Goal: Task Accomplishment & Management: Manage account settings

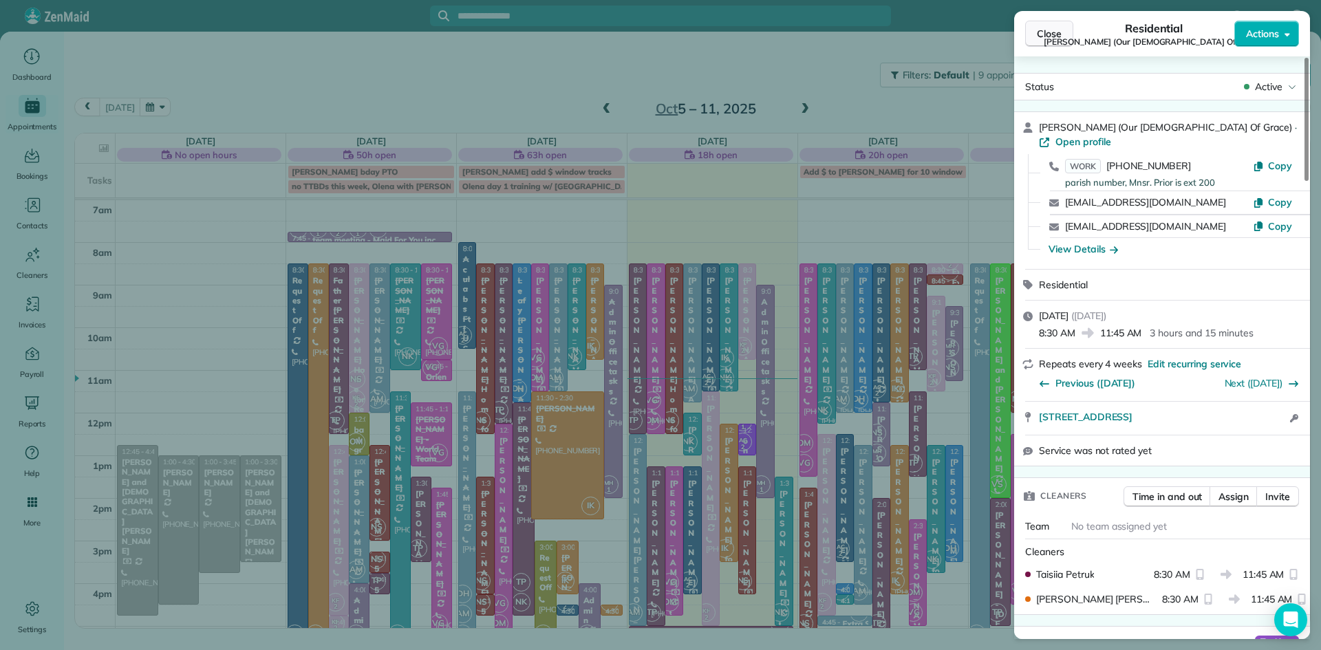
scroll to position [1312, 0]
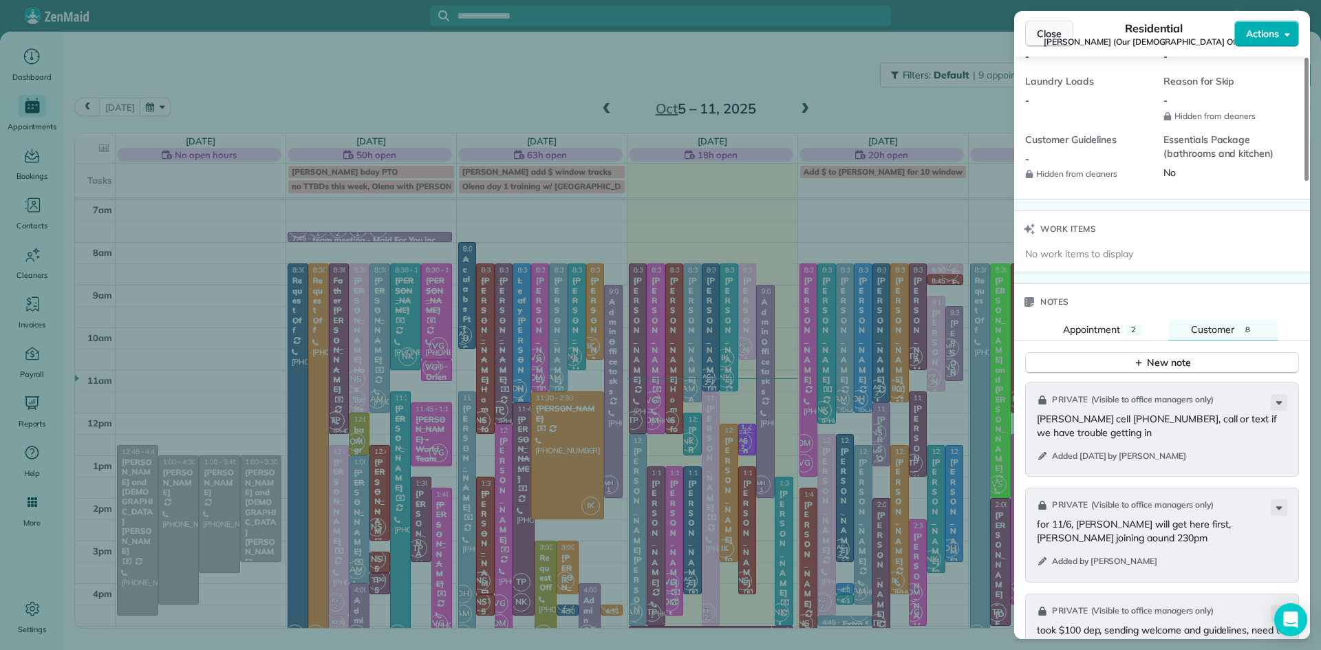
click at [1050, 31] on span "Close" at bounding box center [1049, 34] width 25 height 14
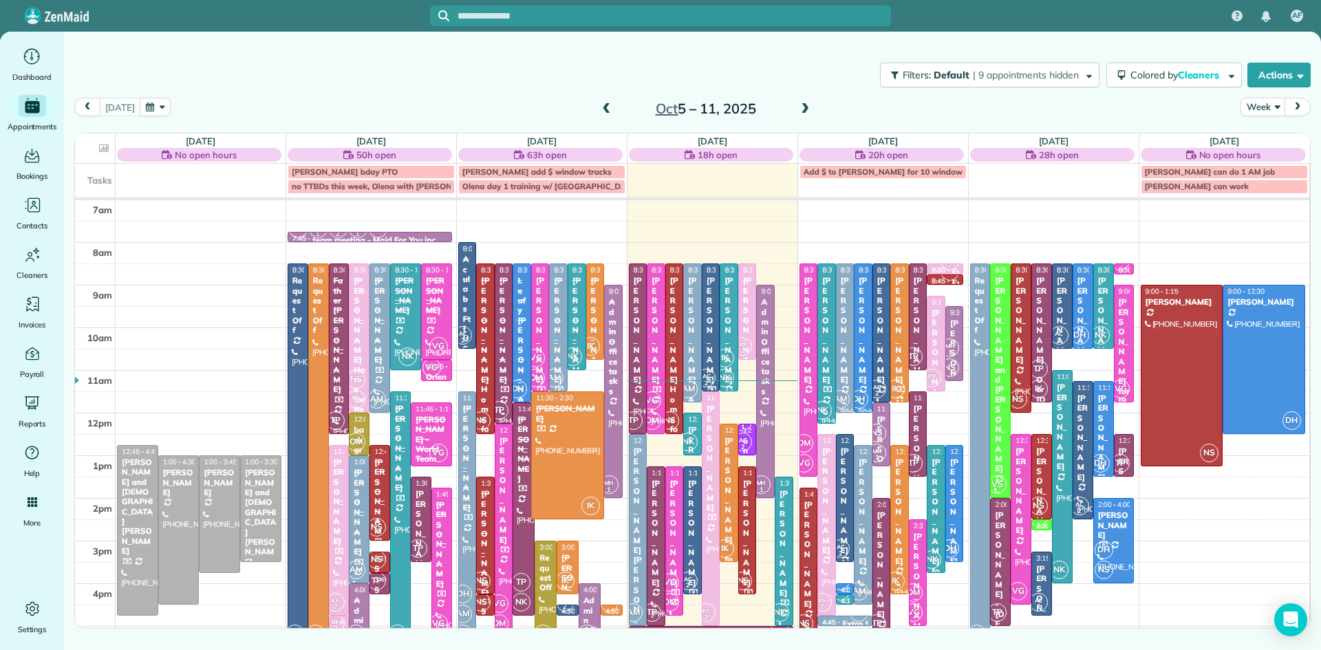
click at [714, 354] on div "[PERSON_NAME]" at bounding box center [711, 330] width 10 height 109
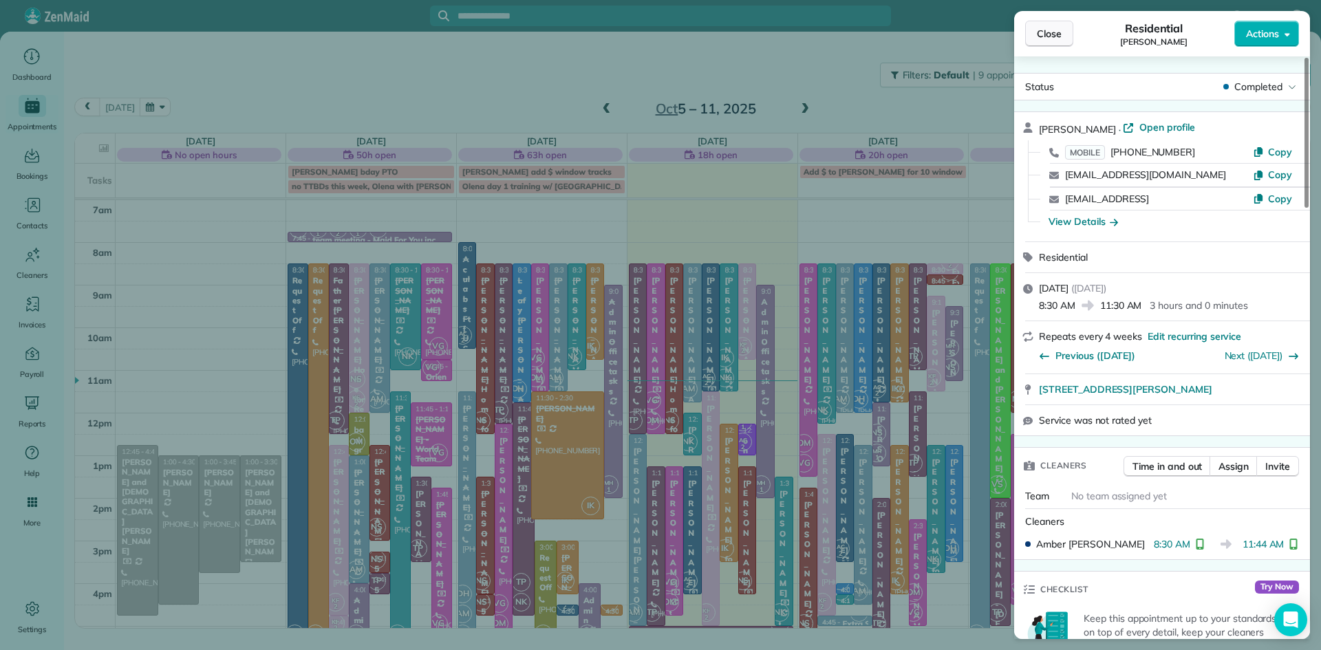
click at [1025, 35] on button "Close" at bounding box center [1049, 34] width 48 height 26
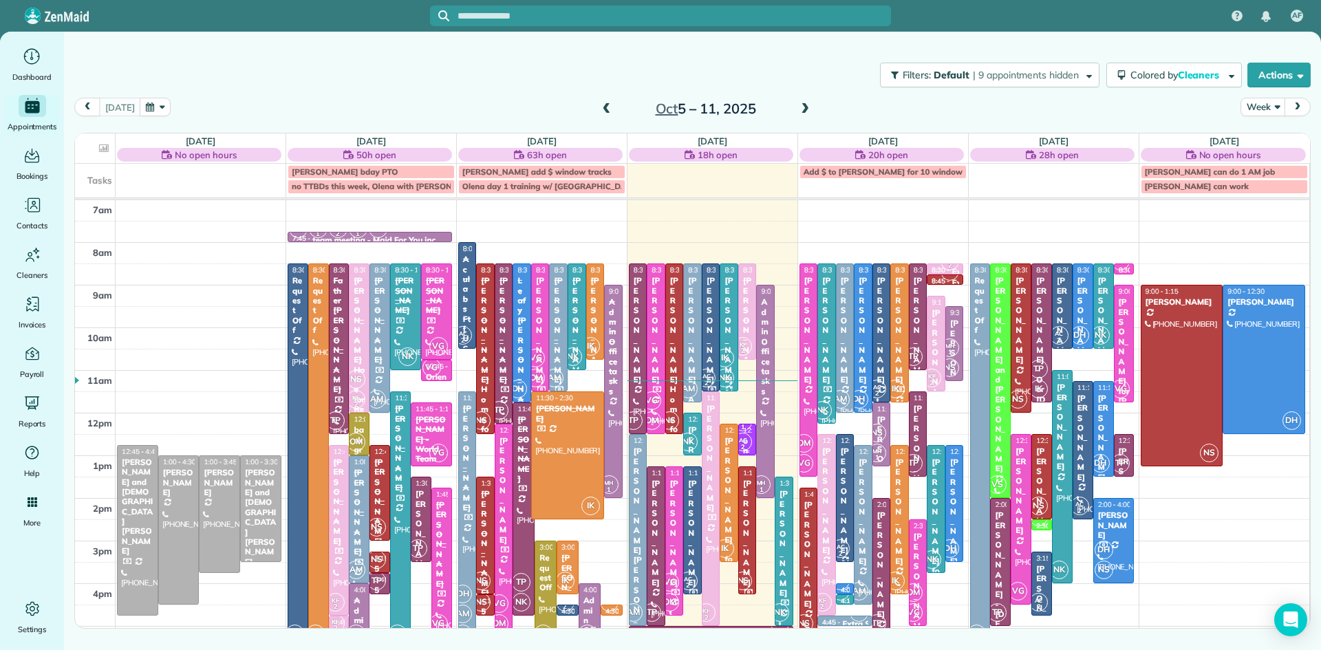
click at [744, 433] on span "AC 2" at bounding box center [742, 442] width 19 height 19
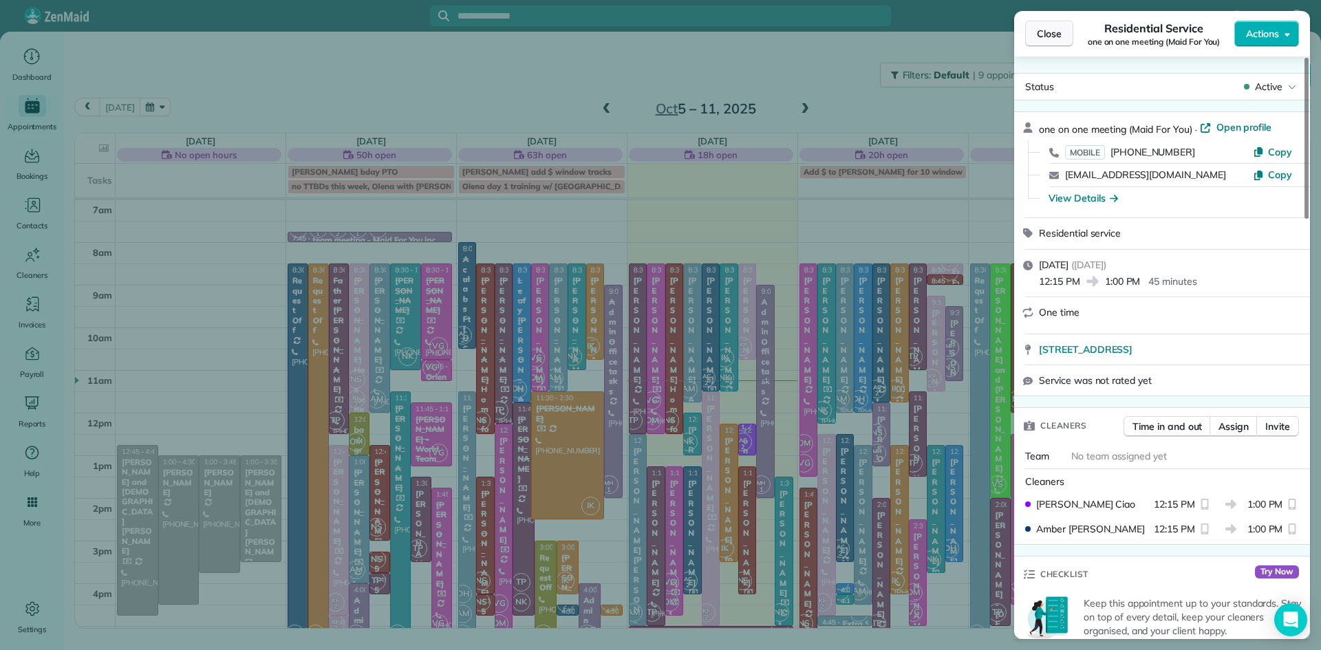
click at [1052, 36] on span "Close" at bounding box center [1049, 34] width 25 height 14
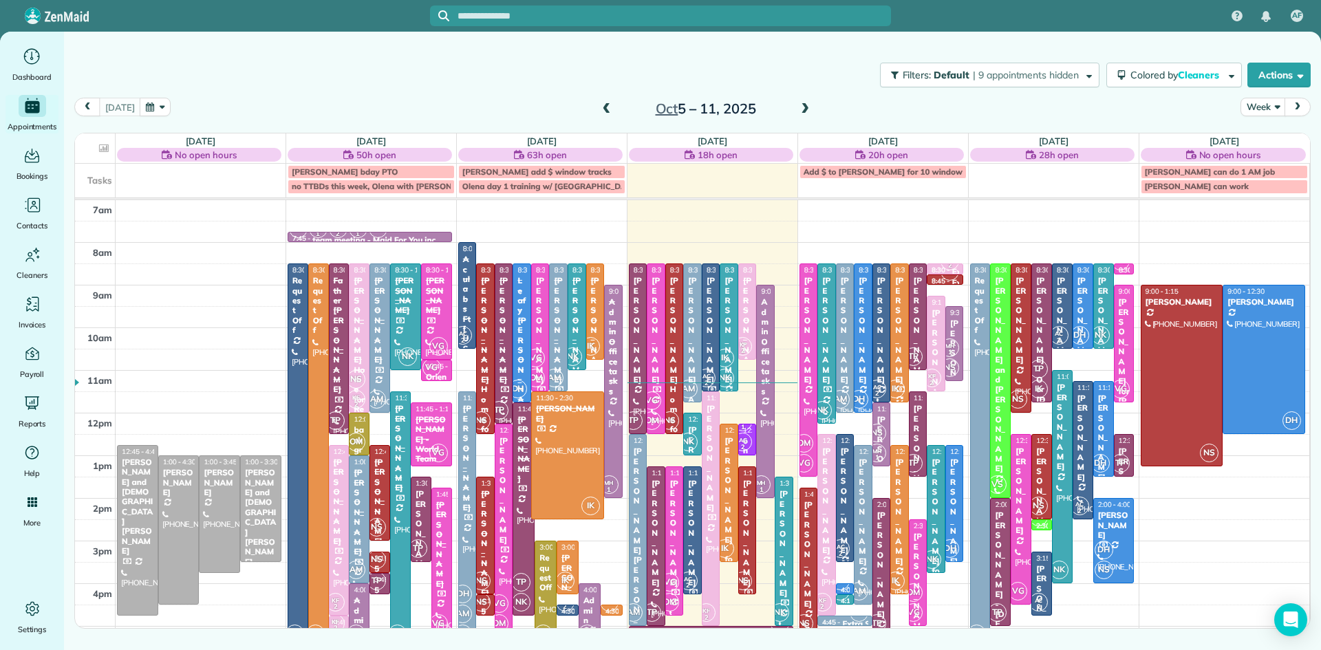
click at [1041, 343] on div "[PERSON_NAME] - Our [DEMOGRAPHIC_DATA] Of Grace" at bounding box center [1041, 419] width 12 height 287
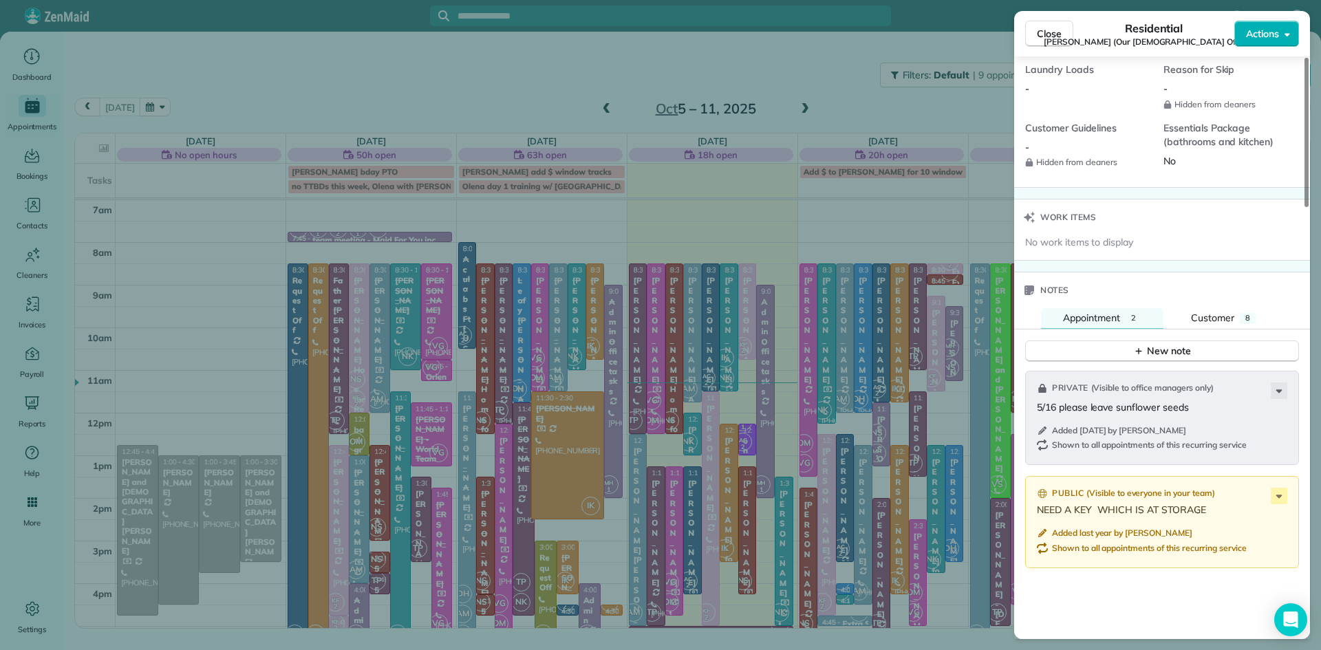
scroll to position [1400, 0]
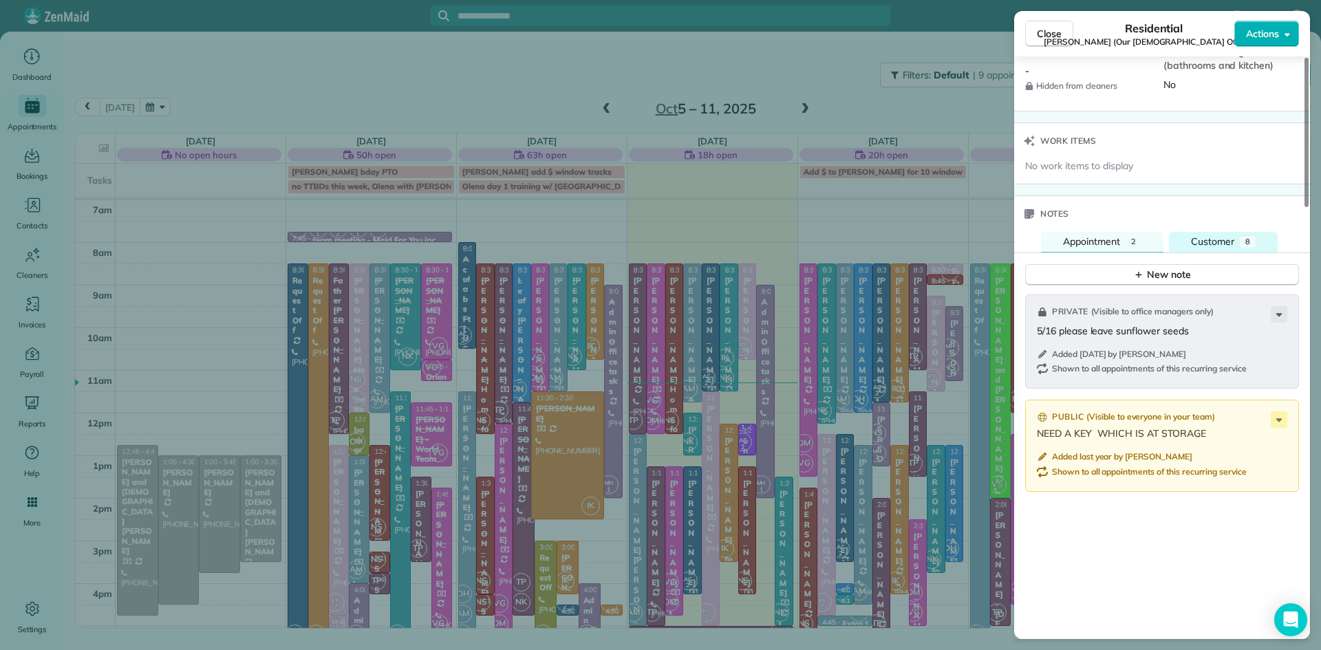
click at [1218, 241] on span "Customer" at bounding box center [1212, 241] width 43 height 12
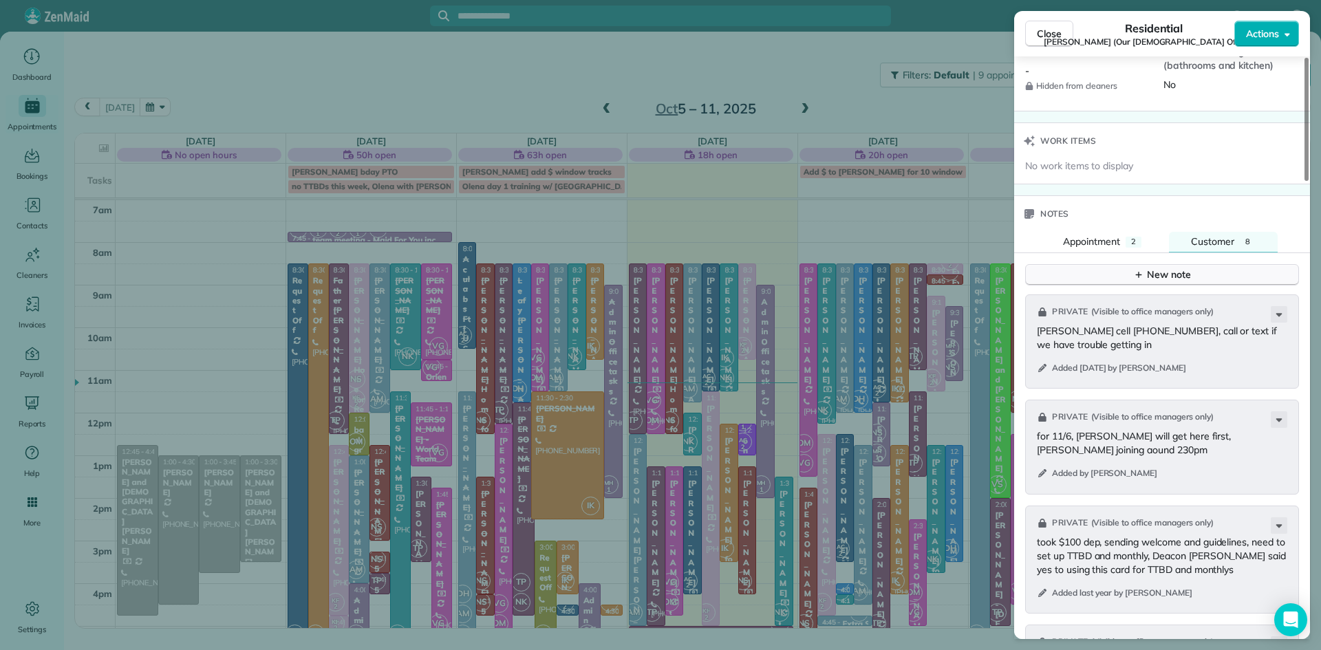
click at [1172, 282] on div "New note" at bounding box center [1162, 275] width 58 height 14
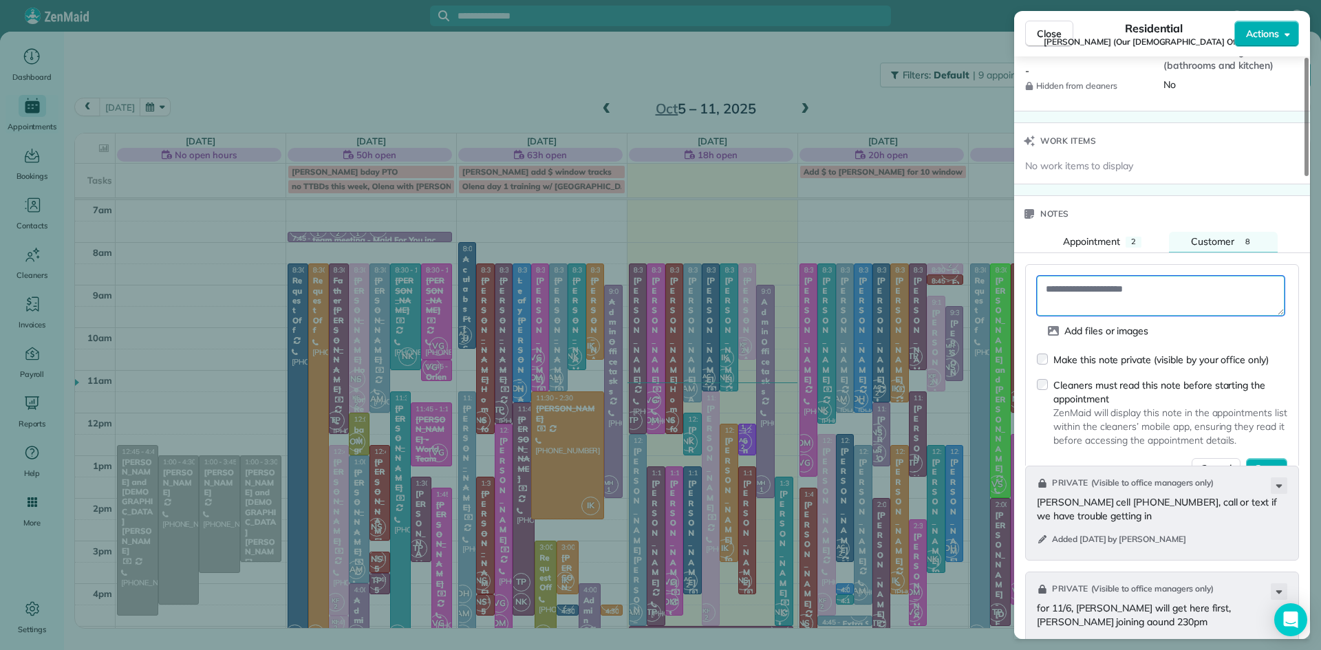
click at [1125, 301] on textarea at bounding box center [1161, 296] width 248 height 40
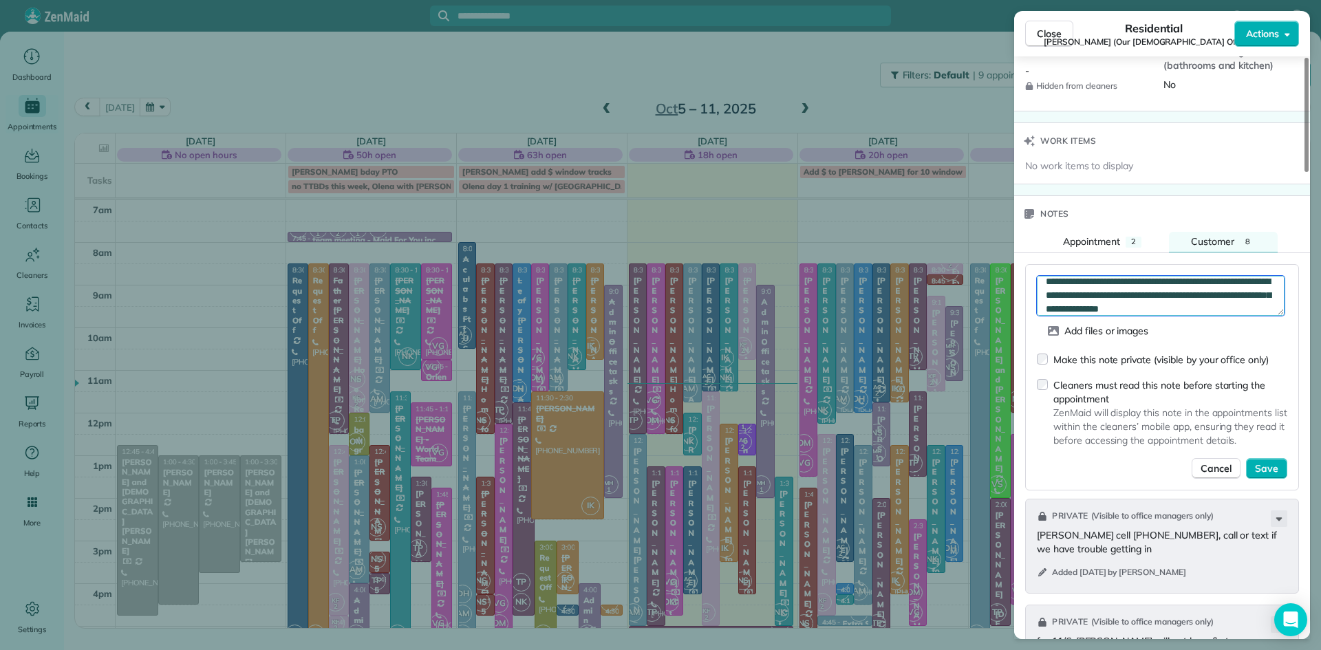
scroll to position [21, 0]
type textarea "**********"
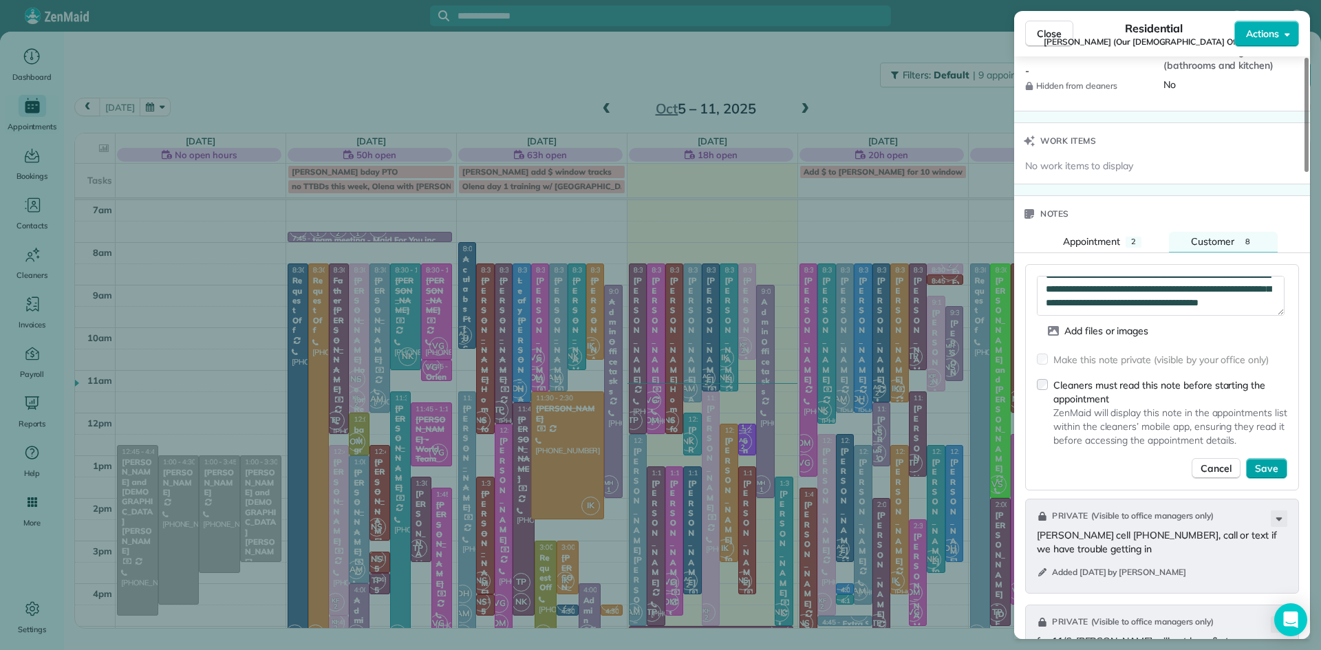
click at [1259, 471] on span "Save" at bounding box center [1266, 469] width 23 height 14
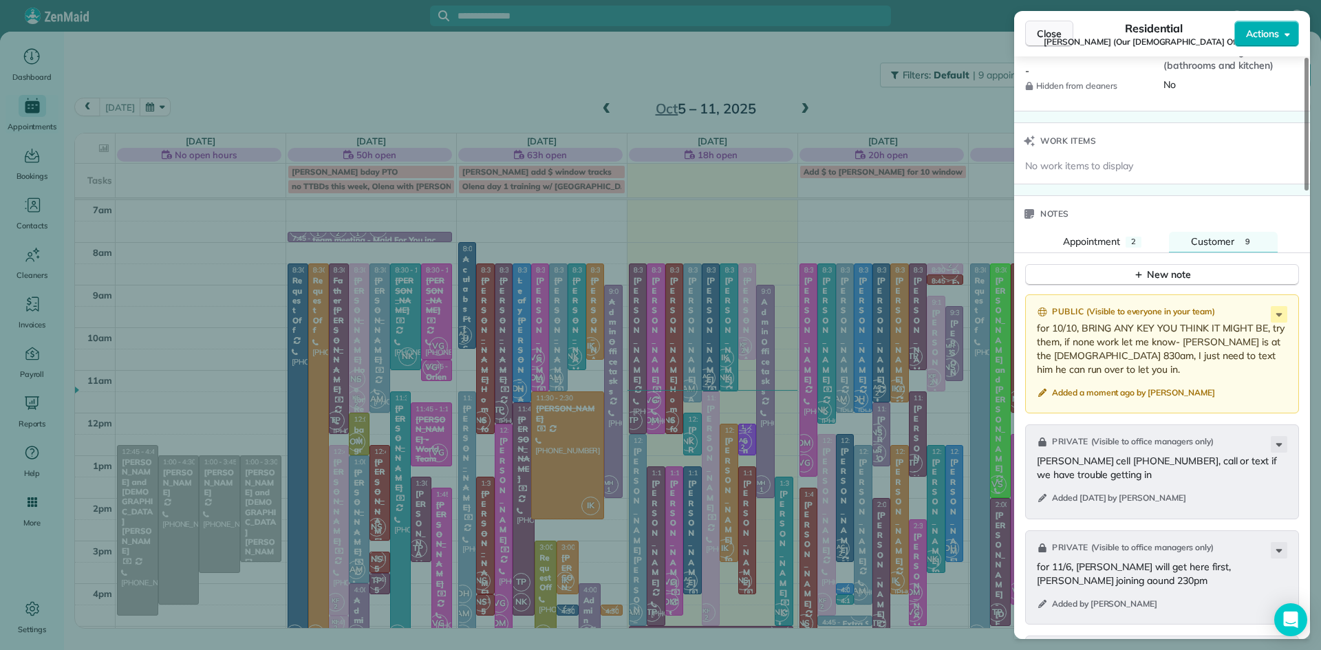
click at [1046, 32] on span "Close" at bounding box center [1049, 34] width 25 height 14
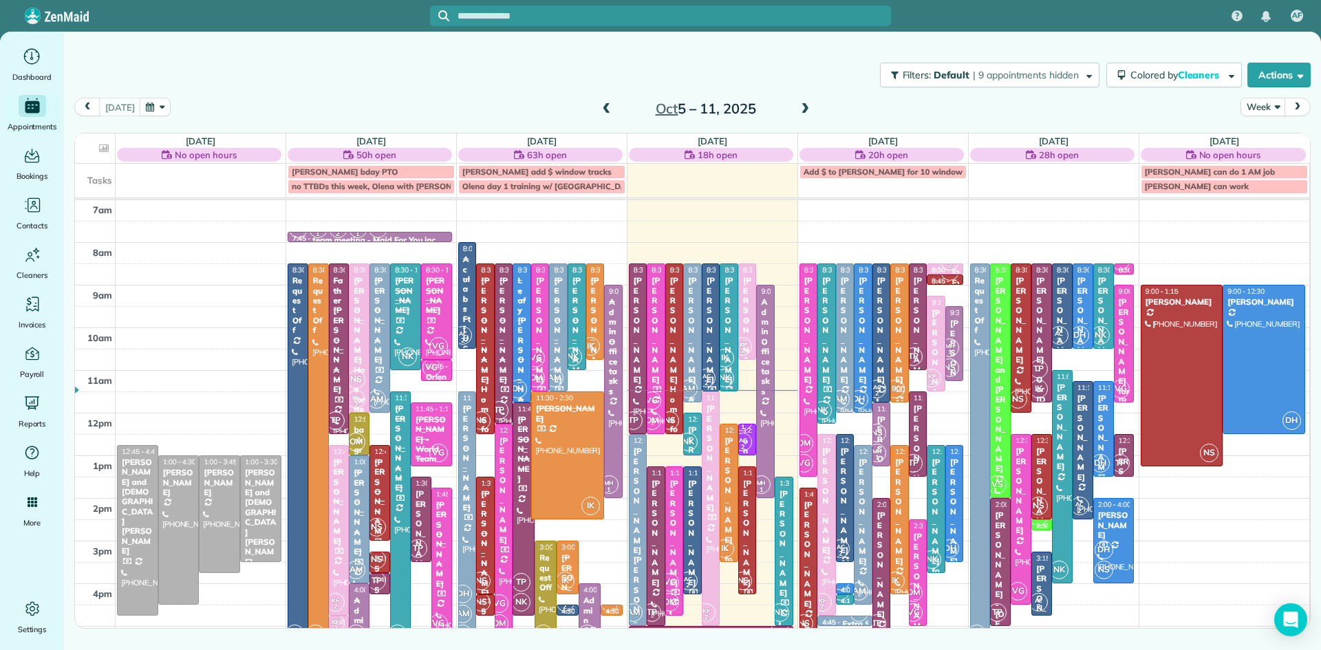
click at [690, 378] on div "[PERSON_NAME] - Ace Organizing, Llc" at bounding box center [692, 390] width 10 height 228
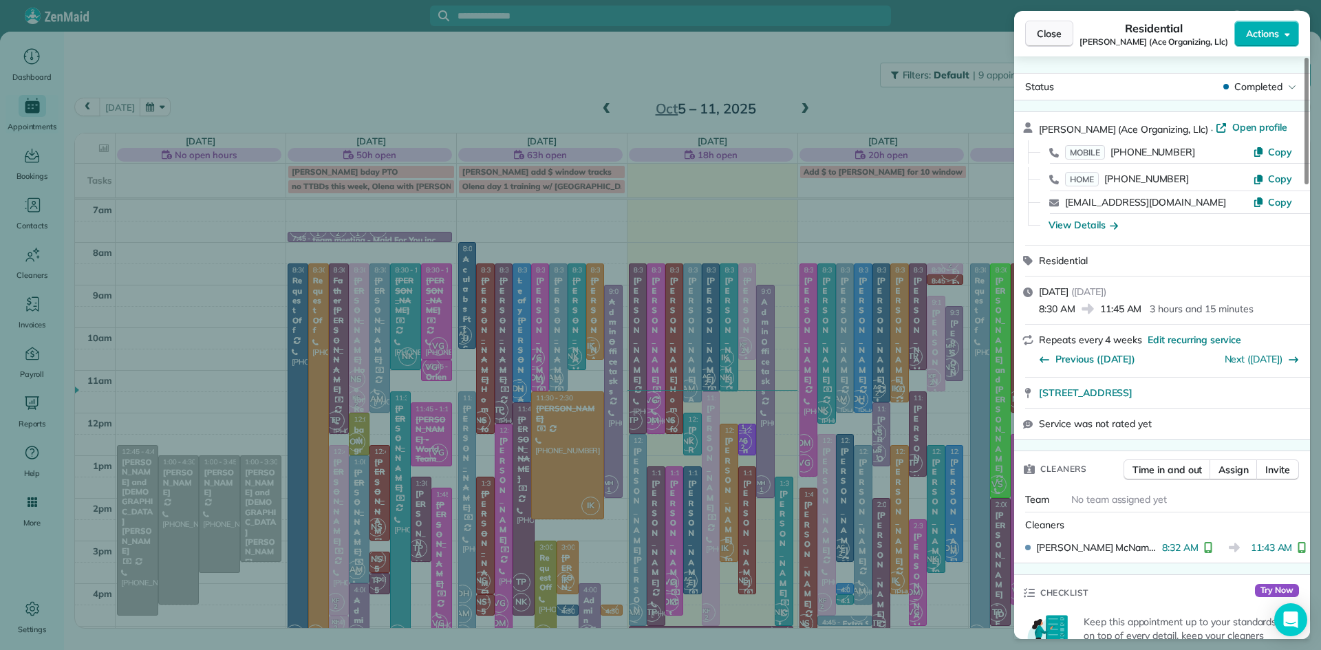
click at [1046, 27] on span "Close" at bounding box center [1049, 34] width 25 height 14
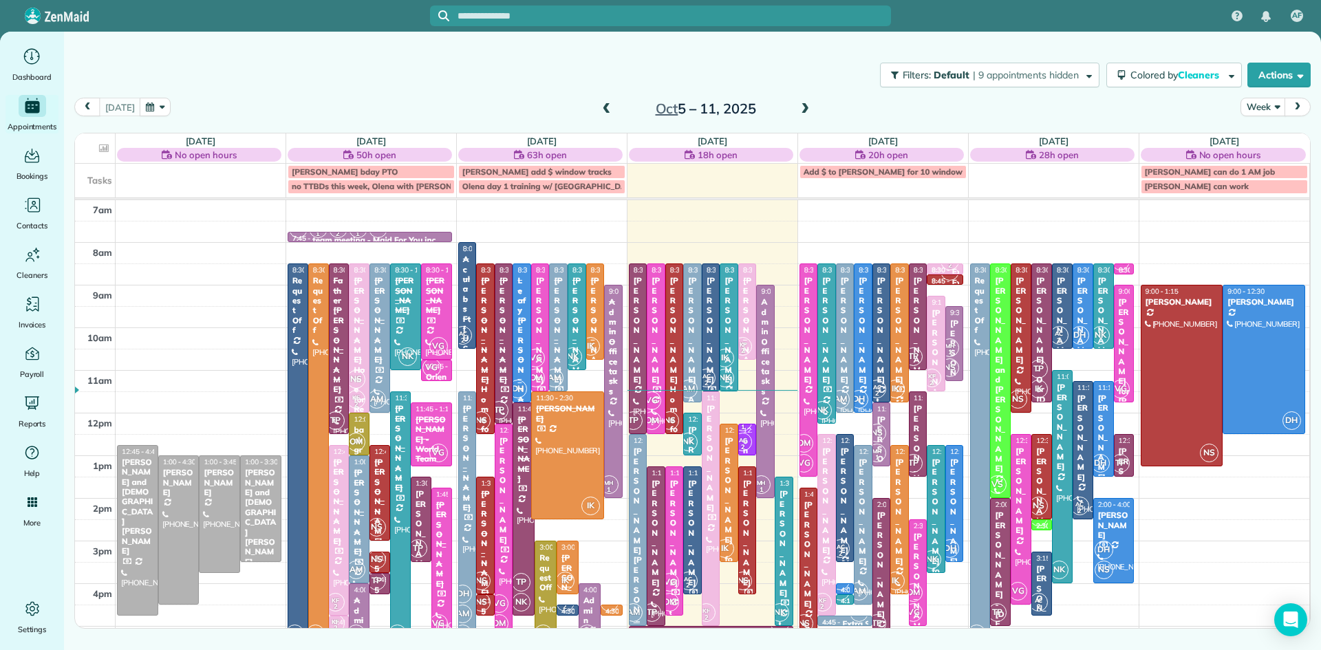
click at [641, 459] on div "[PERSON_NAME] [PERSON_NAME] mom" at bounding box center [638, 569] width 10 height 247
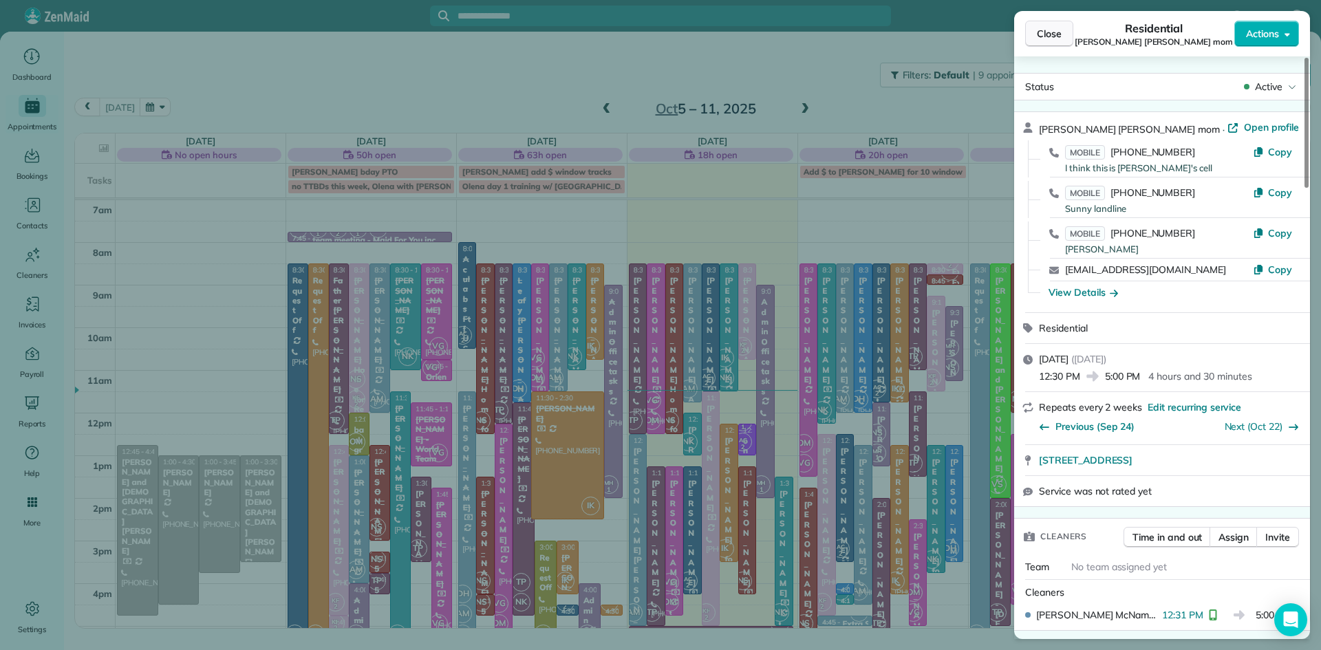
click at [1035, 35] on button "Close" at bounding box center [1049, 34] width 48 height 26
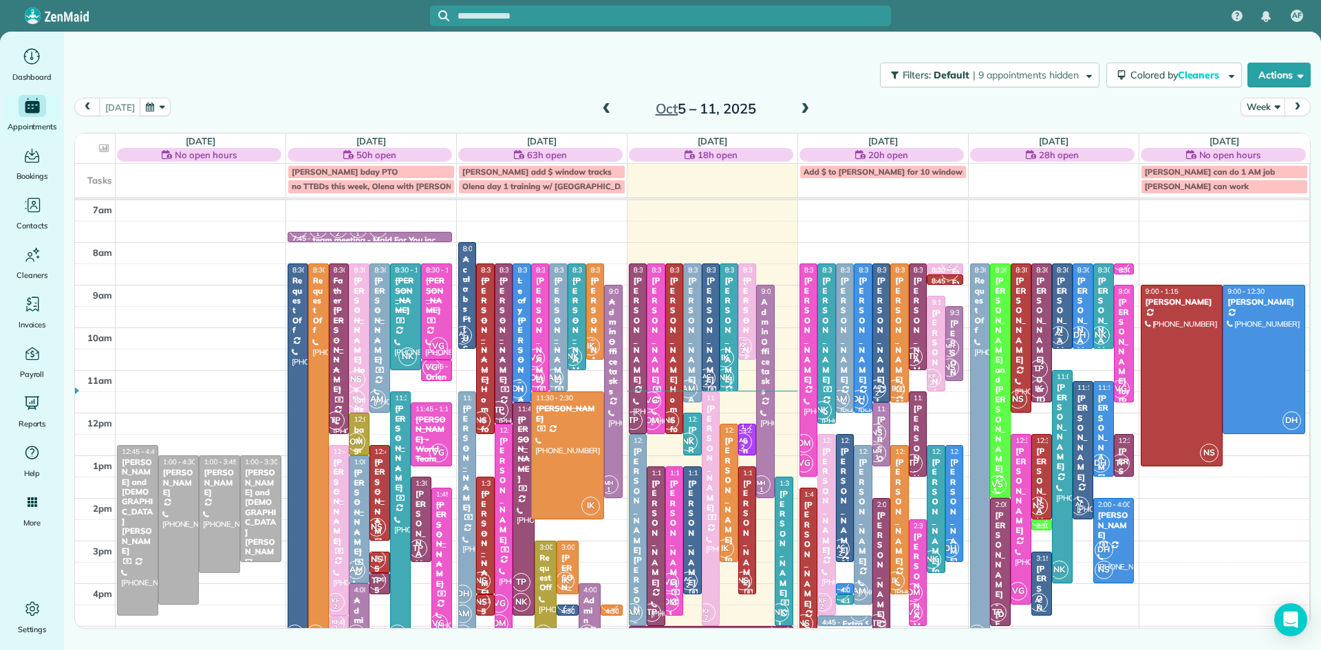
click at [748, 337] on div "KF 2" at bounding box center [743, 346] width 20 height 20
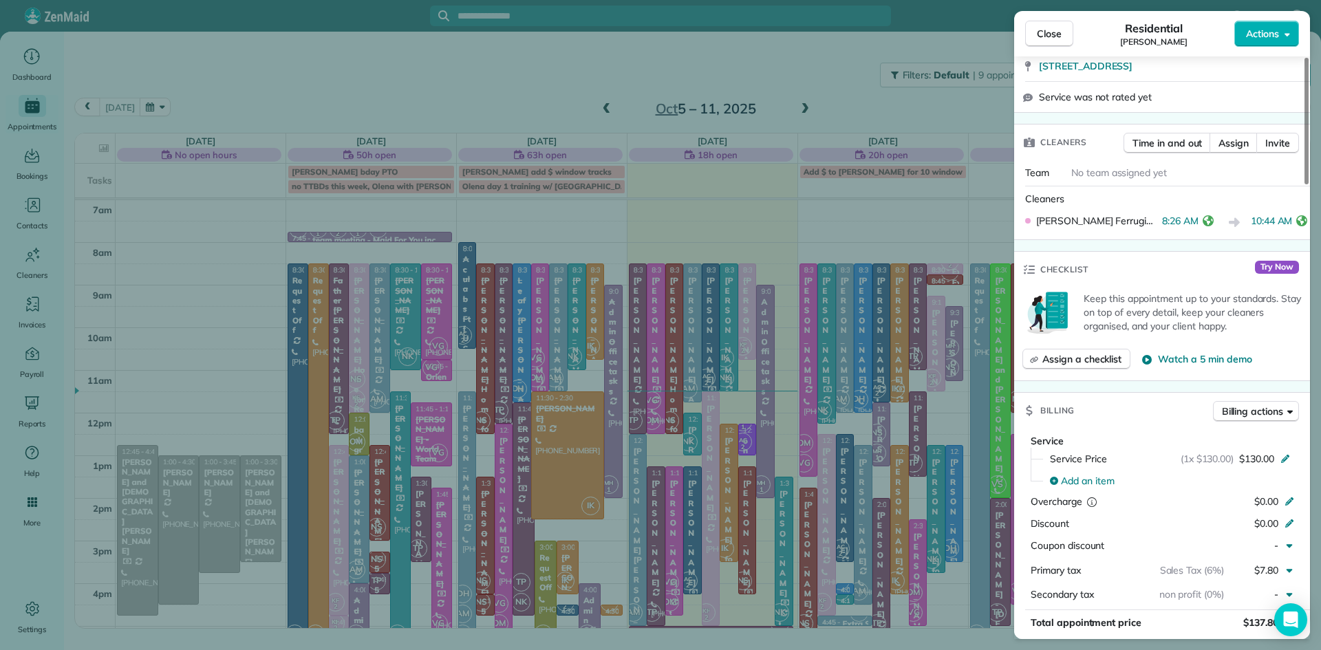
scroll to position [365, 0]
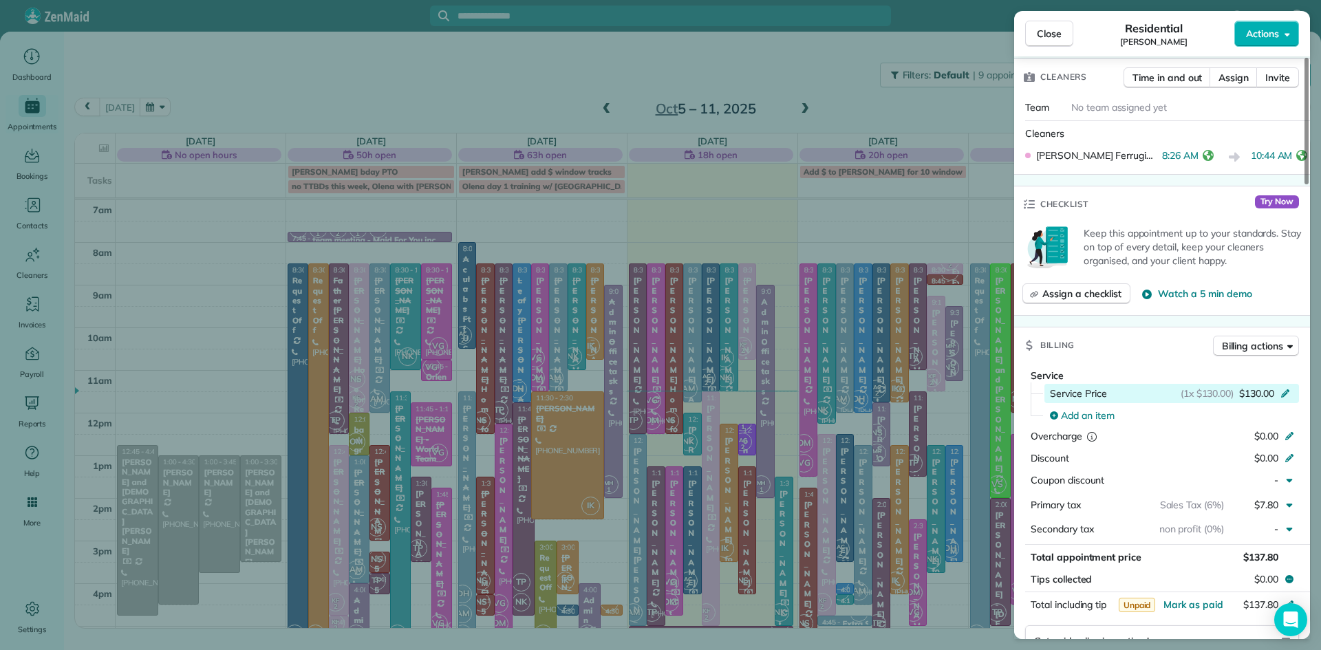
click at [1262, 400] on span "$130.00" at bounding box center [1256, 394] width 35 height 14
click at [1255, 400] on span "$130.00" at bounding box center [1256, 394] width 35 height 14
drag, startPoint x: 1258, startPoint y: 399, endPoint x: 1236, endPoint y: 398, distance: 22.1
click at [1253, 398] on span "$130.00" at bounding box center [1256, 394] width 35 height 14
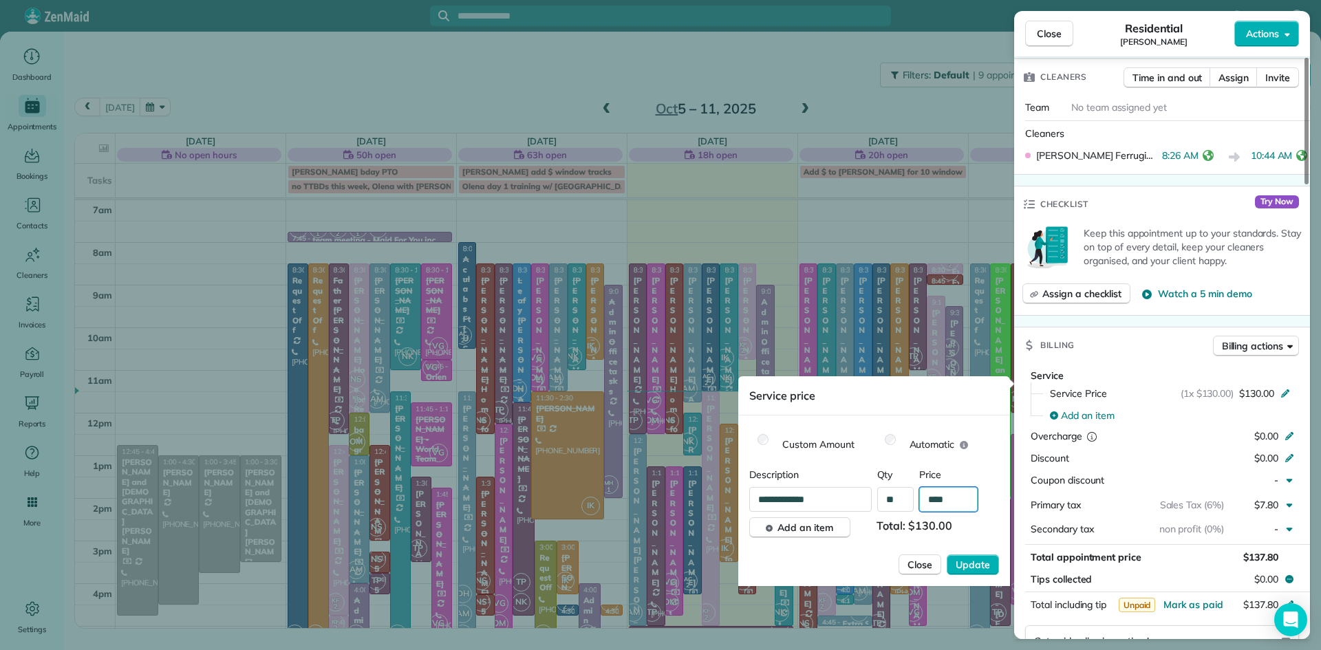
click at [941, 507] on input "****" at bounding box center [948, 499] width 58 height 25
click at [948, 499] on input "****" at bounding box center [948, 499] width 58 height 25
type input "******"
click at [968, 563] on span "Update" at bounding box center [972, 565] width 34 height 14
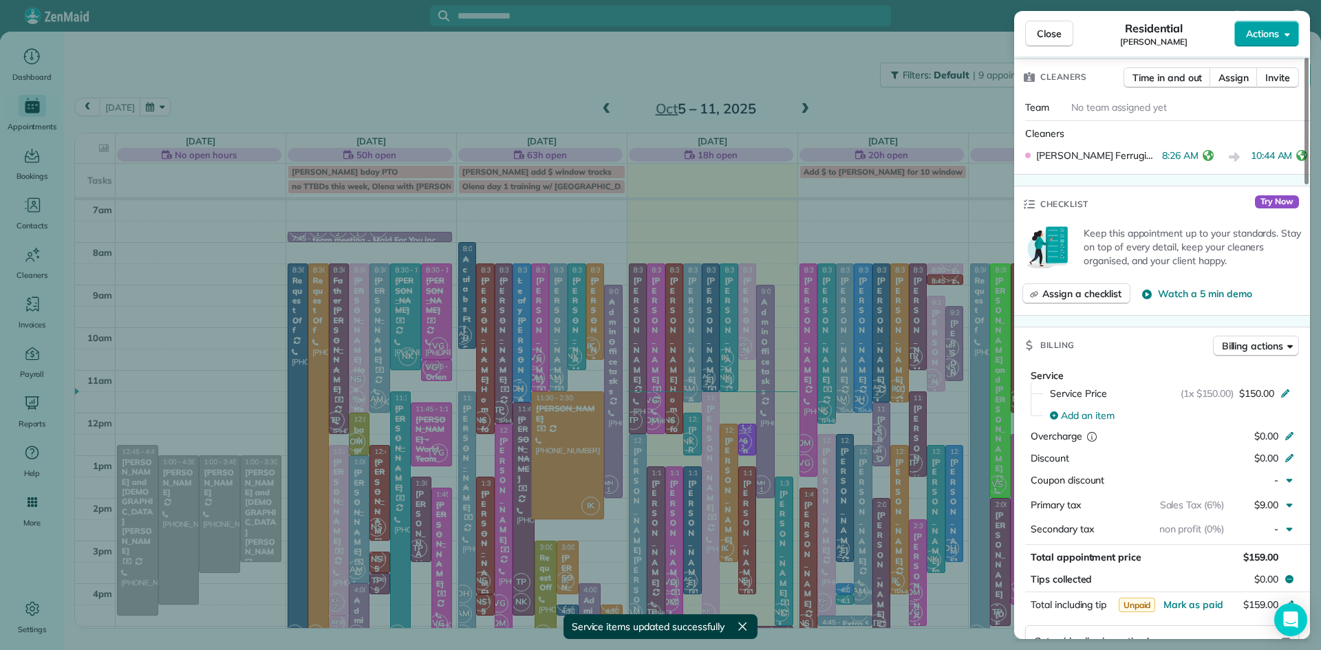
click at [1268, 35] on span "Actions" at bounding box center [1262, 34] width 33 height 14
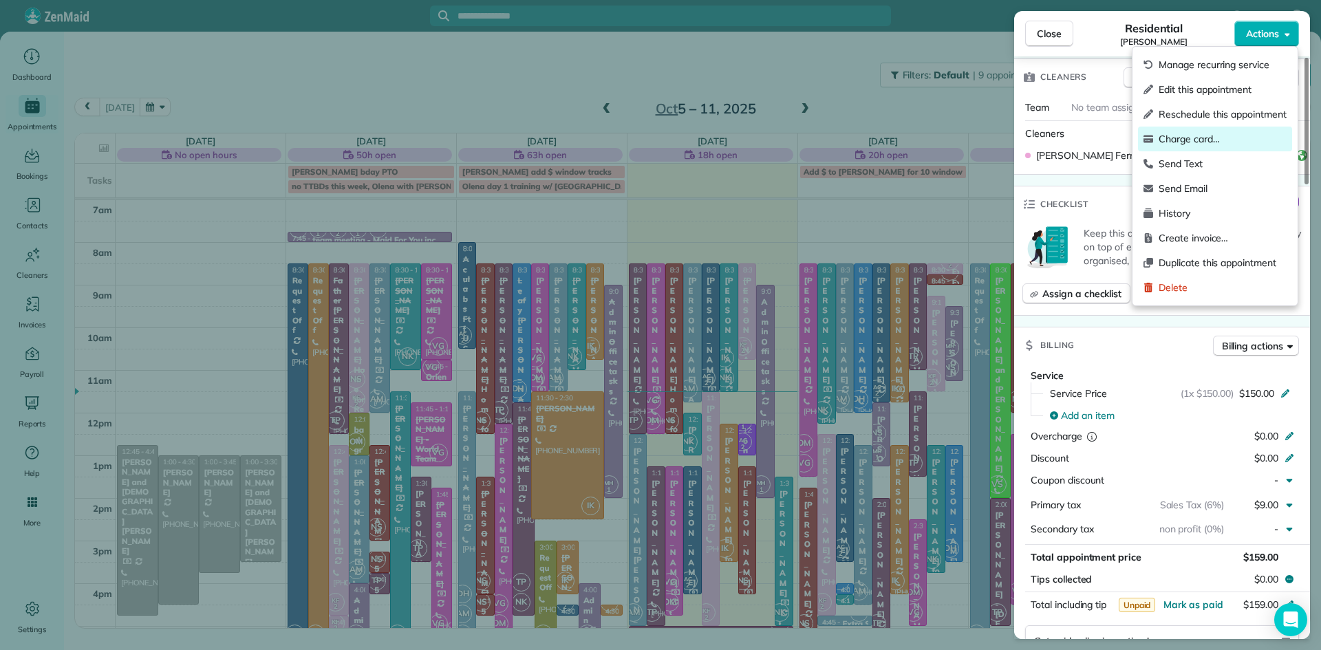
click at [1182, 134] on span "Charge card…" at bounding box center [1222, 139] width 128 height 14
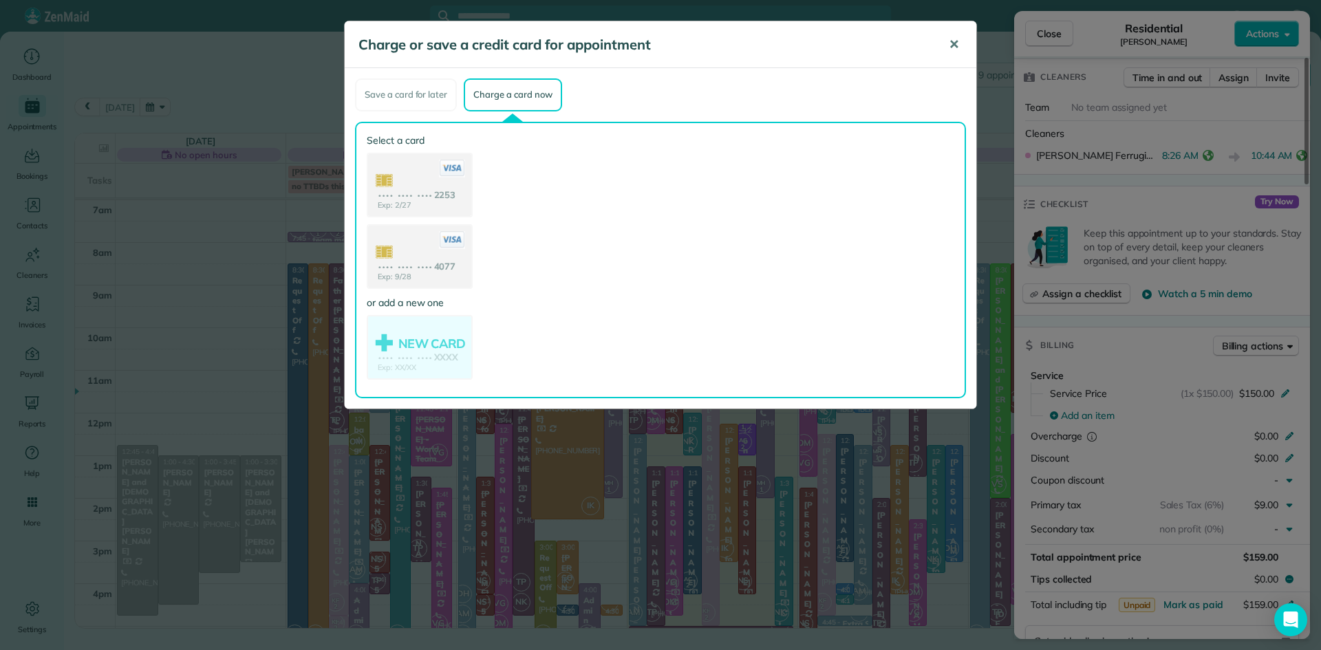
click at [953, 47] on span "✕" at bounding box center [954, 44] width 10 height 16
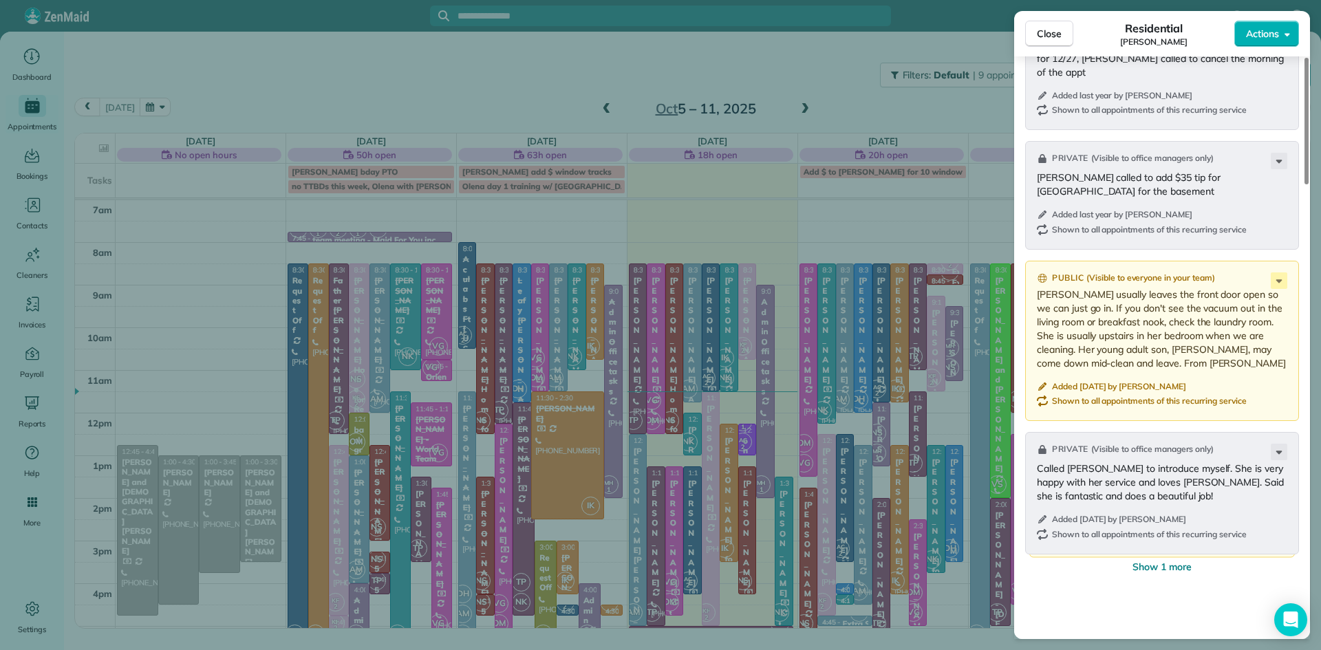
scroll to position [1403, 0]
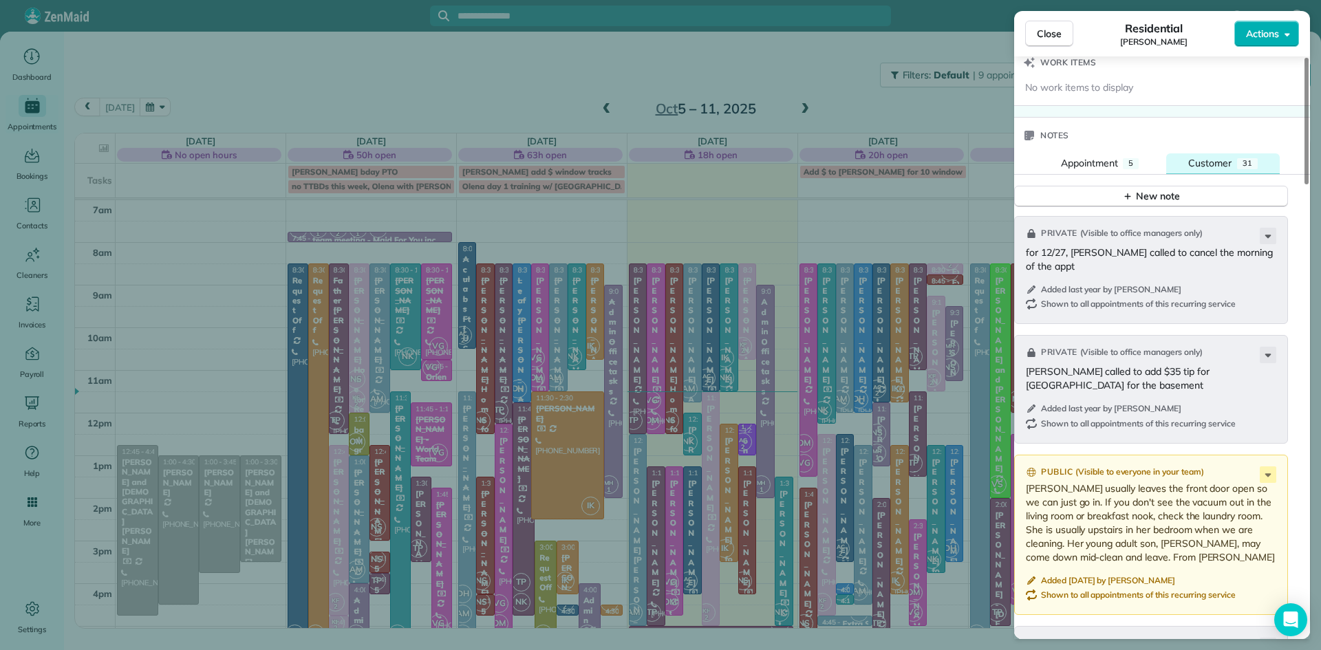
click at [1228, 169] on span "Customer" at bounding box center [1209, 163] width 43 height 12
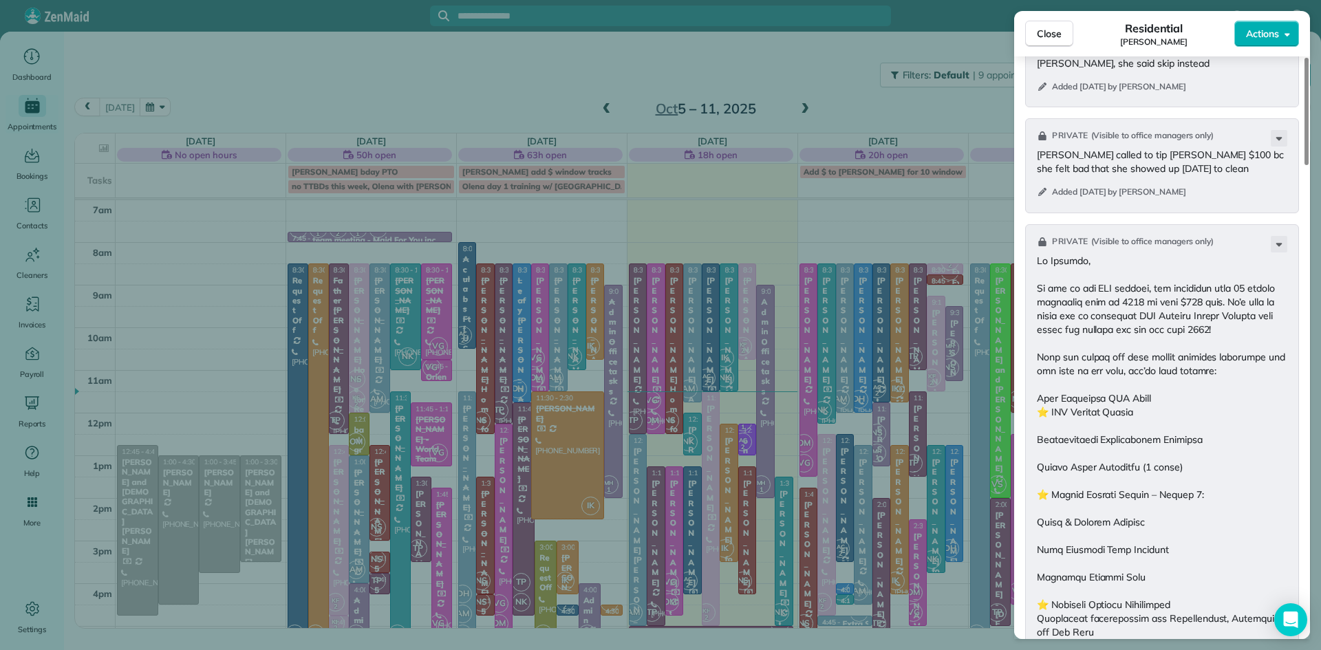
scroll to position [2365, 0]
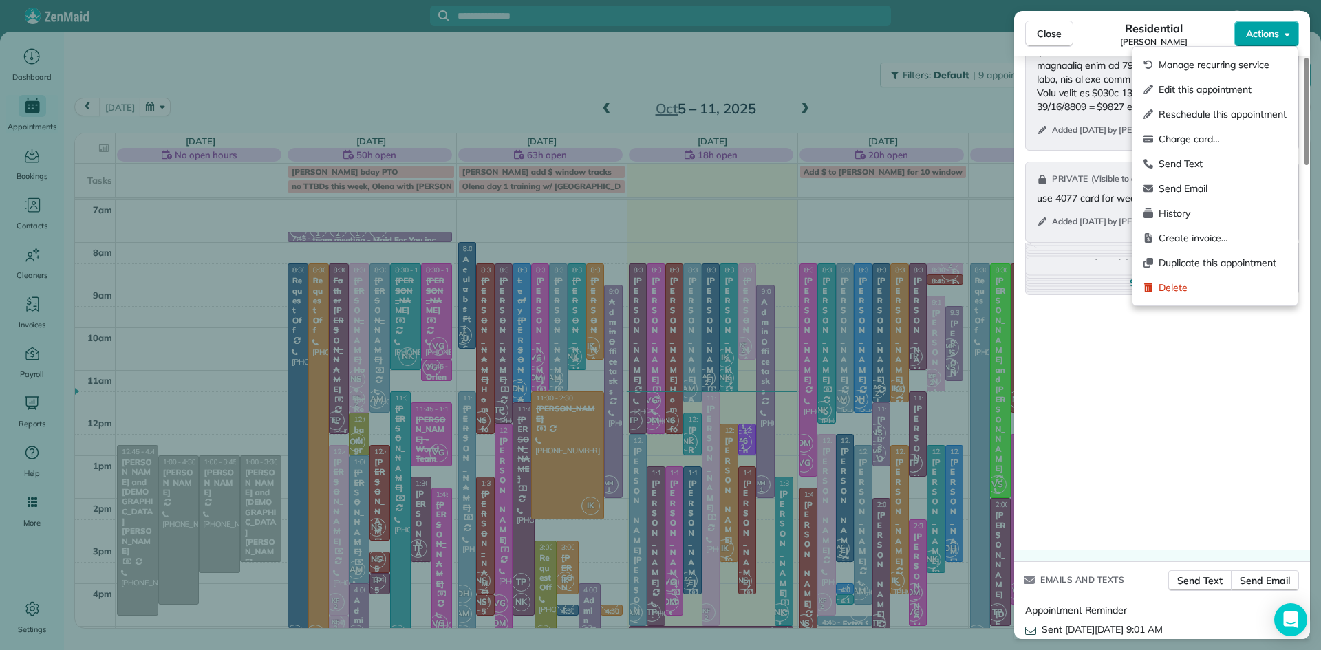
click at [1286, 43] on button "Actions" at bounding box center [1266, 34] width 65 height 26
click at [1200, 139] on span "Charge card…" at bounding box center [1222, 139] width 128 height 14
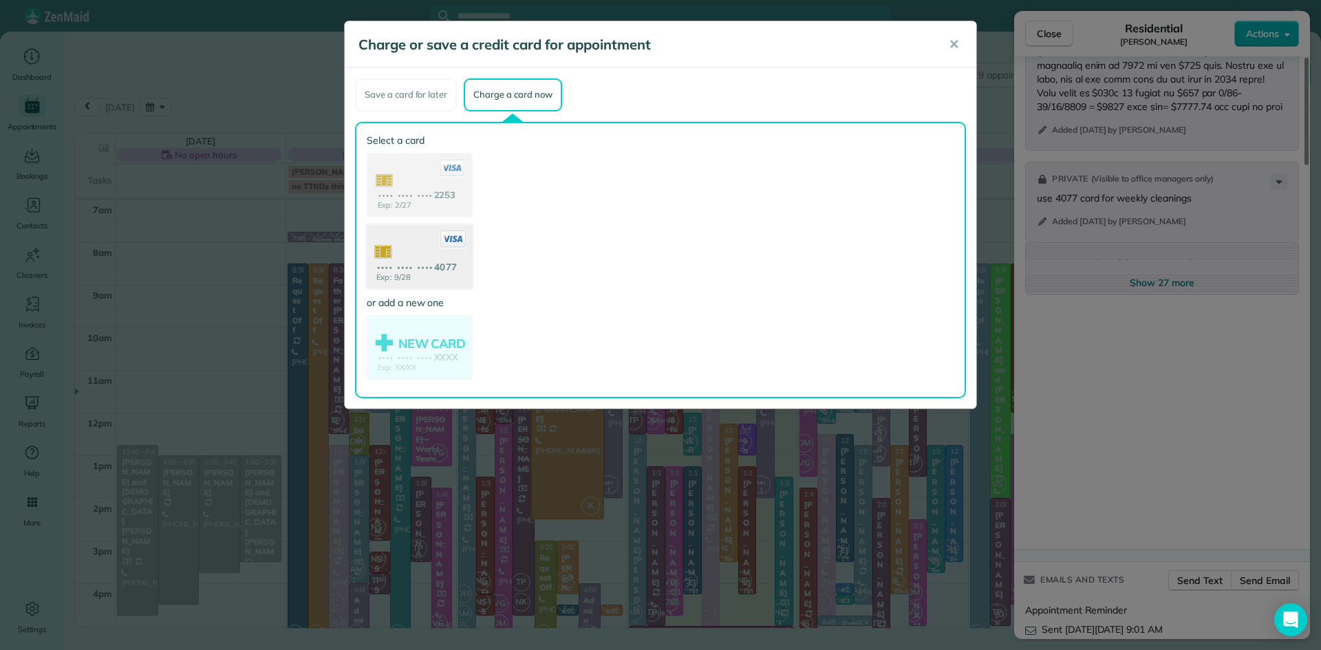
click at [404, 255] on use at bounding box center [420, 257] width 106 height 67
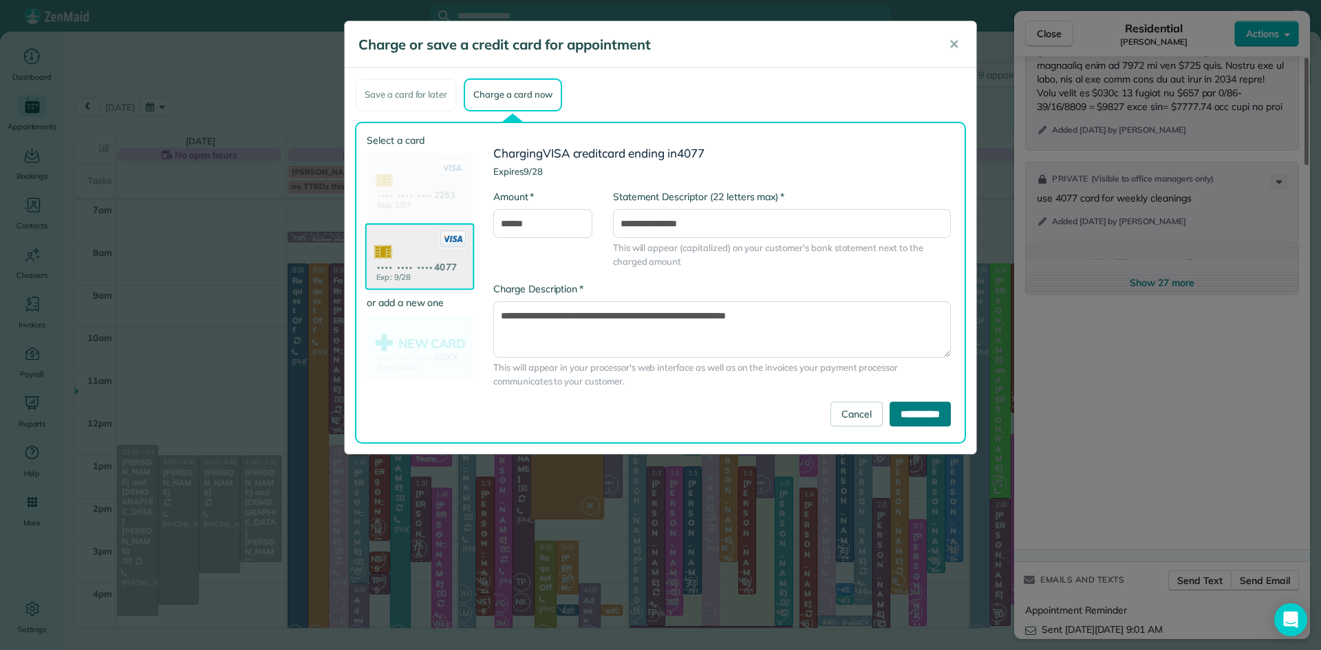
click at [924, 413] on input "**********" at bounding box center [919, 414] width 61 height 25
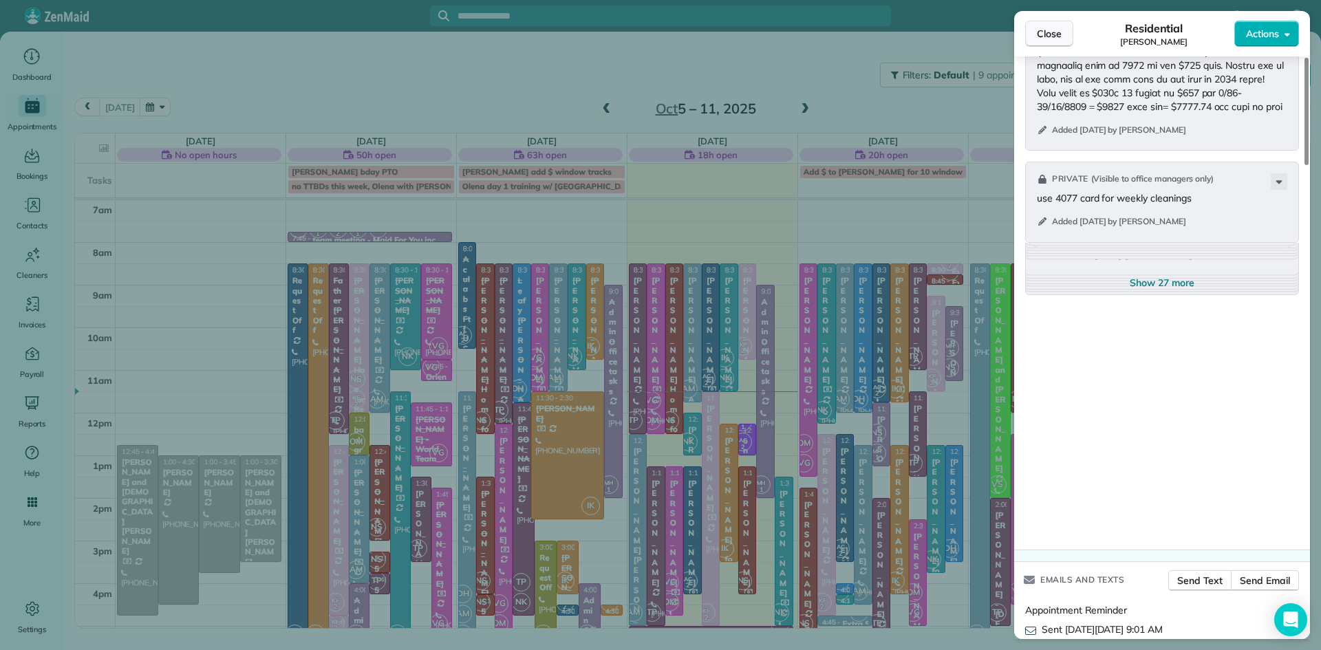
click at [1053, 30] on span "Close" at bounding box center [1049, 34] width 25 height 14
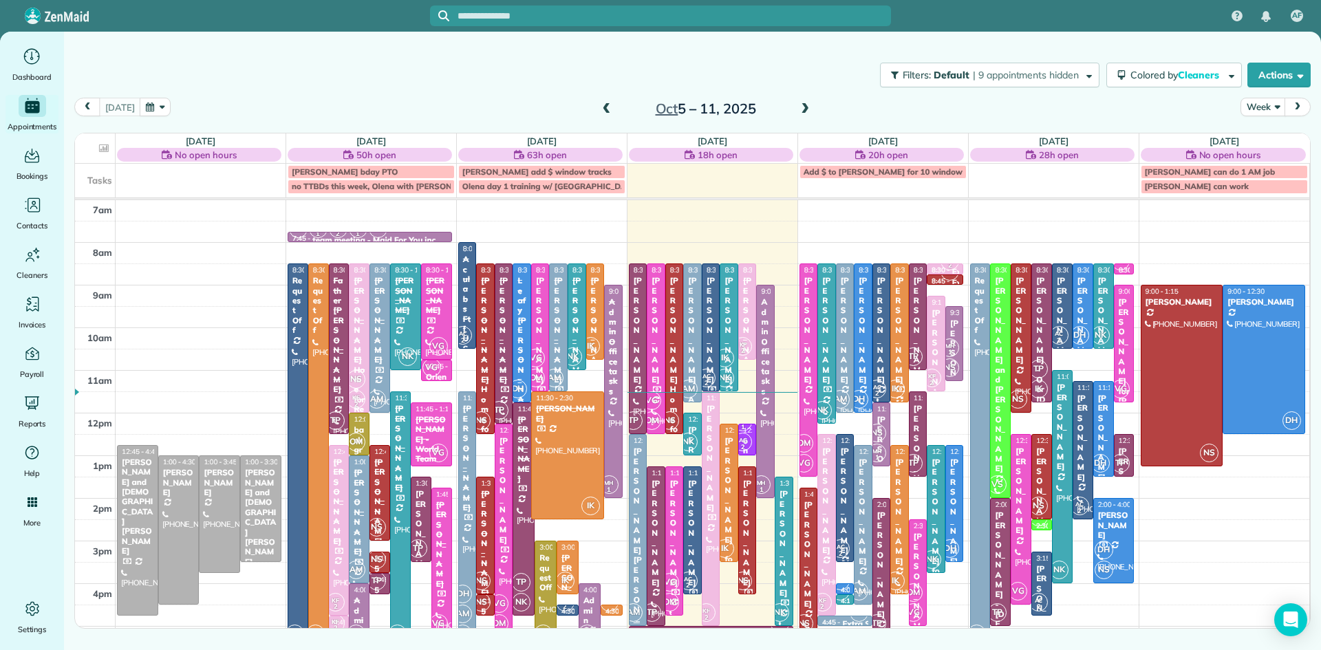
click at [633, 519] on div "[PERSON_NAME] [PERSON_NAME] mom" at bounding box center [638, 569] width 10 height 247
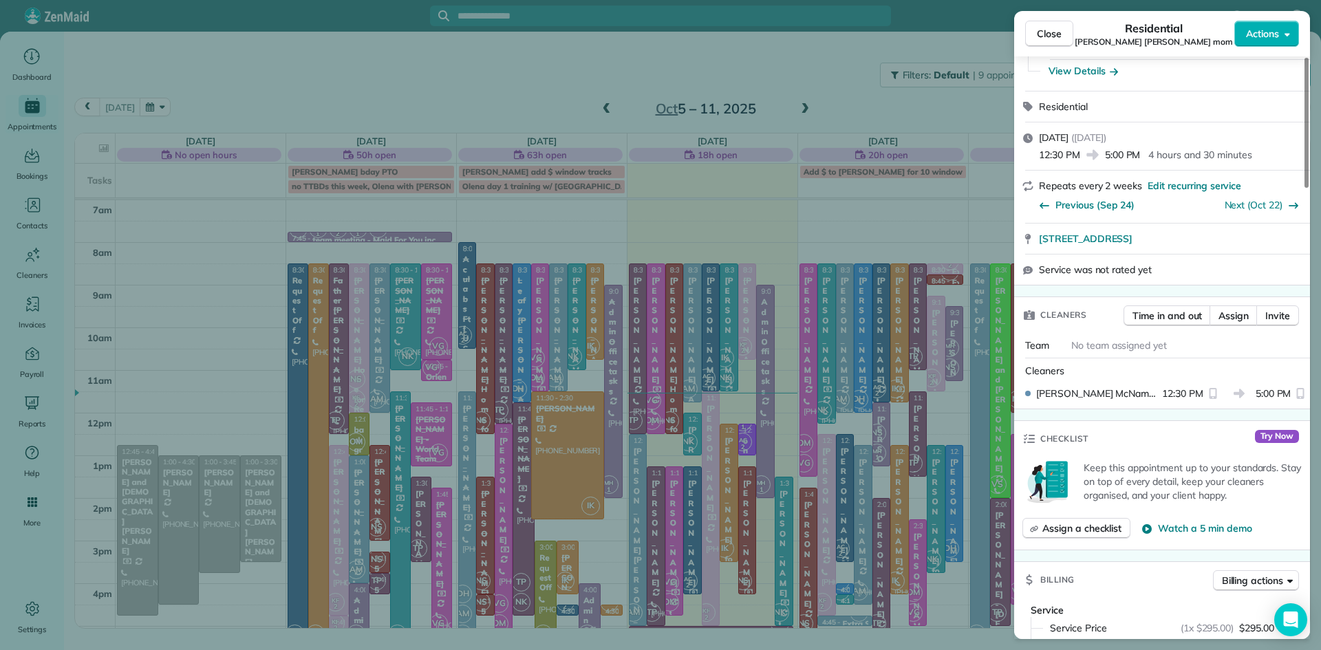
scroll to position [1203, 0]
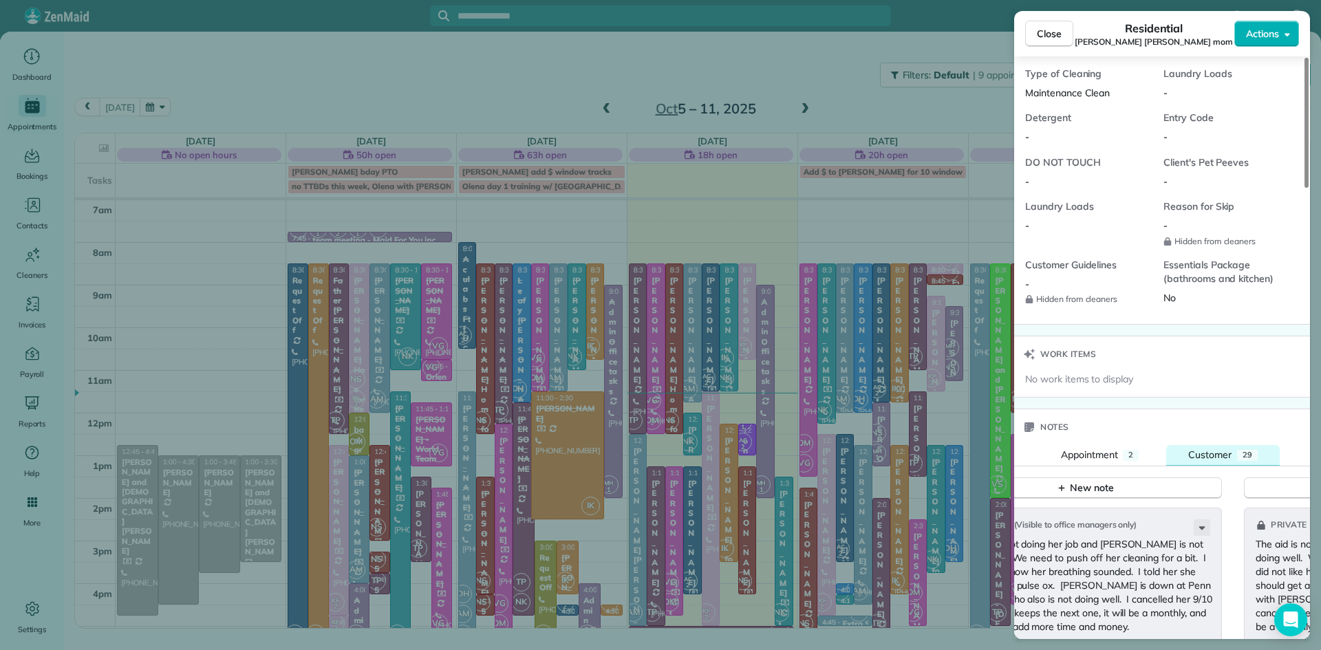
click at [1188, 466] on button "Customer 29" at bounding box center [1222, 455] width 113 height 21
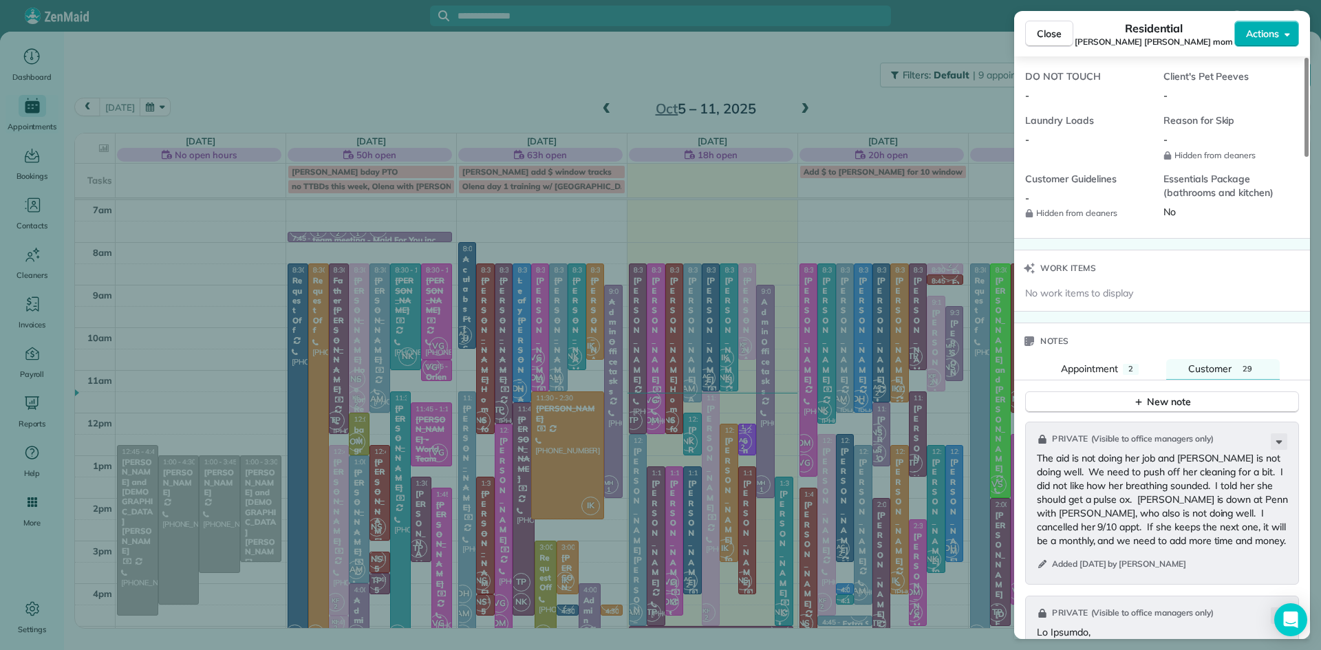
scroll to position [1299, 0]
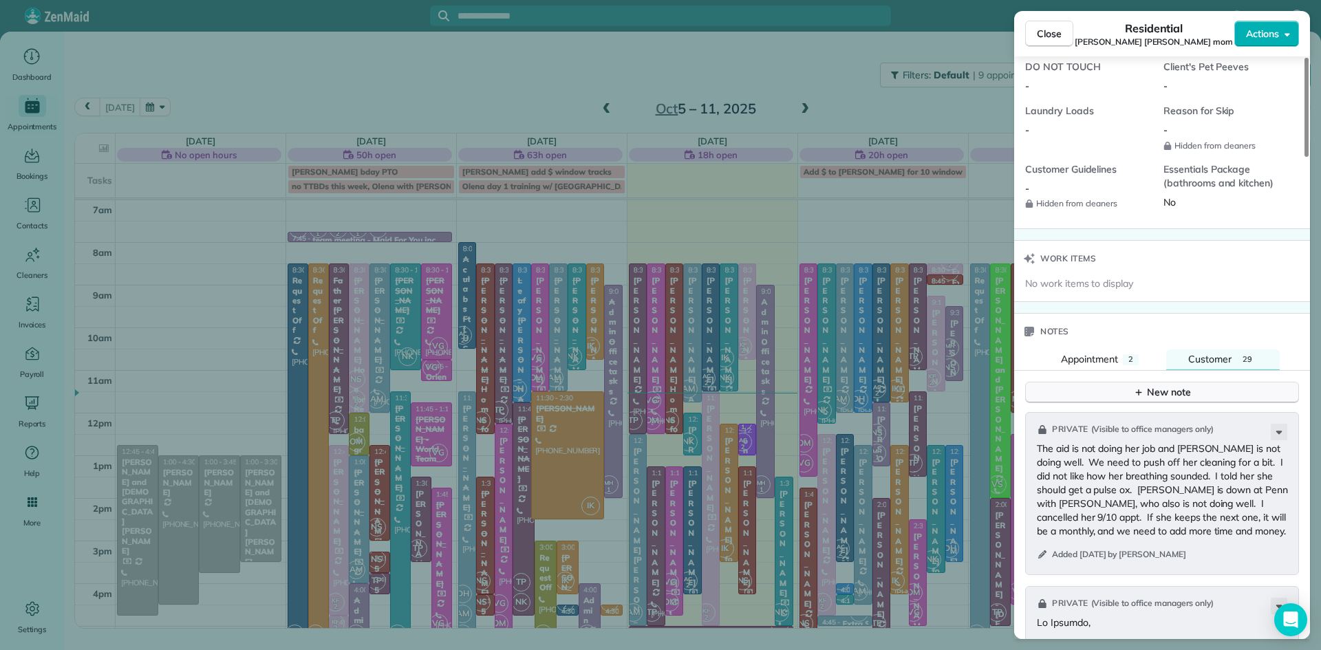
click at [1186, 400] on div "New note" at bounding box center [1162, 392] width 58 height 14
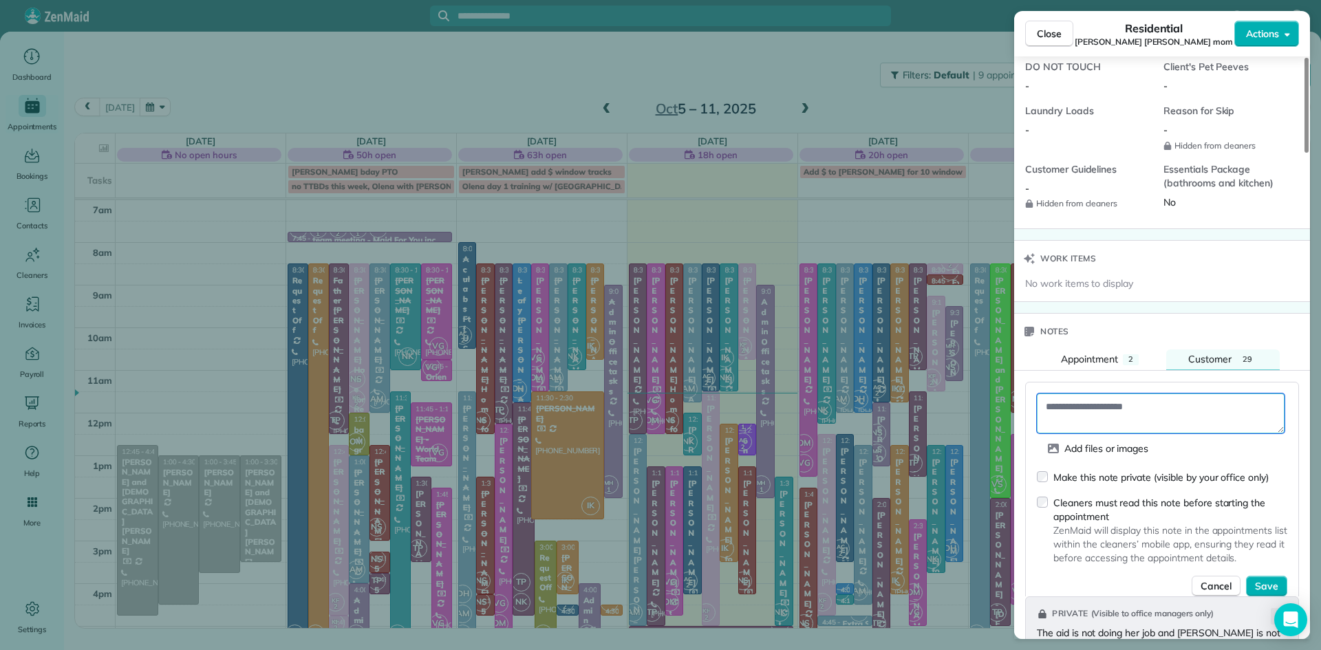
click at [1162, 424] on textarea at bounding box center [1161, 413] width 248 height 40
type textarea "**********"
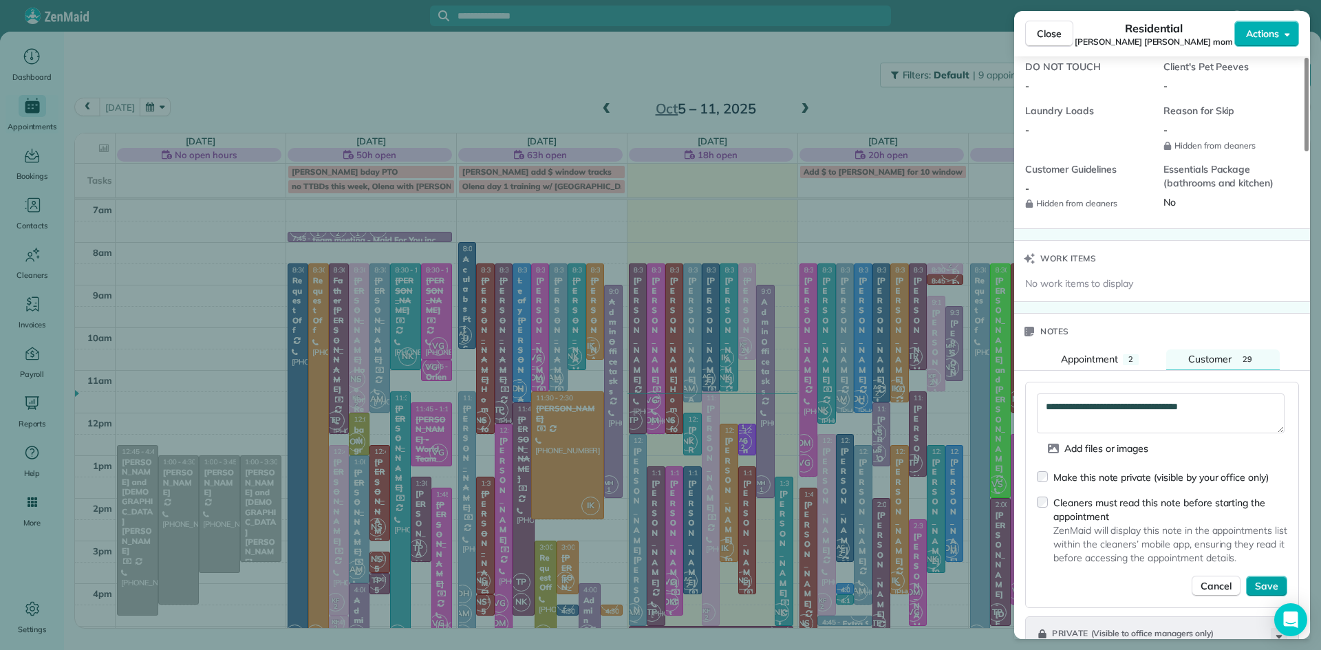
click at [1259, 593] on span "Save" at bounding box center [1266, 586] width 23 height 14
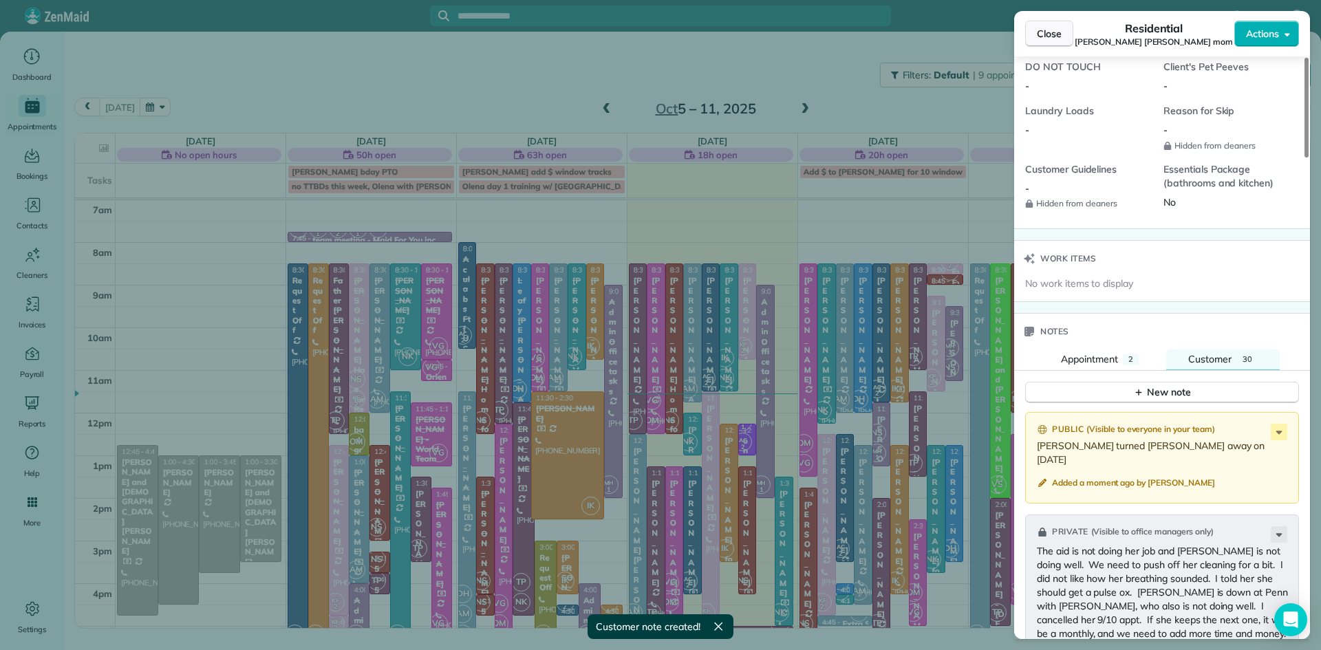
click at [1050, 32] on span "Close" at bounding box center [1049, 34] width 25 height 14
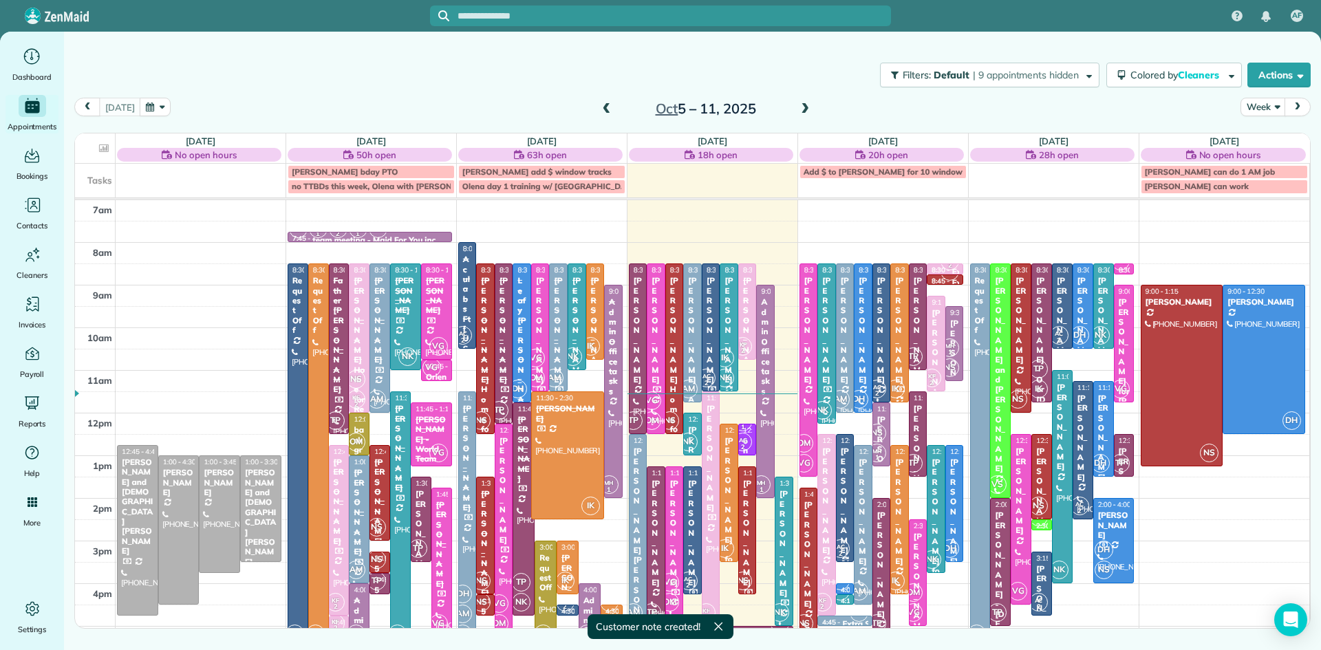
click at [841, 525] on div at bounding box center [844, 498] width 17 height 127
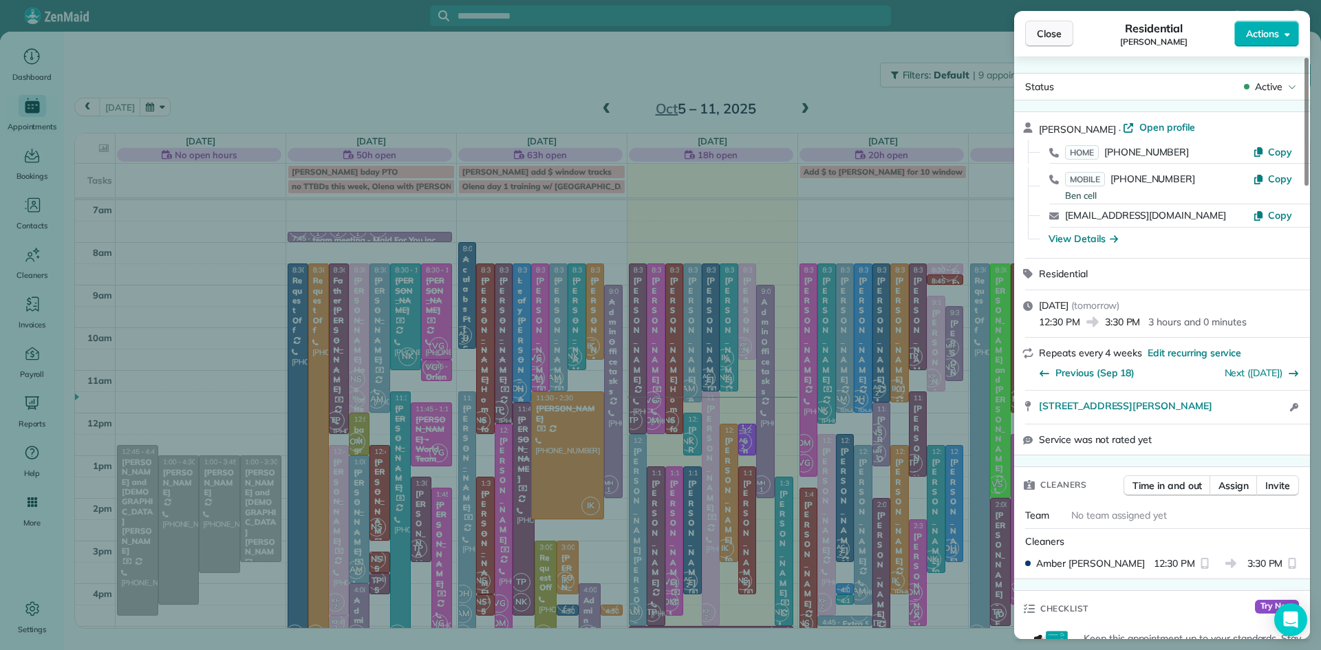
click at [1054, 30] on span "Close" at bounding box center [1049, 34] width 25 height 14
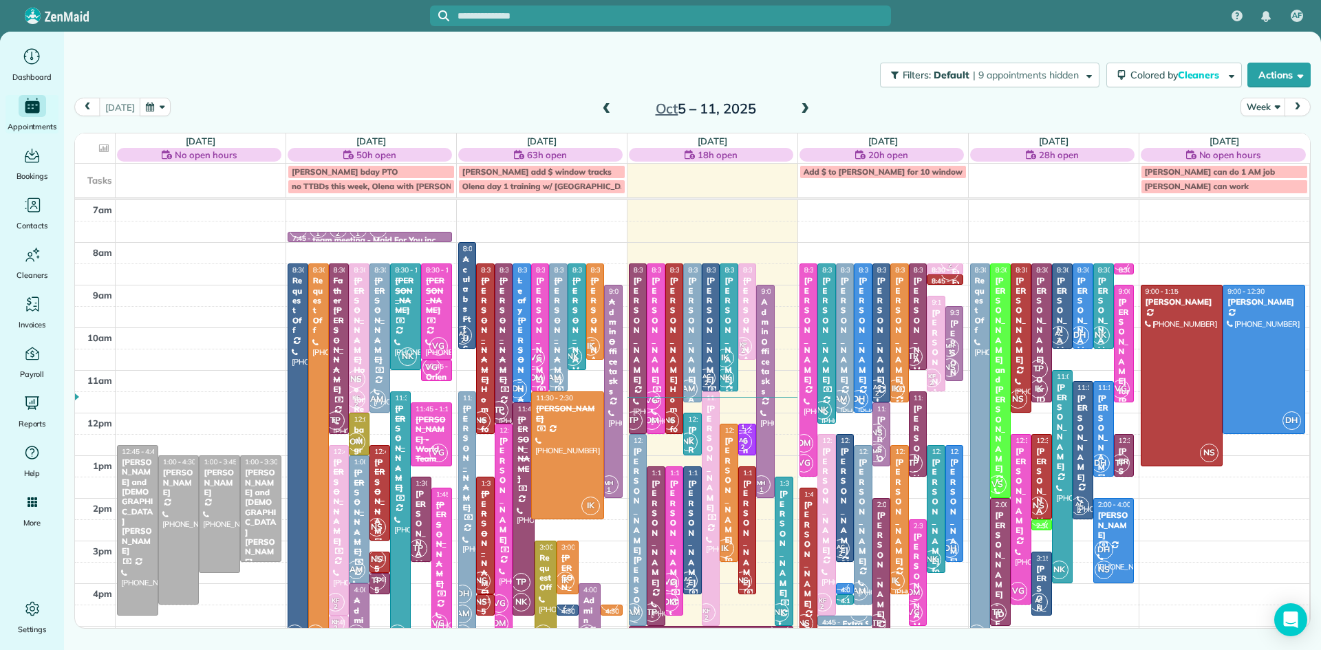
click at [809, 596] on div "[PERSON_NAME]" at bounding box center [808, 554] width 10 height 109
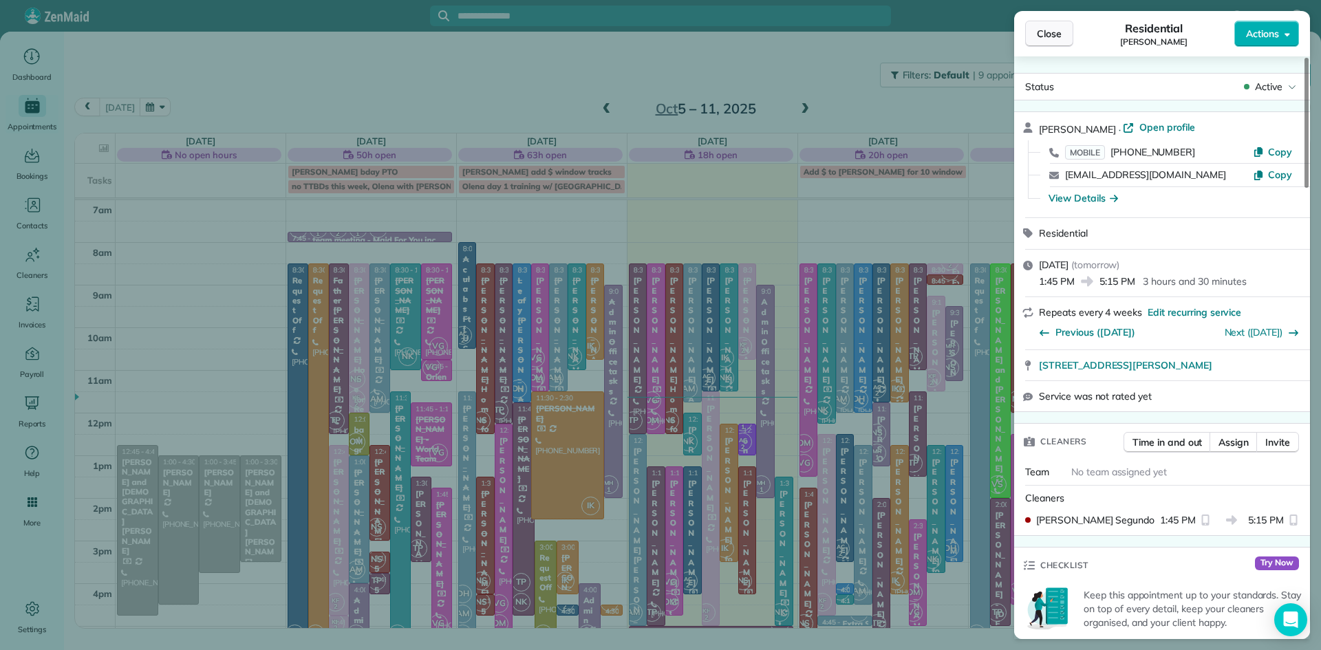
click at [1066, 38] on button "Close" at bounding box center [1049, 34] width 48 height 26
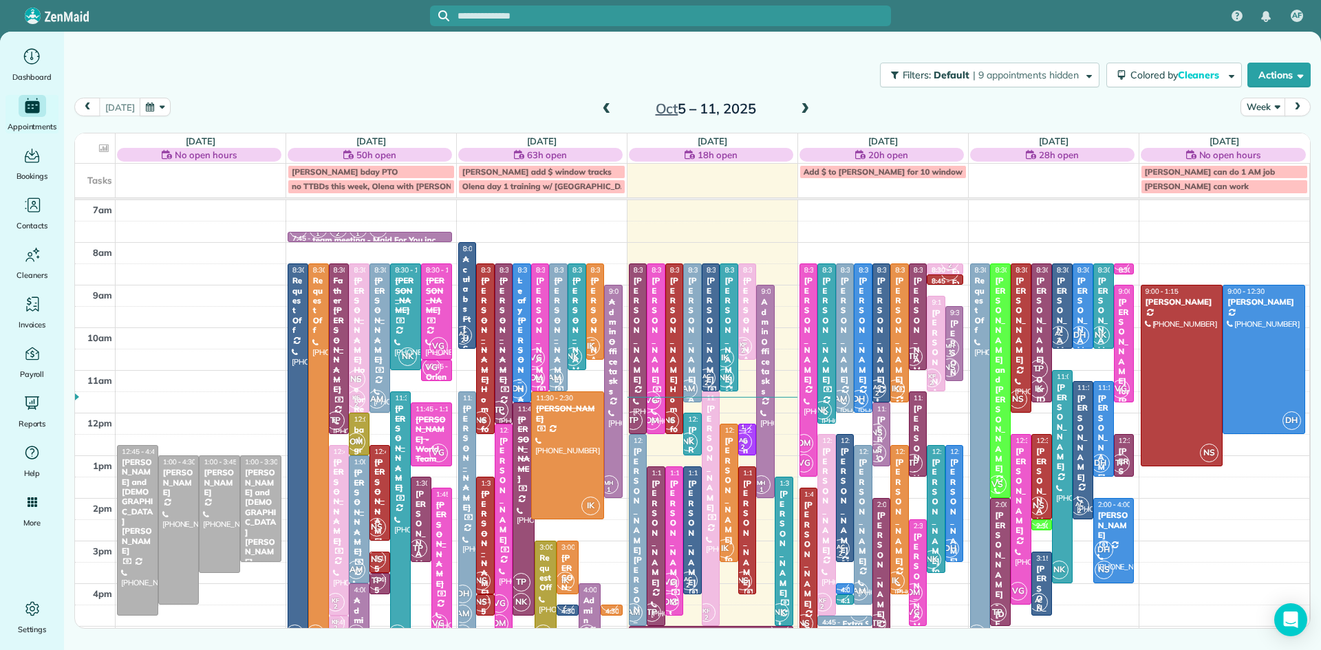
click at [898, 577] on span "IK" at bounding box center [895, 581] width 19 height 19
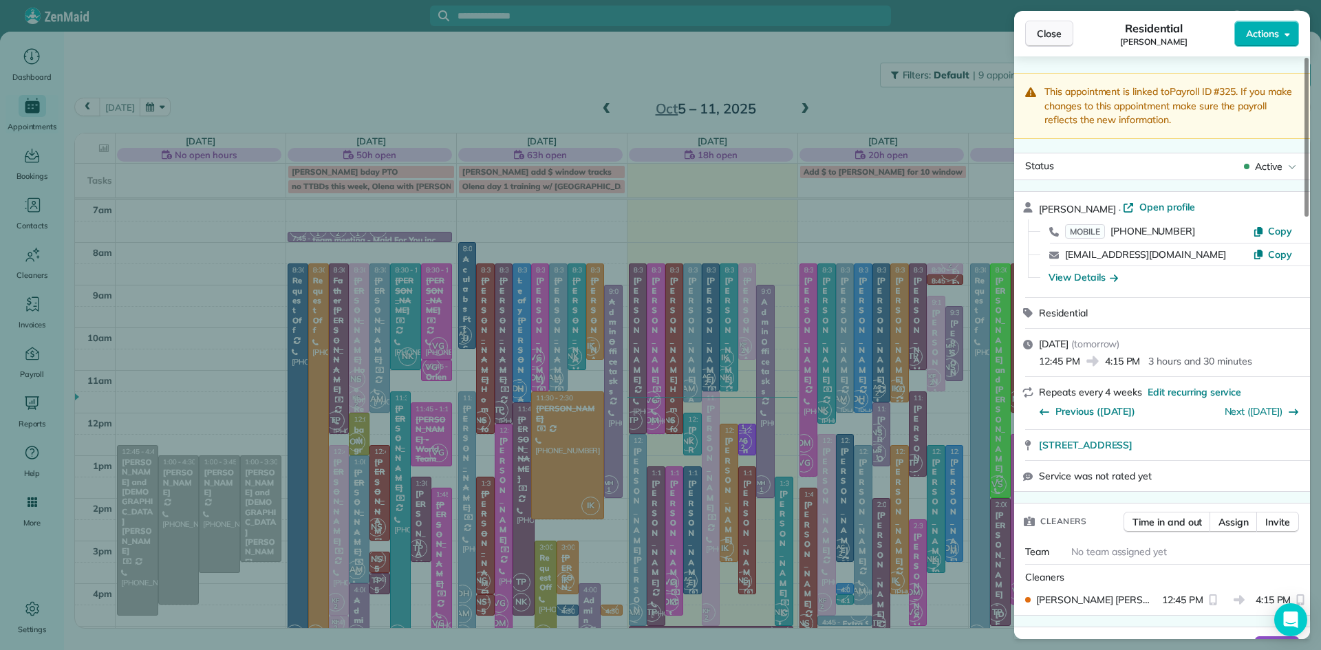
click at [1041, 32] on span "Close" at bounding box center [1049, 34] width 25 height 14
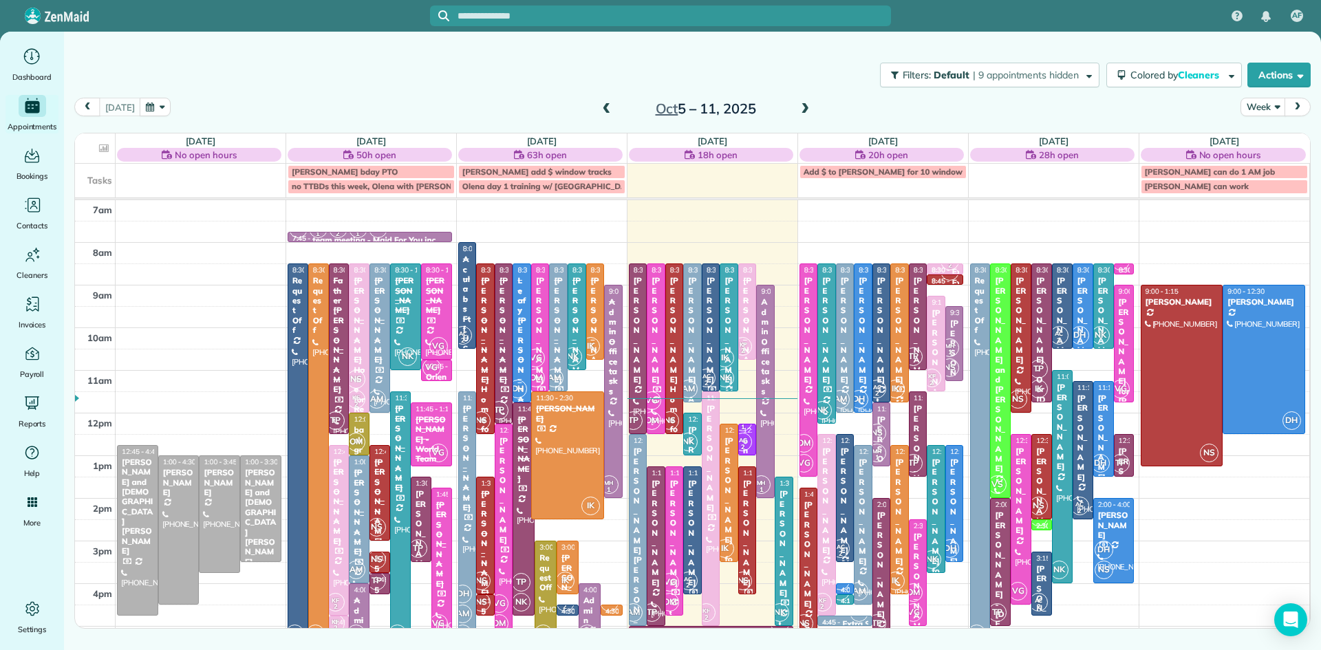
click at [803, 106] on span at bounding box center [804, 109] width 15 height 12
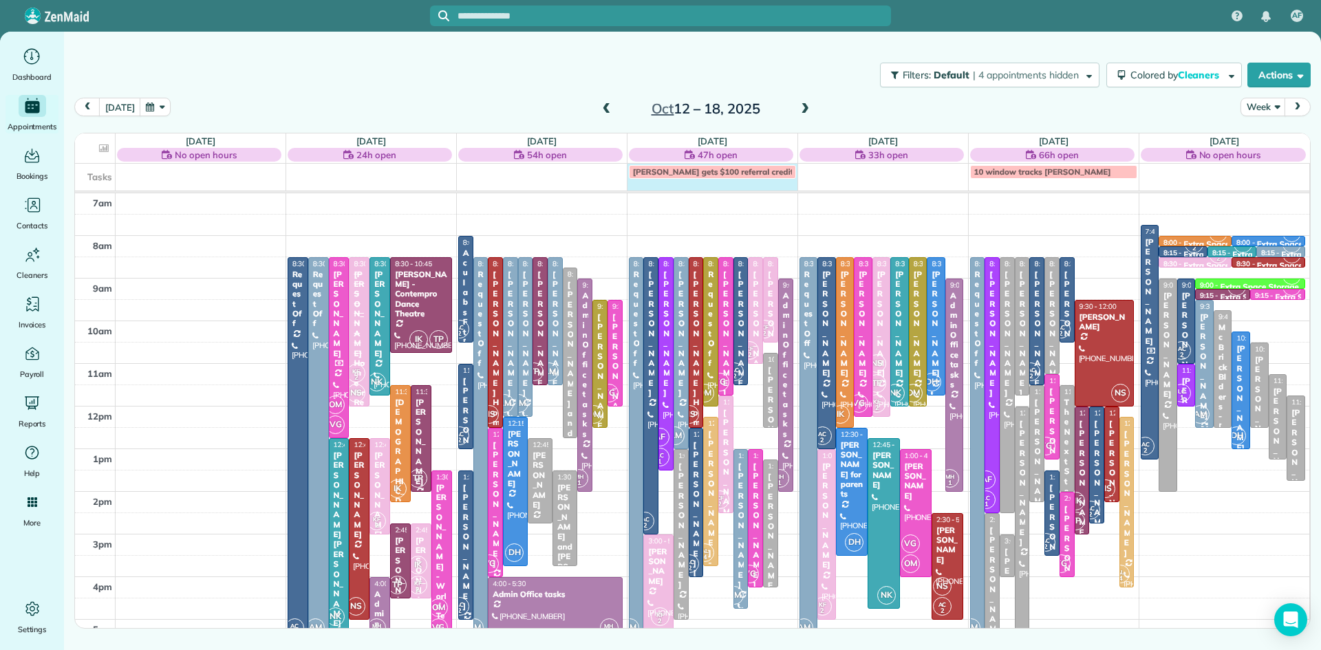
click at [697, 187] on div "Tasks Crystal gets $100 referral credit for Bernies house 10 window tracks Brit…" at bounding box center [692, 177] width 1234 height 27
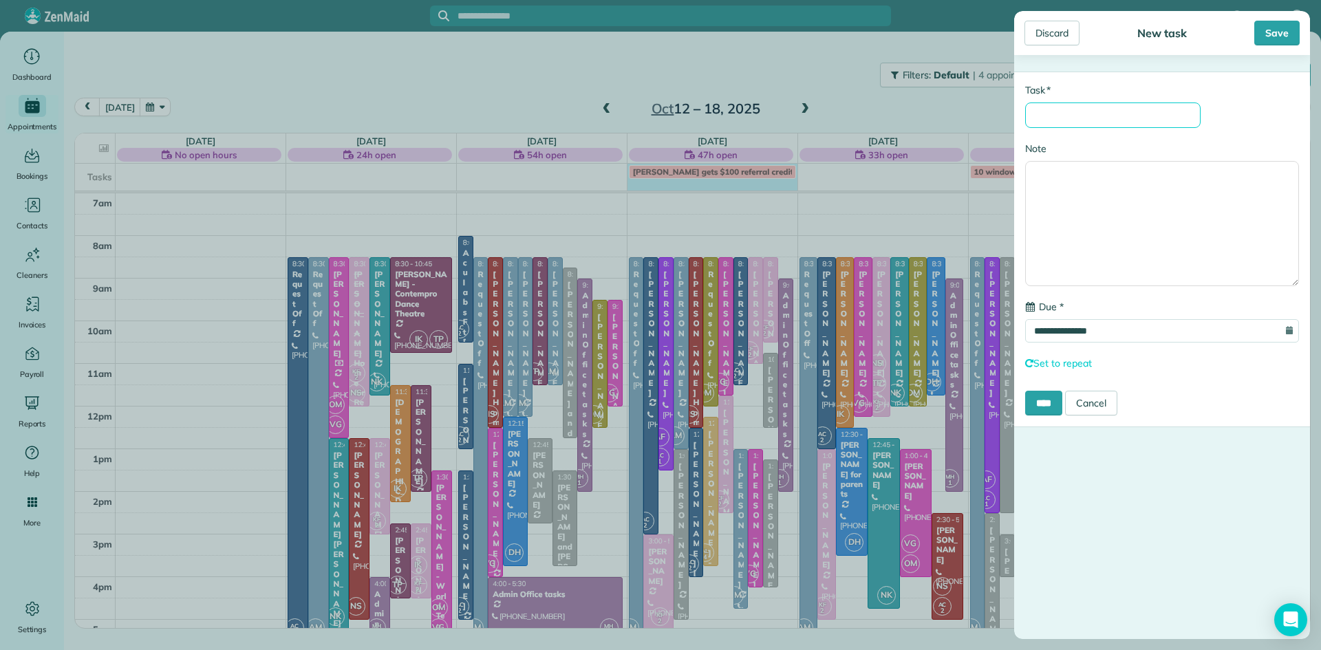
click at [1106, 128] on input "* Task" at bounding box center [1112, 114] width 175 height 25
type input "**********"
click at [1056, 413] on input "****" at bounding box center [1043, 403] width 37 height 25
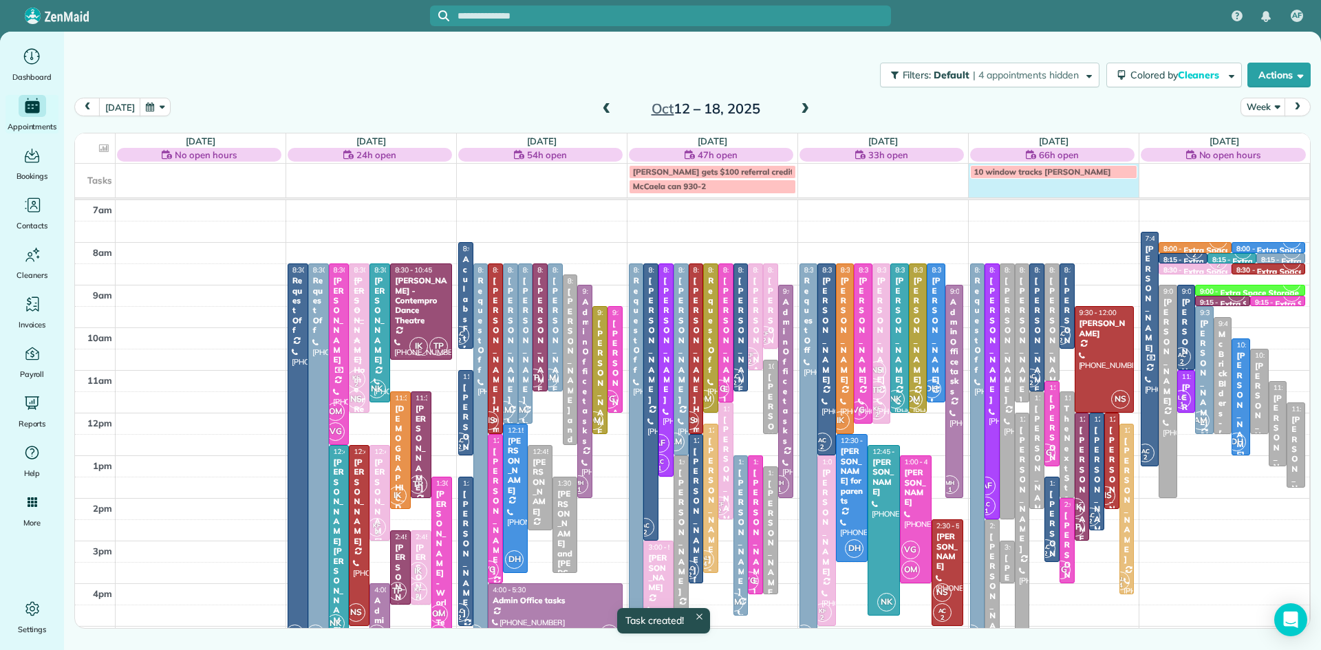
click at [1045, 190] on td "10 window tracks [PERSON_NAME]" at bounding box center [1053, 179] width 171 height 30
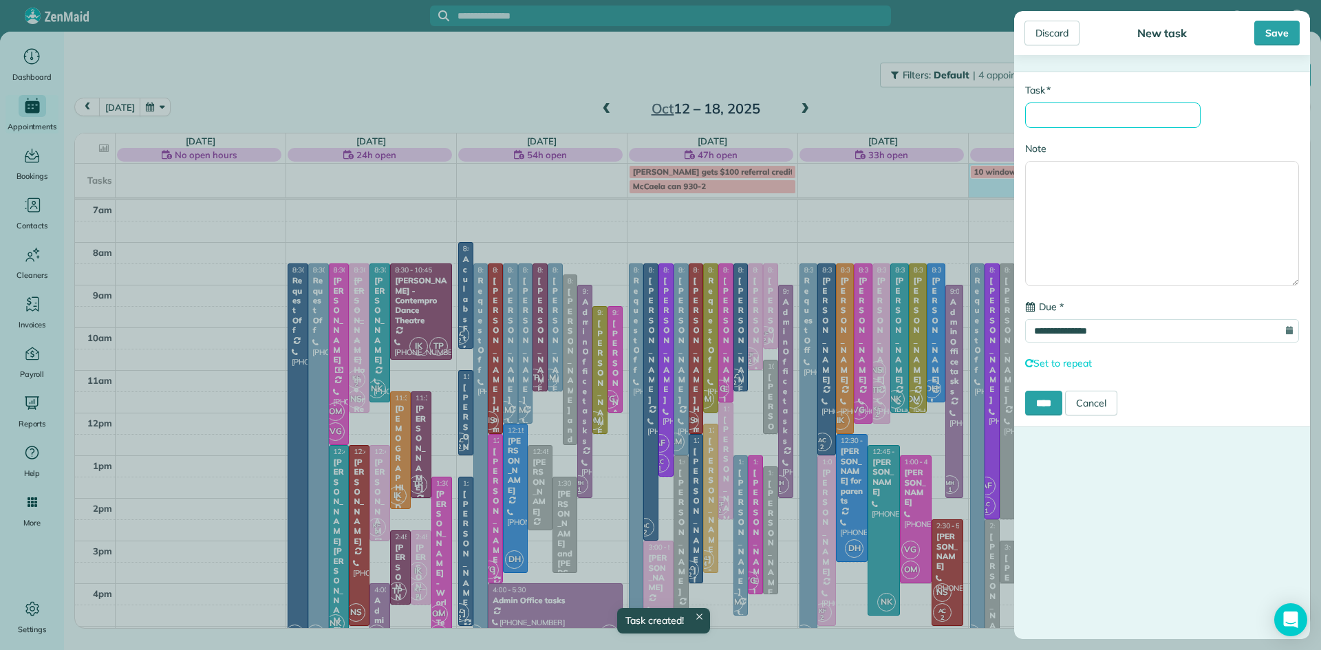
click at [1058, 118] on input "* Task" at bounding box center [1112, 114] width 175 height 25
type input "**********"
click at [1039, 403] on input "****" at bounding box center [1043, 403] width 37 height 25
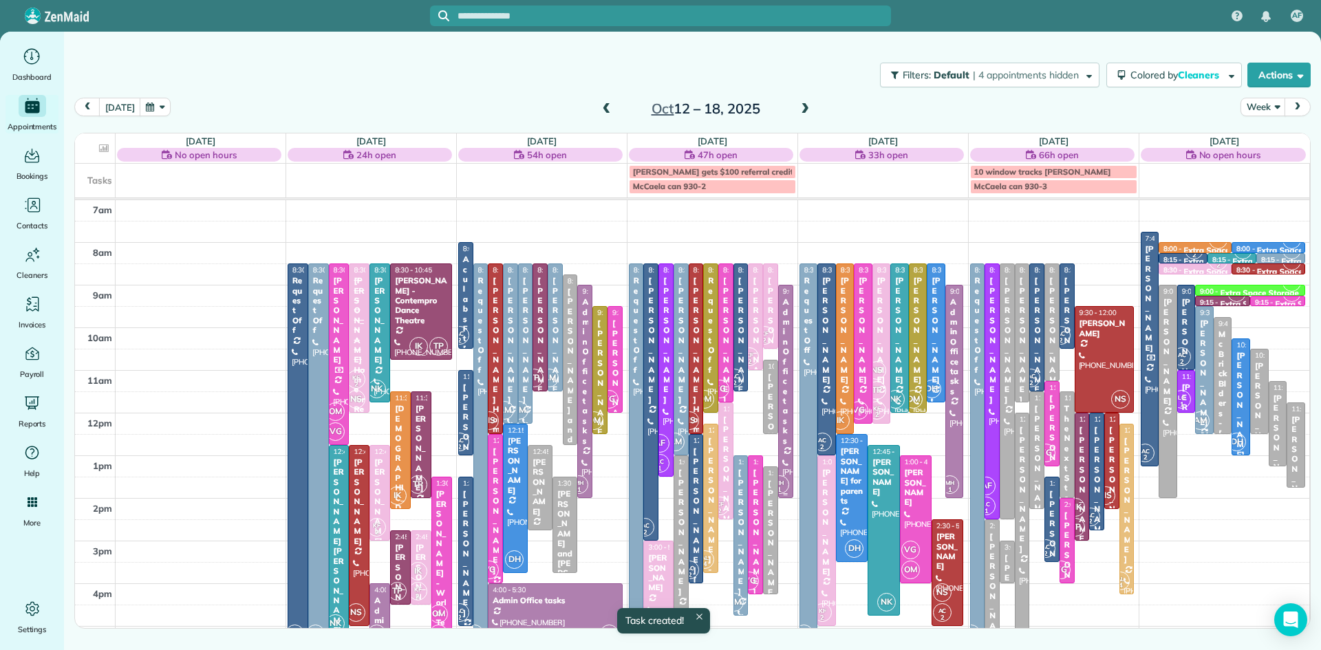
click at [790, 485] on link "MH 1 9:00 - 2:00 Admin Office tasks (215) 370-7993 1560 Russett Drive Warminste…" at bounding box center [785, 391] width 15 height 213
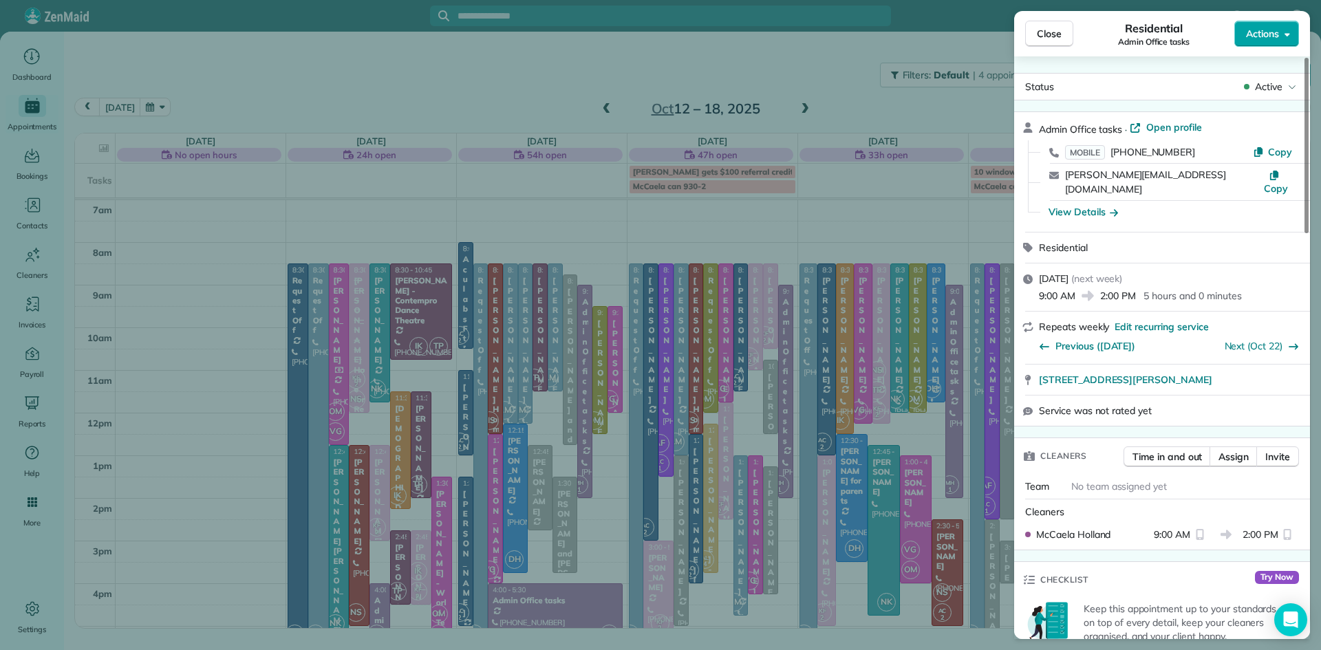
click at [1261, 35] on span "Actions" at bounding box center [1262, 34] width 33 height 14
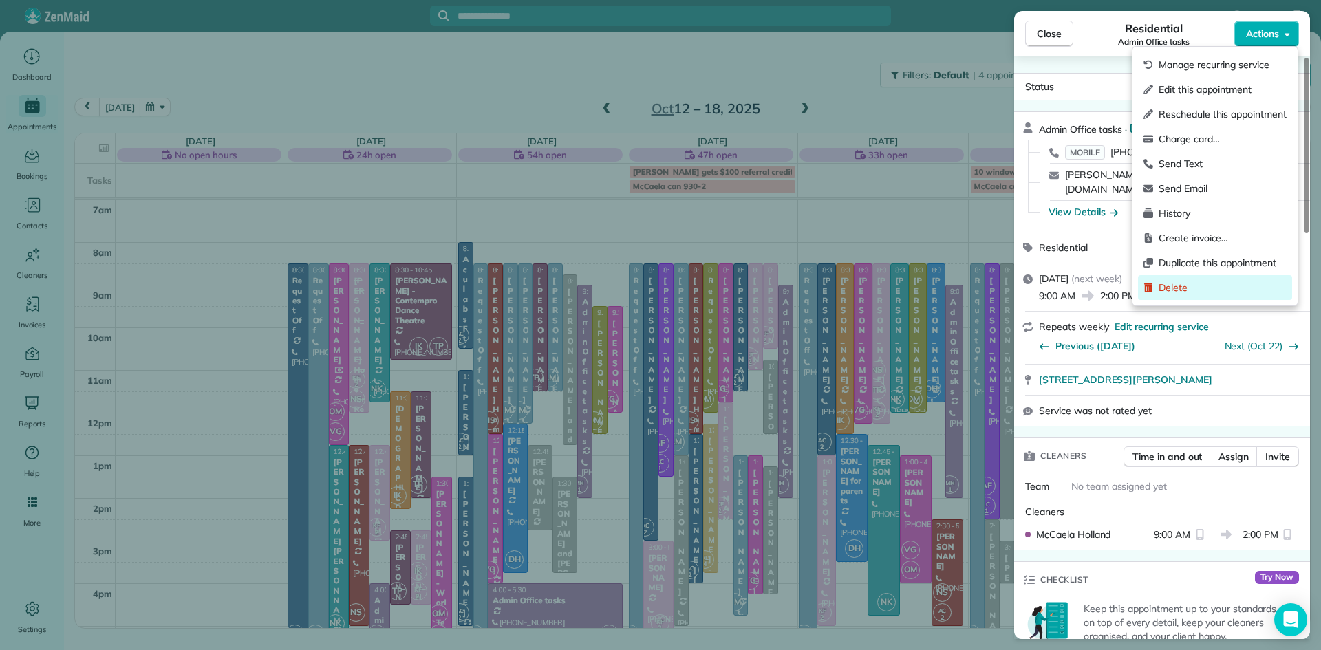
click at [1186, 286] on span "Delete" at bounding box center [1222, 288] width 128 height 14
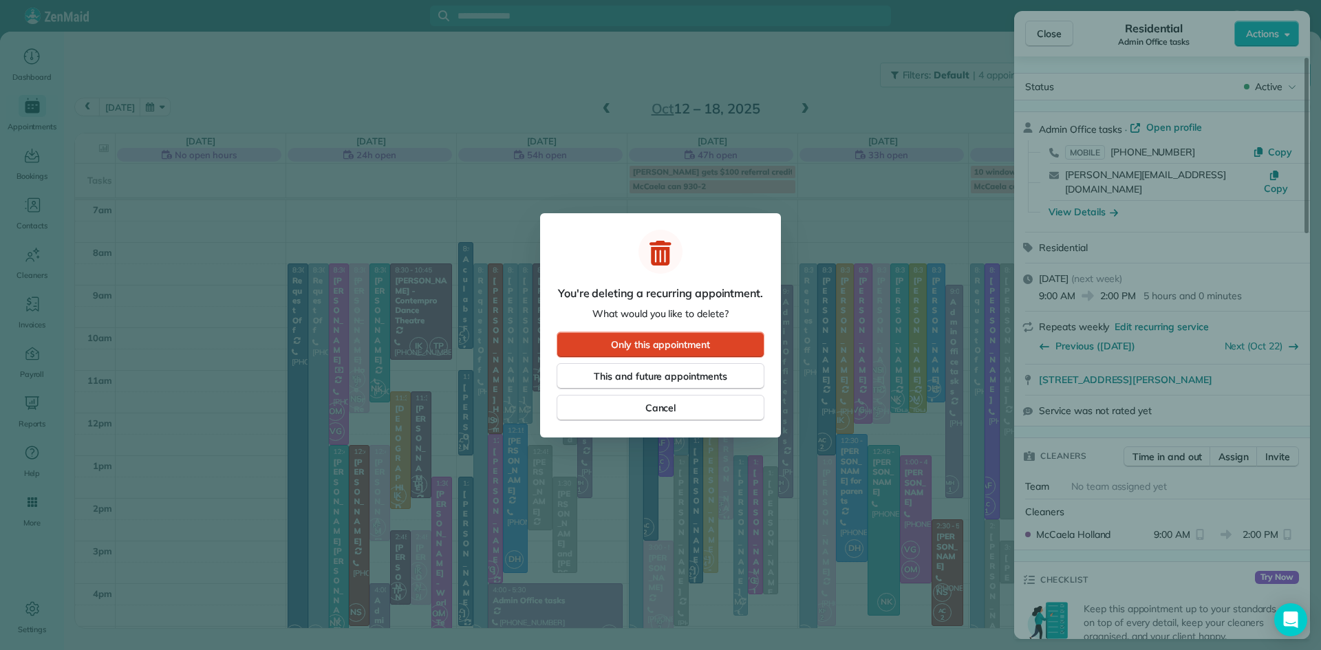
click at [678, 345] on span "Only this appointment" at bounding box center [660, 345] width 99 height 14
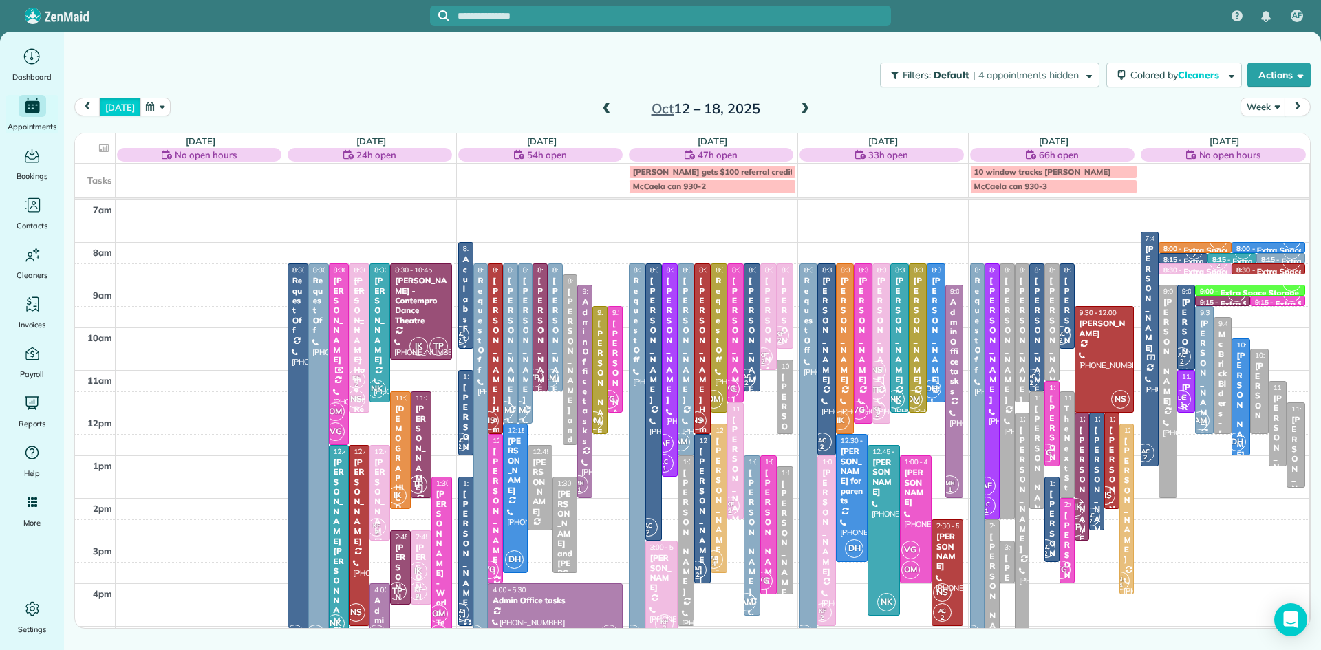
click at [116, 108] on button "today" at bounding box center [119, 107] width 41 height 19
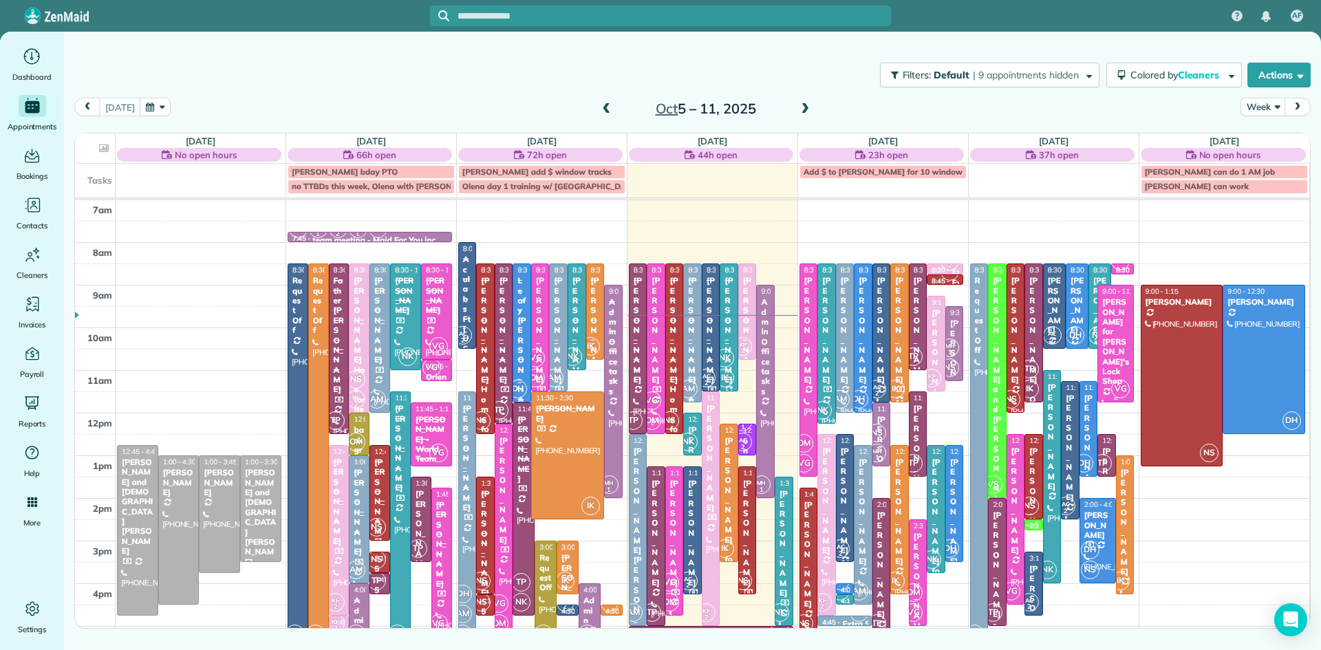
click at [1116, 363] on div "Benjamin Cogan for Mike's Lock Shop" at bounding box center [1115, 341] width 28 height 89
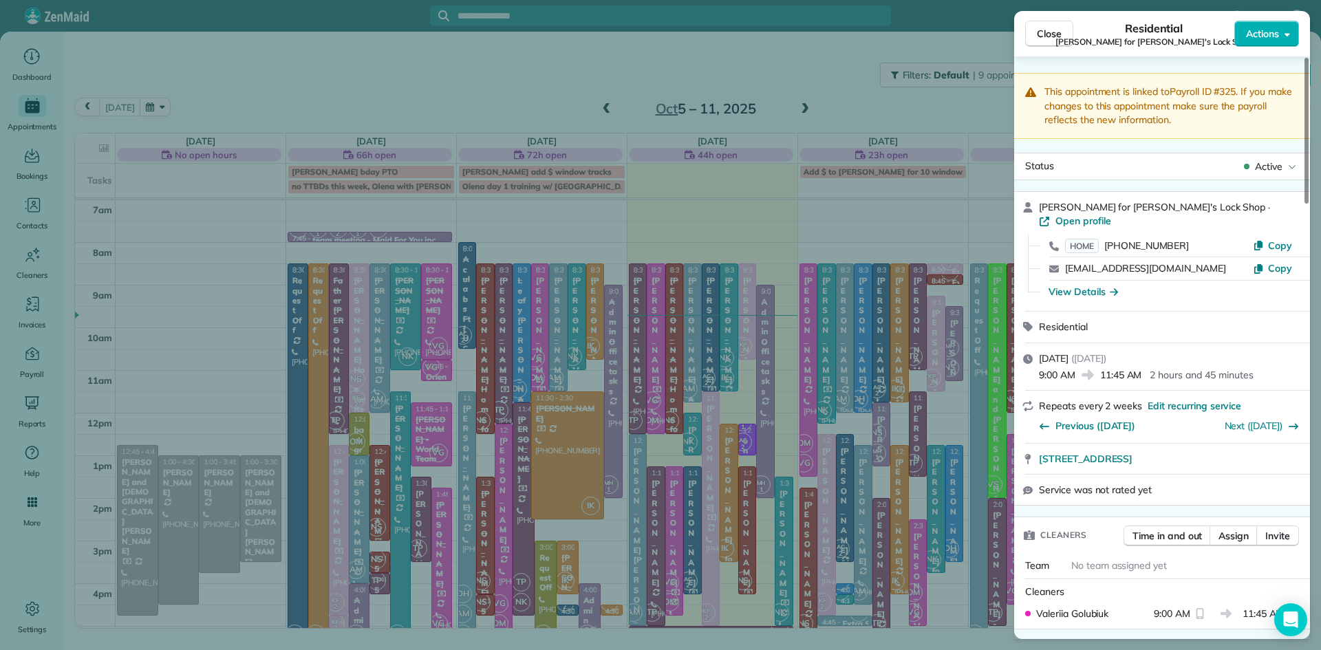
drag, startPoint x: 1051, startPoint y: 29, endPoint x: 1054, endPoint y: 21, distance: 8.3
click at [1051, 28] on span "Close" at bounding box center [1049, 34] width 25 height 14
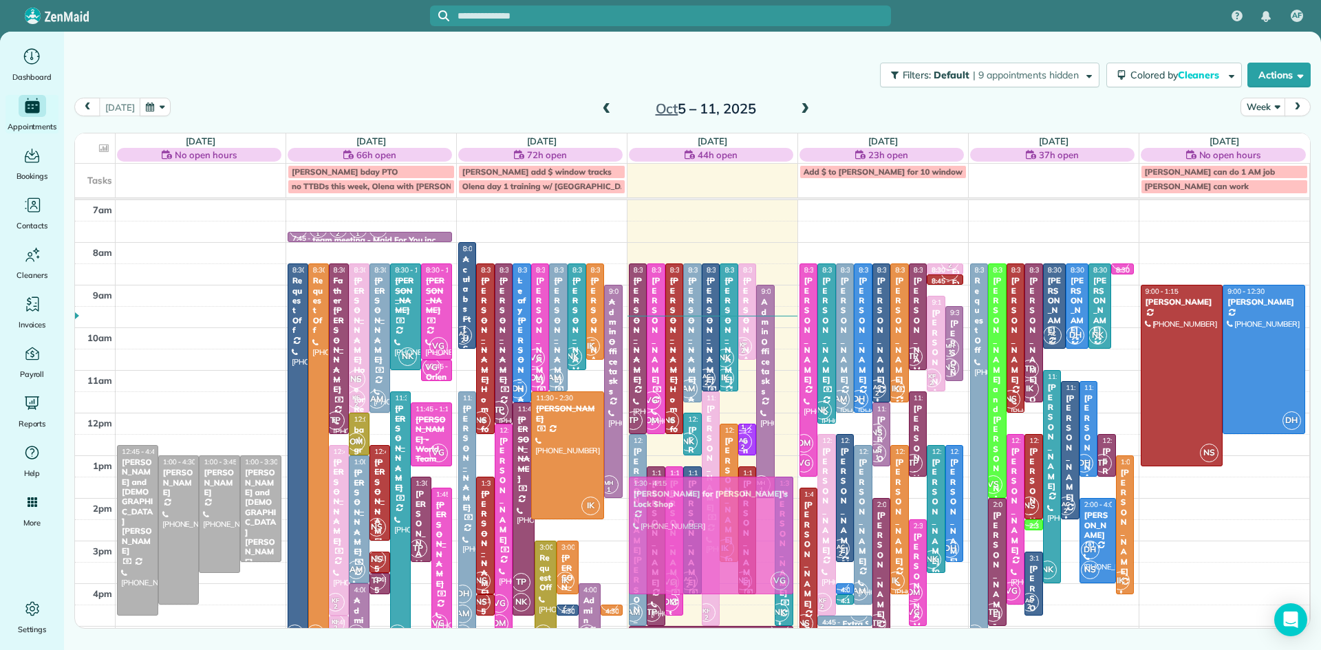
drag, startPoint x: 1116, startPoint y: 349, endPoint x: 772, endPoint y: 537, distance: 392.1
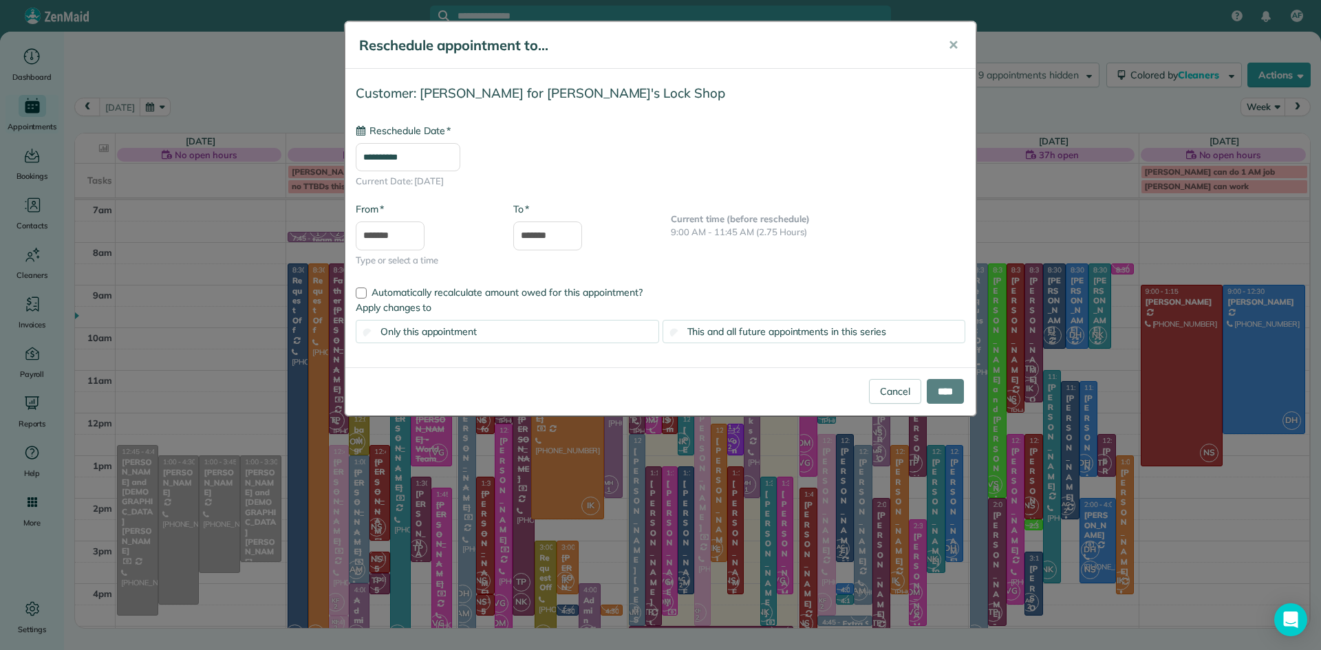
type input "**********"
click at [949, 385] on input "****" at bounding box center [944, 391] width 37 height 25
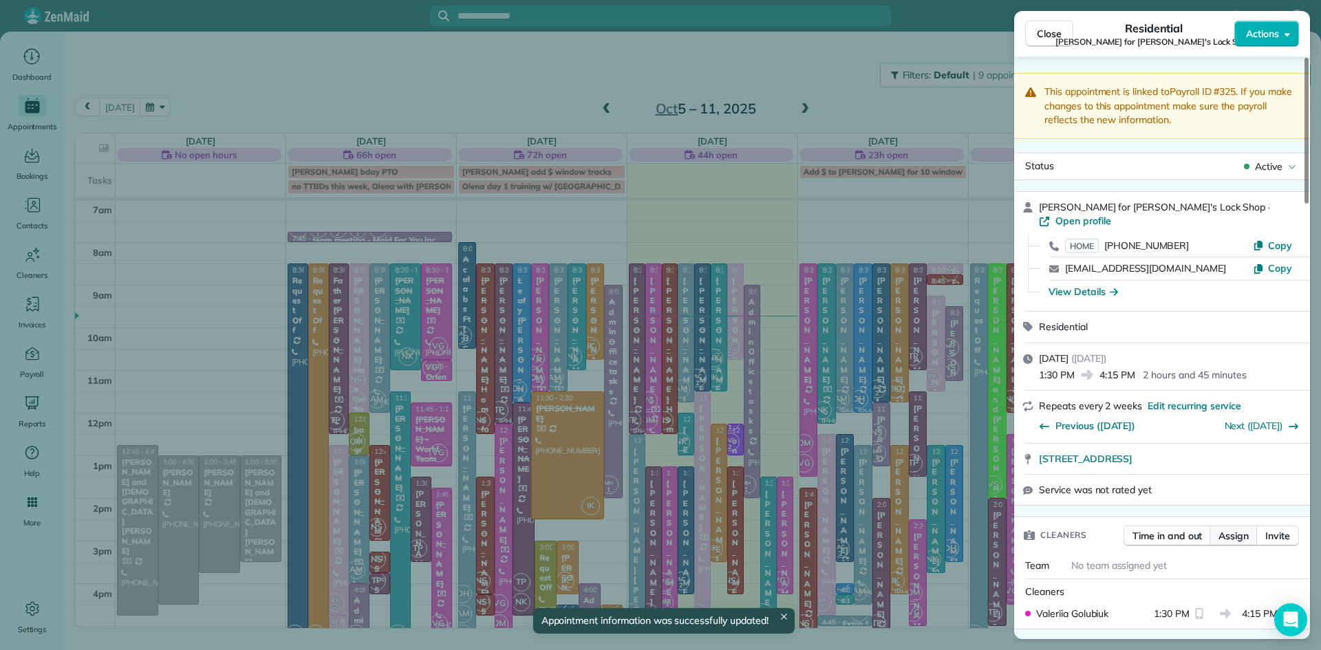
click at [1231, 529] on span "Assign" at bounding box center [1233, 536] width 30 height 14
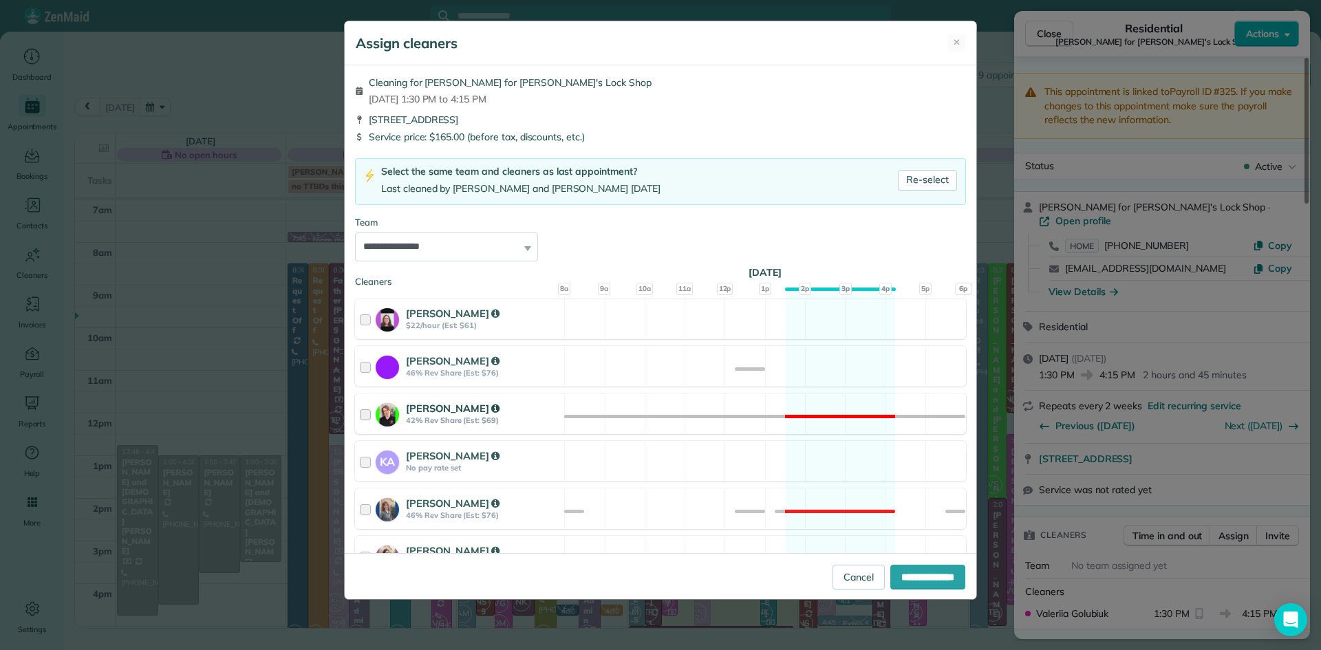
scroll to position [182, 0]
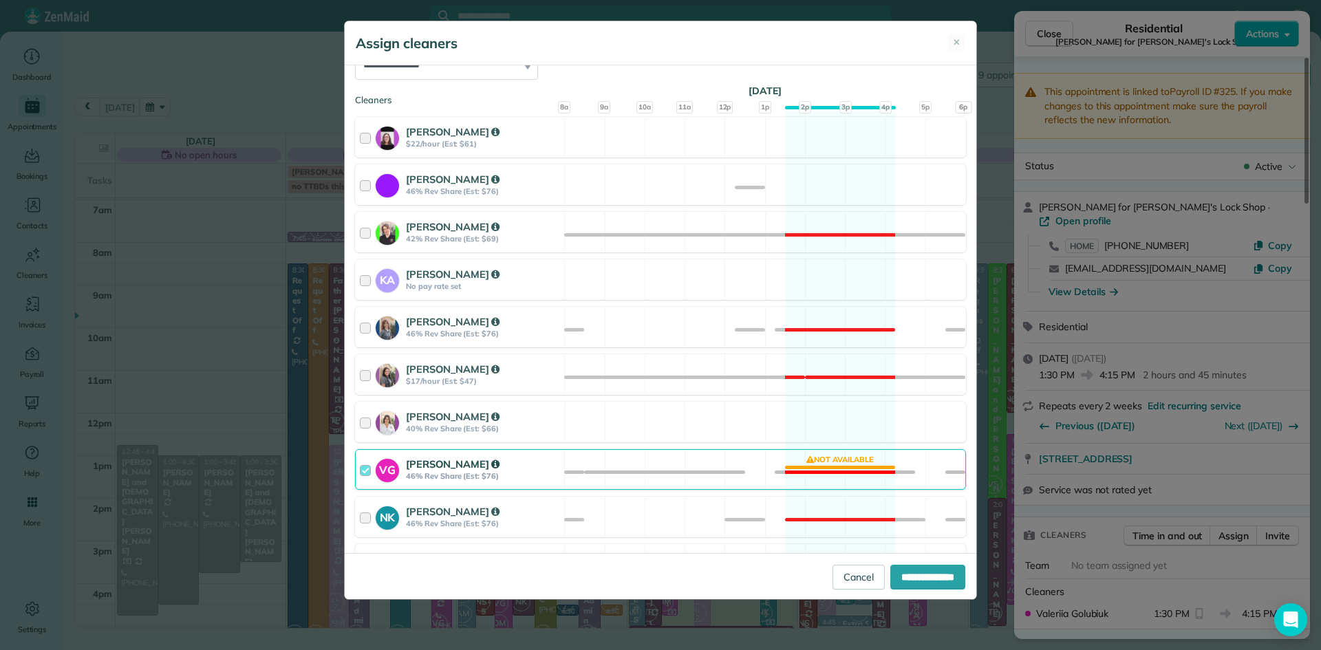
click at [455, 470] on strong "Valeriia Golubiuk" at bounding box center [453, 463] width 94 height 13
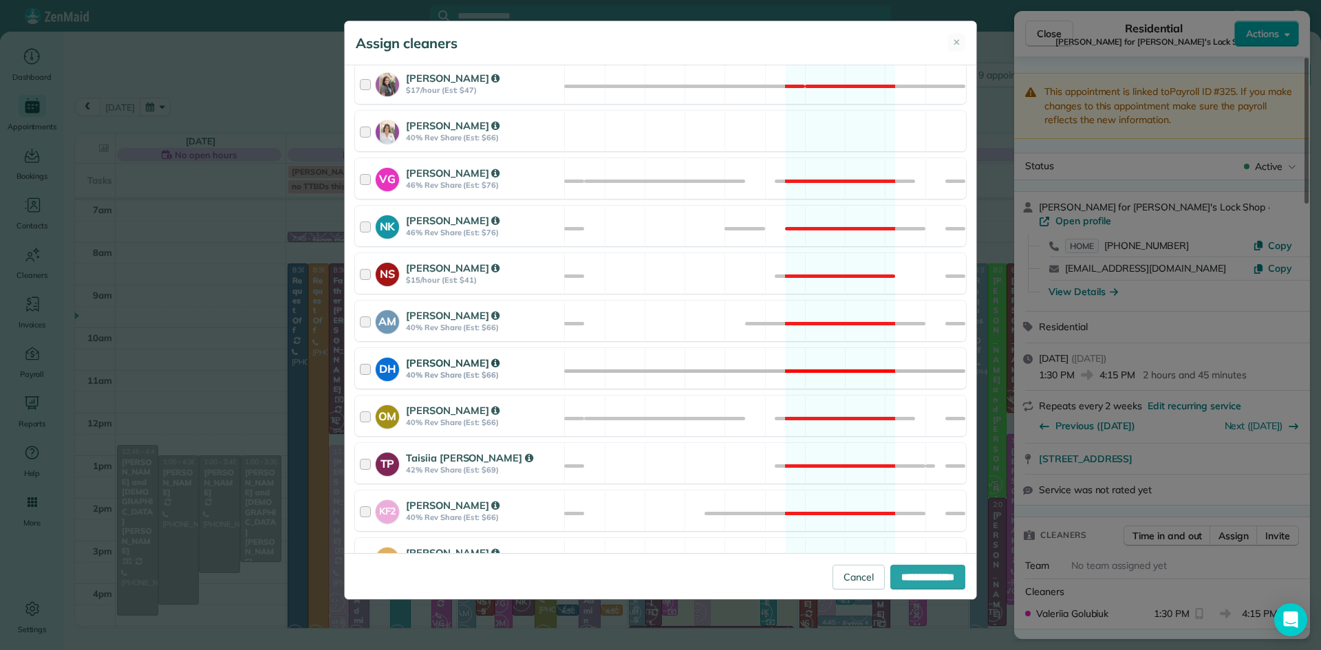
scroll to position [595, 0]
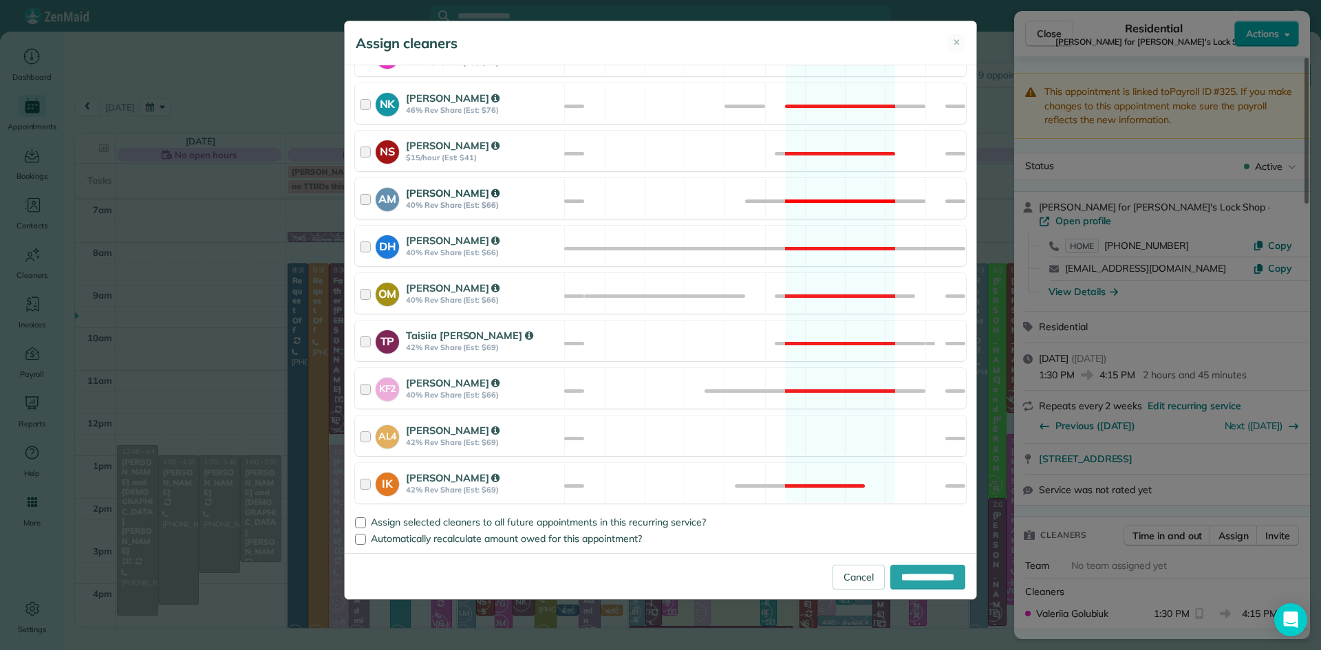
click at [426, 186] on strong "Allison McNamara" at bounding box center [453, 192] width 94 height 13
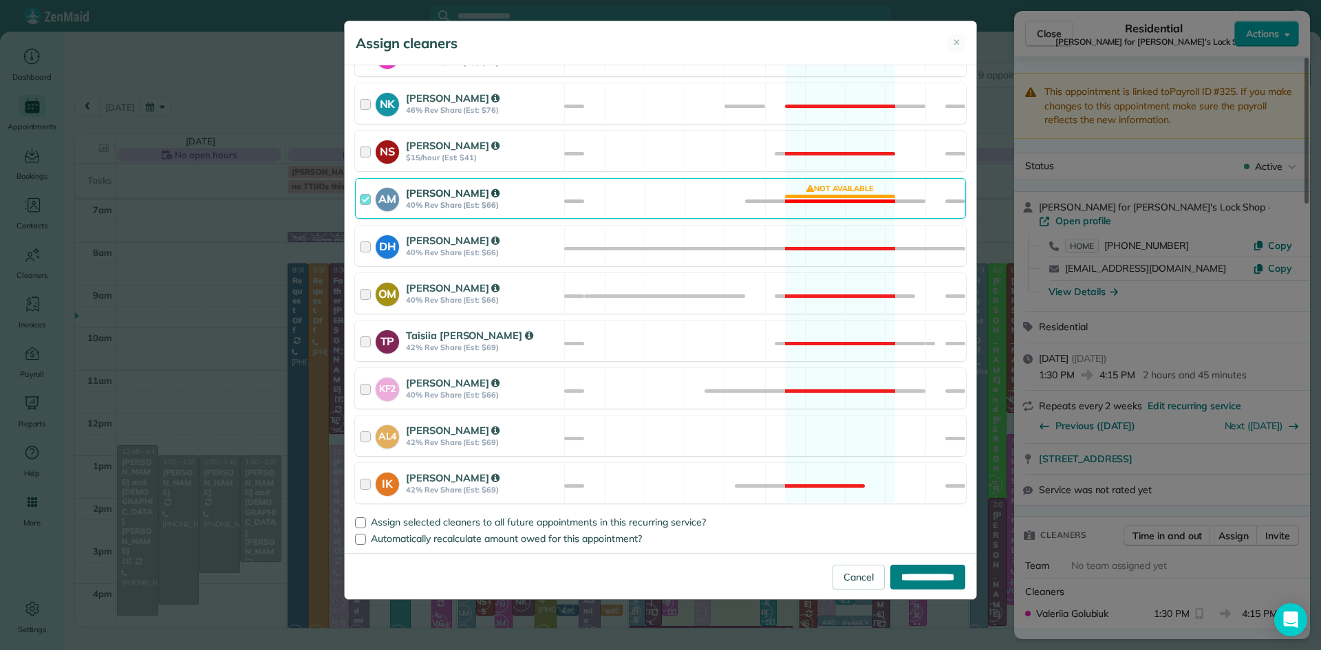
click at [928, 577] on input "**********" at bounding box center [927, 577] width 75 height 25
type input "**********"
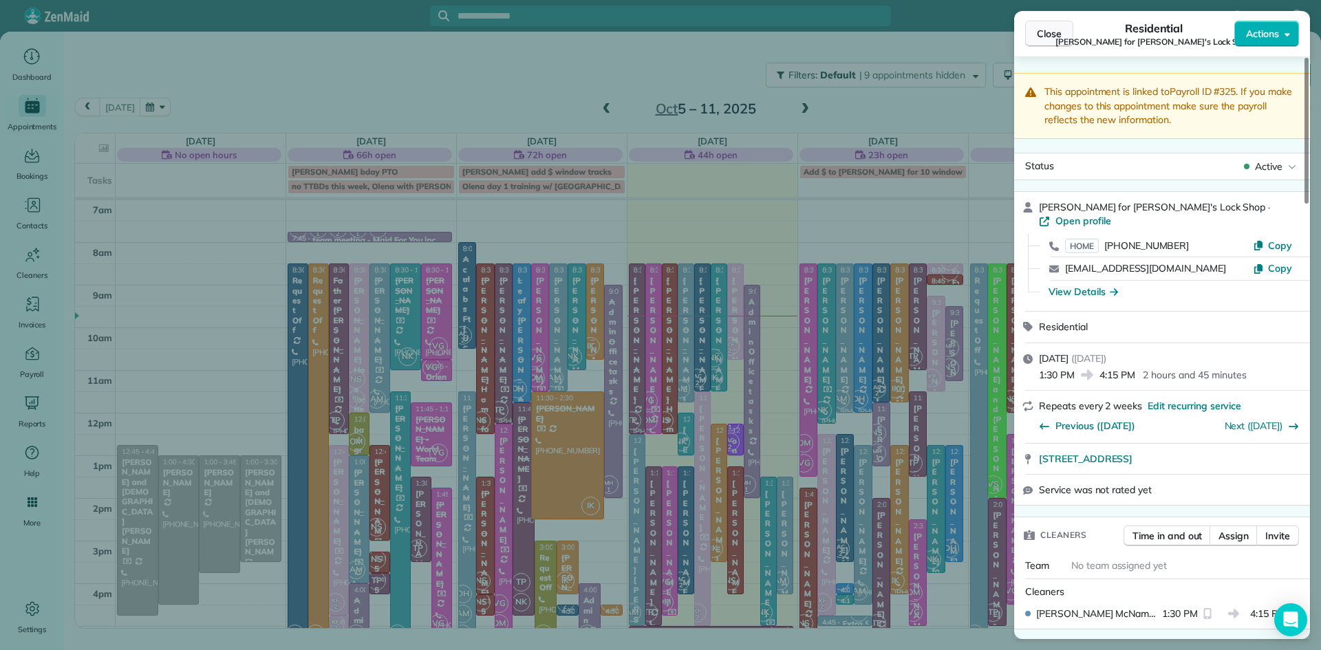
click at [1063, 37] on button "Close" at bounding box center [1049, 34] width 48 height 26
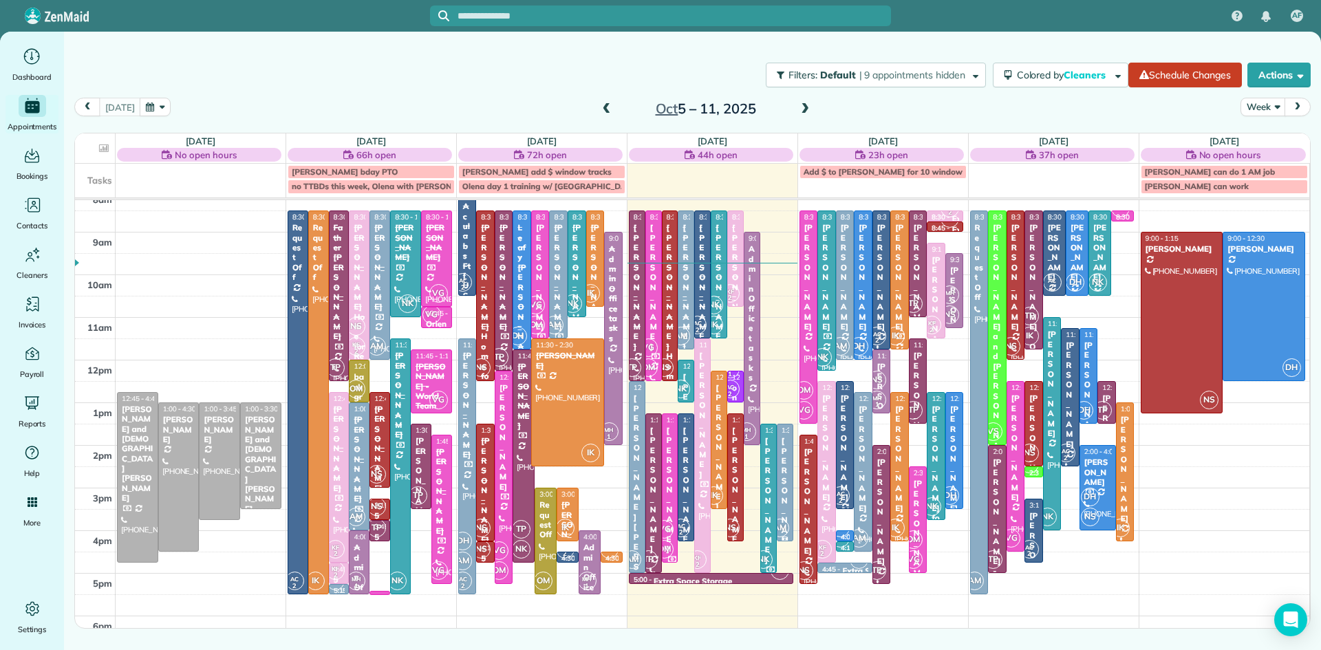
scroll to position [54, 0]
click at [782, 494] on div "Benjamin Cogan for Mike's Lock Shop" at bounding box center [785, 623] width 8 height 376
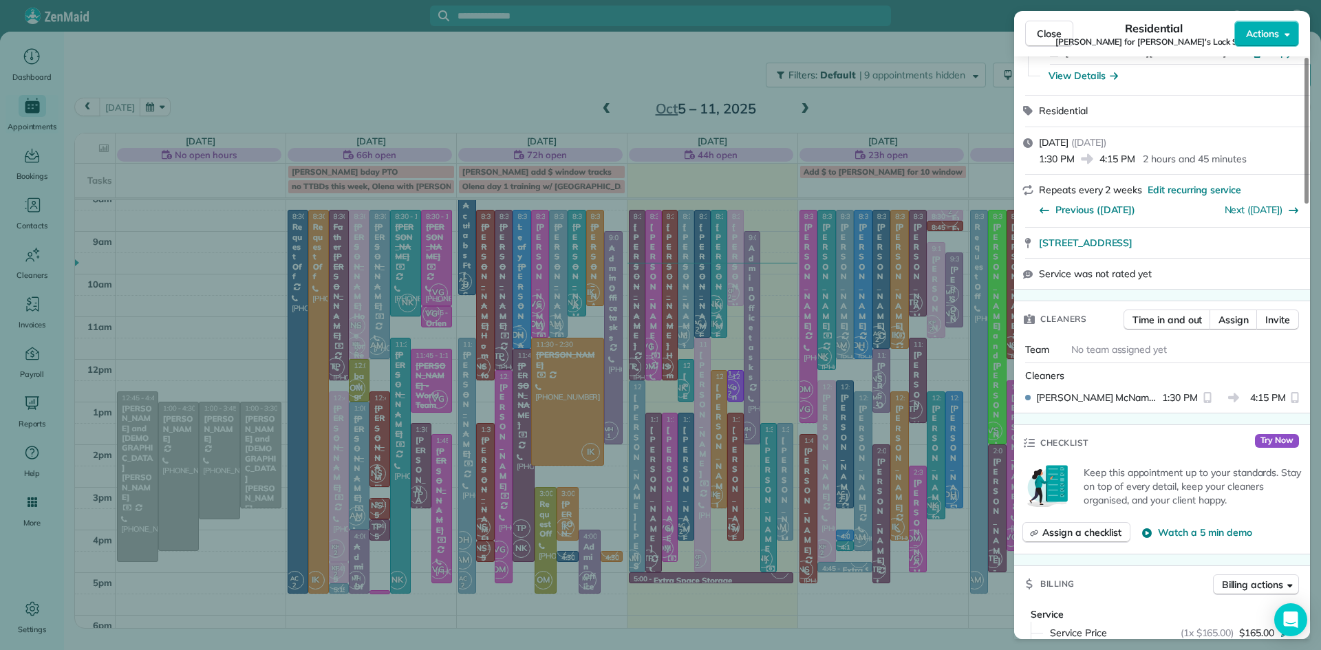
scroll to position [609, 0]
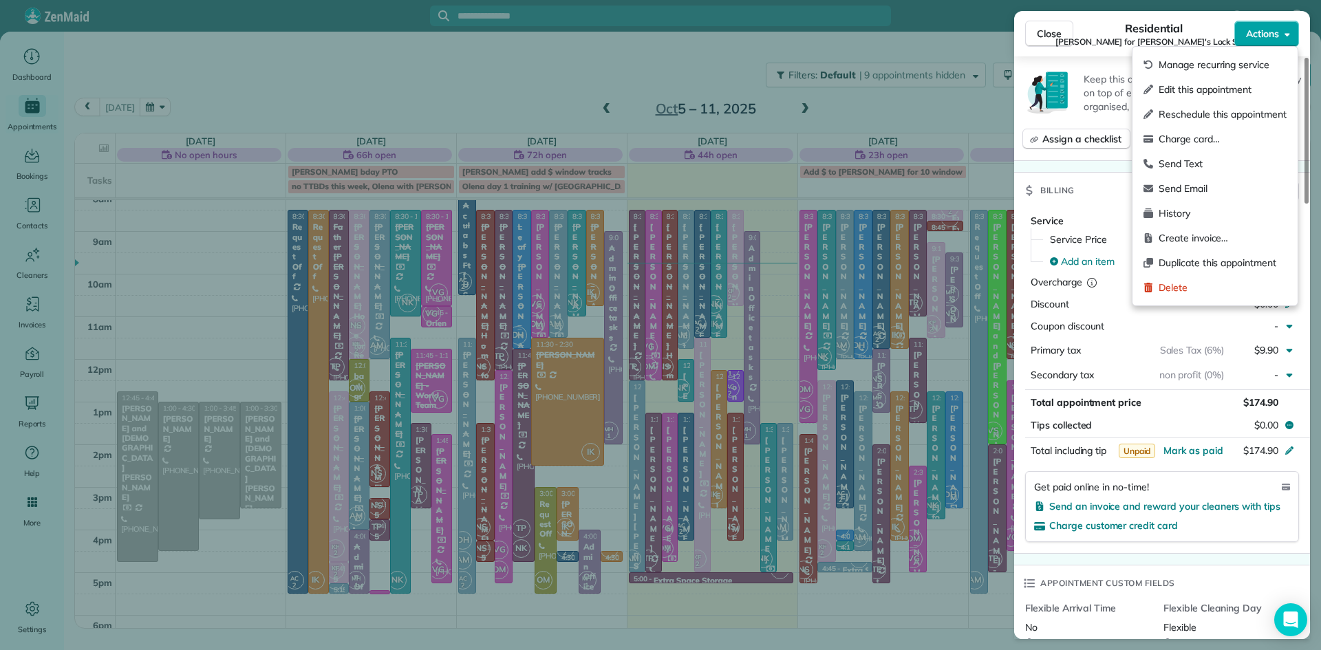
click at [1262, 30] on span "Actions" at bounding box center [1262, 34] width 33 height 14
click at [1184, 134] on span "Charge card…" at bounding box center [1222, 139] width 128 height 14
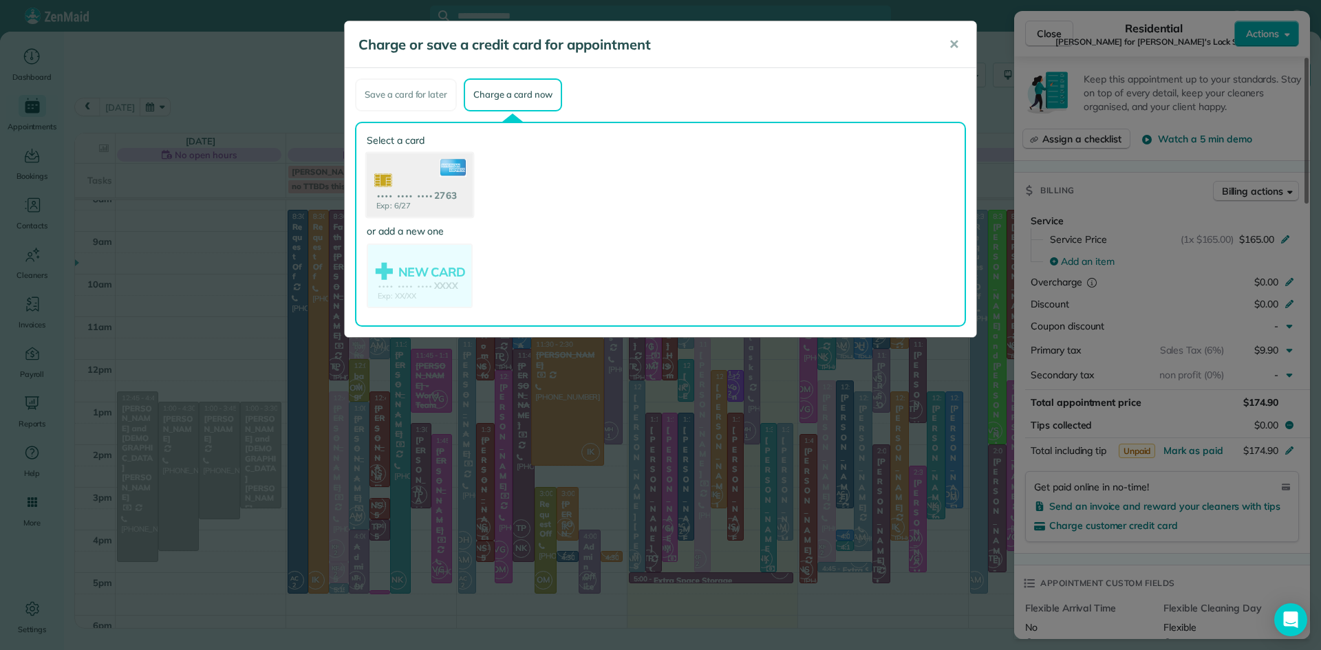
click at [430, 161] on use at bounding box center [420, 186] width 106 height 67
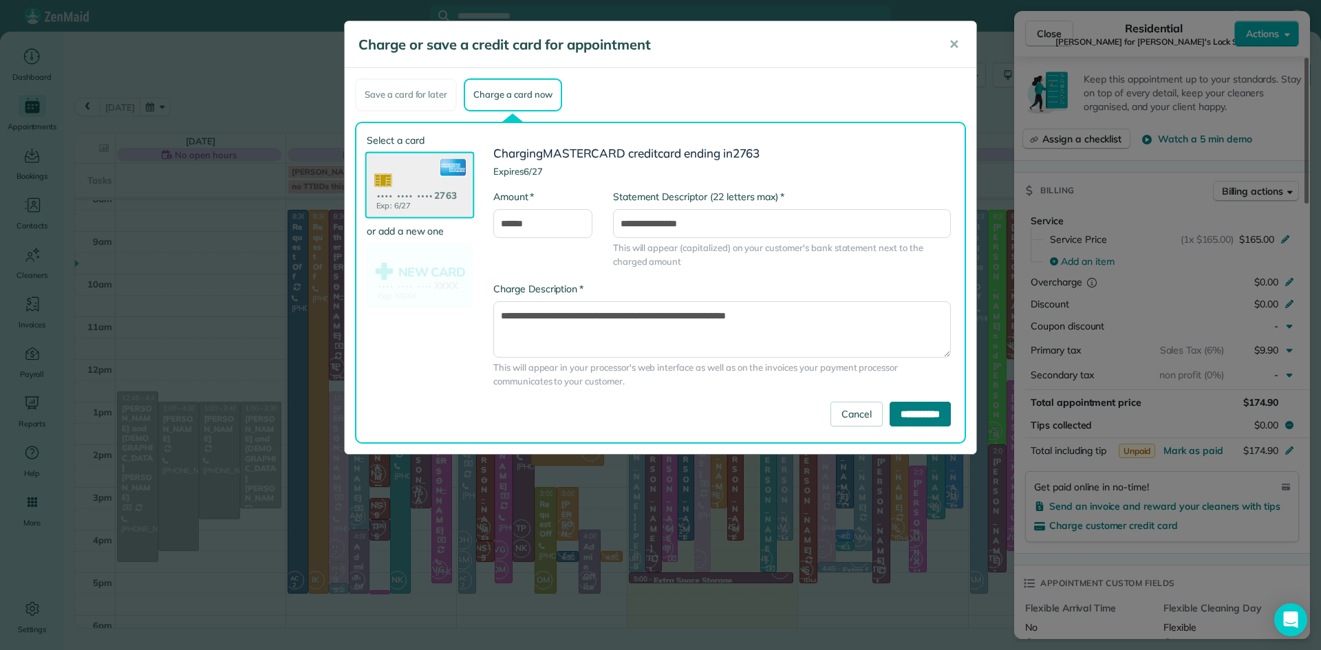
click at [927, 413] on input "**********" at bounding box center [919, 414] width 61 height 25
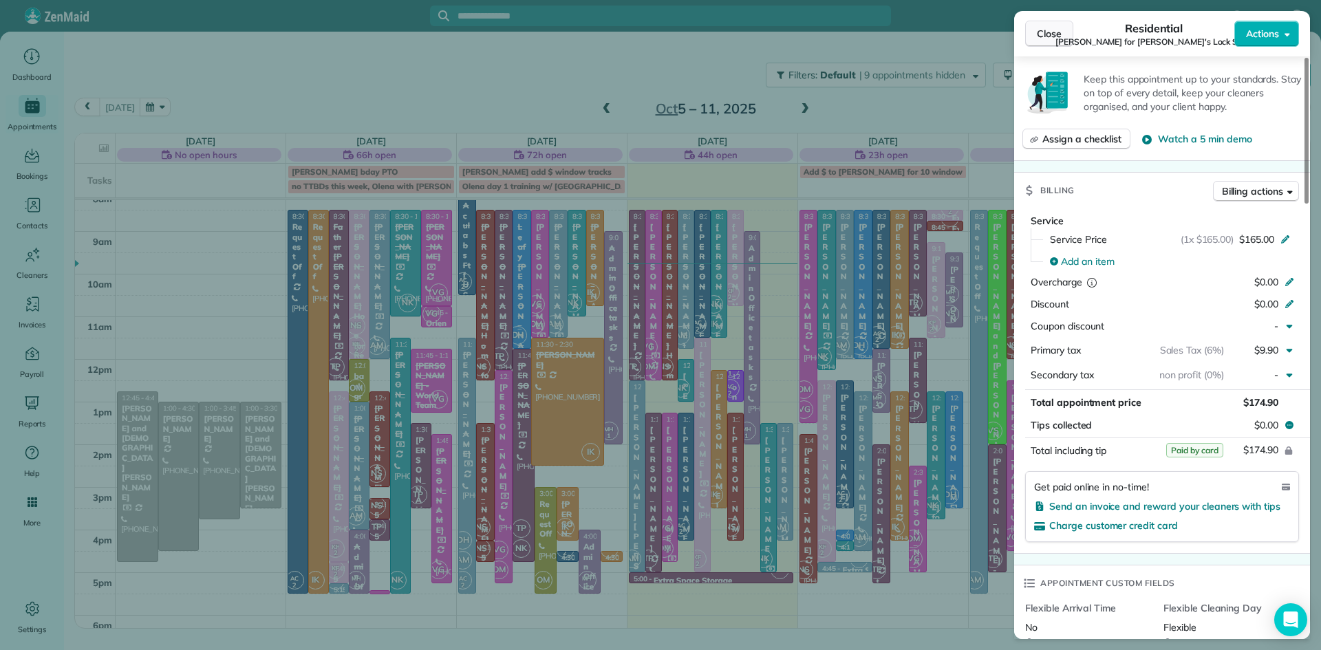
click at [1041, 36] on span "Close" at bounding box center [1049, 34] width 25 height 14
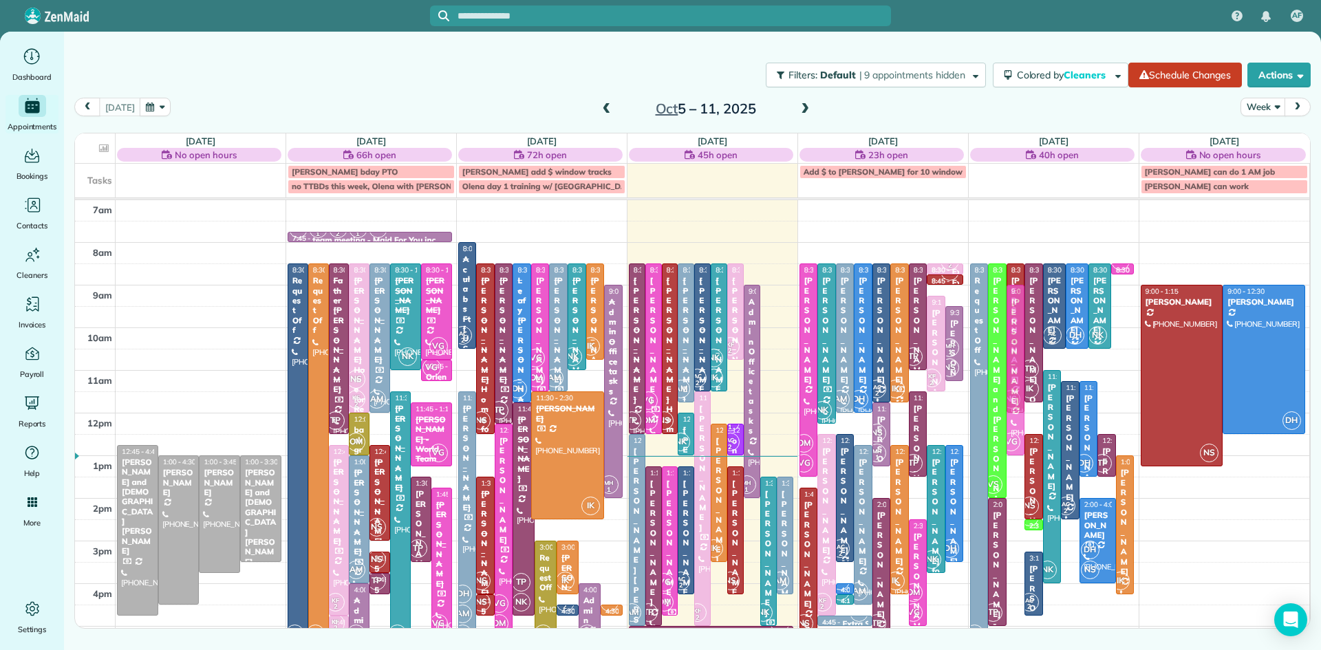
drag, startPoint x: 1017, startPoint y: 545, endPoint x: 1005, endPoint y: 391, distance: 154.6
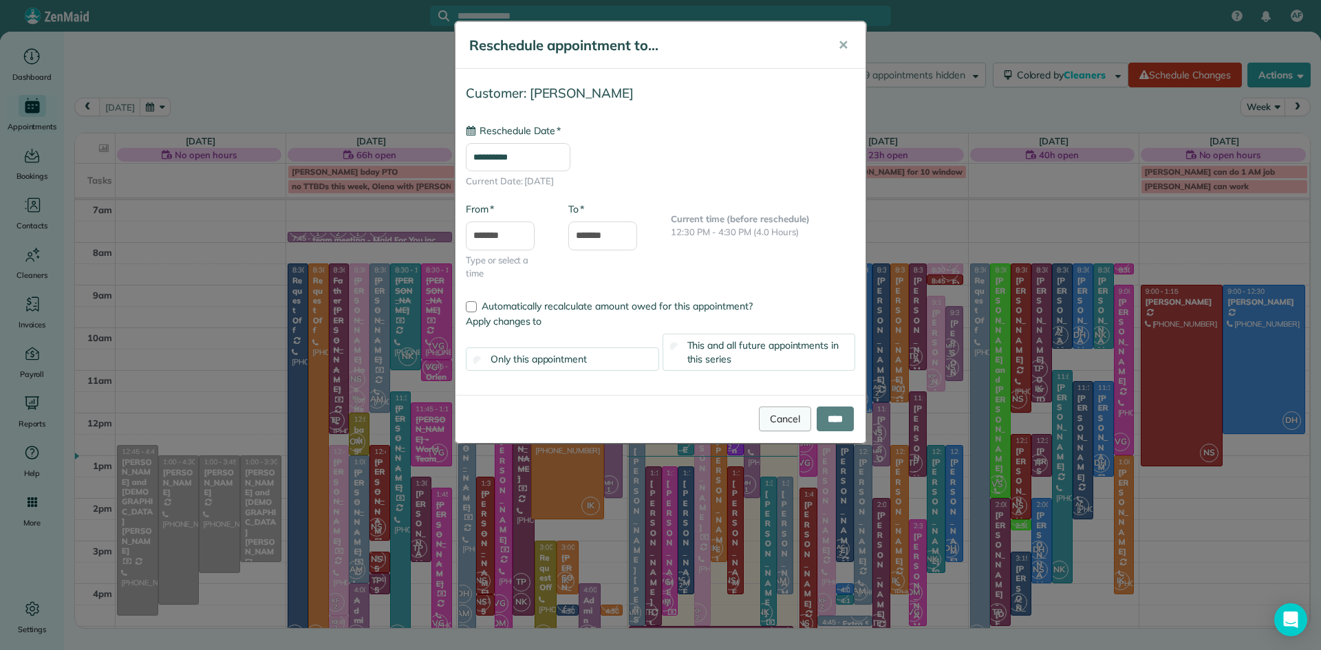
type input "**********"
click at [784, 422] on link "Cancel" at bounding box center [785, 419] width 52 height 25
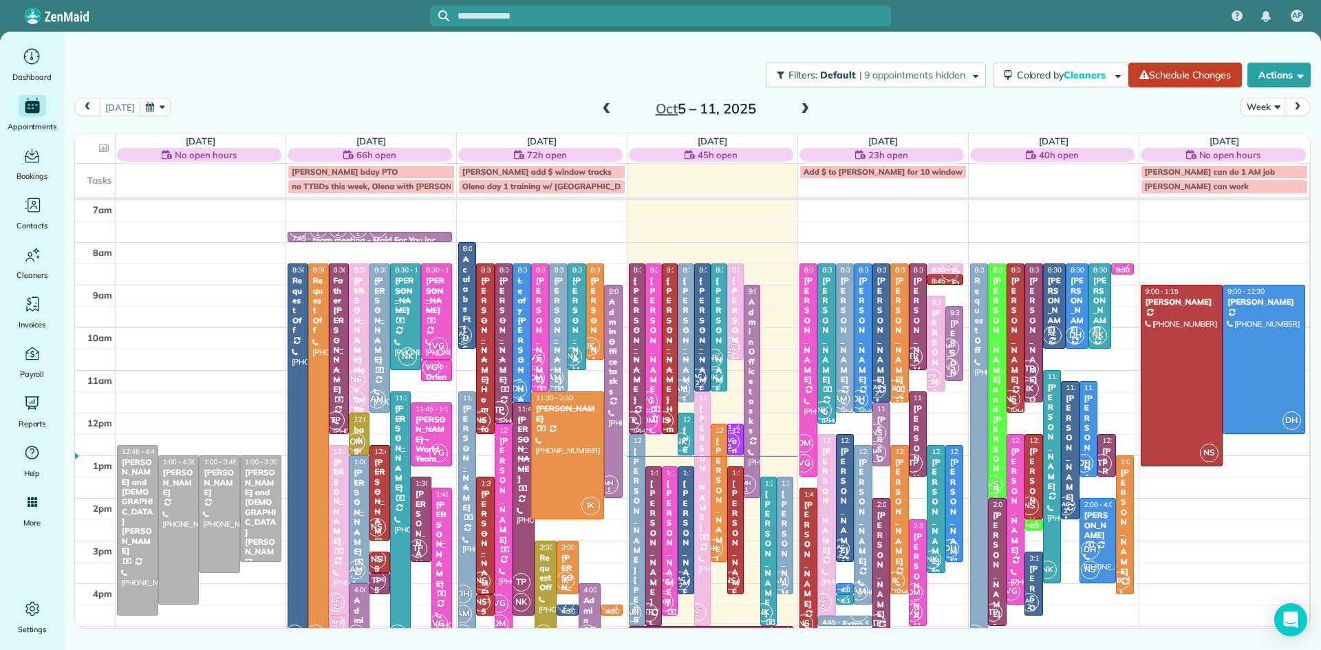
click at [801, 105] on span at bounding box center [804, 109] width 15 height 12
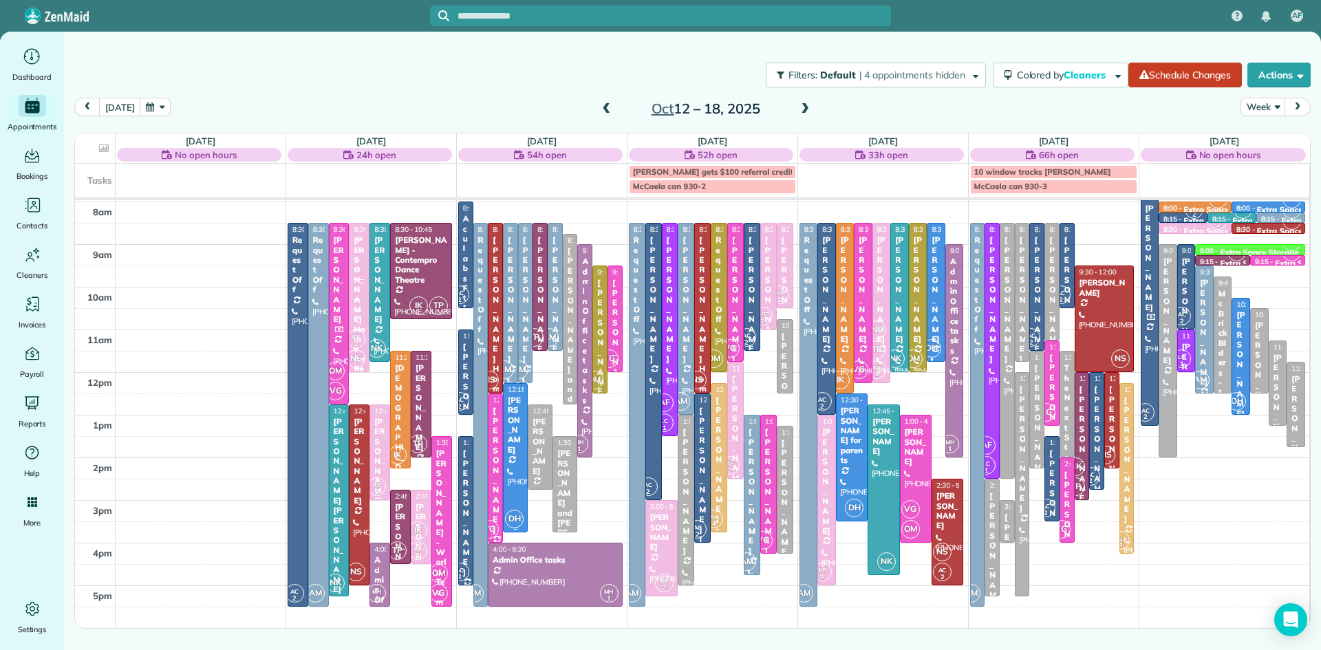
scroll to position [26, 0]
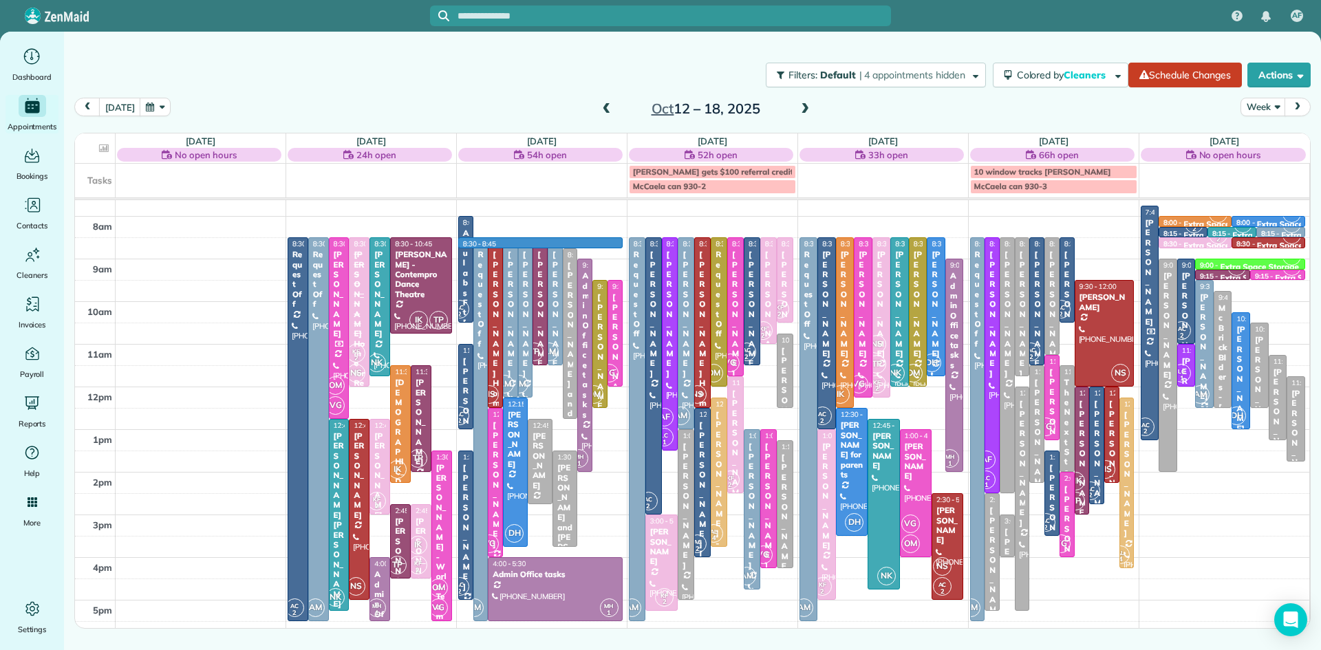
click at [594, 248] on div "7am 8am 9am 10am 11am 12pm 1pm 2pm 3pm 4pm 5pm 6pm 7pm 8pm AC 2 8:30 - 5:30 Req…" at bounding box center [692, 472] width 1234 height 596
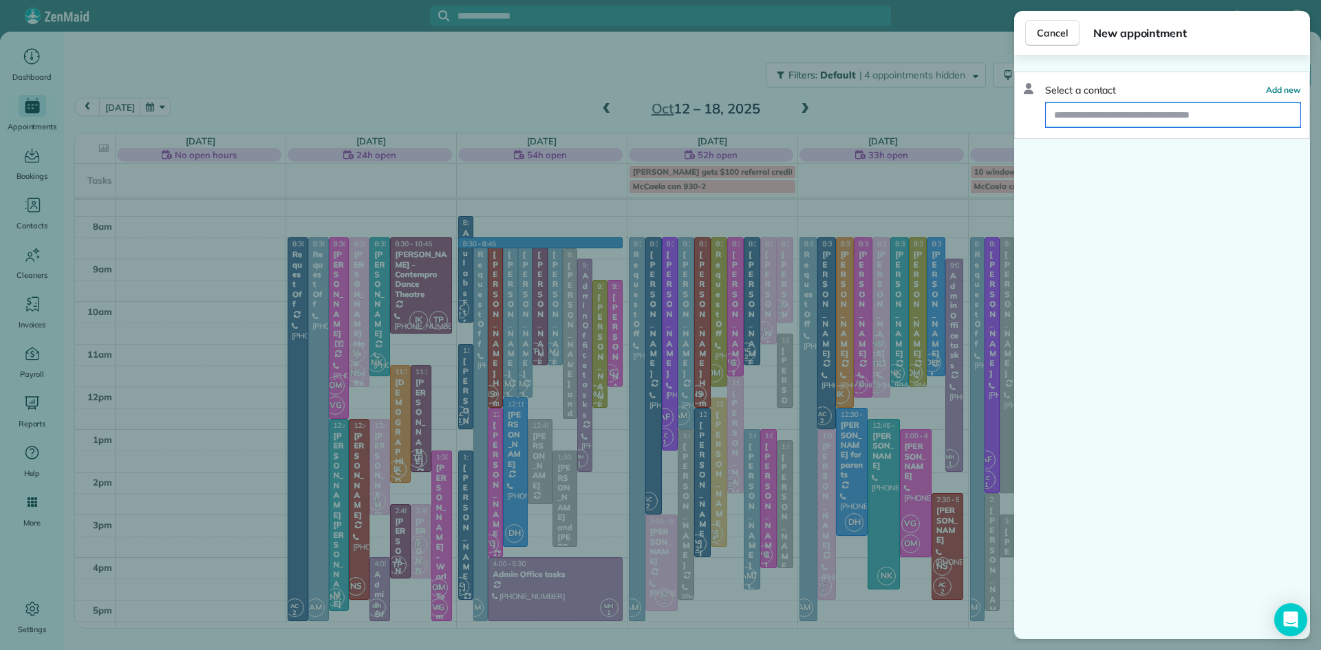
click at [1083, 116] on input "text" at bounding box center [1172, 114] width 254 height 25
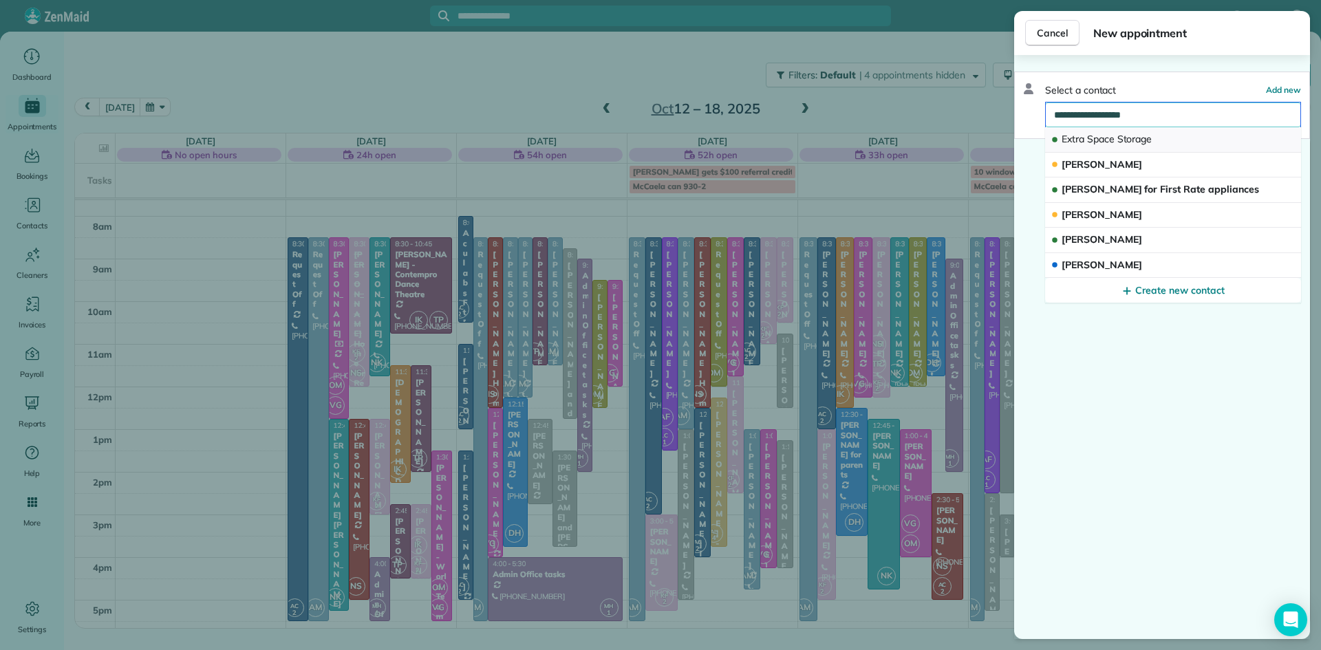
type input "**********"
click at [1090, 140] on span "Space" at bounding box center [1101, 139] width 28 height 12
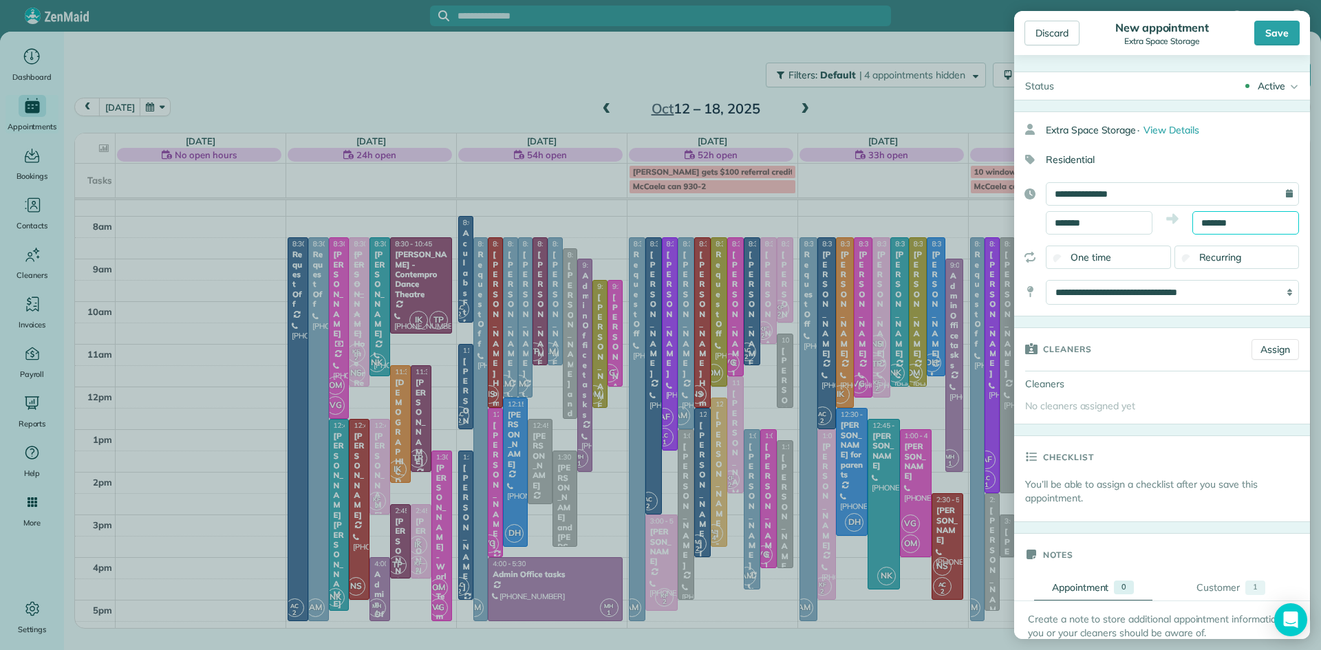
click at [1247, 224] on input "*******" at bounding box center [1245, 222] width 107 height 23
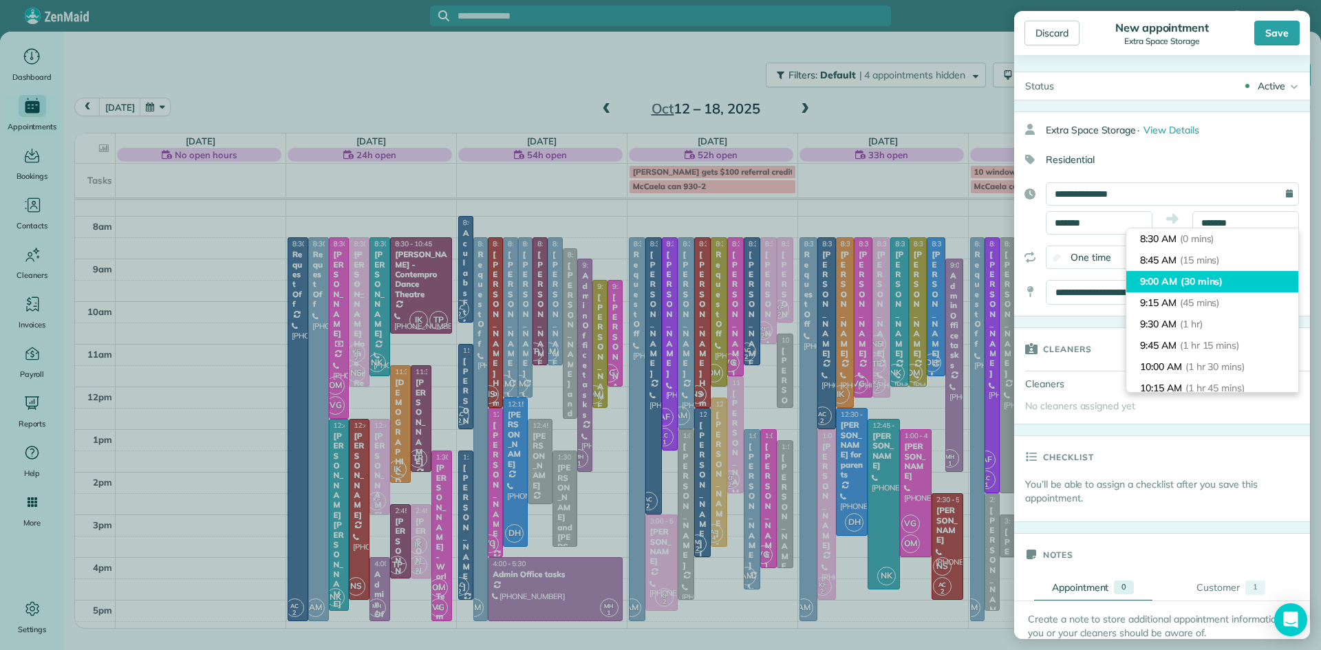
type input "*******"
click at [1214, 278] on span "(30 mins)" at bounding box center [1201, 281] width 43 height 12
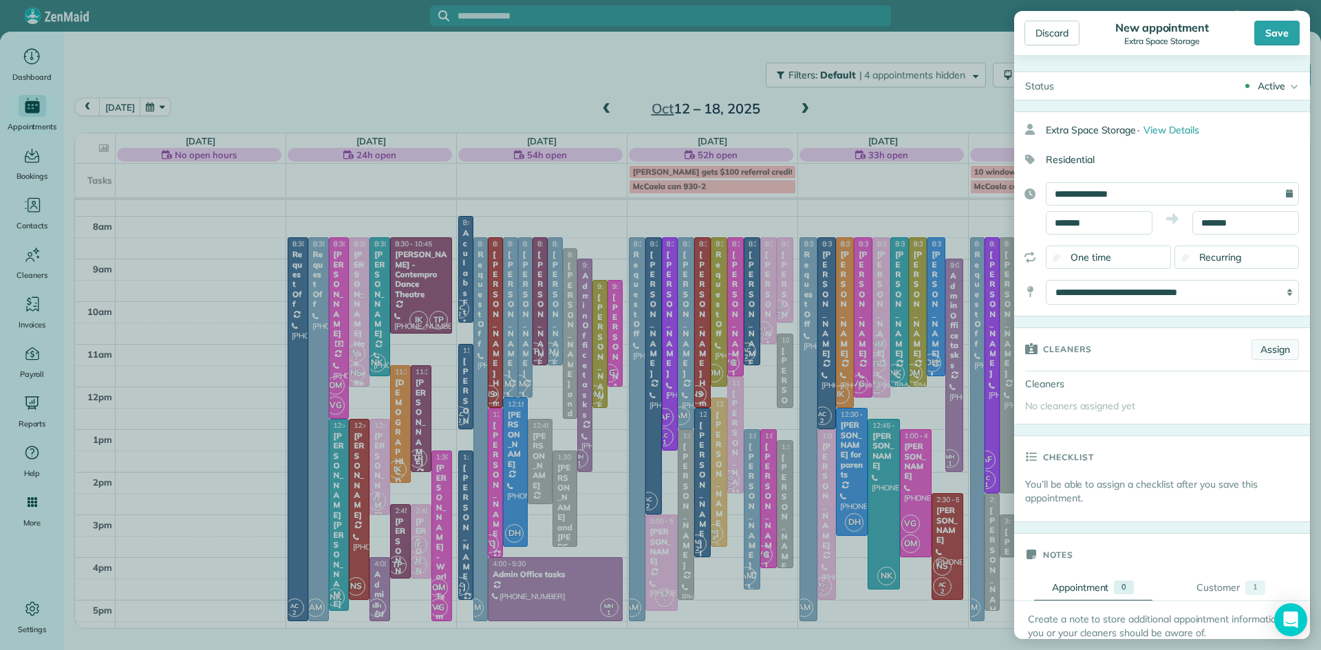
click at [1261, 347] on link "Assign" at bounding box center [1274, 349] width 47 height 21
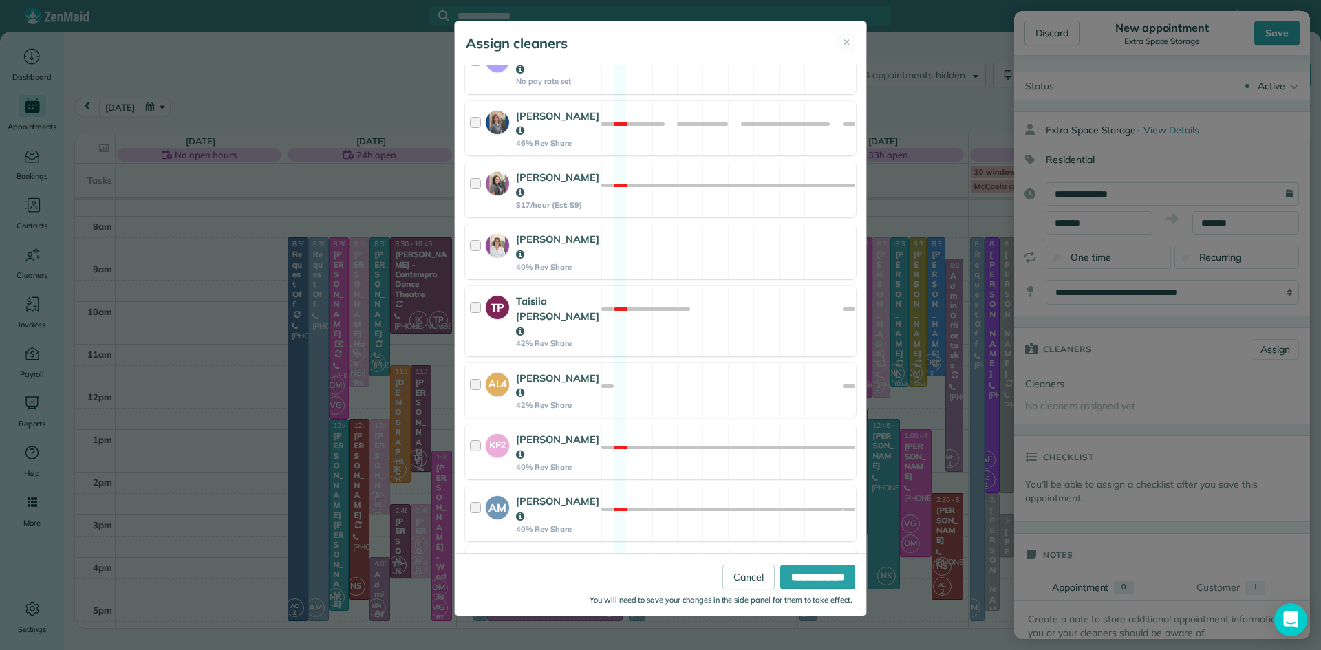
scroll to position [700, 0]
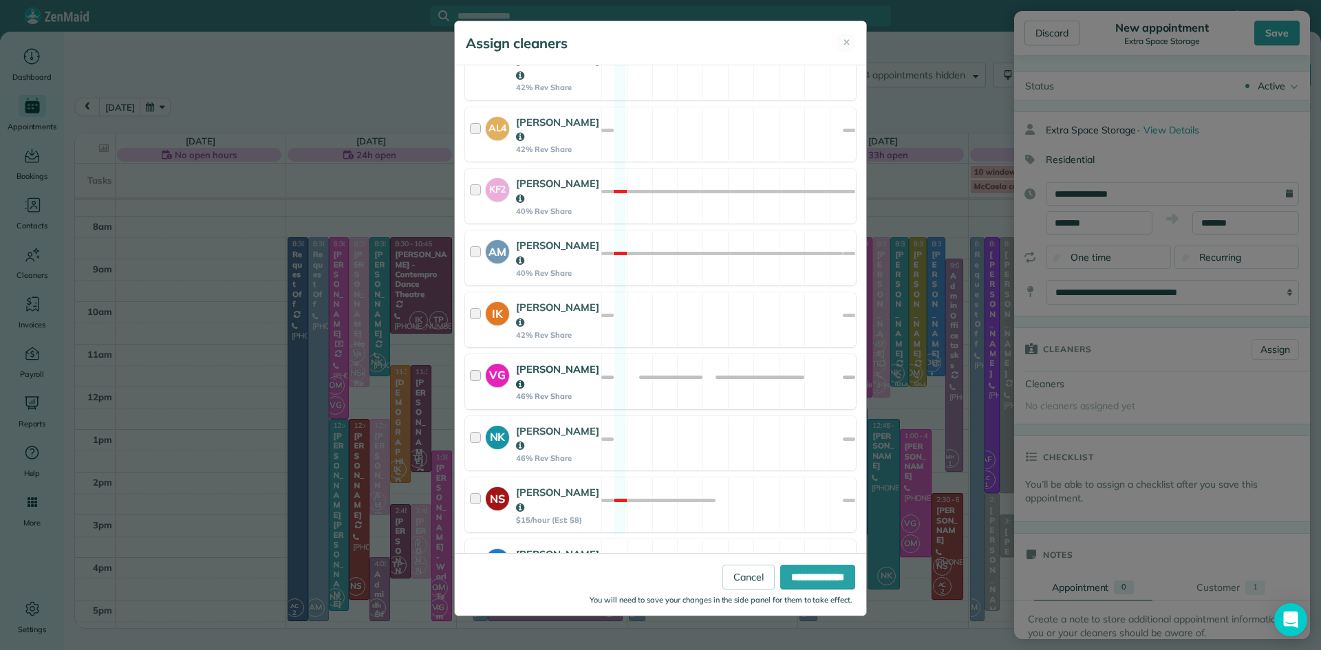
click at [555, 362] on div "Valeriia Golubiuk" at bounding box center [557, 377] width 83 height 30
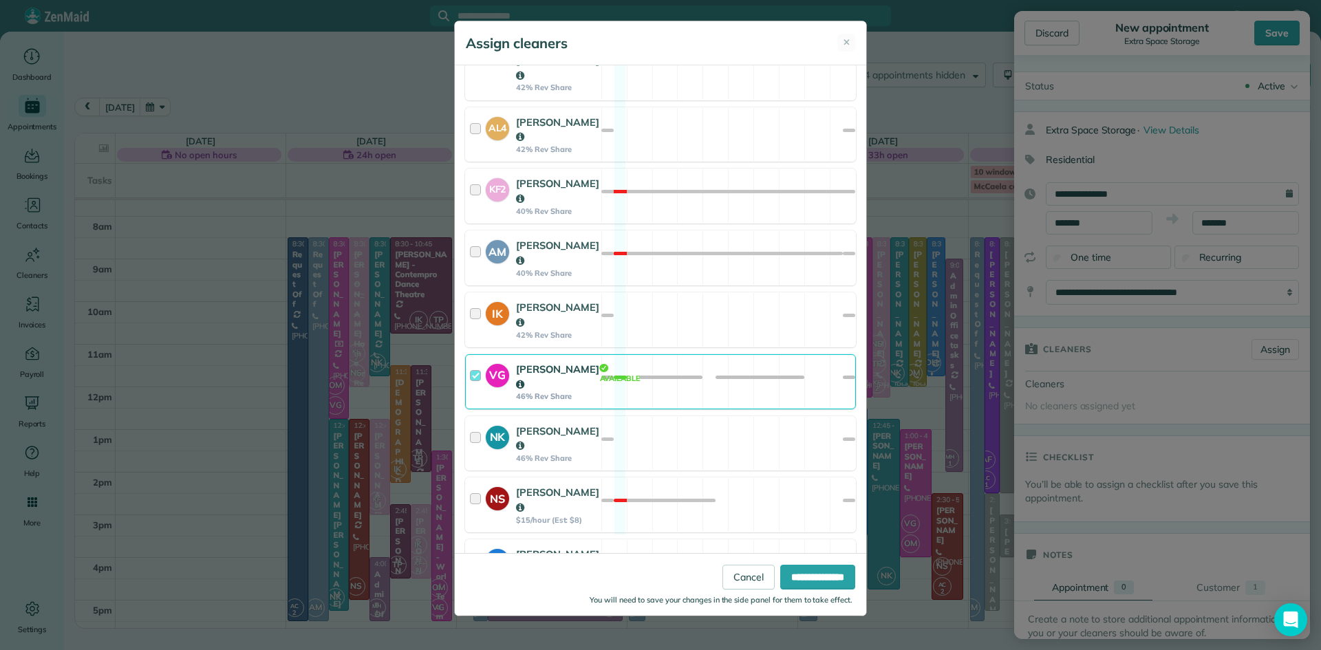
click at [585, 609] on div "Olena Milinkovska" at bounding box center [557, 624] width 83 height 30
click at [830, 570] on input "**********" at bounding box center [817, 577] width 75 height 25
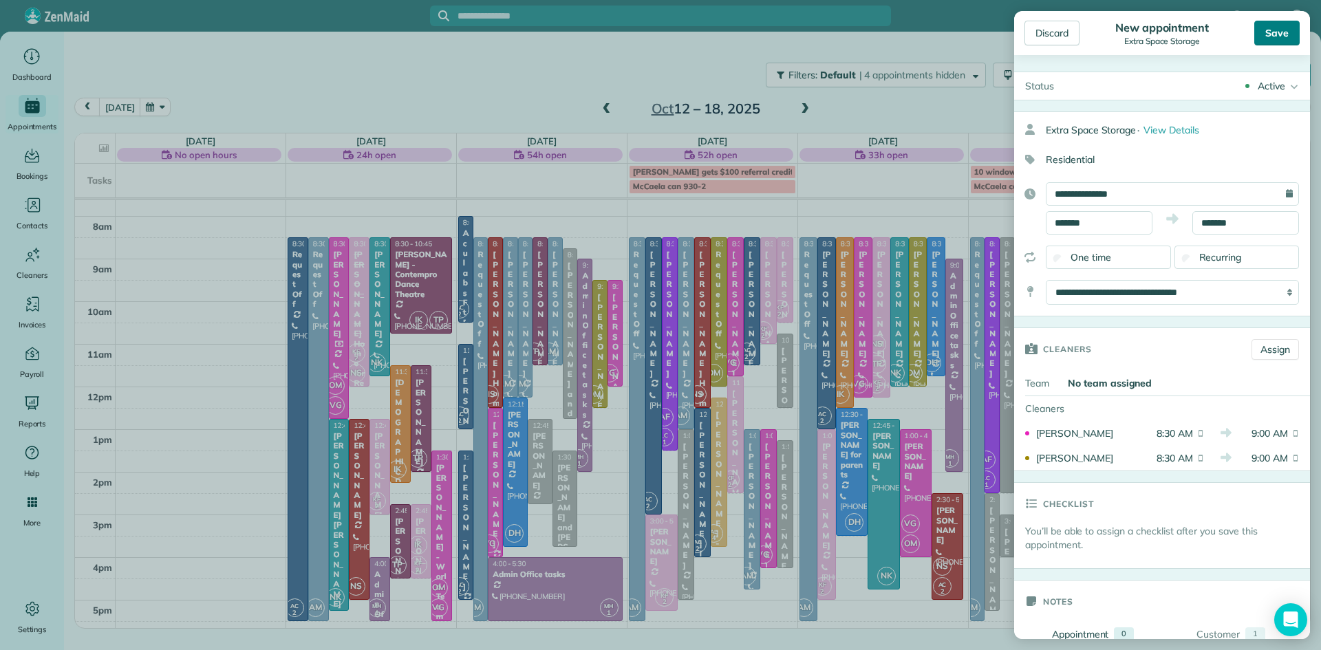
click at [1275, 29] on div "Save" at bounding box center [1276, 33] width 45 height 25
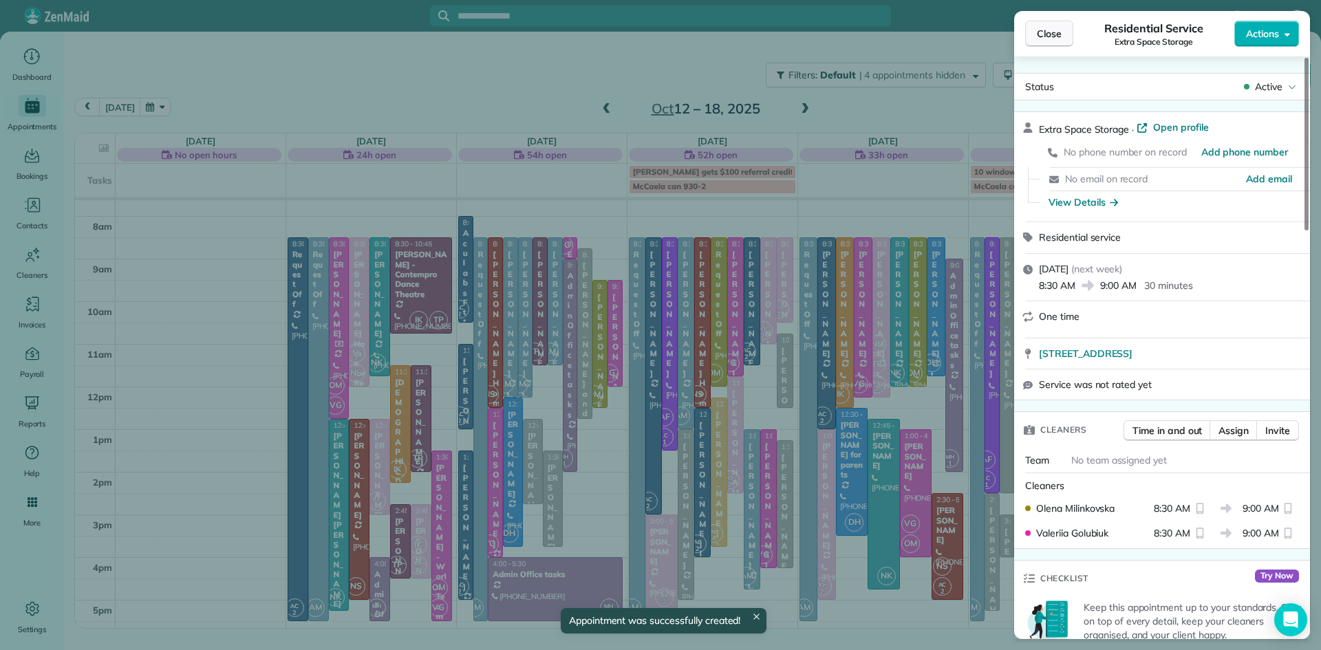
click at [1056, 32] on span "Close" at bounding box center [1049, 34] width 25 height 14
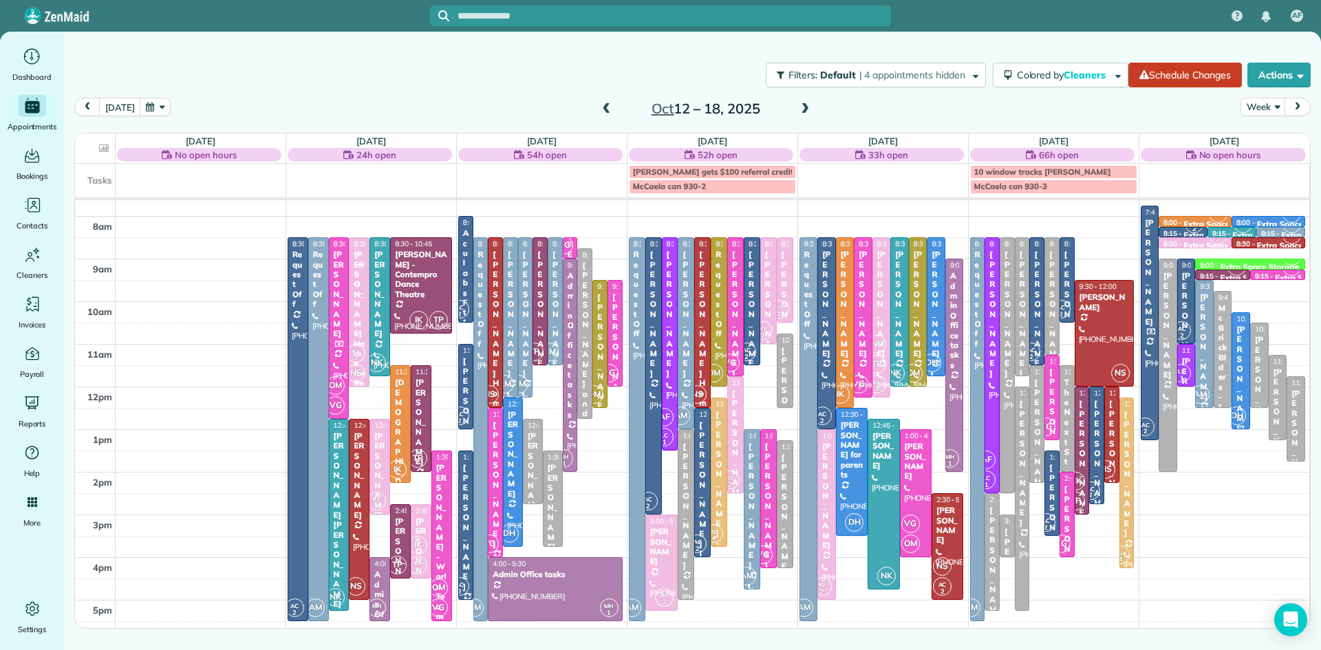
click at [442, 563] on div "[PERSON_NAME] - World Team" at bounding box center [441, 542] width 12 height 158
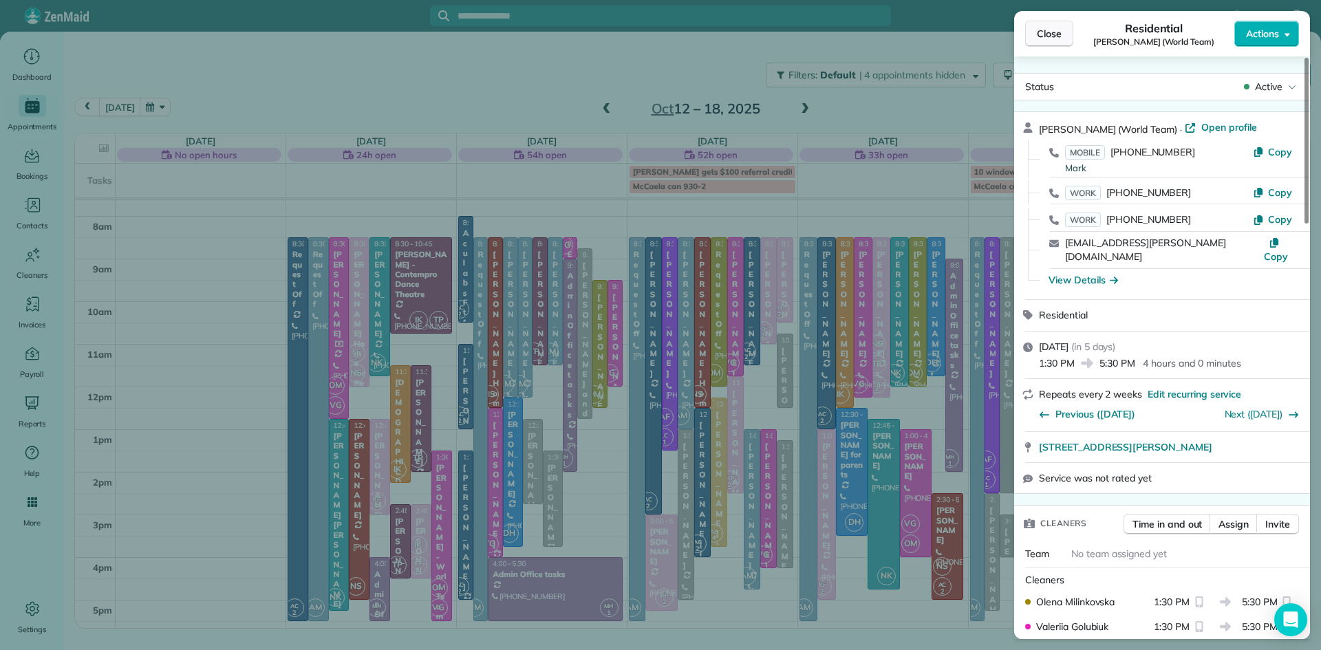
click at [1057, 28] on span "Close" at bounding box center [1049, 34] width 25 height 14
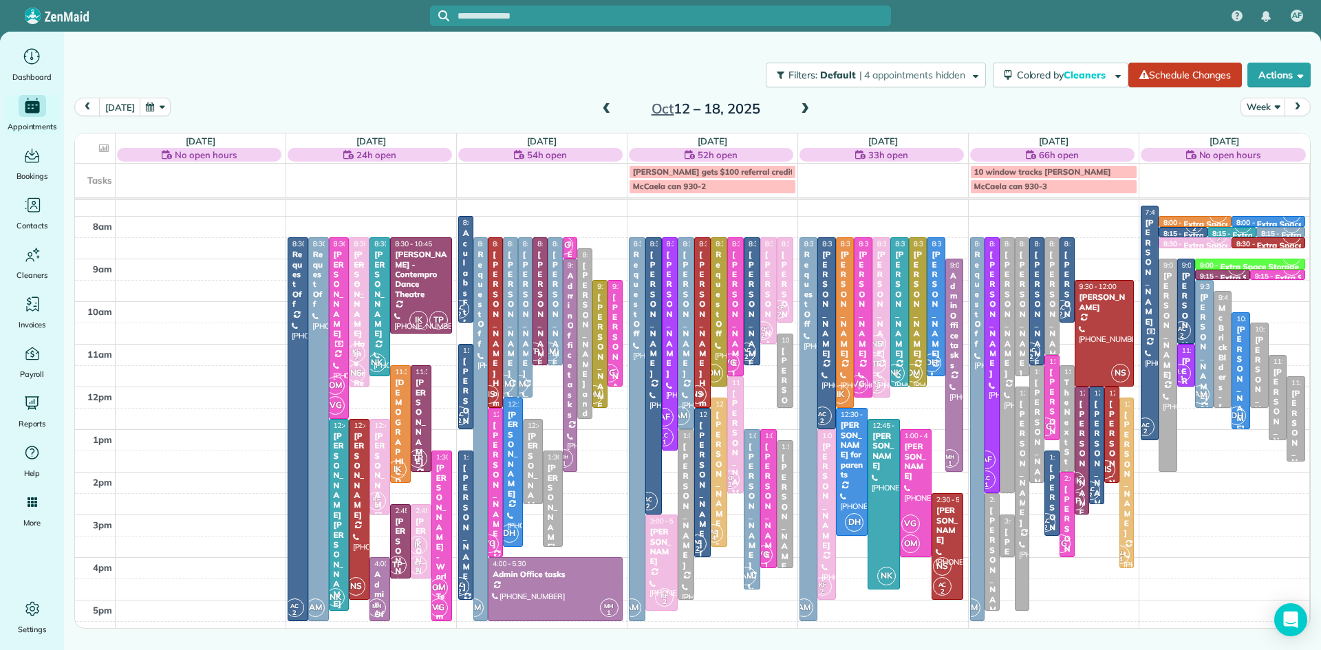
click at [603, 104] on span at bounding box center [606, 109] width 15 height 12
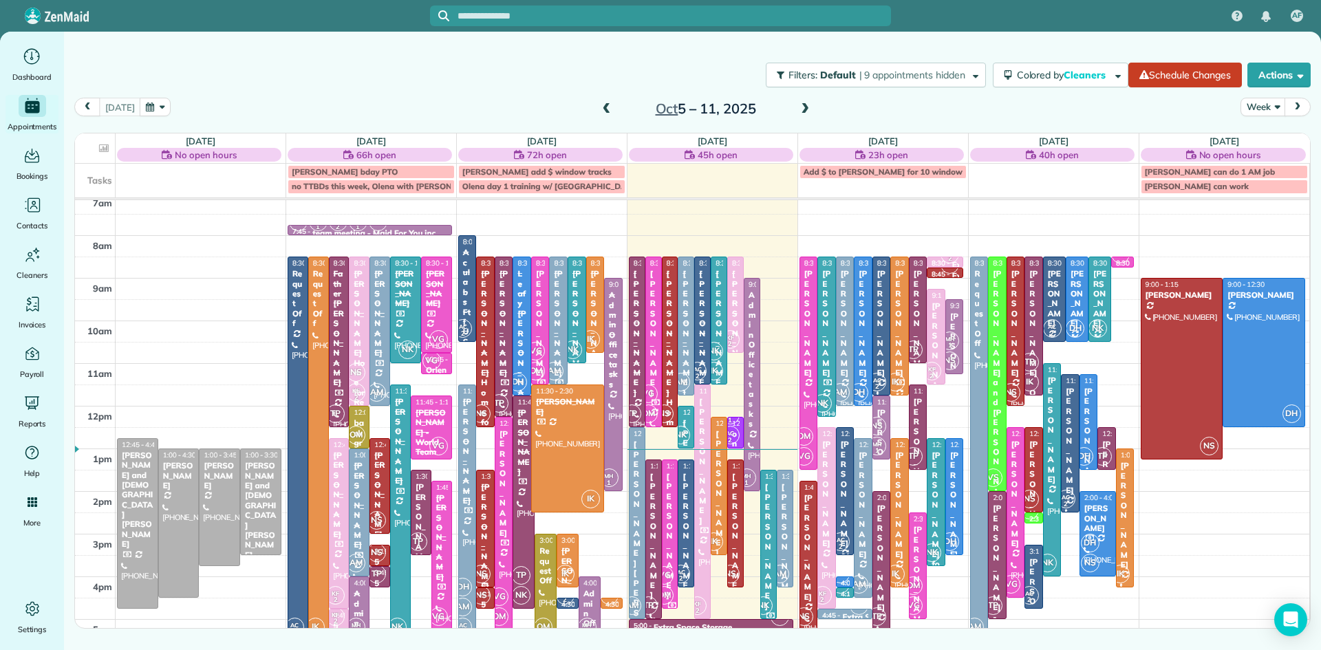
scroll to position [21, 0]
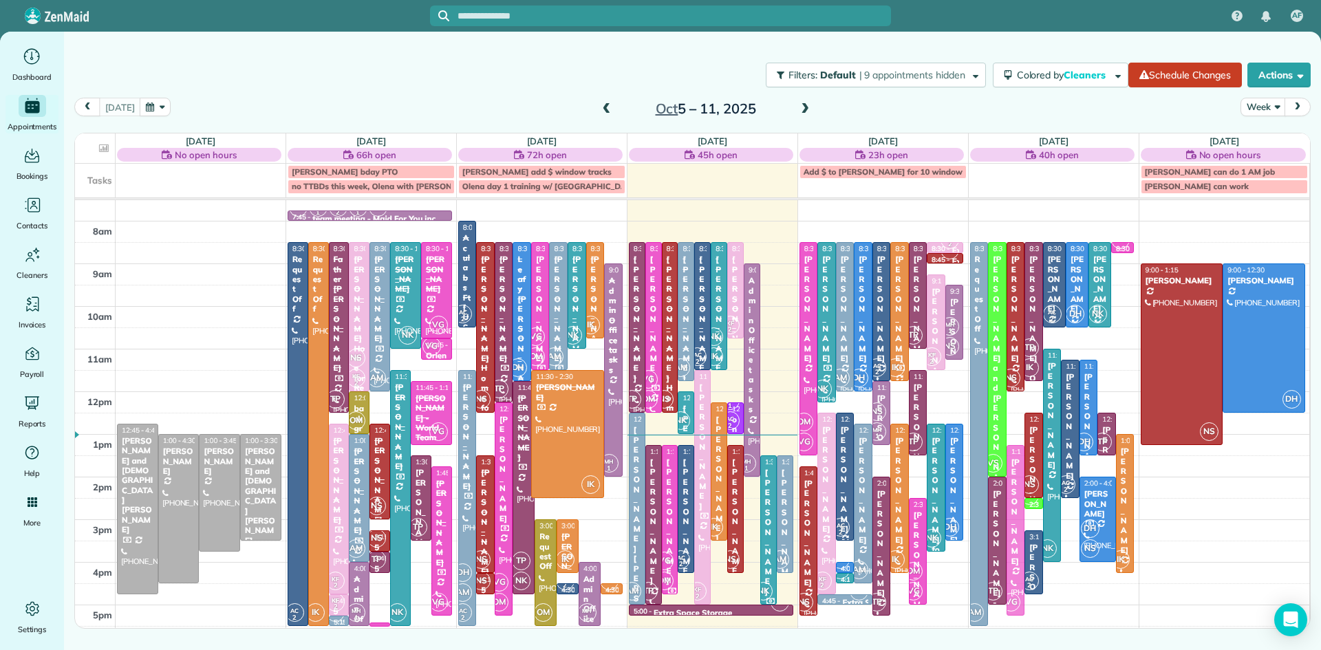
drag, startPoint x: 1012, startPoint y: 450, endPoint x: 1010, endPoint y: 477, distance: 27.7
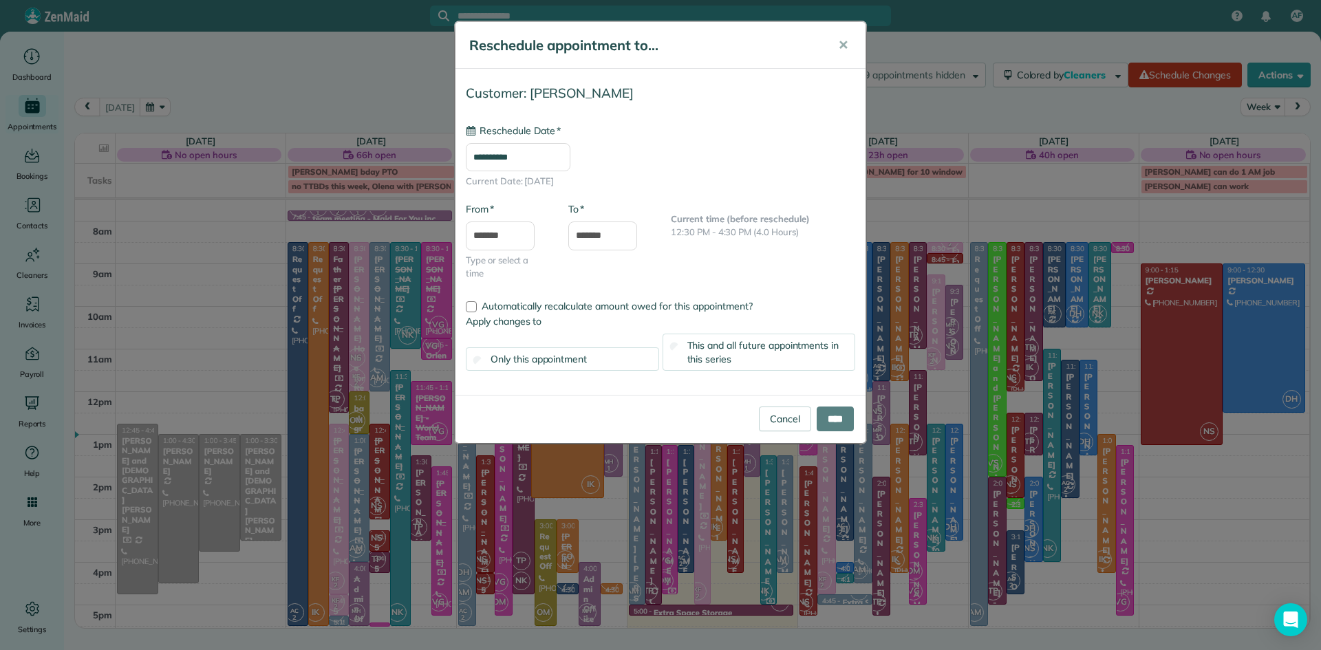
type input "**********"
click at [838, 418] on input "****" at bounding box center [834, 419] width 37 height 25
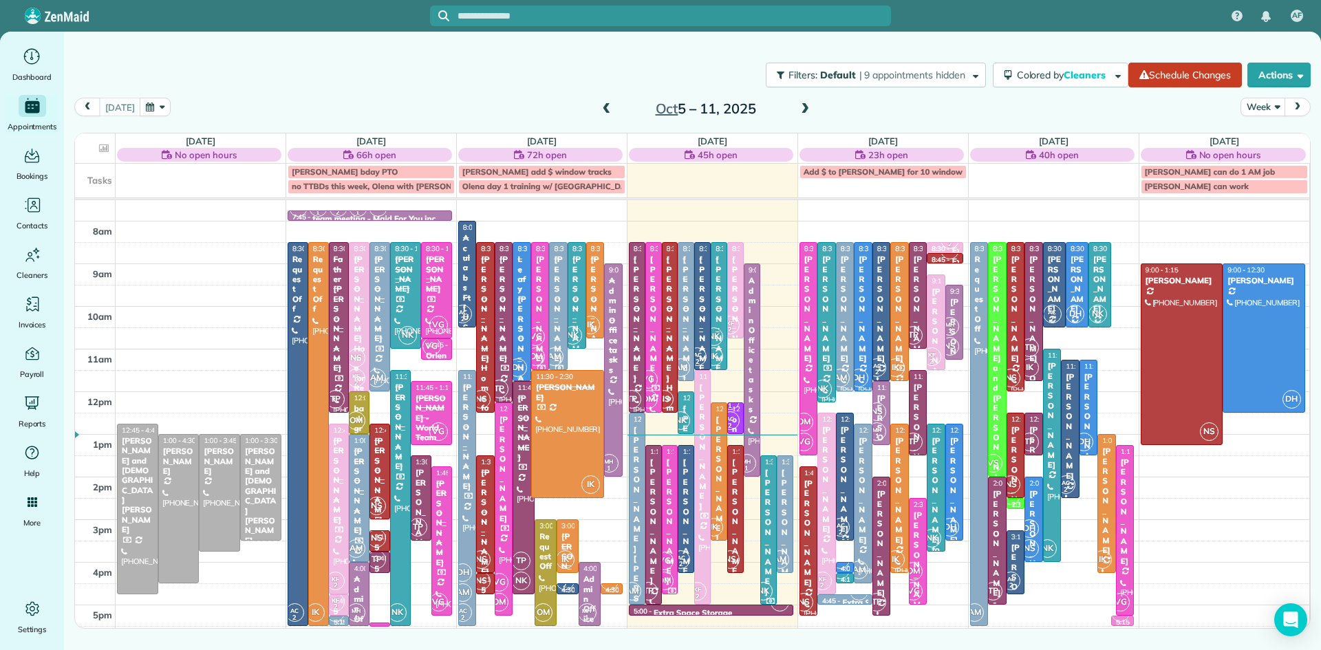
drag, startPoint x: 1120, startPoint y: 246, endPoint x: 1113, endPoint y: 615, distance: 368.7
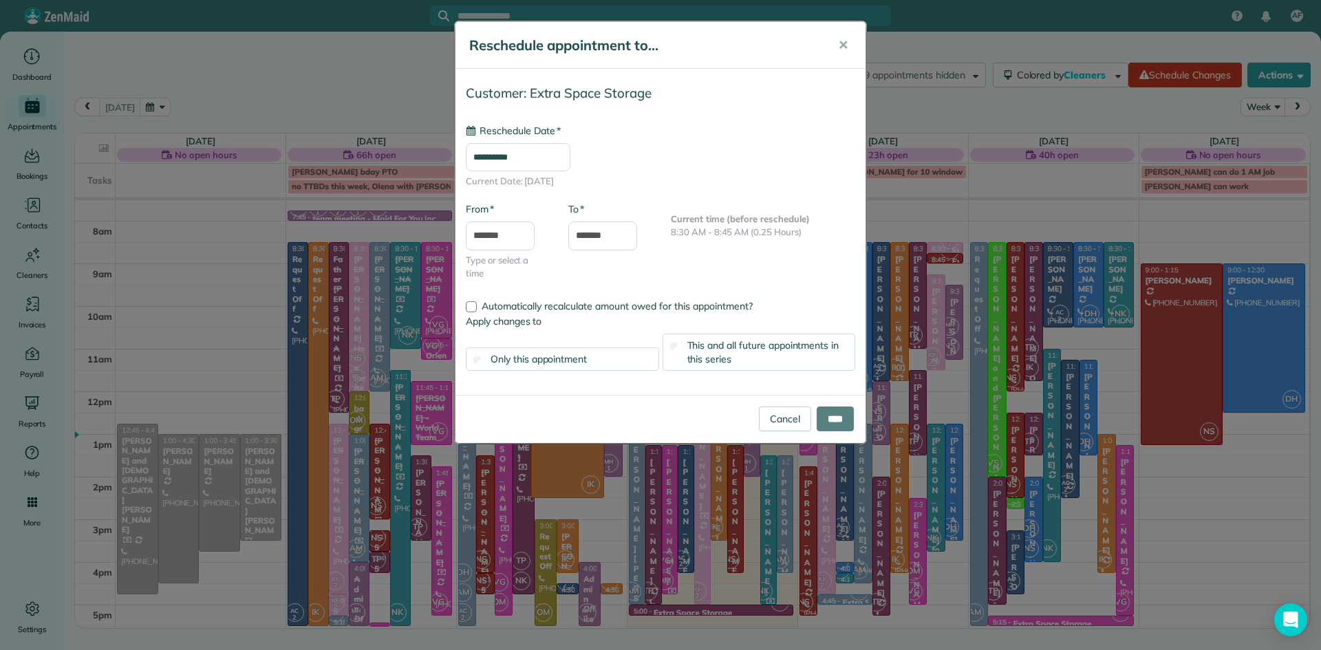
type input "**********"
click at [836, 417] on input "****" at bounding box center [834, 419] width 37 height 25
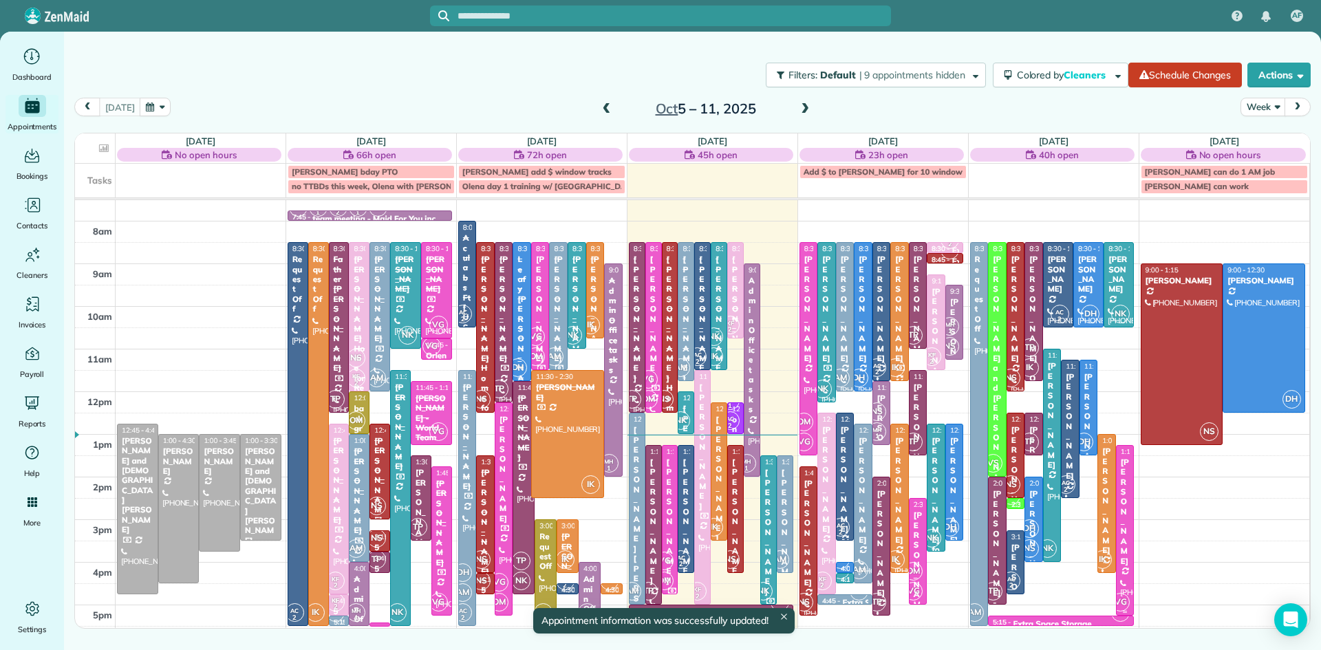
click at [1124, 550] on div at bounding box center [1124, 530] width 17 height 169
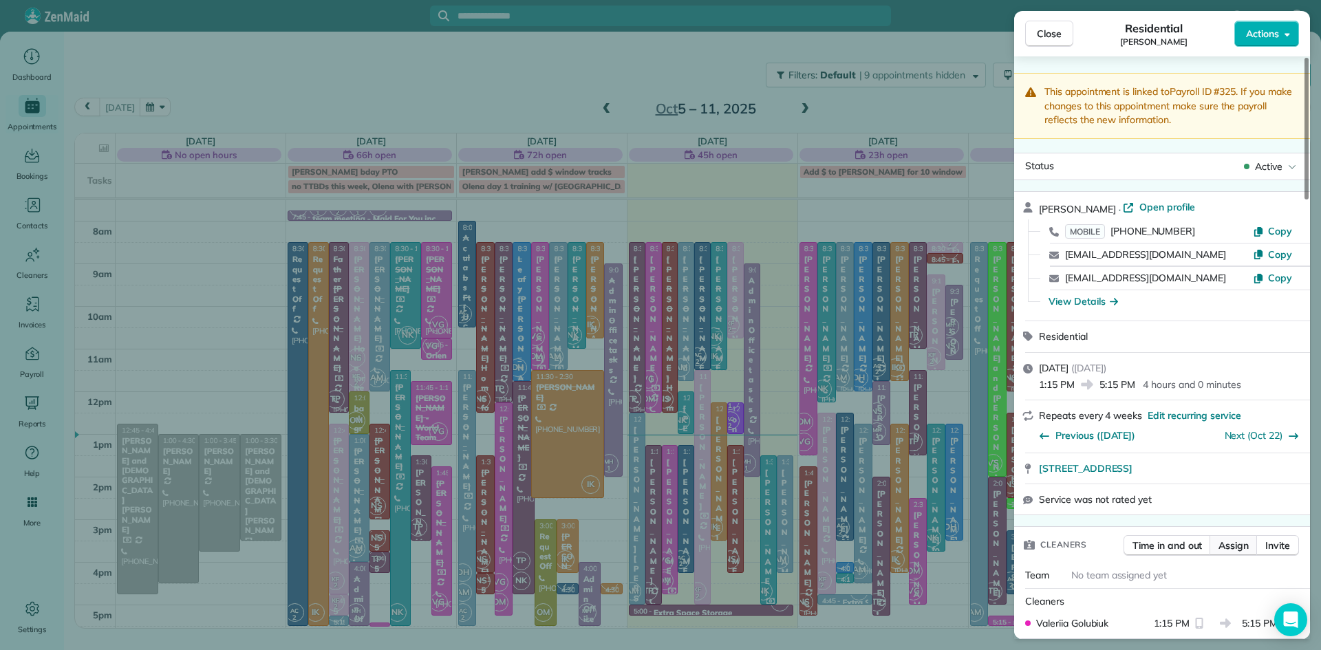
click at [1237, 556] on button "Assign" at bounding box center [1233, 545] width 48 height 21
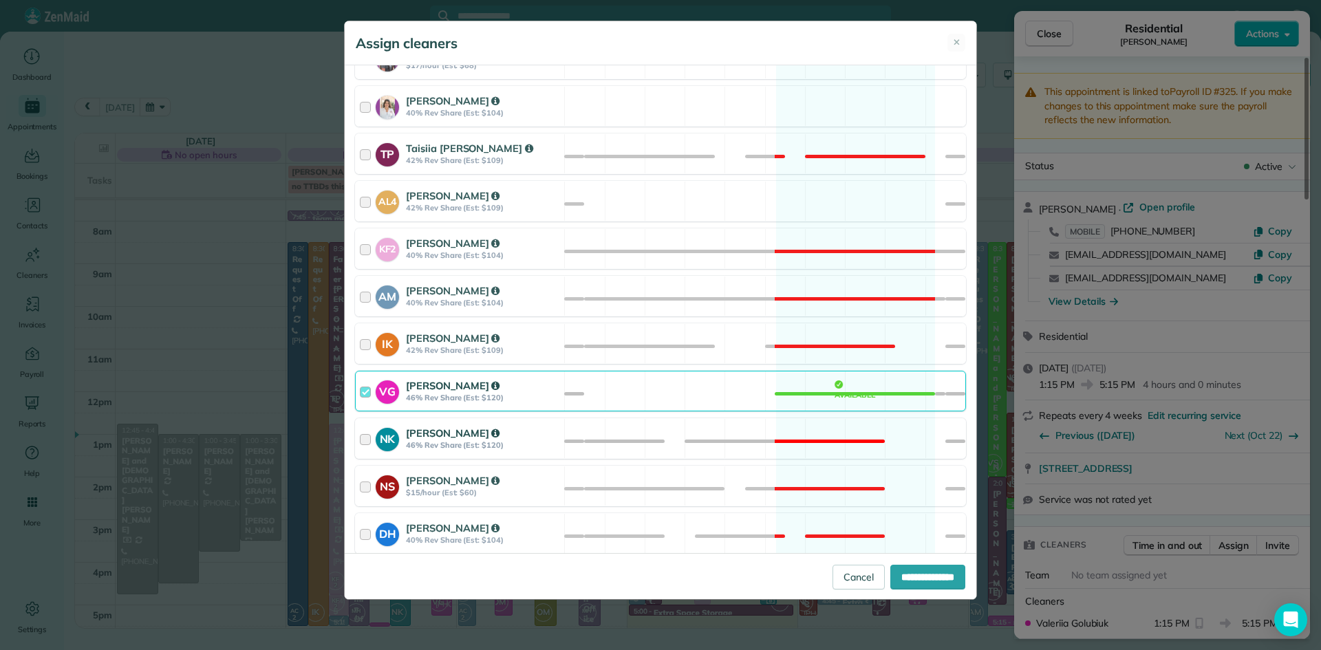
scroll to position [596, 0]
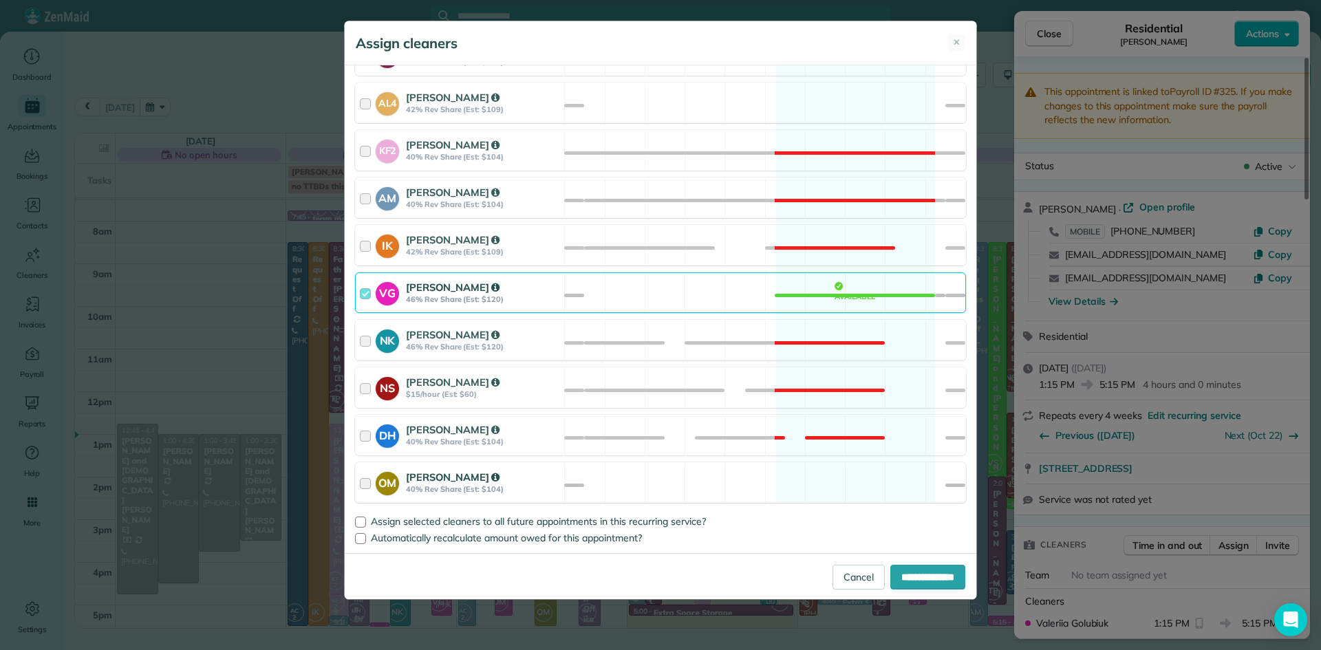
click at [430, 482] on strong "Olena Milinkovska" at bounding box center [453, 476] width 94 height 13
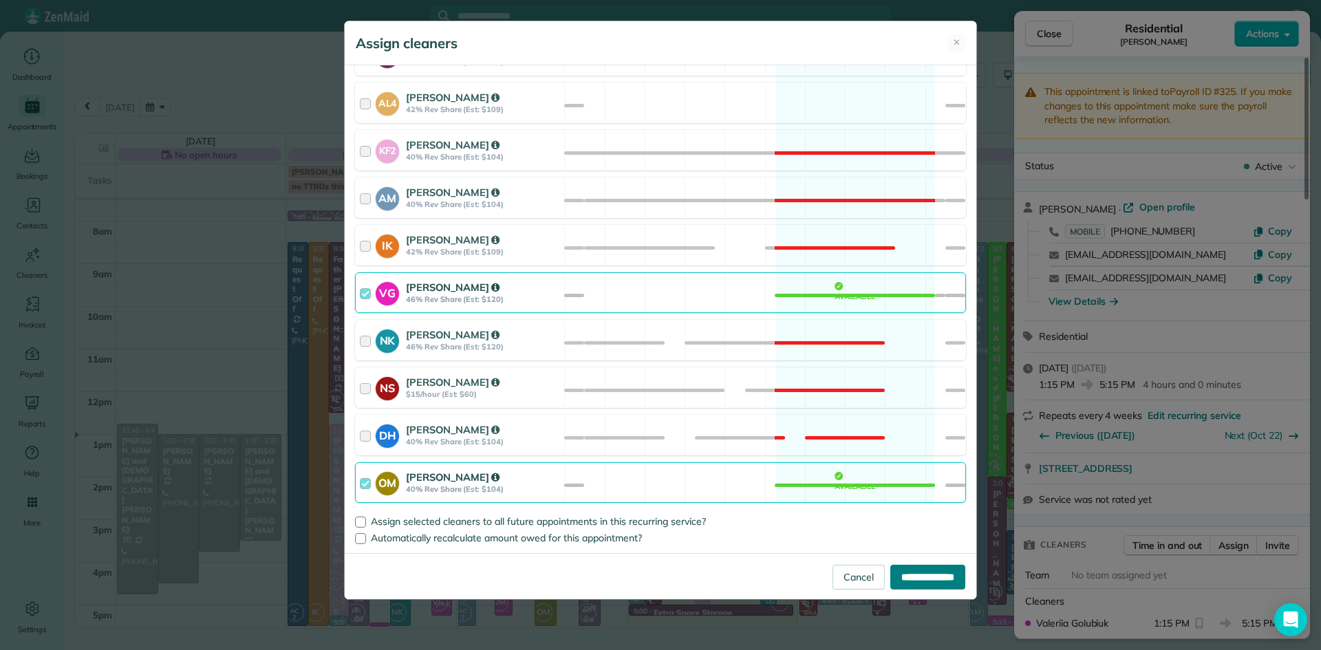
click at [896, 571] on input "**********" at bounding box center [927, 577] width 75 height 25
type input "**********"
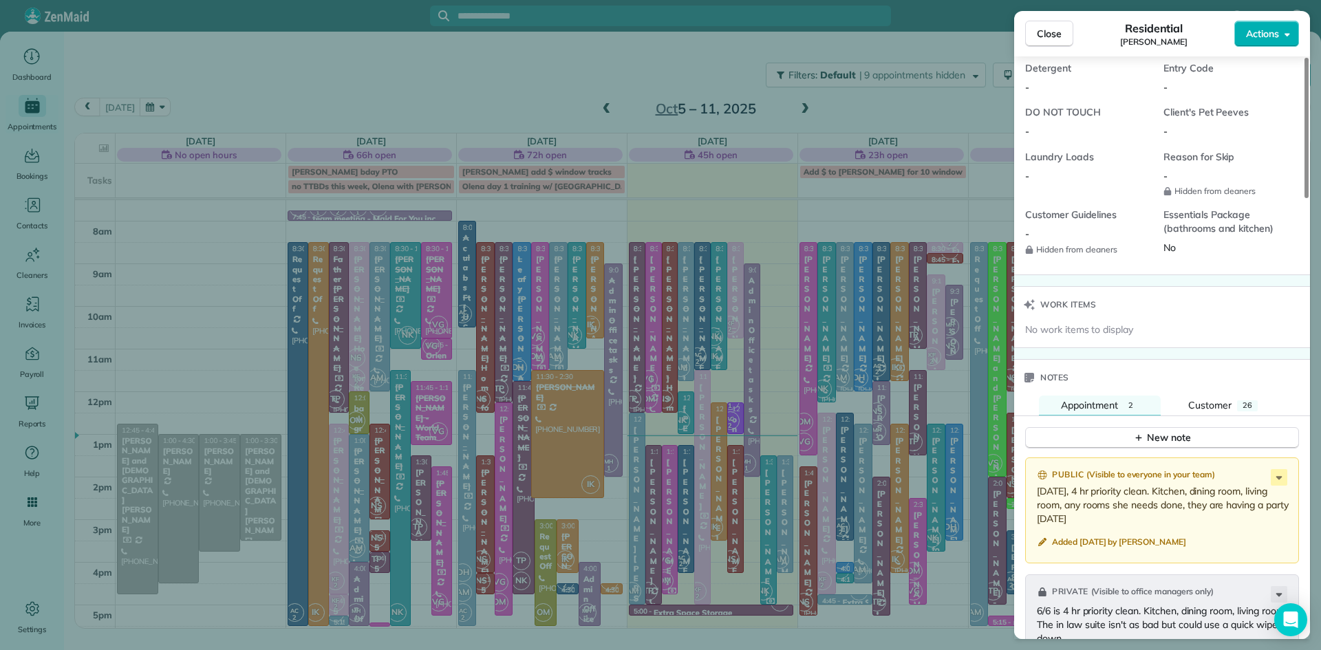
scroll to position [1308, 0]
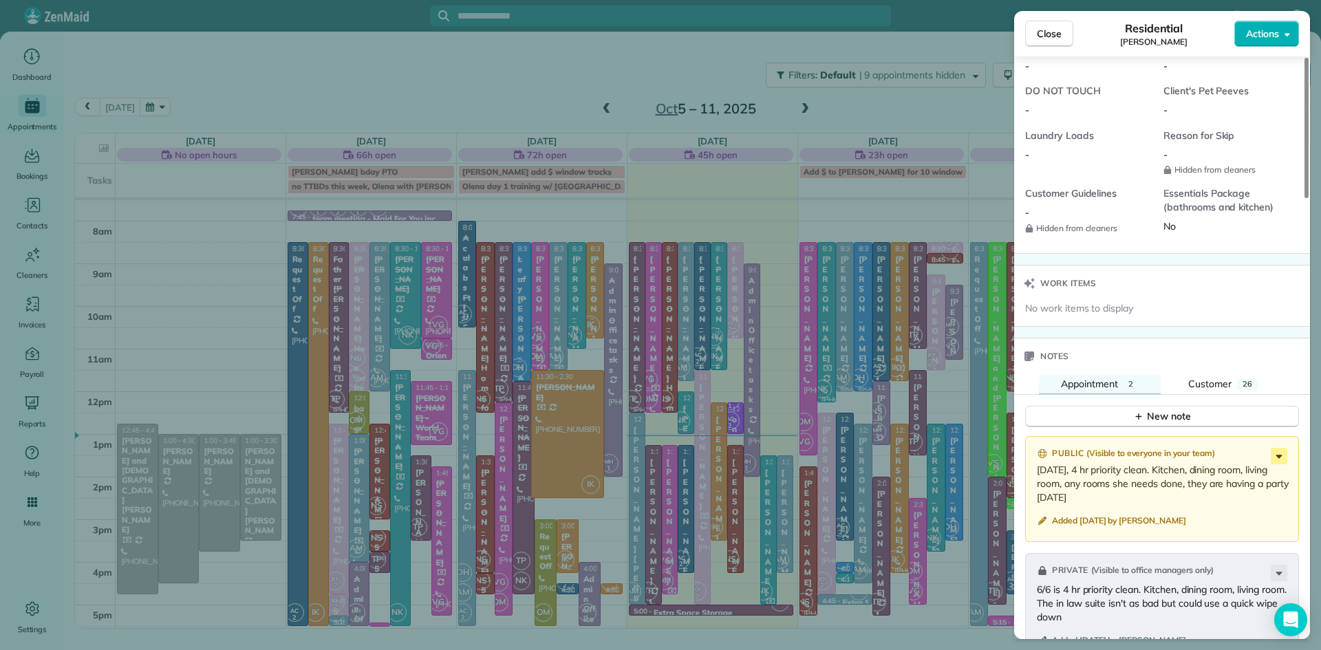
click at [1280, 464] on icon at bounding box center [1278, 456] width 17 height 17
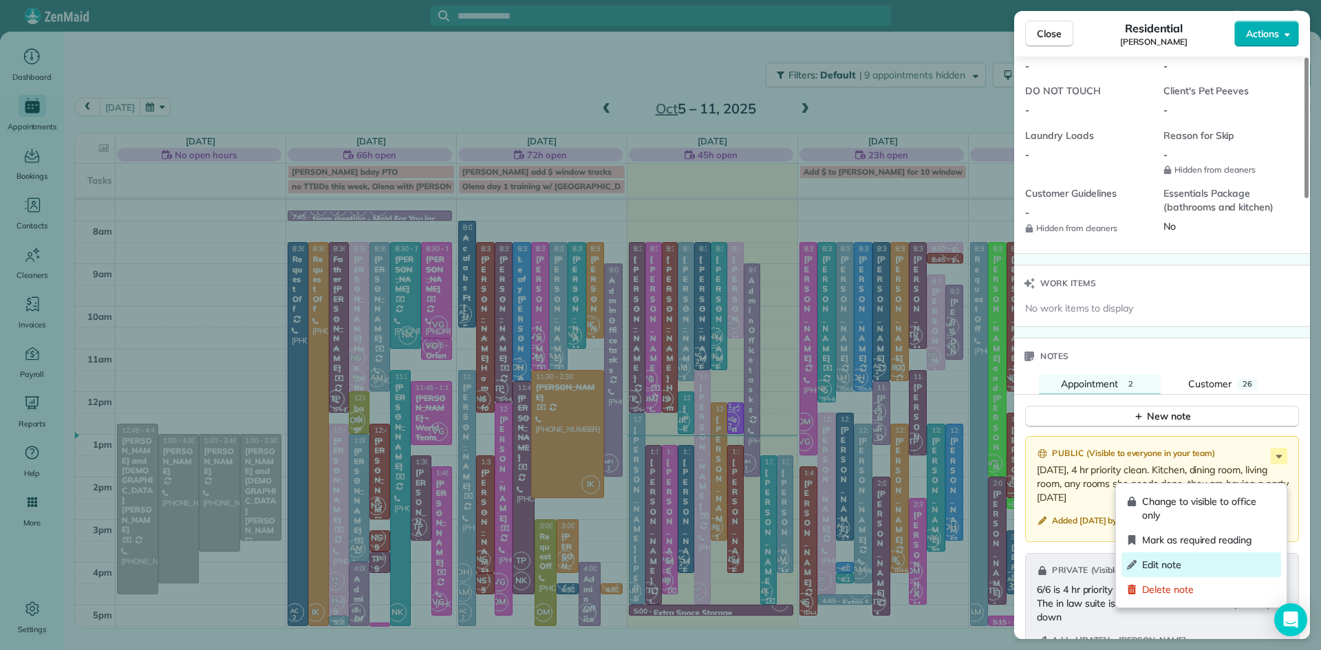
click at [1180, 568] on span "Edit note" at bounding box center [1208, 565] width 133 height 14
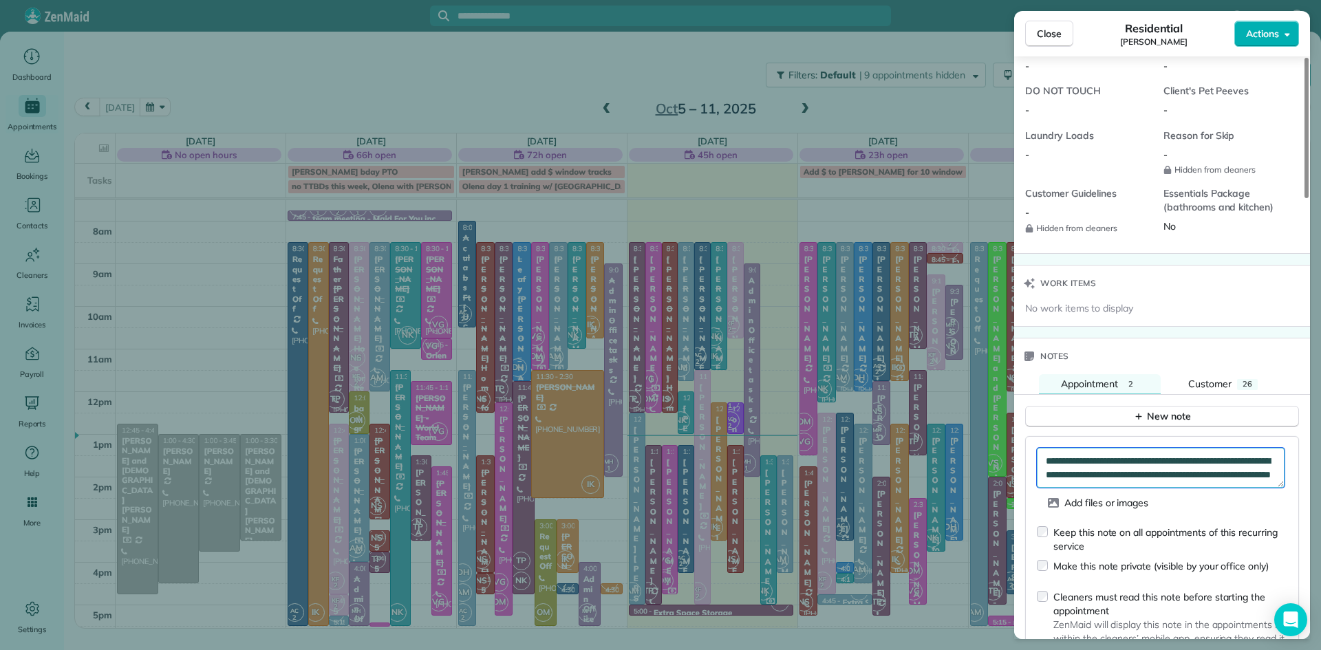
click at [1172, 482] on textarea "**********" at bounding box center [1161, 468] width 248 height 40
click at [1094, 488] on textarea "**********" at bounding box center [1161, 468] width 248 height 40
click at [1112, 488] on textarea "**********" at bounding box center [1161, 468] width 248 height 40
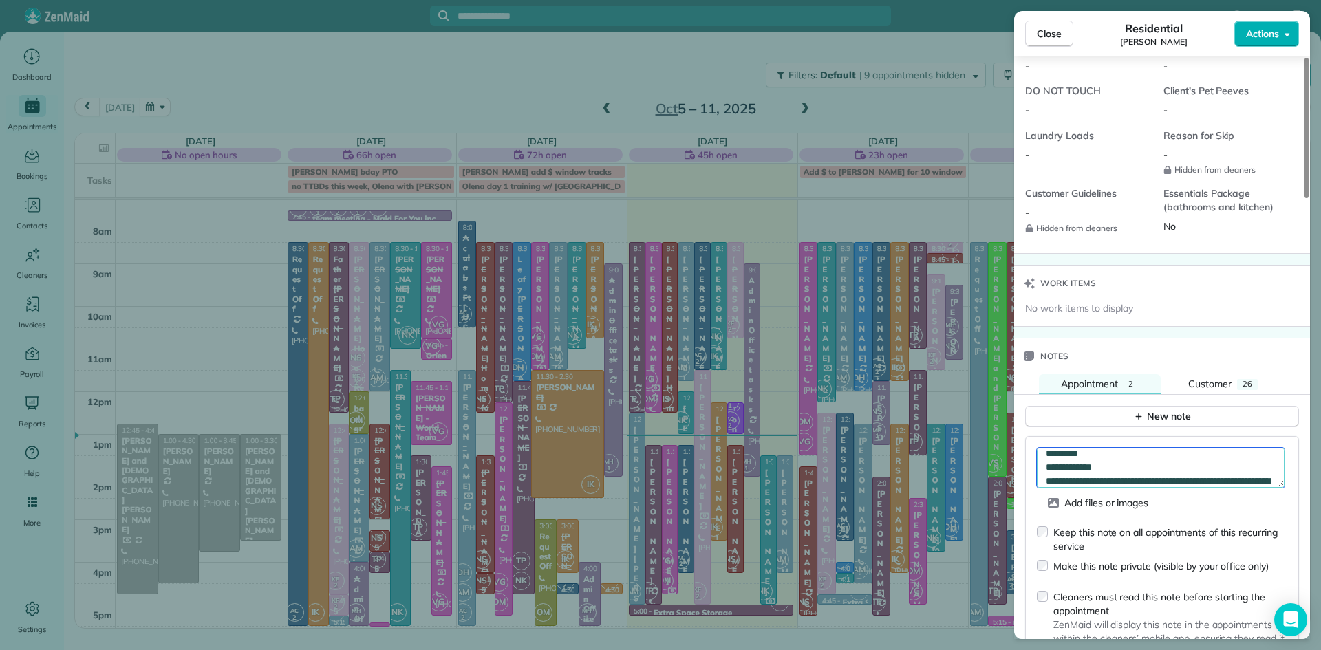
click at [1109, 488] on textarea "**********" at bounding box center [1161, 468] width 248 height 40
click at [1202, 485] on textarea "**********" at bounding box center [1161, 468] width 248 height 40
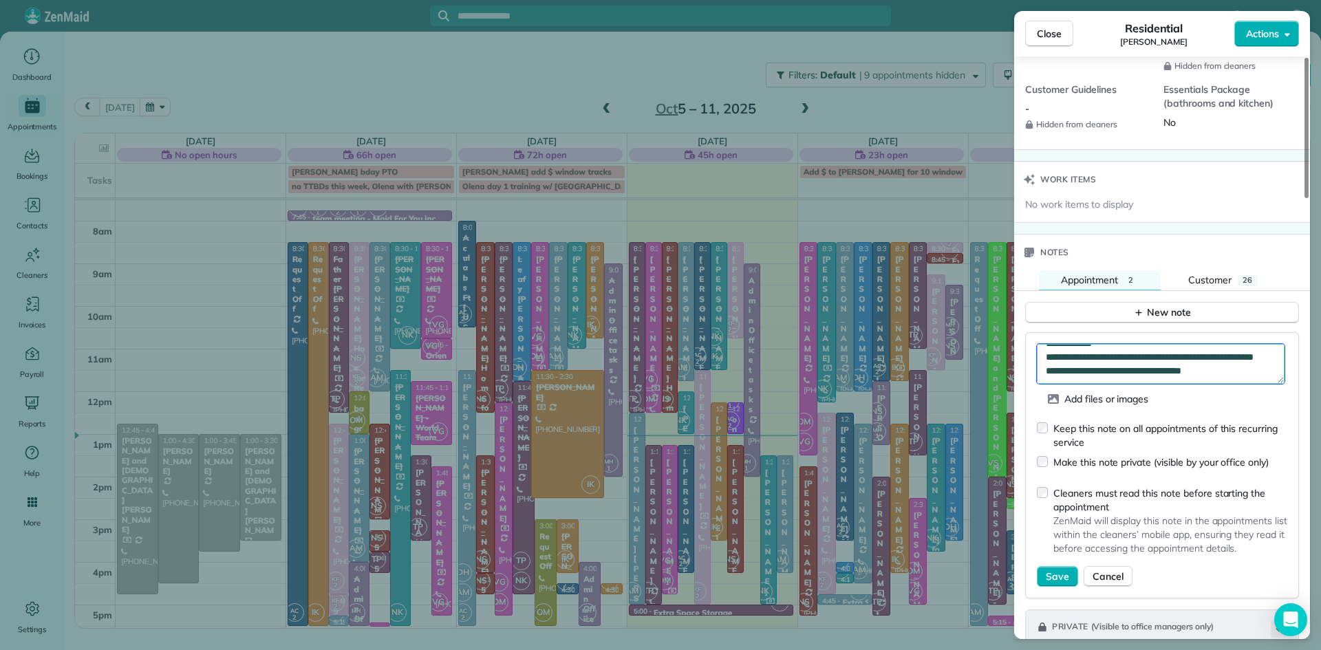
scroll to position [1587, 0]
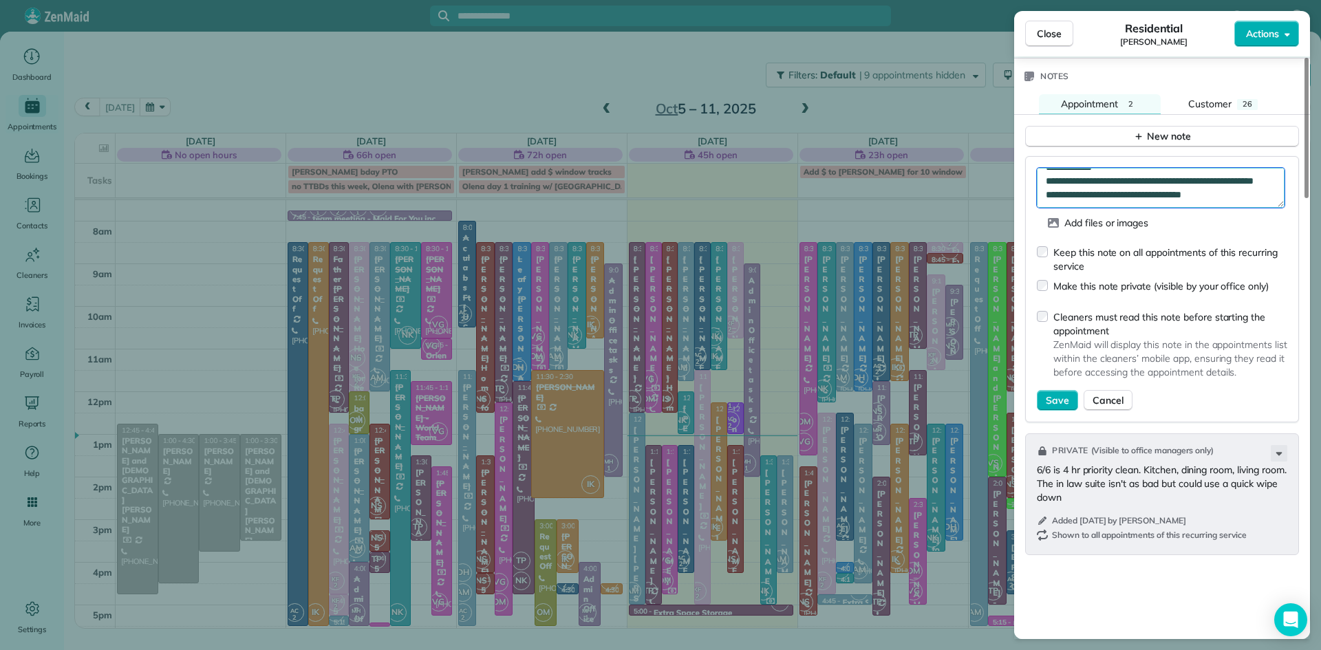
type textarea "**********"
click at [1058, 407] on span "Save" at bounding box center [1056, 400] width 23 height 14
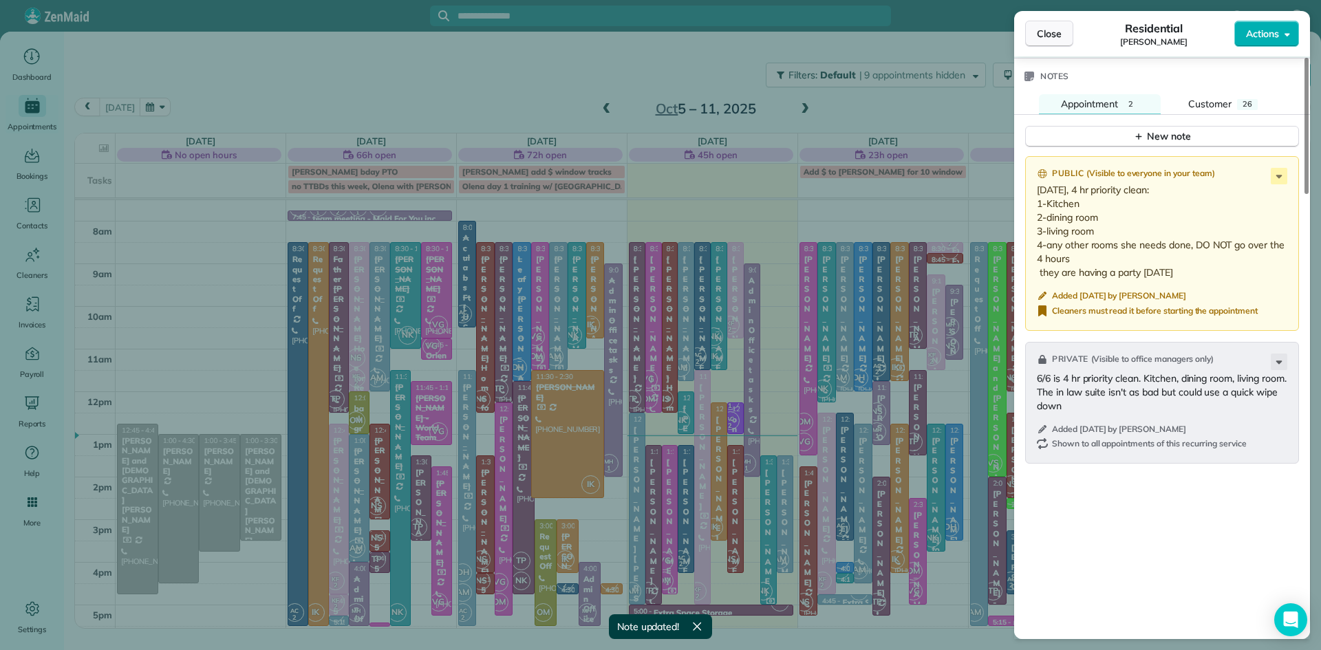
click at [1056, 30] on span "Close" at bounding box center [1049, 34] width 25 height 14
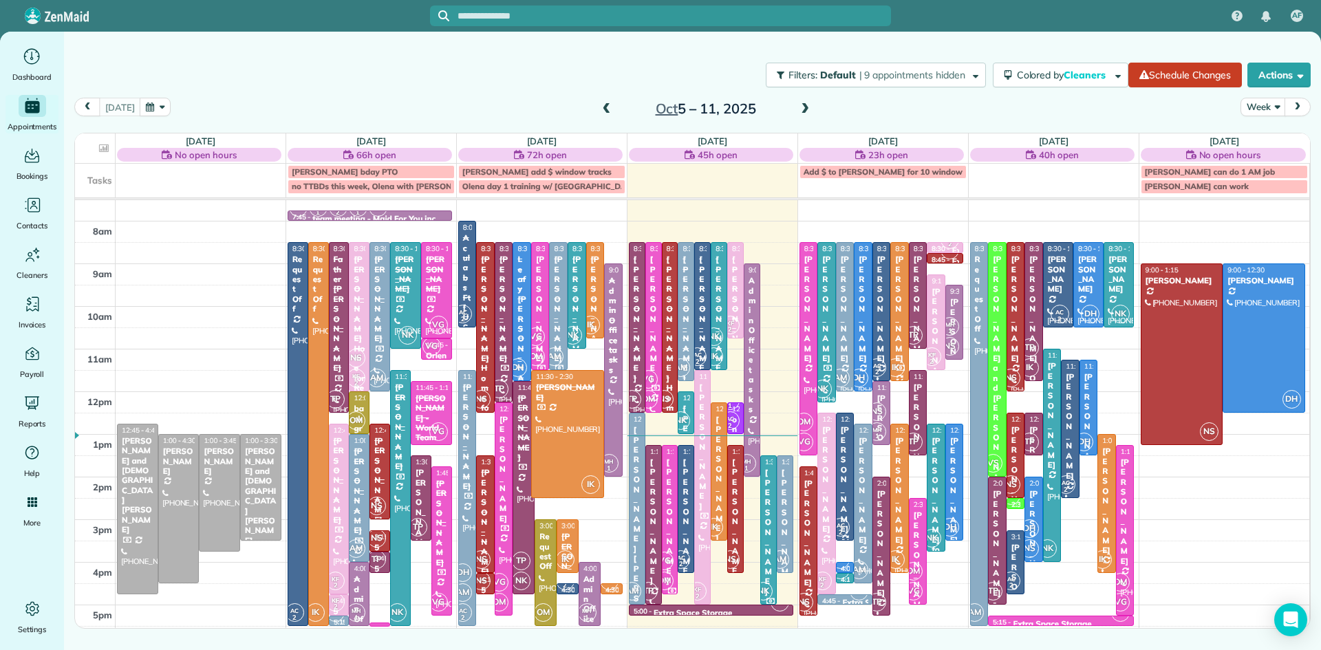
click at [798, 107] on span at bounding box center [804, 109] width 15 height 12
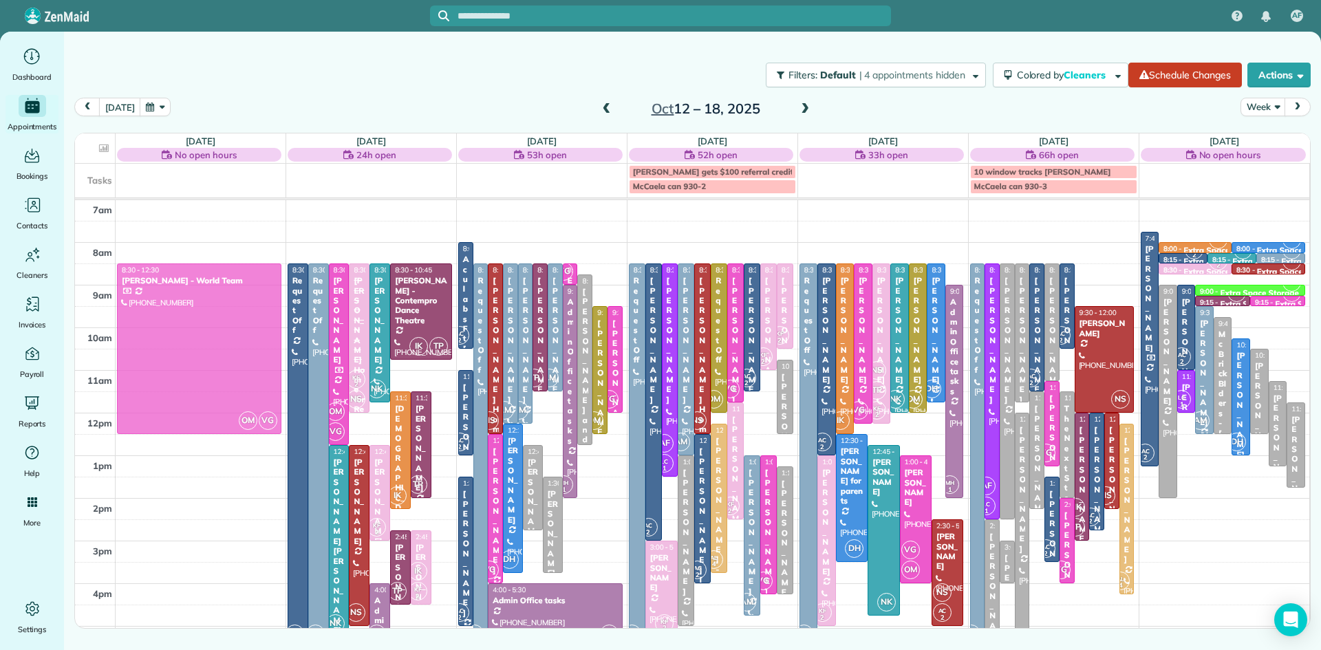
drag, startPoint x: 440, startPoint y: 534, endPoint x: 204, endPoint y: 322, distance: 317.1
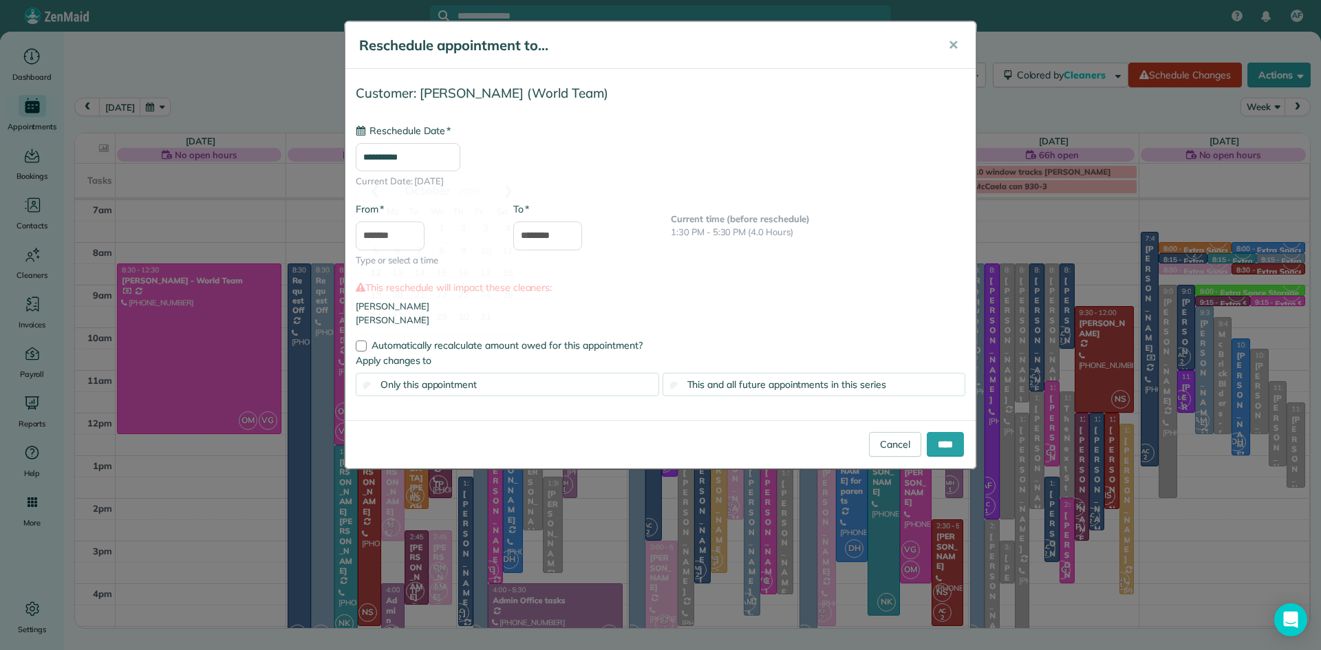
click at [415, 154] on input "**********" at bounding box center [408, 157] width 105 height 29
click at [485, 252] on link "10" at bounding box center [486, 252] width 22 height 22
type input "**********"
click at [937, 440] on input "****" at bounding box center [944, 444] width 37 height 25
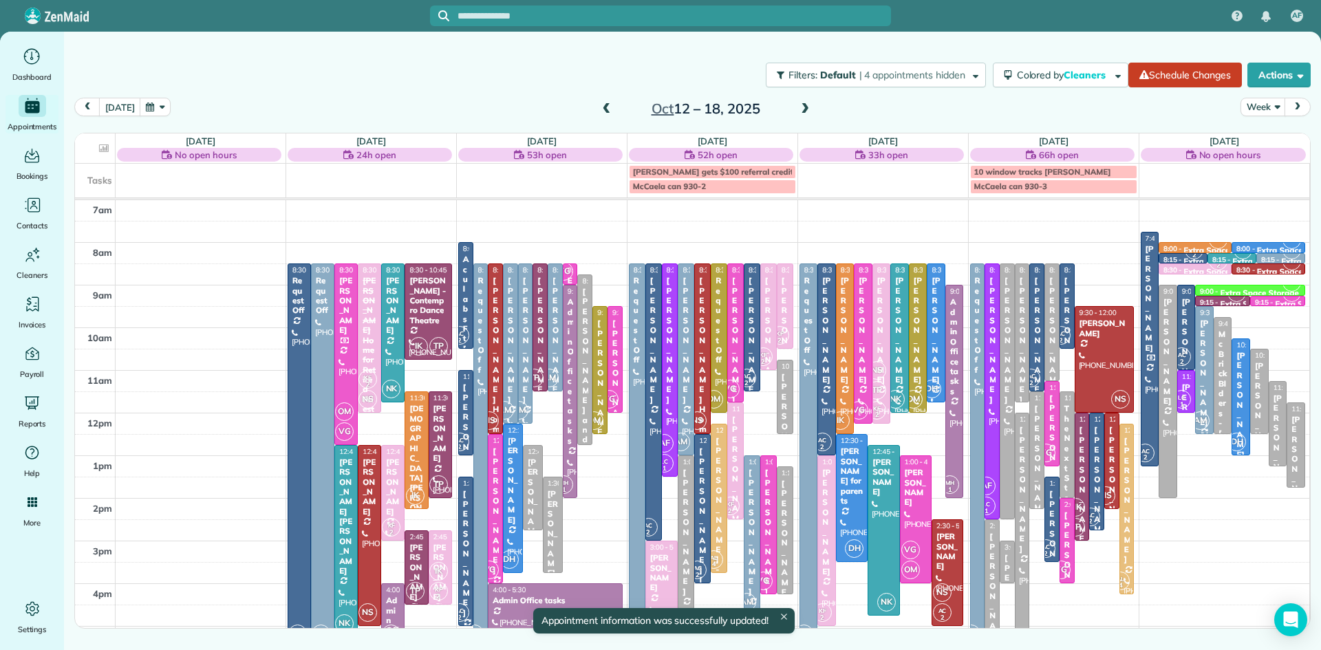
click at [603, 107] on span at bounding box center [606, 109] width 15 height 12
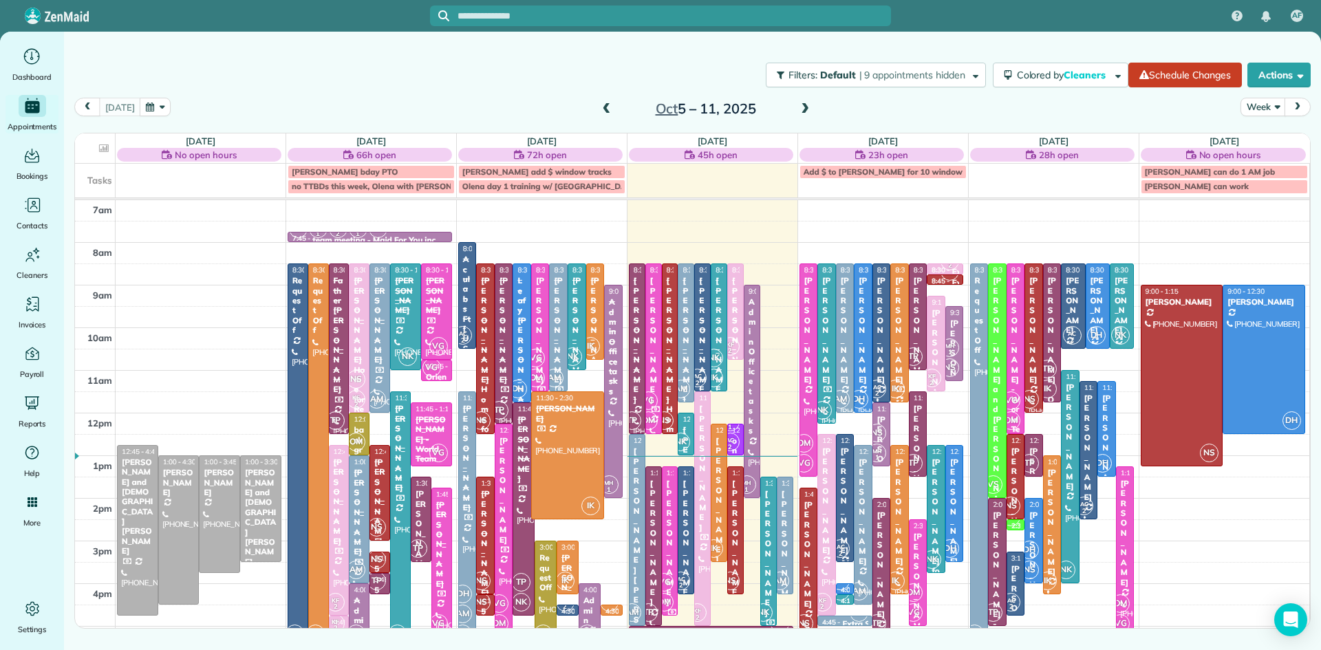
click at [1014, 404] on span "VG" at bounding box center [1010, 400] width 19 height 19
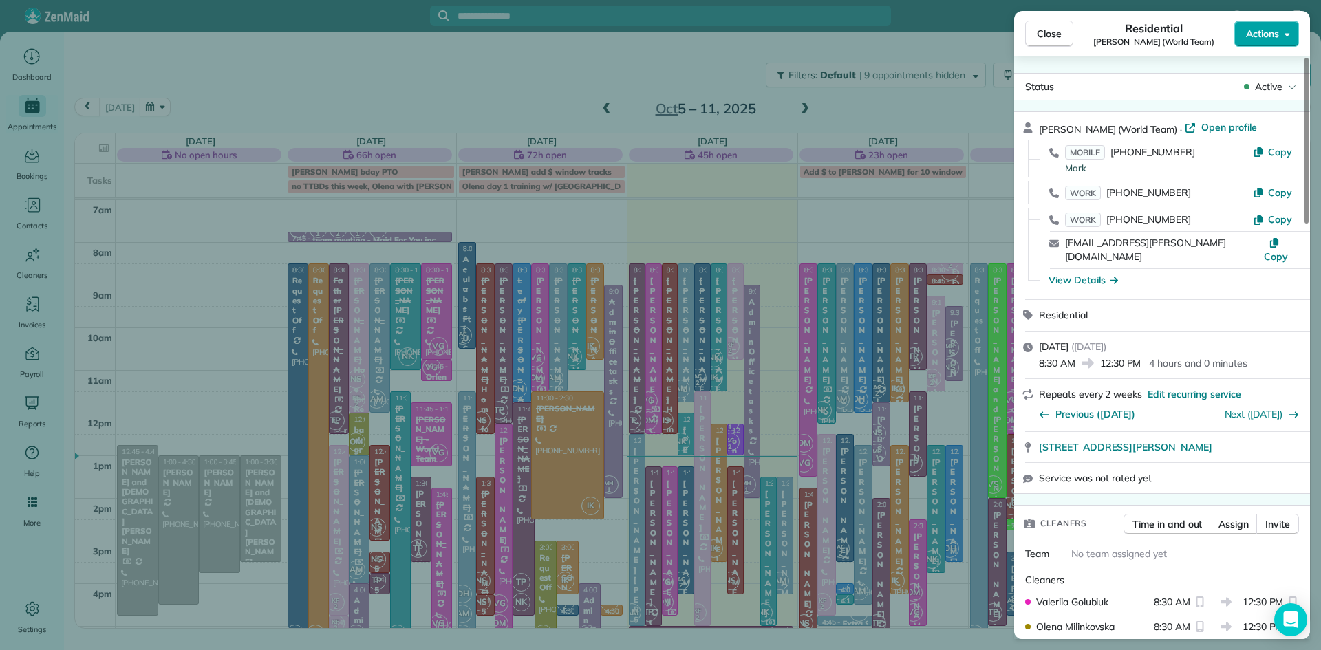
click at [1248, 24] on button "Actions" at bounding box center [1266, 34] width 65 height 26
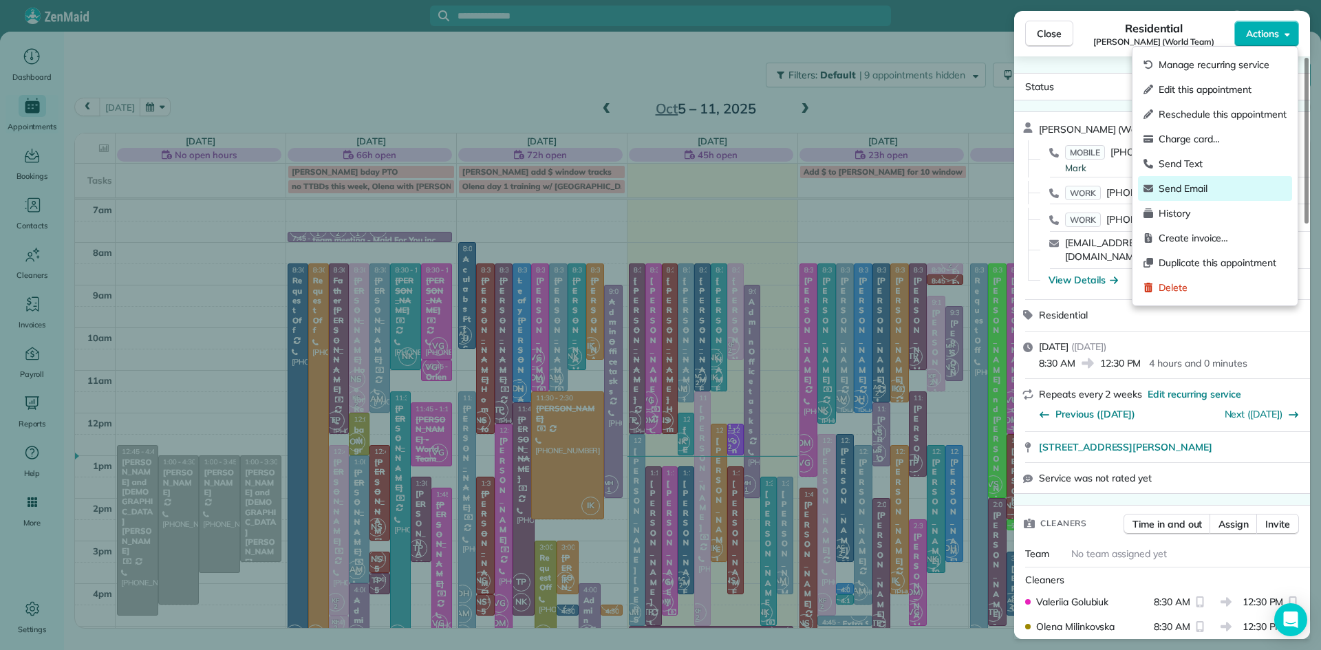
click at [1198, 184] on span "Send Email" at bounding box center [1222, 189] width 128 height 14
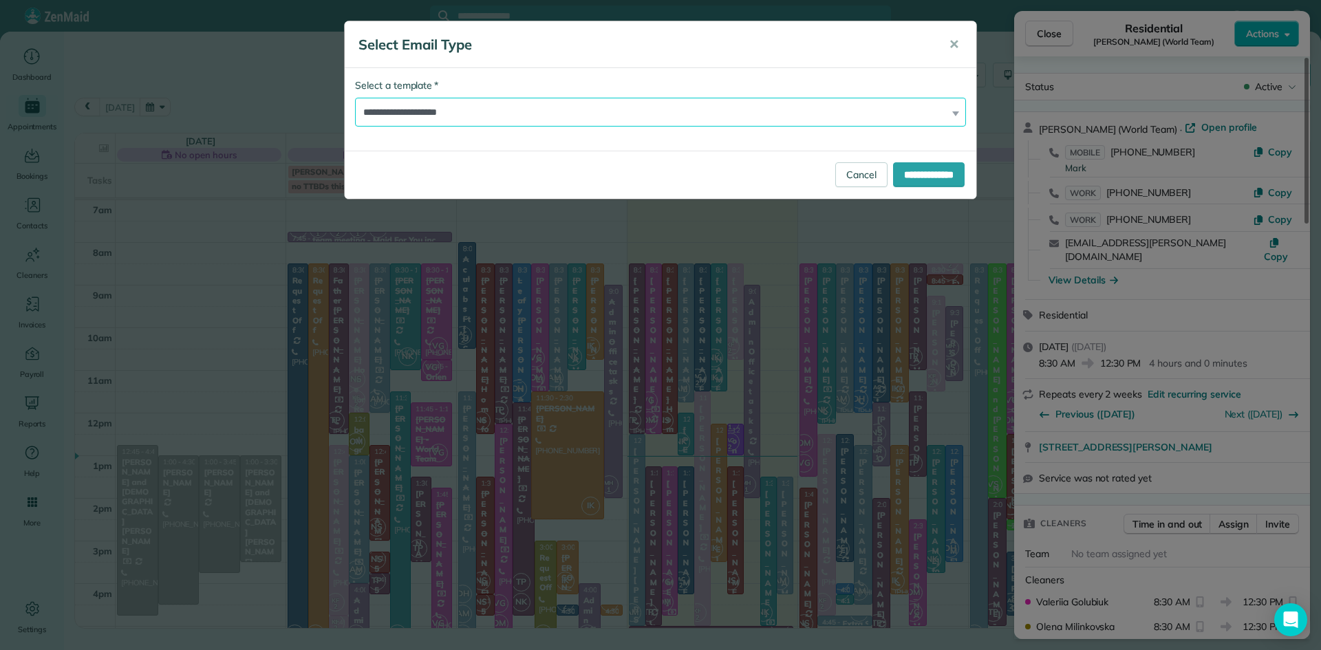
click at [429, 103] on select "**********" at bounding box center [660, 112] width 611 height 29
select select "*****"
click at [355, 98] on select "**********" at bounding box center [660, 112] width 611 height 29
click at [904, 172] on input "**********" at bounding box center [929, 174] width 72 height 25
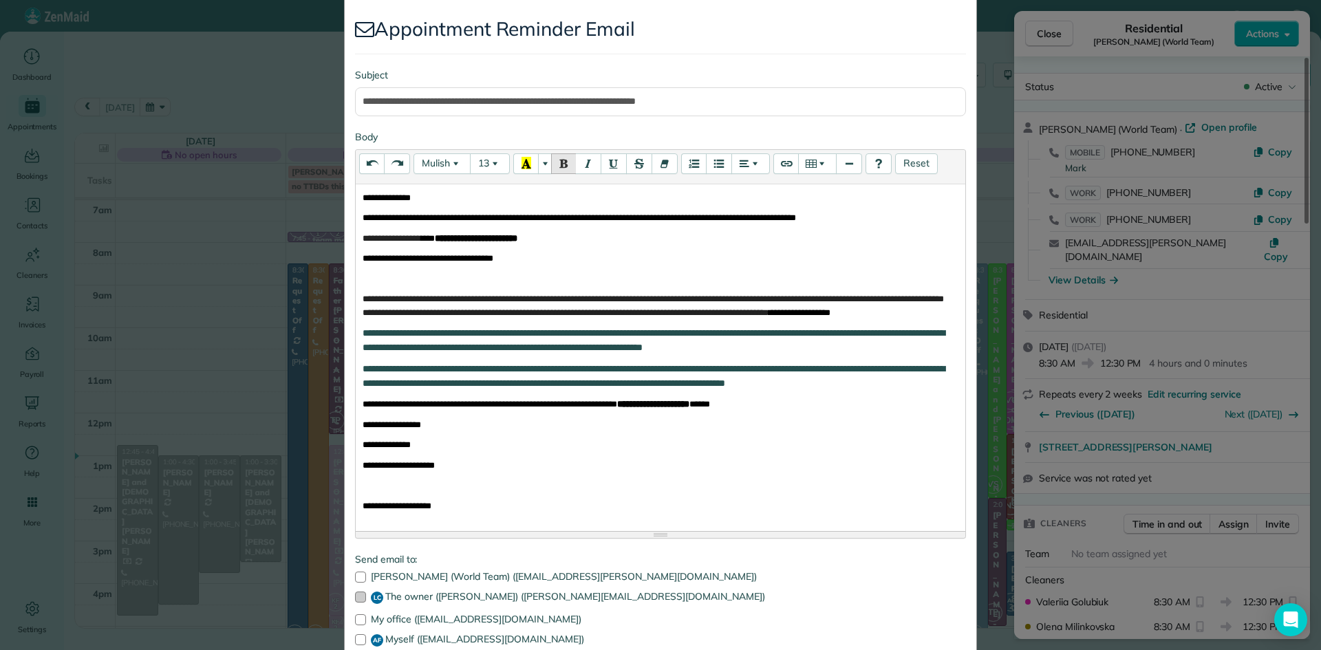
scroll to position [195, 0]
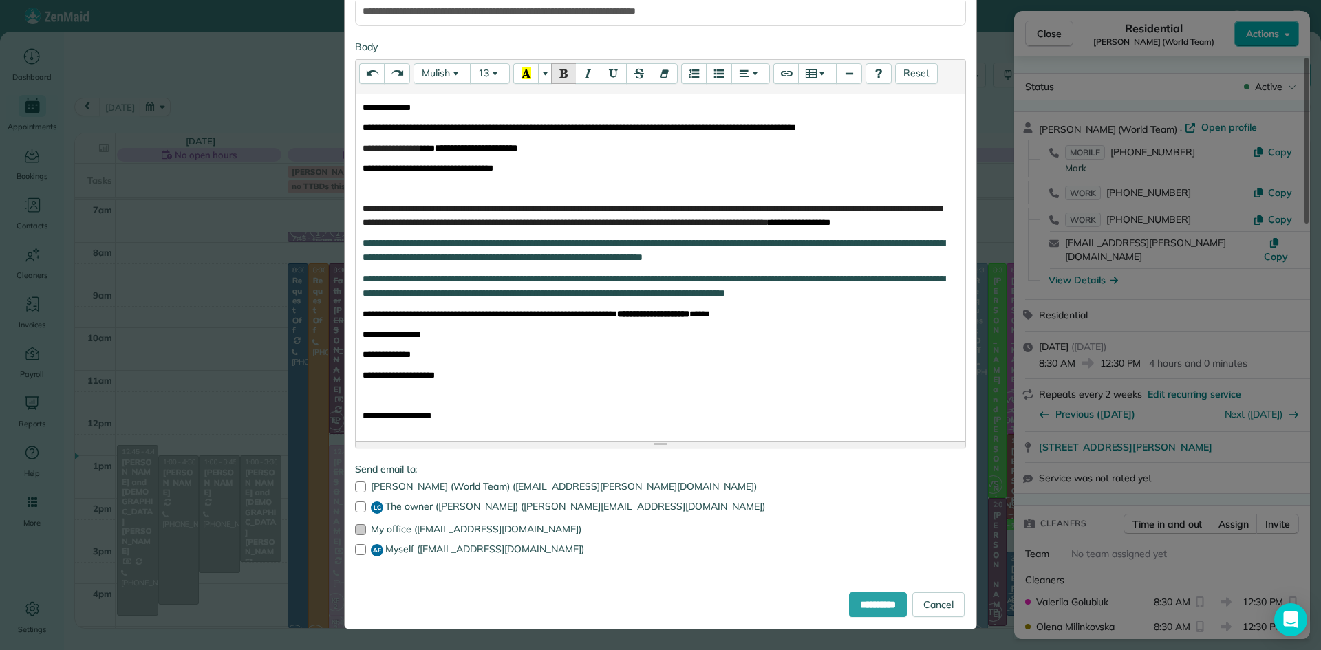
click at [361, 528] on div at bounding box center [360, 529] width 11 height 11
click at [356, 546] on div at bounding box center [360, 549] width 11 height 11
click at [849, 609] on input "**********" at bounding box center [878, 604] width 58 height 25
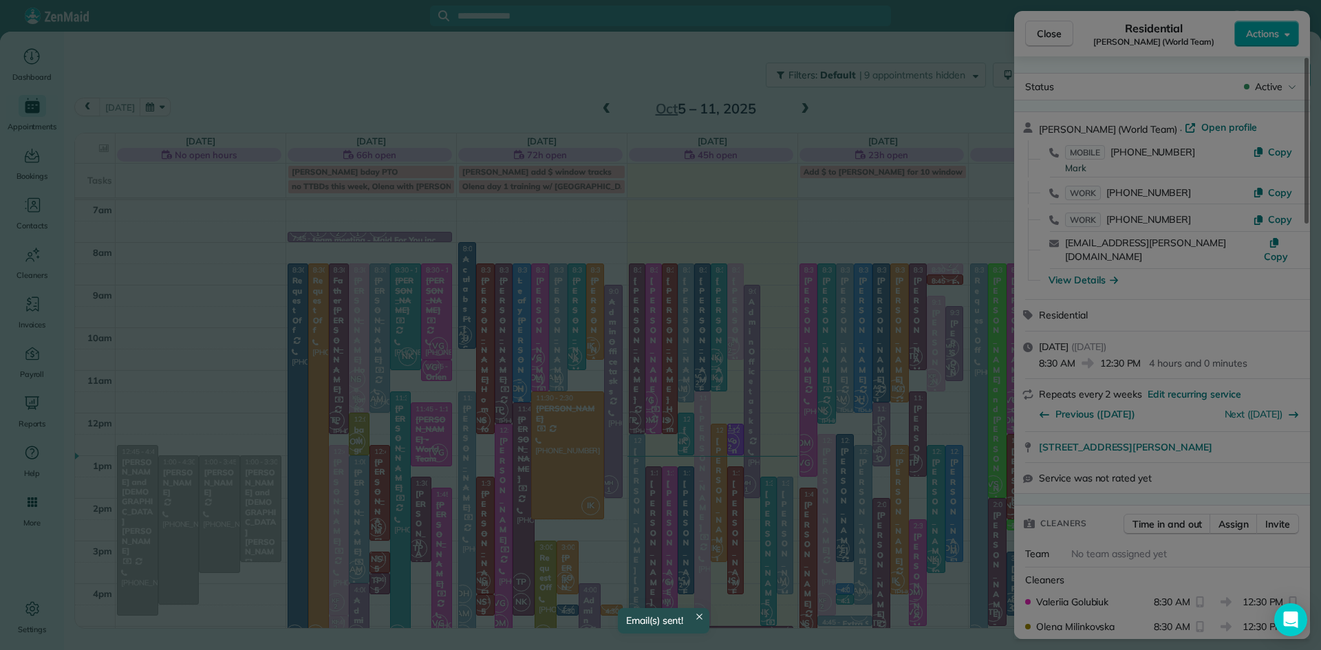
scroll to position [0, 0]
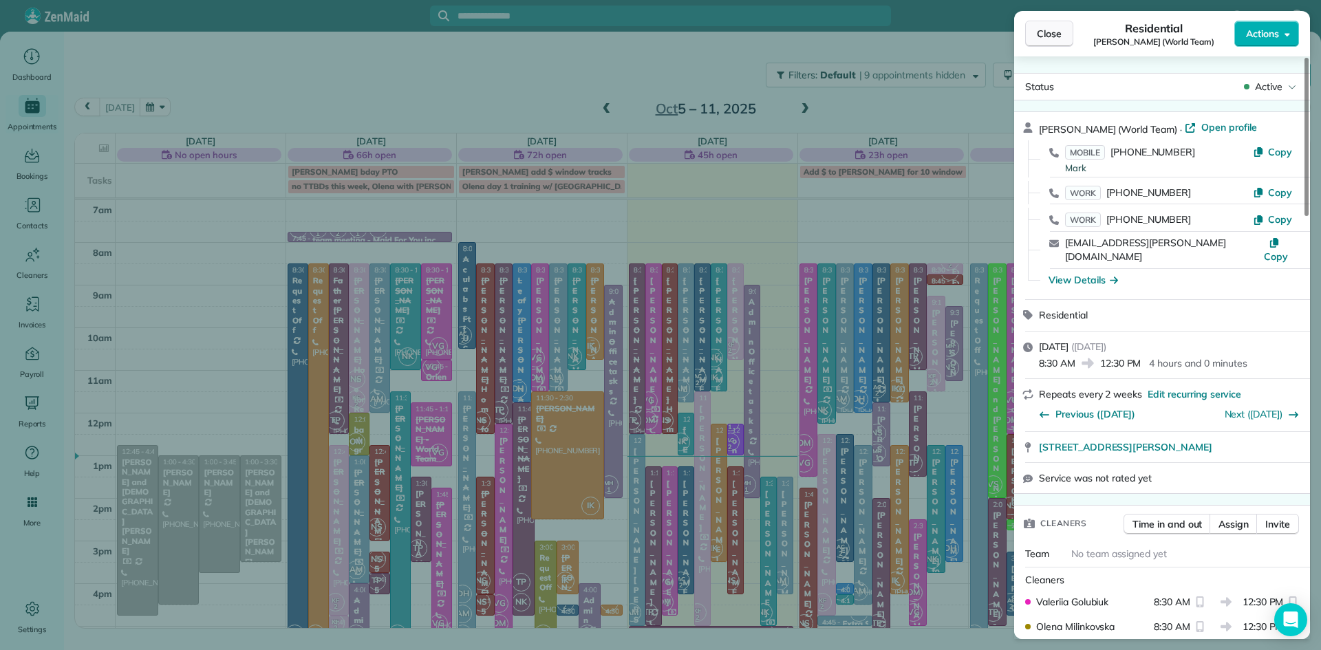
click at [1045, 30] on span "Close" at bounding box center [1049, 34] width 25 height 14
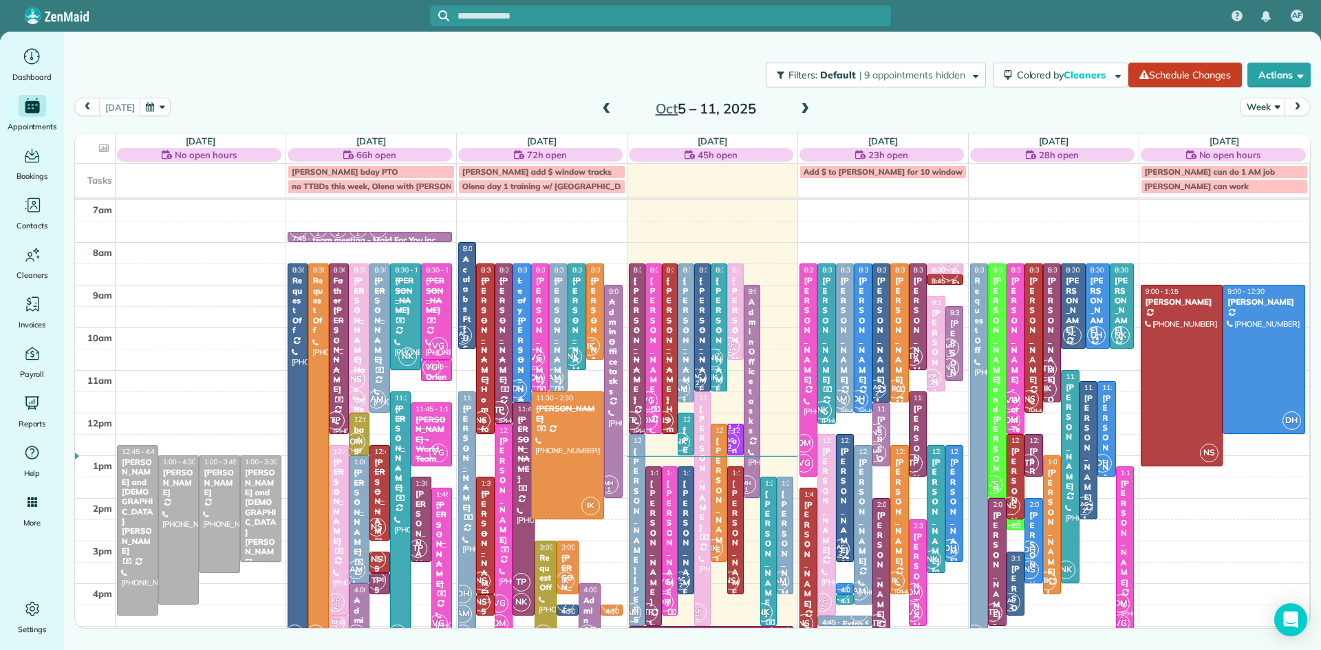
click at [799, 105] on span at bounding box center [804, 109] width 15 height 12
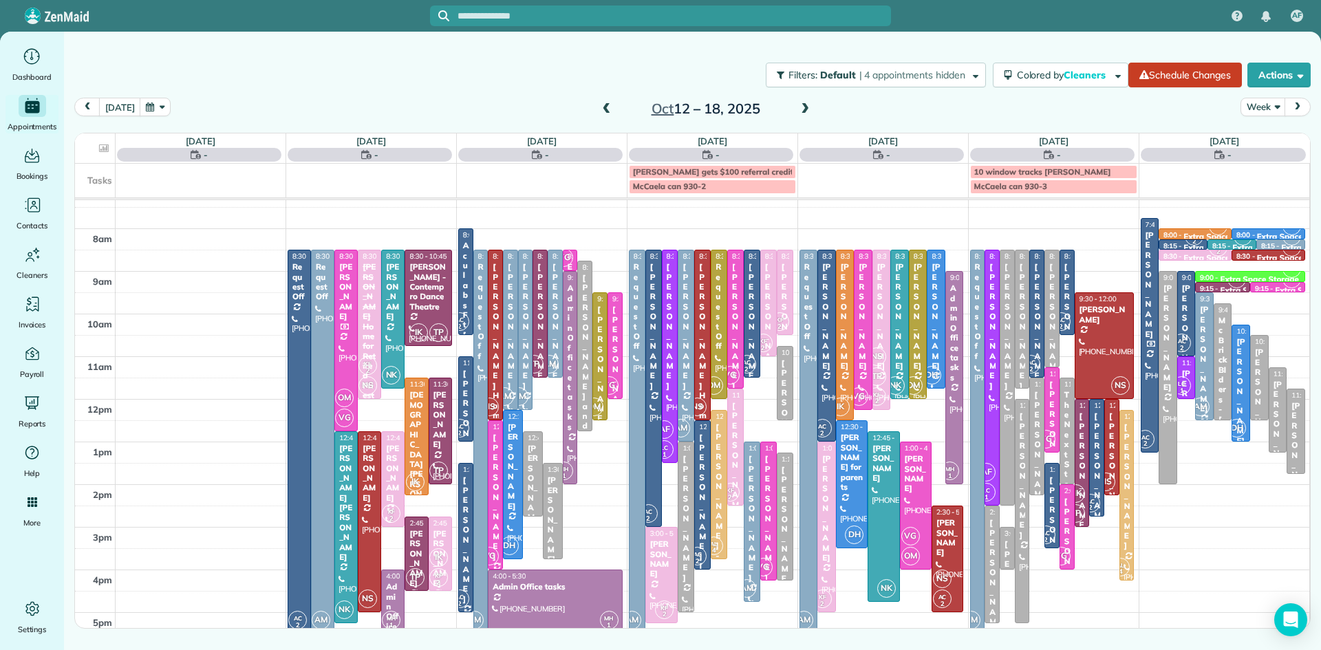
scroll to position [29, 0]
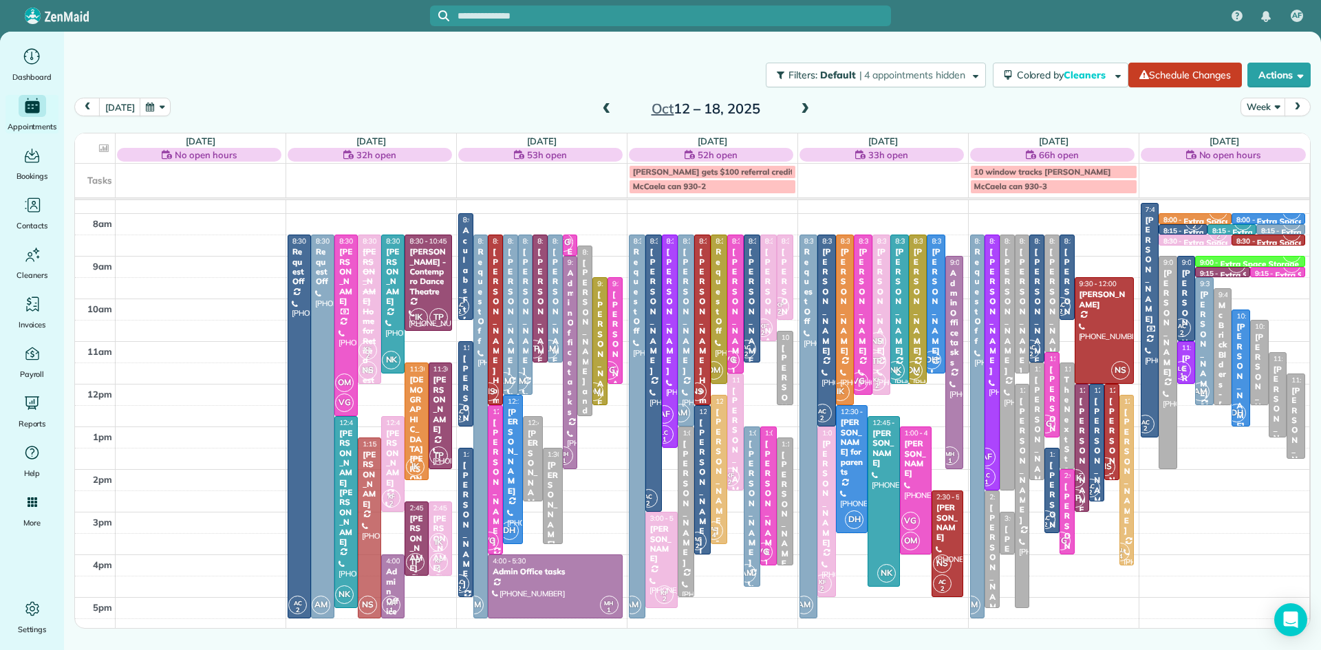
drag, startPoint x: 368, startPoint y: 448, endPoint x: 369, endPoint y: 464, distance: 16.6
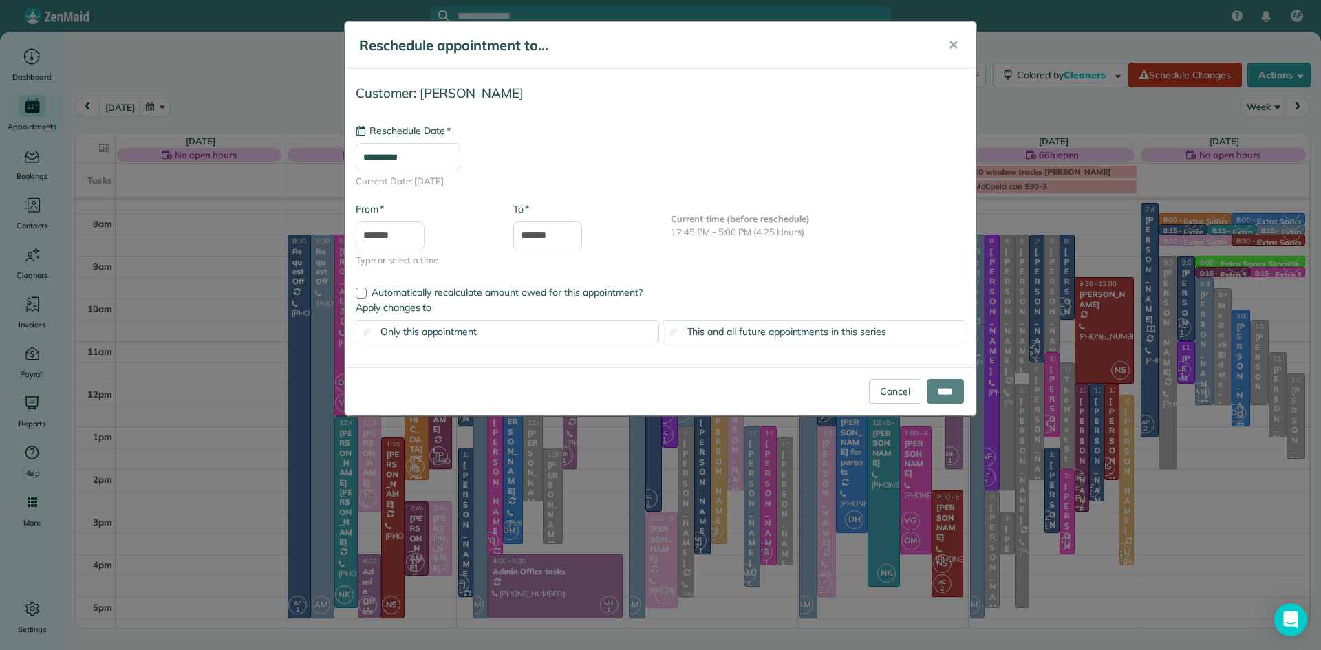
type input "**********"
click at [957, 394] on input "****" at bounding box center [944, 391] width 37 height 25
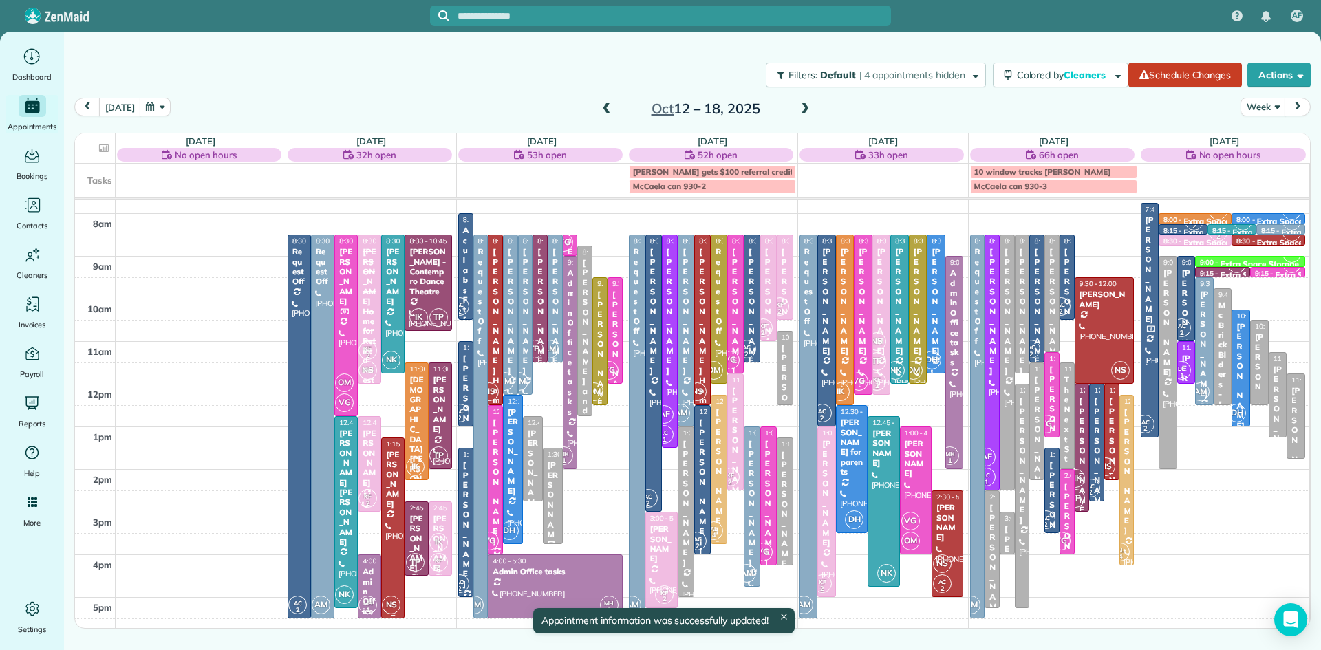
click at [391, 493] on div "[PERSON_NAME]" at bounding box center [392, 479] width 15 height 59
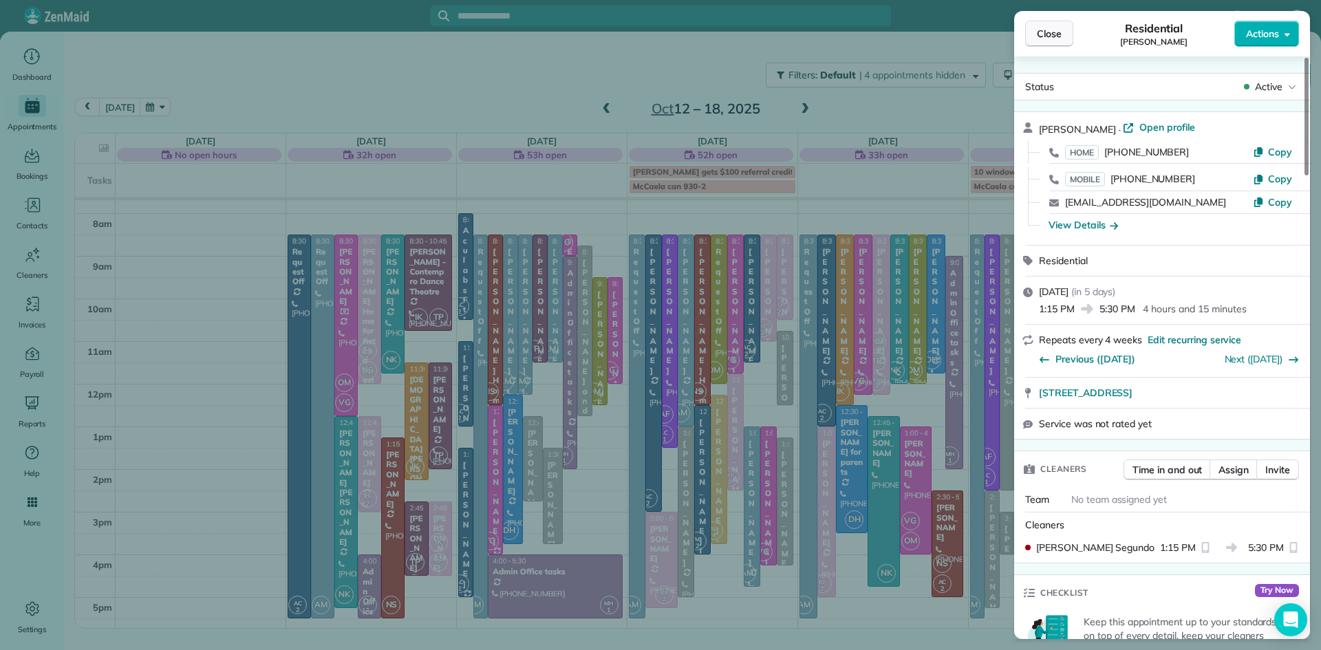
click at [1045, 21] on button "Close" at bounding box center [1049, 34] width 48 height 26
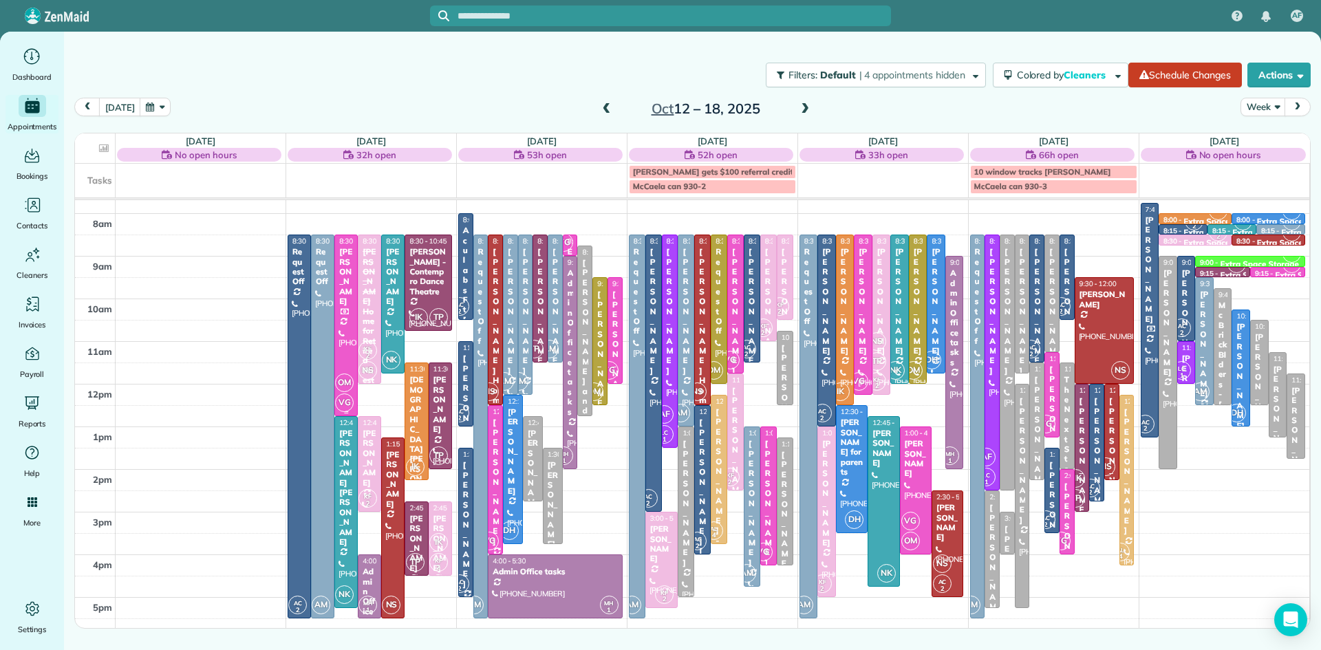
click at [349, 394] on div "OM VG" at bounding box center [344, 393] width 20 height 40
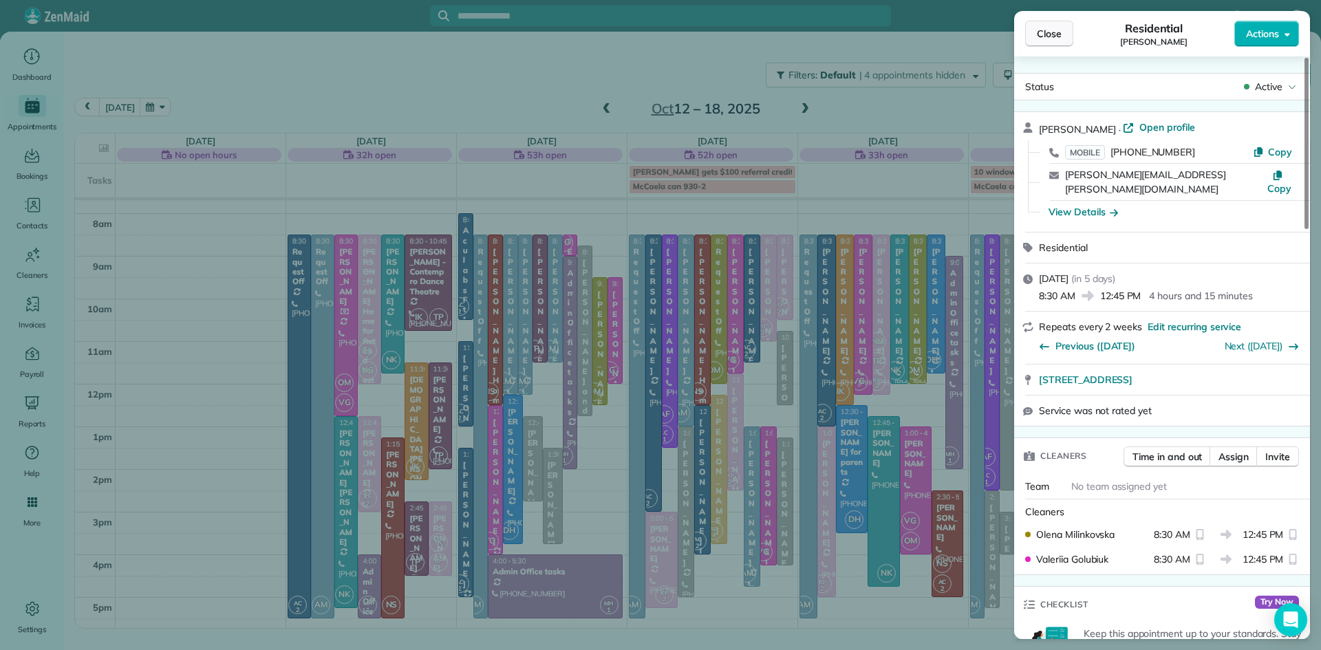
click at [1045, 38] on span "Close" at bounding box center [1049, 34] width 25 height 14
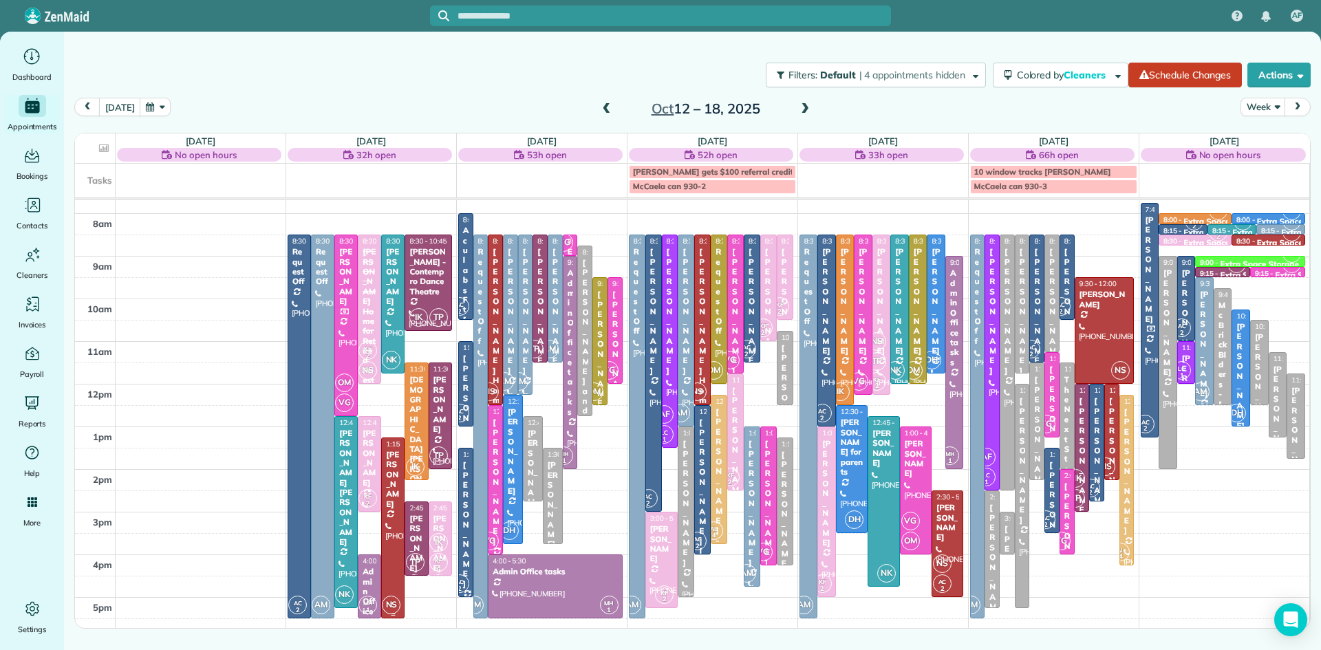
click at [394, 506] on div "[PERSON_NAME]" at bounding box center [392, 479] width 15 height 59
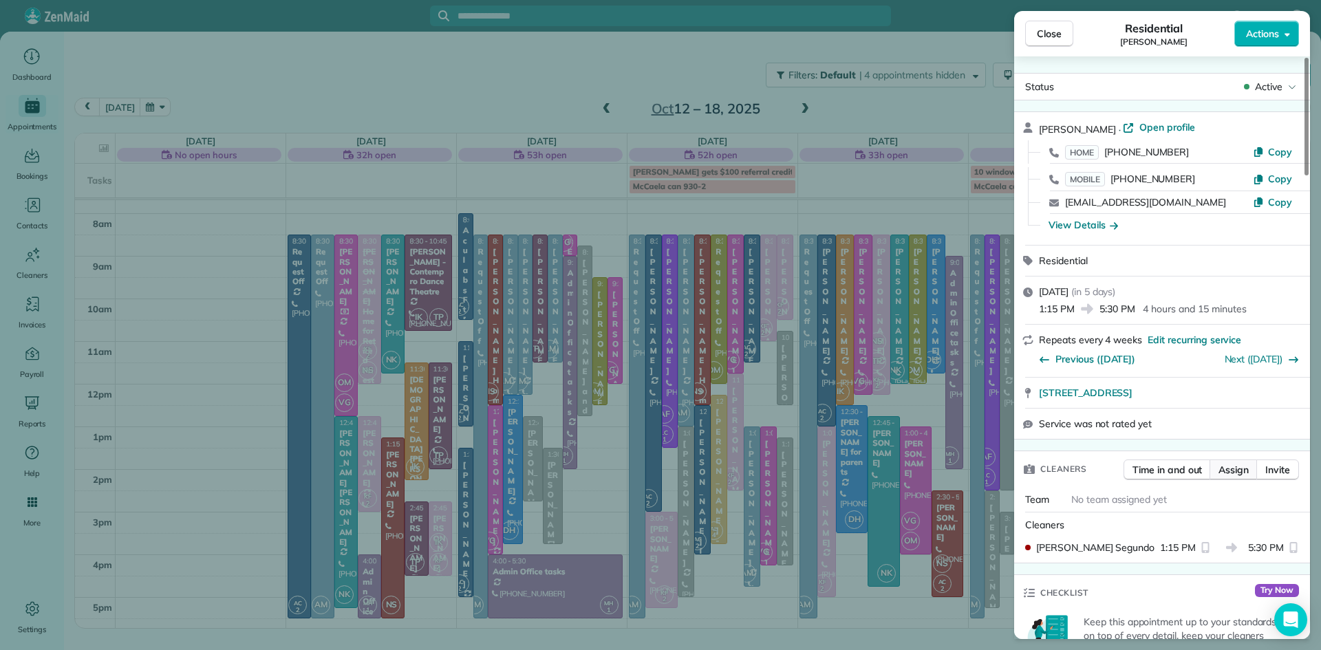
click at [1244, 480] on button "Assign" at bounding box center [1233, 469] width 48 height 21
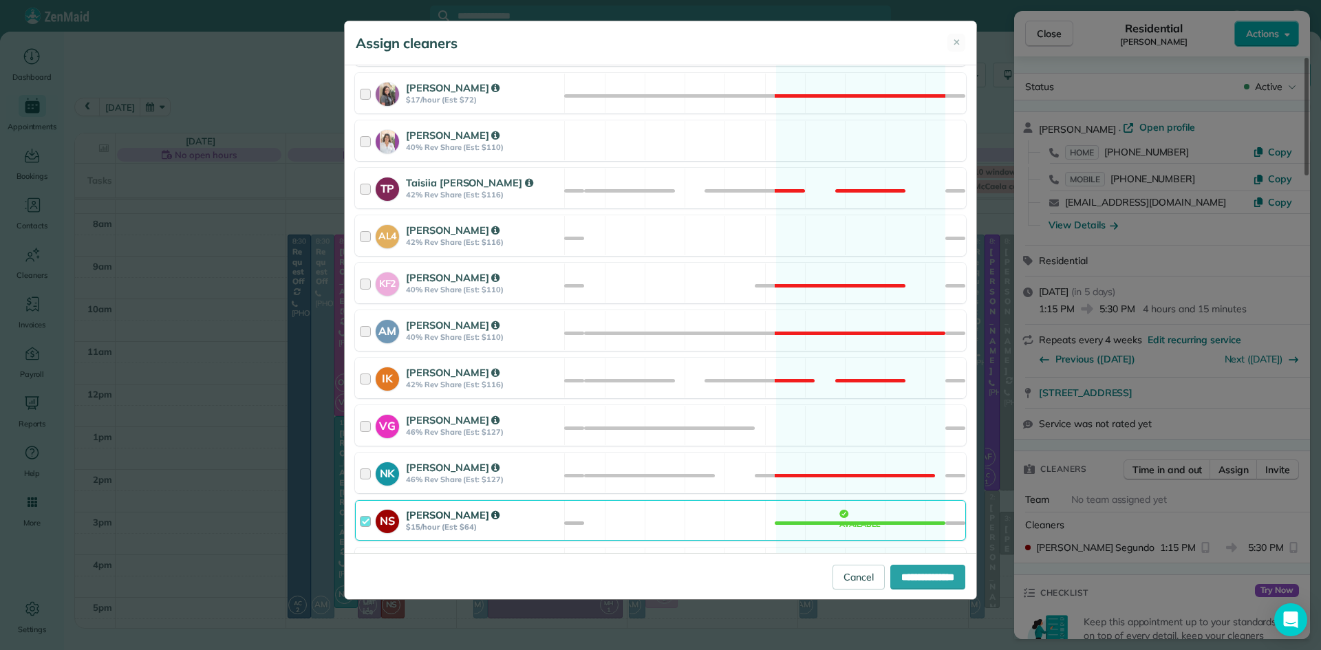
scroll to position [596, 0]
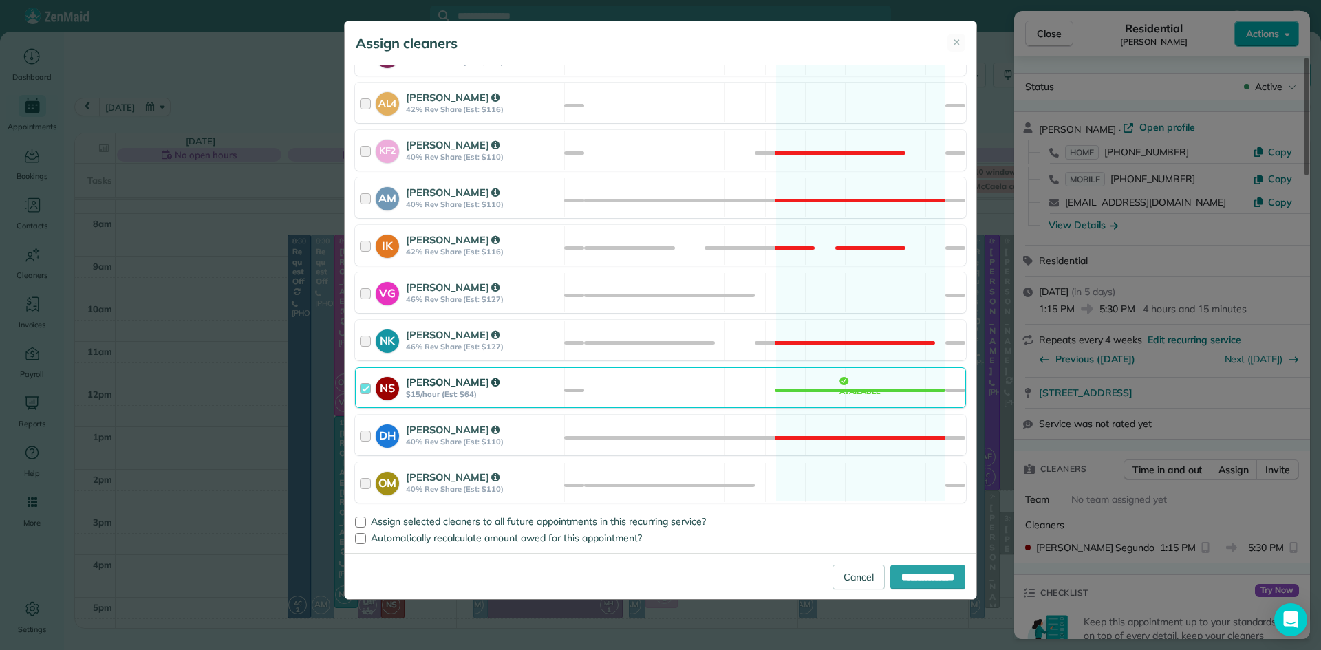
click at [426, 393] on strong "$15/hour (Est: $64)" at bounding box center [483, 394] width 154 height 10
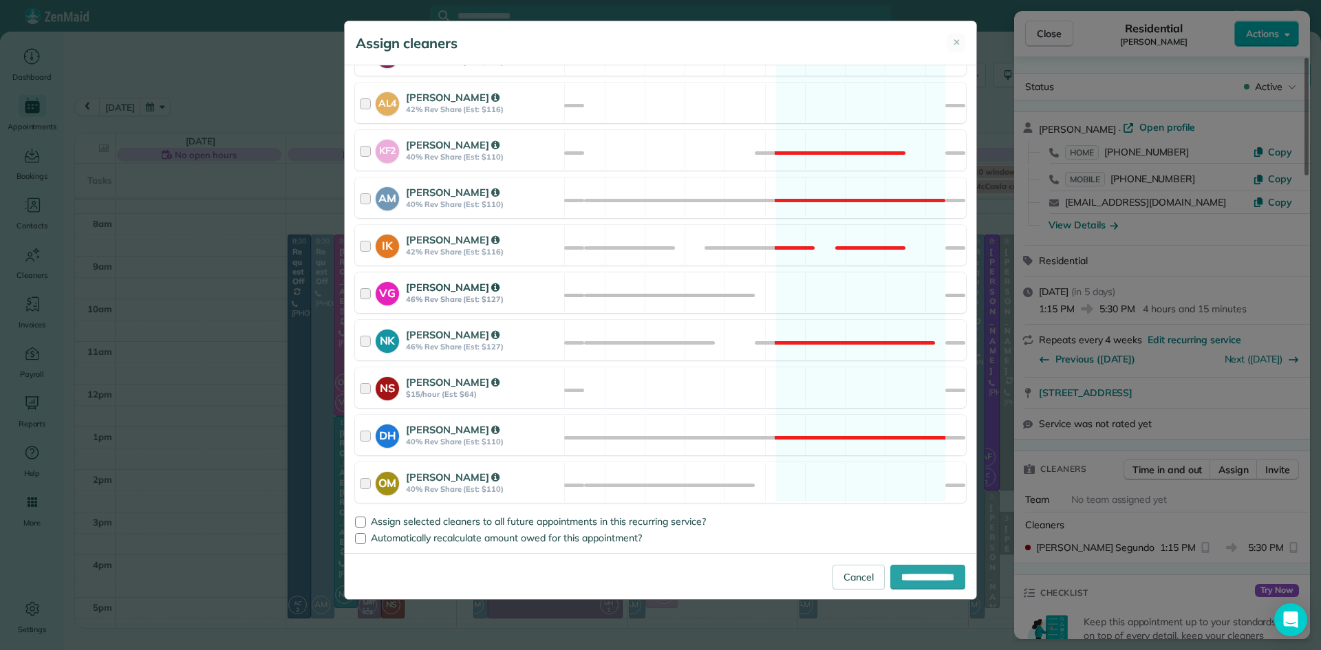
click at [424, 297] on strong "46% Rev Share (Est: $127)" at bounding box center [483, 299] width 154 height 10
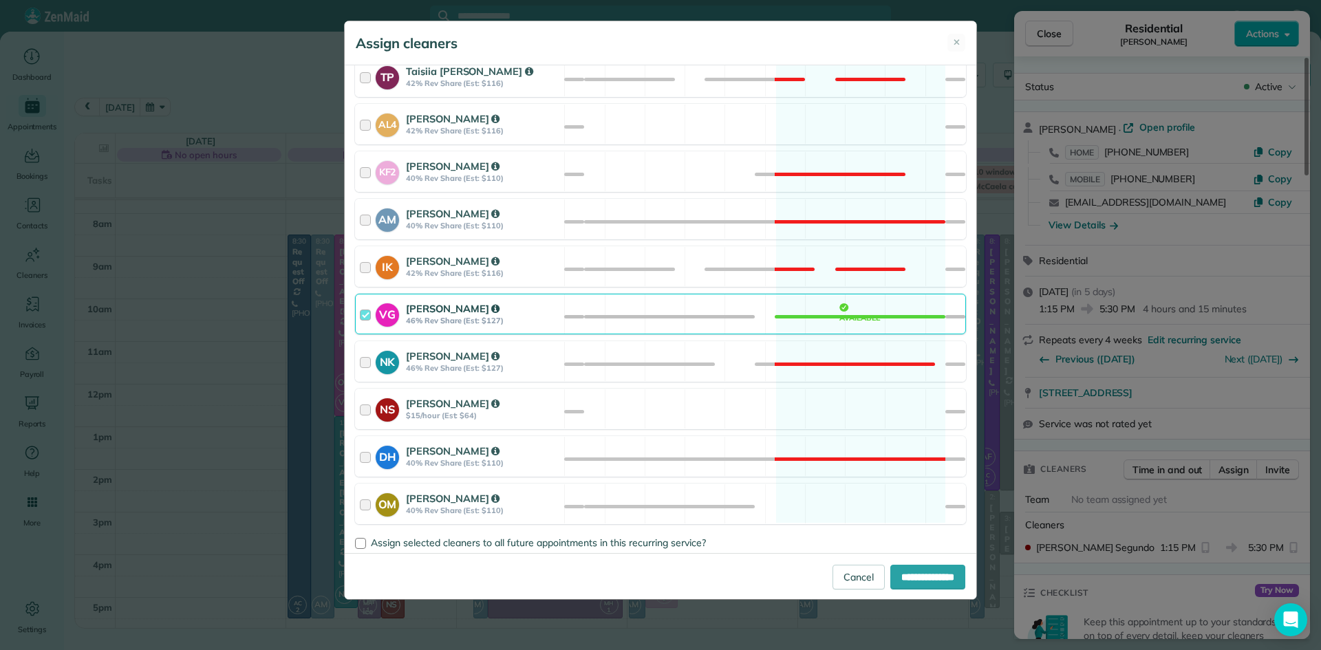
scroll to position [543, 0]
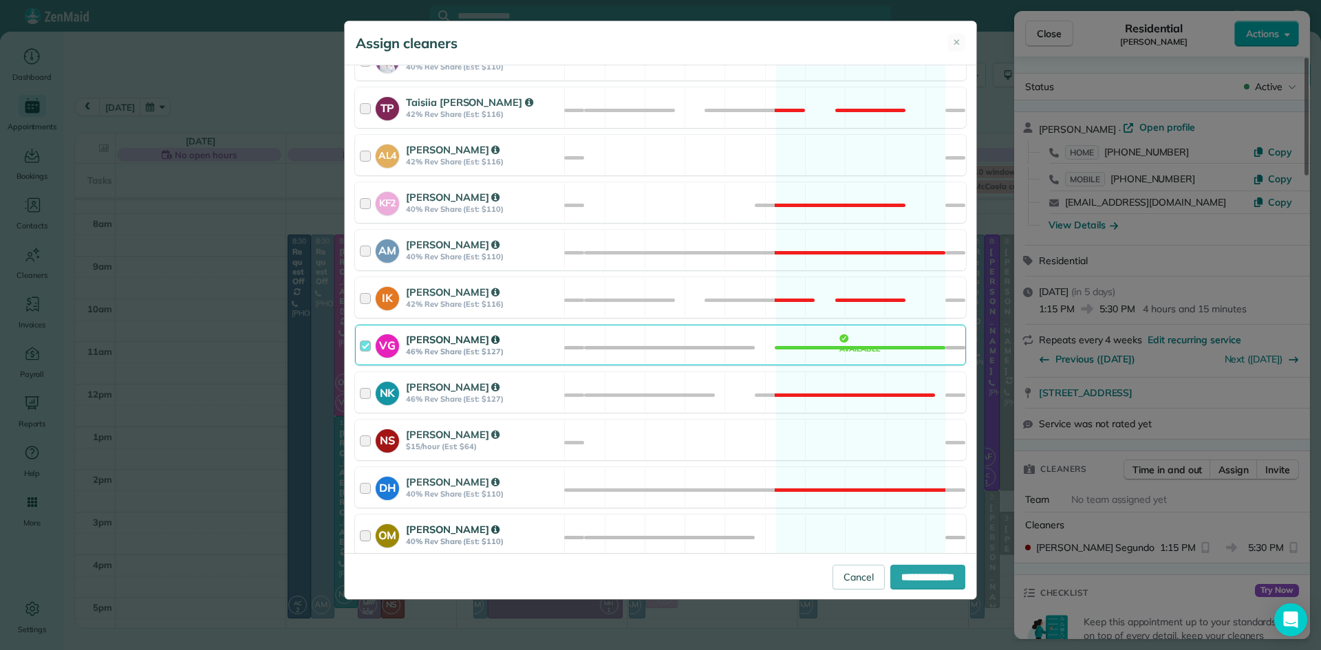
click at [432, 515] on div "OM Olena Milinkovska 40% Rev Share (Est: $110)" at bounding box center [460, 534] width 208 height 39
click at [890, 581] on input "**********" at bounding box center [927, 577] width 75 height 25
type input "**********"
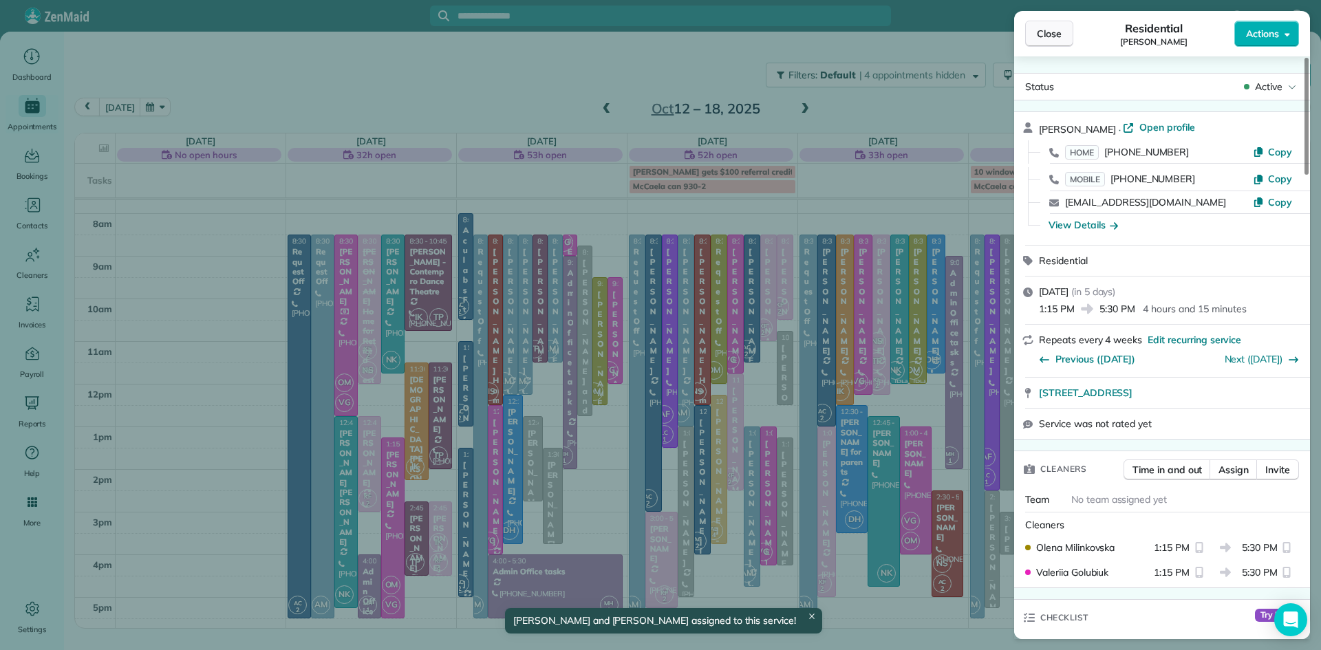
click at [1041, 40] on span "Close" at bounding box center [1049, 34] width 25 height 14
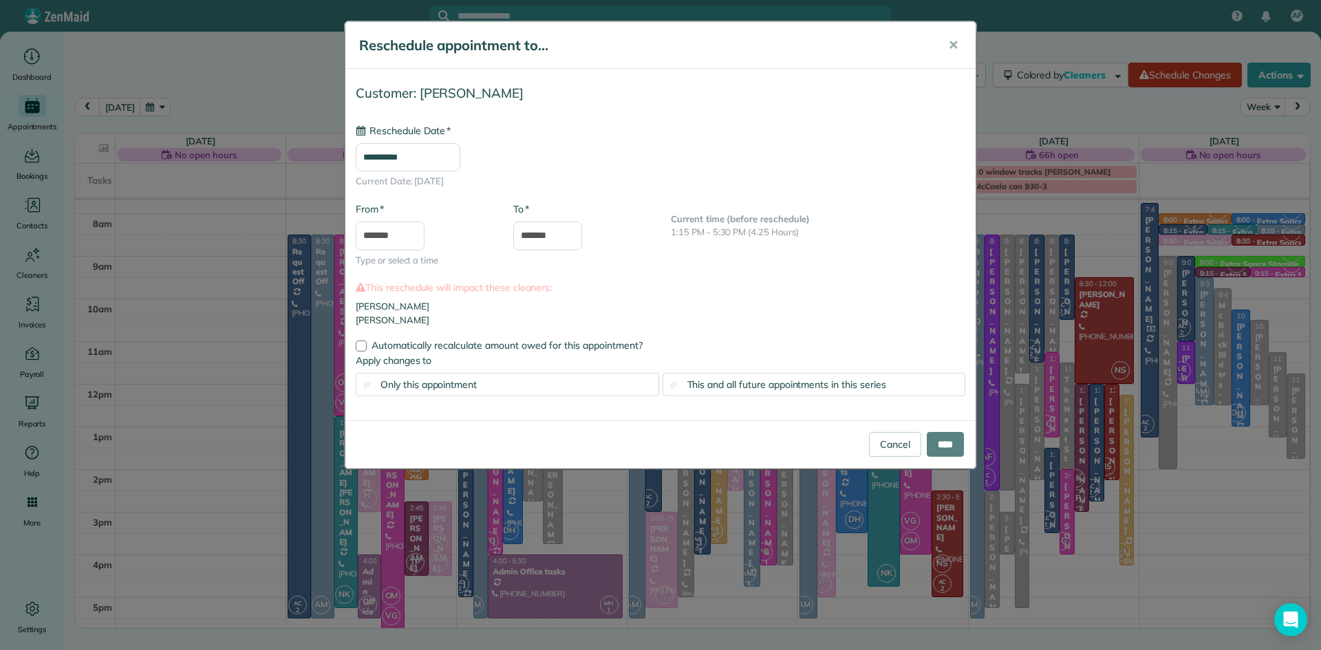
type input "**********"
click at [548, 239] on input "*******" at bounding box center [547, 235] width 69 height 29
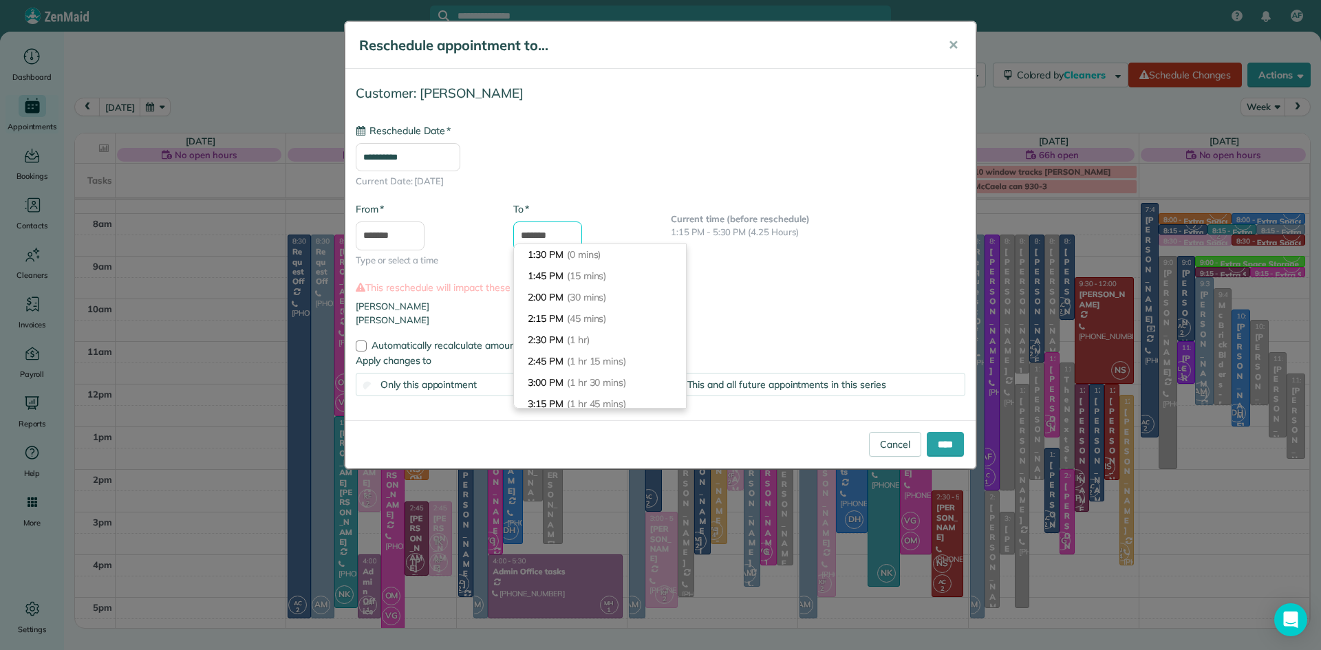
scroll to position [341, 0]
type input "*******"
click at [541, 255] on li "5:30 PM (4 hrs)" at bounding box center [600, 254] width 172 height 21
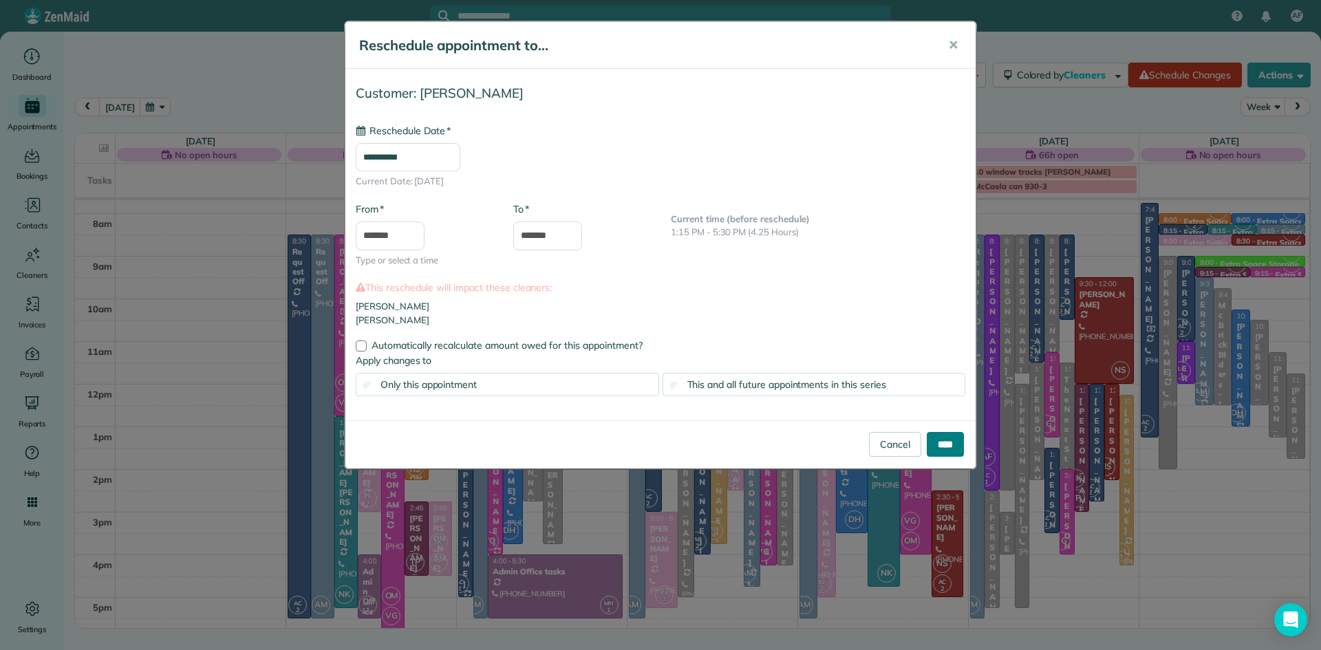
click at [930, 438] on input "****" at bounding box center [944, 444] width 37 height 25
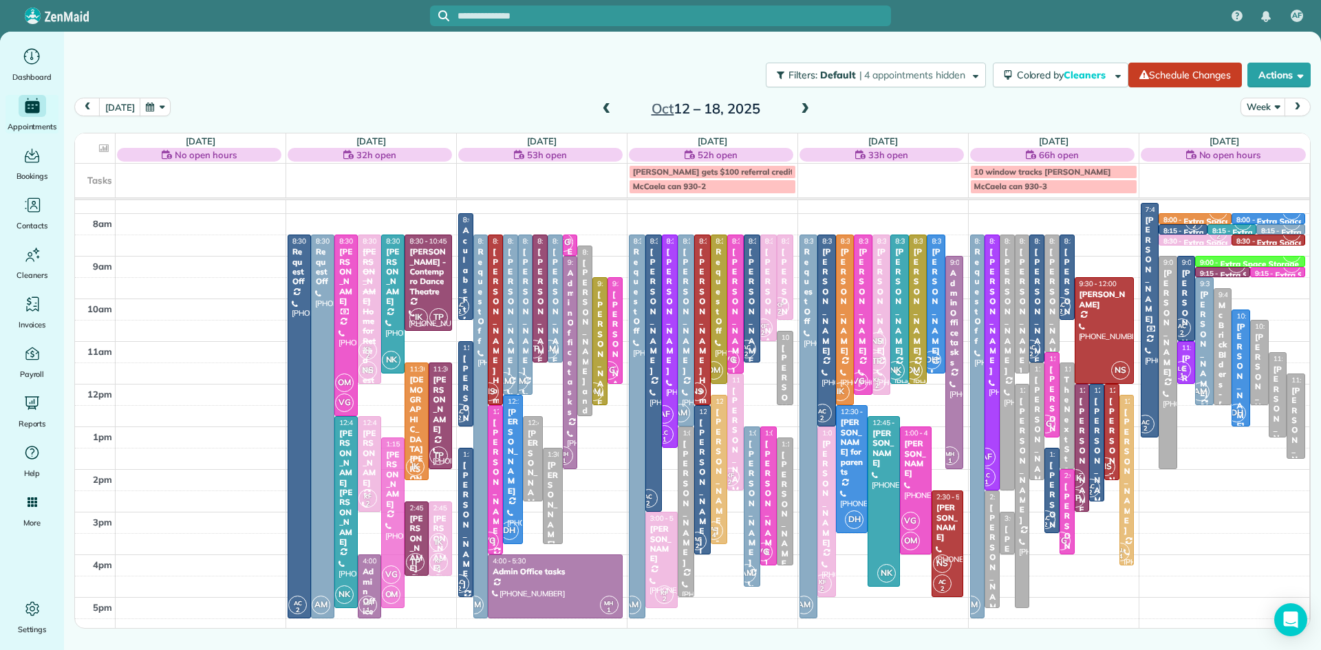
drag, startPoint x: 388, startPoint y: 479, endPoint x: 388, endPoint y: 472, distance: 7.6
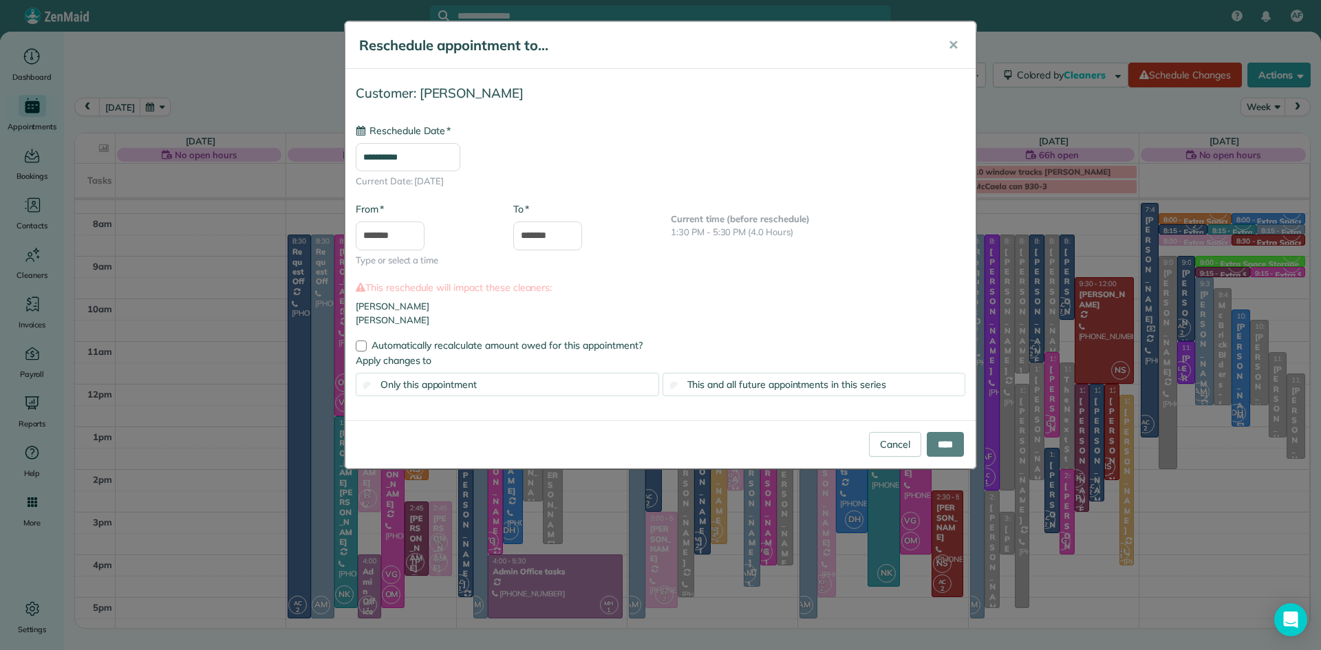
type input "**********"
click at [953, 437] on input "****" at bounding box center [944, 444] width 37 height 25
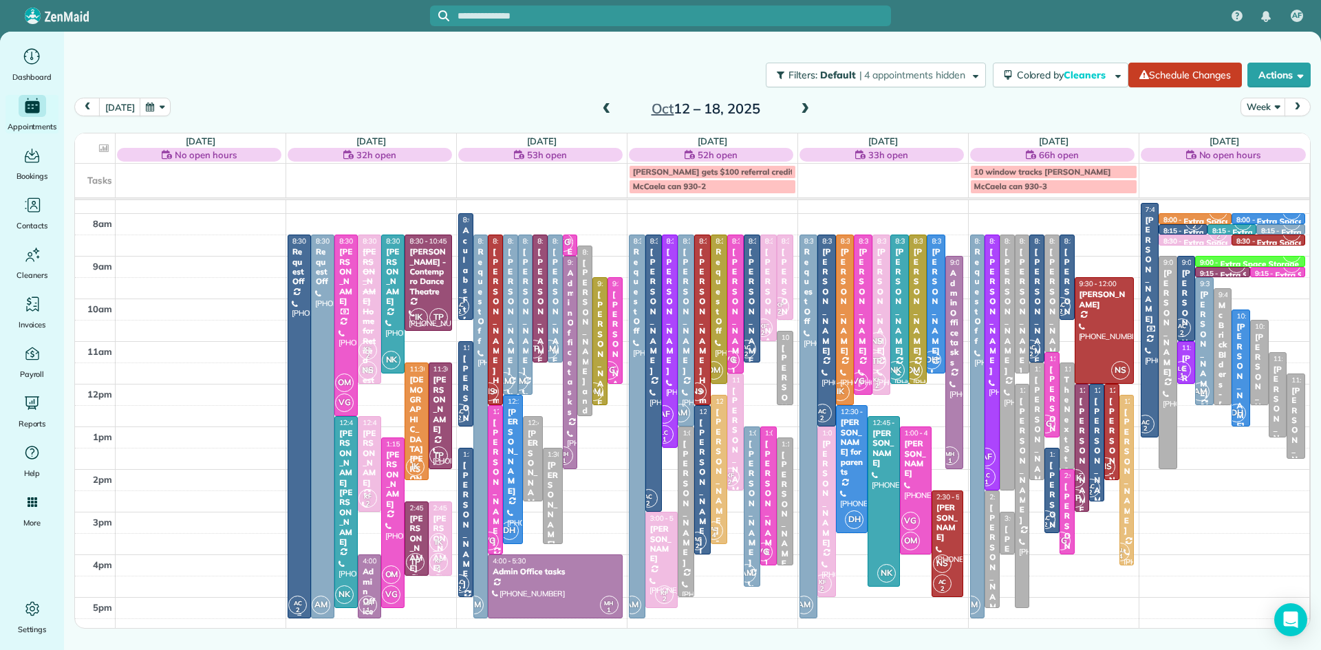
click at [300, 327] on div at bounding box center [299, 426] width 22 height 382
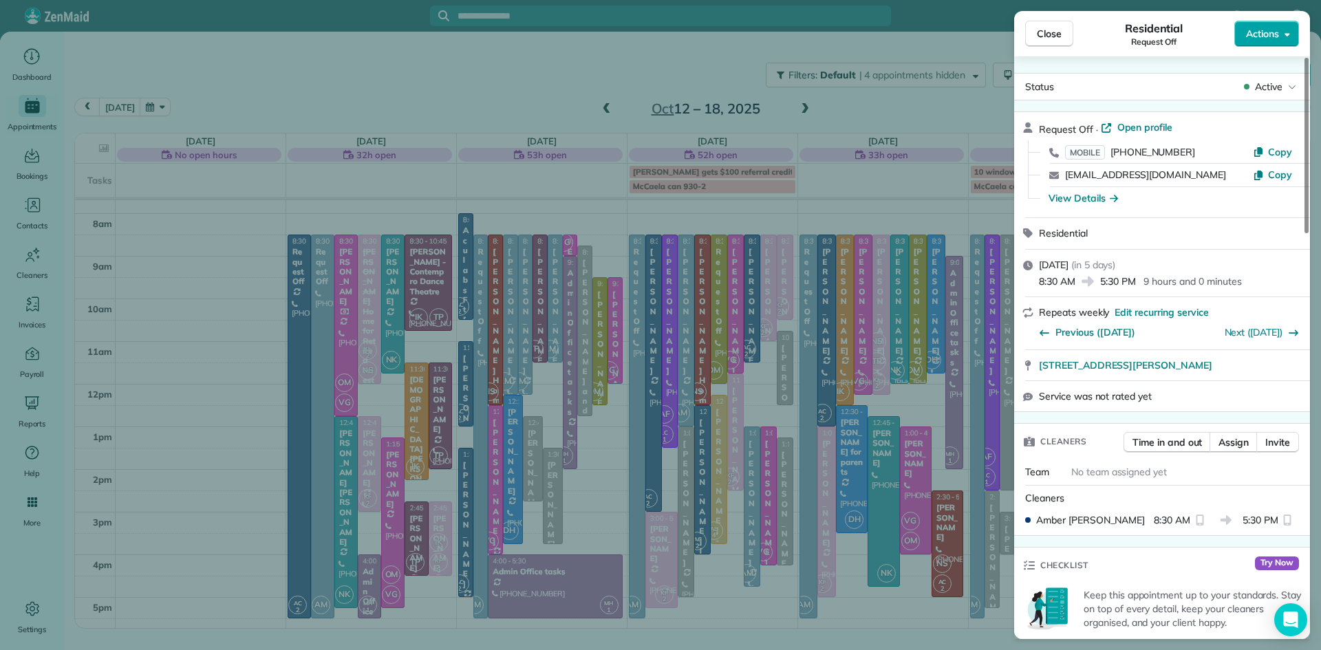
click at [1257, 38] on span "Actions" at bounding box center [1262, 34] width 33 height 14
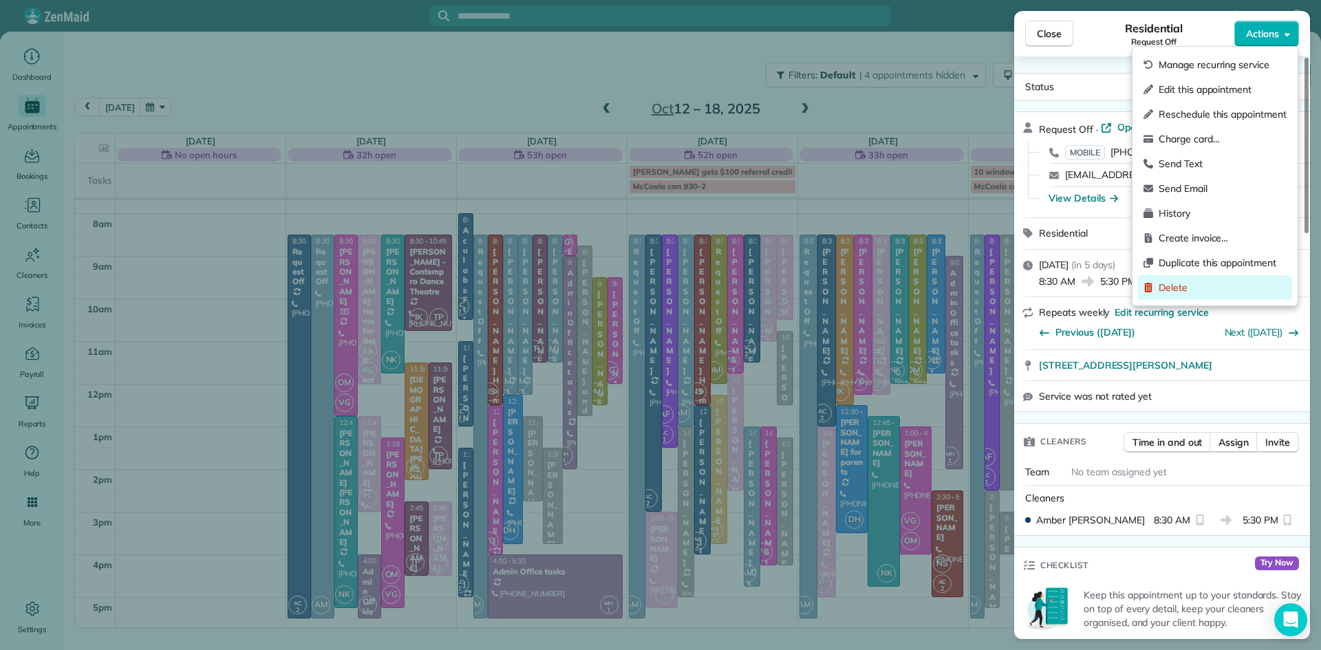
click at [1170, 293] on span "Delete" at bounding box center [1222, 288] width 128 height 14
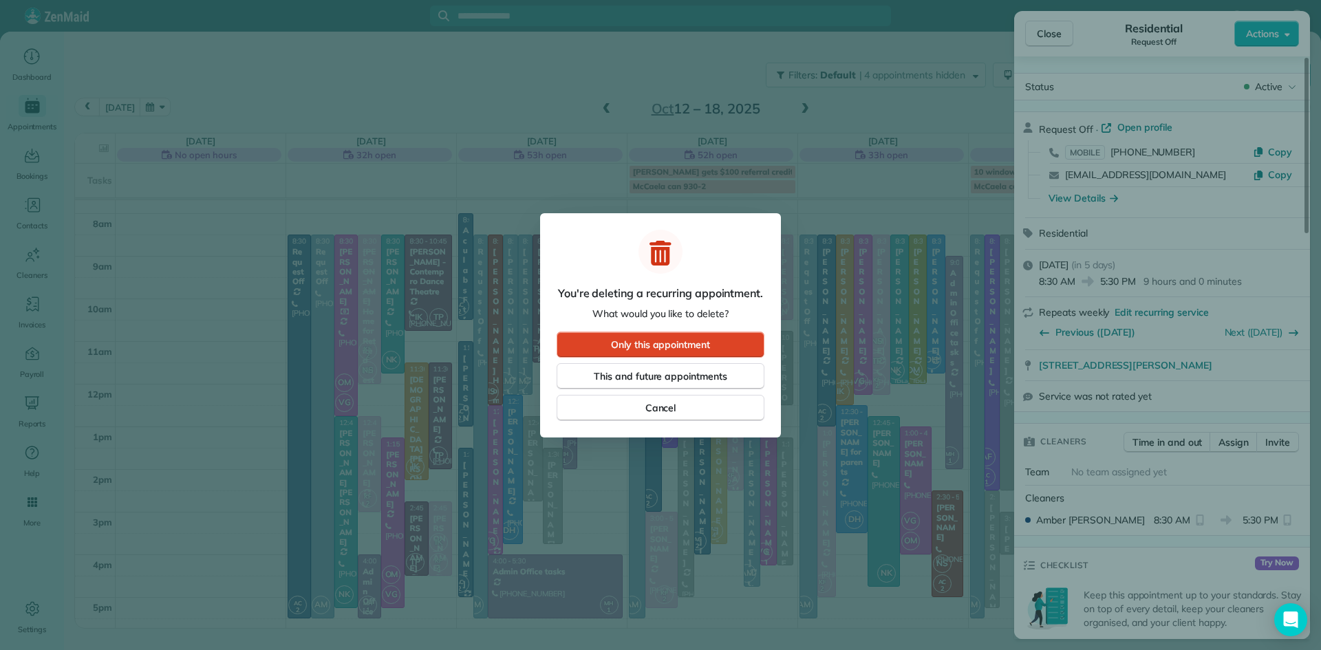
click at [689, 349] on span "Only this appointment" at bounding box center [660, 345] width 99 height 14
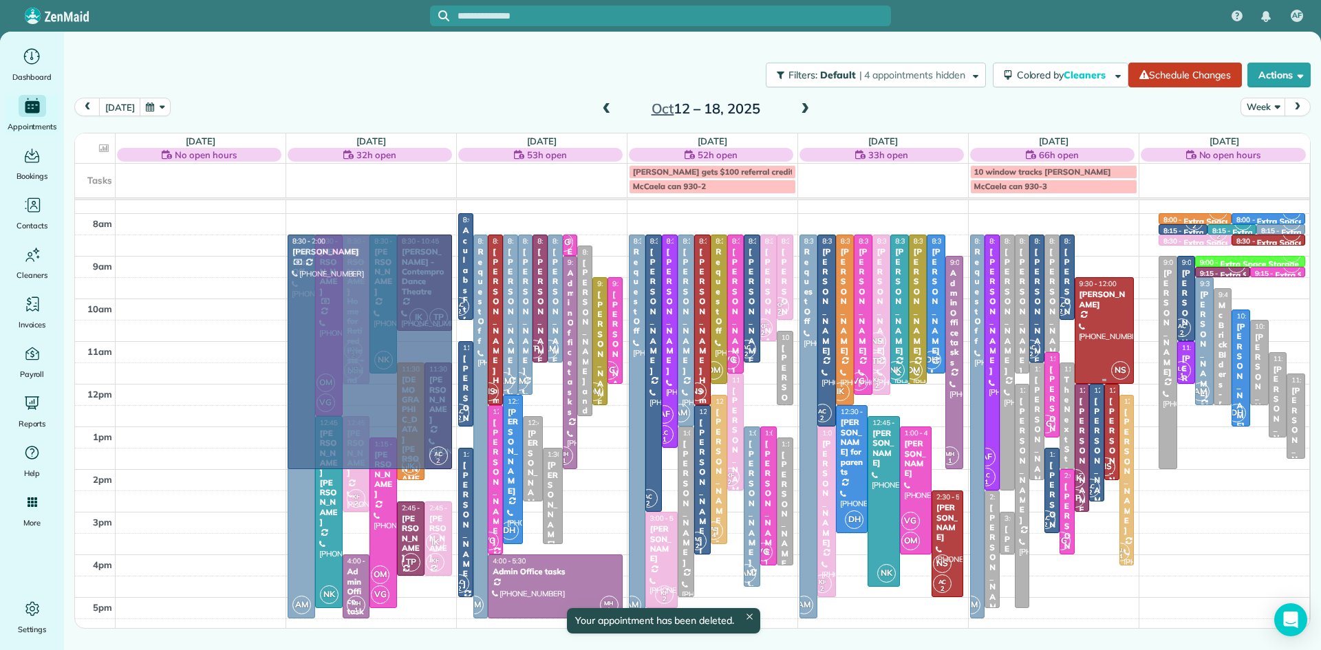
drag, startPoint x: 1146, startPoint y: 286, endPoint x: 414, endPoint y: 312, distance: 732.3
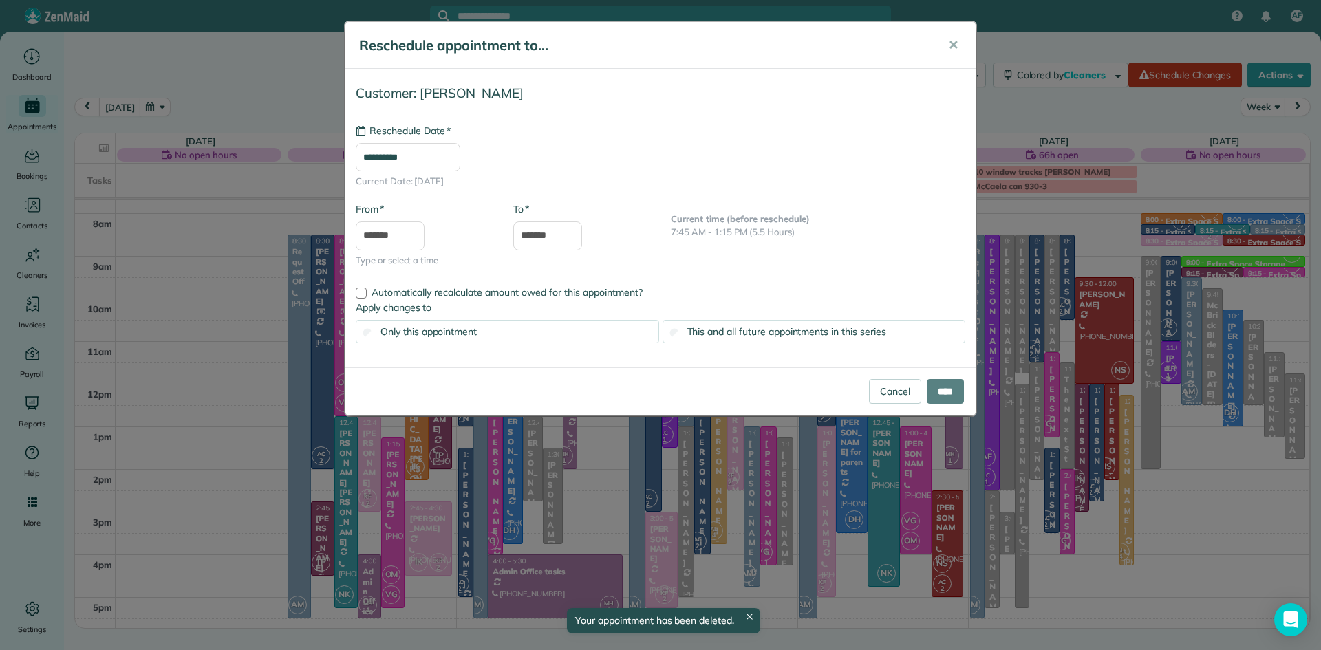
type input "**********"
click at [950, 390] on input "****" at bounding box center [944, 391] width 37 height 25
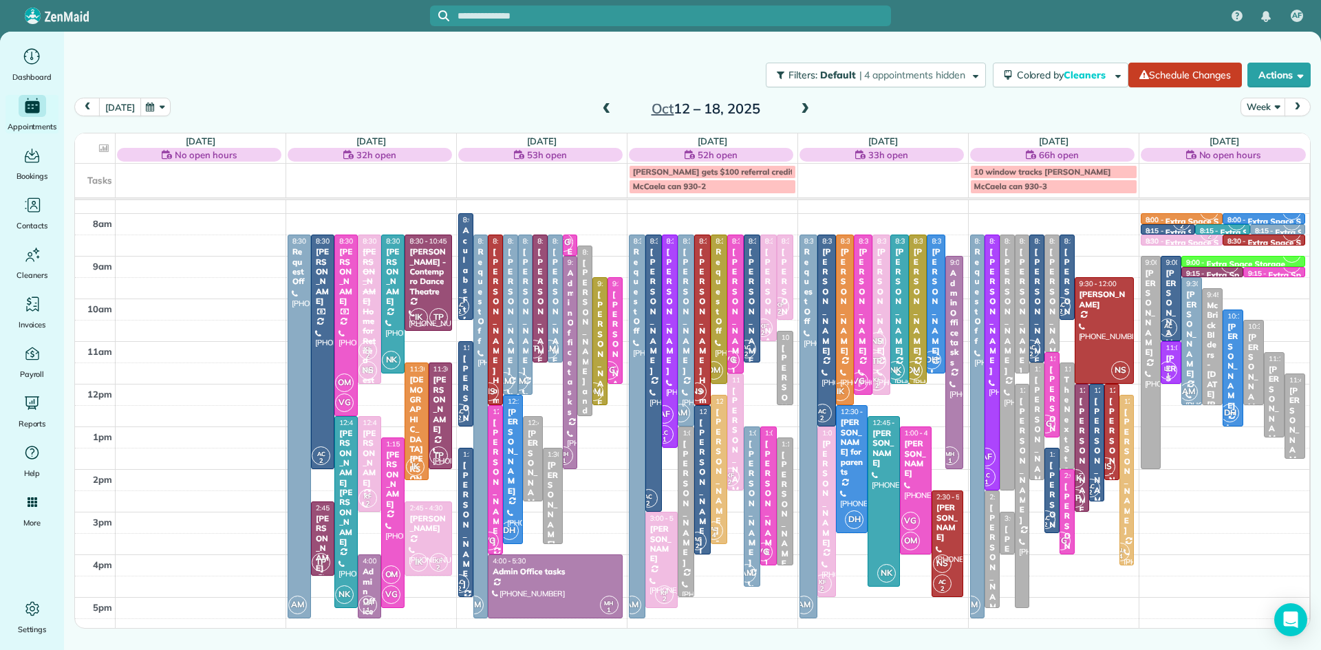
click at [121, 107] on button "today" at bounding box center [119, 107] width 41 height 19
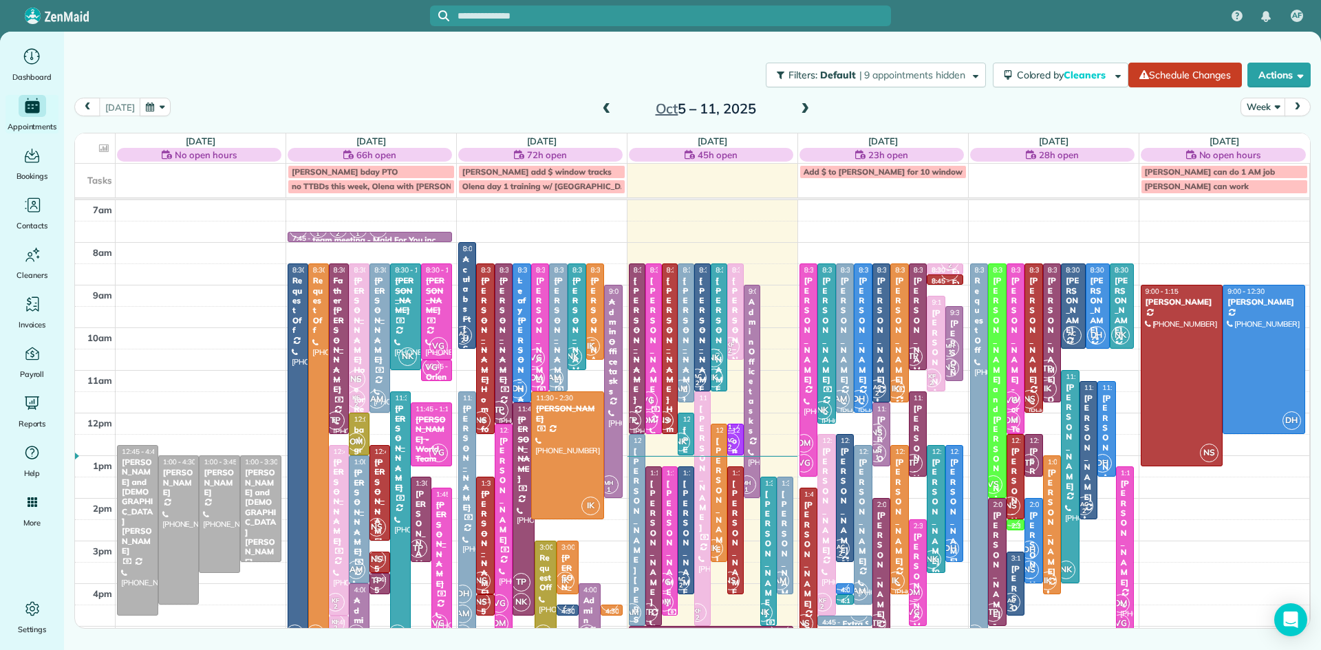
click at [730, 446] on small "2" at bounding box center [730, 447] width 17 height 13
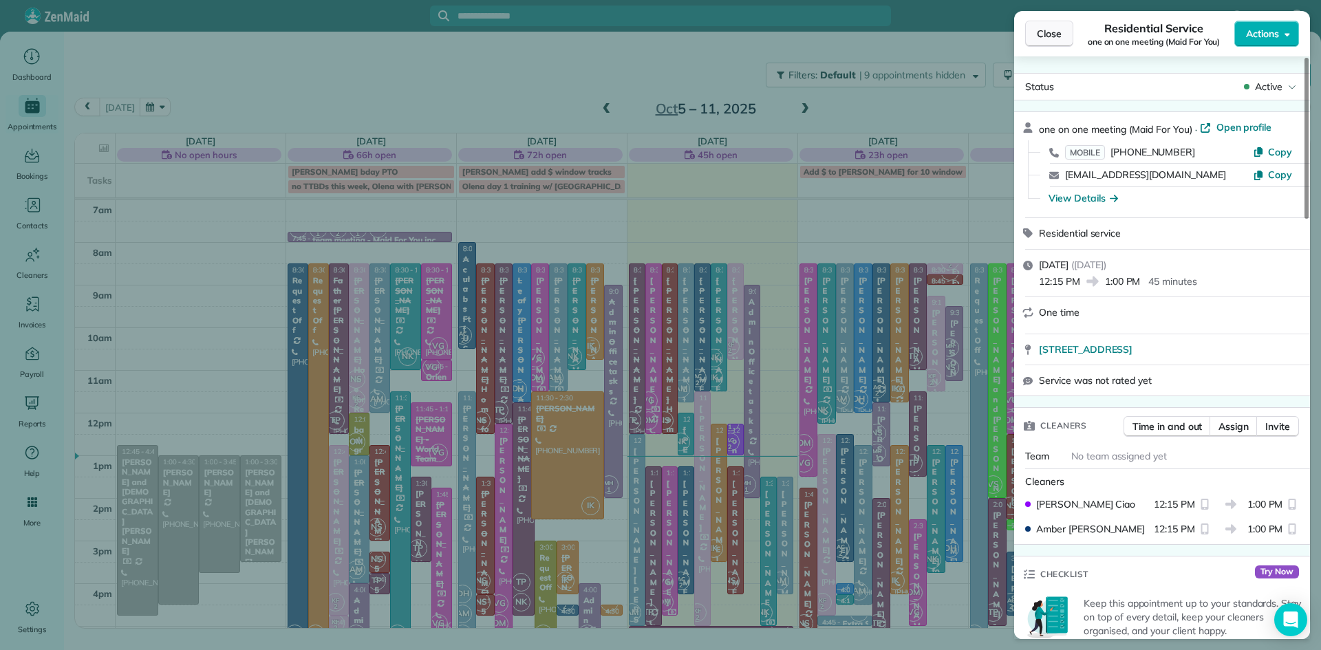
click at [1043, 38] on span "Close" at bounding box center [1049, 34] width 25 height 14
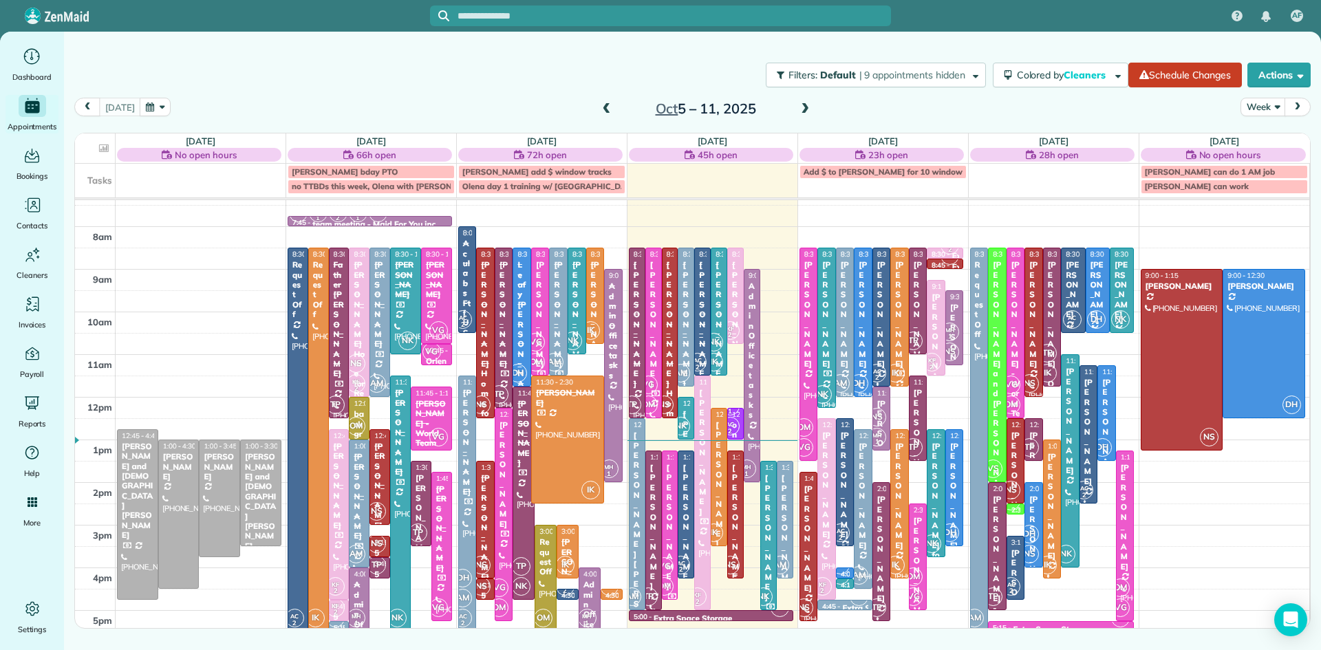
scroll to position [32, 0]
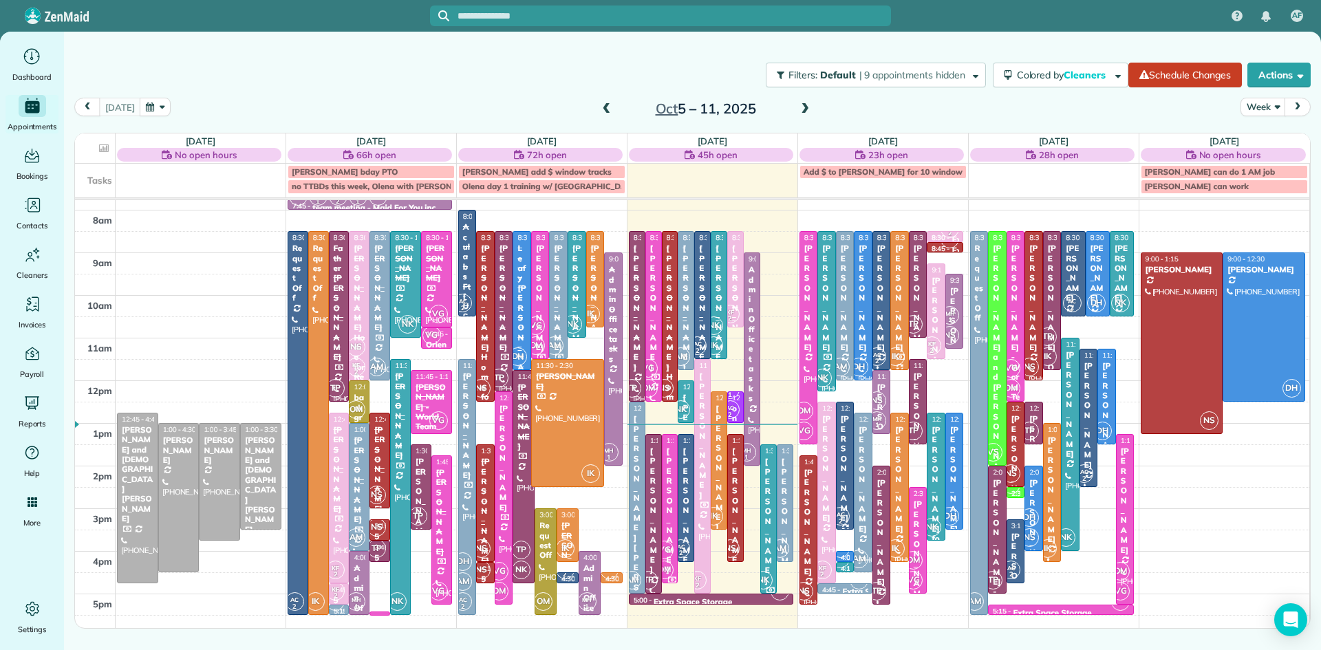
click at [801, 105] on span at bounding box center [804, 109] width 15 height 12
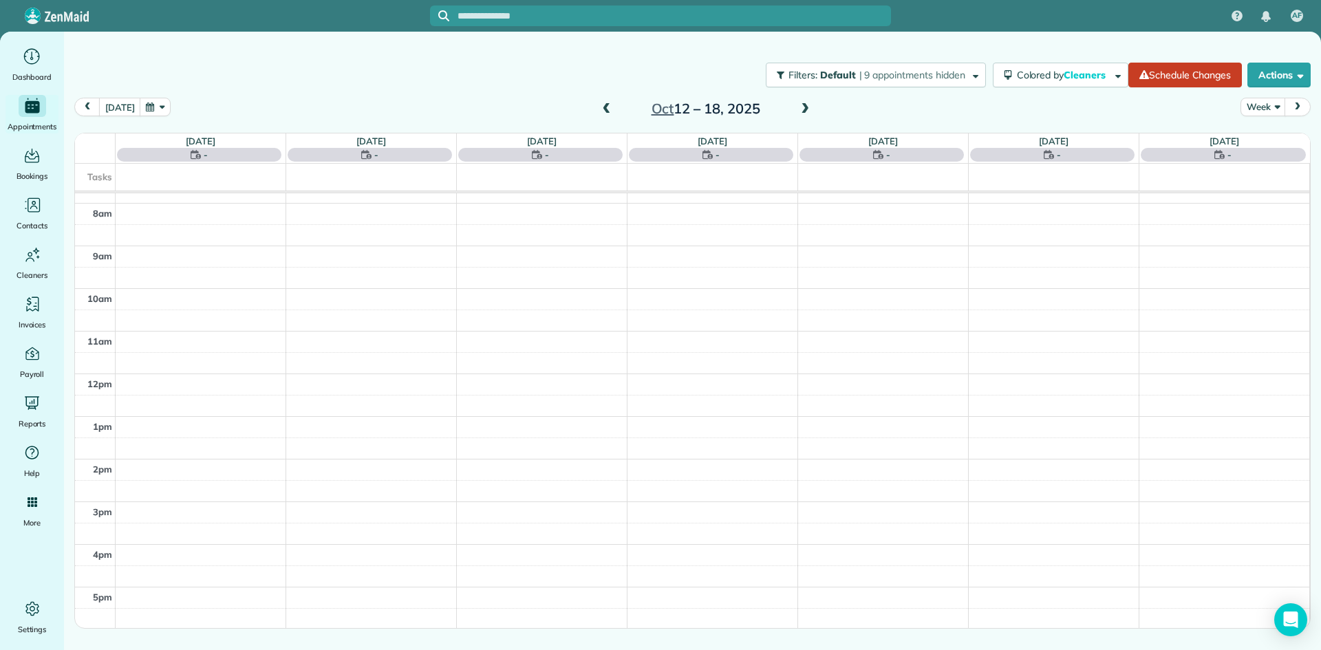
scroll to position [0, 0]
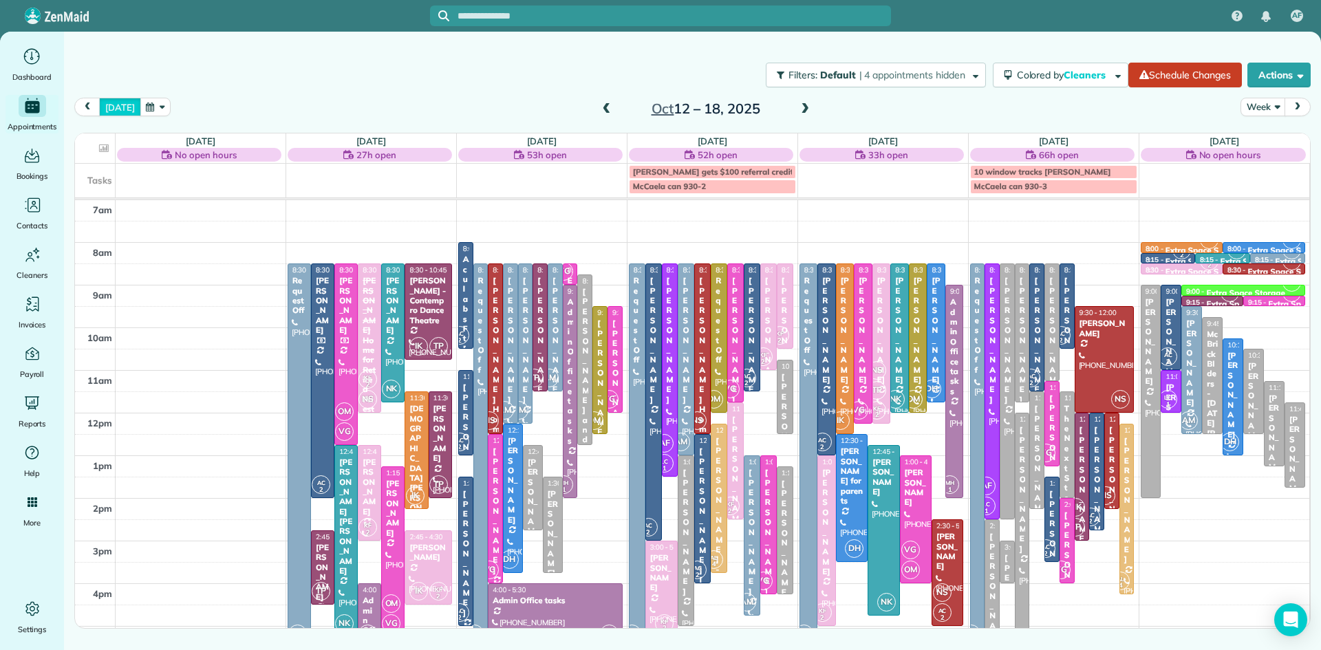
click at [116, 105] on button "today" at bounding box center [119, 107] width 41 height 19
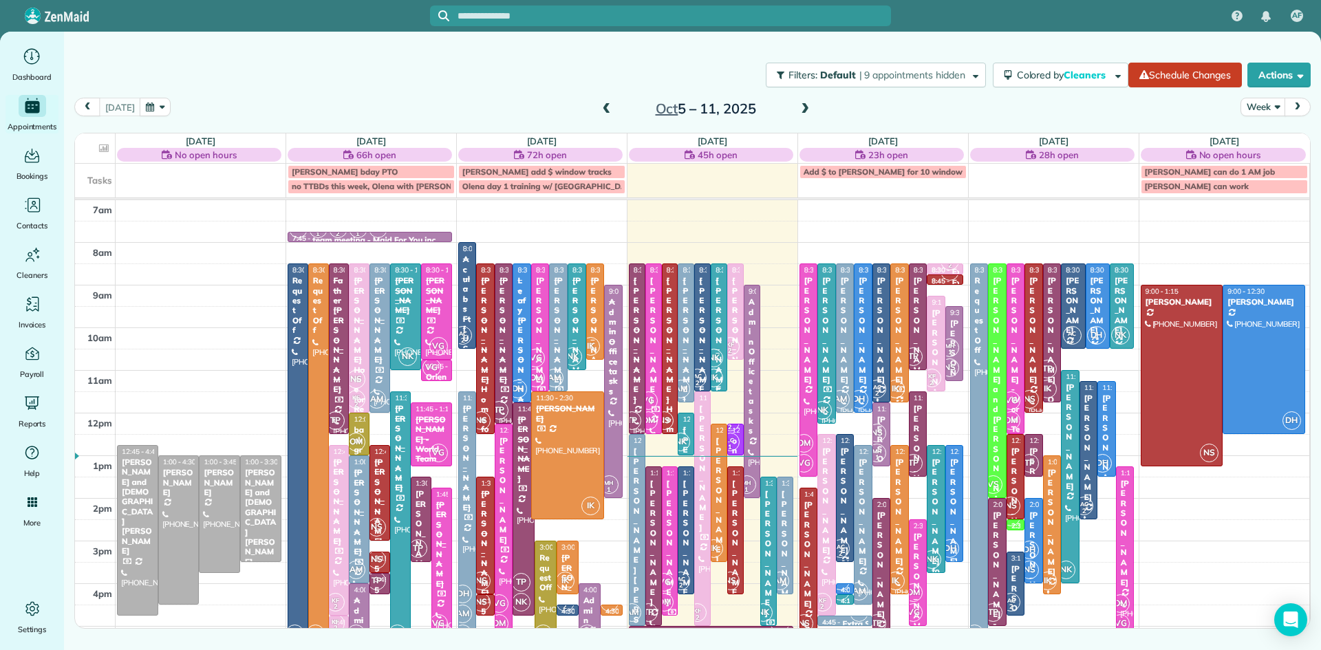
click at [715, 351] on span "NK" at bounding box center [713, 358] width 19 height 19
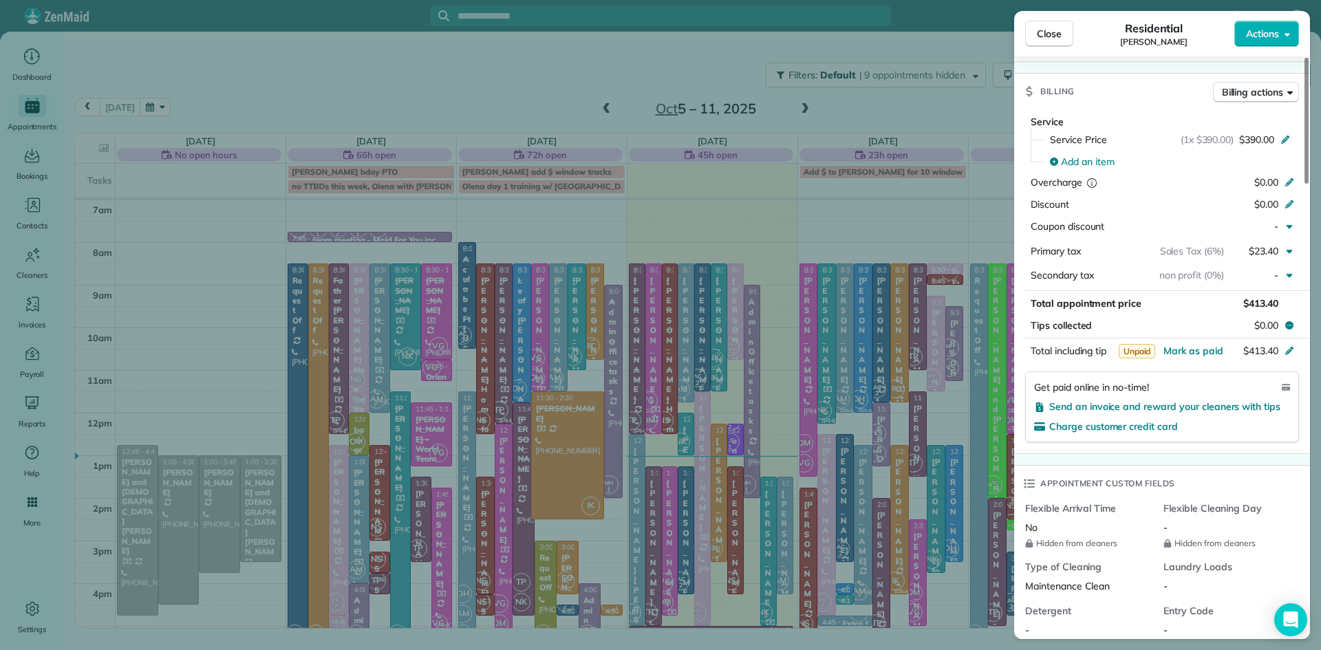
scroll to position [642, 0]
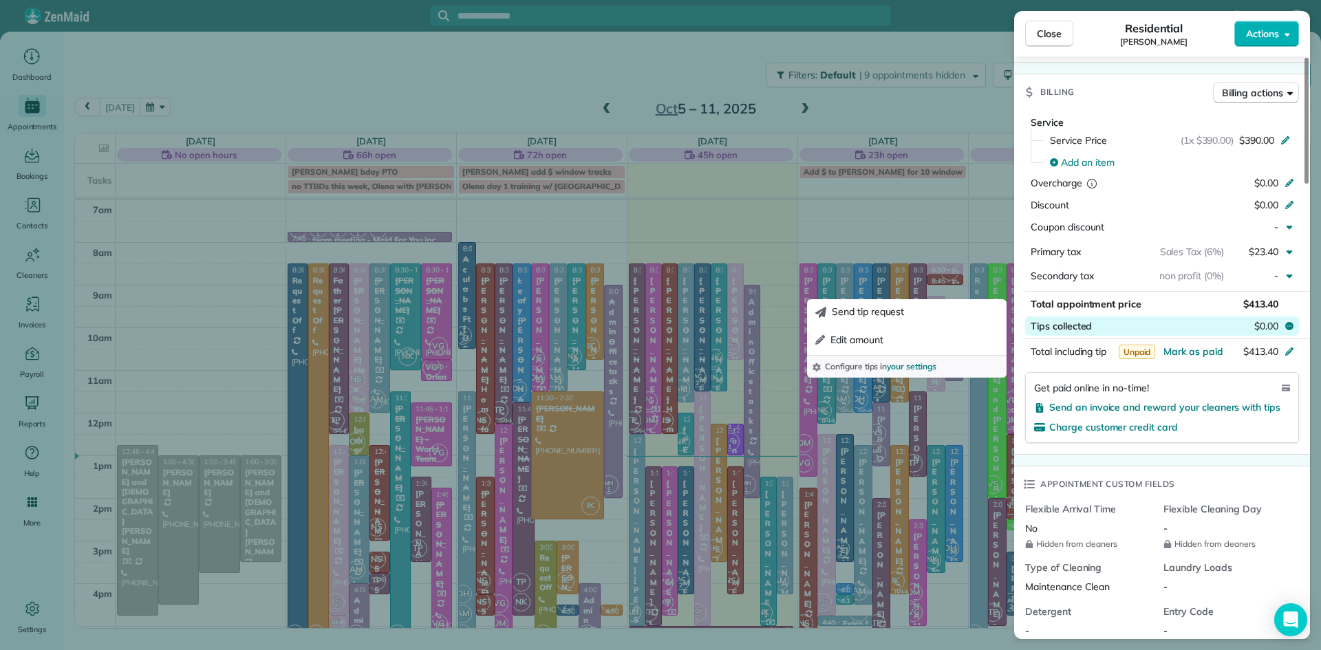
click at [1264, 333] on span "$0.00" at bounding box center [1266, 326] width 24 height 14
click at [1271, 333] on span "$0.00" at bounding box center [1266, 326] width 24 height 14
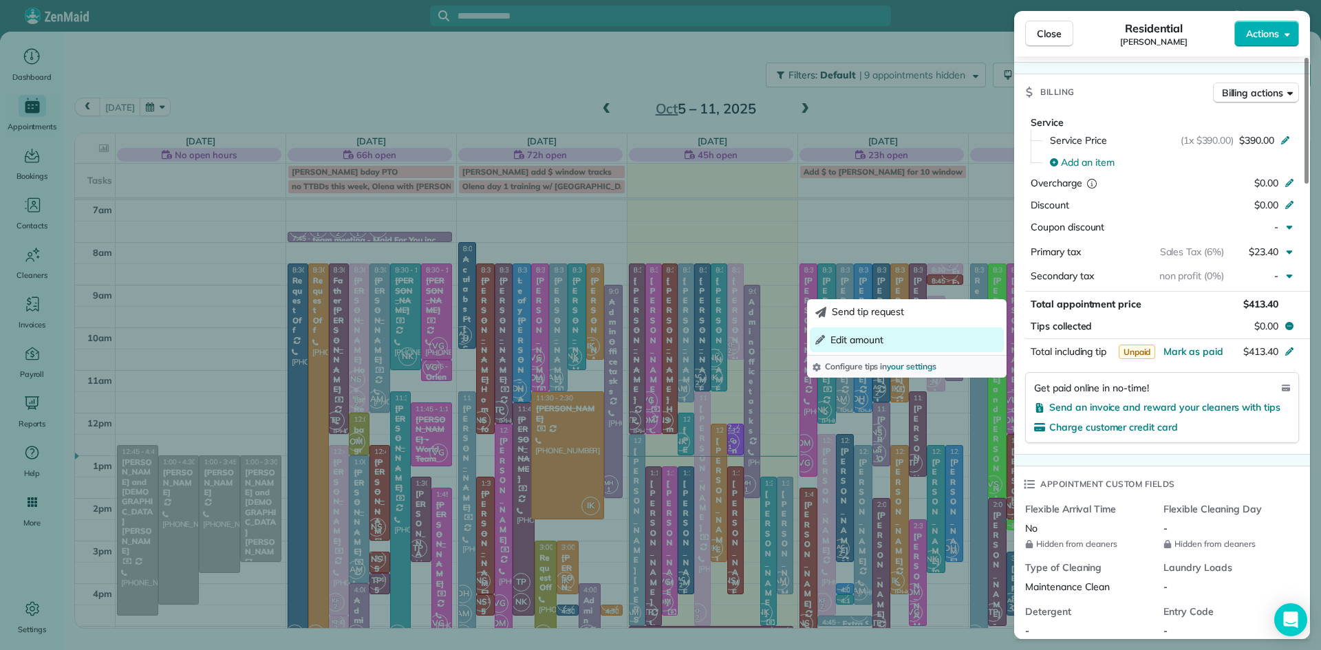
click at [871, 340] on span "Edit amount" at bounding box center [856, 340] width 53 height 14
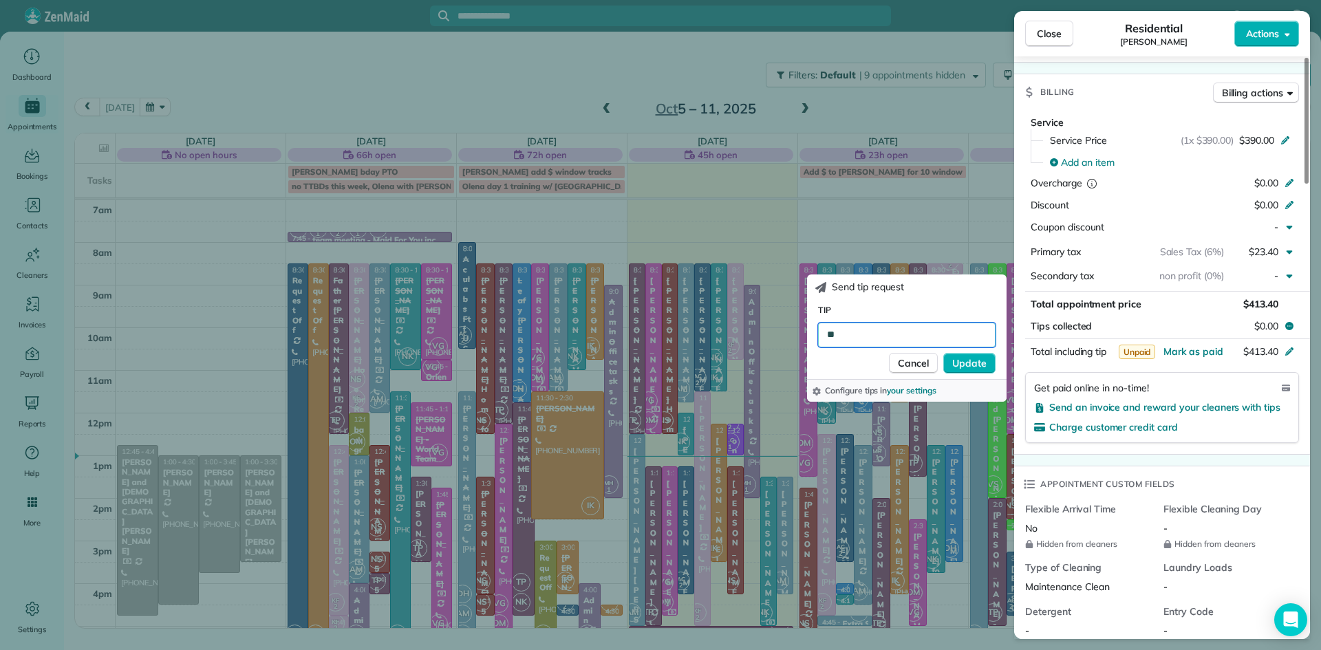
click at [858, 338] on input "**" at bounding box center [906, 335] width 177 height 25
type input "*****"
click at [979, 365] on span "Update" at bounding box center [969, 363] width 34 height 14
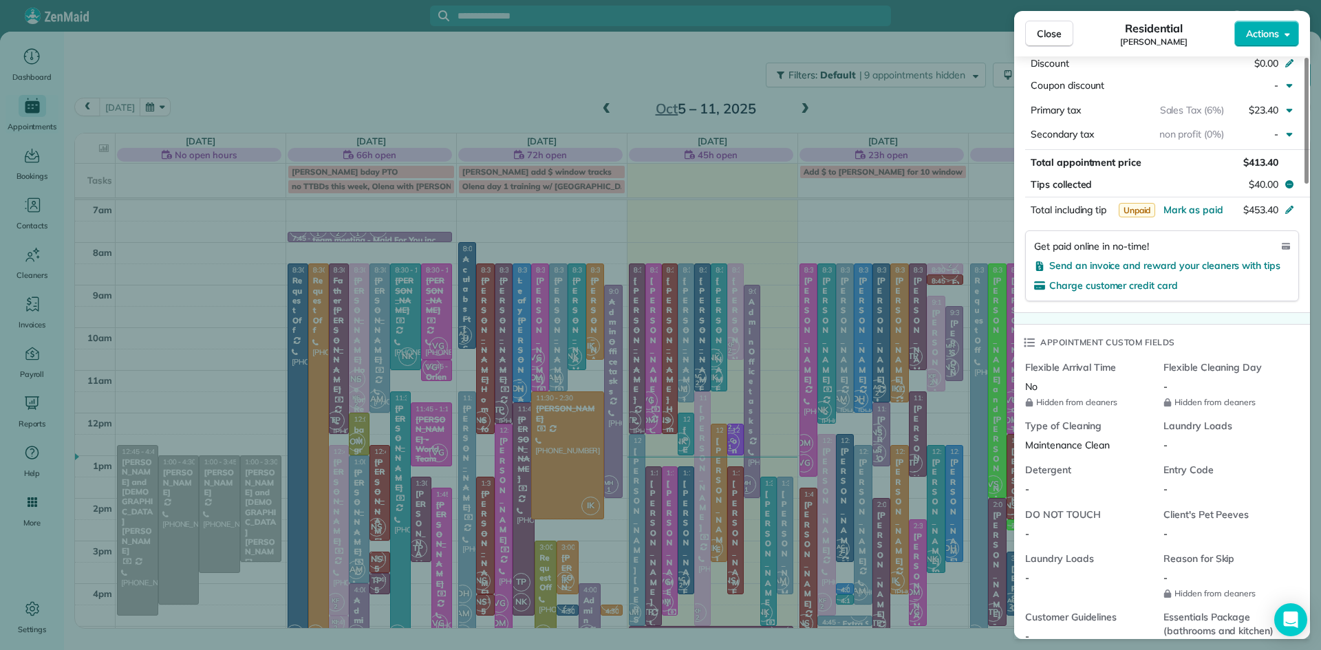
scroll to position [0, 0]
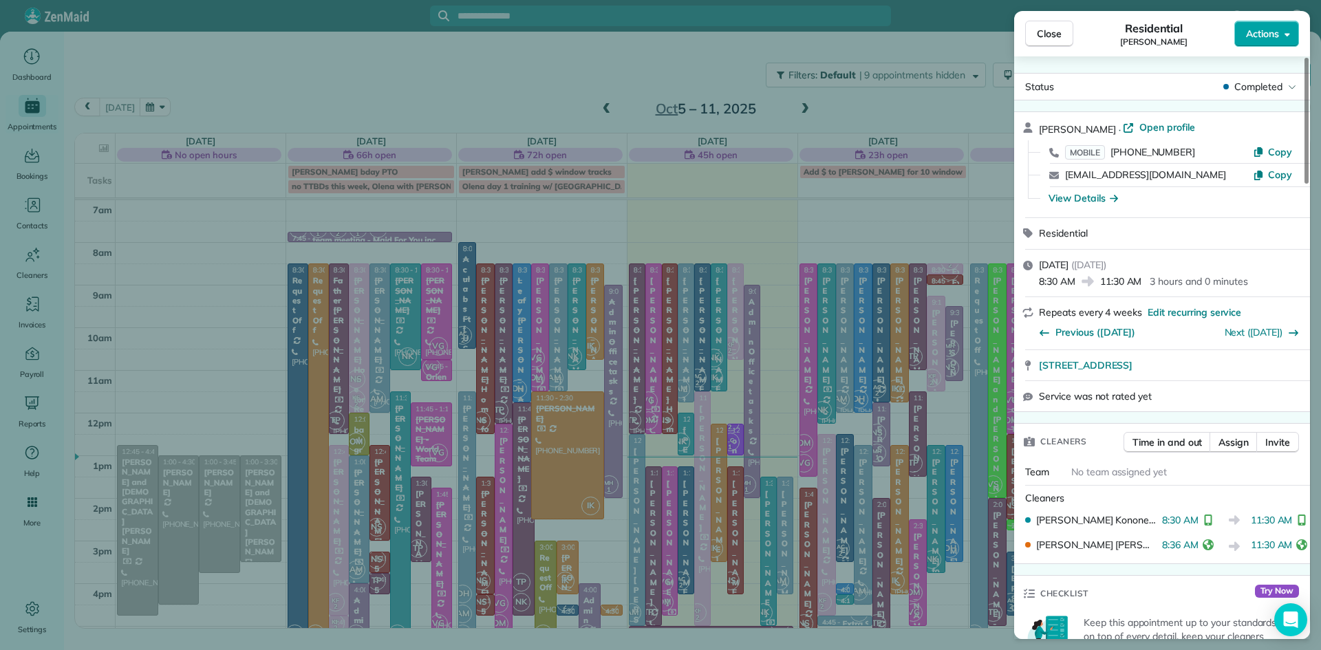
click at [1255, 25] on button "Actions" at bounding box center [1266, 34] width 65 height 26
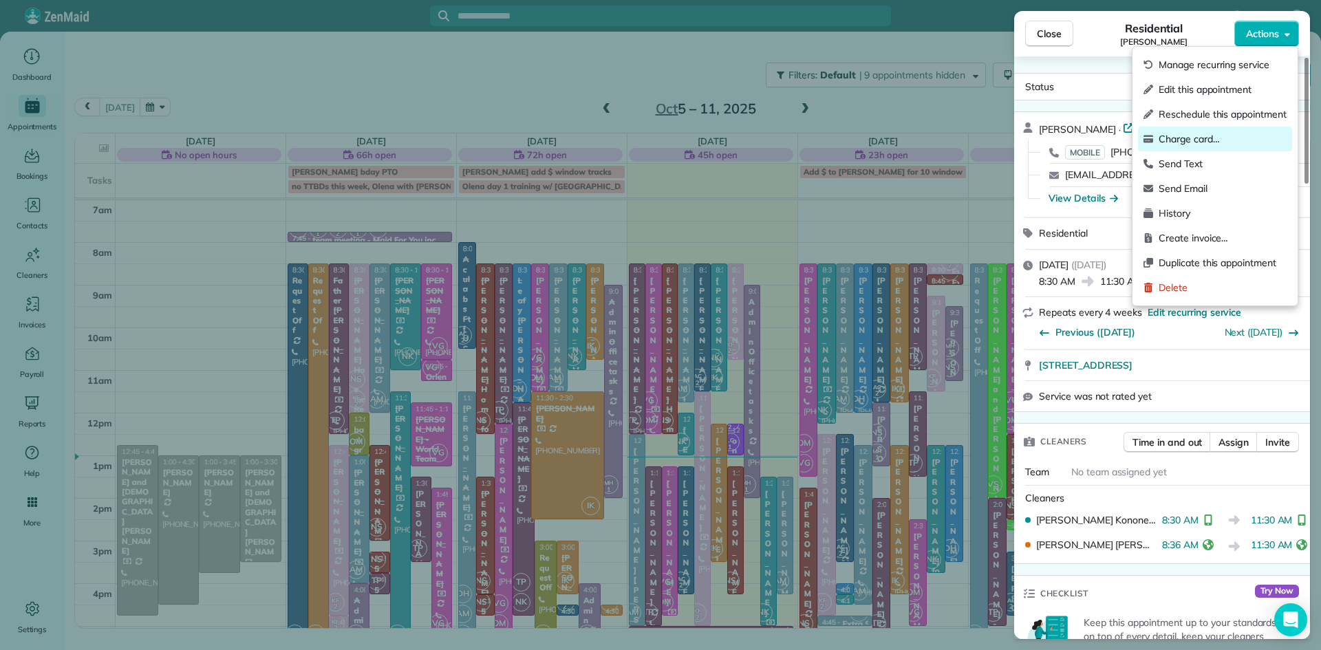
click at [1226, 135] on span "Charge card…" at bounding box center [1222, 139] width 128 height 14
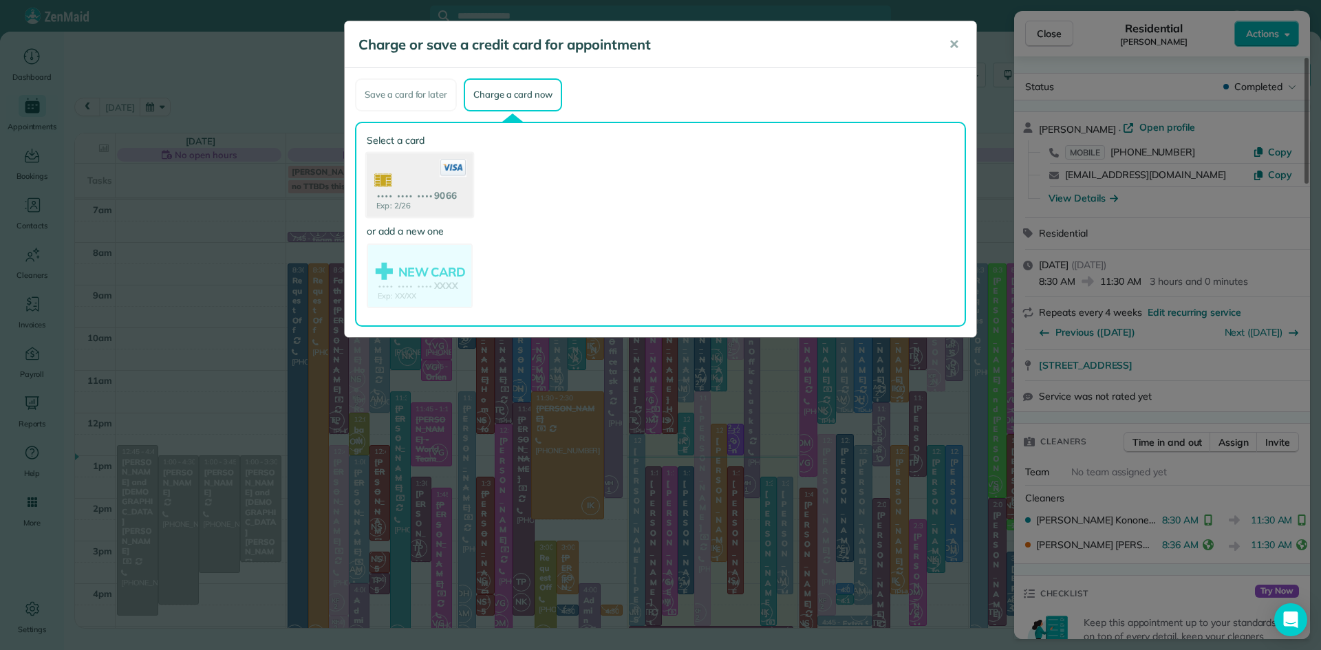
click at [426, 191] on use at bounding box center [420, 186] width 106 height 67
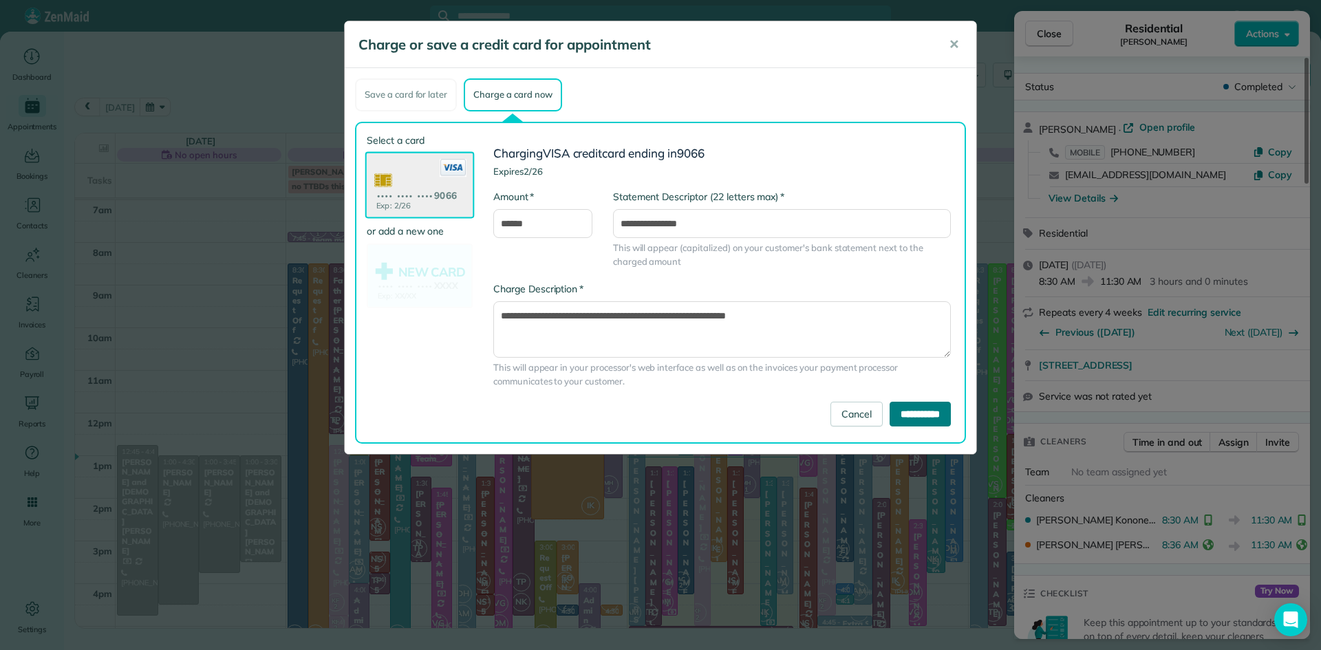
click at [901, 412] on input "**********" at bounding box center [919, 414] width 61 height 25
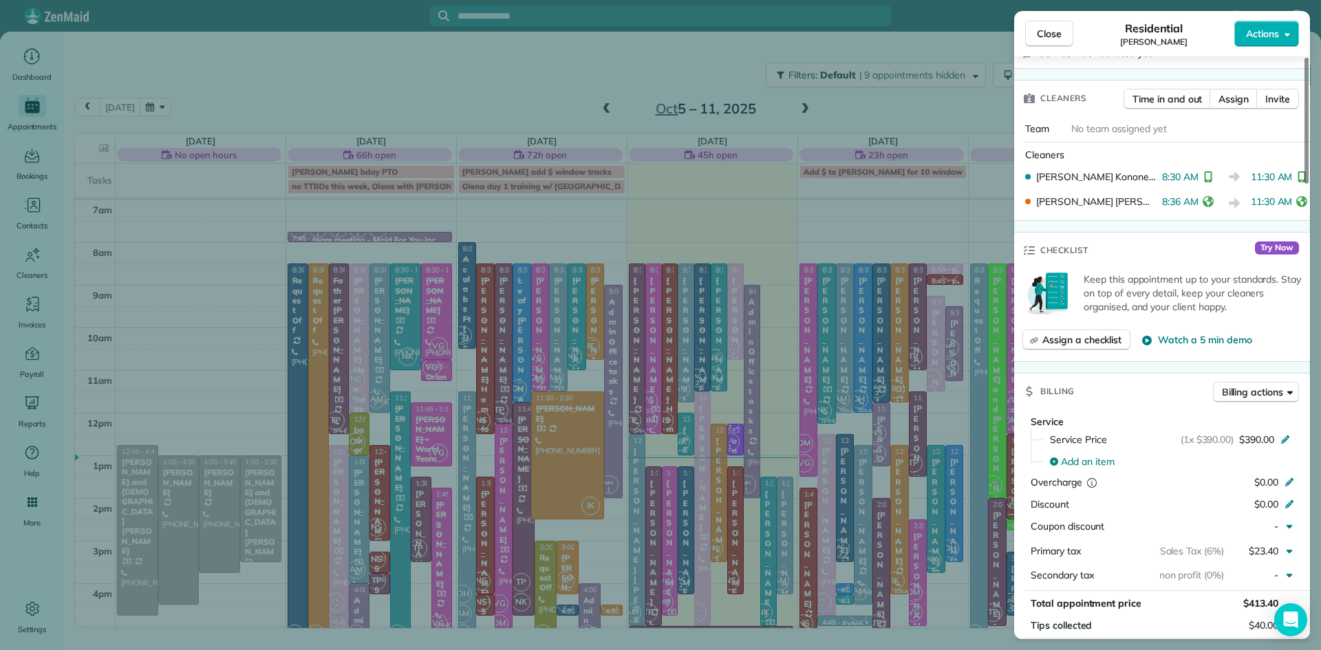
scroll to position [346, 0]
click at [1035, 33] on button "Close" at bounding box center [1049, 34] width 48 height 26
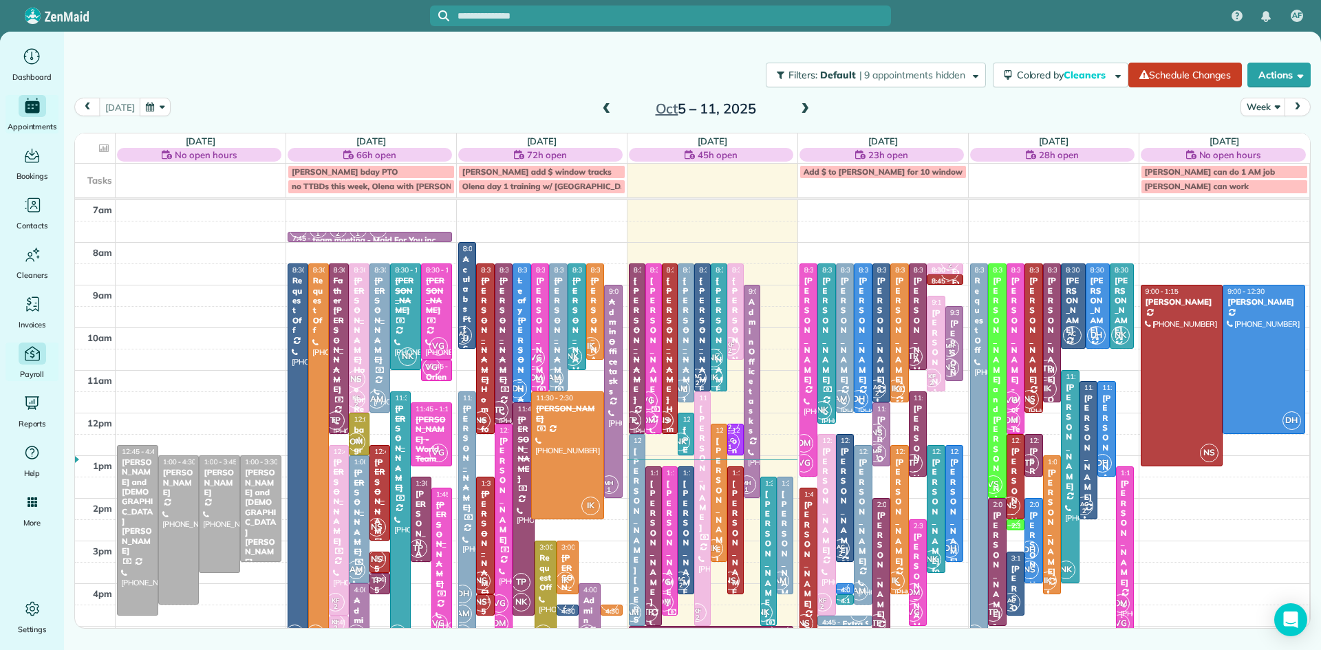
click at [24, 358] on icon "Main" at bounding box center [32, 353] width 19 height 19
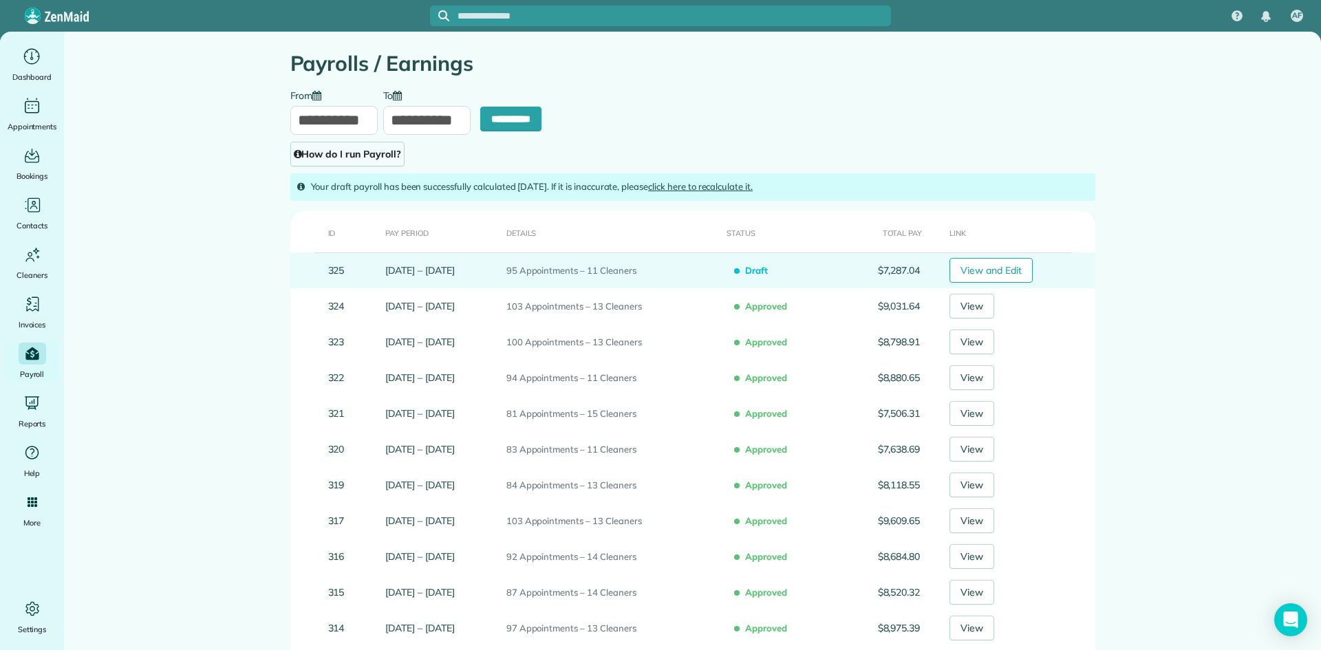
click at [453, 270] on link "Sep 29 – Oct 5, 2025" at bounding box center [419, 270] width 69 height 12
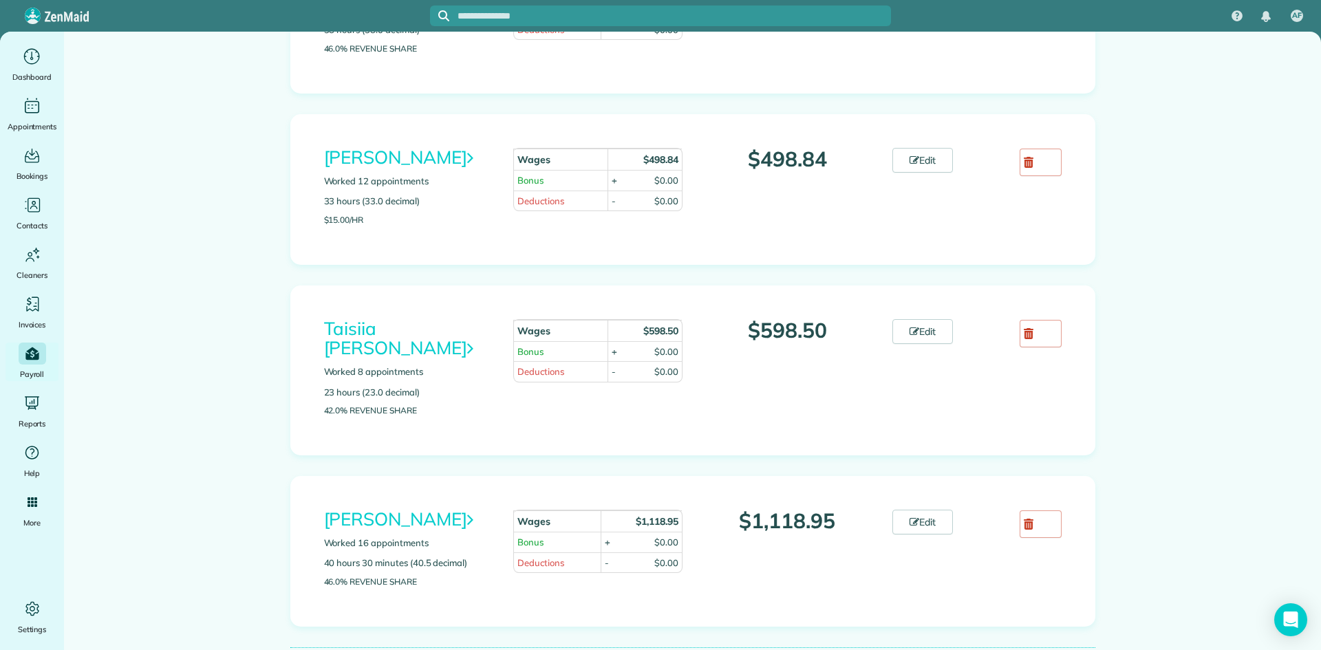
scroll to position [777, 0]
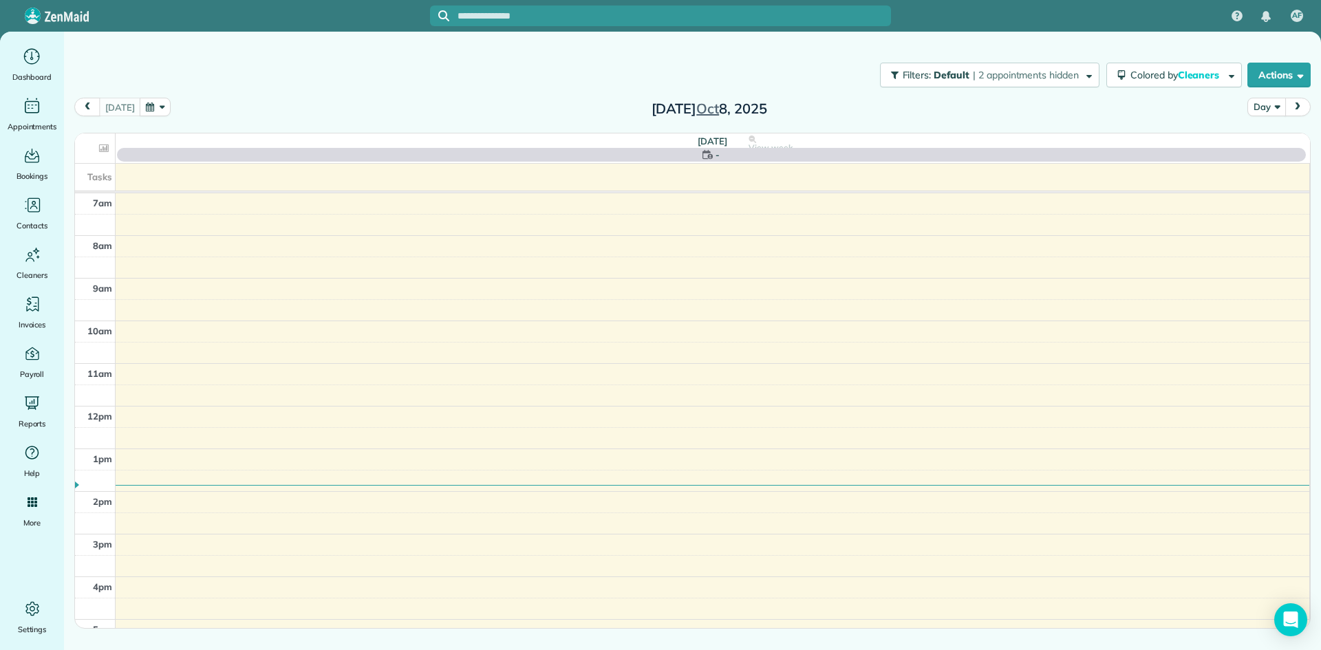
click at [1260, 111] on button "Day" at bounding box center [1266, 107] width 38 height 19
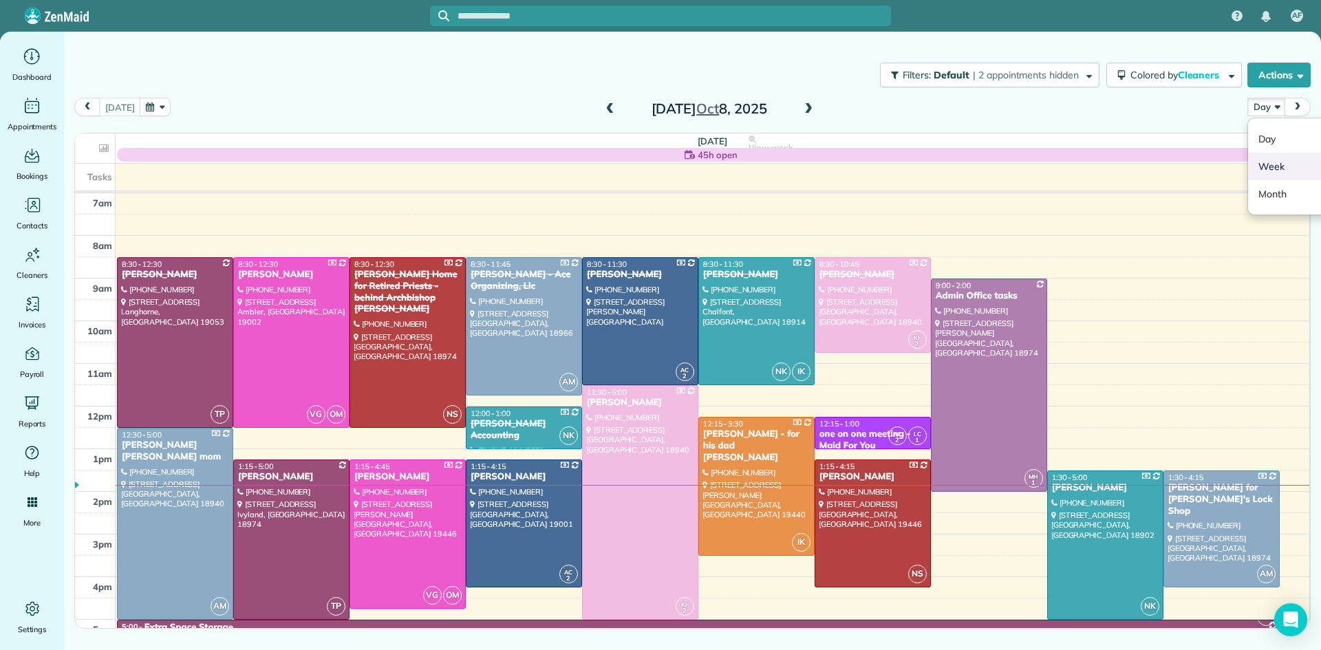
click at [1272, 174] on link "Week" at bounding box center [1302, 167] width 109 height 28
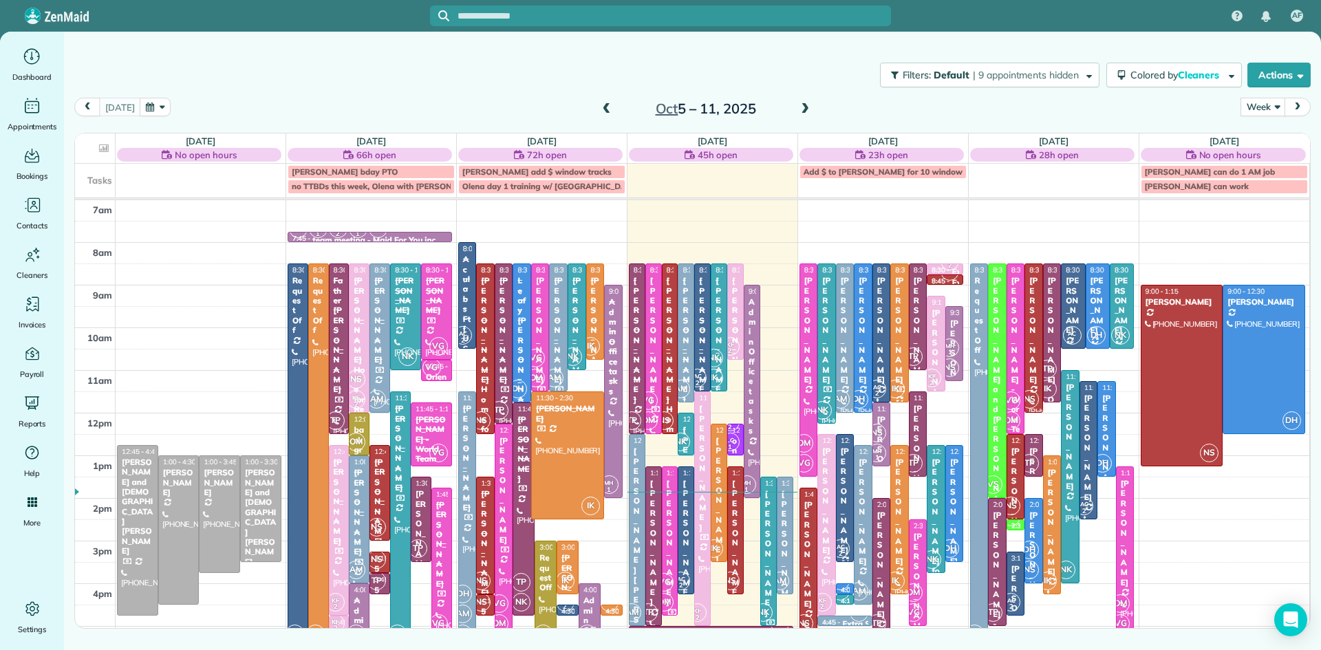
click at [606, 105] on span at bounding box center [606, 109] width 15 height 12
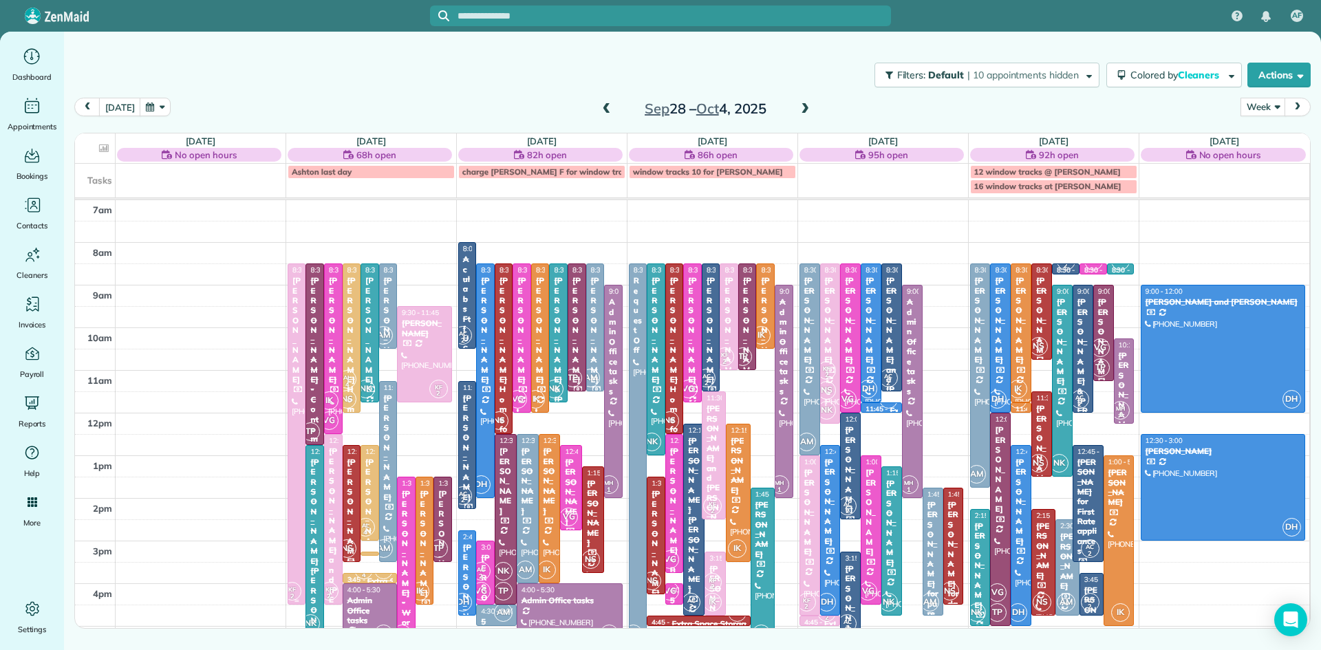
click at [294, 327] on div "[PERSON_NAME]" at bounding box center [297, 330] width 10 height 109
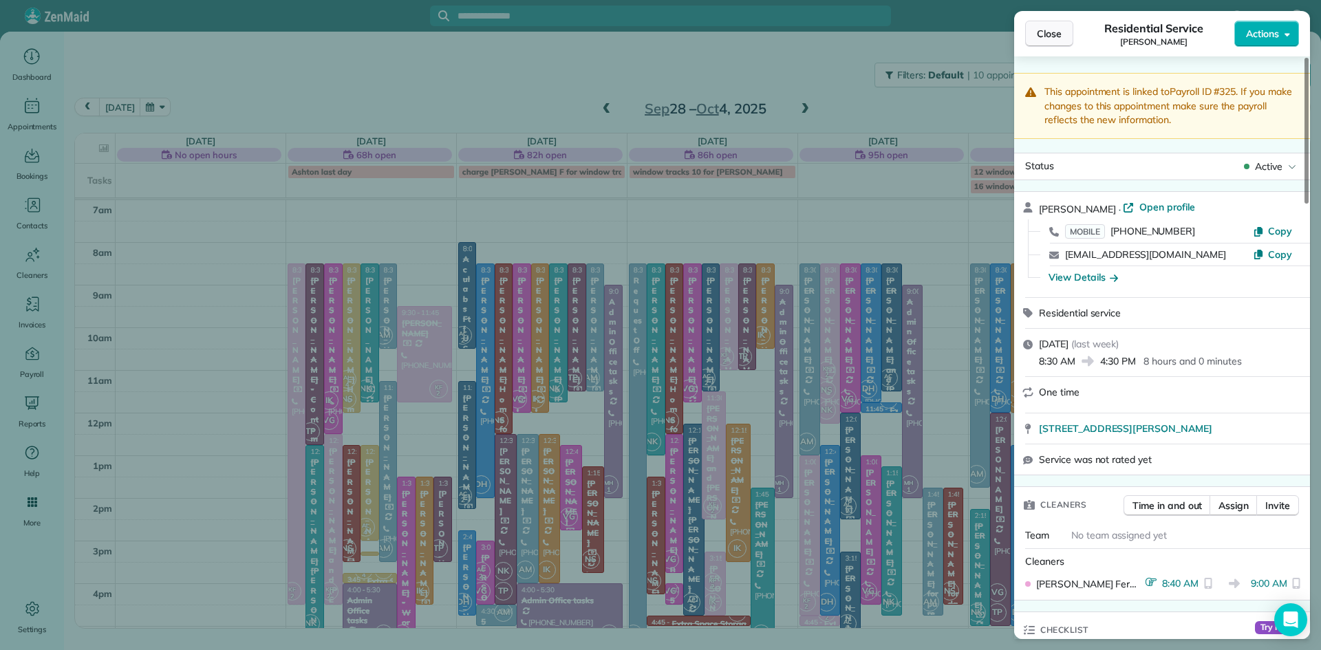
click at [1061, 38] on span "Close" at bounding box center [1049, 34] width 25 height 14
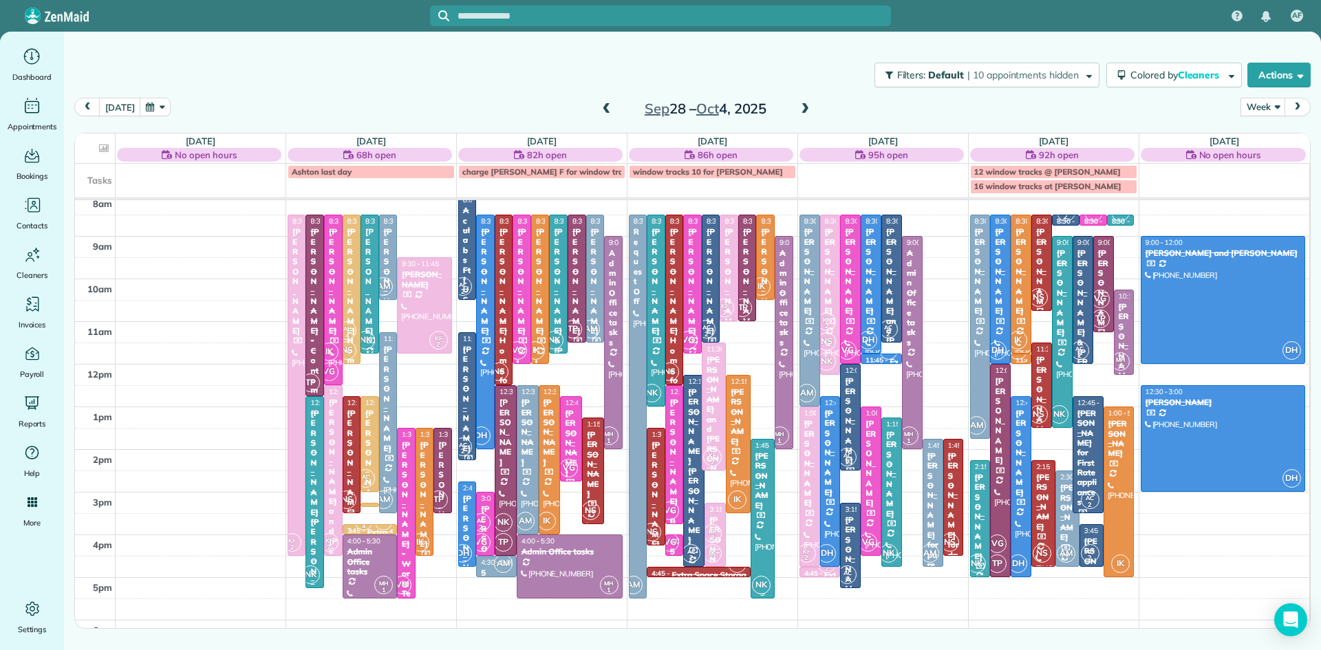
scroll to position [50, 0]
click at [825, 572] on small "2" at bounding box center [826, 568] width 17 height 13
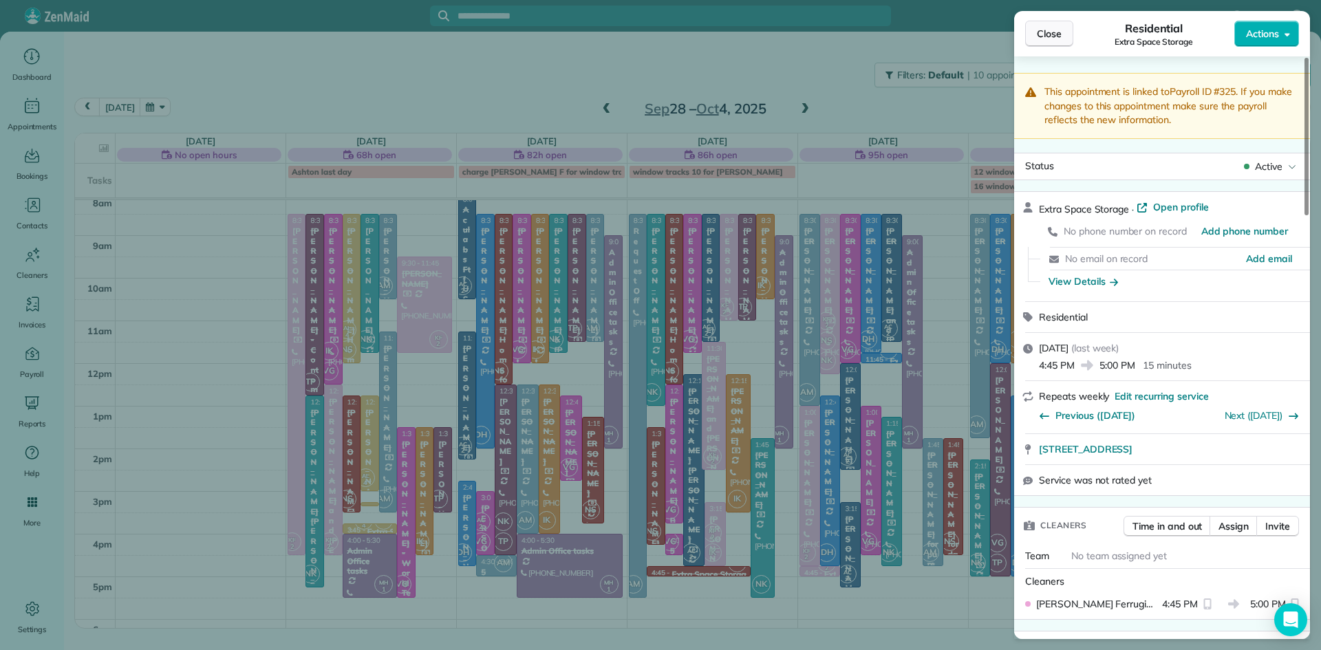
click at [1042, 39] on span "Close" at bounding box center [1049, 34] width 25 height 14
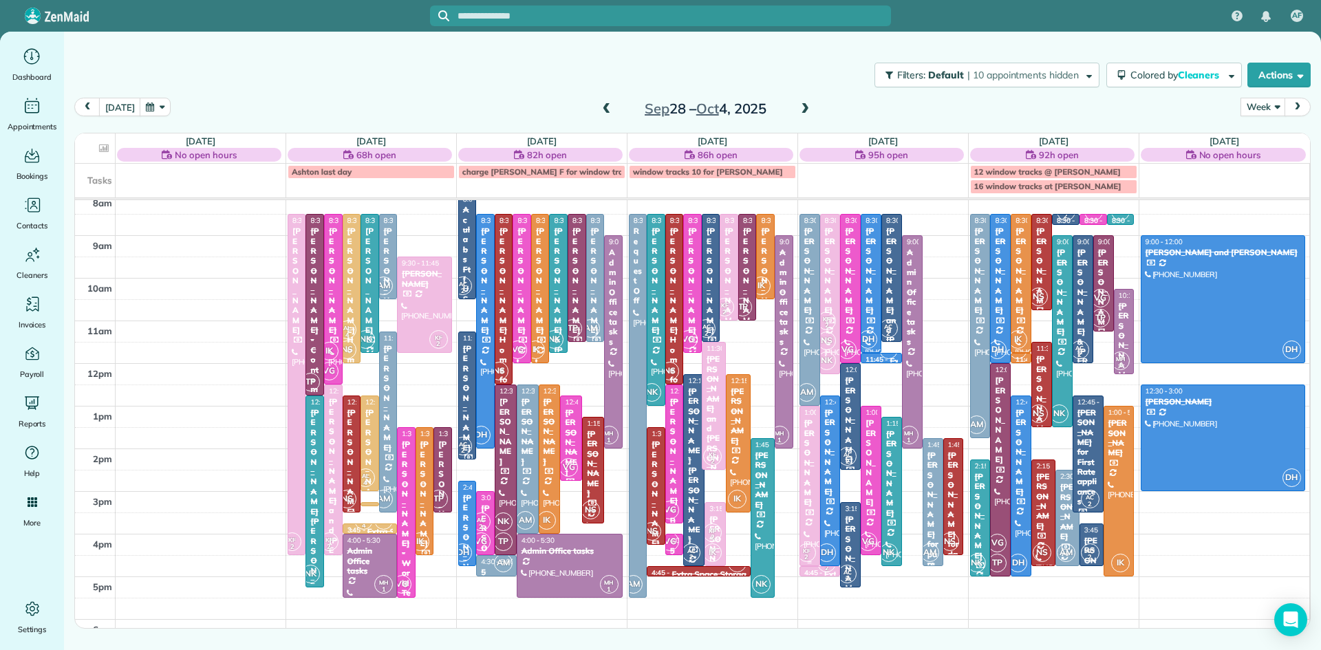
click at [812, 446] on div "[PERSON_NAME]" at bounding box center [809, 462] width 12 height 89
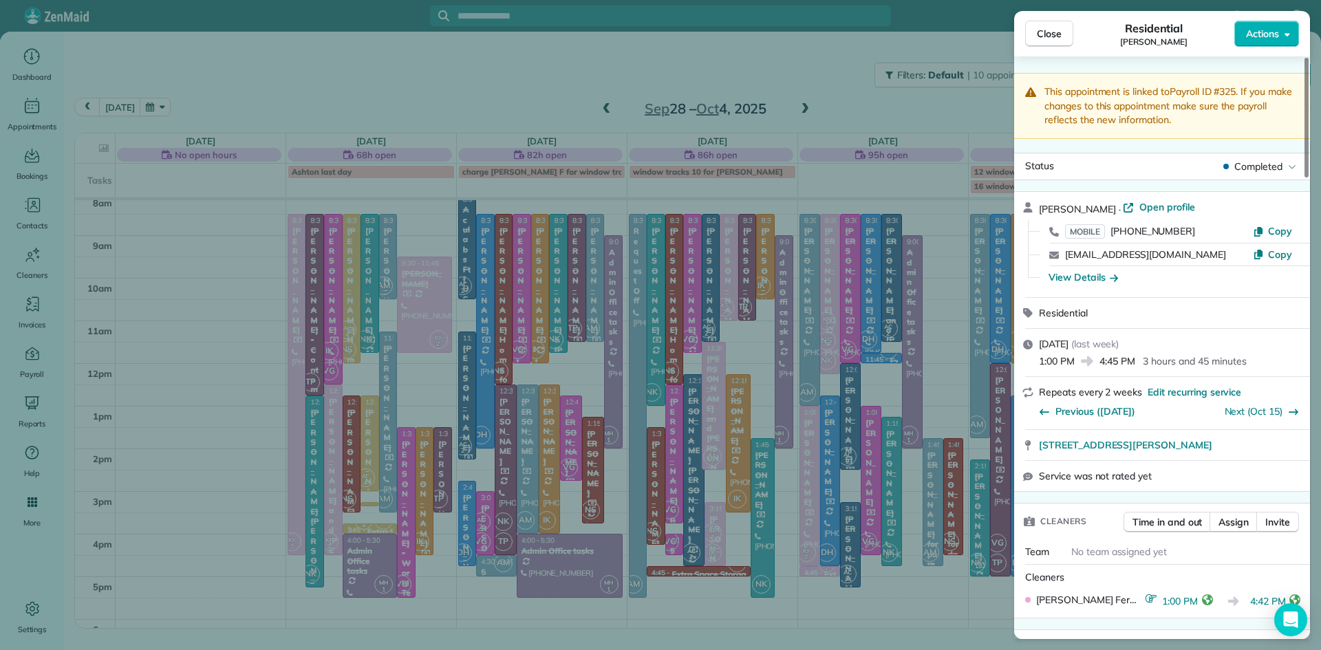
click at [1053, 17] on div "Close Residential Crystal Konopka Actions" at bounding box center [1162, 33] width 296 height 45
click at [1054, 25] on button "Close" at bounding box center [1049, 34] width 48 height 26
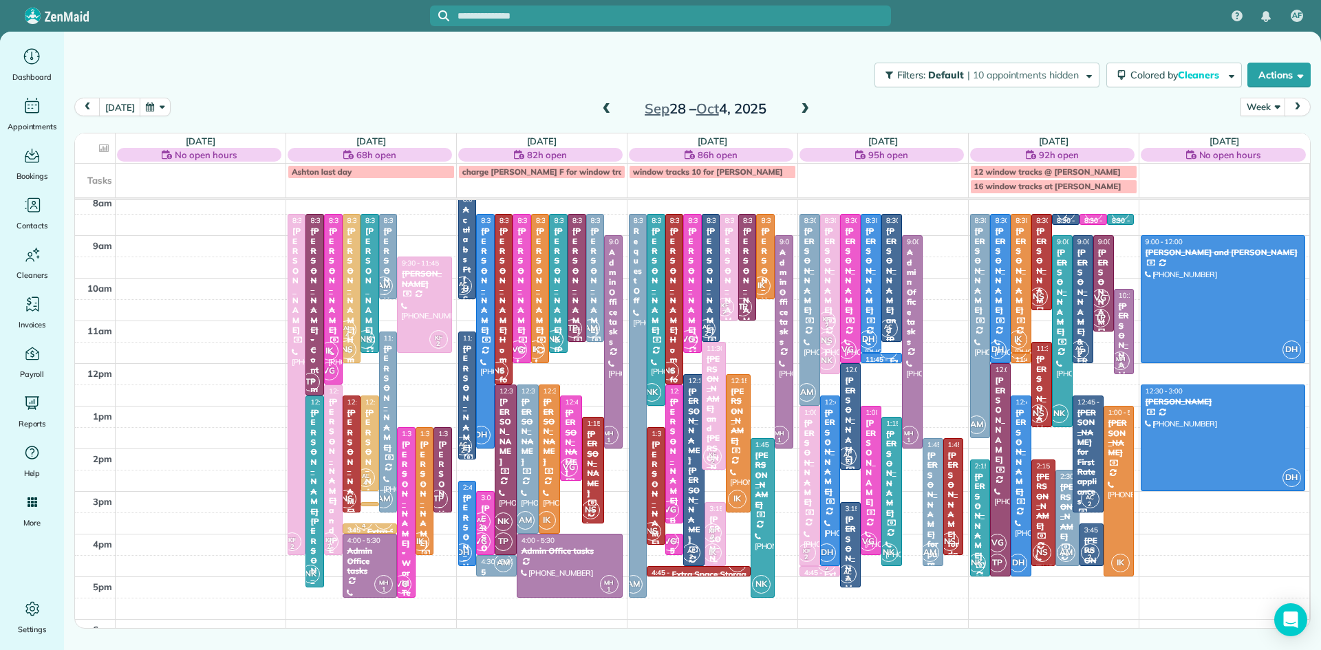
click at [713, 545] on span "IK" at bounding box center [712, 552] width 19 height 19
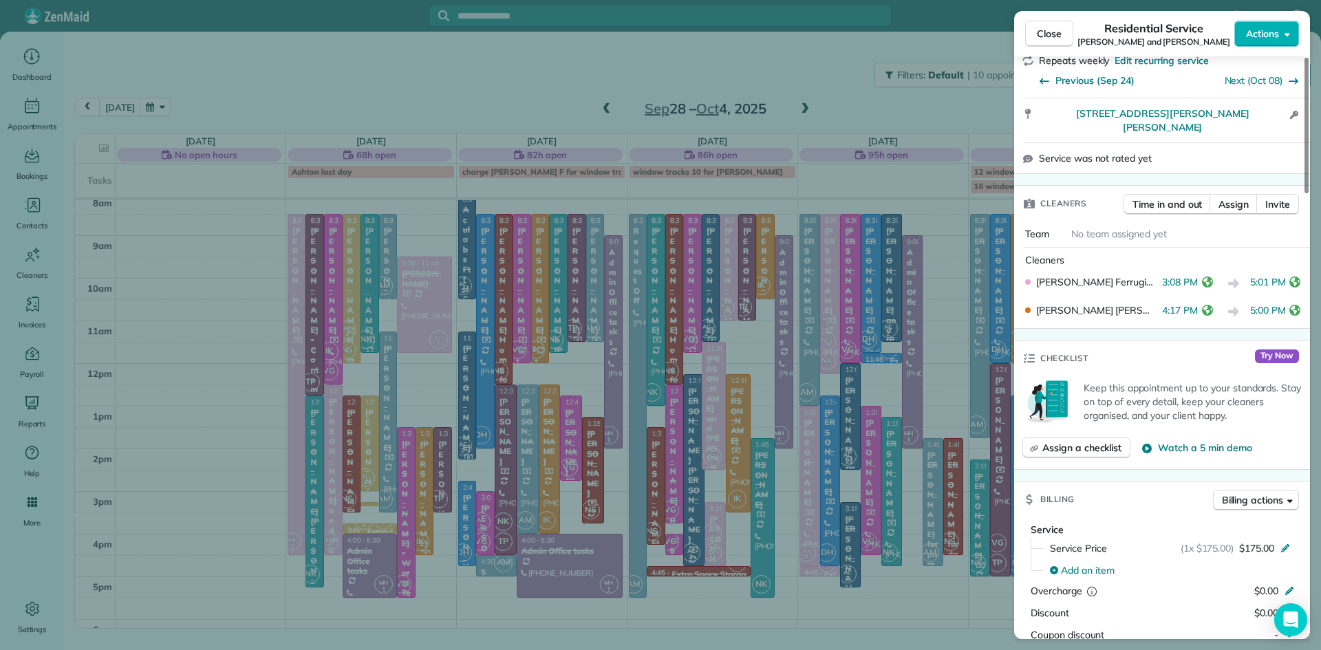
scroll to position [561, 0]
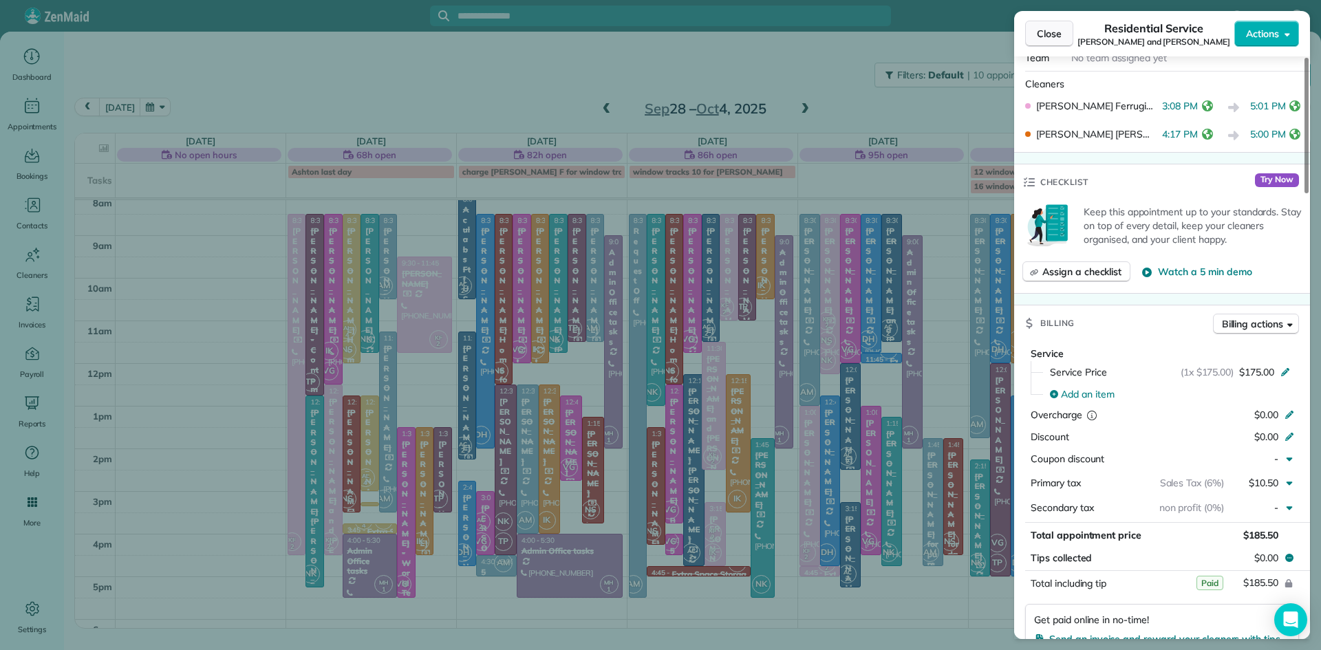
click at [1040, 35] on span "Close" at bounding box center [1049, 34] width 25 height 14
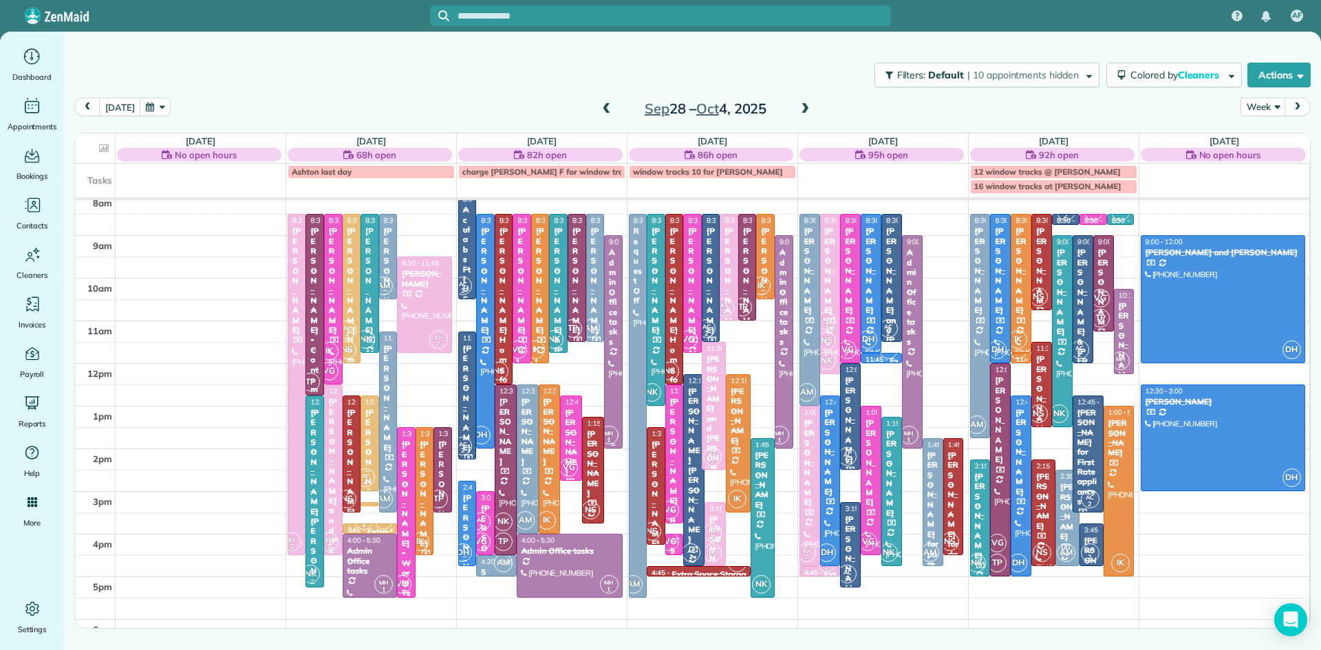
click at [613, 413] on div at bounding box center [613, 342] width 17 height 212
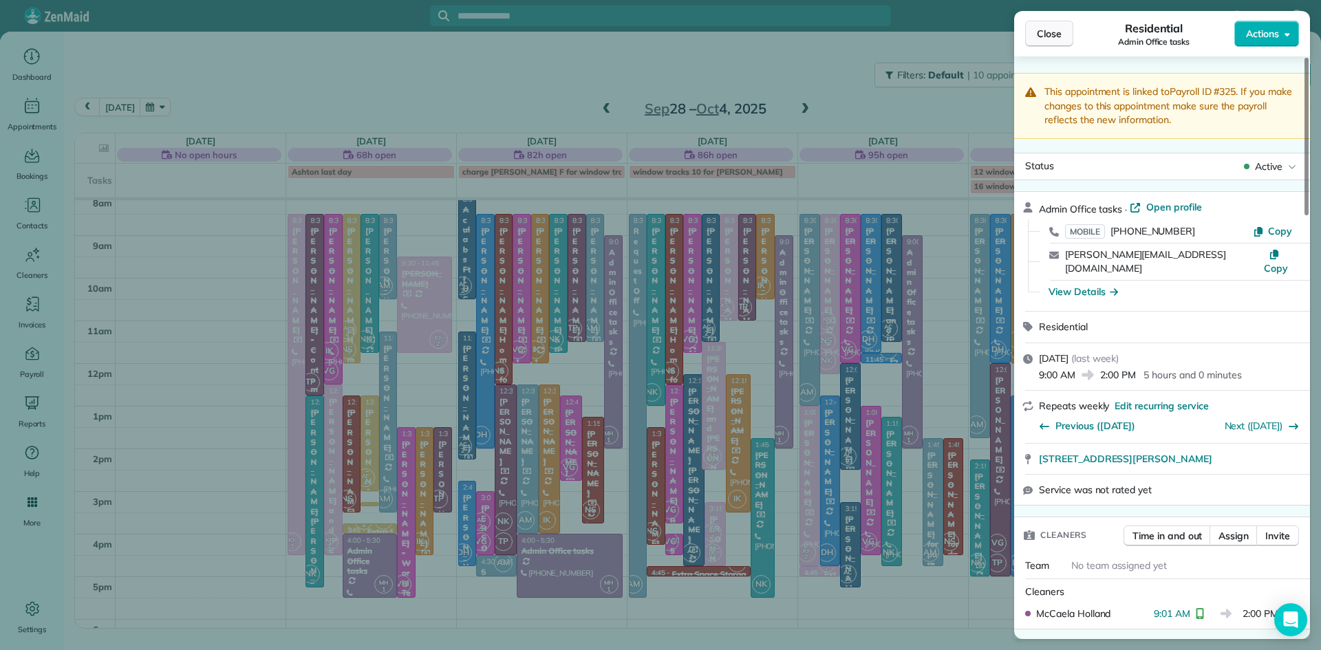
click at [1048, 39] on span "Close" at bounding box center [1049, 34] width 25 height 14
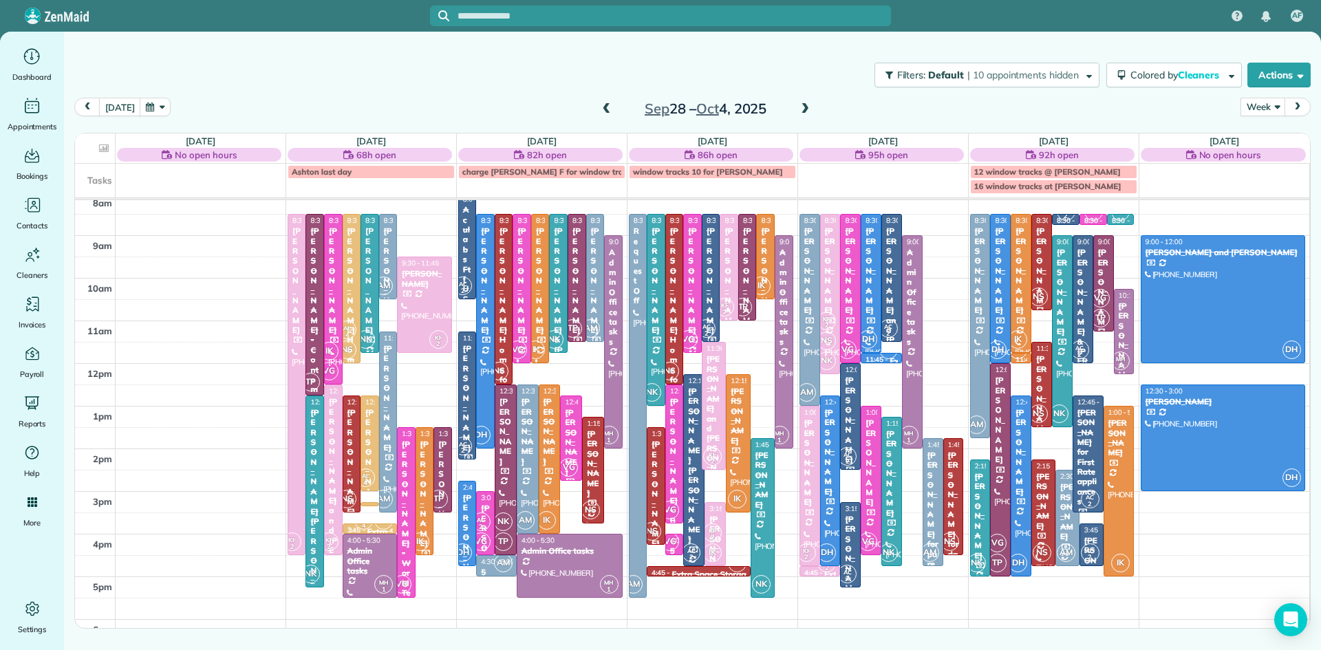
click at [345, 342] on span "NS" at bounding box center [347, 349] width 19 height 19
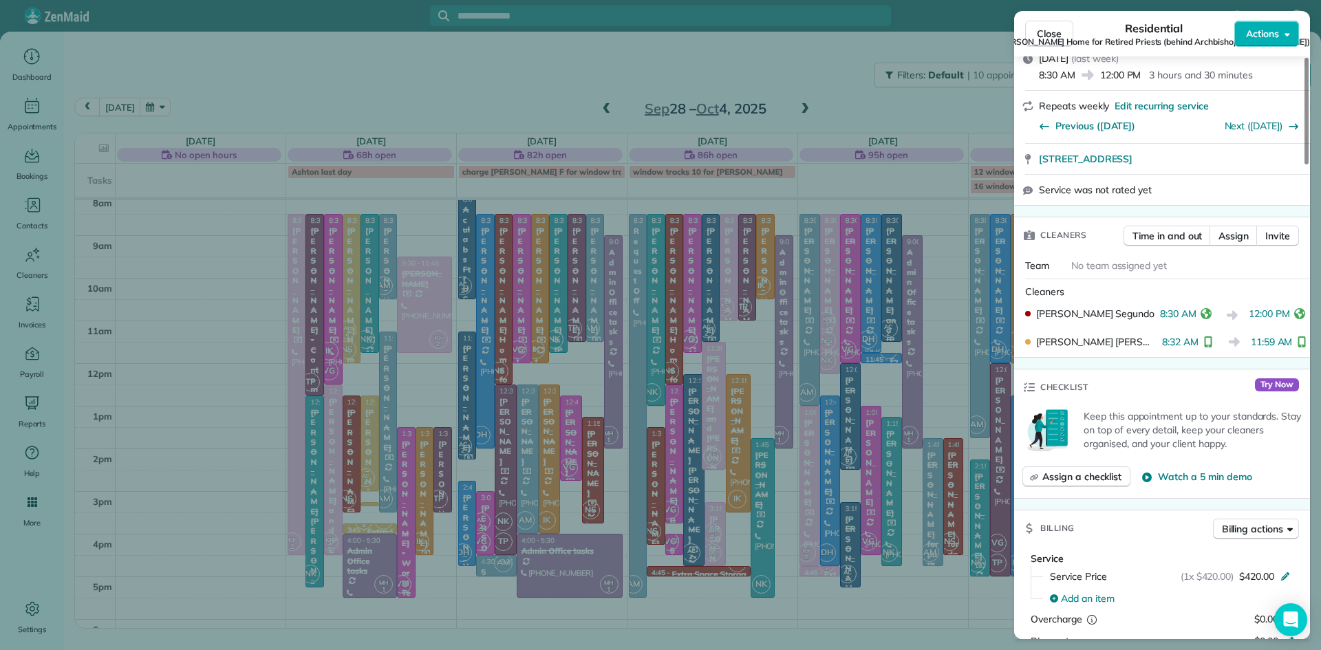
scroll to position [595, 0]
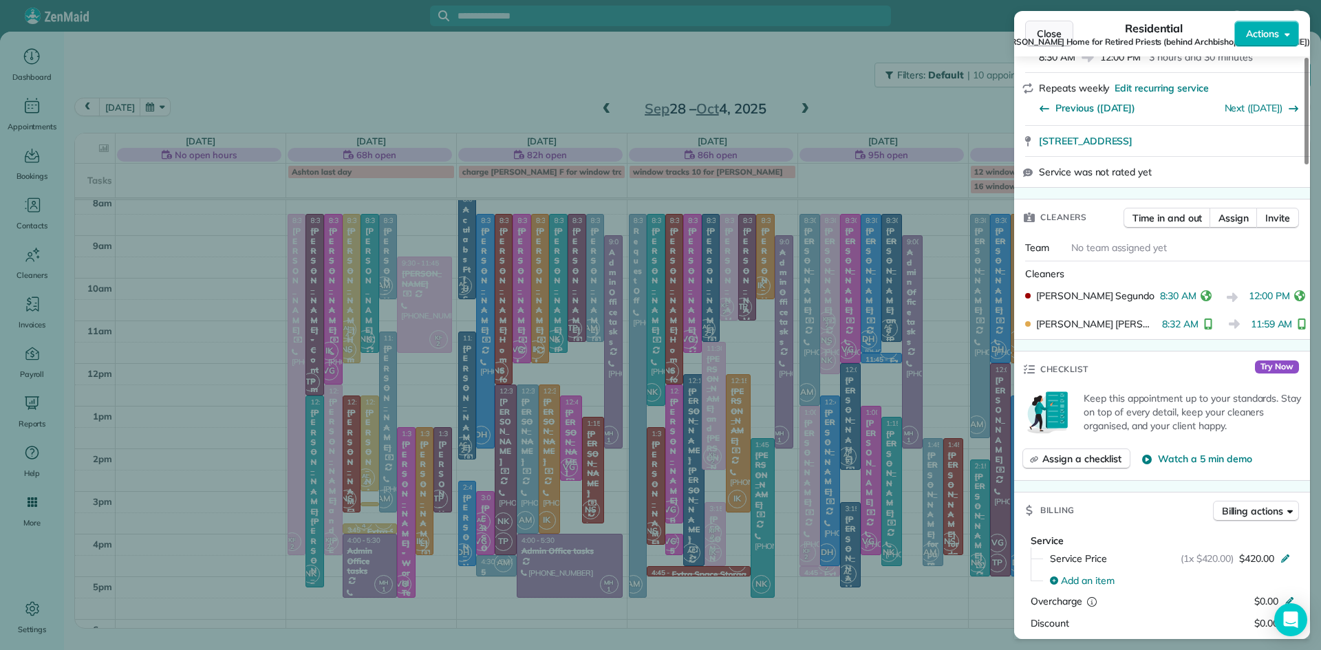
click at [1045, 33] on span "Close" at bounding box center [1049, 34] width 25 height 14
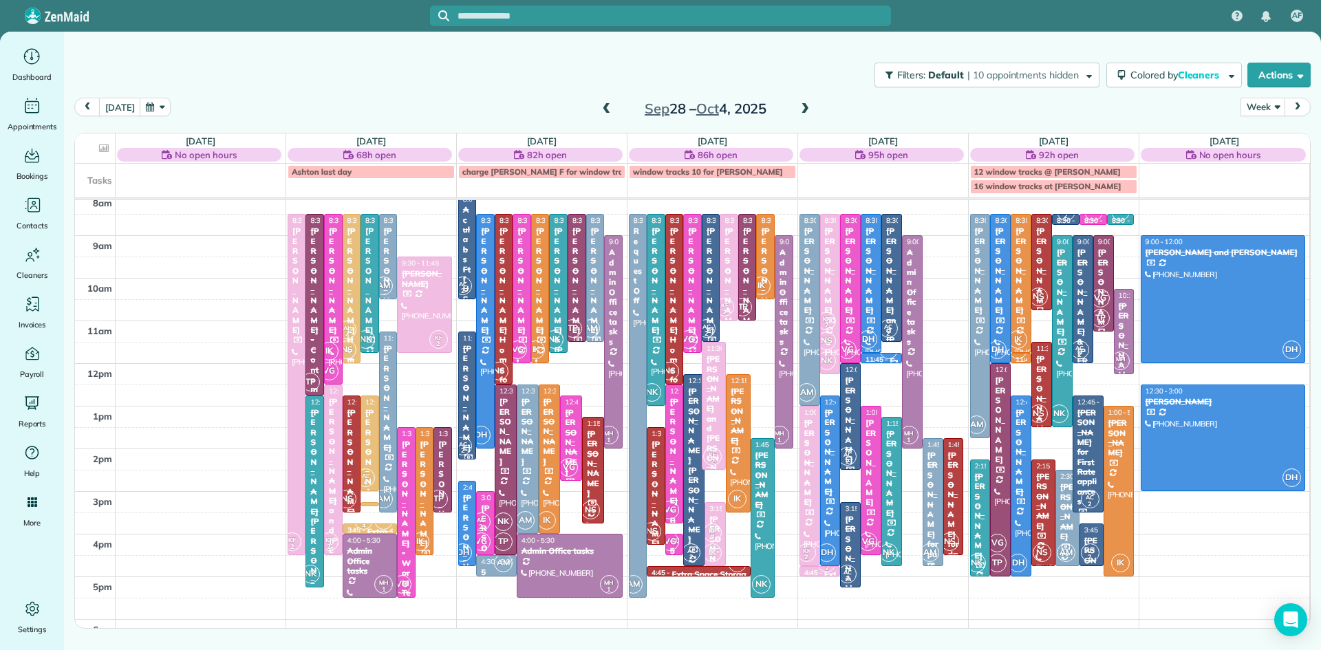
click at [348, 327] on span "AL" at bounding box center [347, 328] width 8 height 8
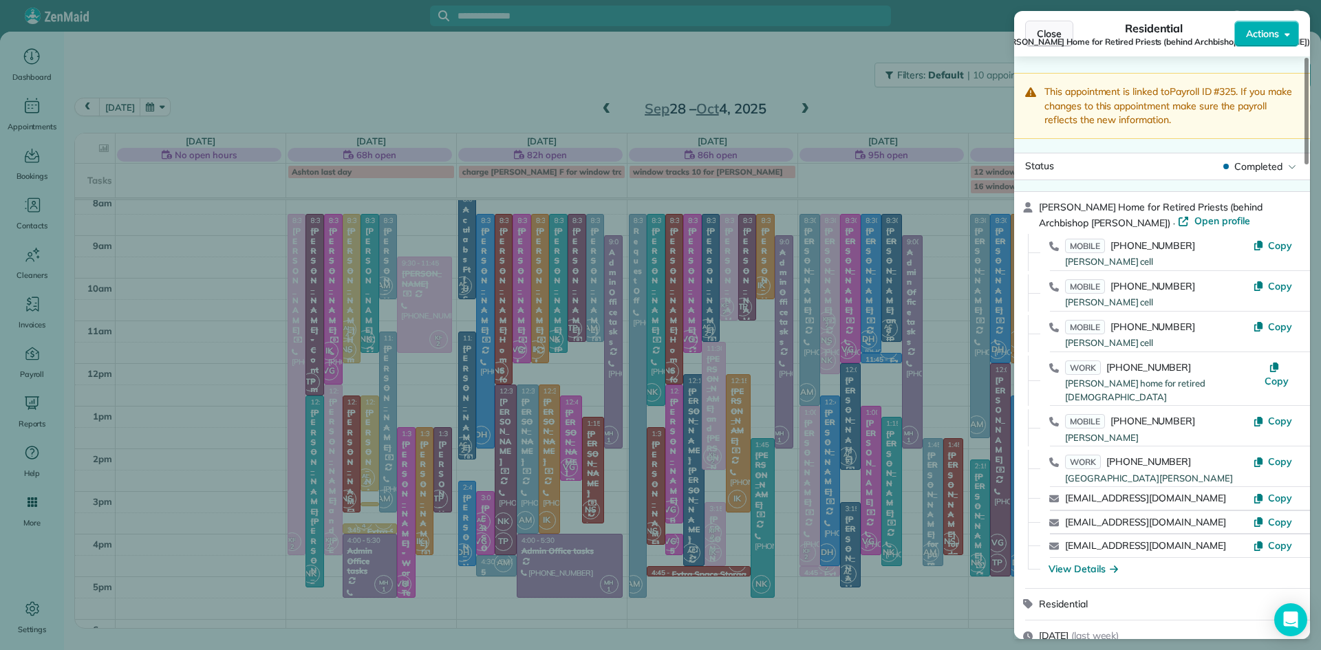
click at [1050, 25] on button "Close" at bounding box center [1049, 34] width 48 height 26
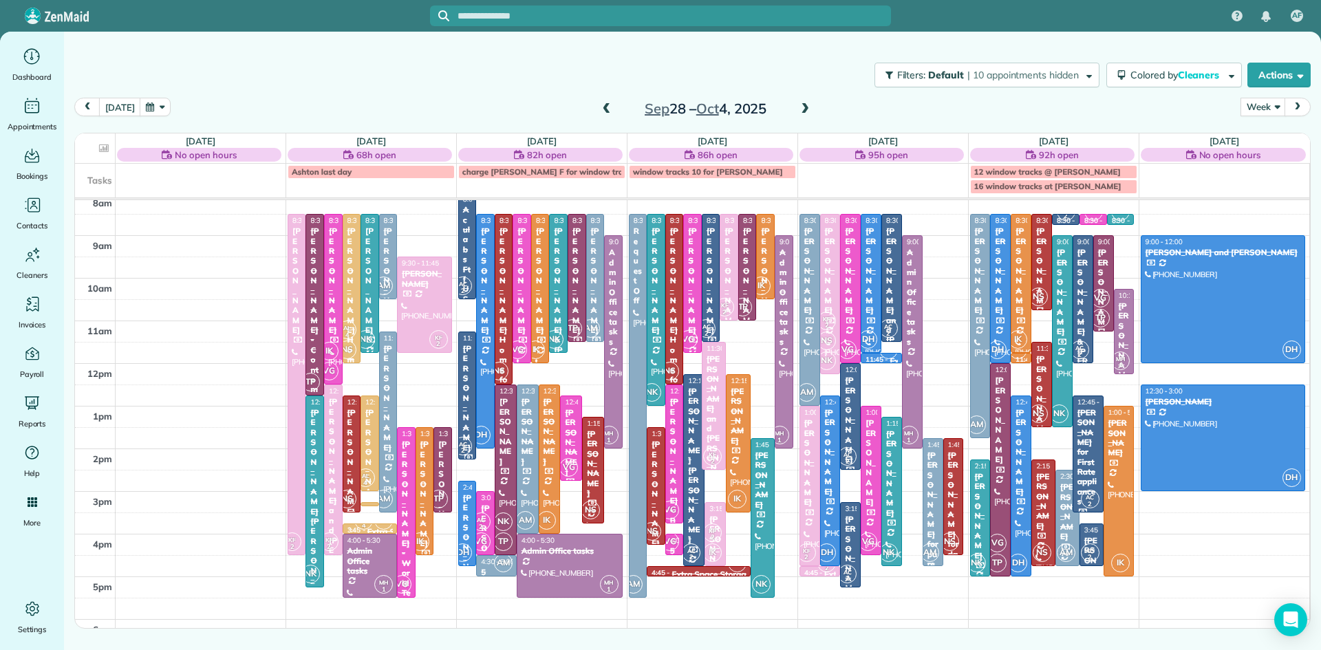
click at [349, 312] on div "[PERSON_NAME] Home for Retired Priests - behind Archbishop [PERSON_NAME]" at bounding box center [352, 478] width 10 height 504
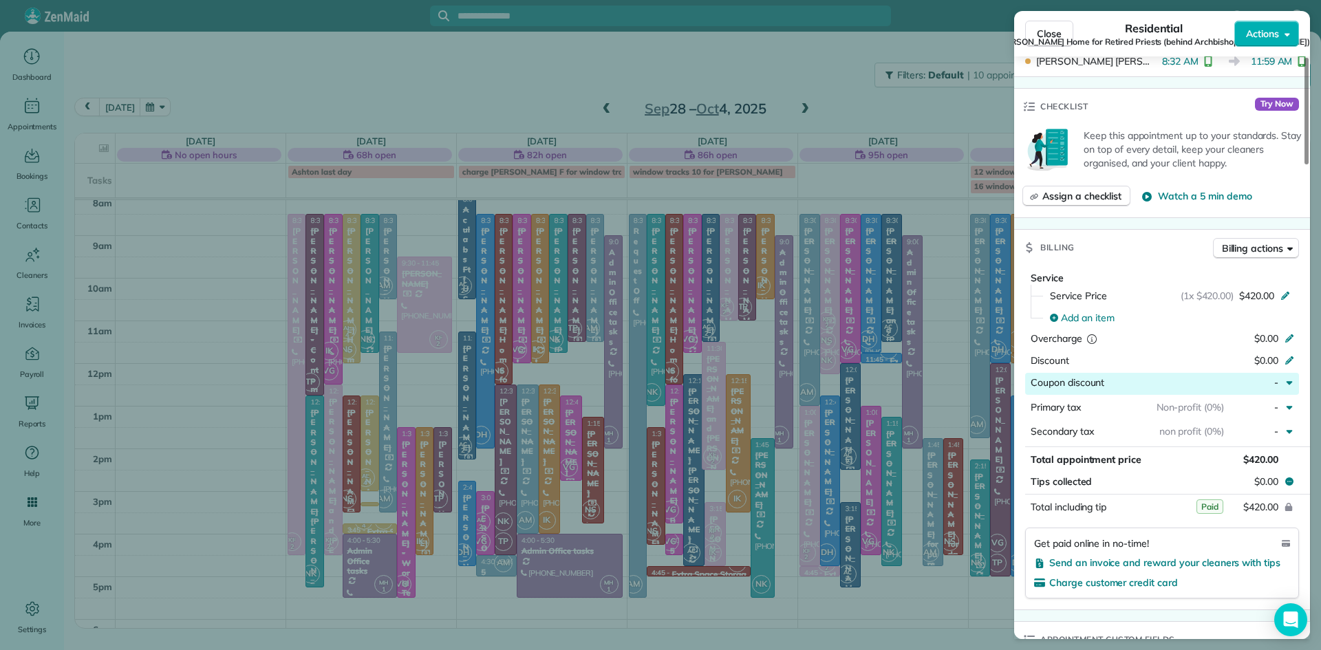
scroll to position [867, 0]
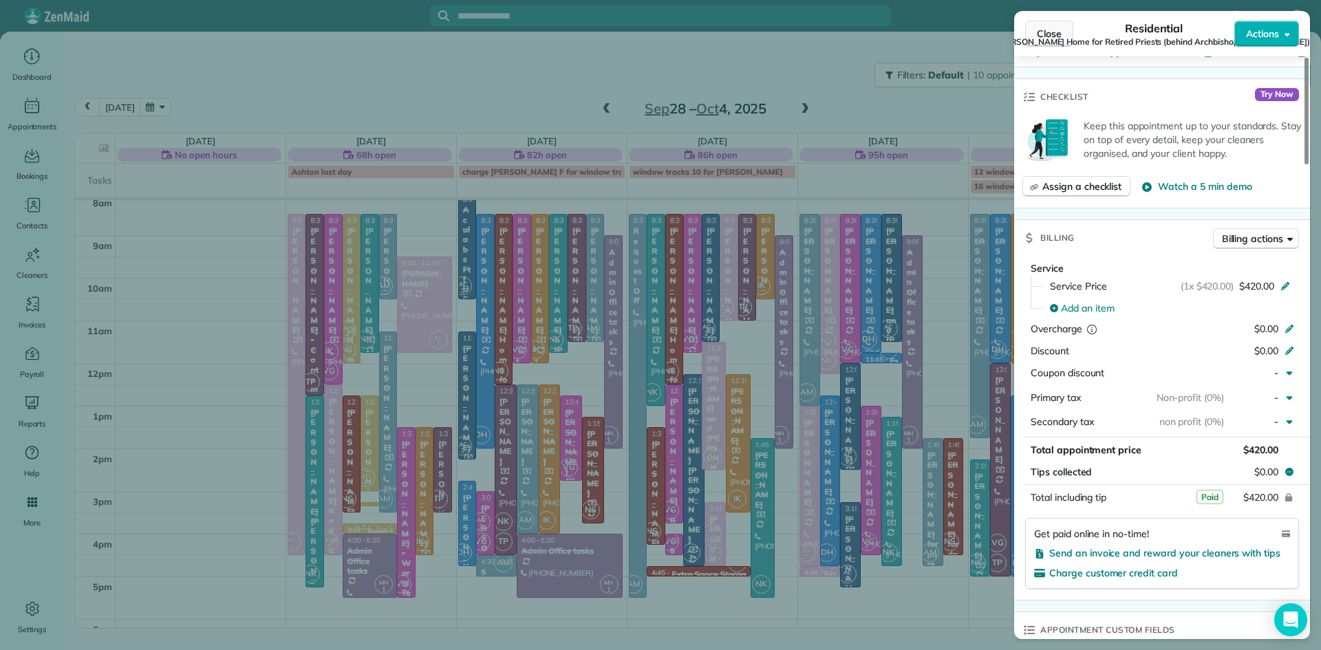
click at [1045, 35] on span "Close" at bounding box center [1049, 34] width 25 height 14
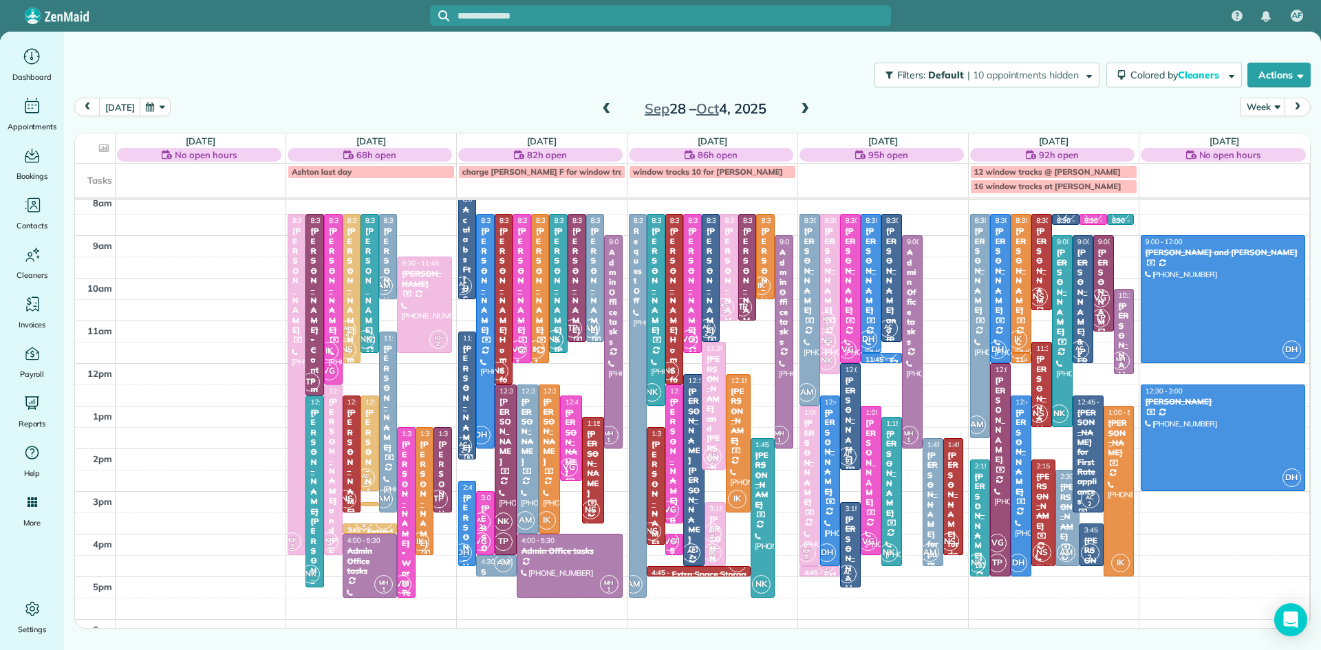
click at [6, 442] on link "Help" at bounding box center [32, 461] width 53 height 39
click at [801, 104] on span at bounding box center [804, 109] width 15 height 12
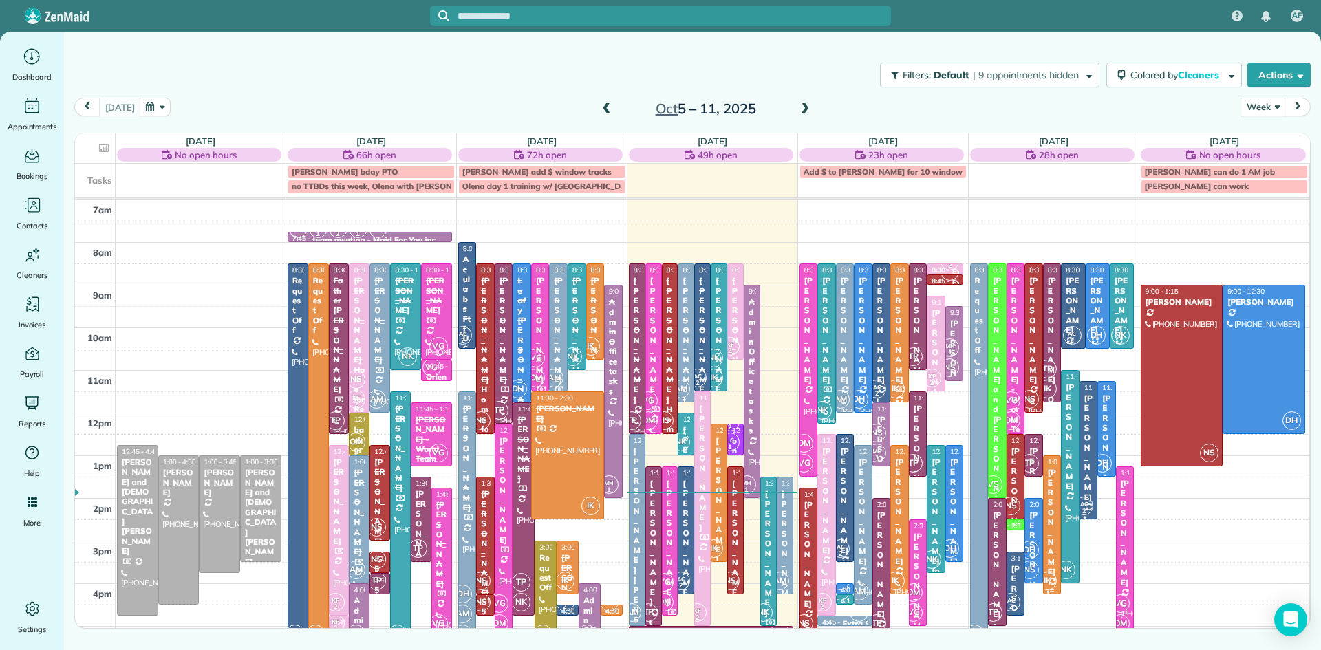
click at [1048, 548] on div at bounding box center [1051, 525] width 17 height 138
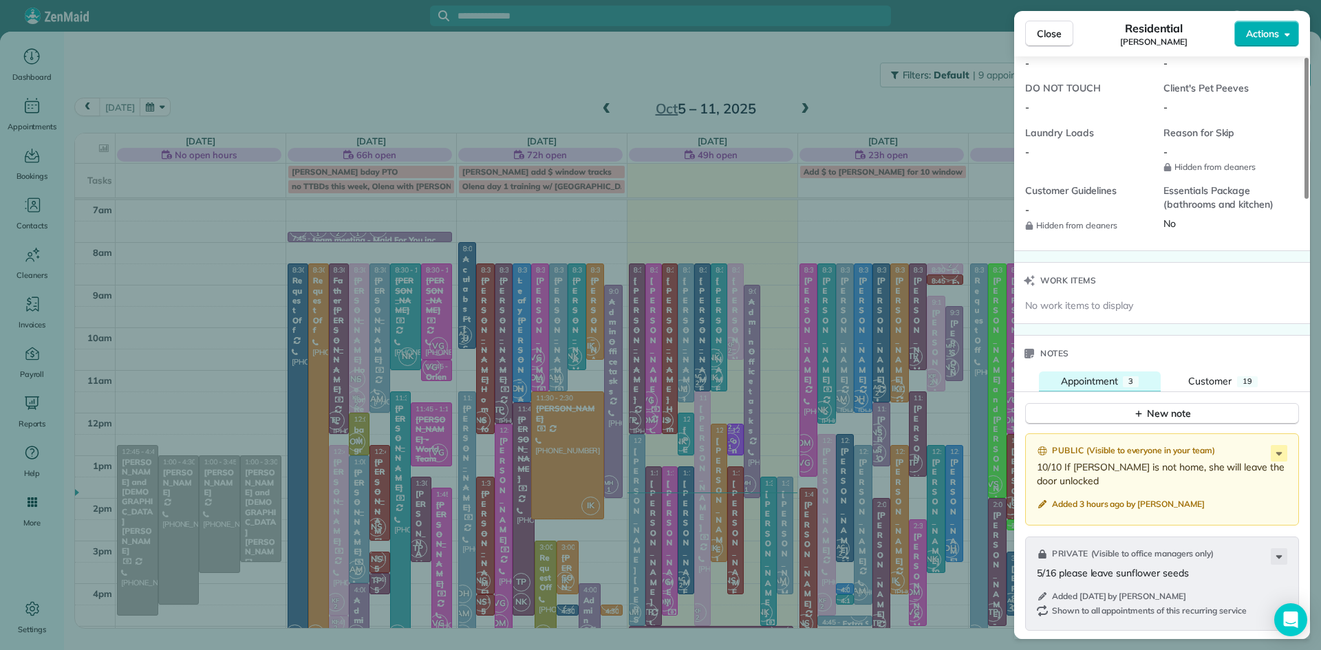
scroll to position [1193, 0]
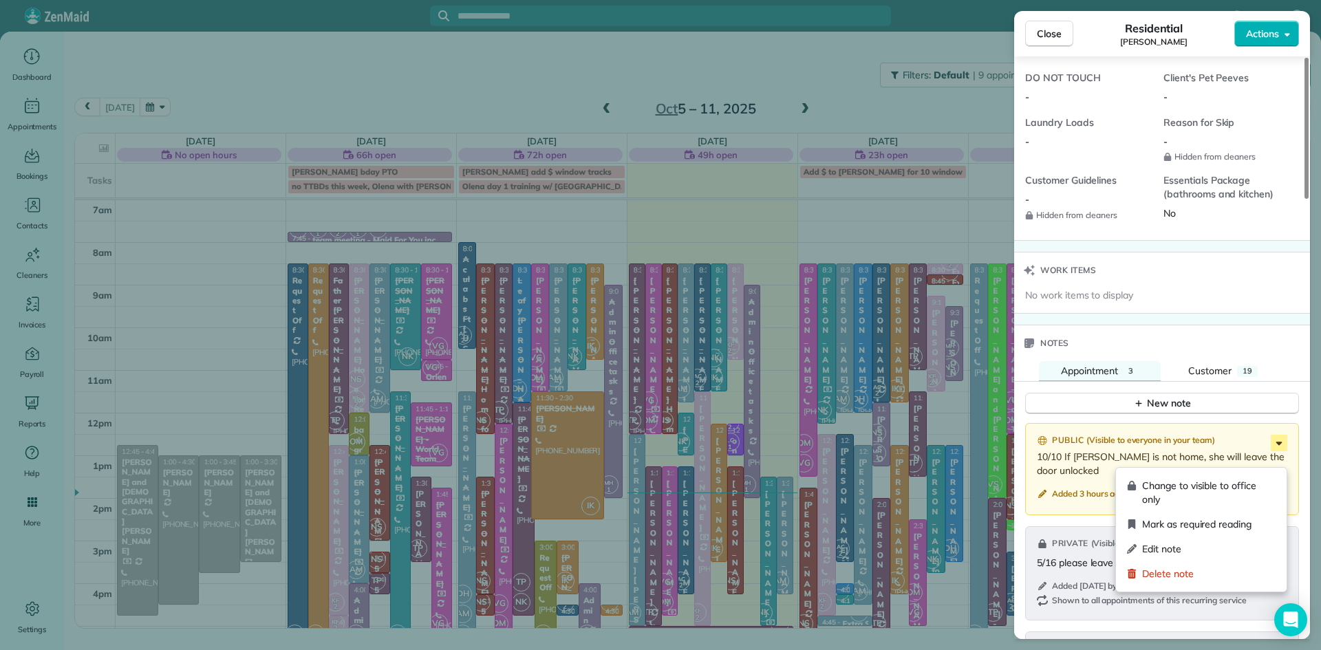
click at [1279, 445] on icon at bounding box center [1279, 443] width 6 height 3
click at [1190, 548] on span "Edit note" at bounding box center [1208, 549] width 133 height 14
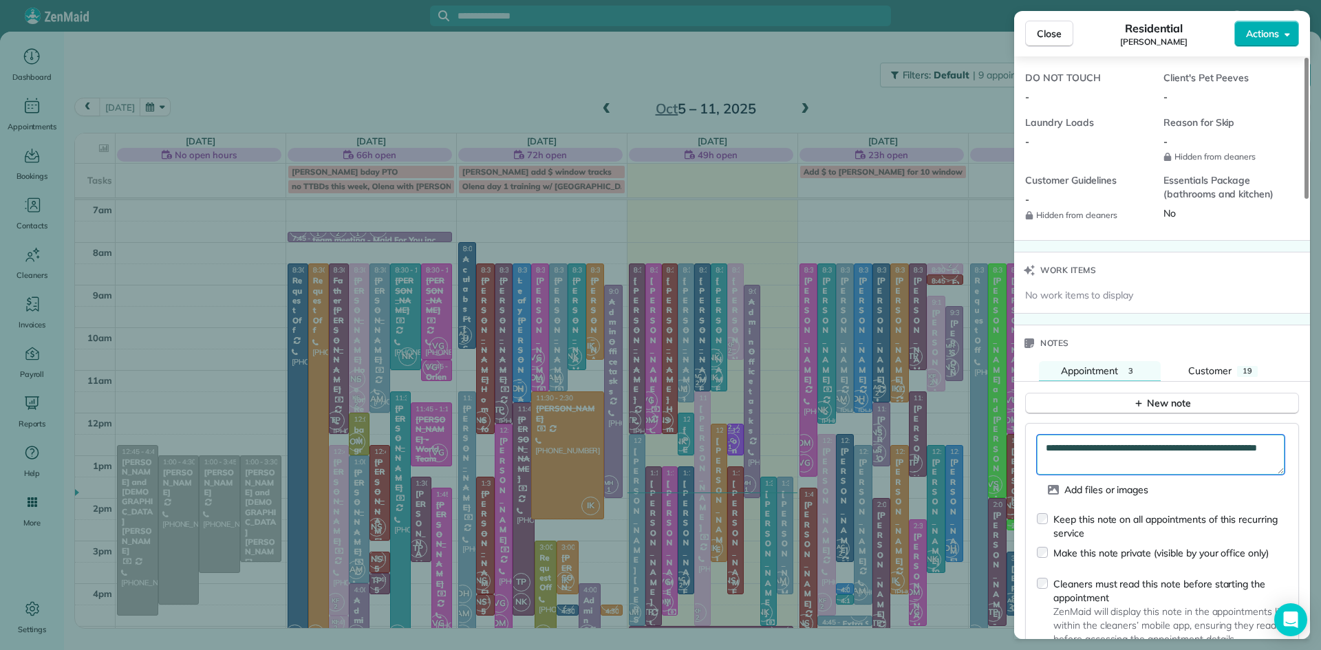
click at [1118, 475] on textarea "**********" at bounding box center [1161, 455] width 248 height 40
type textarea "**********"
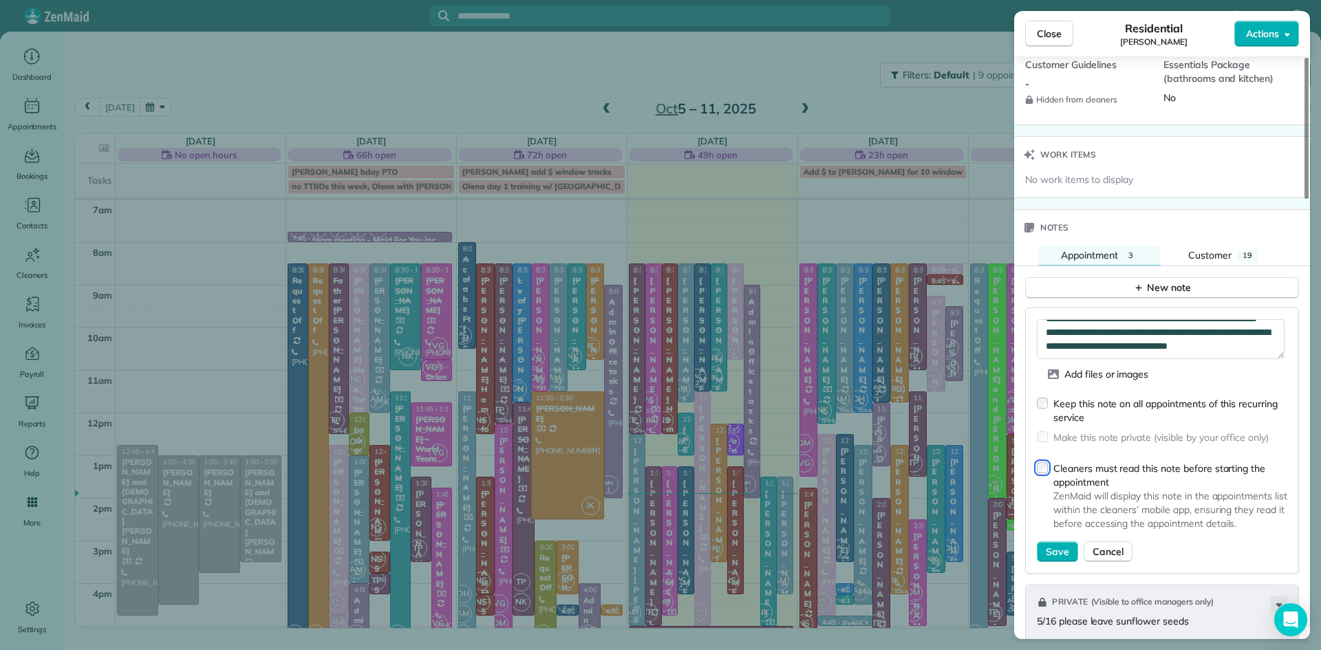
scroll to position [1321, 0]
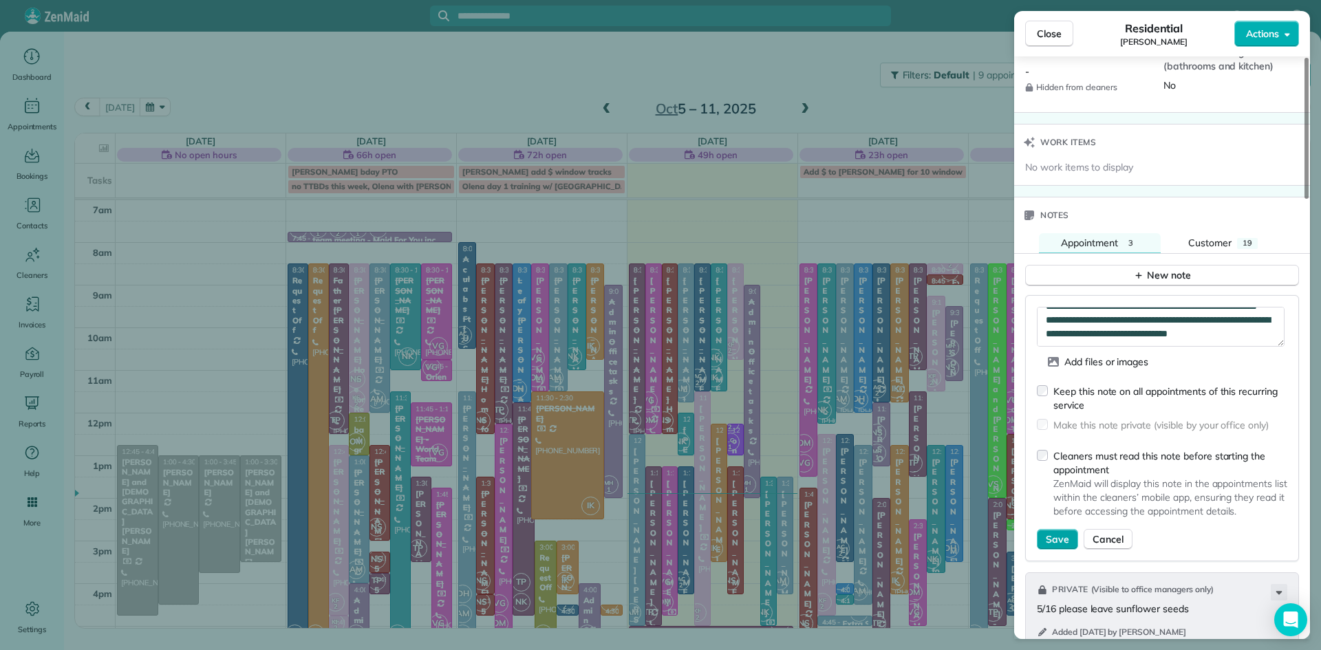
click at [1065, 550] on button "Save" at bounding box center [1057, 539] width 41 height 21
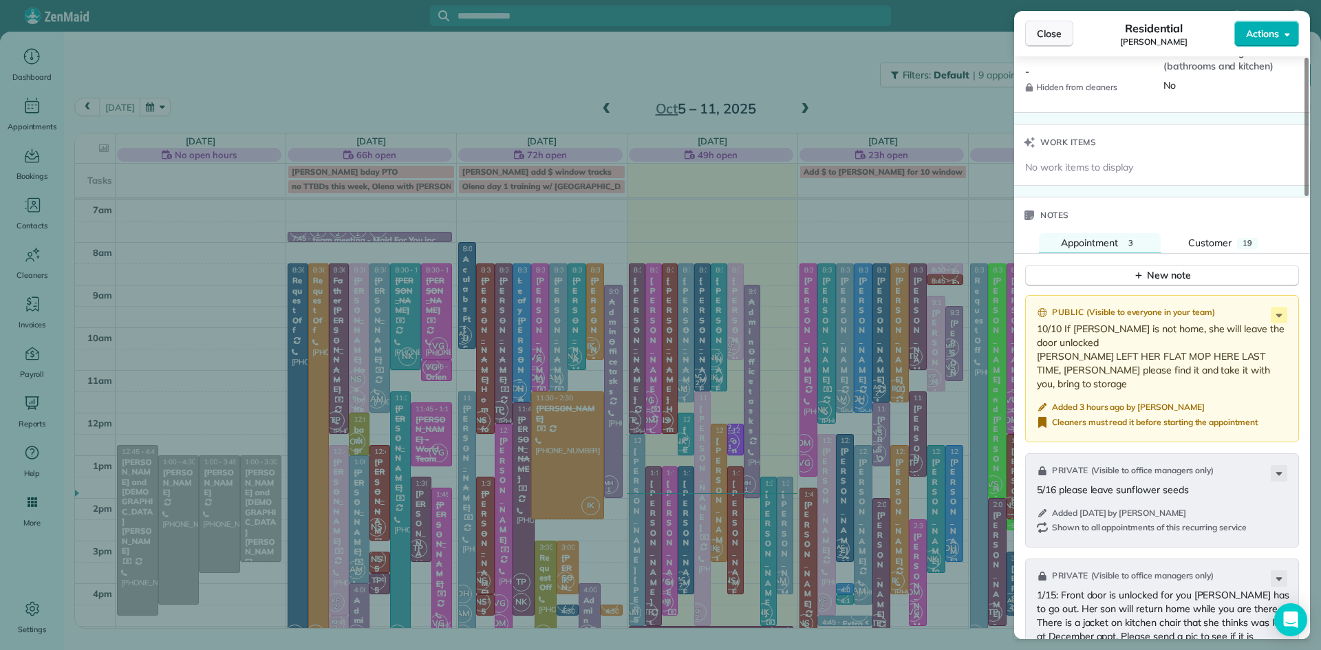
click at [1033, 36] on button "Close" at bounding box center [1049, 34] width 48 height 26
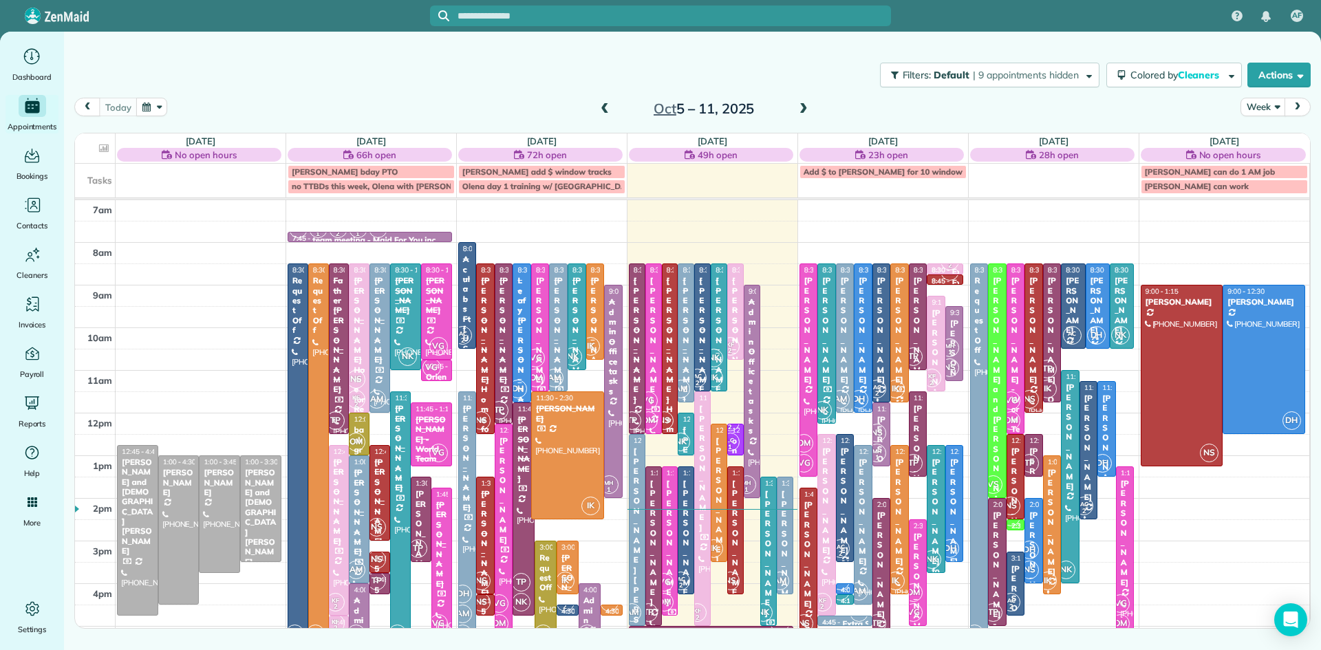
click at [640, 378] on div "[PERSON_NAME]" at bounding box center [637, 340] width 8 height 129
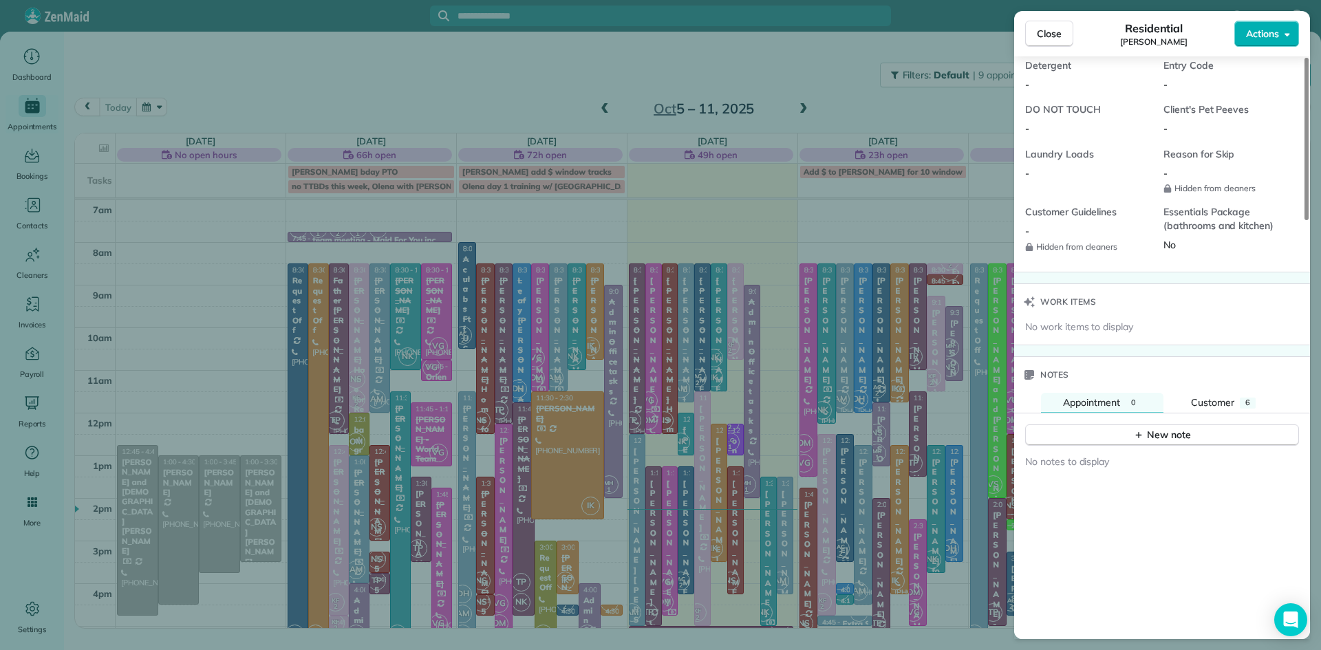
scroll to position [1162, 0]
click at [1025, 32] on button "Close" at bounding box center [1049, 34] width 48 height 26
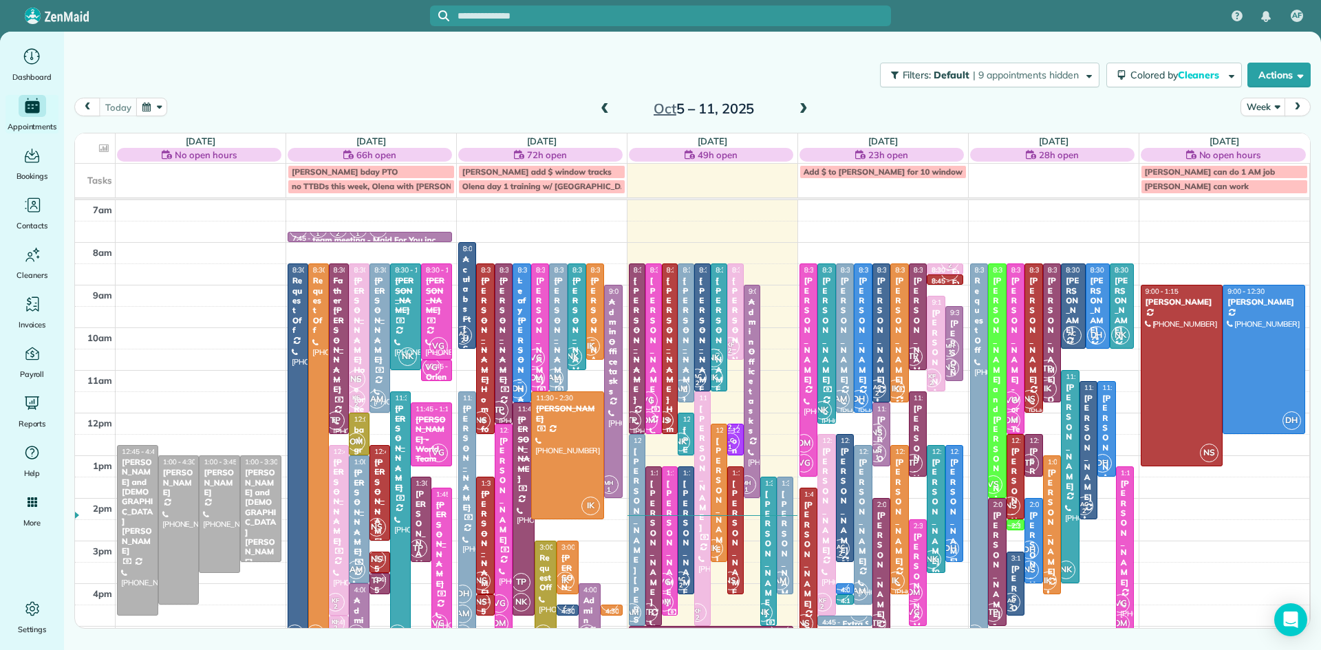
click at [338, 415] on span "TP" at bounding box center [335, 420] width 19 height 19
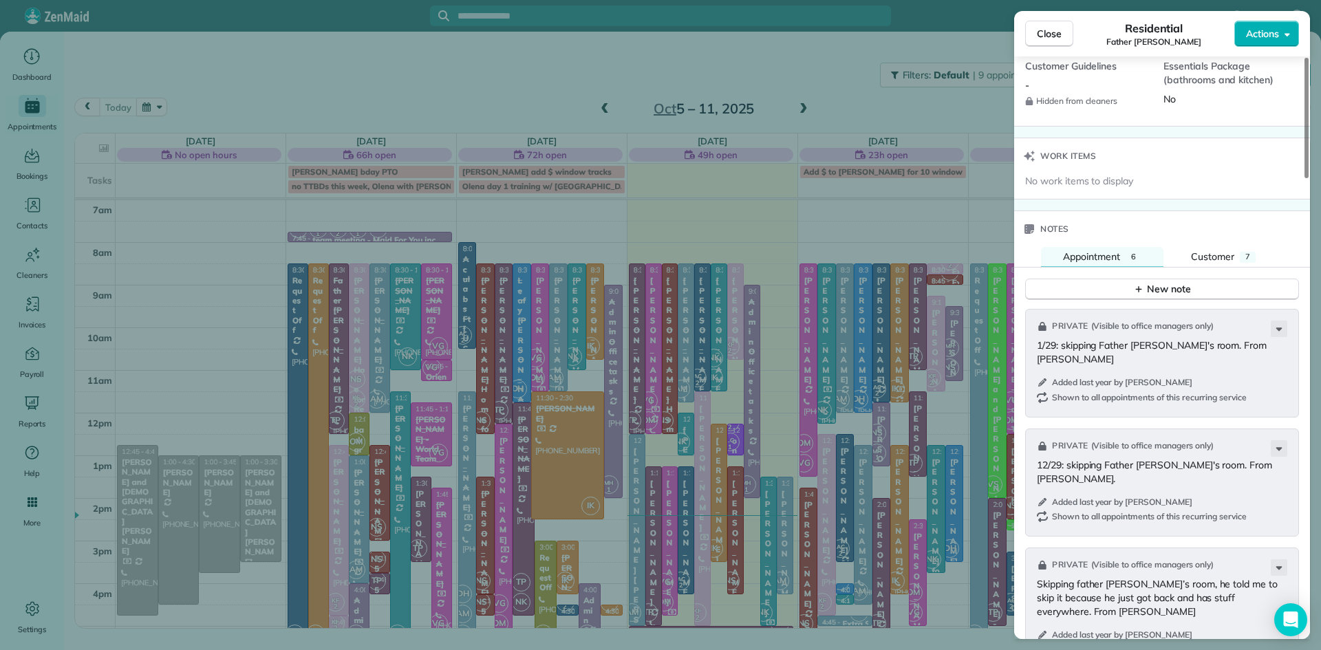
scroll to position [1491, 0]
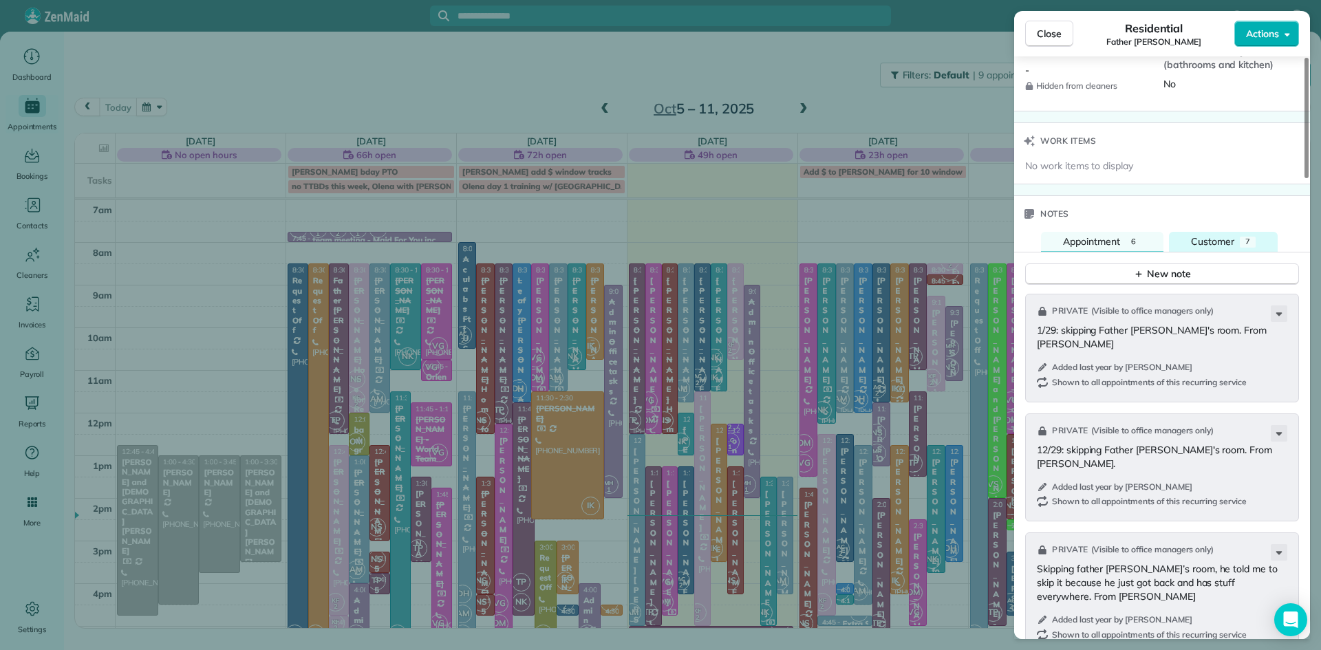
click at [1222, 248] on span "Customer" at bounding box center [1212, 241] width 43 height 12
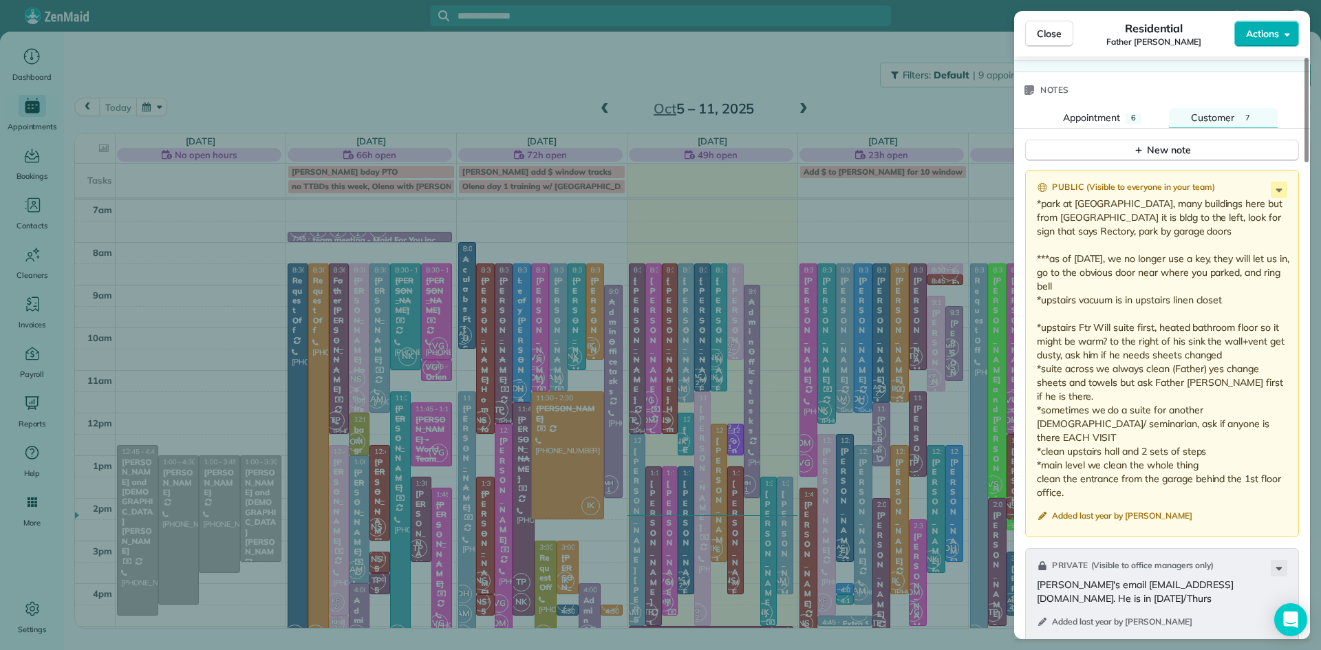
scroll to position [1876, 0]
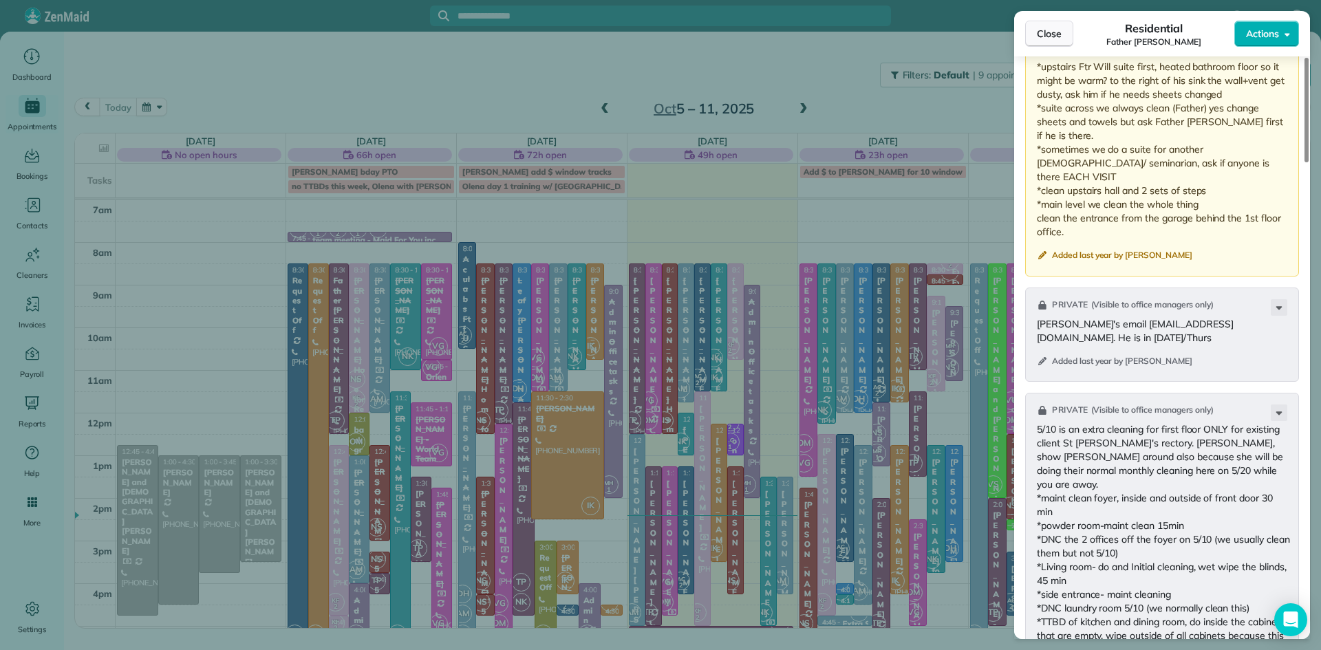
click at [1056, 32] on span "Close" at bounding box center [1049, 34] width 25 height 14
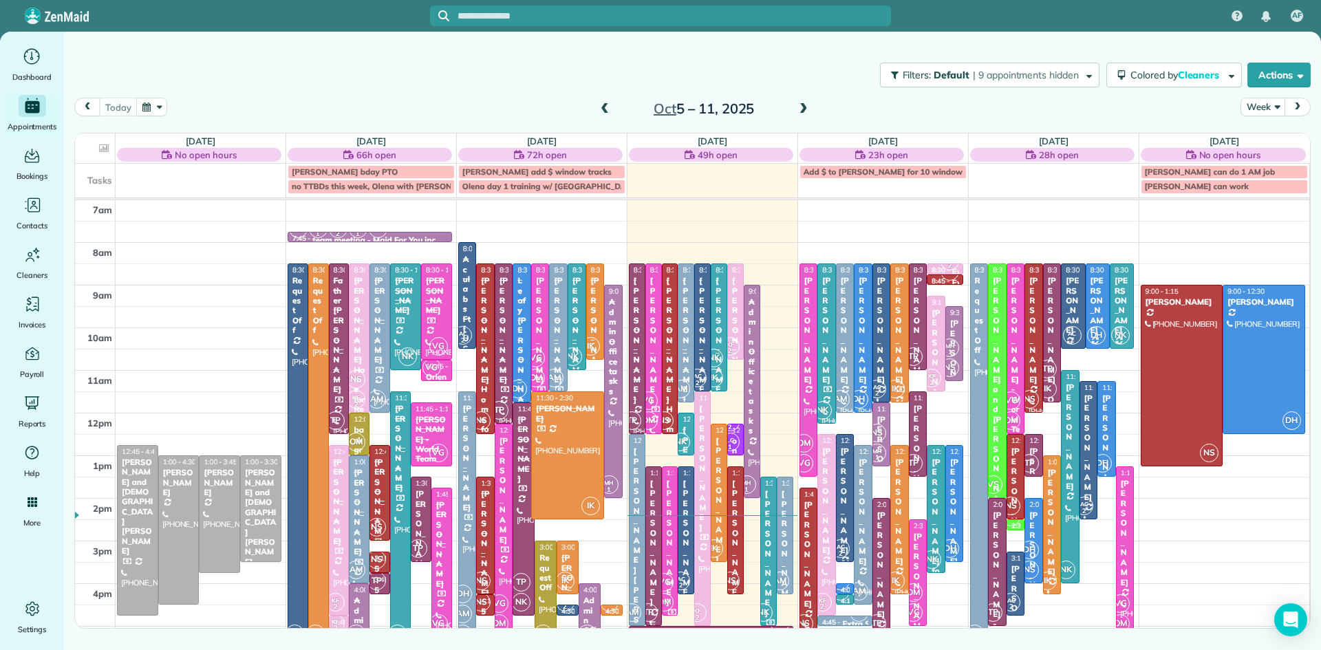
click at [654, 583] on div at bounding box center [653, 546] width 15 height 159
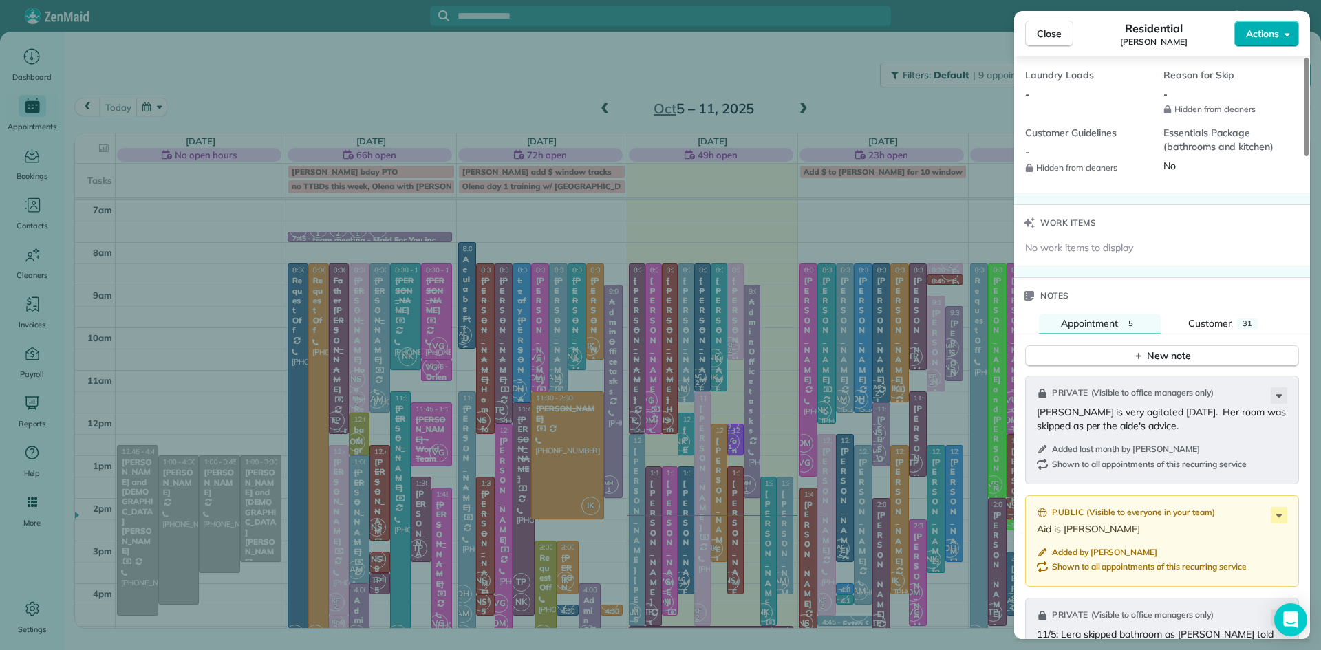
scroll to position [1466, 0]
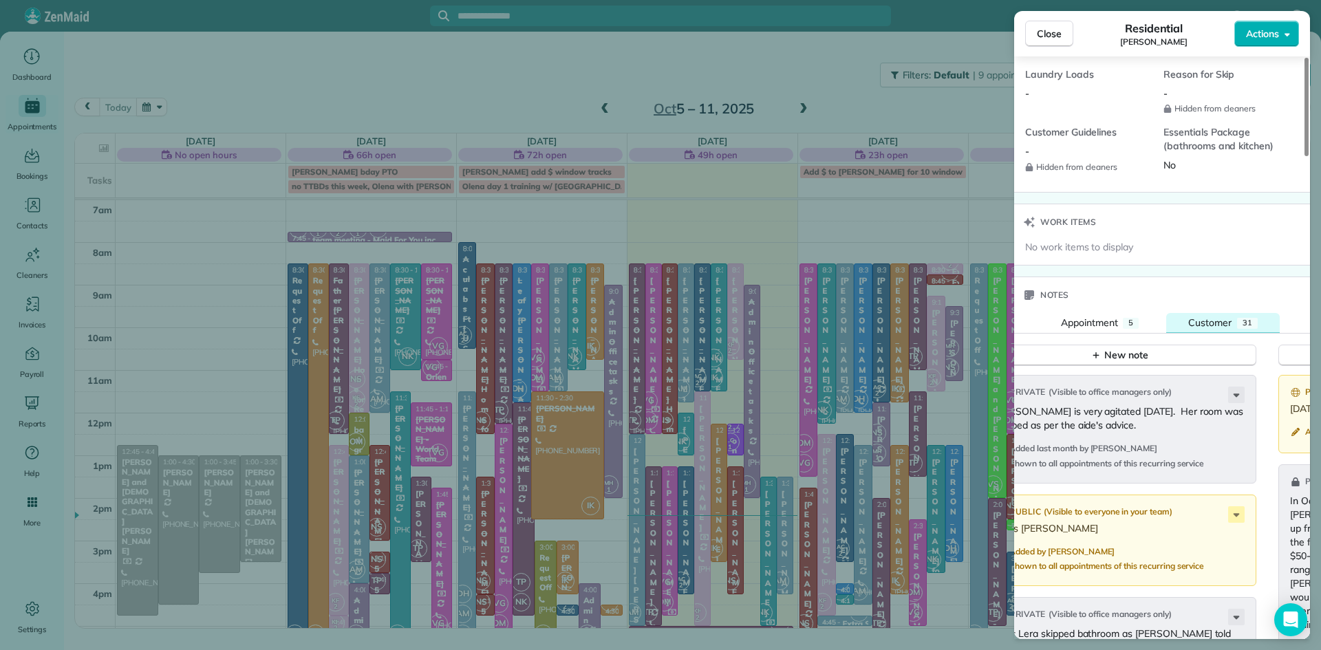
click at [1188, 313] on button "Customer 31" at bounding box center [1222, 323] width 113 height 21
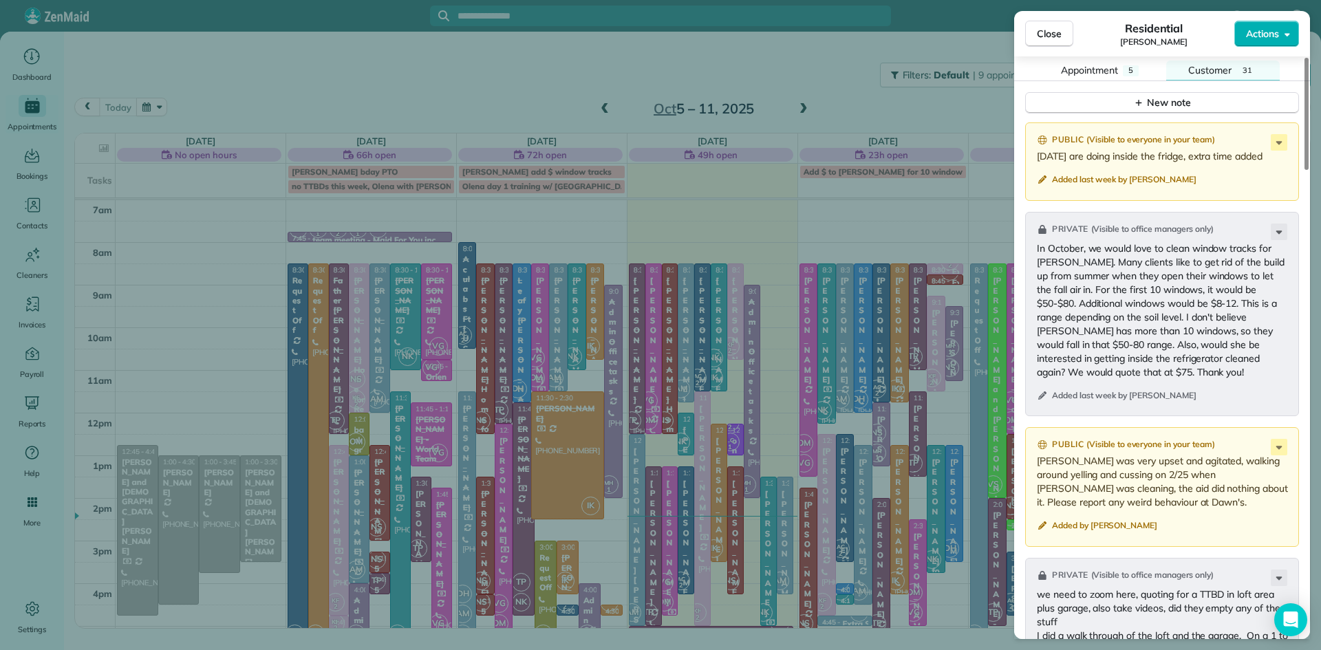
scroll to position [1706, 0]
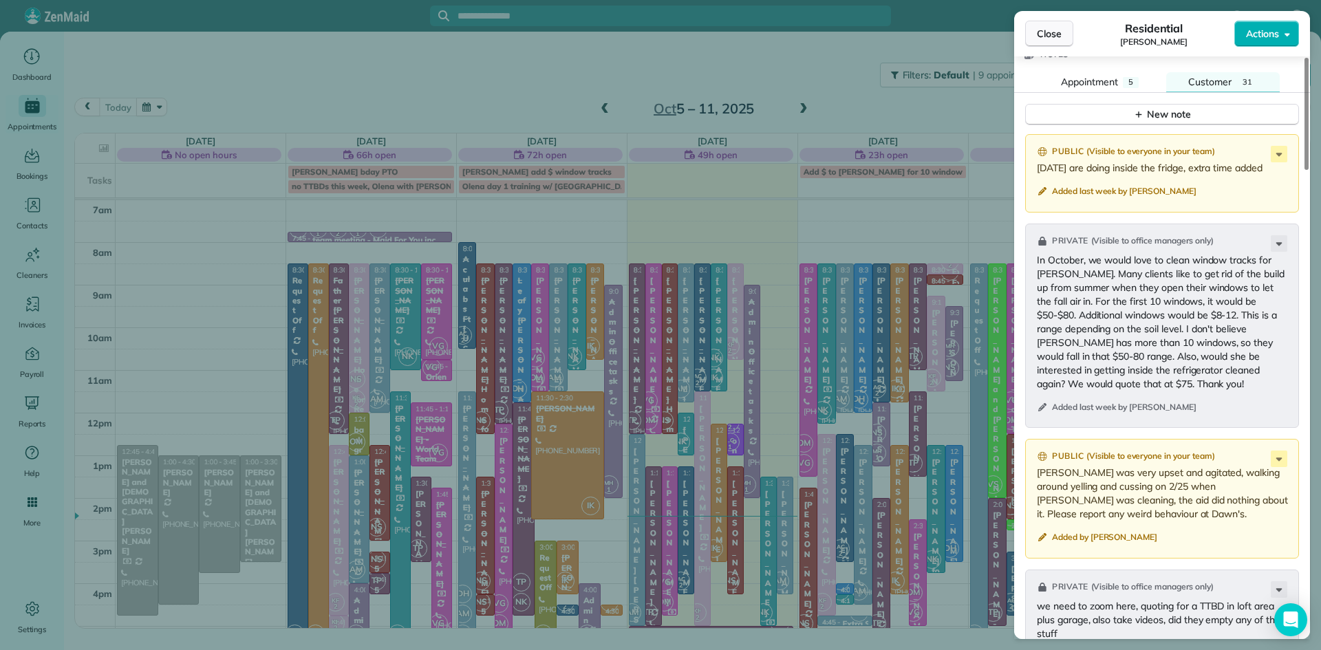
click at [1049, 30] on span "Close" at bounding box center [1049, 34] width 25 height 14
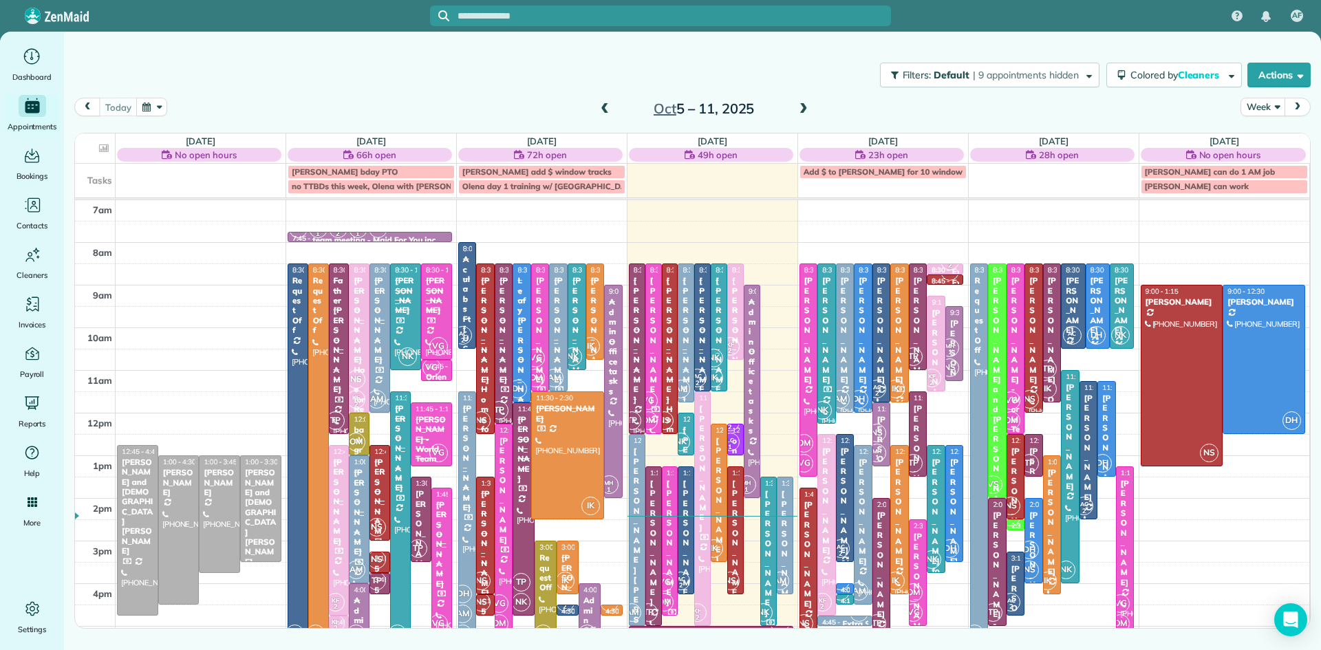
click at [805, 108] on span at bounding box center [803, 109] width 15 height 12
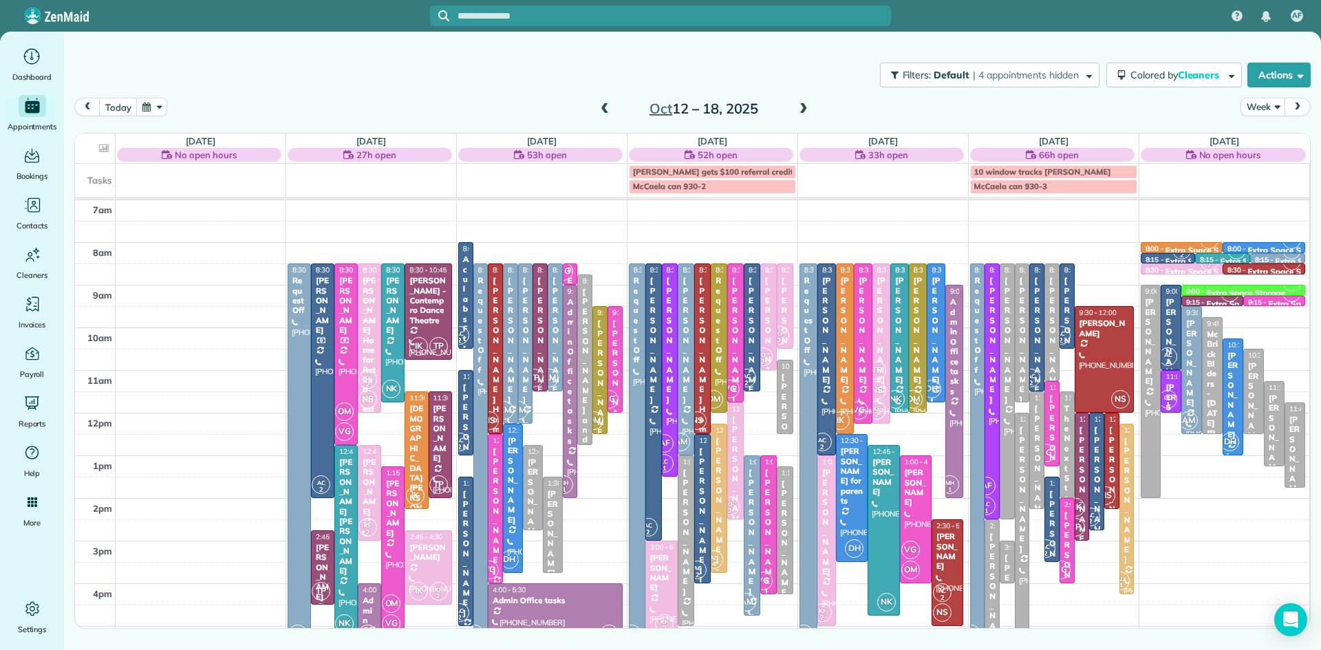
click at [805, 108] on span at bounding box center [803, 109] width 15 height 12
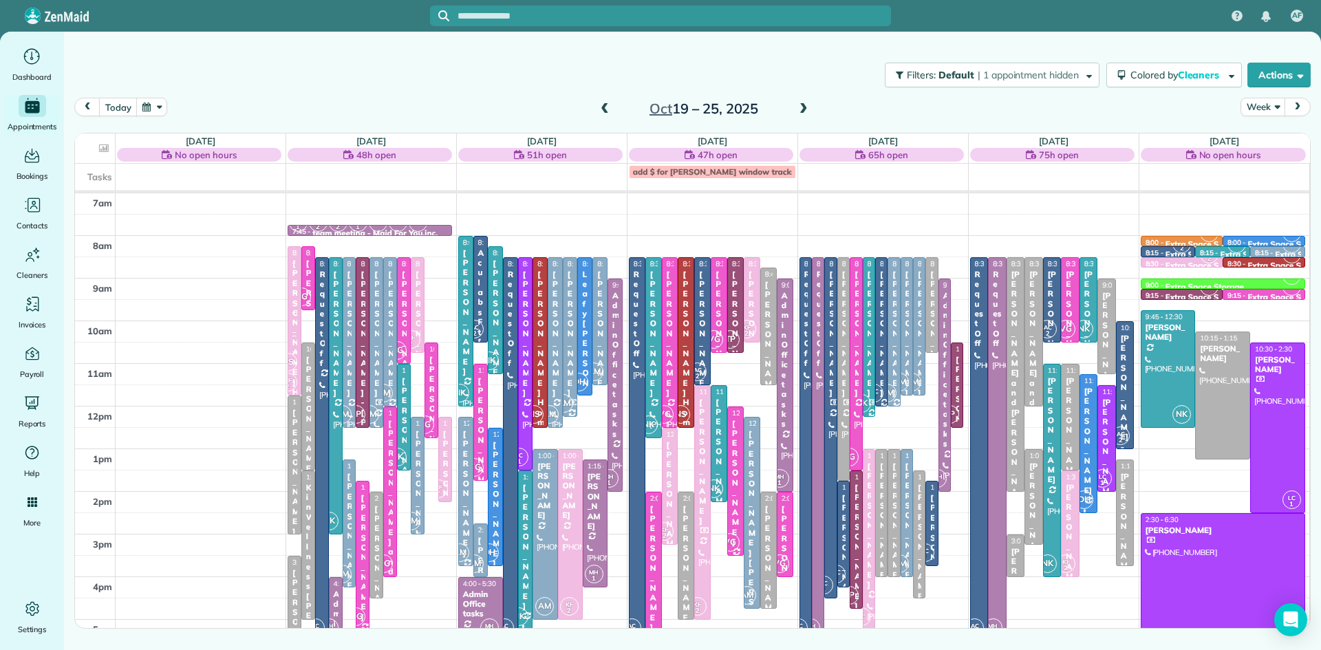
click at [649, 574] on div "[PERSON_NAME]" at bounding box center [653, 568] width 8 height 129
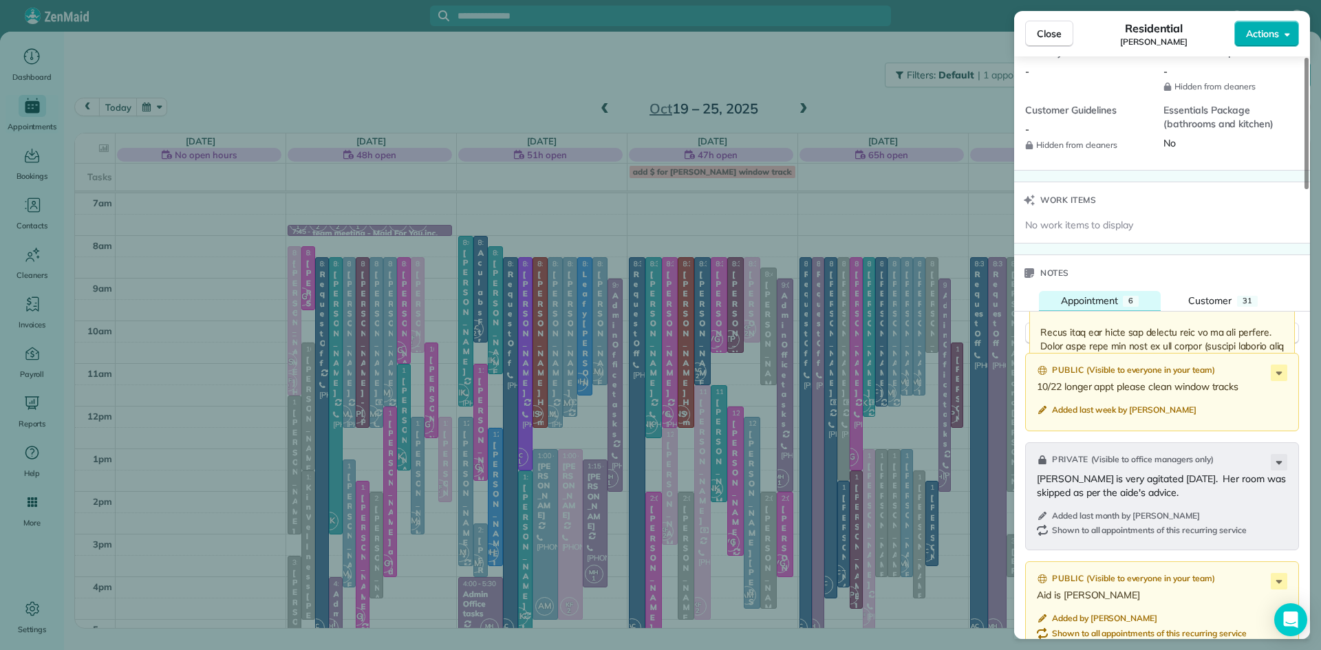
scroll to position [1501, 0]
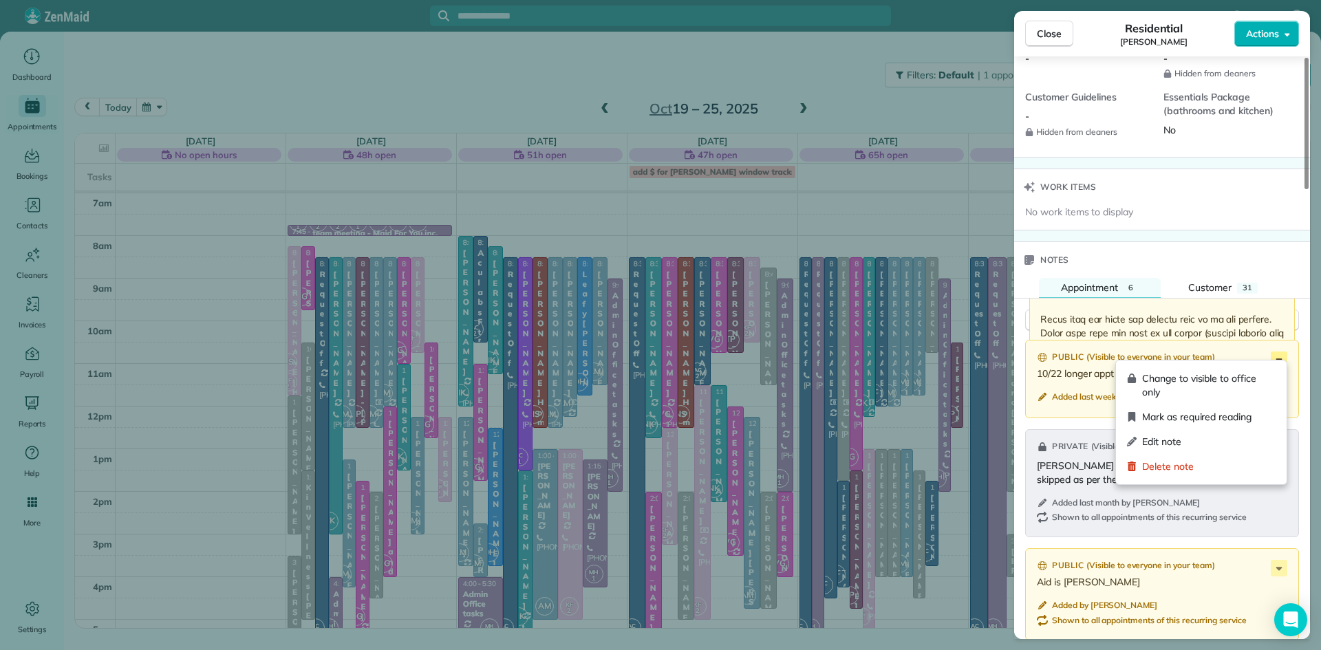
click at [1279, 358] on icon at bounding box center [1279, 359] width 6 height 3
click at [1174, 443] on span "Edit note" at bounding box center [1208, 442] width 133 height 14
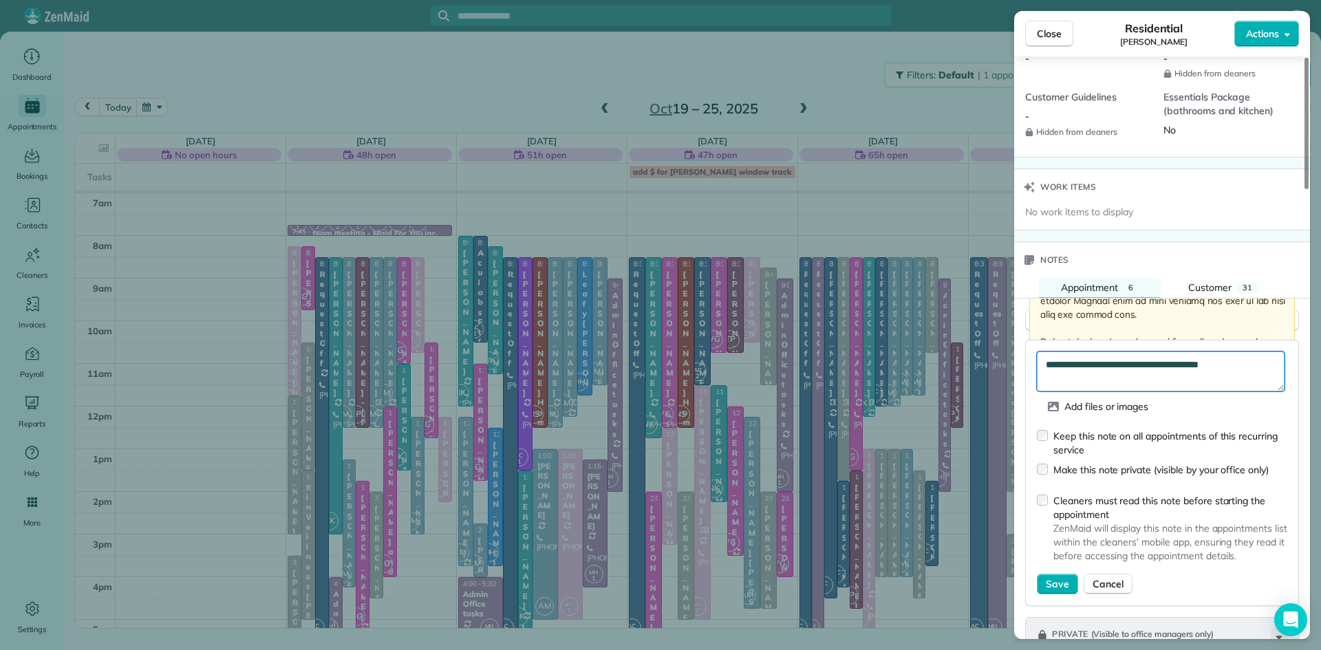
click at [1262, 357] on textarea "**********" at bounding box center [1161, 371] width 248 height 40
type textarea "**********"
click at [1052, 585] on button "Save" at bounding box center [1057, 584] width 41 height 21
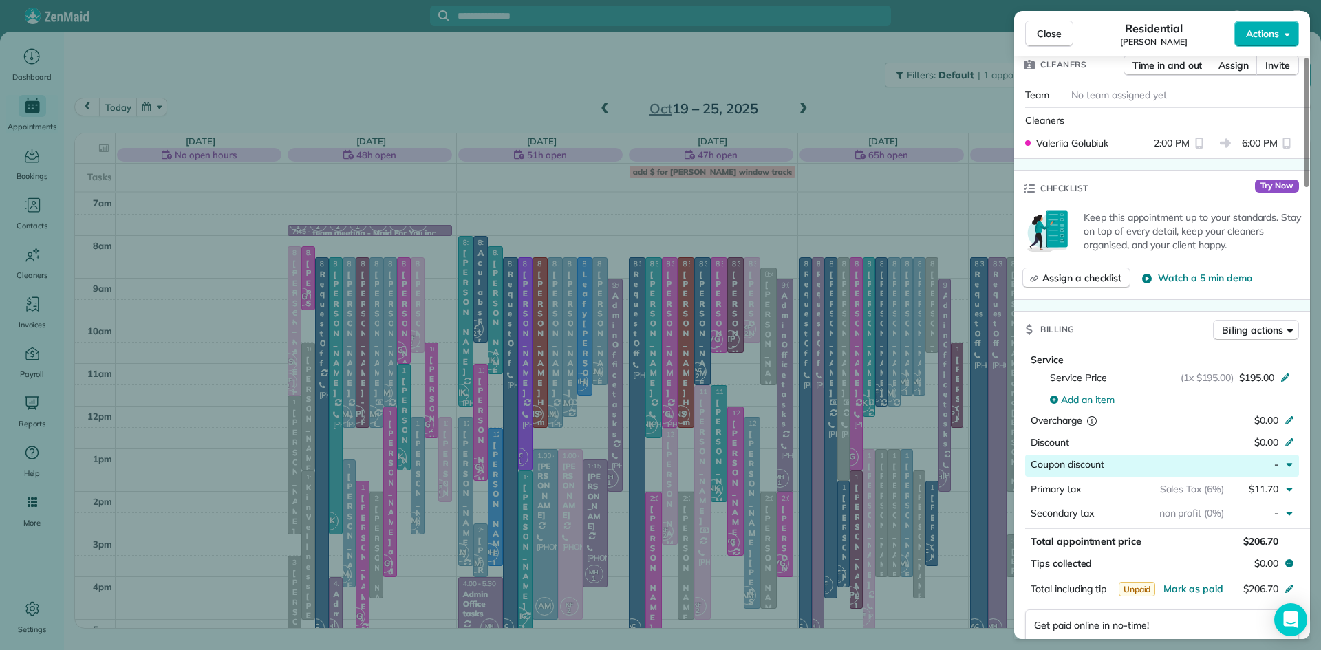
scroll to position [584, 0]
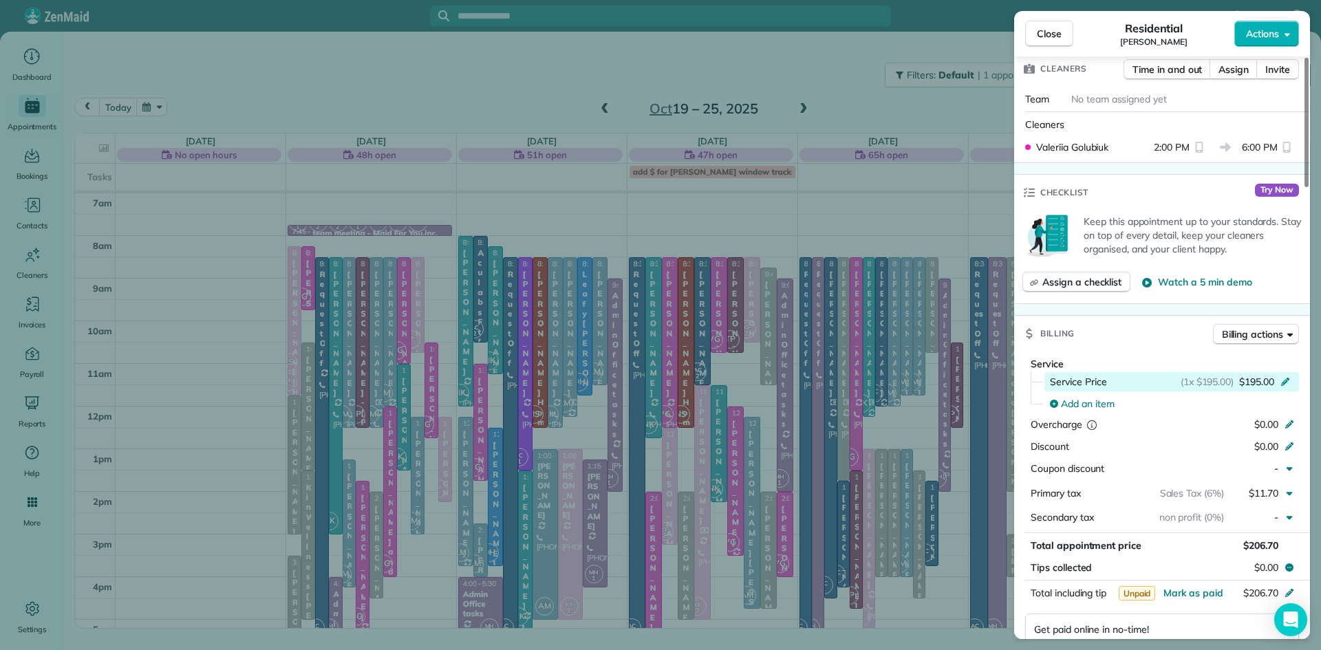
click at [1245, 375] on span "$195.00" at bounding box center [1256, 382] width 35 height 14
click at [1271, 375] on span "$195.00" at bounding box center [1256, 382] width 35 height 14
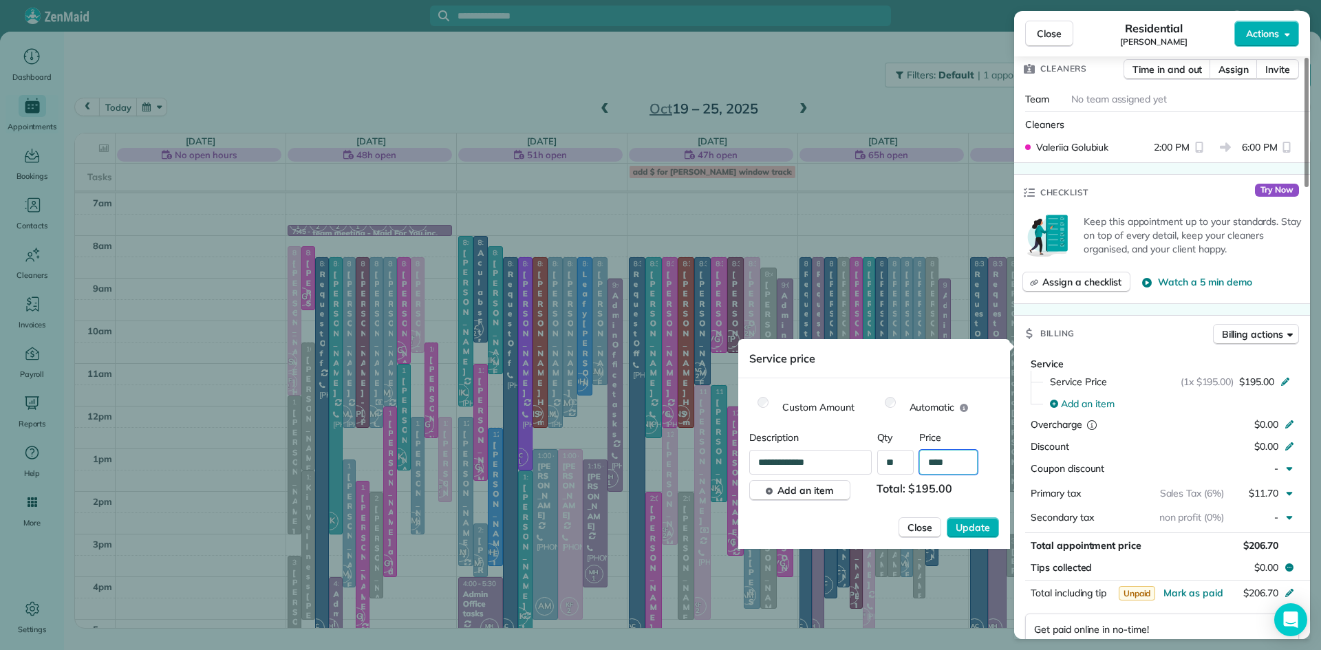
click at [966, 454] on input "****" at bounding box center [948, 462] width 58 height 25
type input "**"
type input "*"
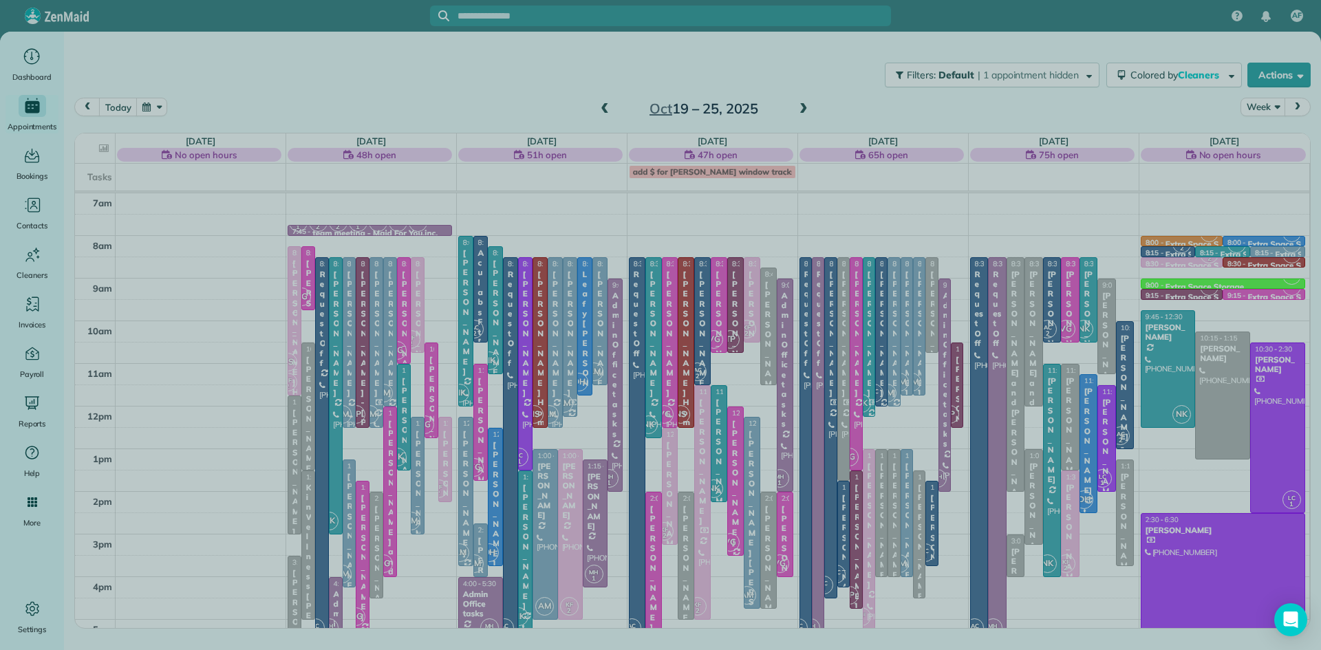
drag, startPoint x: 649, startPoint y: 578, endPoint x: 653, endPoint y: 517, distance: 61.4
click at [653, 517] on div at bounding box center [660, 325] width 1321 height 650
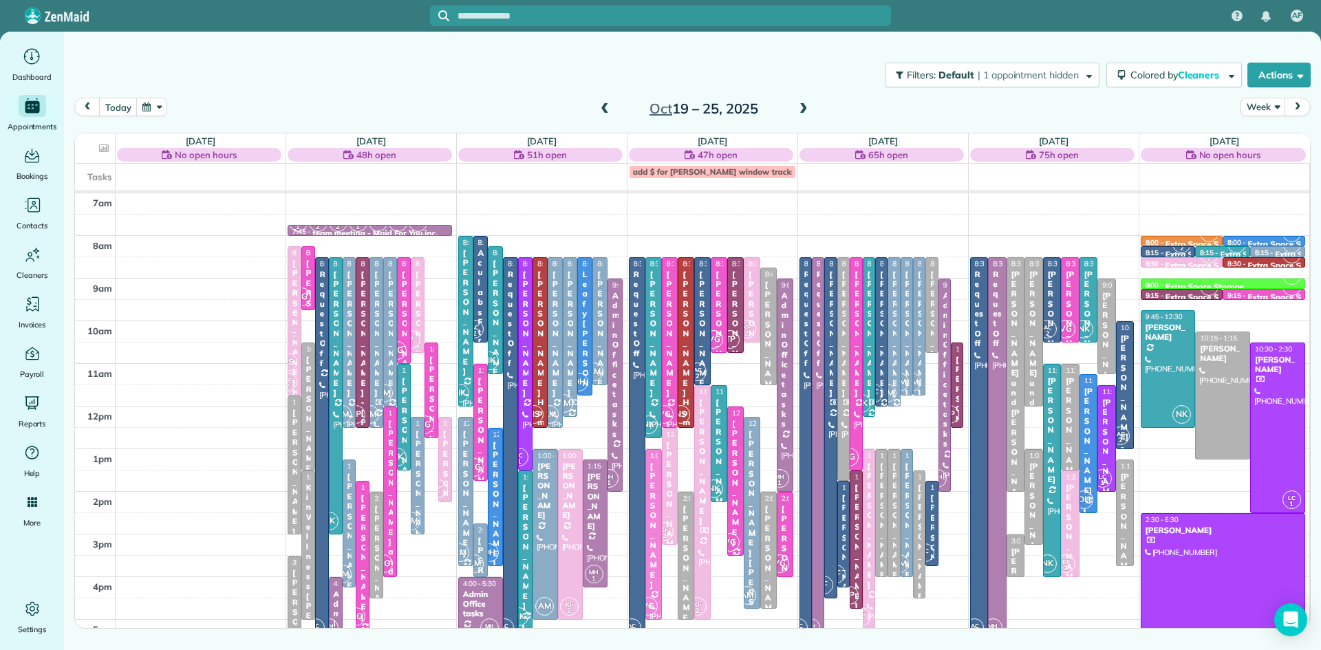
drag, startPoint x: 652, startPoint y: 519, endPoint x: 655, endPoint y: 480, distance: 38.7
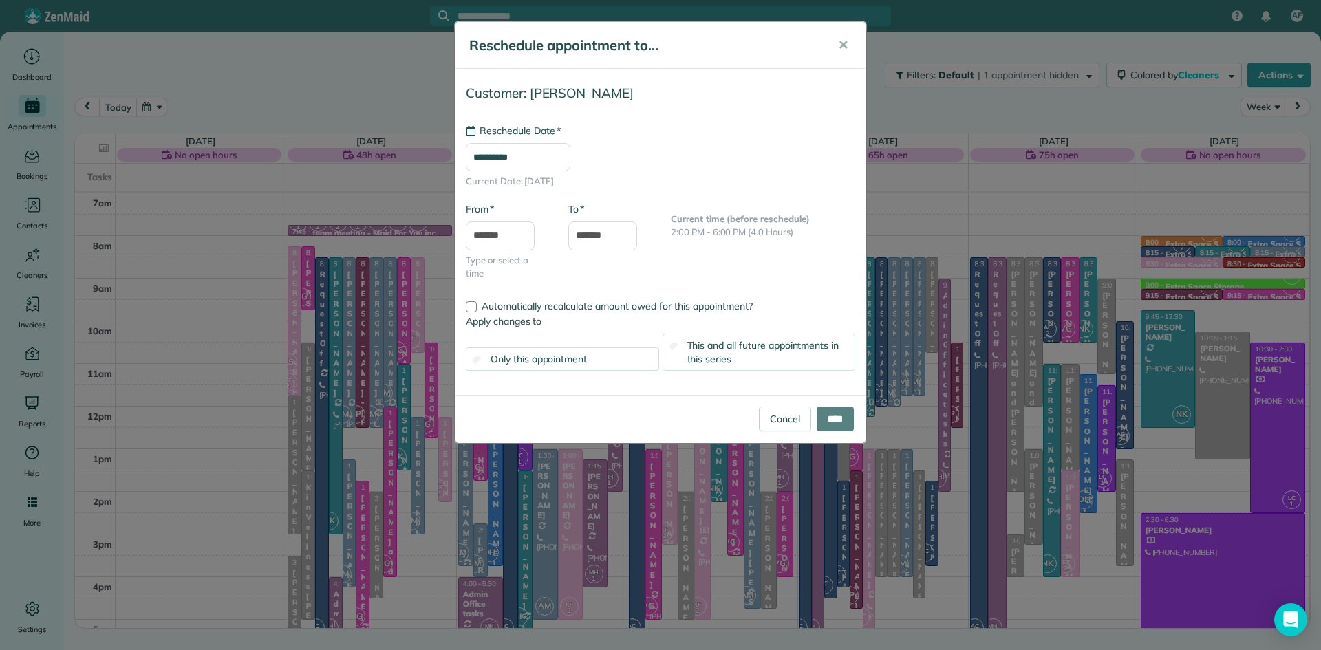
type input "**********"
click at [827, 420] on input "****" at bounding box center [834, 419] width 37 height 25
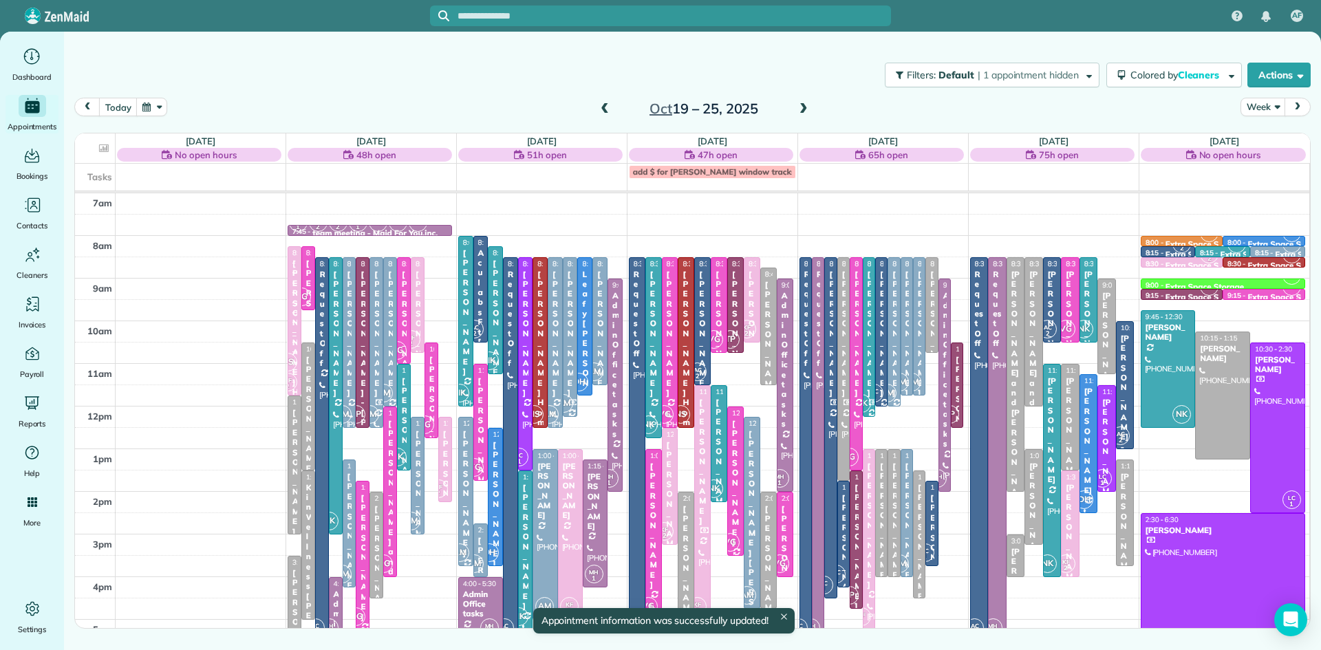
click at [801, 113] on span at bounding box center [803, 109] width 15 height 12
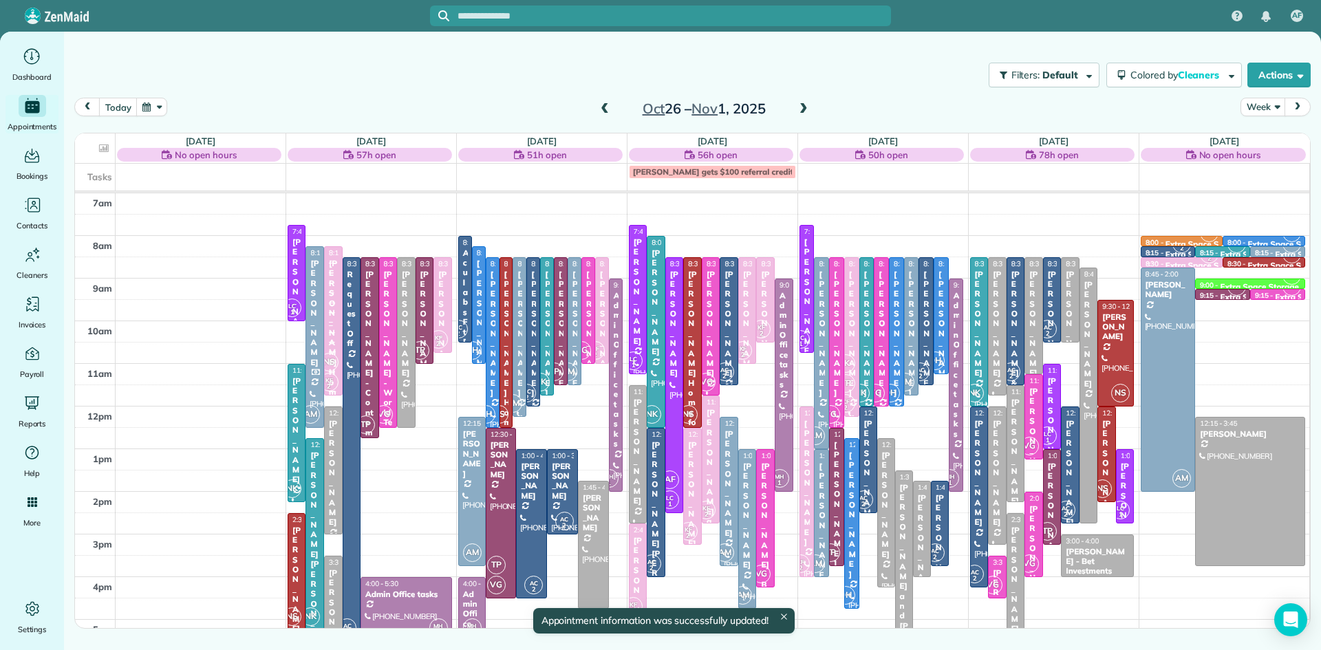
click at [801, 113] on span at bounding box center [803, 109] width 15 height 12
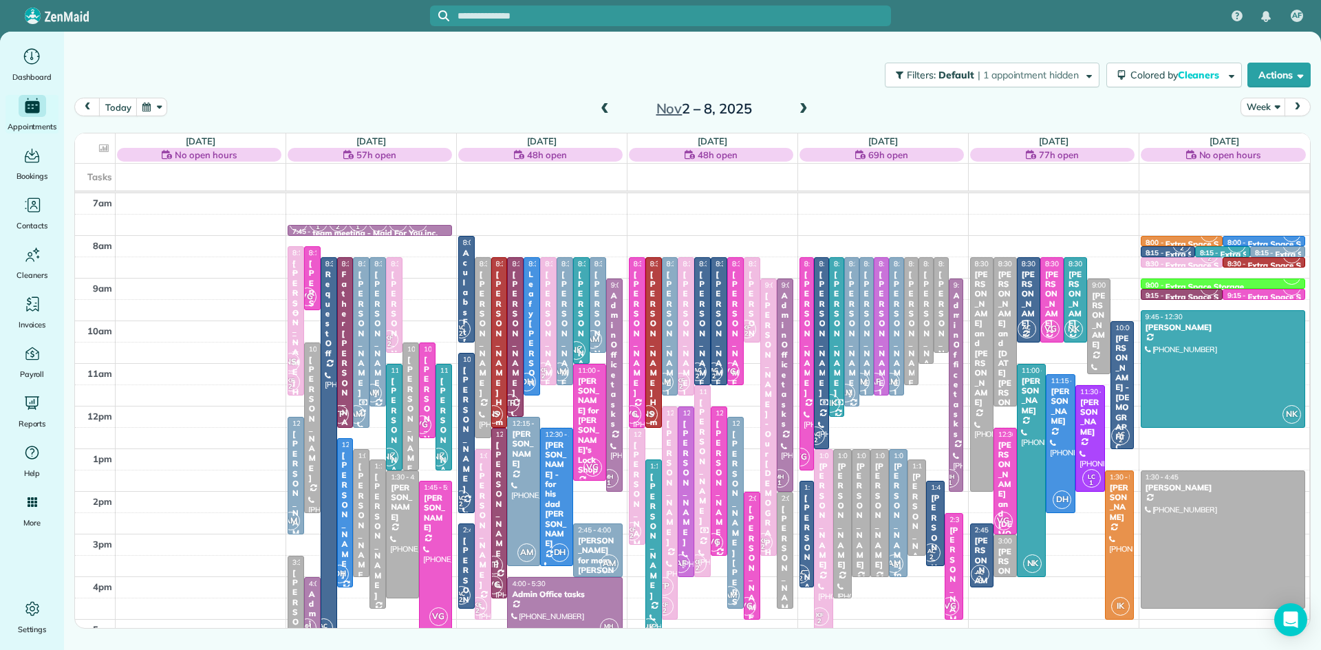
click at [753, 572] on div "[PERSON_NAME]" at bounding box center [752, 568] width 8 height 129
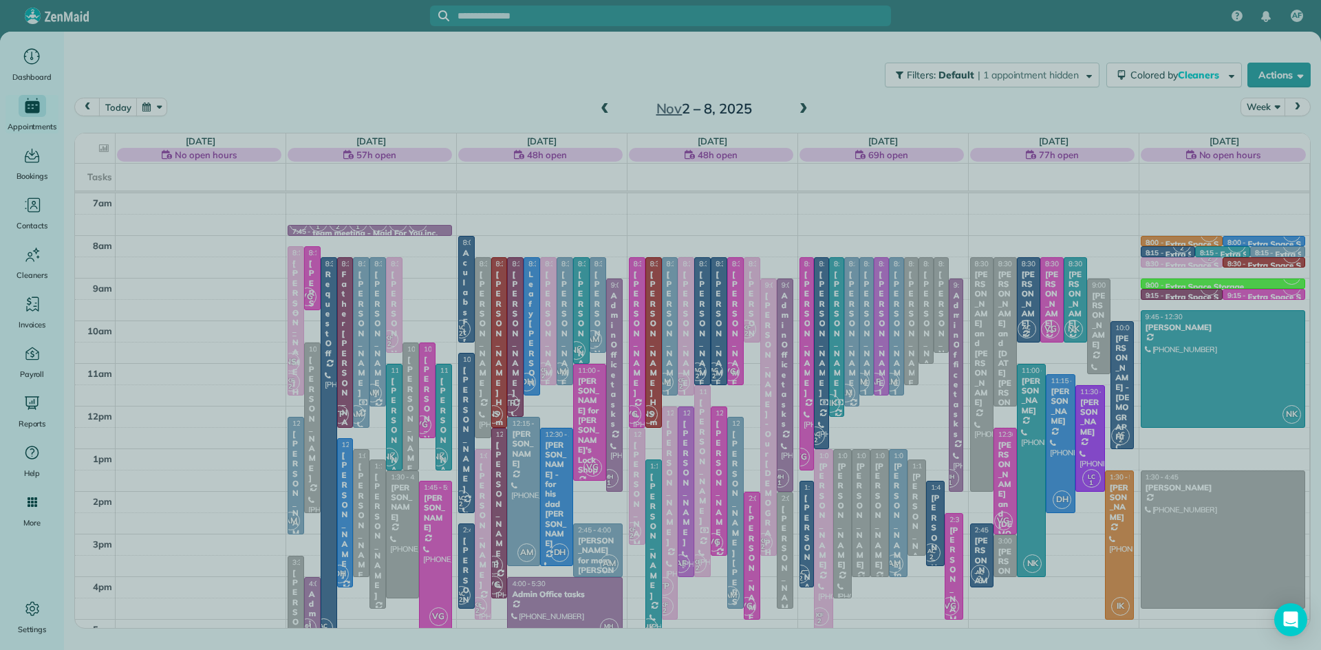
click at [753, 600] on div at bounding box center [660, 325] width 1321 height 650
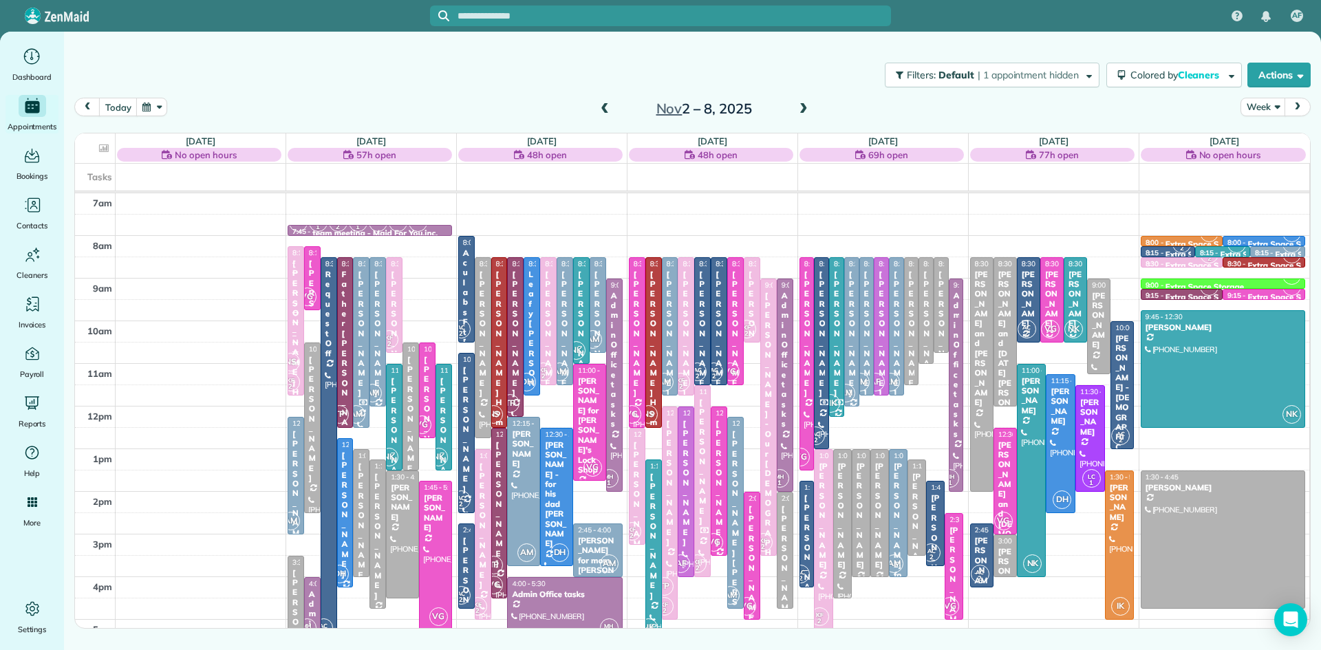
click at [753, 600] on span "VG" at bounding box center [746, 606] width 19 height 19
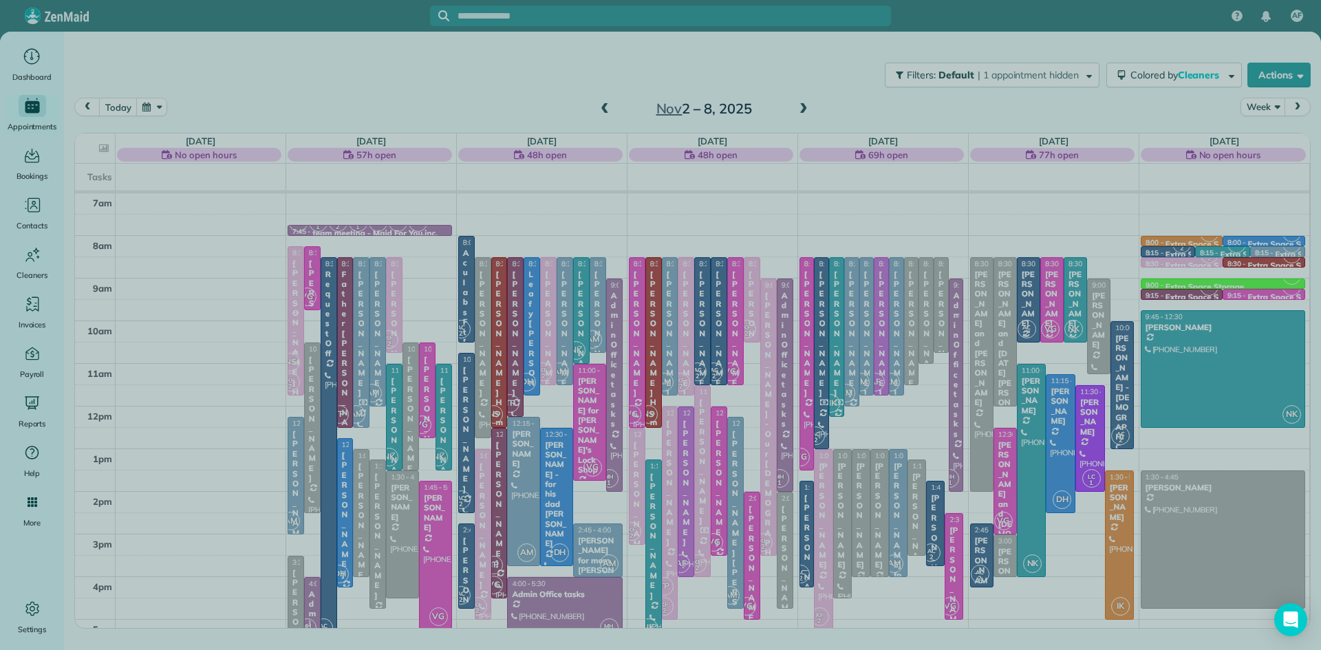
click at [607, 108] on div at bounding box center [660, 325] width 1321 height 650
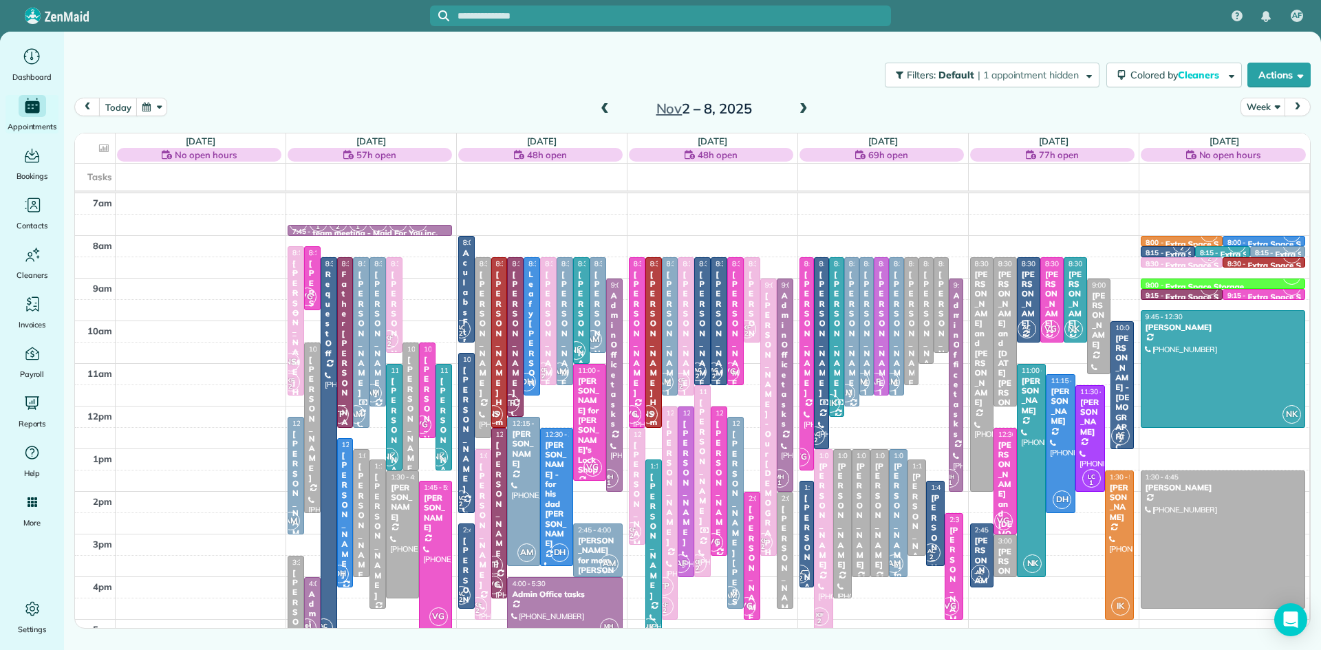
click at [605, 106] on span at bounding box center [604, 109] width 15 height 12
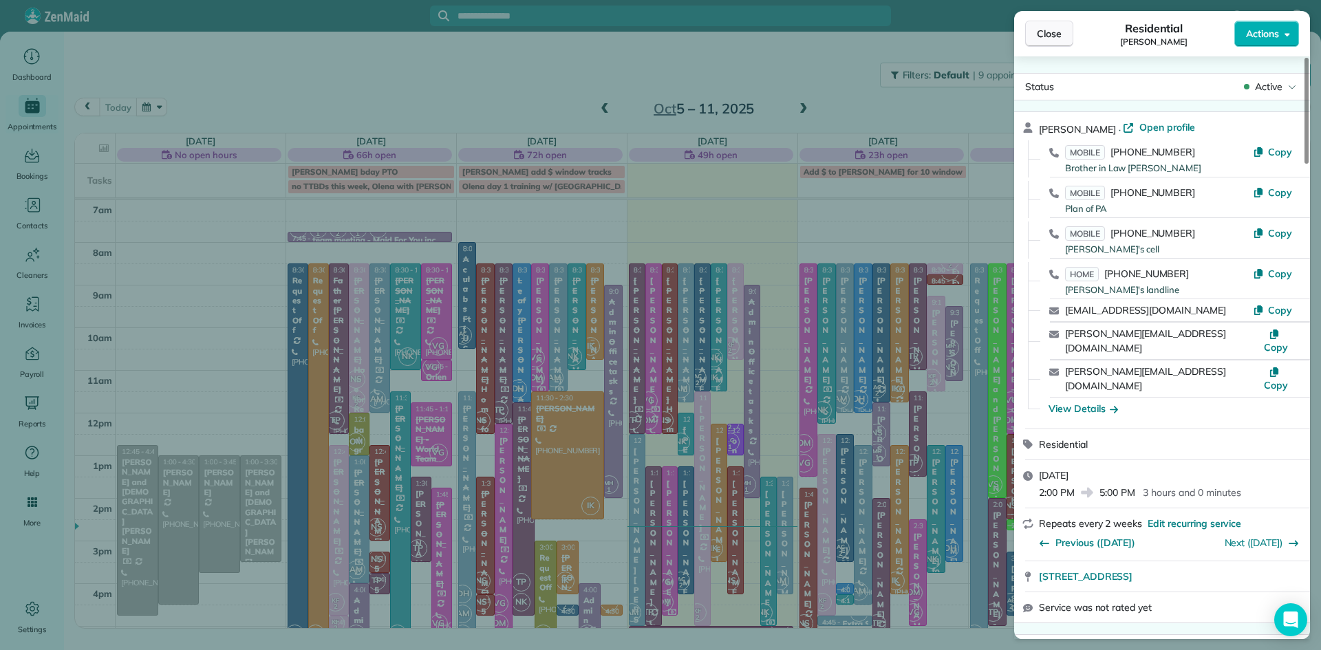
click at [1061, 34] on button "Close" at bounding box center [1049, 34] width 48 height 26
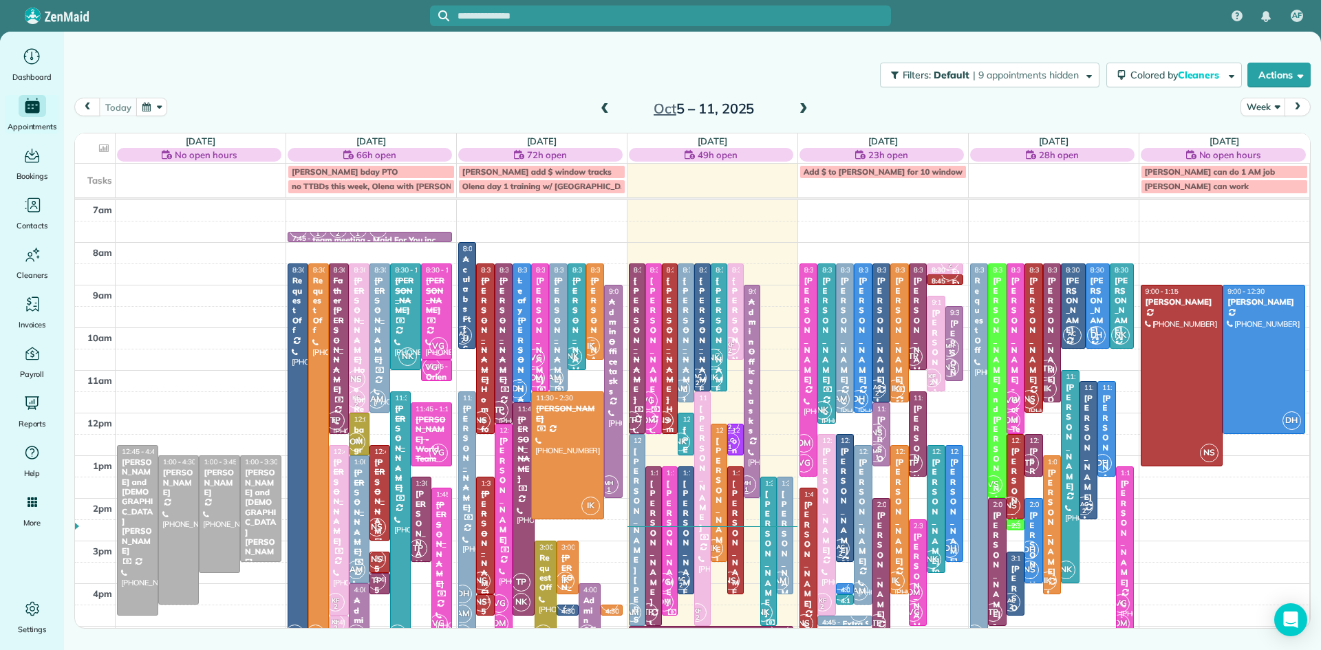
click at [562, 324] on div "[PERSON_NAME]" at bounding box center [558, 330] width 10 height 109
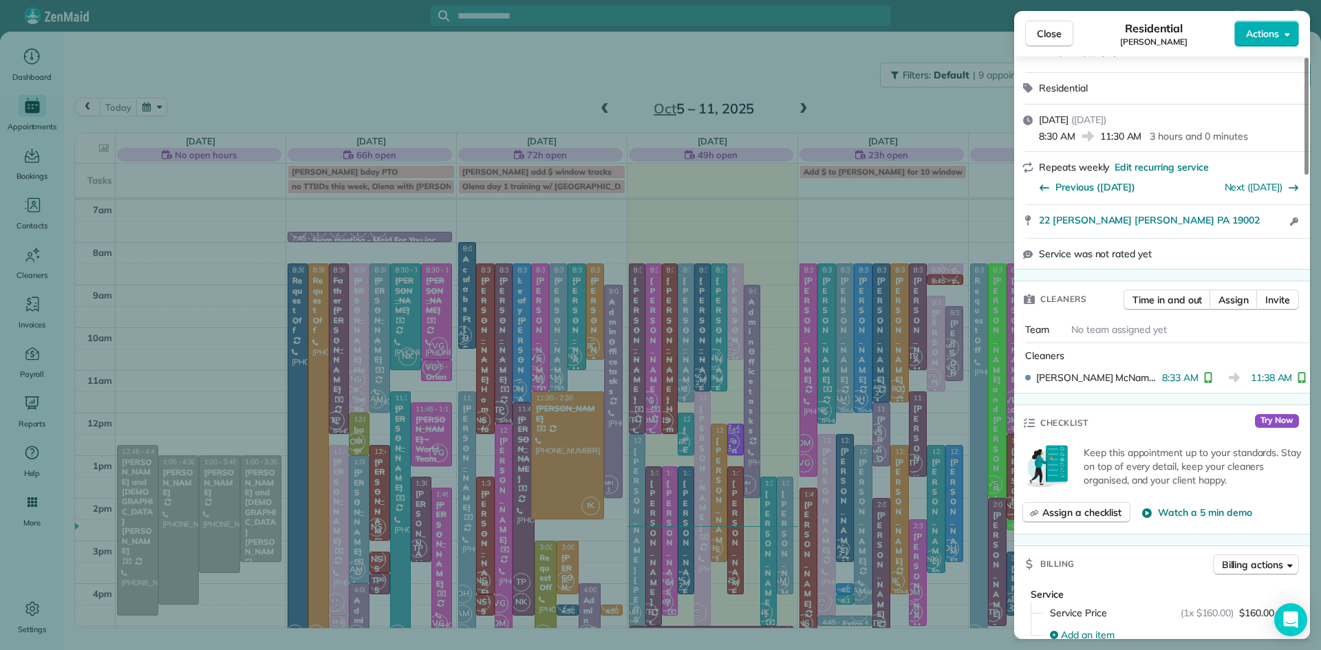
scroll to position [324, 0]
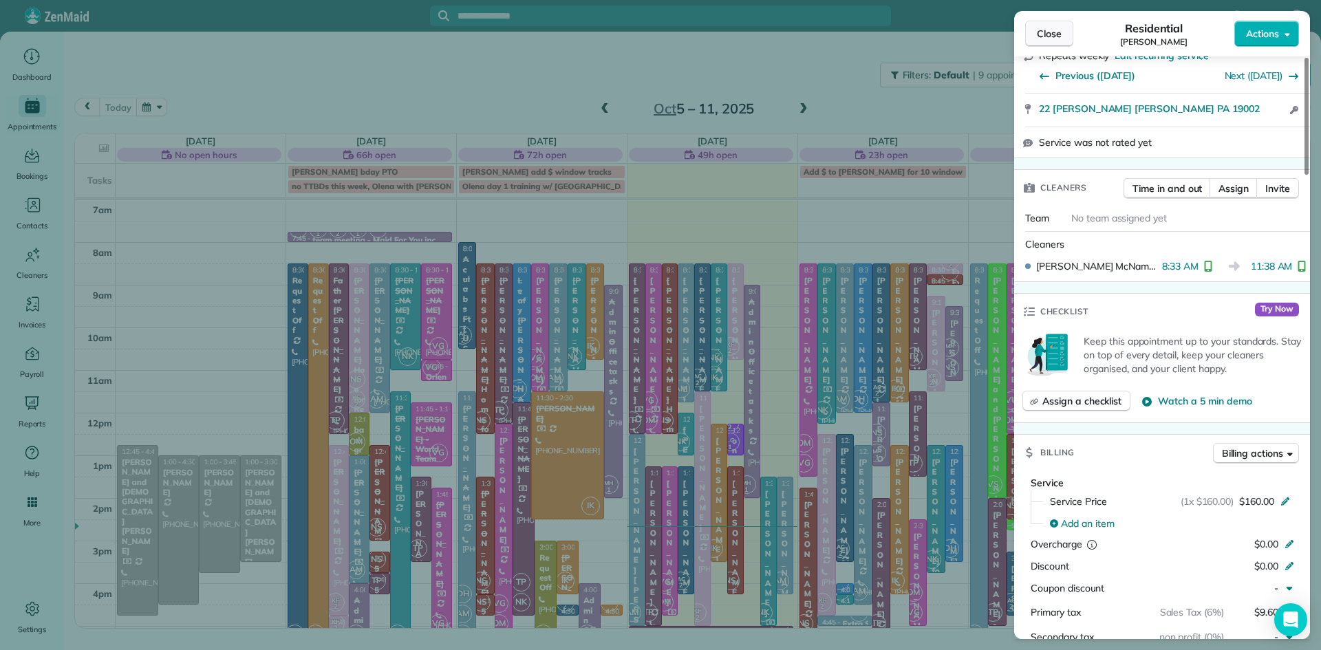
click at [1053, 36] on span "Close" at bounding box center [1049, 34] width 25 height 14
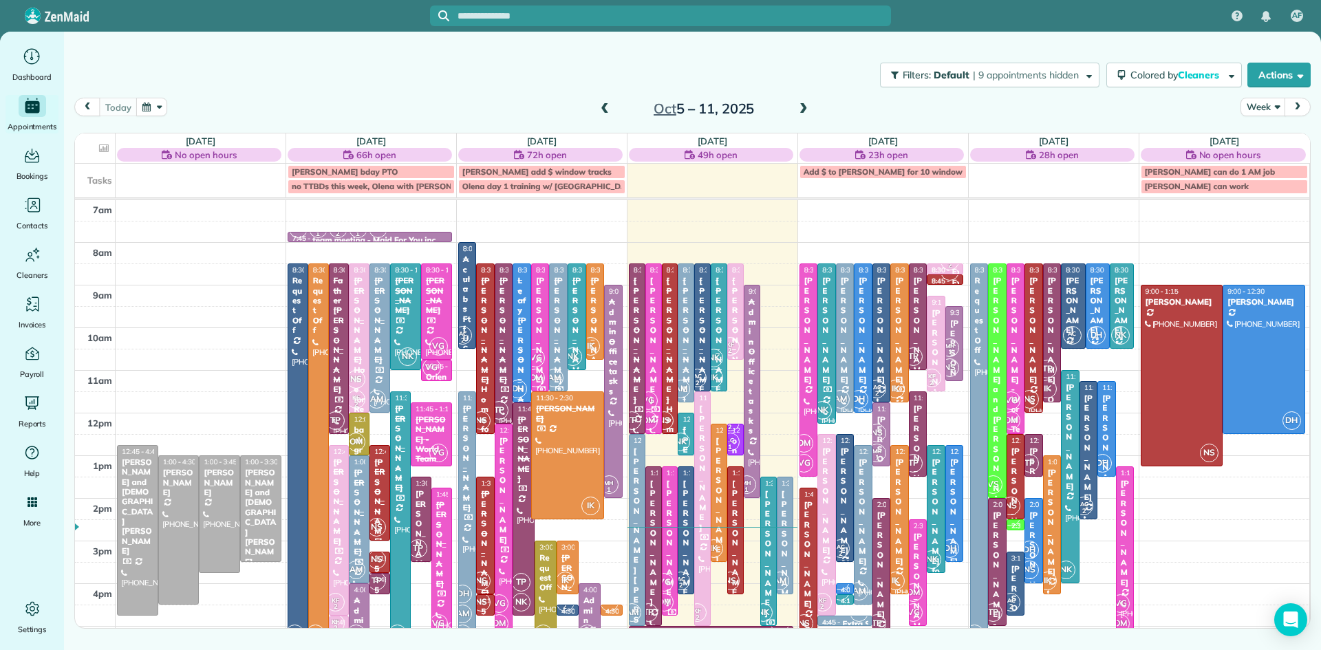
click at [556, 373] on span "AM" at bounding box center [554, 378] width 19 height 19
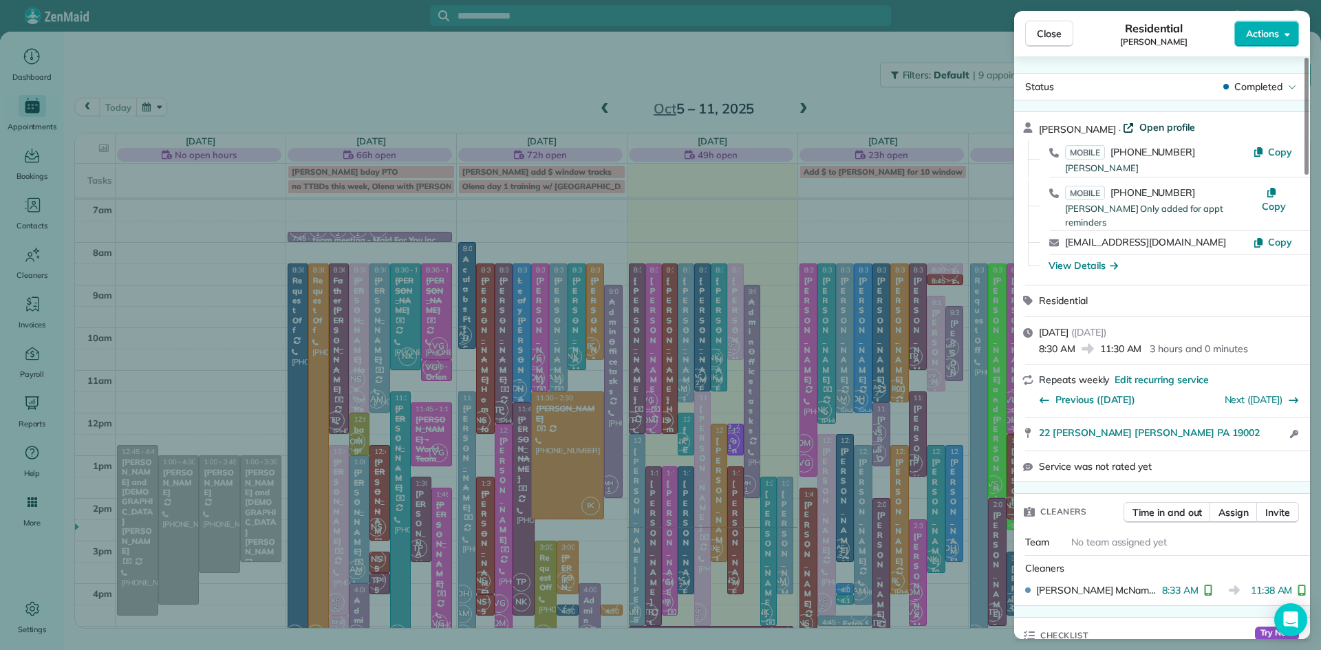
click at [1139, 126] on span "Open profile" at bounding box center [1167, 127] width 56 height 14
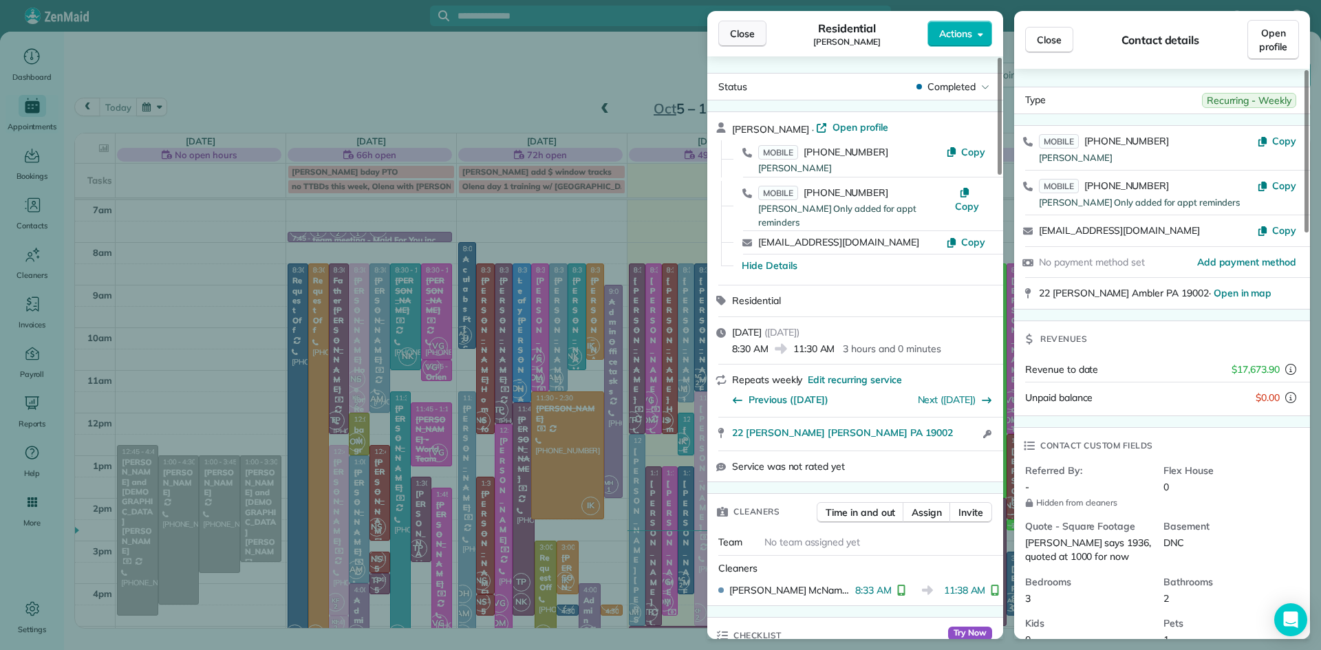
click at [746, 30] on span "Close" at bounding box center [742, 34] width 25 height 14
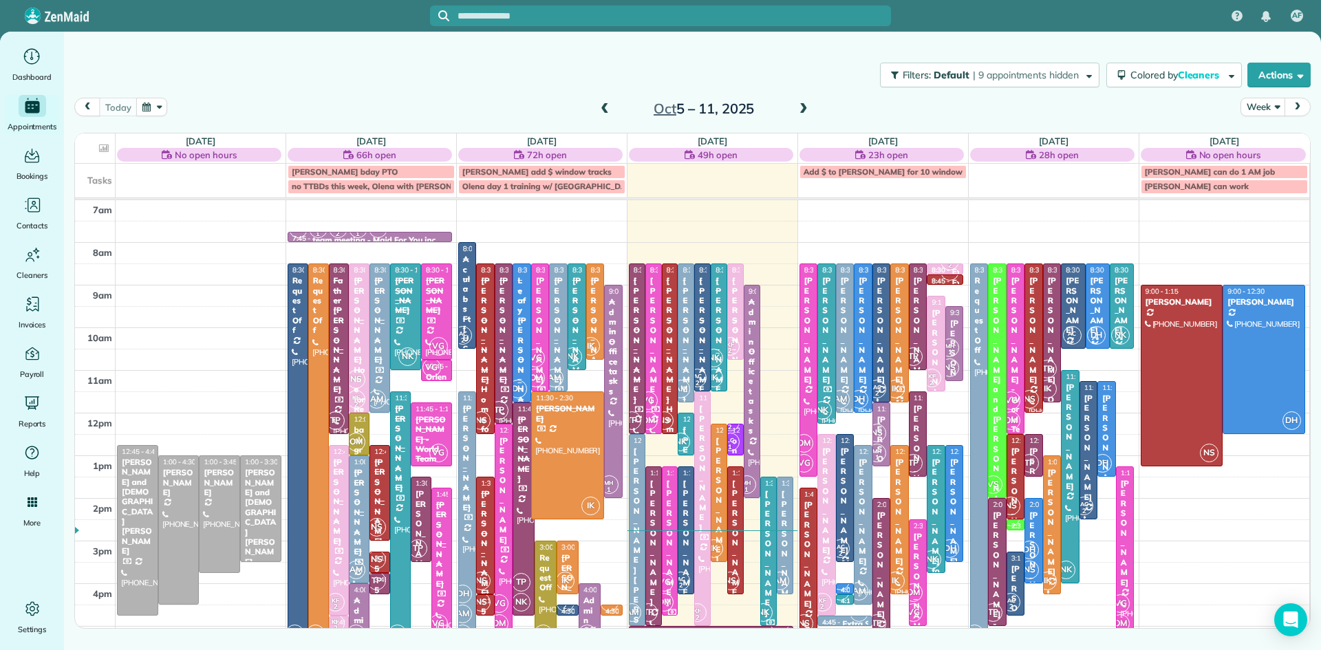
click at [799, 105] on span at bounding box center [803, 109] width 15 height 12
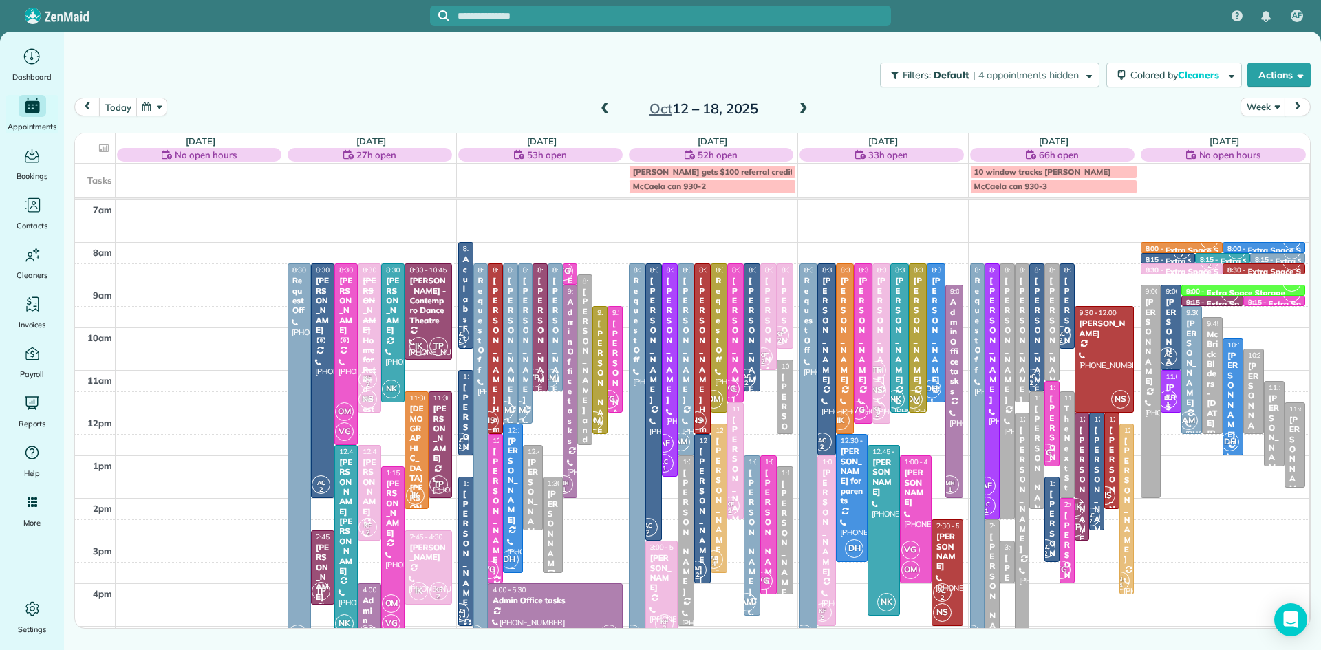
click at [510, 553] on span "DH" at bounding box center [509, 559] width 19 height 19
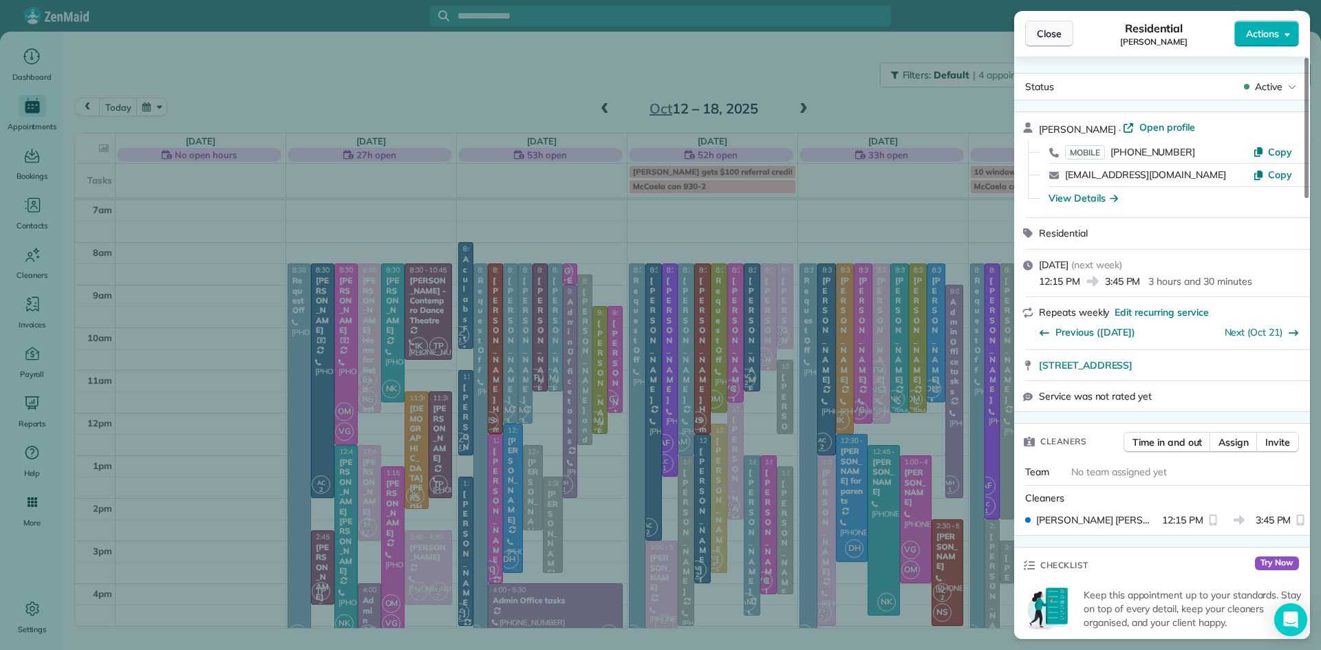
click at [1048, 30] on span "Close" at bounding box center [1049, 34] width 25 height 14
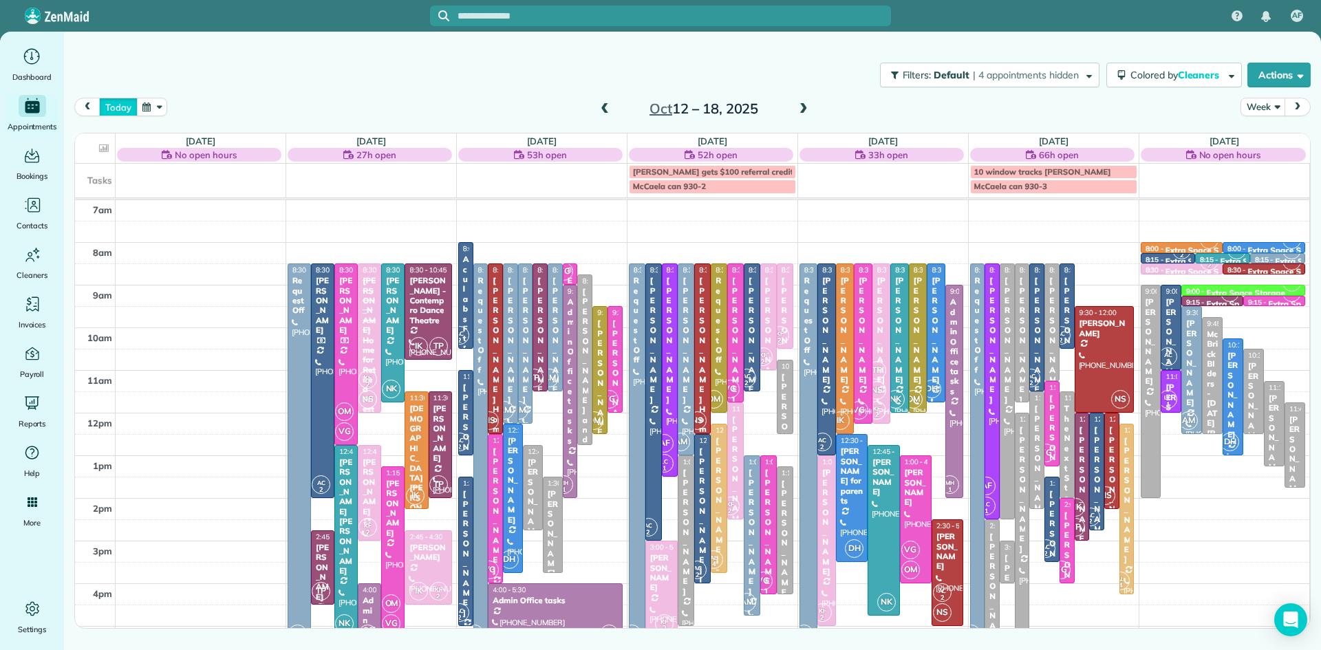
click at [113, 107] on button "today" at bounding box center [118, 107] width 38 height 19
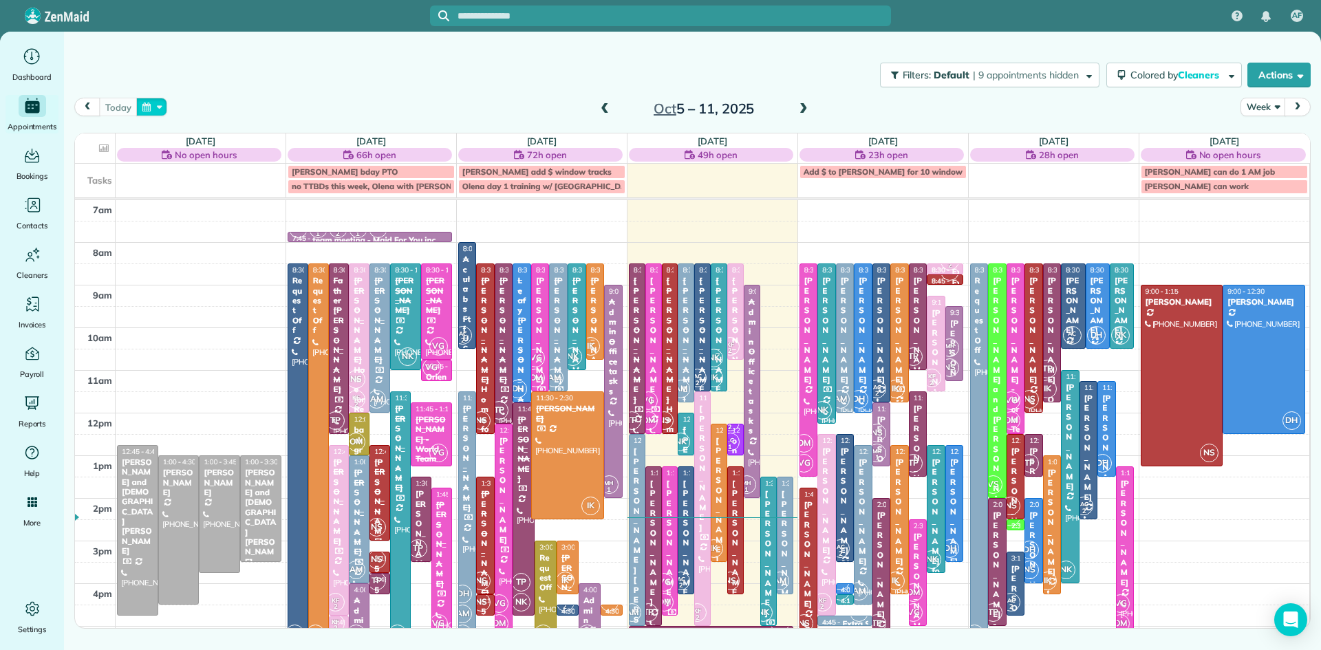
click at [151, 100] on button "button" at bounding box center [152, 107] width 32 height 19
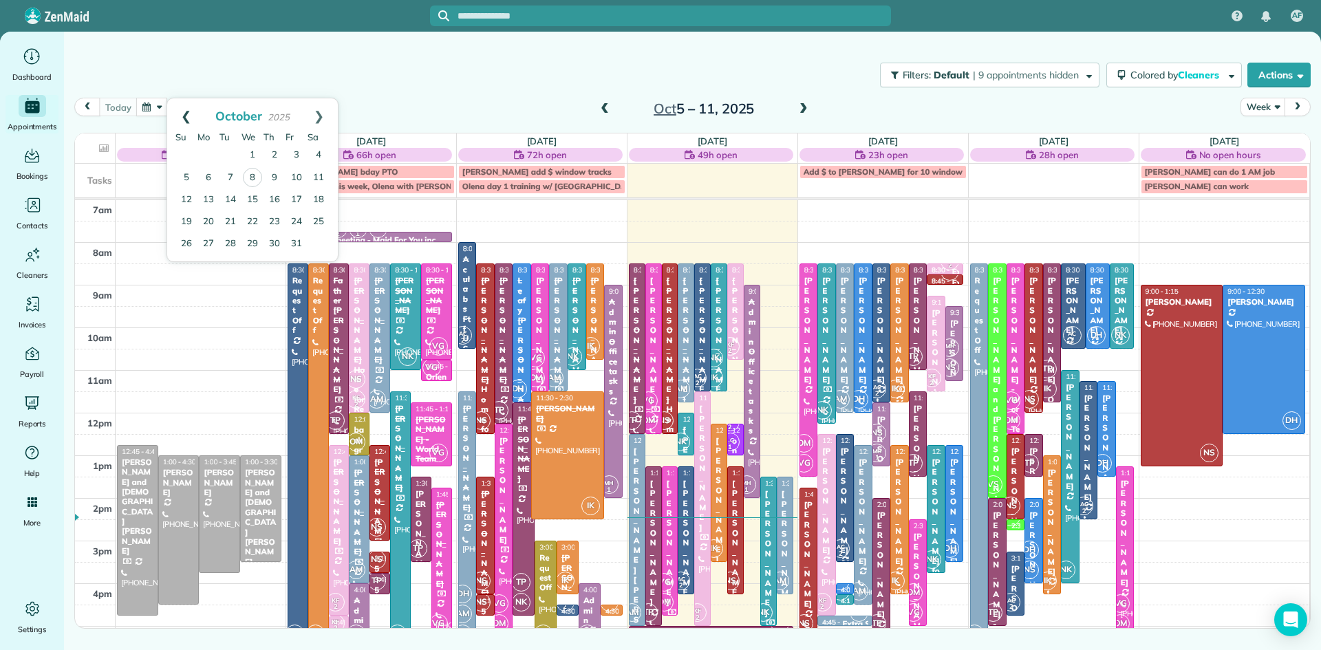
click at [181, 114] on link "Prev" at bounding box center [186, 115] width 38 height 34
click at [181, 113] on link "Prev" at bounding box center [186, 115] width 38 height 34
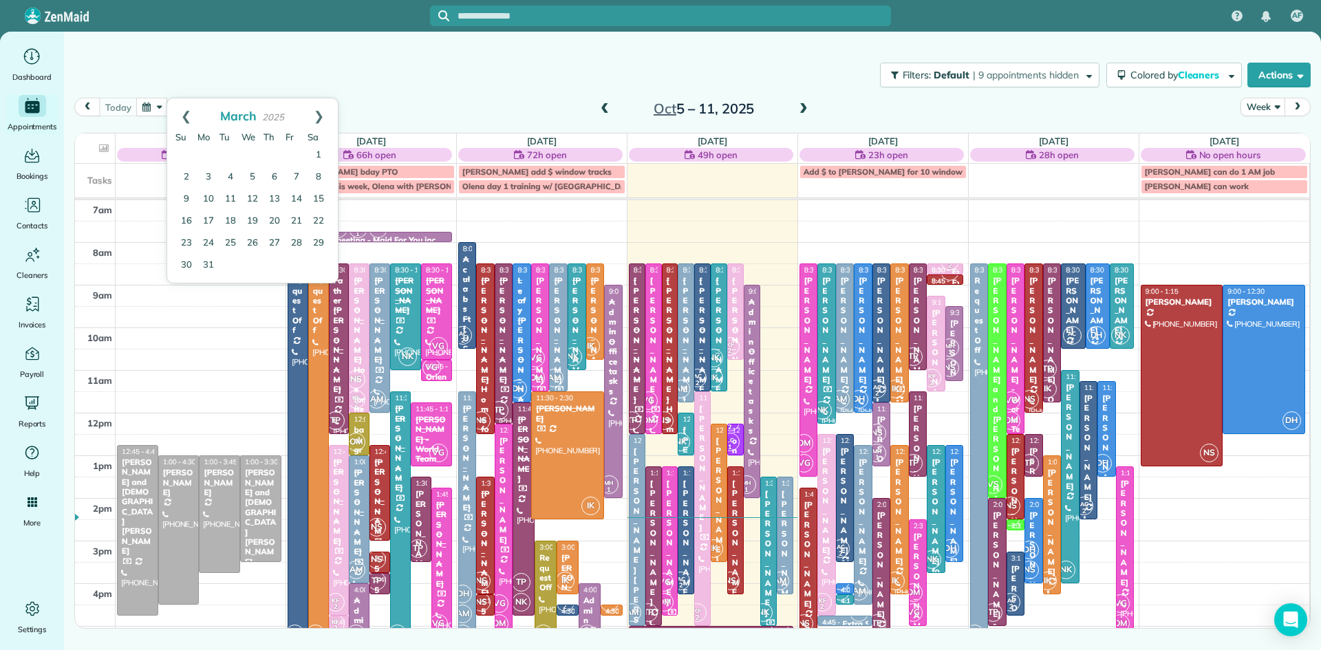
click at [181, 113] on link "Prev" at bounding box center [186, 115] width 38 height 34
drag, startPoint x: 181, startPoint y: 113, endPoint x: 185, endPoint y: 121, distance: 8.6
click at [185, 121] on link "Prev" at bounding box center [186, 115] width 38 height 34
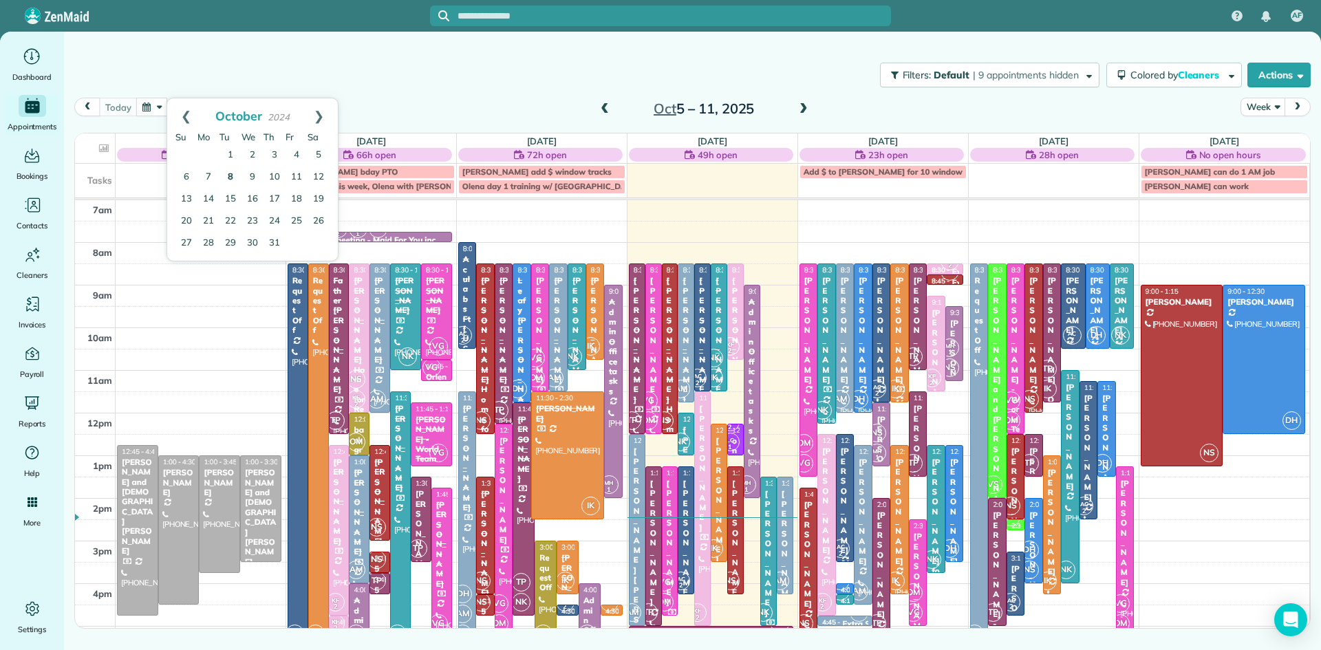
click at [228, 173] on link "8" at bounding box center [230, 177] width 22 height 22
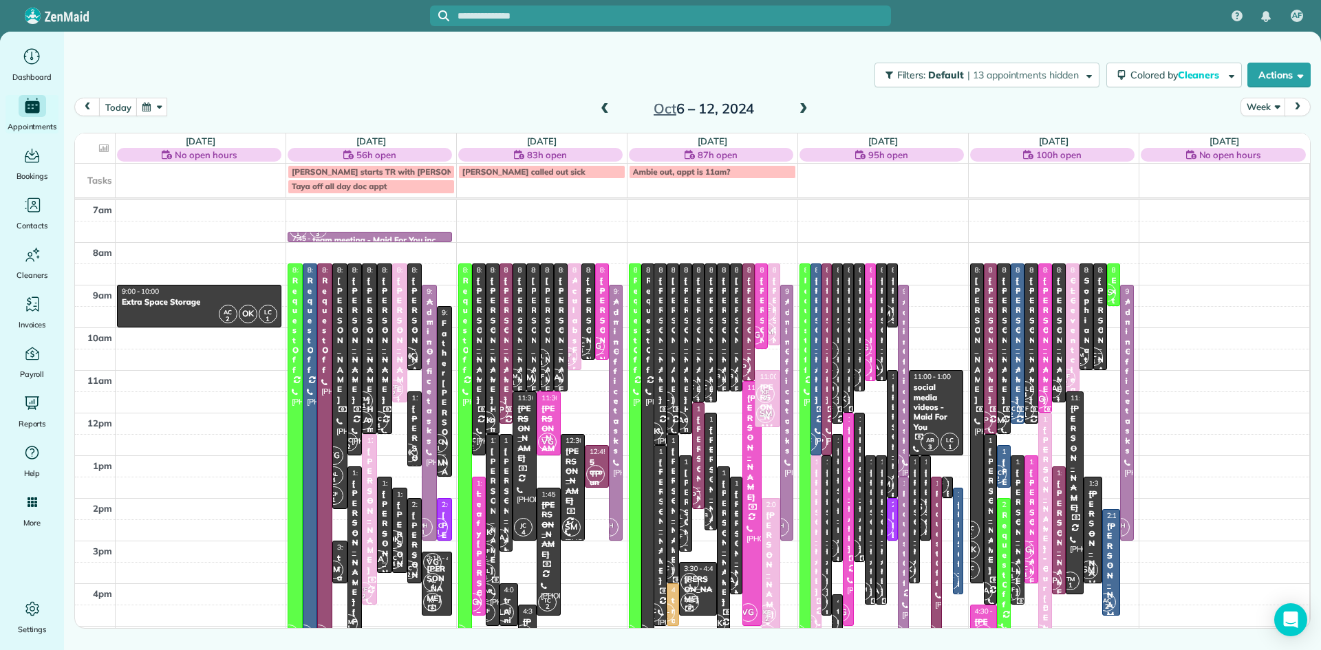
click at [604, 103] on span at bounding box center [604, 109] width 15 height 12
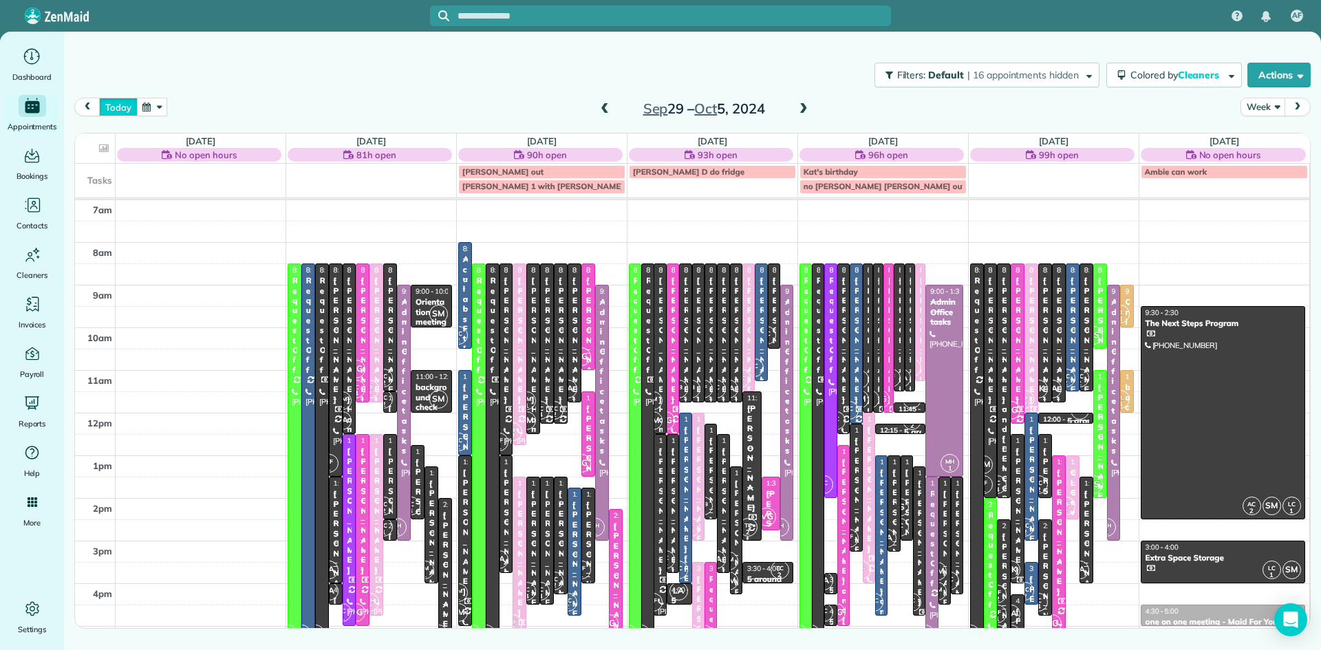
click at [124, 102] on button "today" at bounding box center [118, 107] width 38 height 19
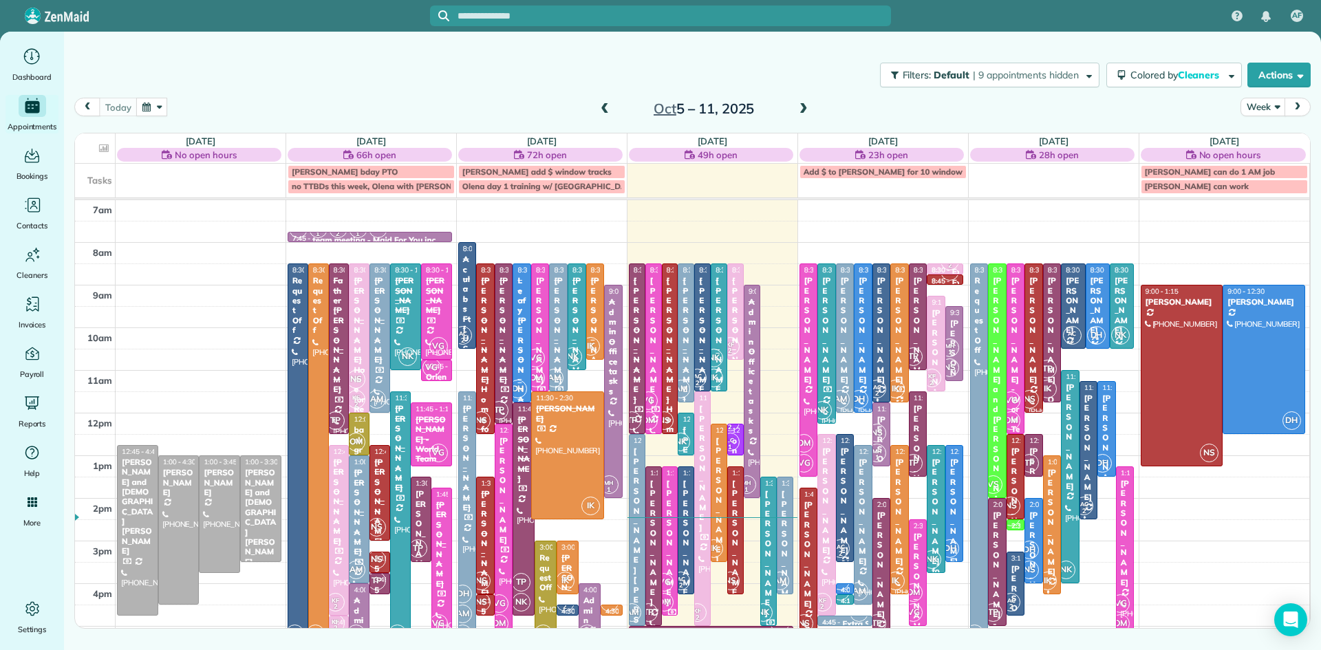
click at [468, 432] on div "[PERSON_NAME]" at bounding box center [467, 458] width 10 height 109
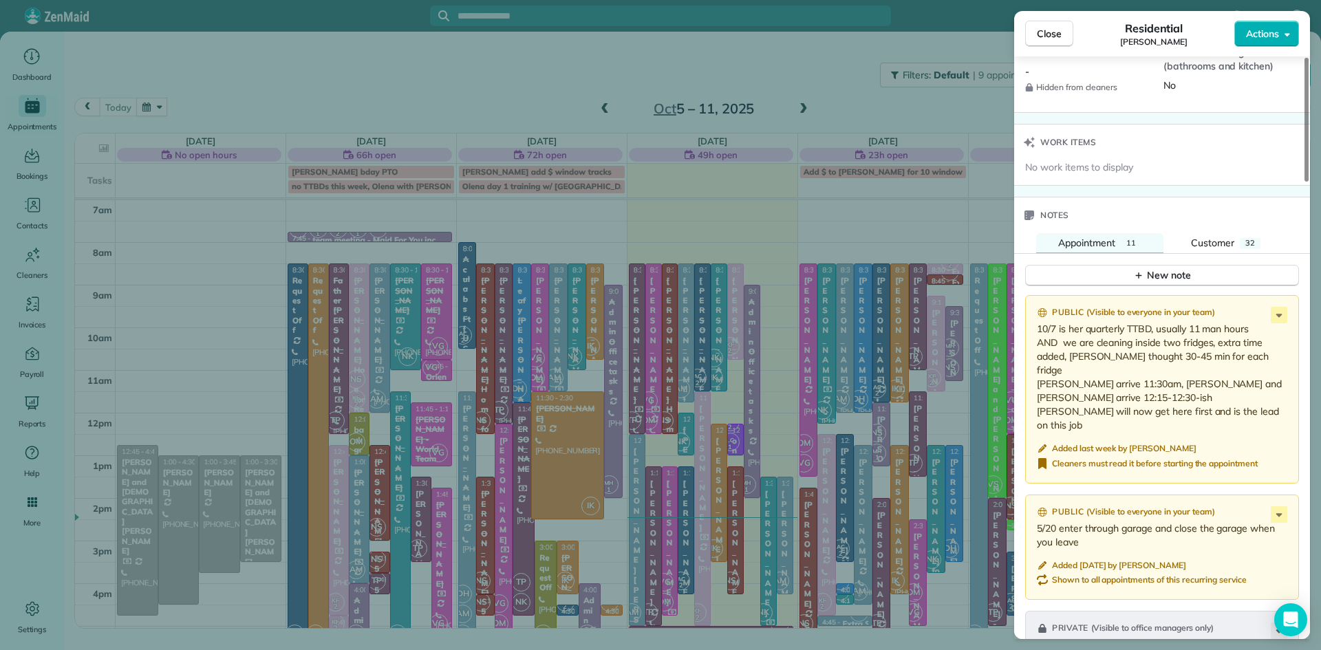
scroll to position [1369, 0]
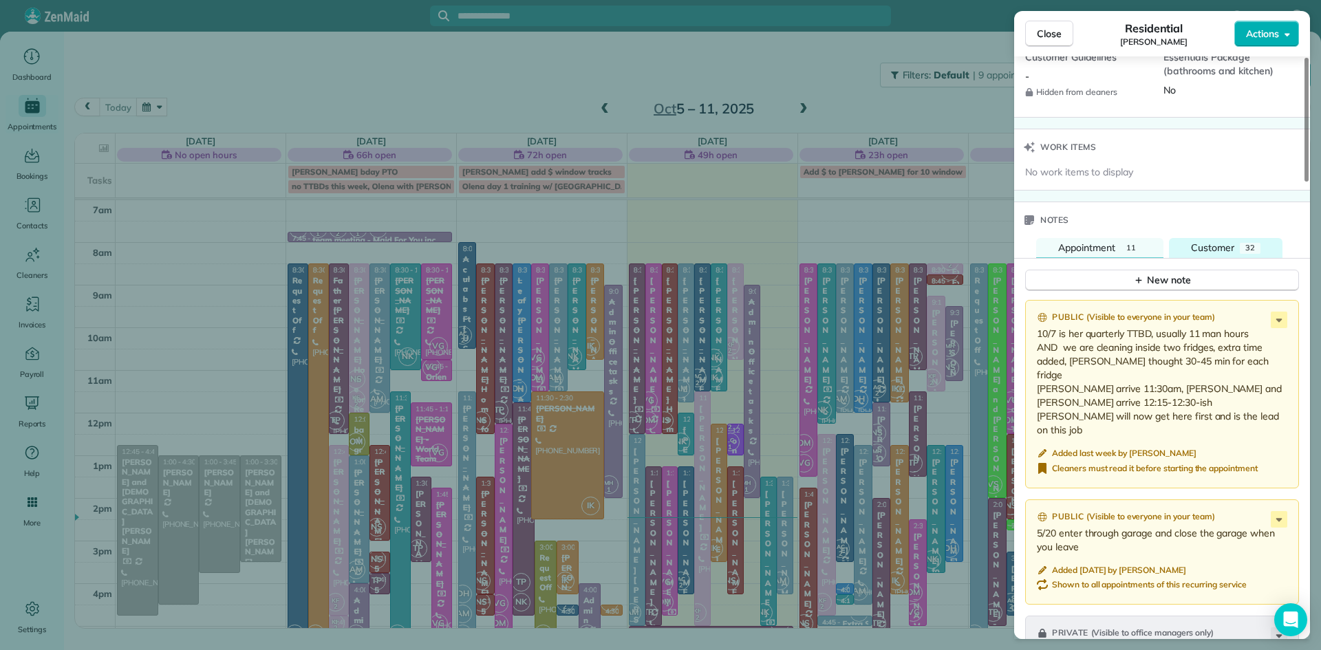
click at [1220, 254] on span "Customer" at bounding box center [1212, 247] width 43 height 12
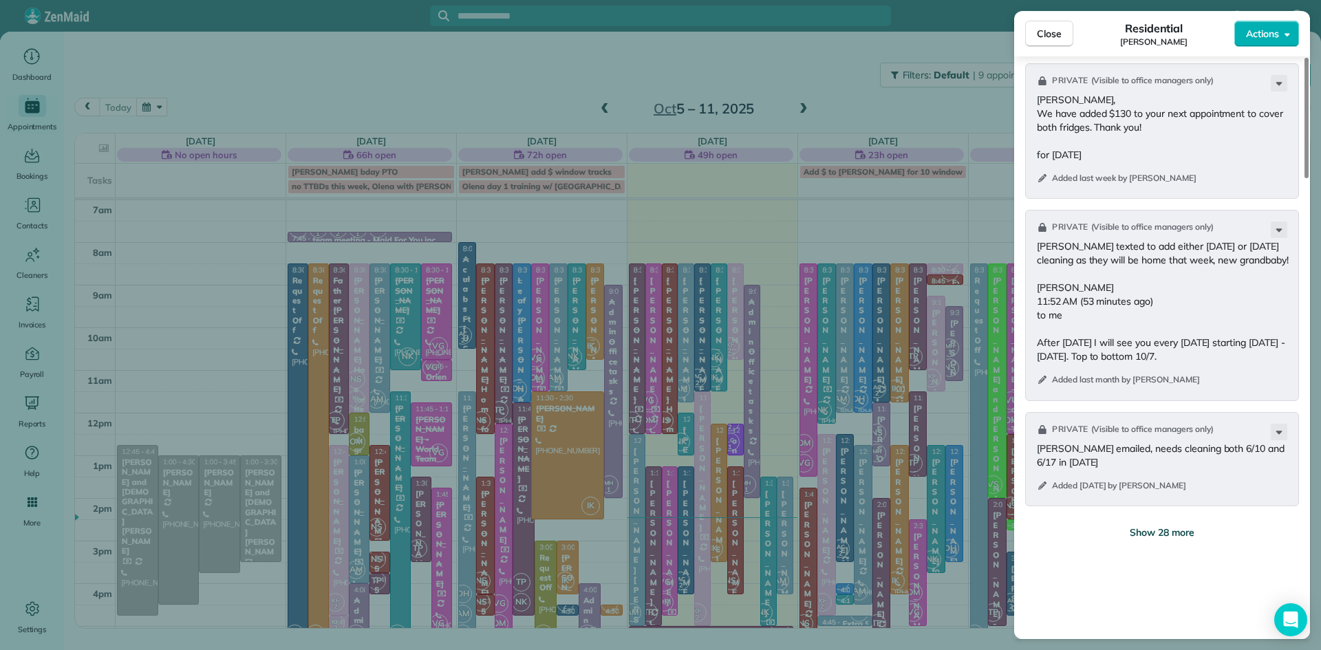
scroll to position [1740, 0]
click at [1169, 539] on span "Show 28 more" at bounding box center [1161, 532] width 65 height 14
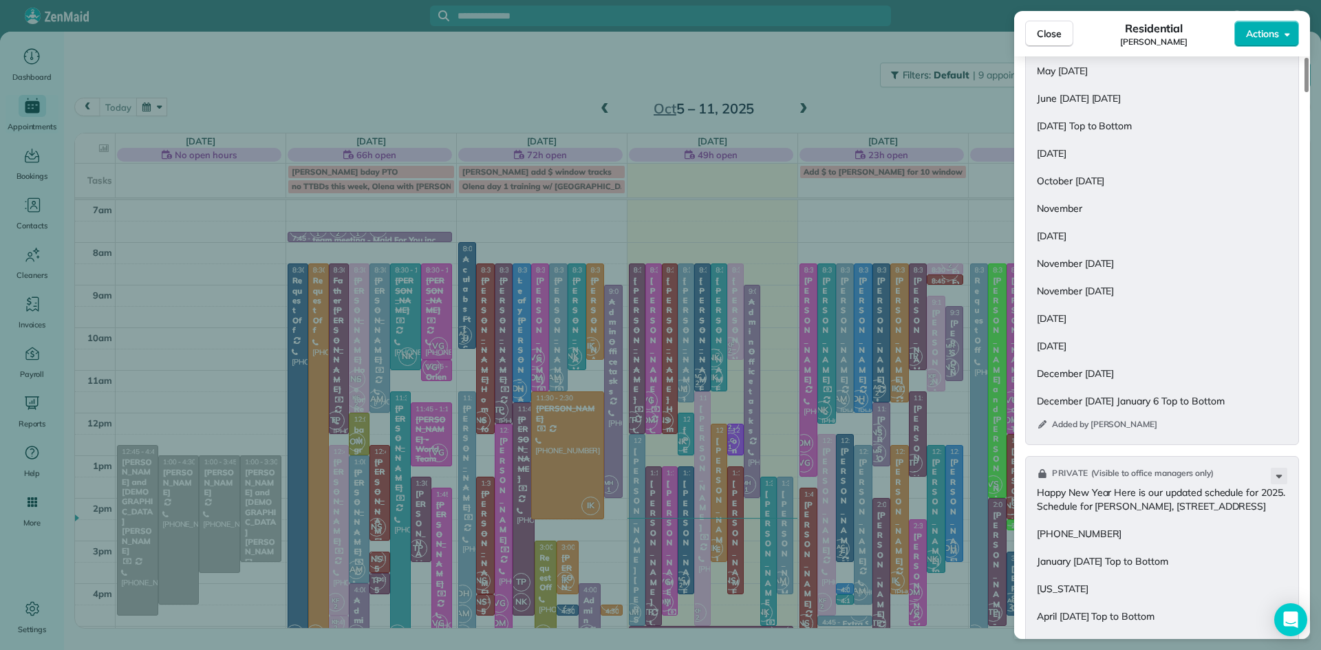
scroll to position [3404, 0]
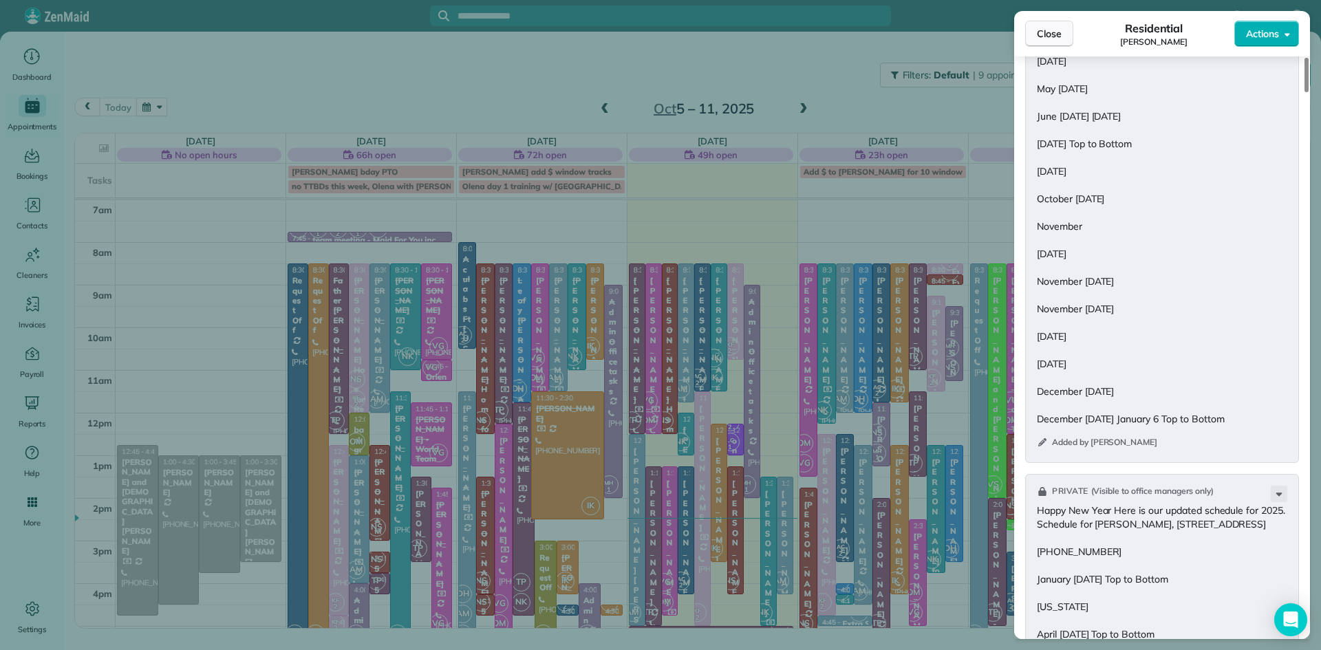
click at [1057, 36] on span "Close" at bounding box center [1049, 34] width 25 height 14
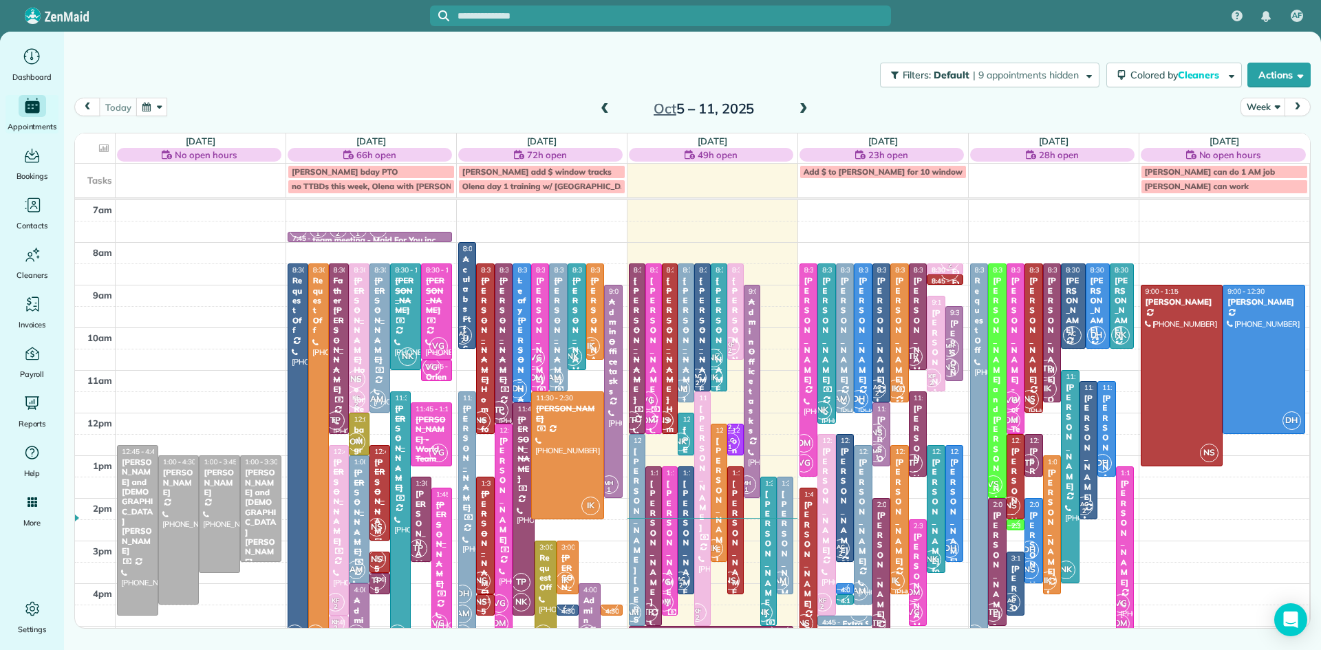
click at [796, 109] on span at bounding box center [803, 109] width 15 height 12
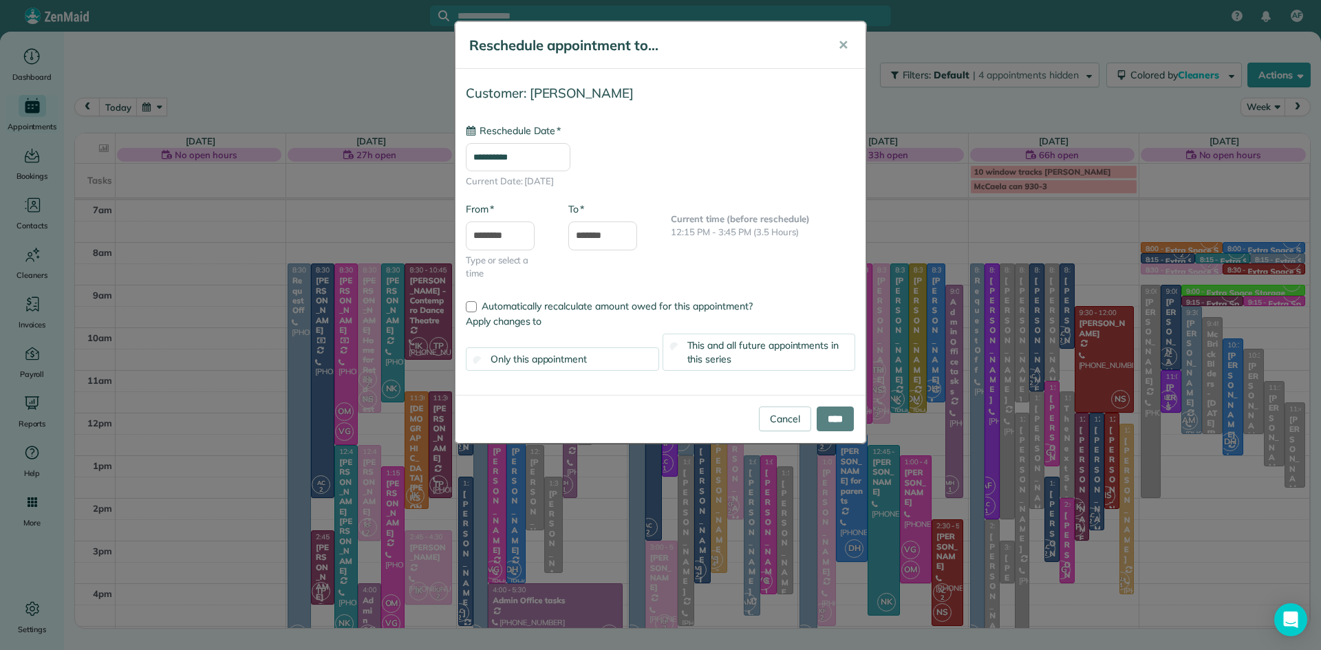
type input "**********"
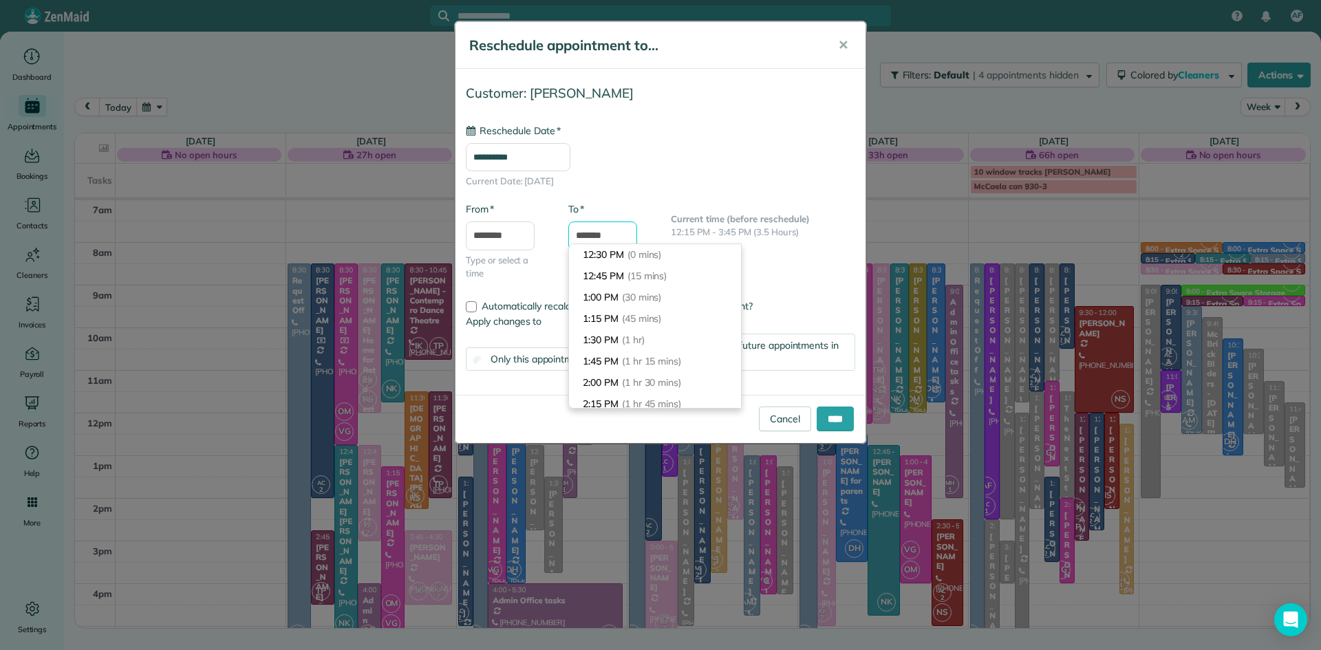
click at [631, 237] on input "*******" at bounding box center [602, 235] width 69 height 29
type input "*******"
click at [633, 248] on span "(3 hrs 15 mins)" at bounding box center [655, 254] width 67 height 12
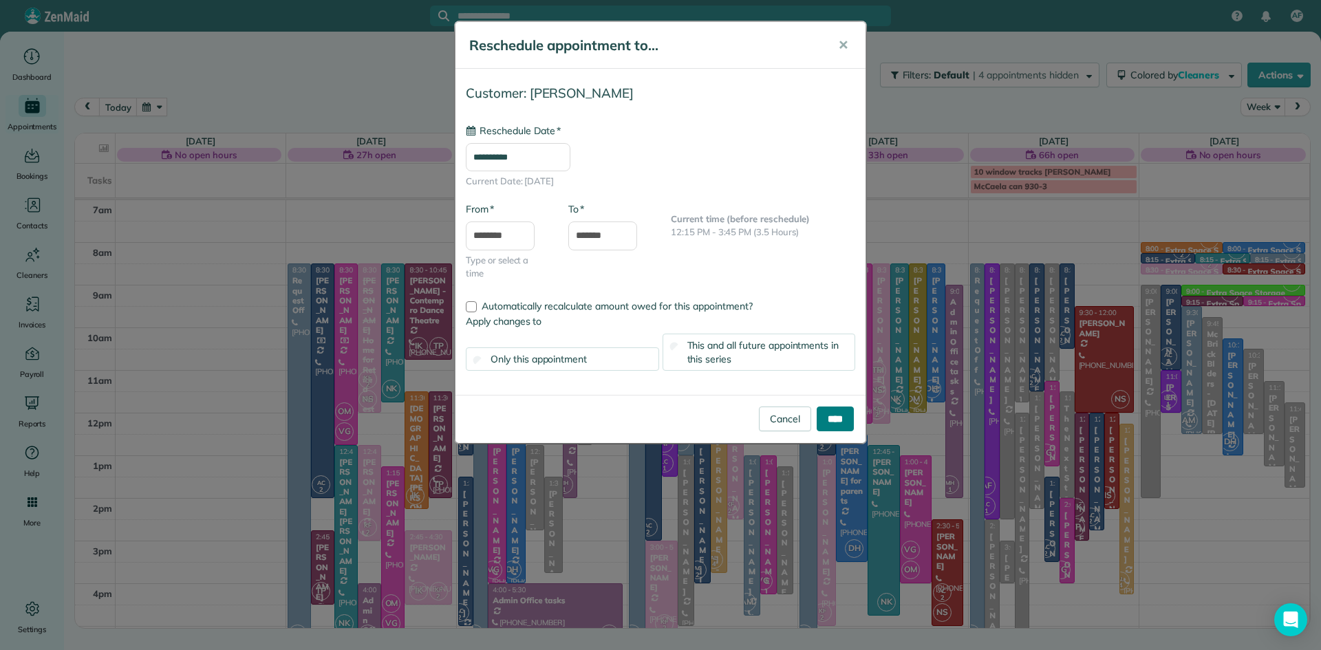
click at [832, 410] on input "****" at bounding box center [834, 419] width 37 height 25
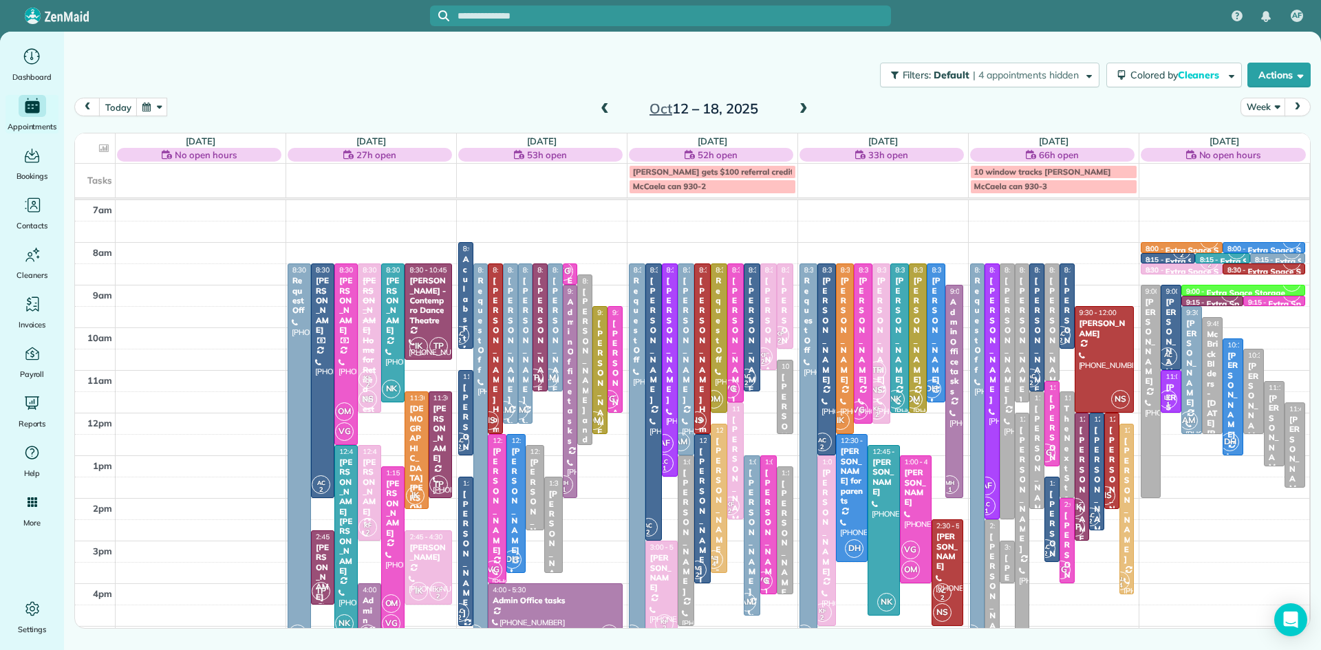
click at [802, 106] on span at bounding box center [803, 109] width 15 height 12
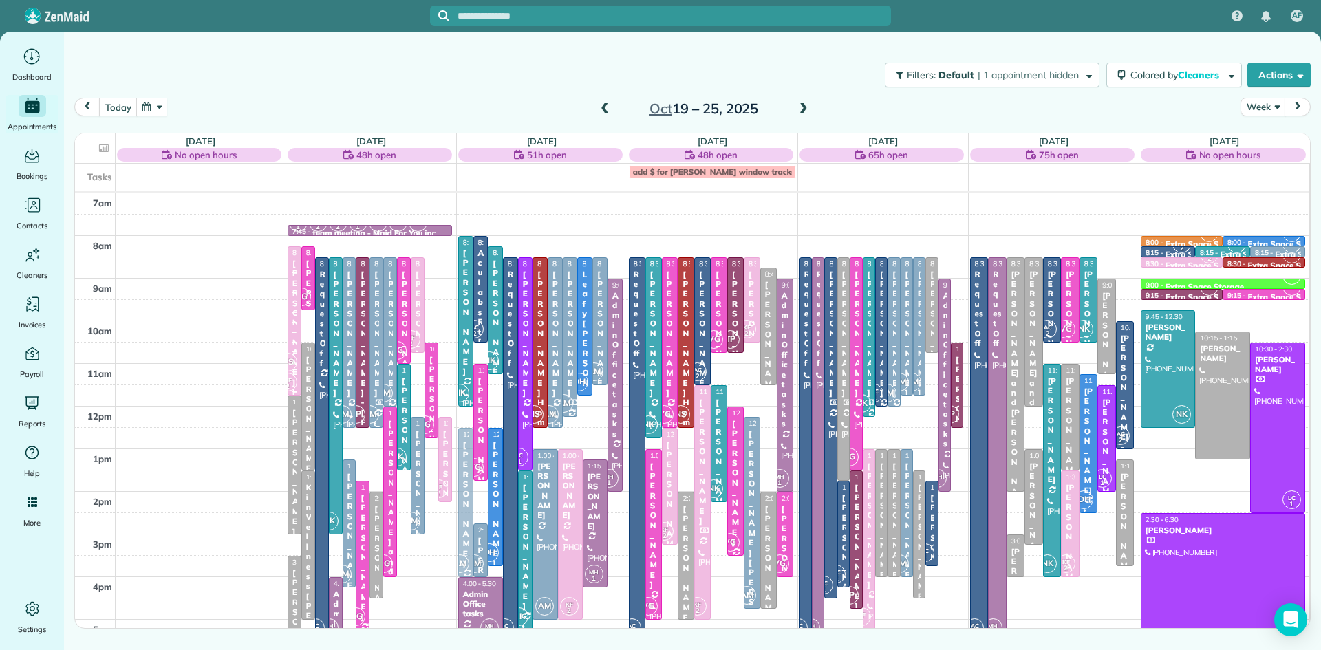
drag, startPoint x: 468, startPoint y: 510, endPoint x: 466, endPoint y: 521, distance: 11.2
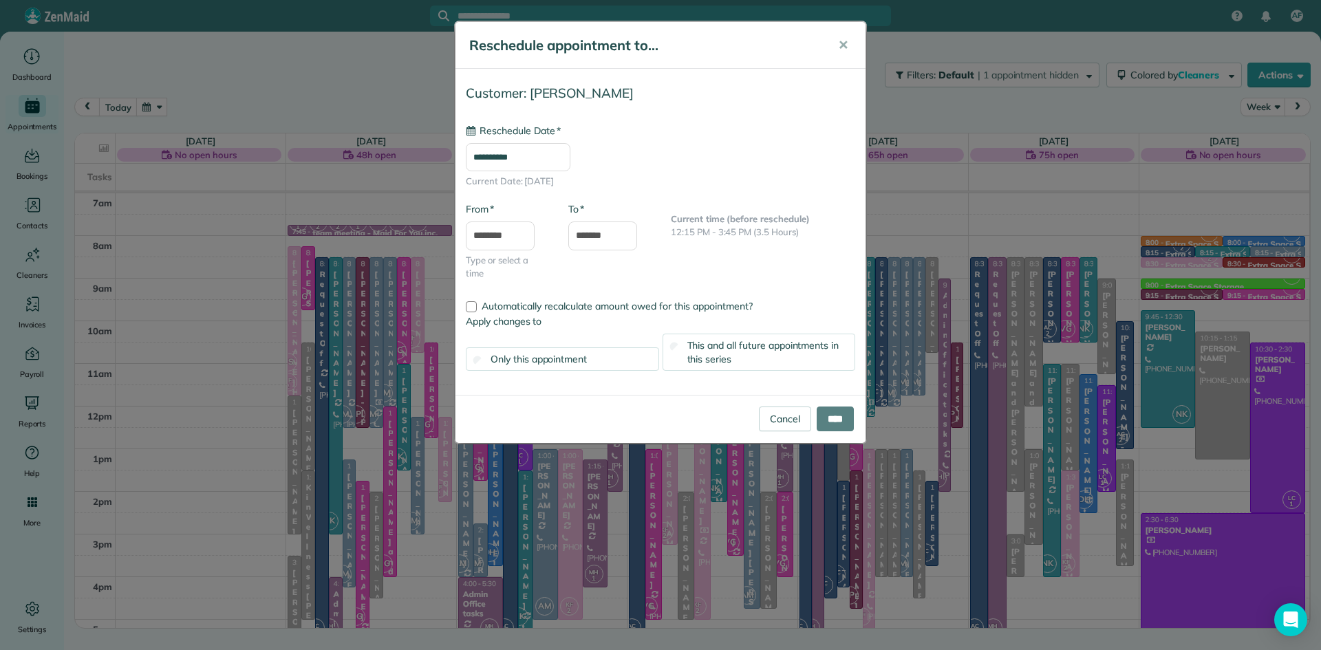
type input "**********"
click at [630, 238] on input "*******" at bounding box center [602, 235] width 69 height 29
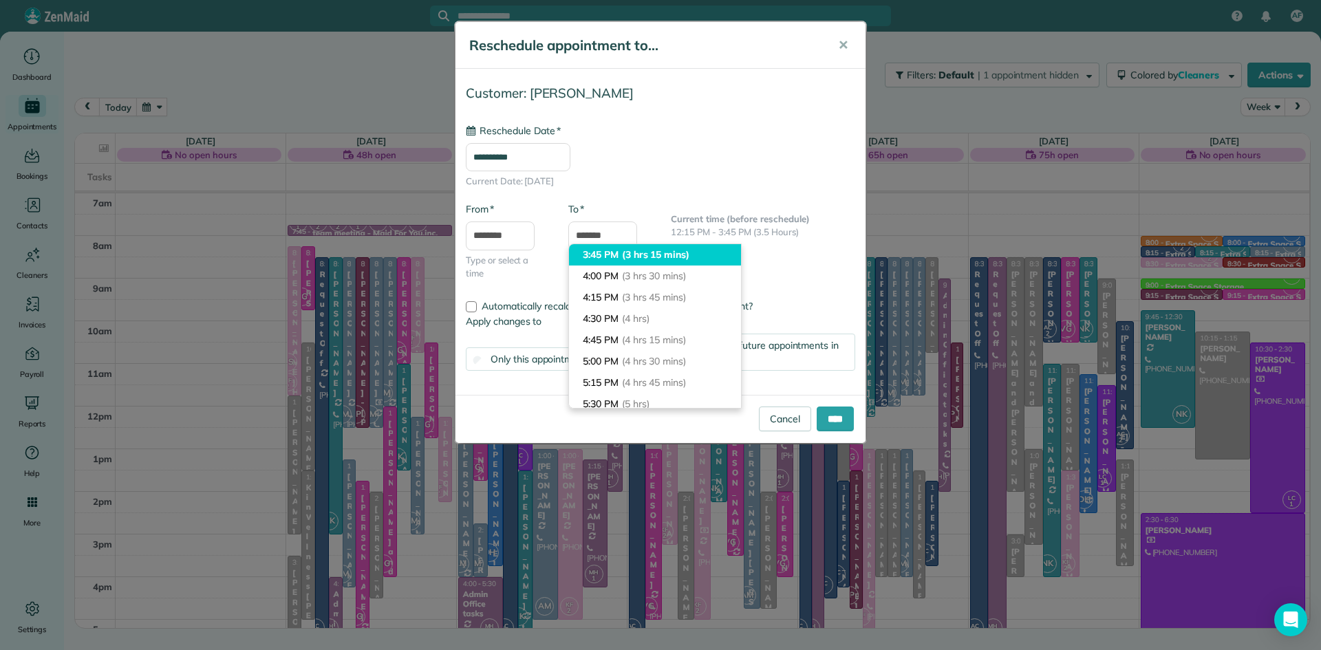
type input "*******"
click at [633, 257] on span "(3 hrs 15 mins)" at bounding box center [655, 254] width 67 height 12
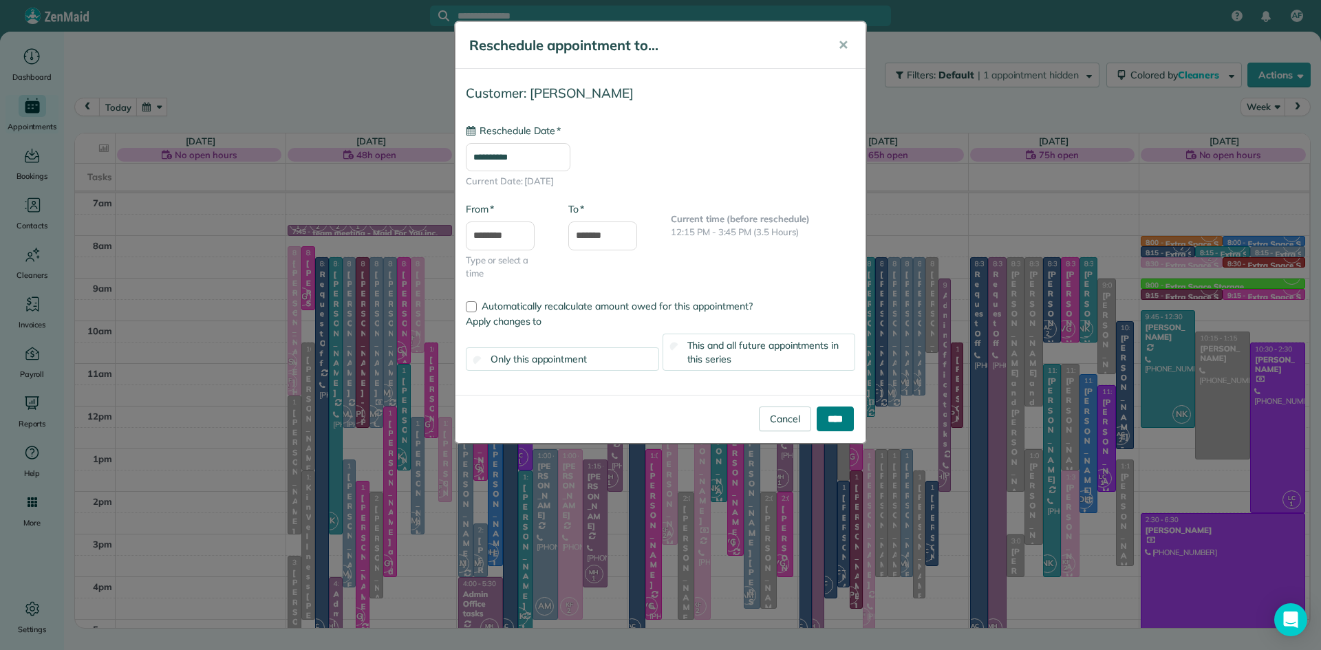
click at [831, 413] on input "****" at bounding box center [834, 419] width 37 height 25
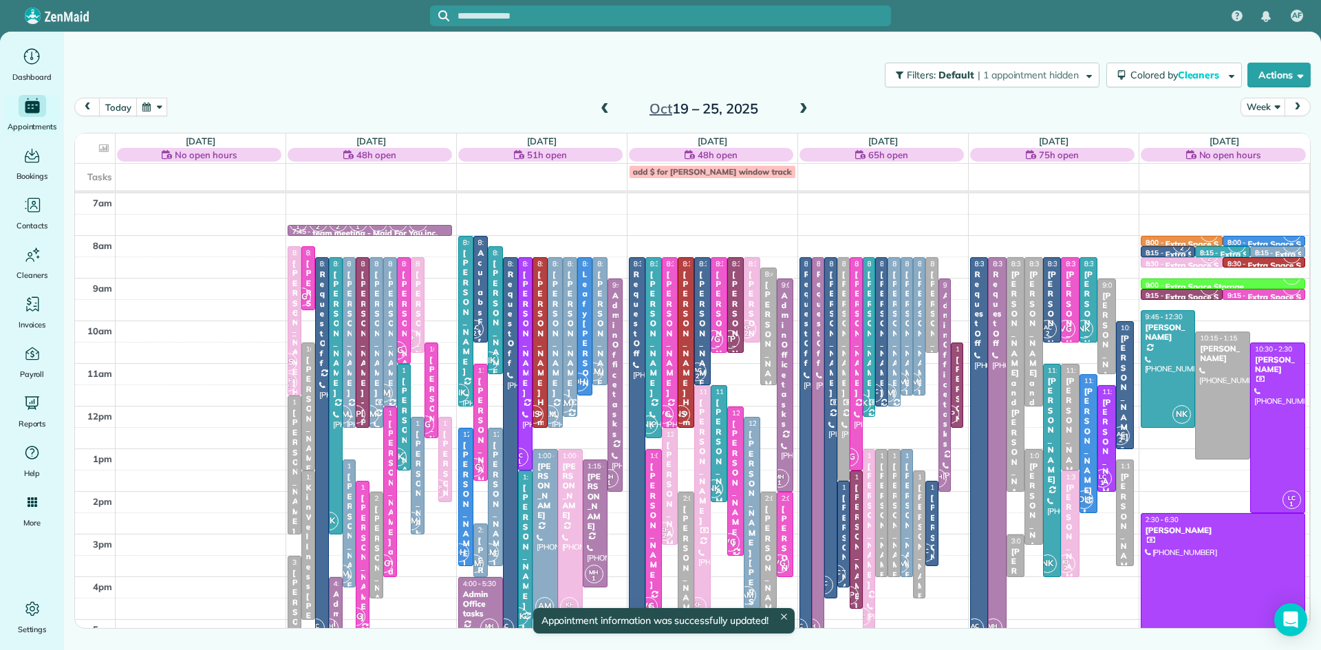
click at [799, 106] on span at bounding box center [803, 109] width 15 height 12
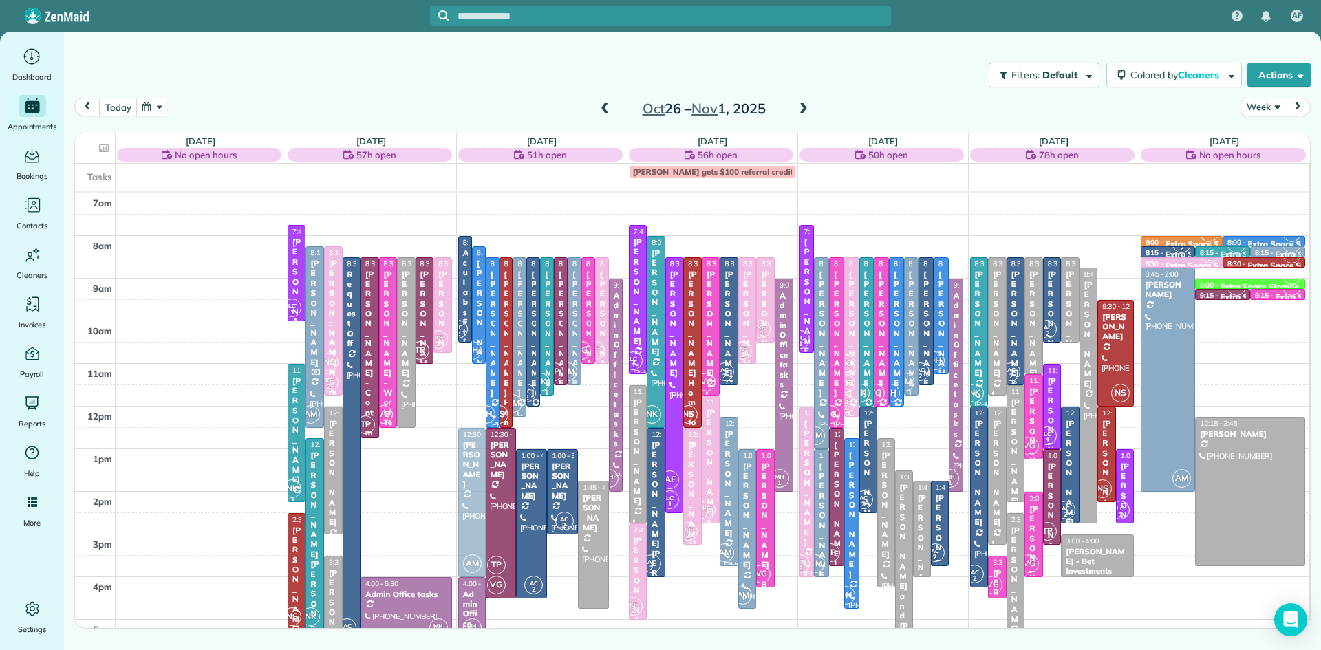
drag, startPoint x: 470, startPoint y: 470, endPoint x: 468, endPoint y: 479, distance: 9.4
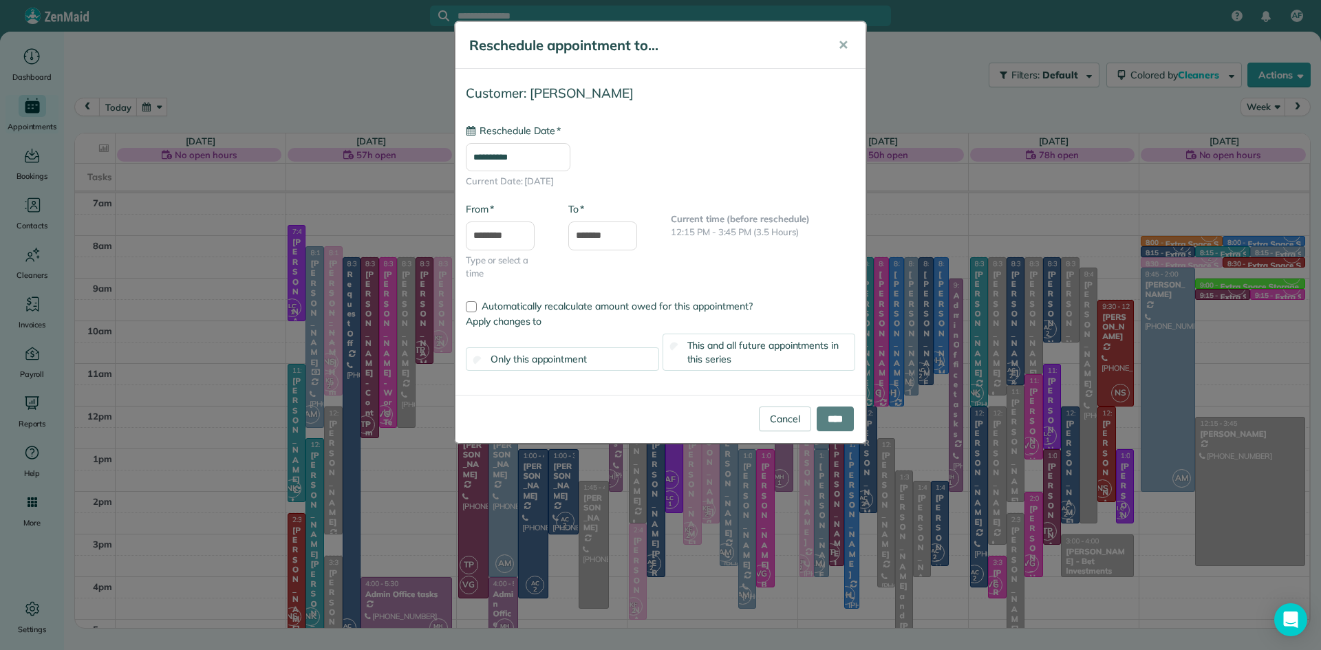
type input "**********"
click at [625, 239] on input "*******" at bounding box center [602, 235] width 69 height 29
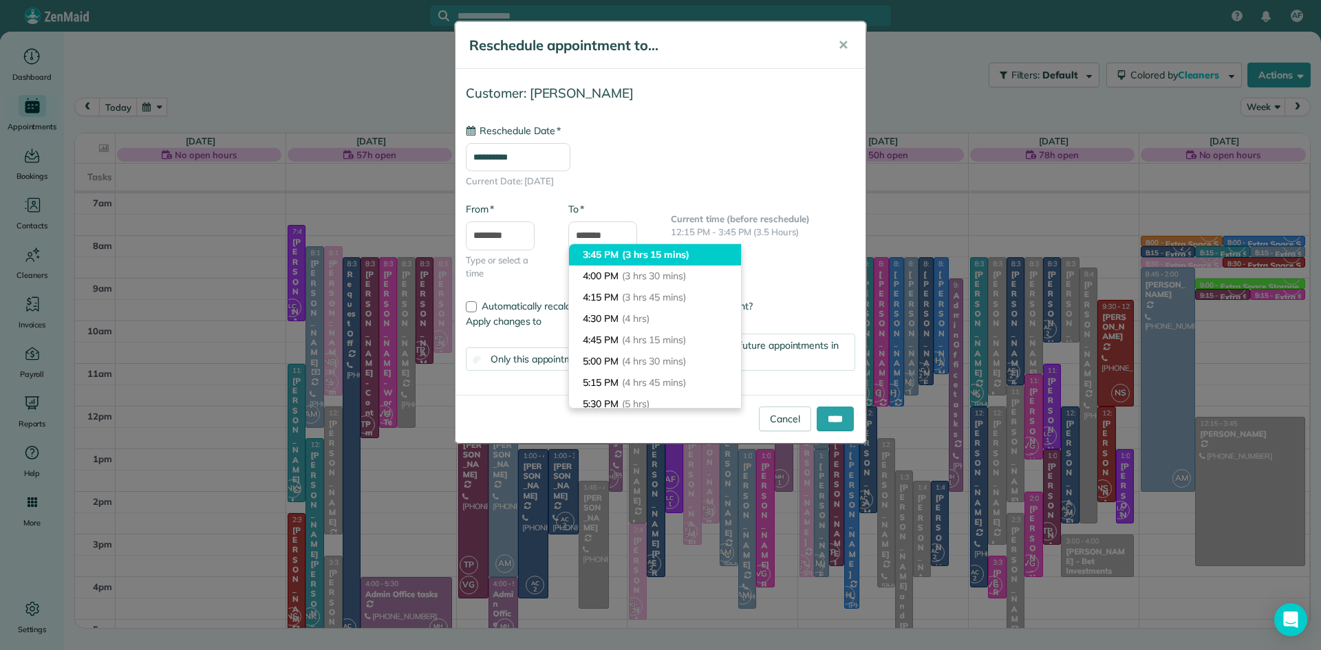
type input "*******"
click at [625, 249] on span "(3 hrs 15 mins)" at bounding box center [655, 254] width 67 height 12
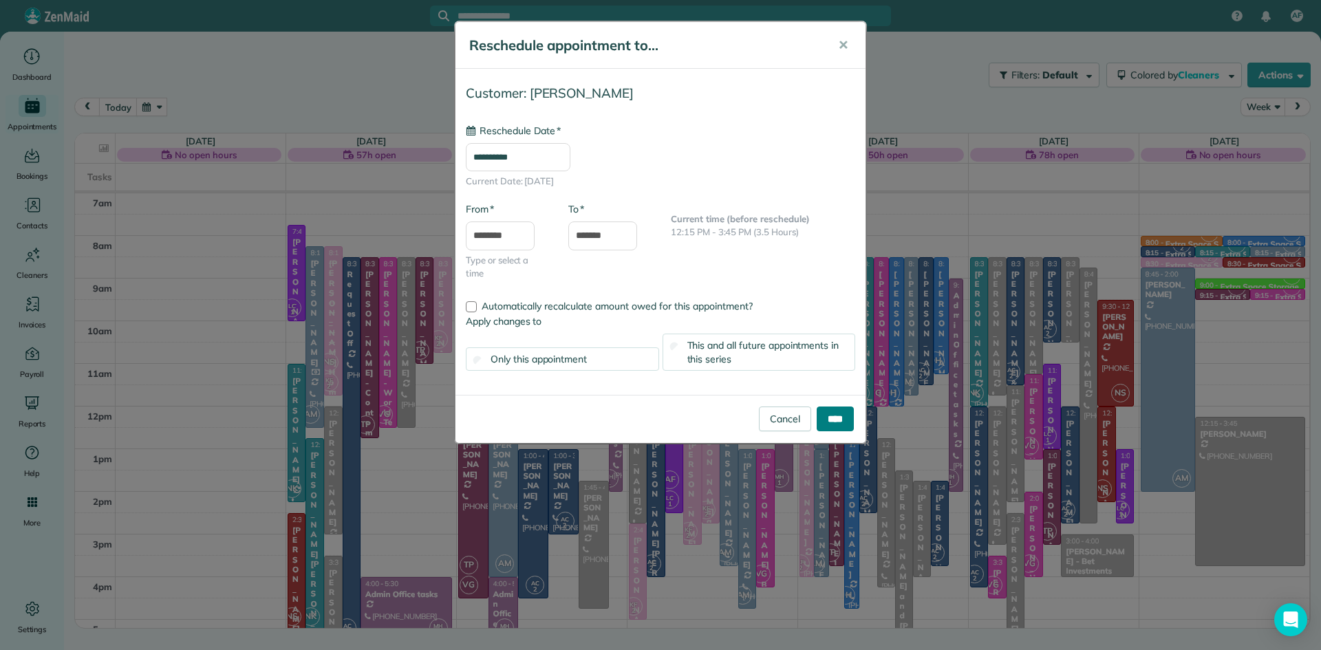
click at [836, 416] on input "****" at bounding box center [834, 419] width 37 height 25
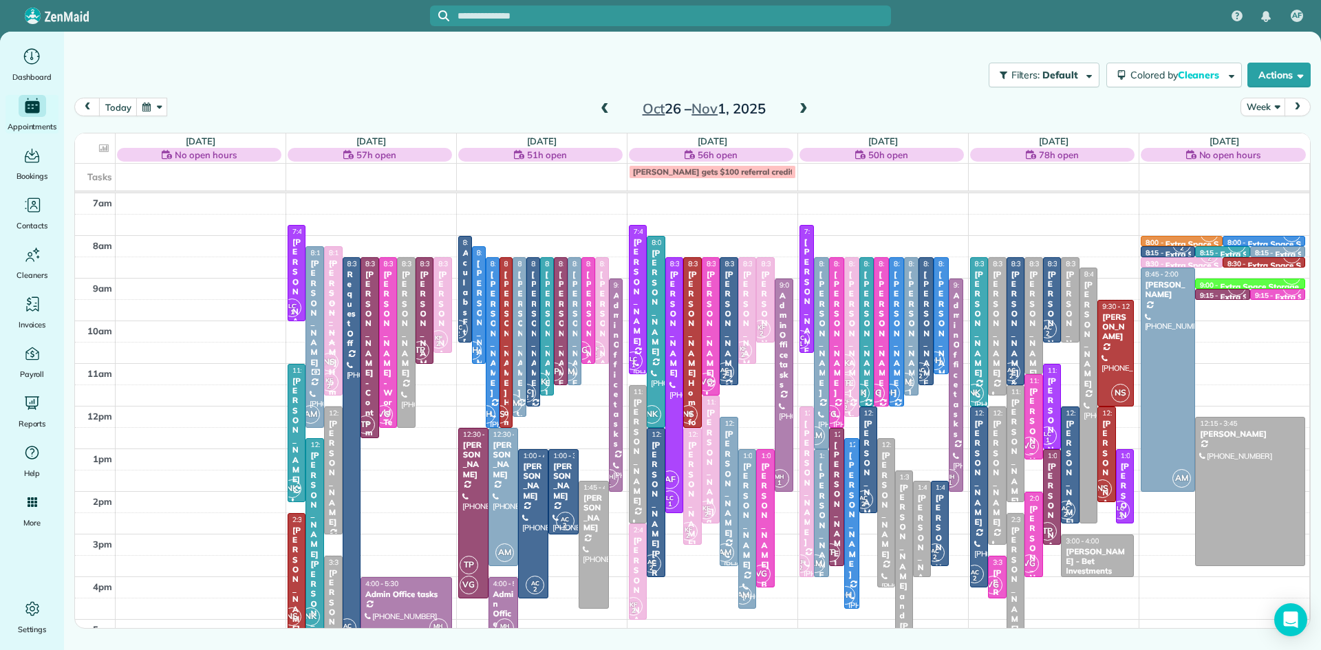
click at [804, 106] on span at bounding box center [803, 109] width 15 height 12
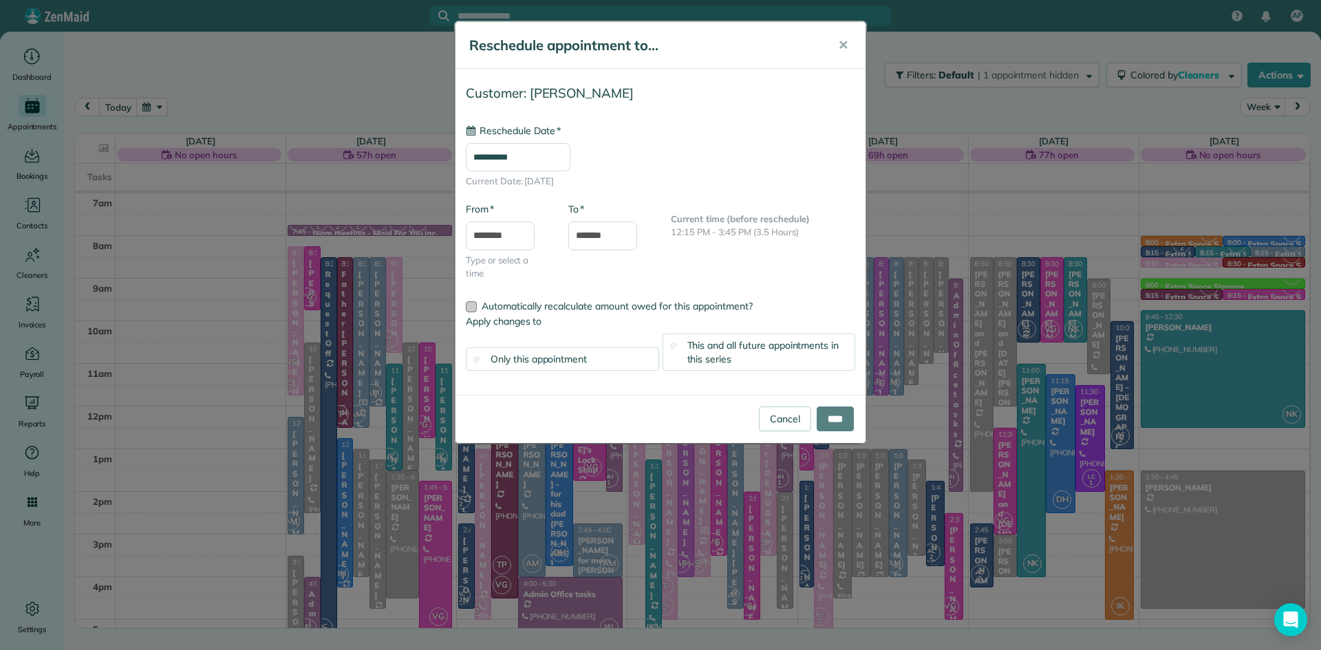
type input "**********"
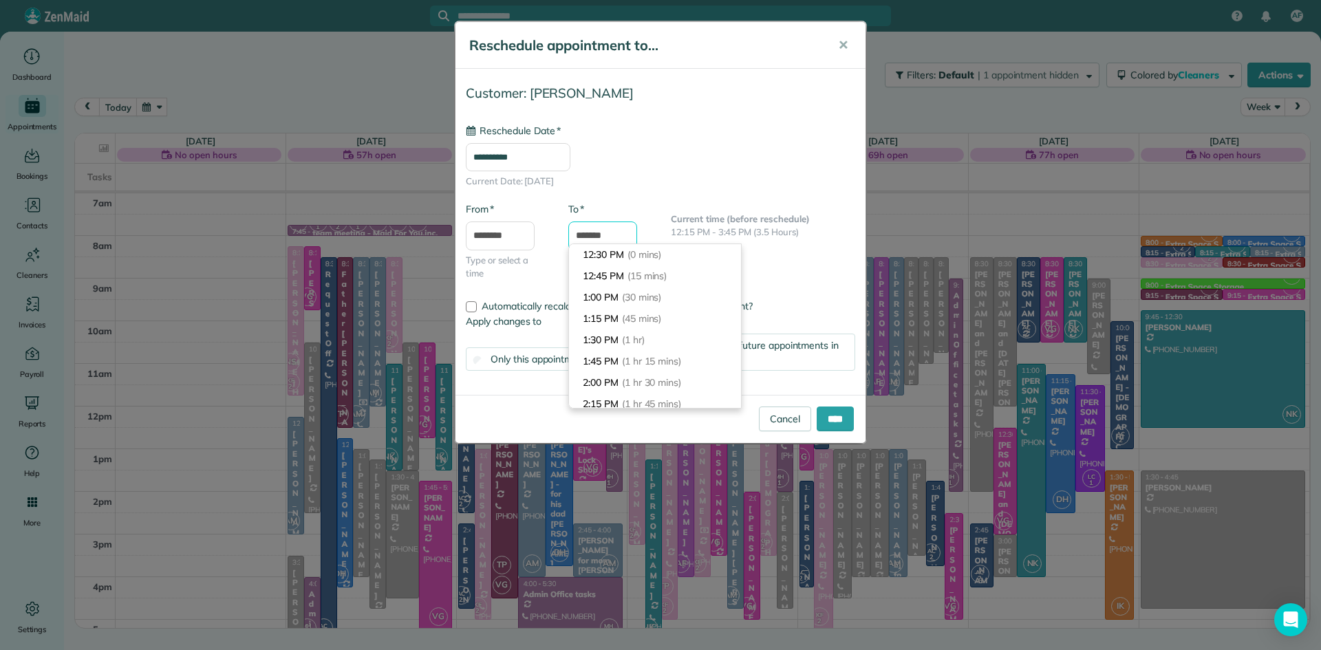
click at [627, 228] on input "*******" at bounding box center [602, 235] width 69 height 29
type input "*******"
click at [625, 250] on span "(3 hrs 15 mins)" at bounding box center [655, 254] width 67 height 12
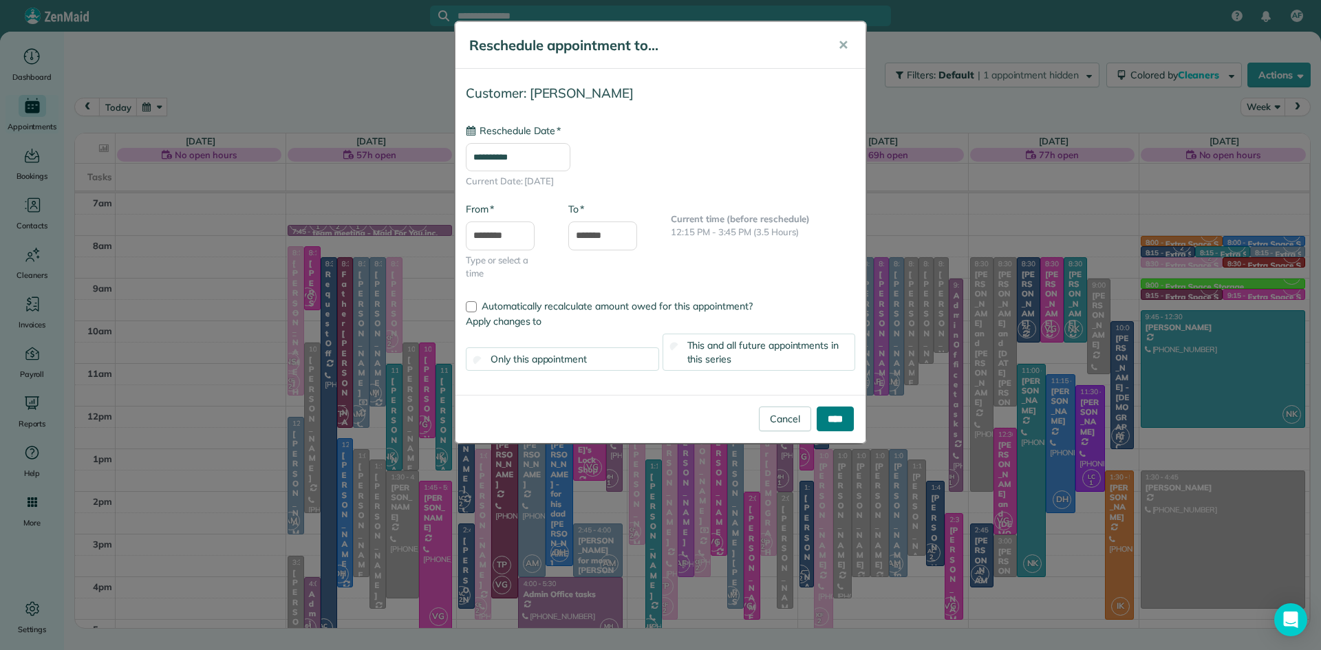
click at [824, 426] on input "****" at bounding box center [834, 419] width 37 height 25
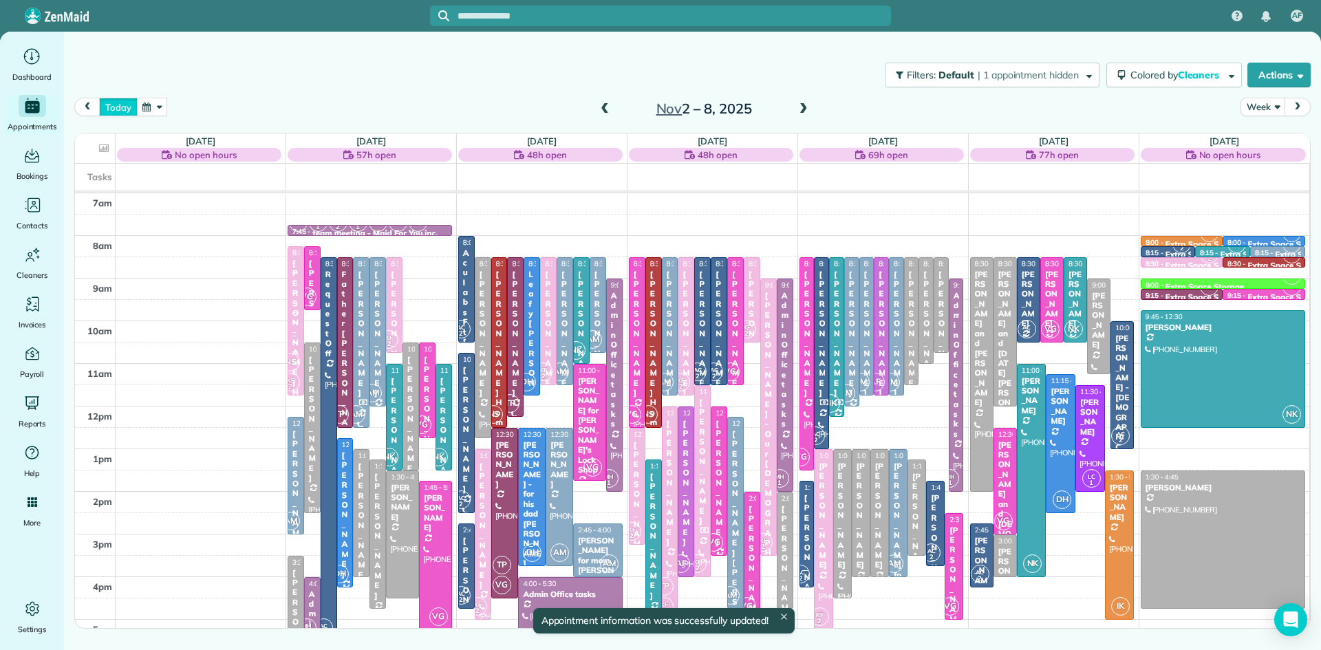
click at [123, 104] on button "today" at bounding box center [118, 107] width 38 height 19
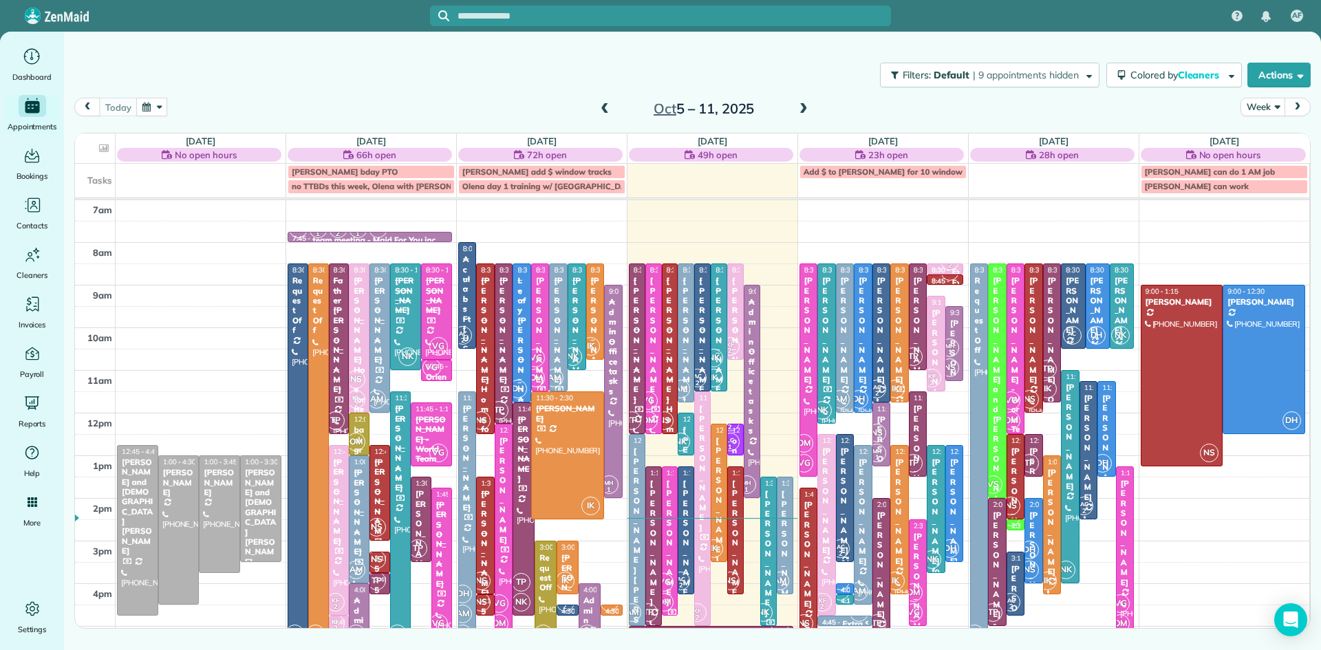
click at [344, 400] on div at bounding box center [338, 348] width 19 height 169
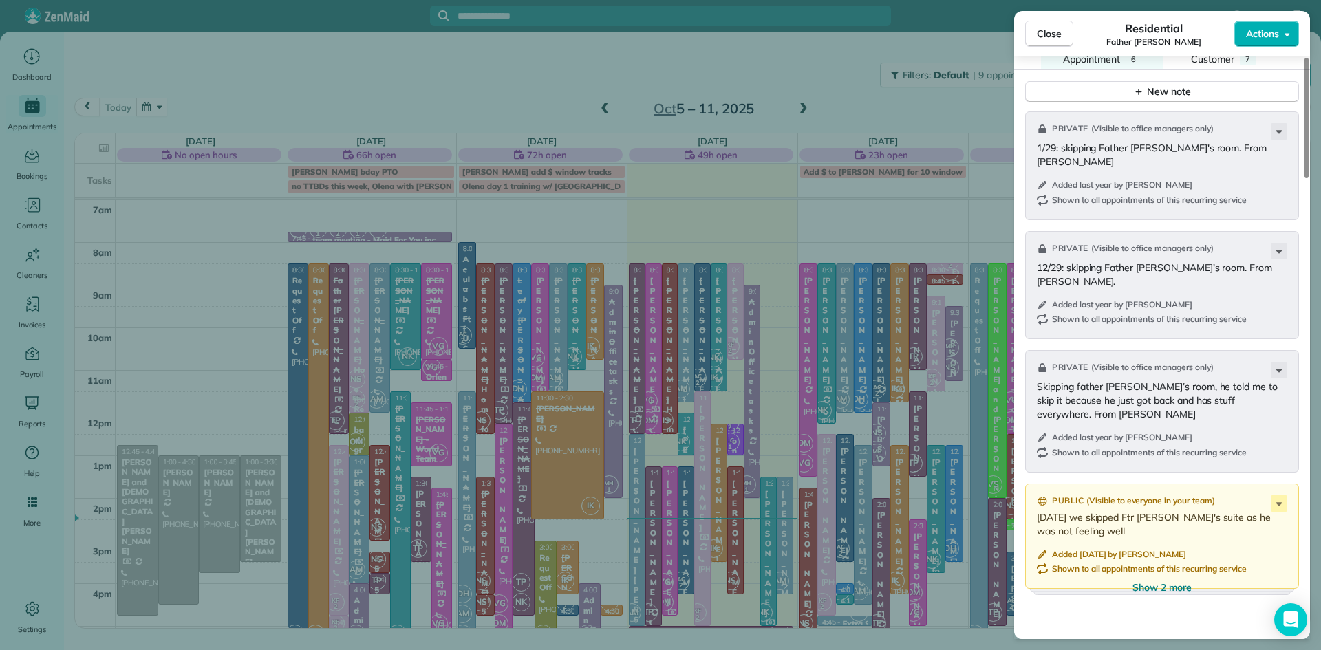
scroll to position [1489, 0]
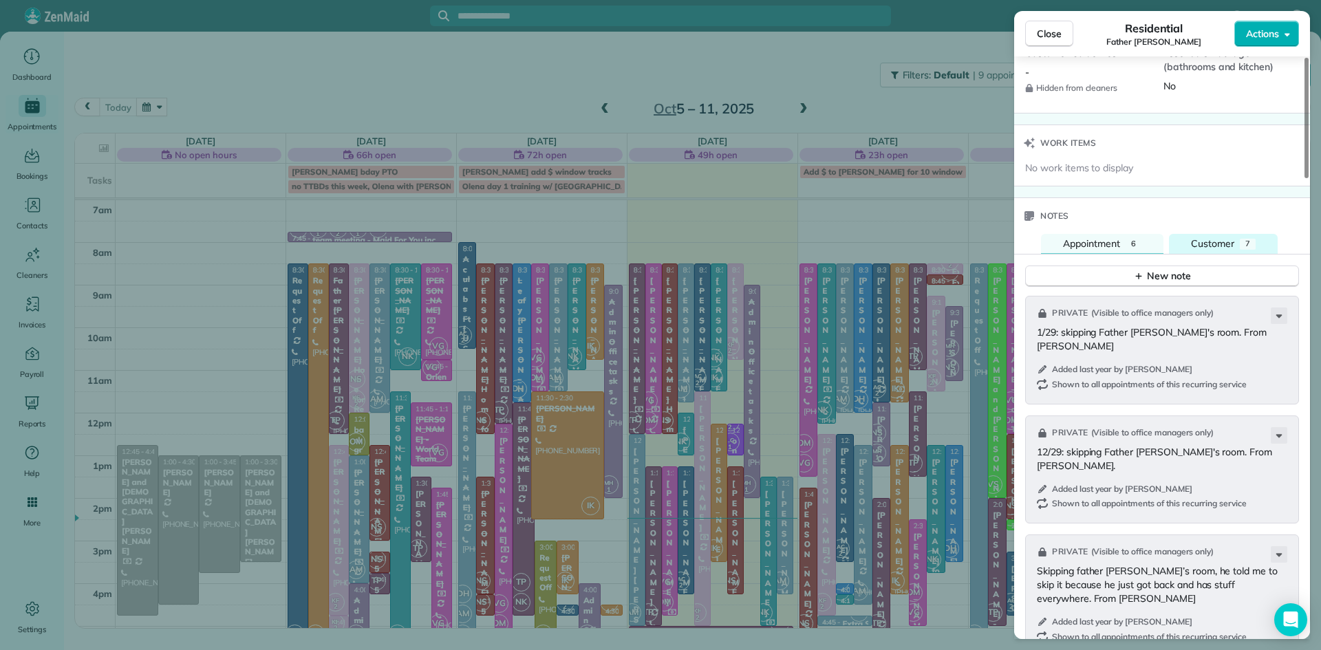
click at [1216, 252] on div "Customer" at bounding box center [1212, 244] width 43 height 15
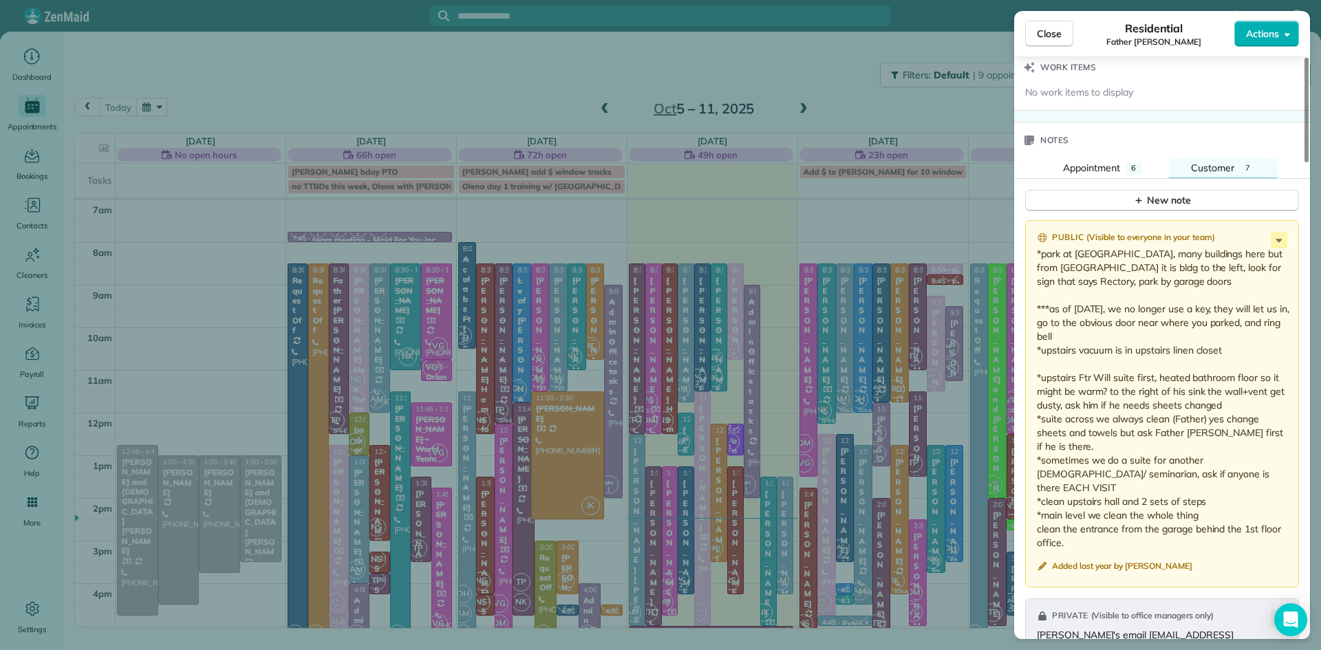
scroll to position [1769, 0]
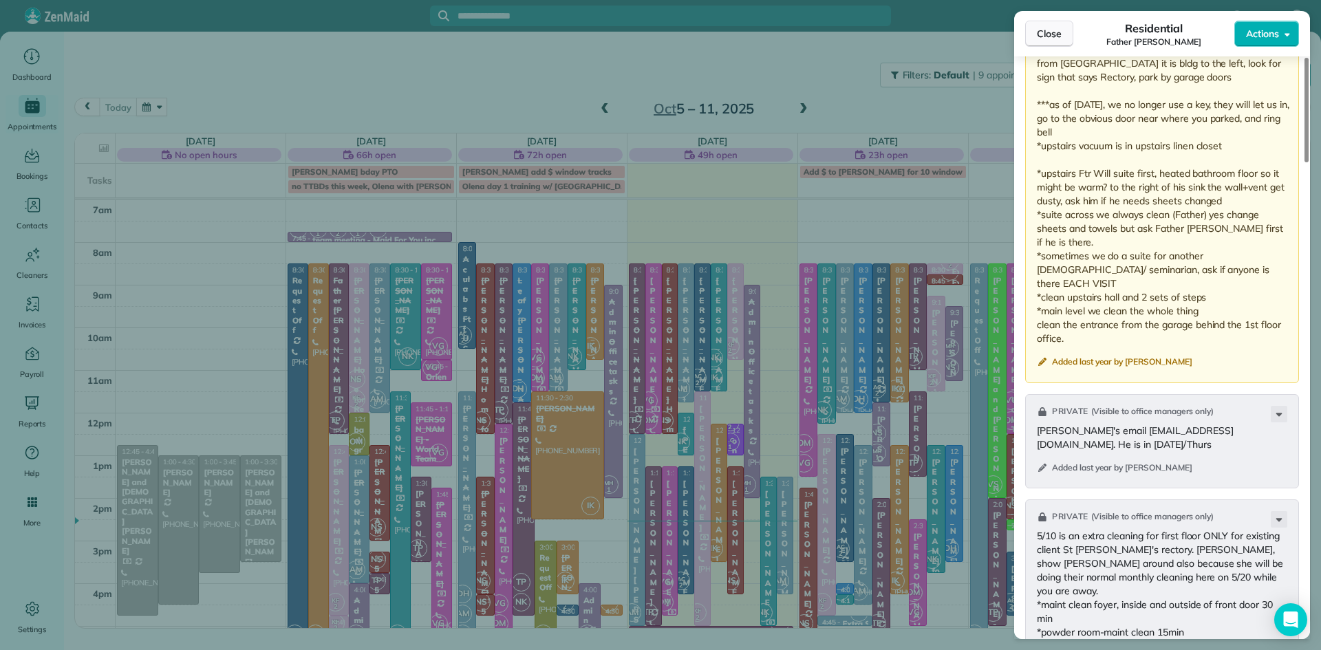
click at [1034, 25] on button "Close" at bounding box center [1049, 34] width 48 height 26
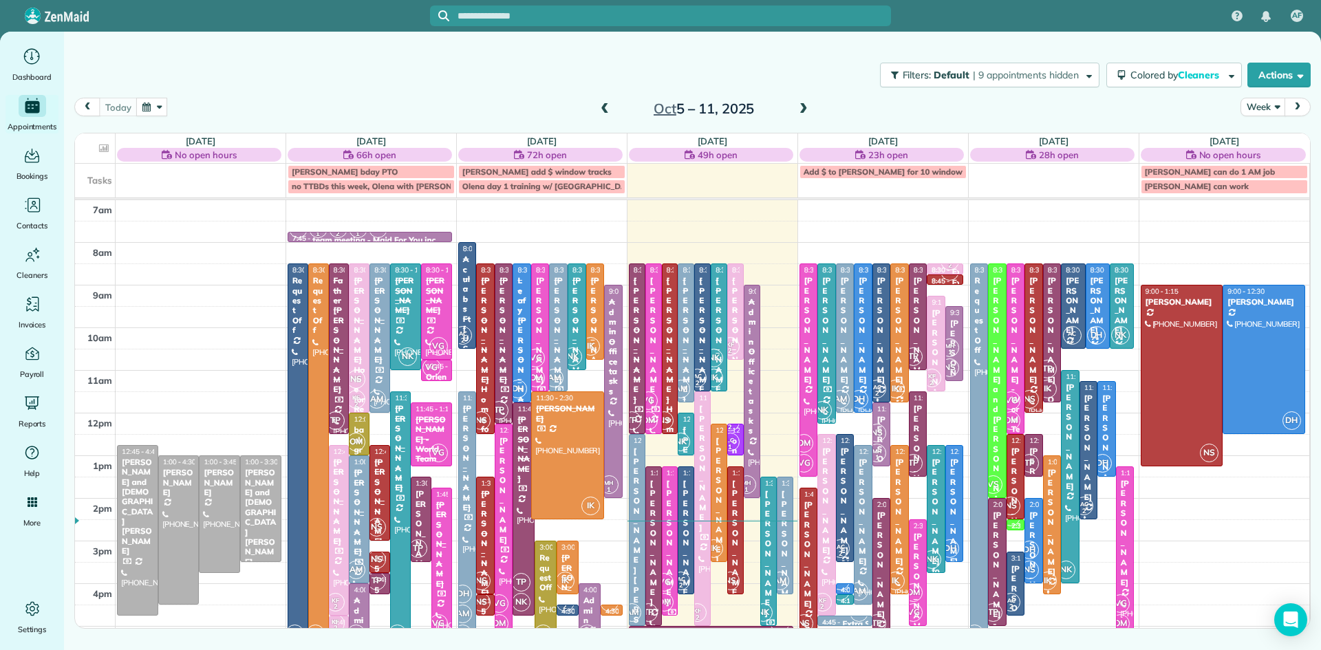
click at [464, 437] on div "[PERSON_NAME]" at bounding box center [467, 458] width 10 height 109
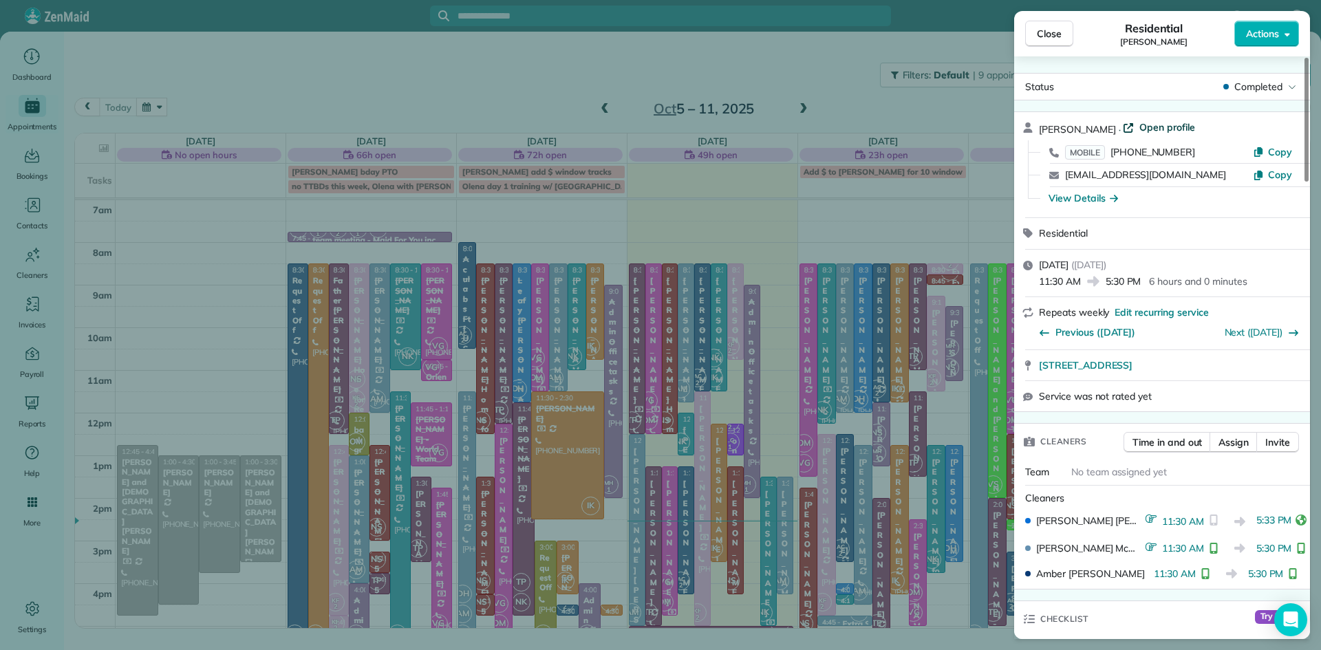
click at [1164, 129] on span "Open profile" at bounding box center [1167, 127] width 56 height 14
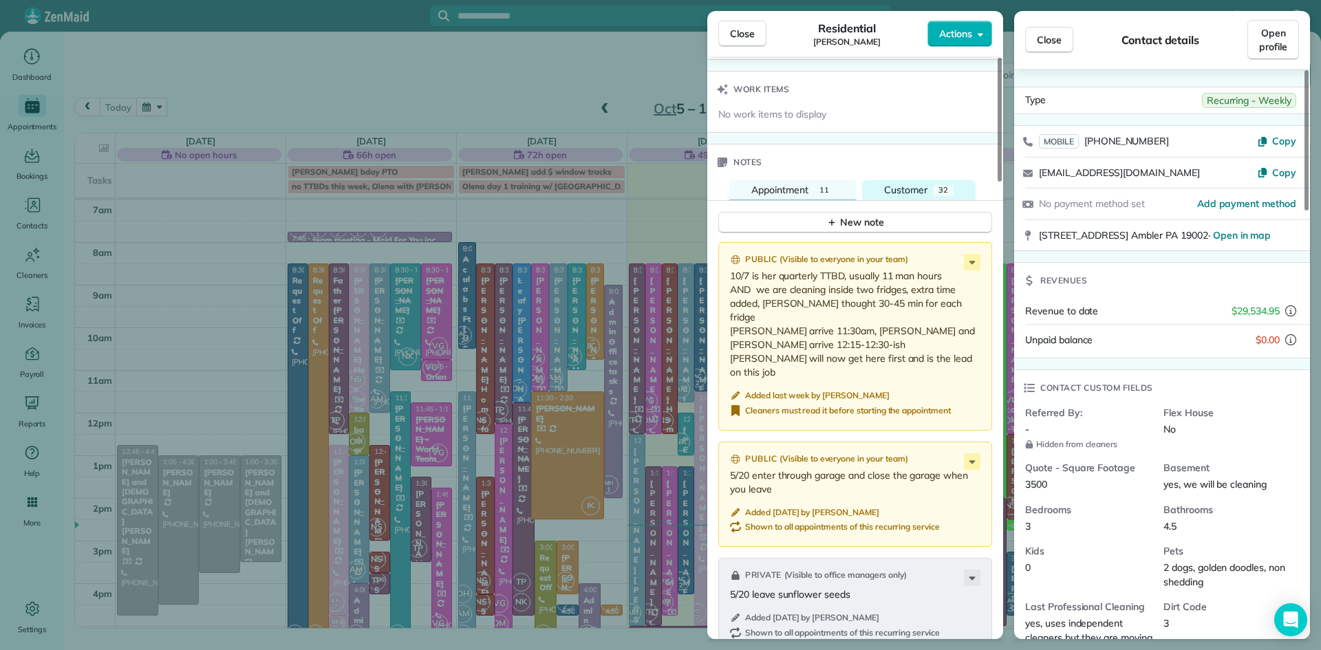
scroll to position [1414, 0]
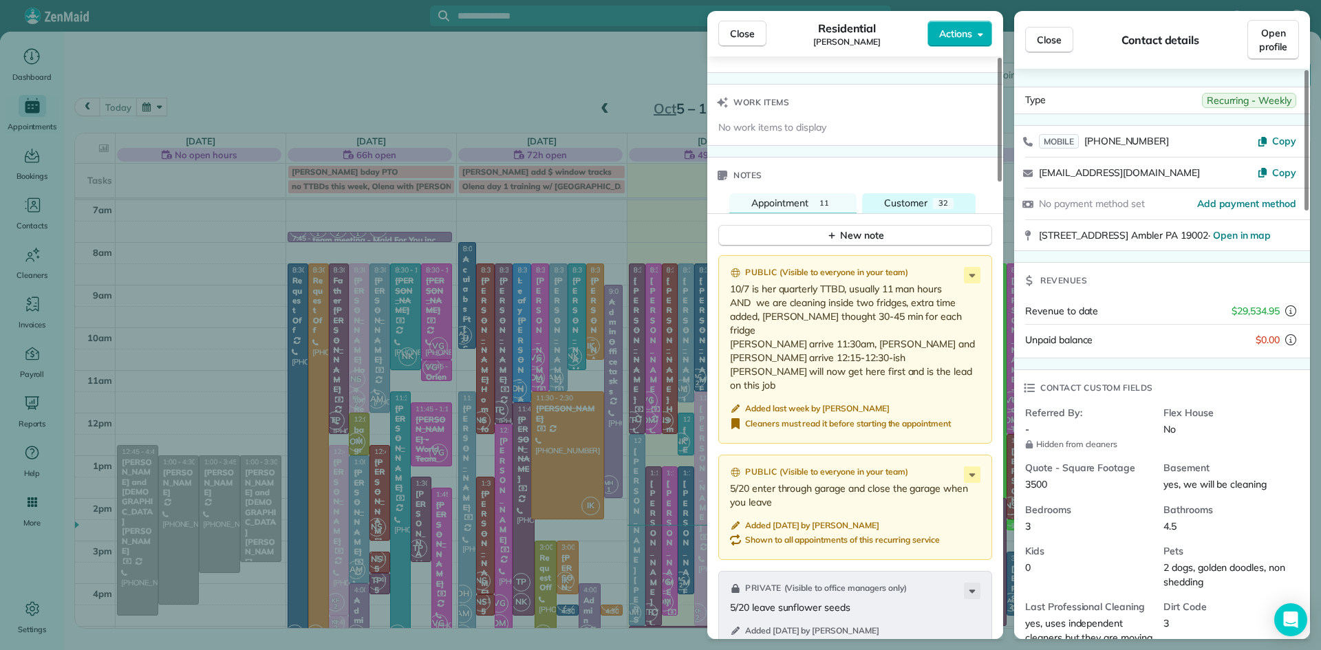
click at [911, 209] on span "Customer" at bounding box center [905, 203] width 43 height 12
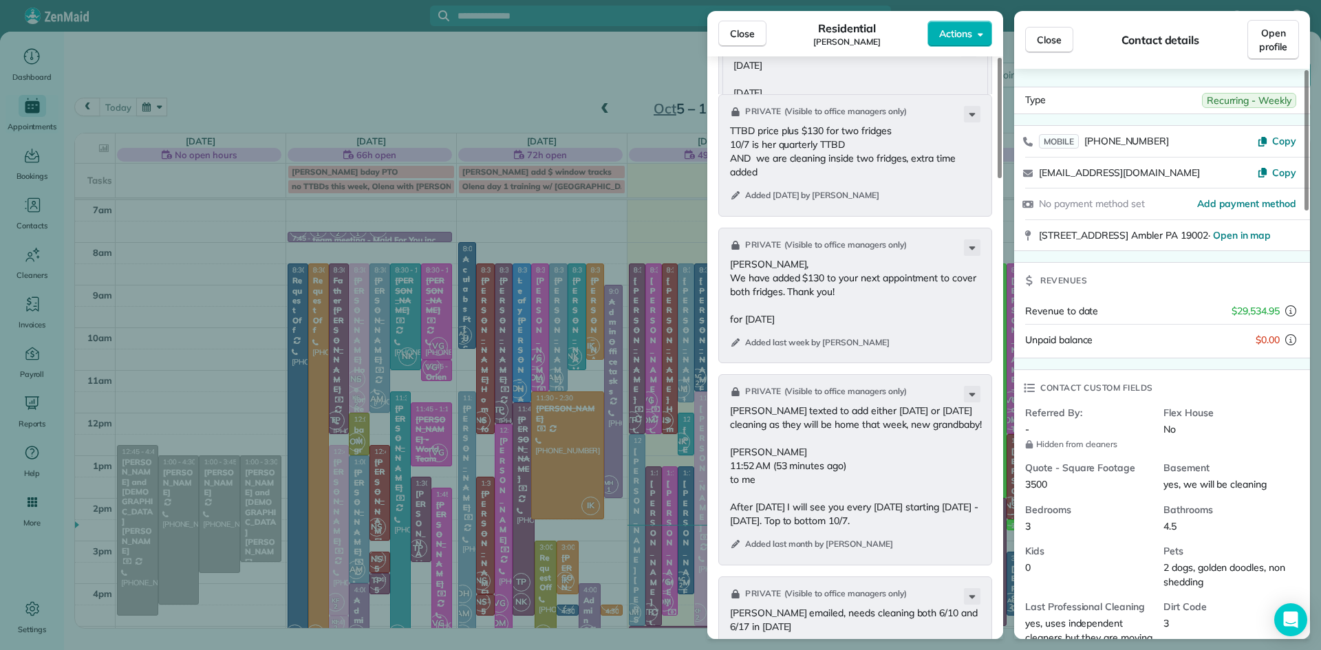
scroll to position [1728, 0]
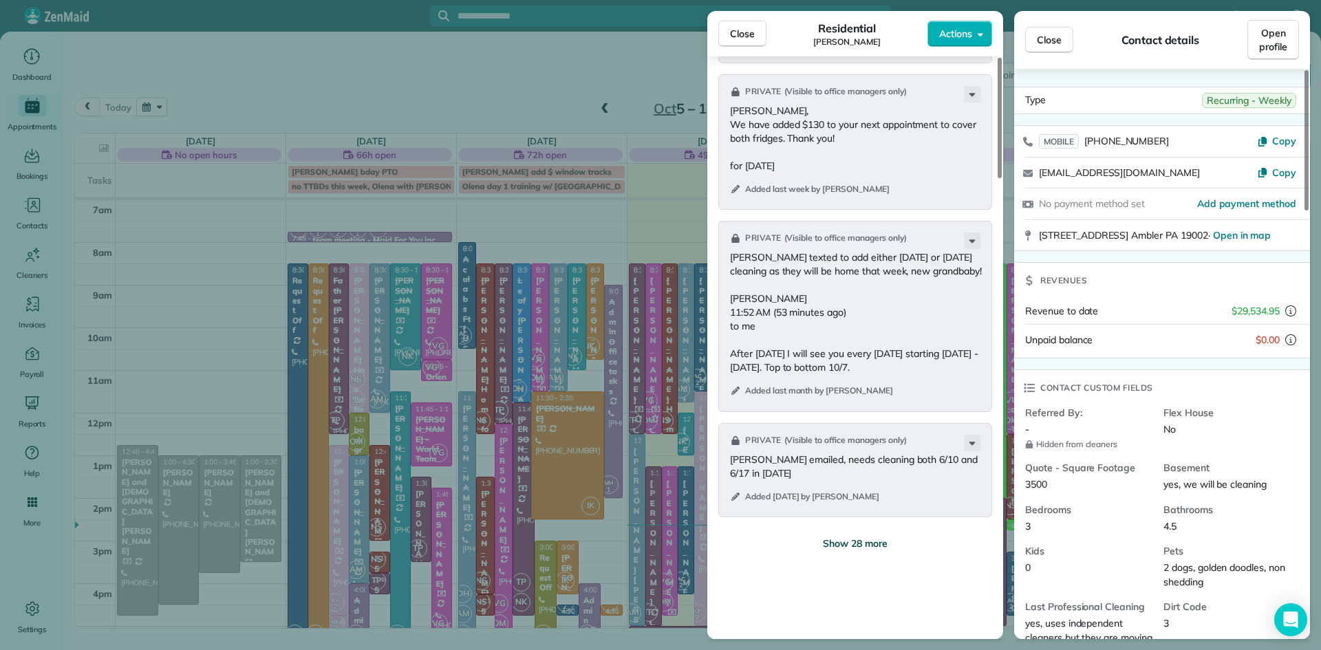
click at [885, 550] on span "Show 28 more" at bounding box center [855, 544] width 65 height 14
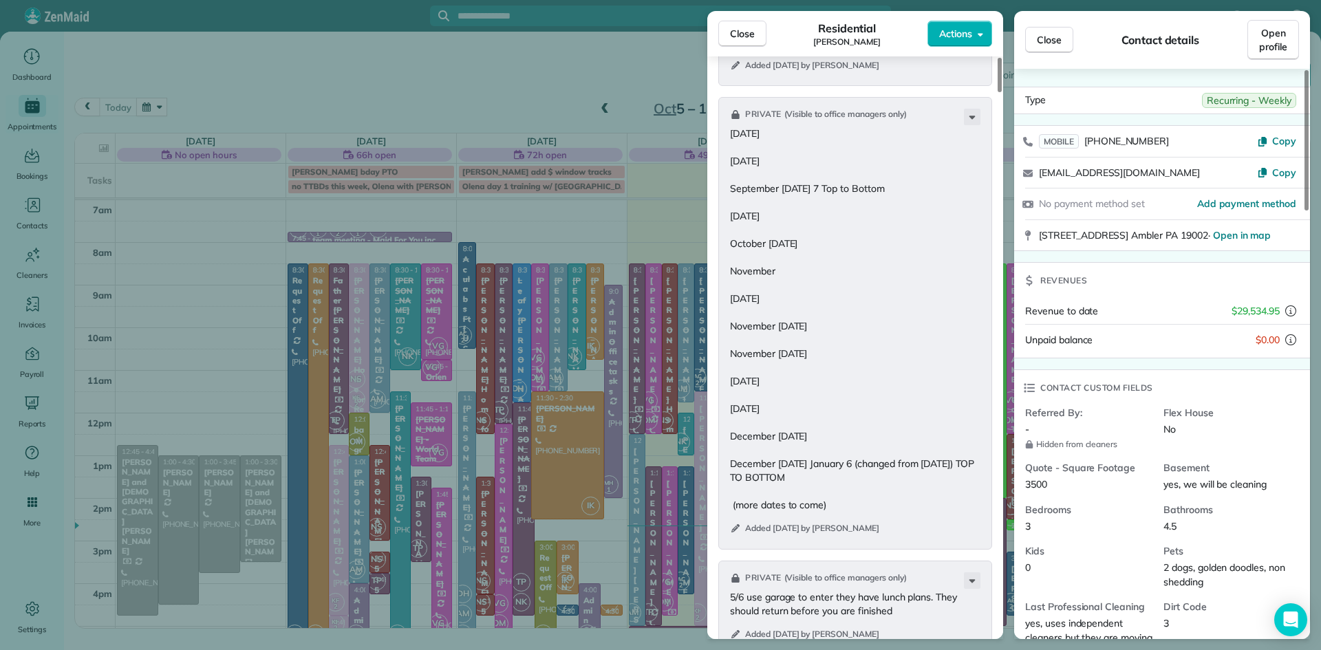
scroll to position [2180, 0]
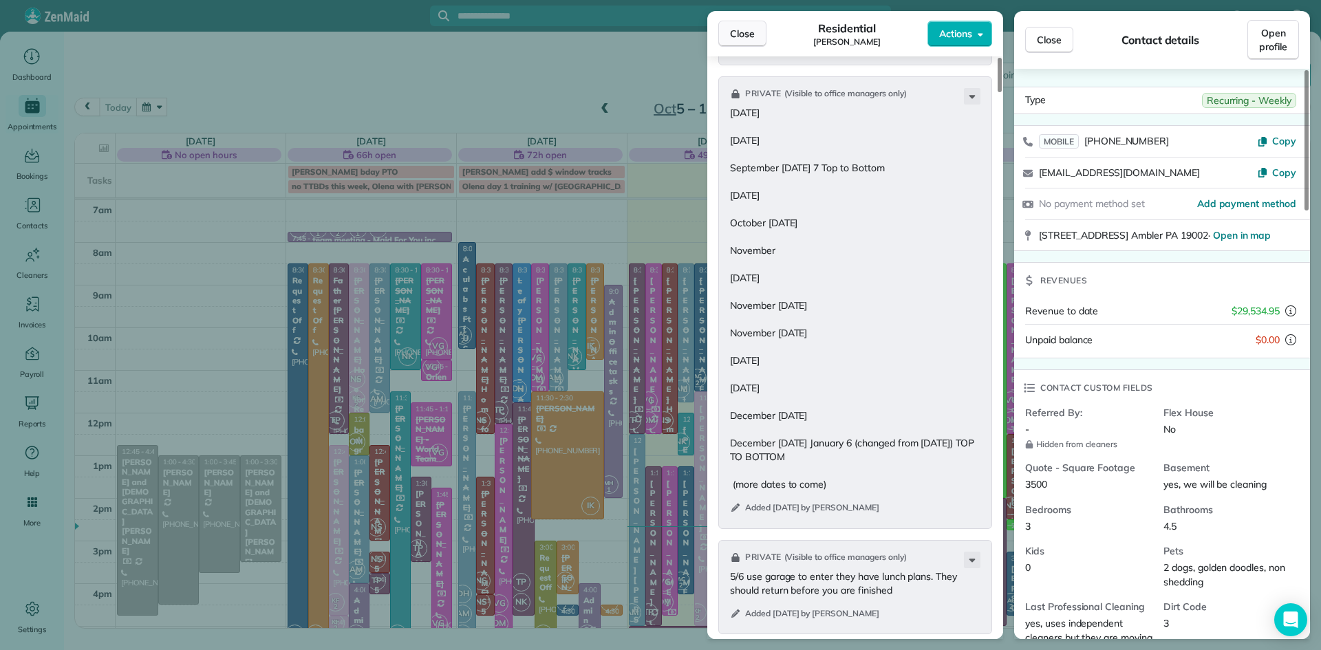
click at [756, 39] on button "Close" at bounding box center [742, 34] width 48 height 26
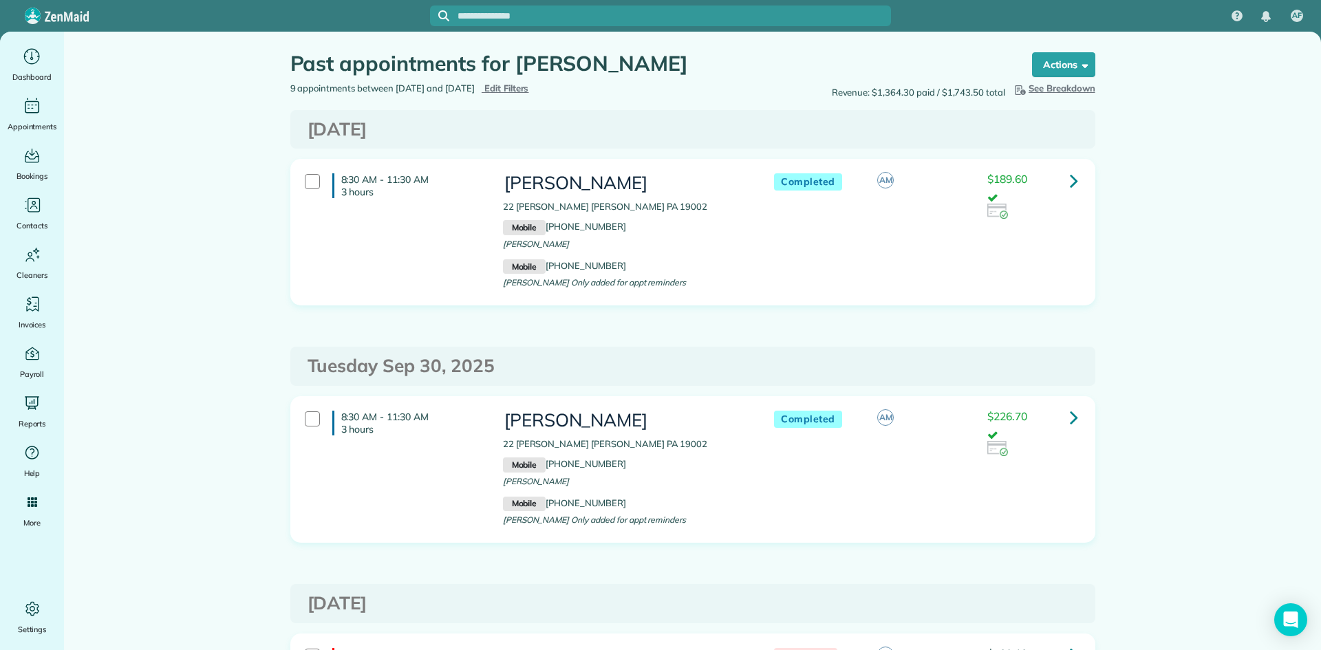
click at [529, 86] on span "Edit Filters" at bounding box center [506, 88] width 45 height 11
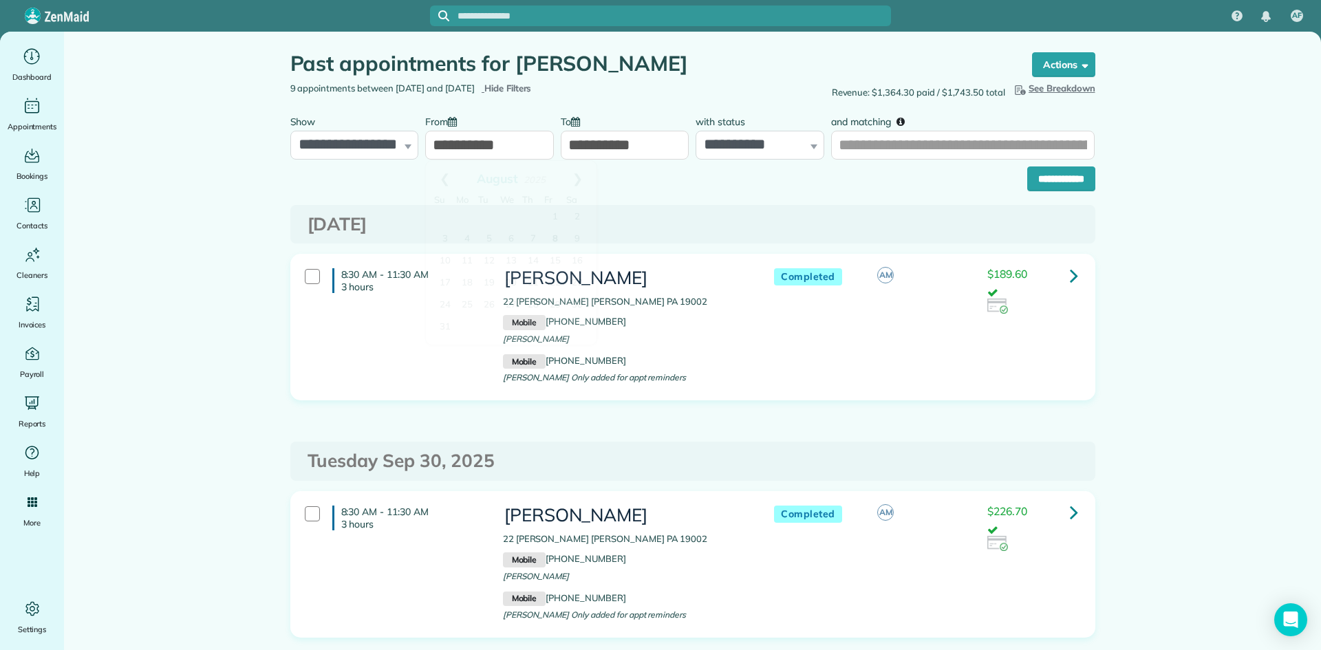
click at [477, 150] on input "**********" at bounding box center [489, 145] width 129 height 29
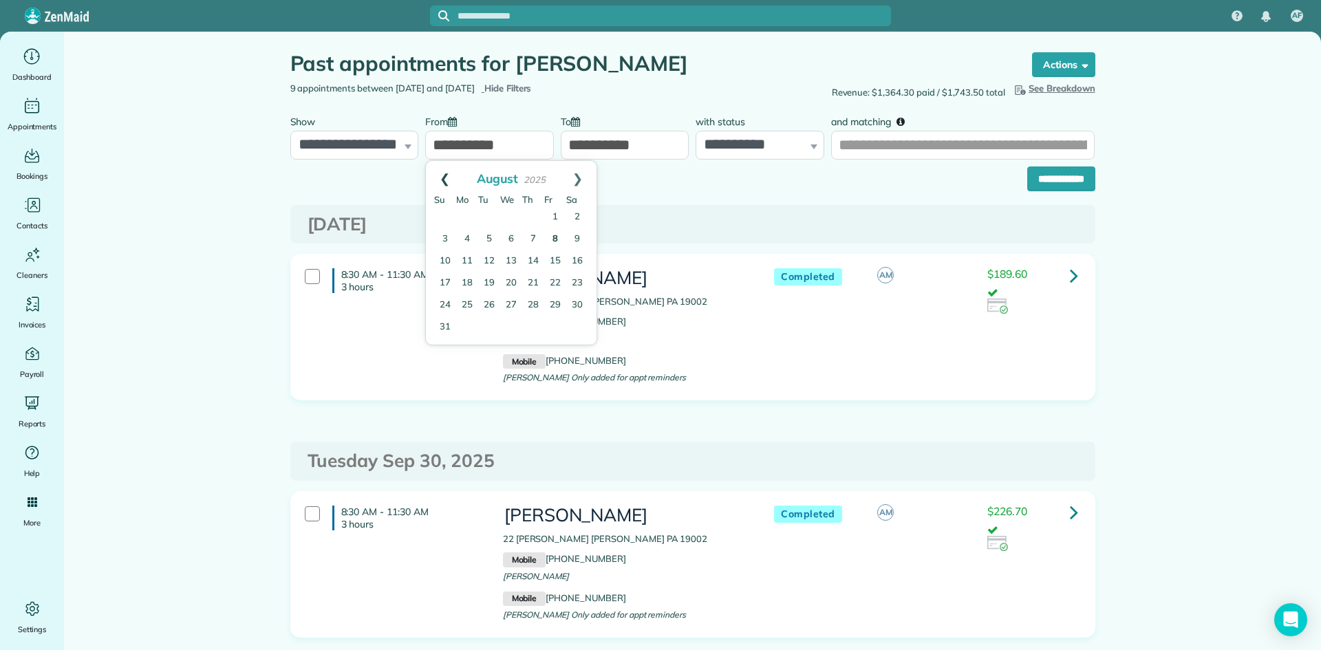
click at [444, 173] on link "Prev" at bounding box center [445, 178] width 38 height 34
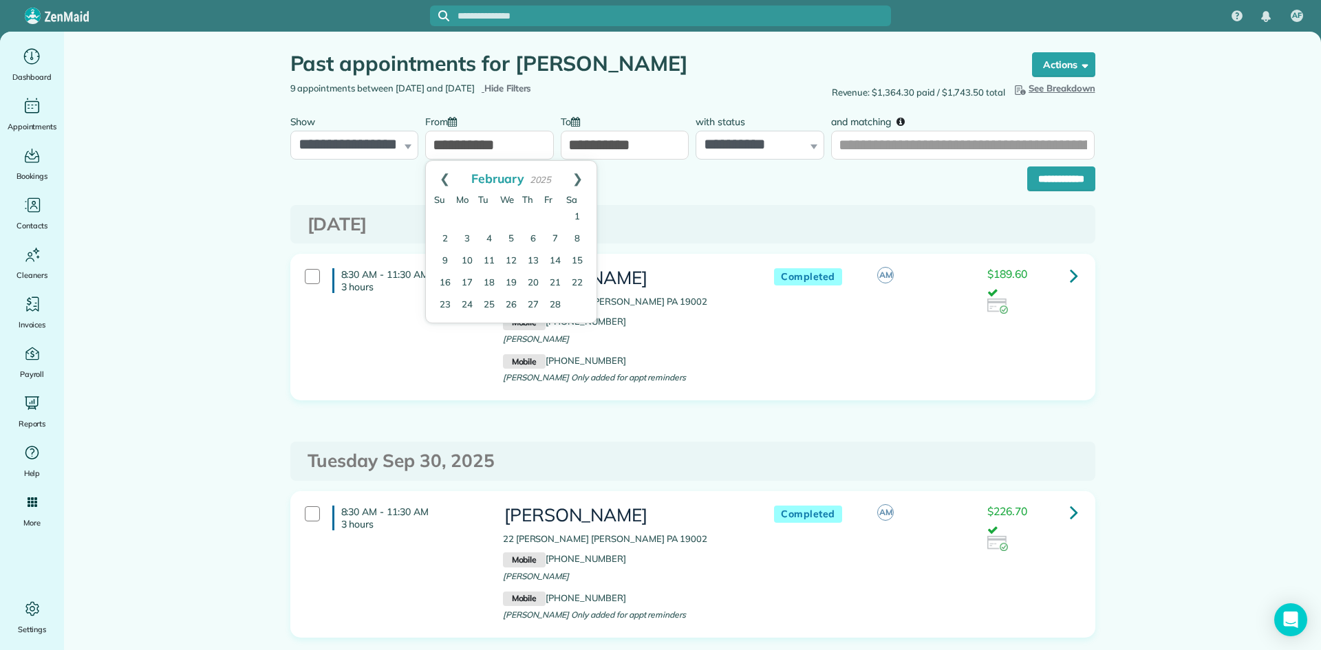
click at [444, 173] on link "Prev" at bounding box center [445, 178] width 38 height 34
click at [465, 215] on link "2" at bounding box center [467, 217] width 22 height 22
type input "**********"
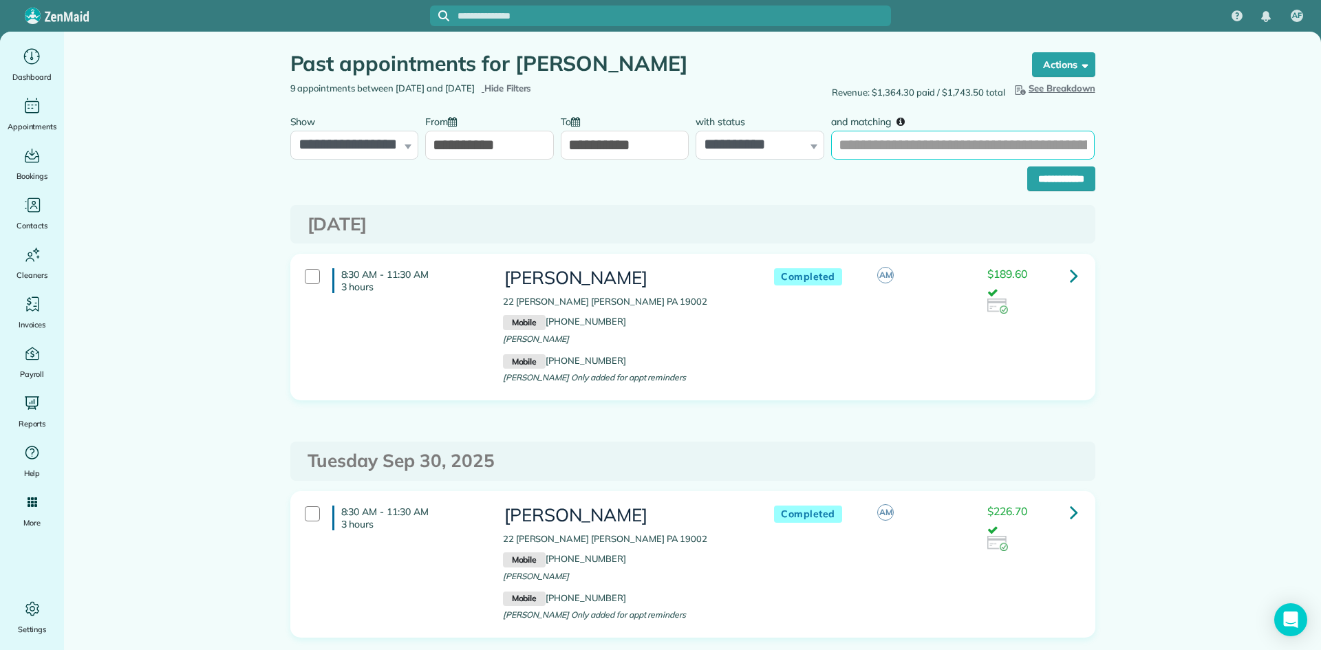
click at [909, 144] on input "and matching" at bounding box center [962, 145] width 263 height 29
type input "****"
click at [1075, 172] on input "**********" at bounding box center [1061, 178] width 68 height 25
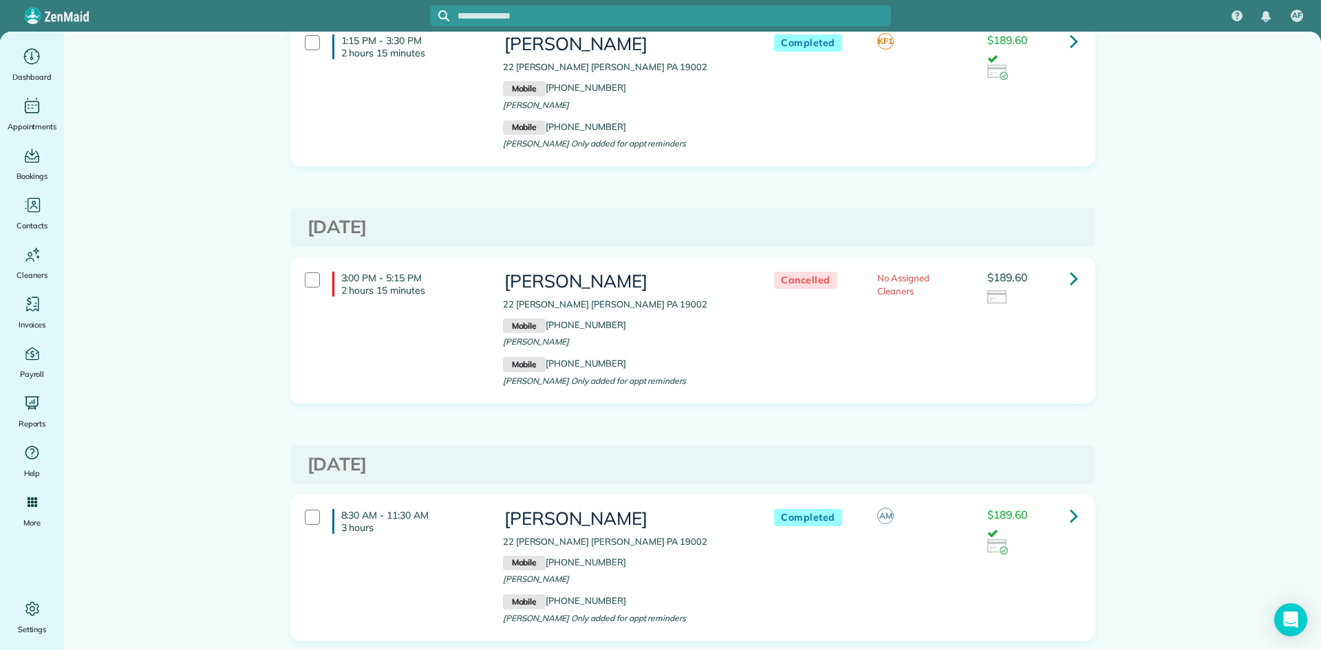
scroll to position [6228, 0]
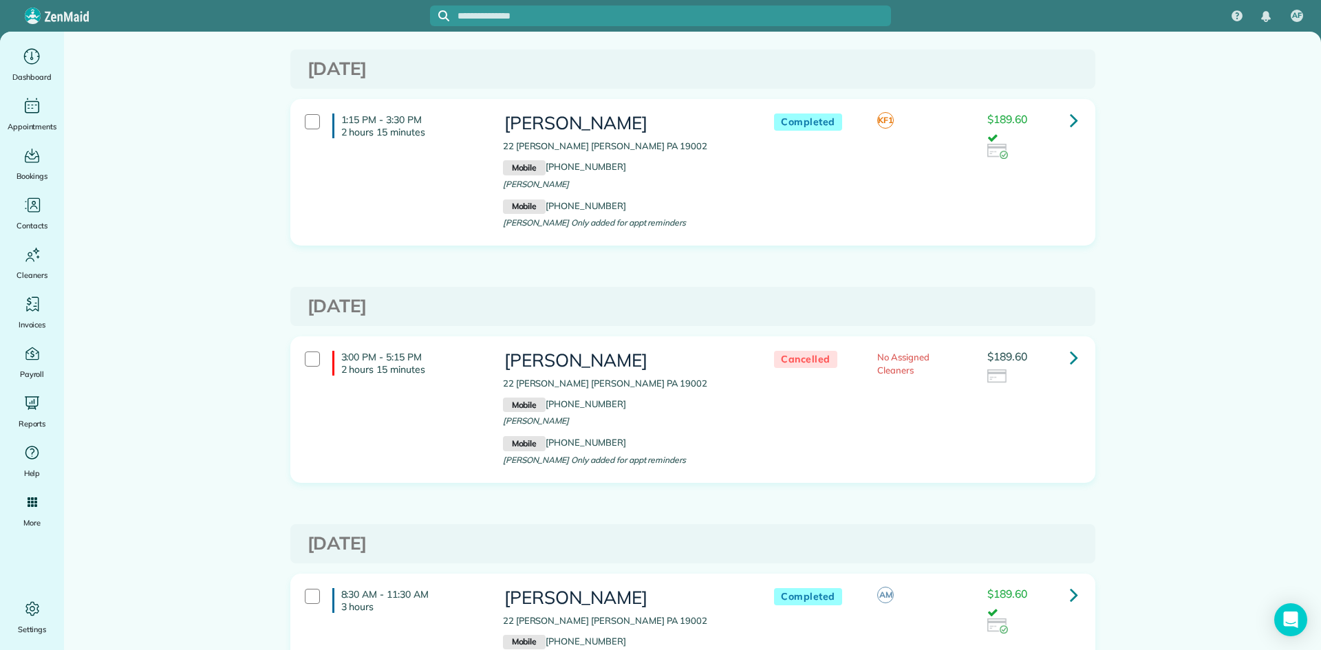
click at [1074, 119] on icon at bounding box center [1074, 120] width 8 height 24
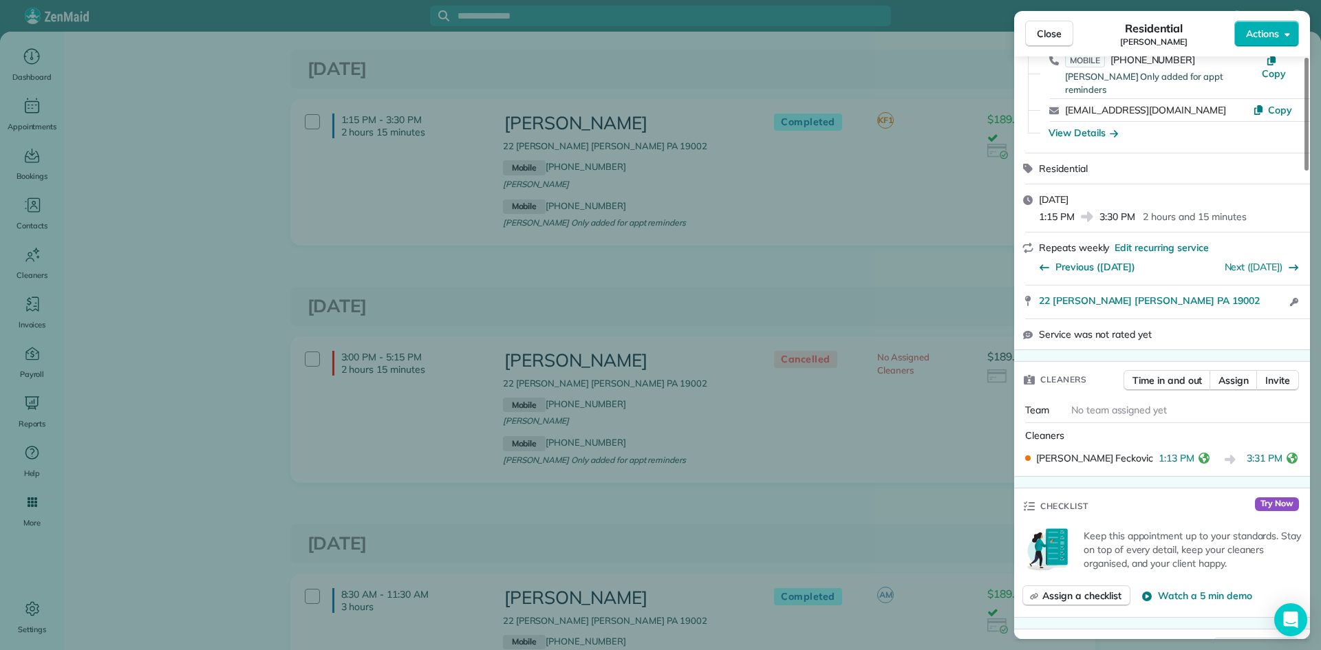
scroll to position [135, 0]
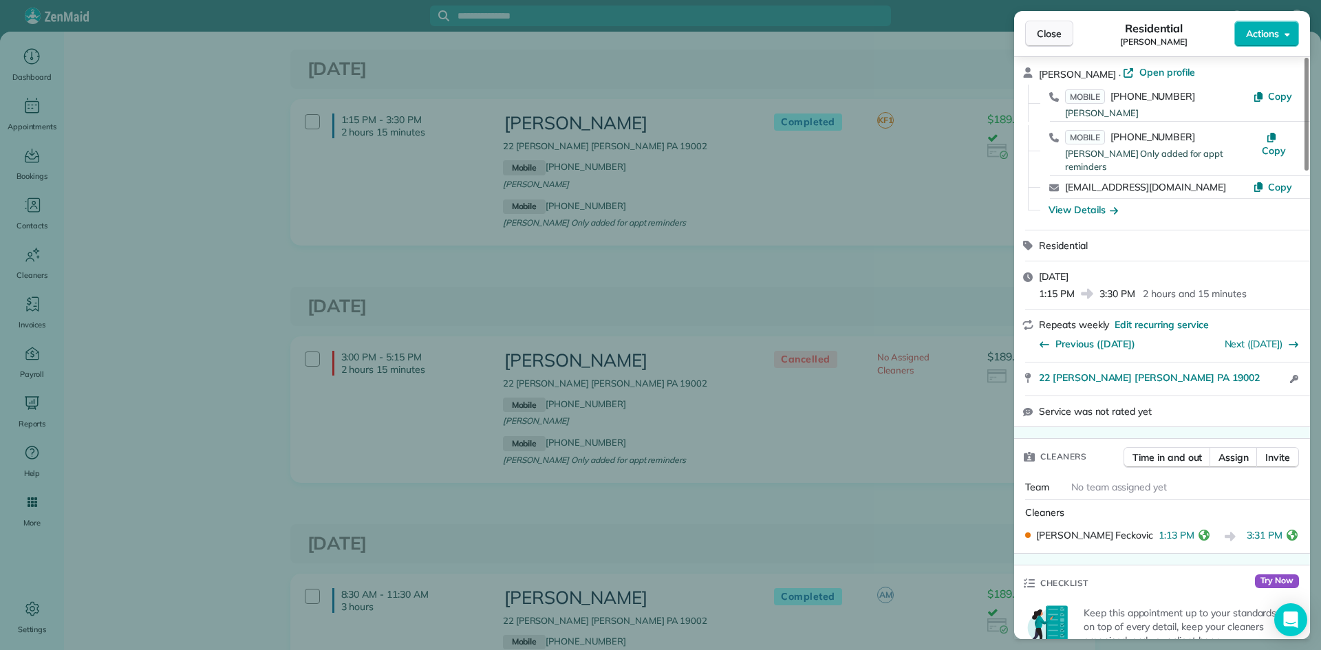
click at [1045, 35] on span "Close" at bounding box center [1049, 34] width 25 height 14
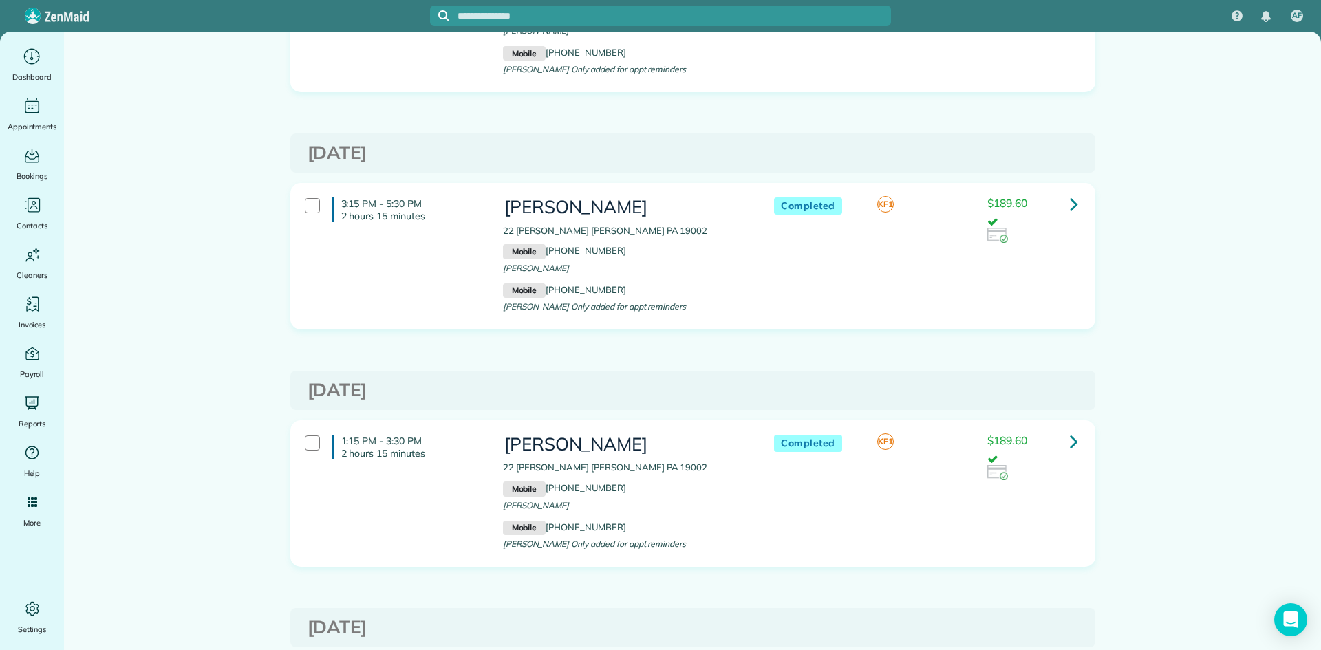
scroll to position [5858, 0]
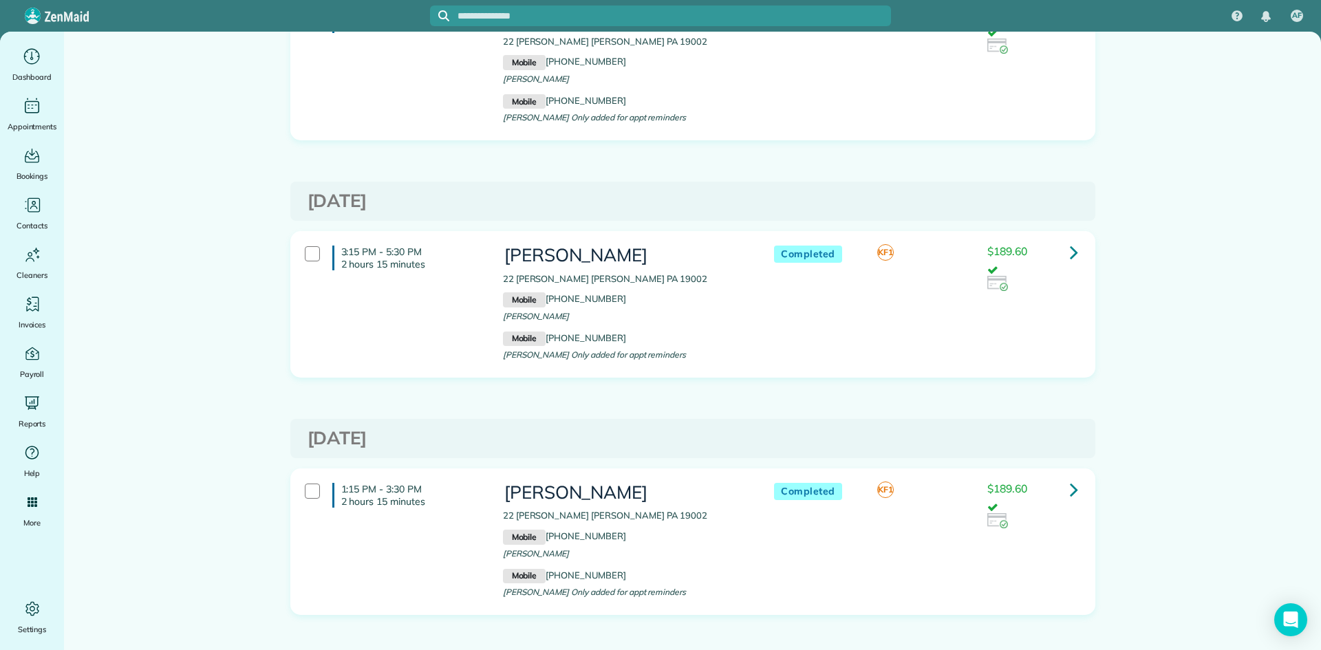
click at [1068, 252] on link at bounding box center [1074, 253] width 28 height 28
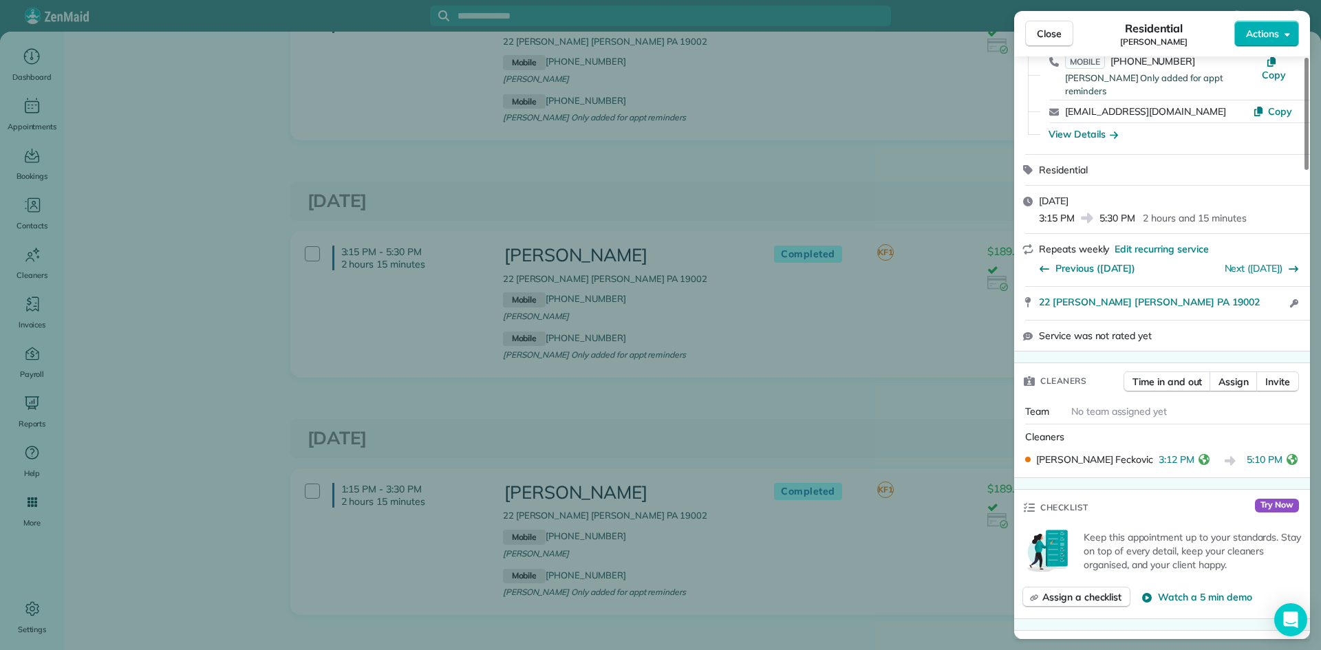
scroll to position [464, 0]
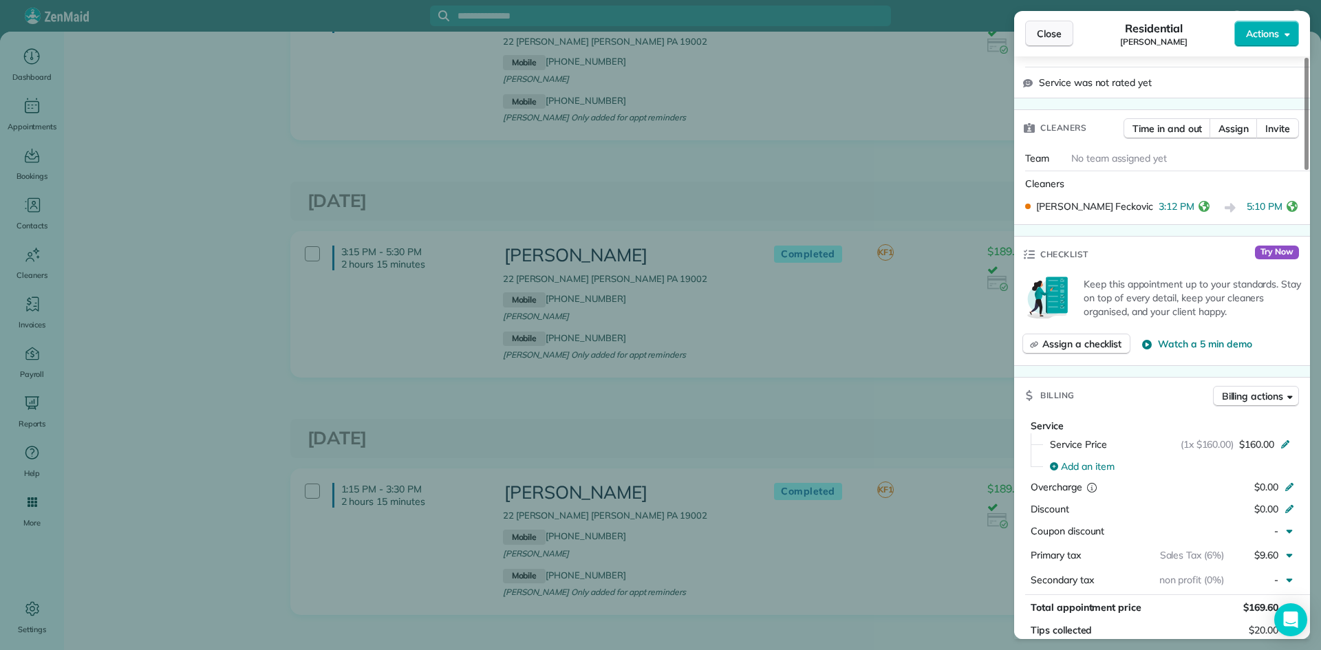
click at [1052, 28] on span "Close" at bounding box center [1049, 34] width 25 height 14
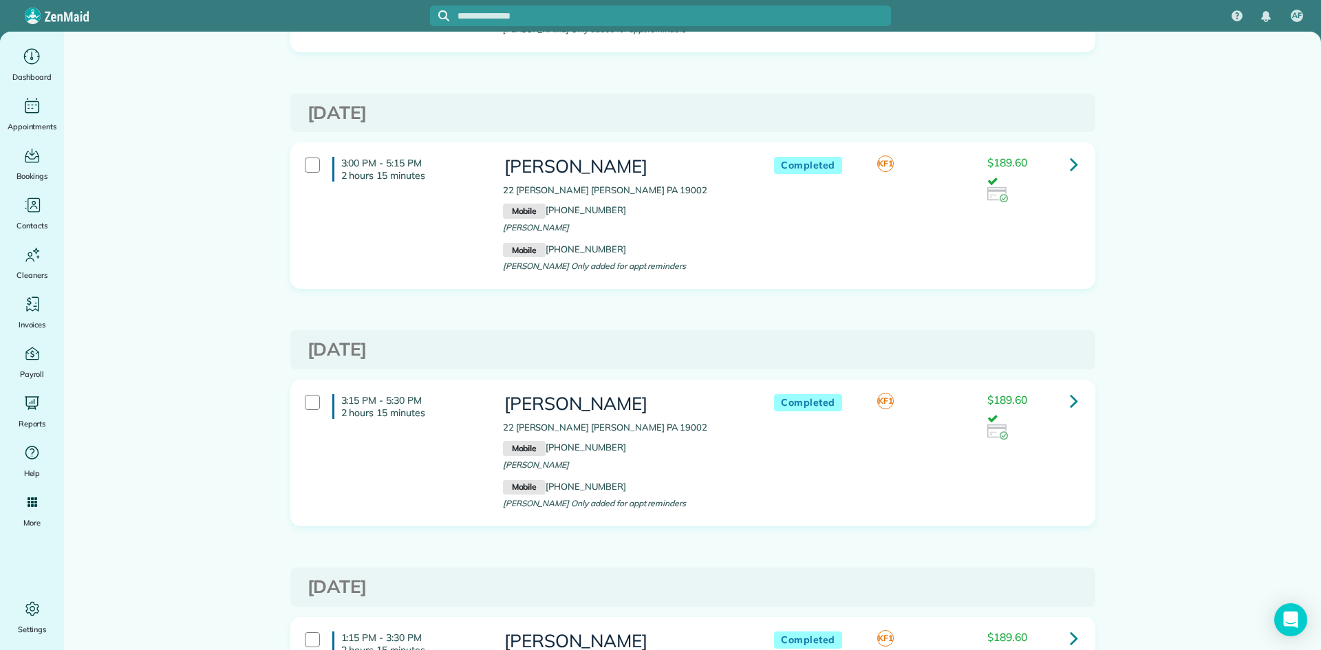
scroll to position [5675, 0]
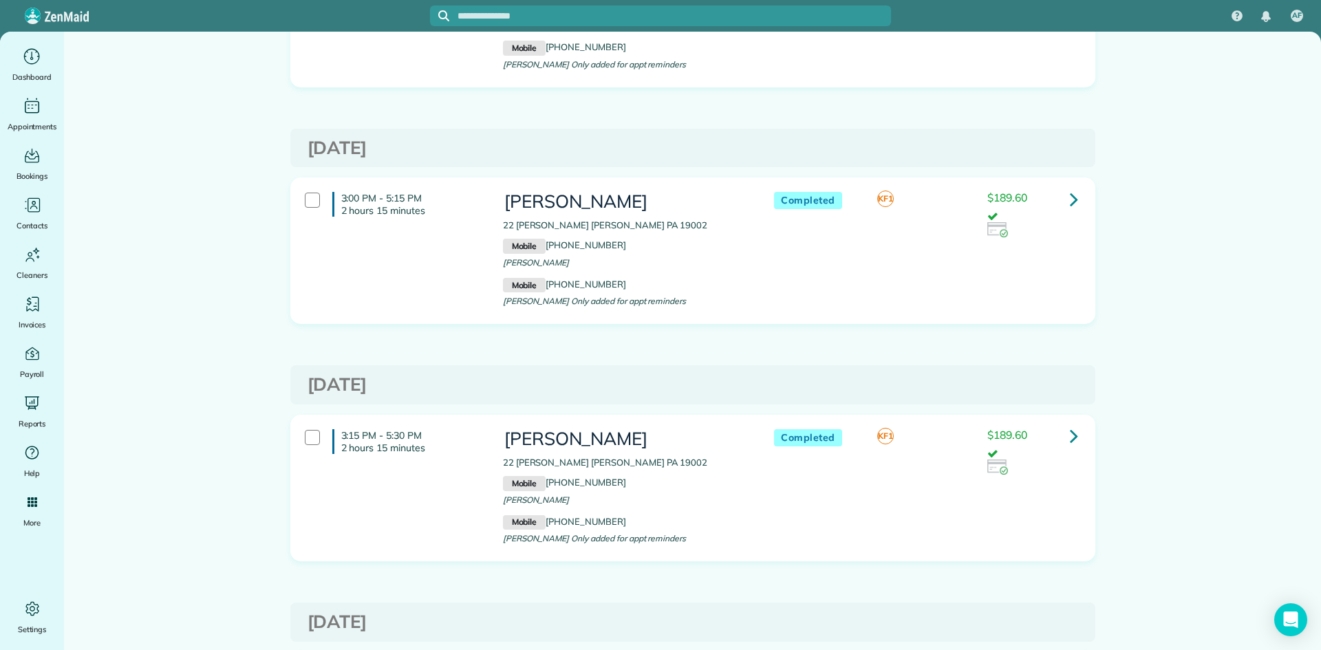
click at [1067, 199] on link at bounding box center [1074, 199] width 28 height 28
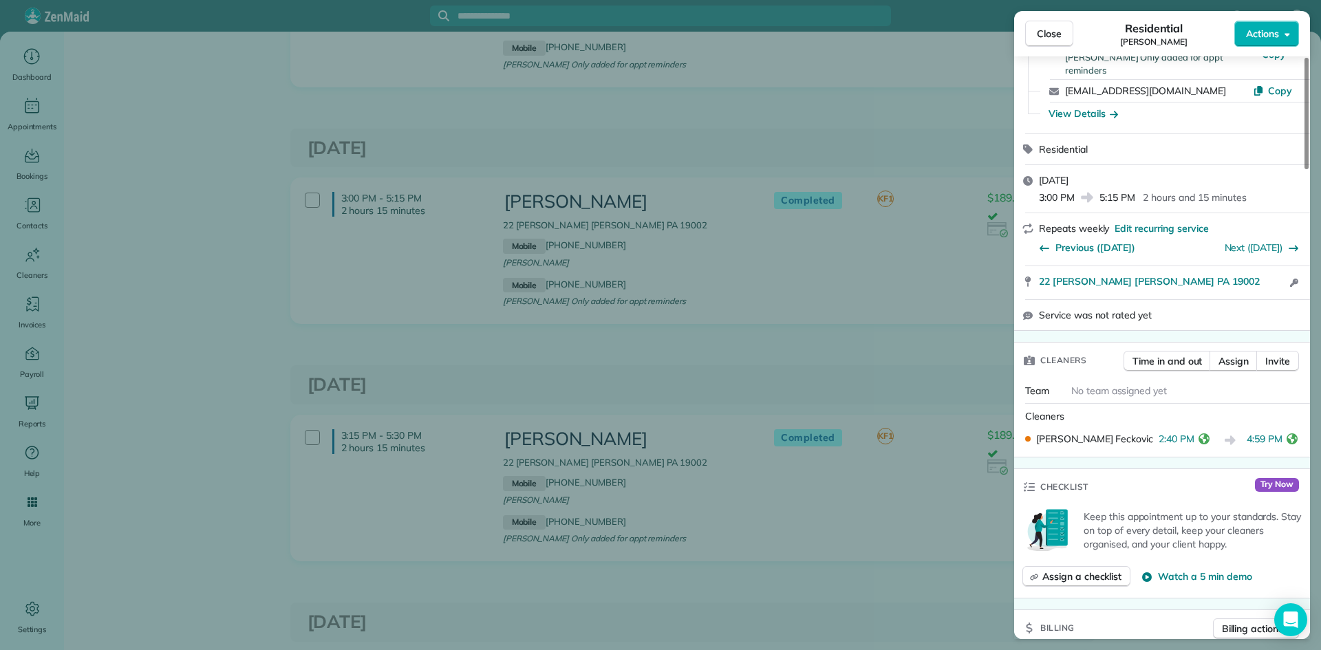
scroll to position [196, 0]
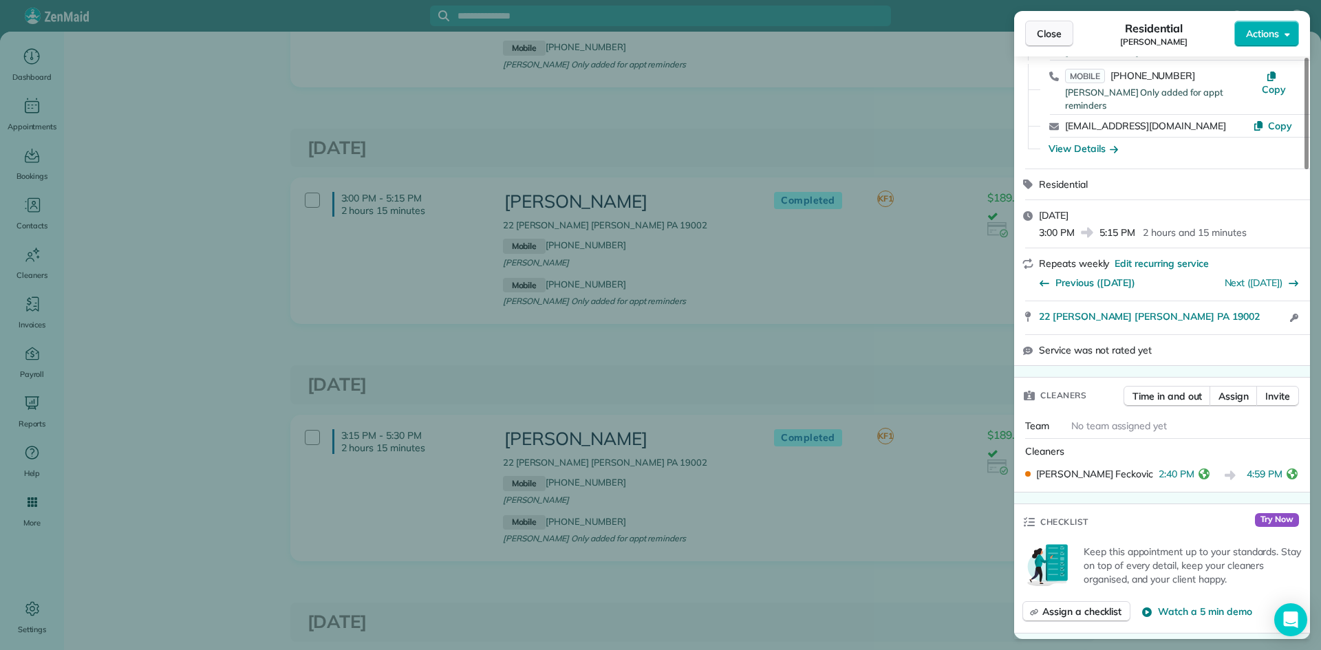
click at [1037, 35] on span "Close" at bounding box center [1049, 34] width 25 height 14
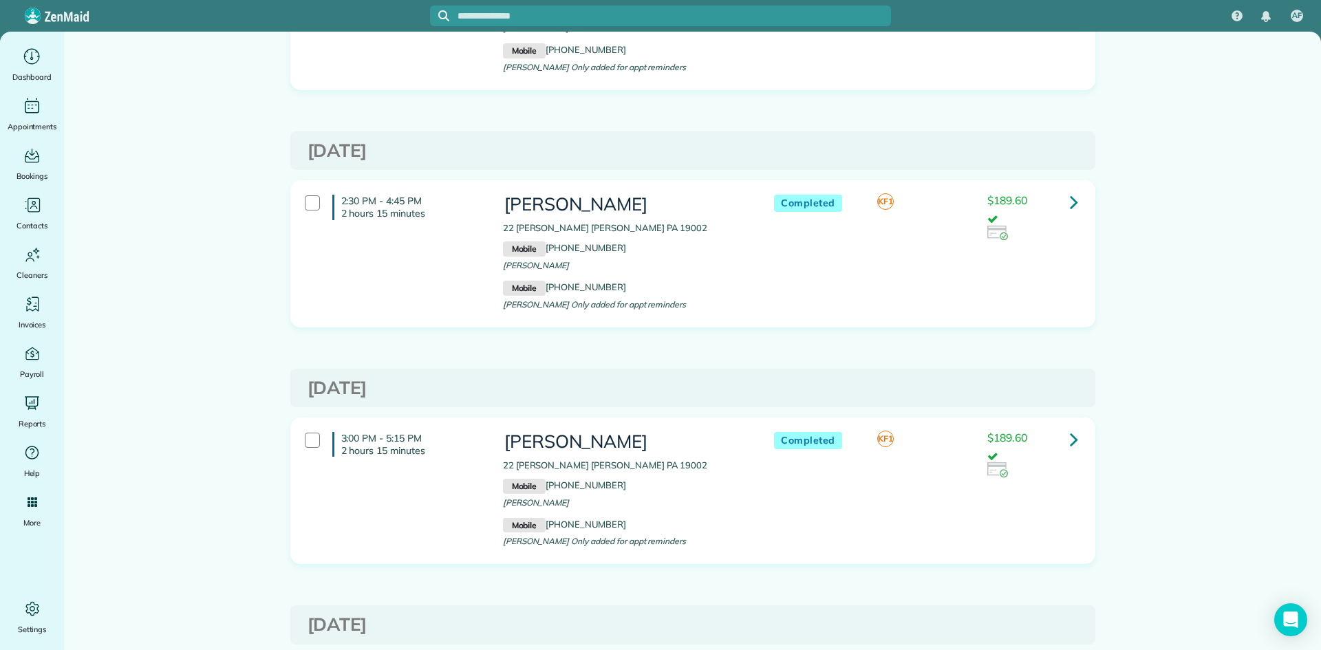
scroll to position [5431, 0]
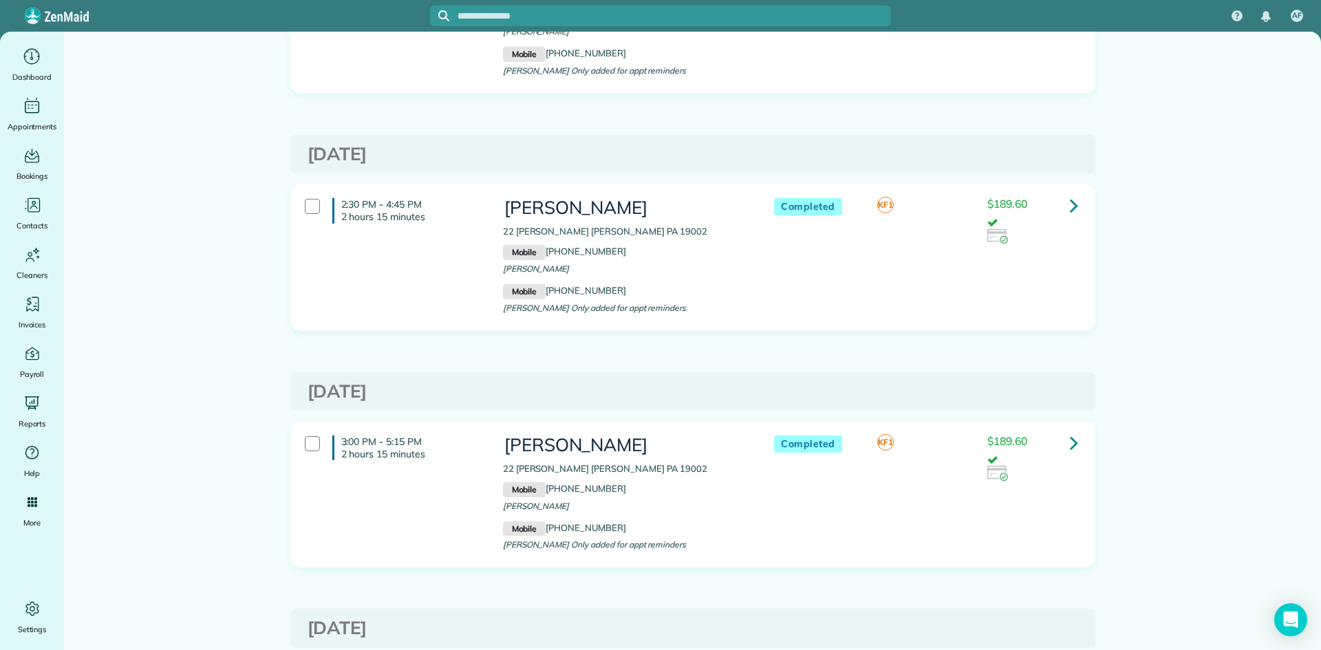
click at [1072, 205] on icon at bounding box center [1074, 205] width 8 height 24
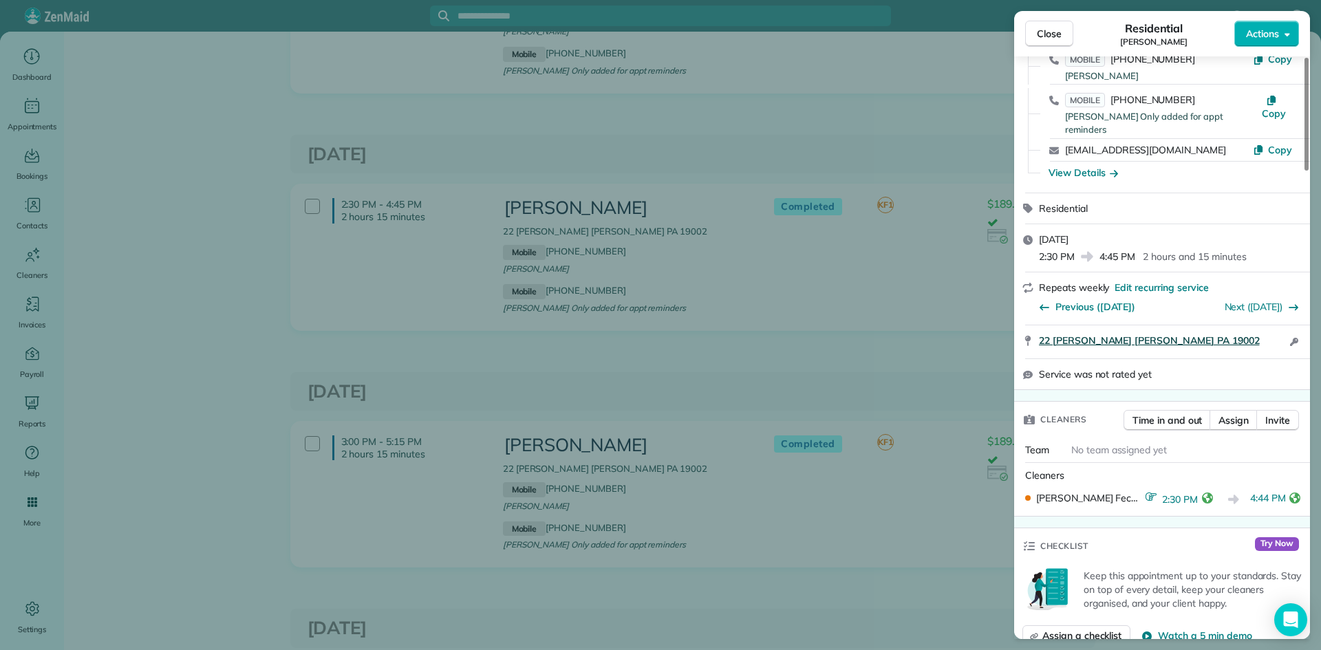
scroll to position [167, 0]
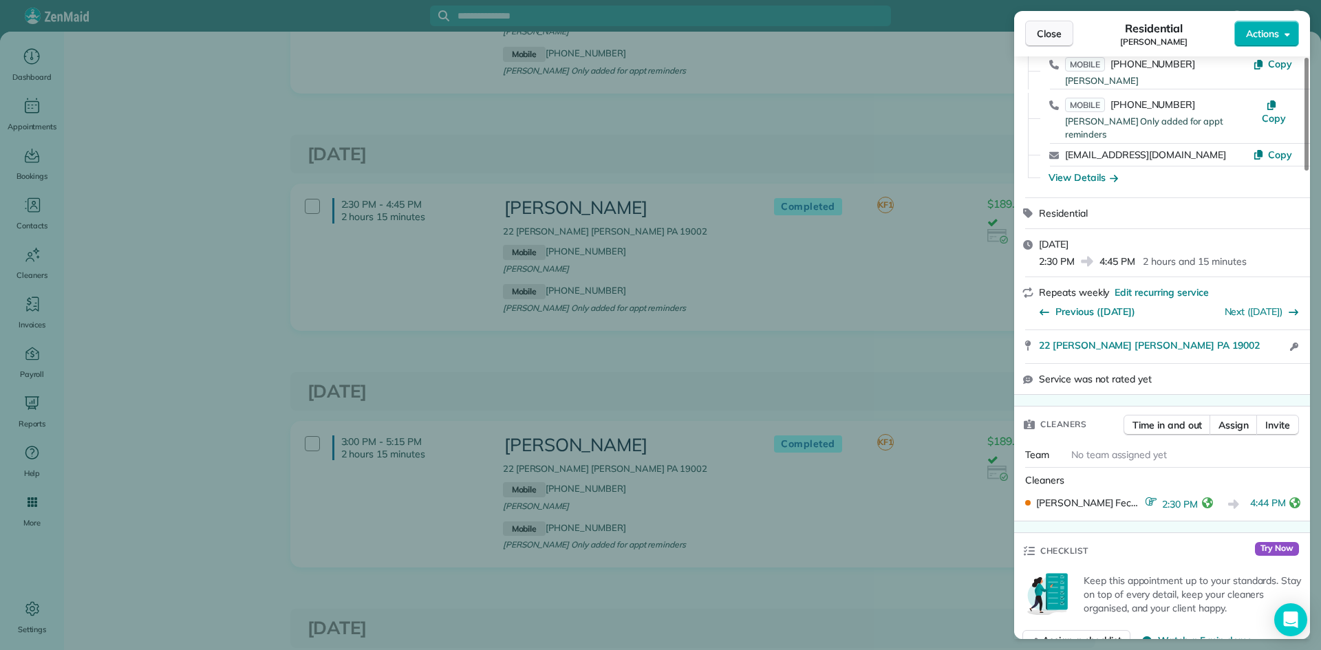
click at [1057, 31] on span "Close" at bounding box center [1049, 34] width 25 height 14
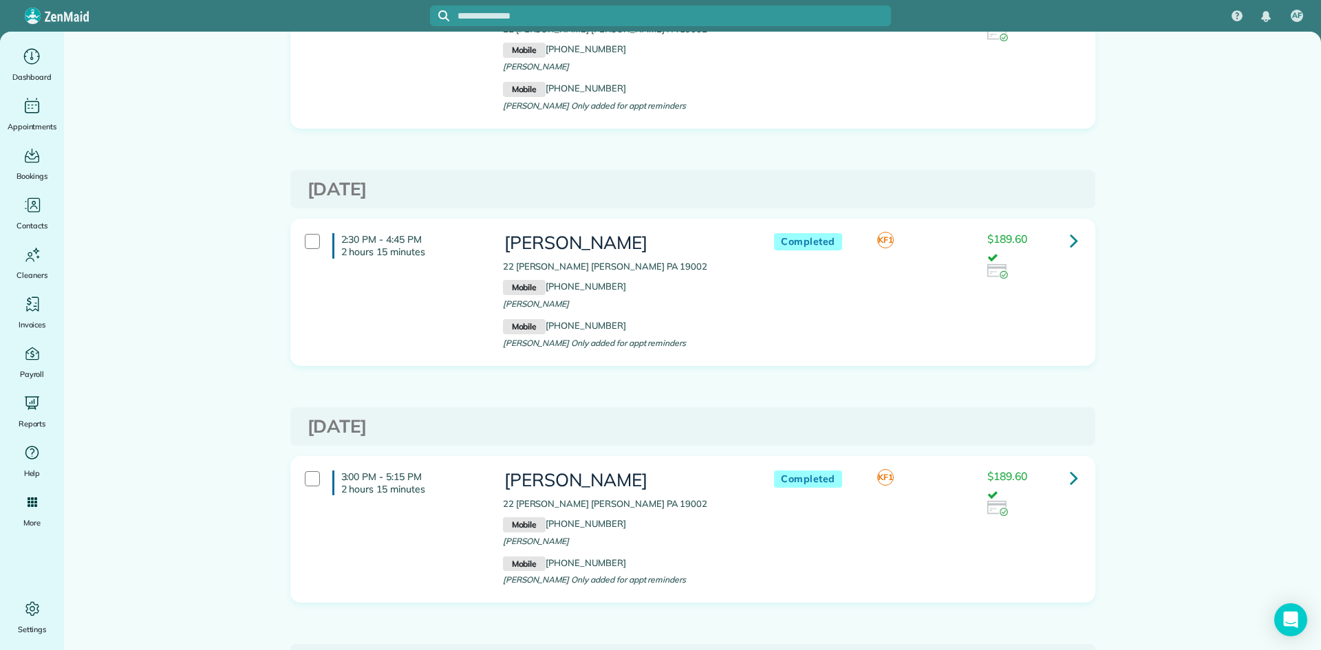
scroll to position [5214, 0]
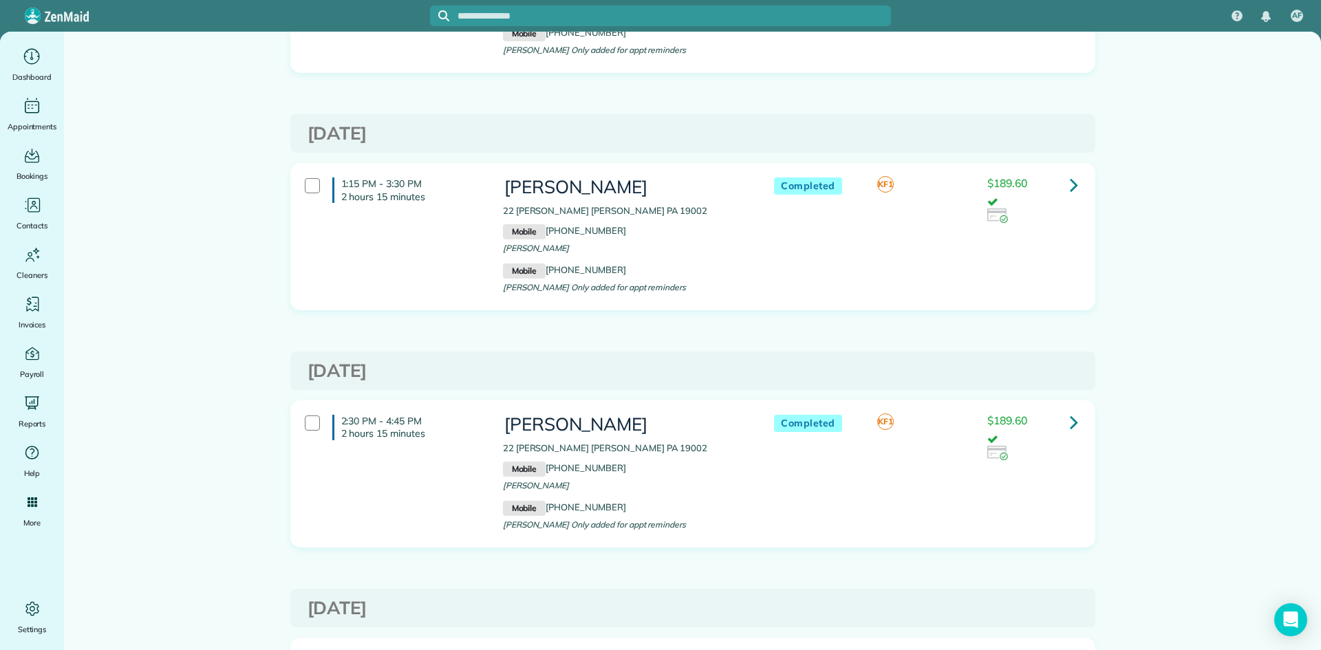
click at [1064, 184] on link at bounding box center [1074, 185] width 28 height 28
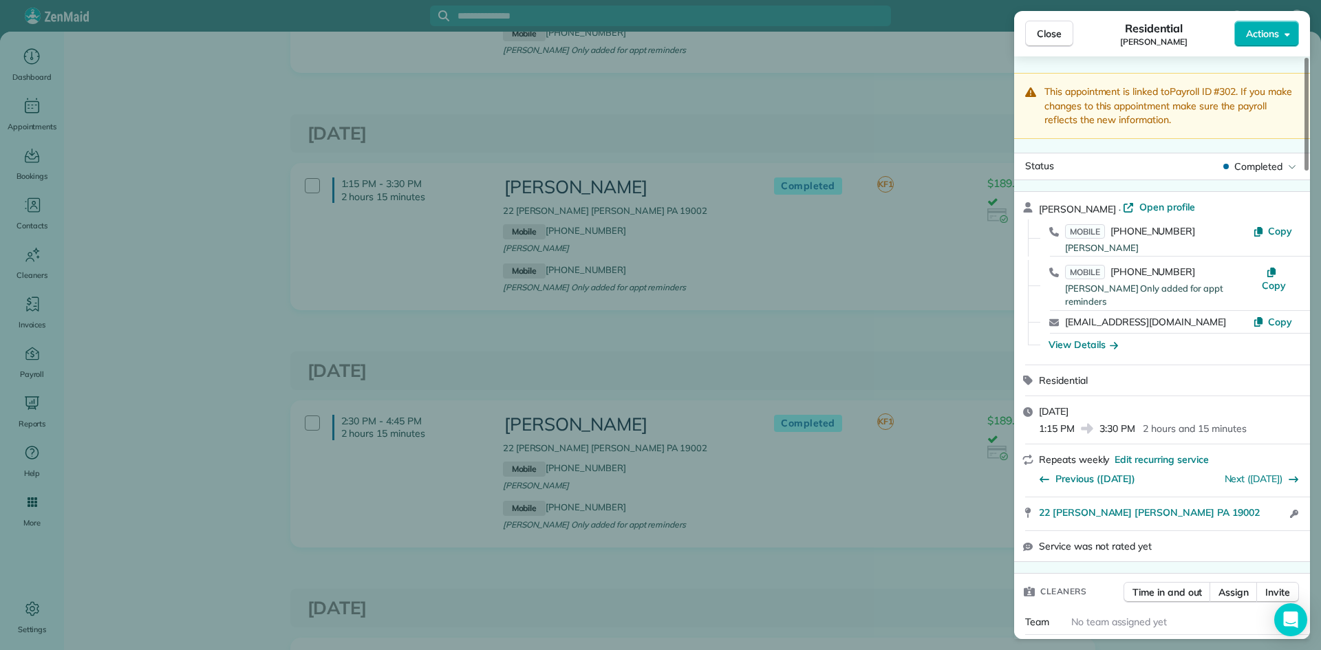
scroll to position [180, 0]
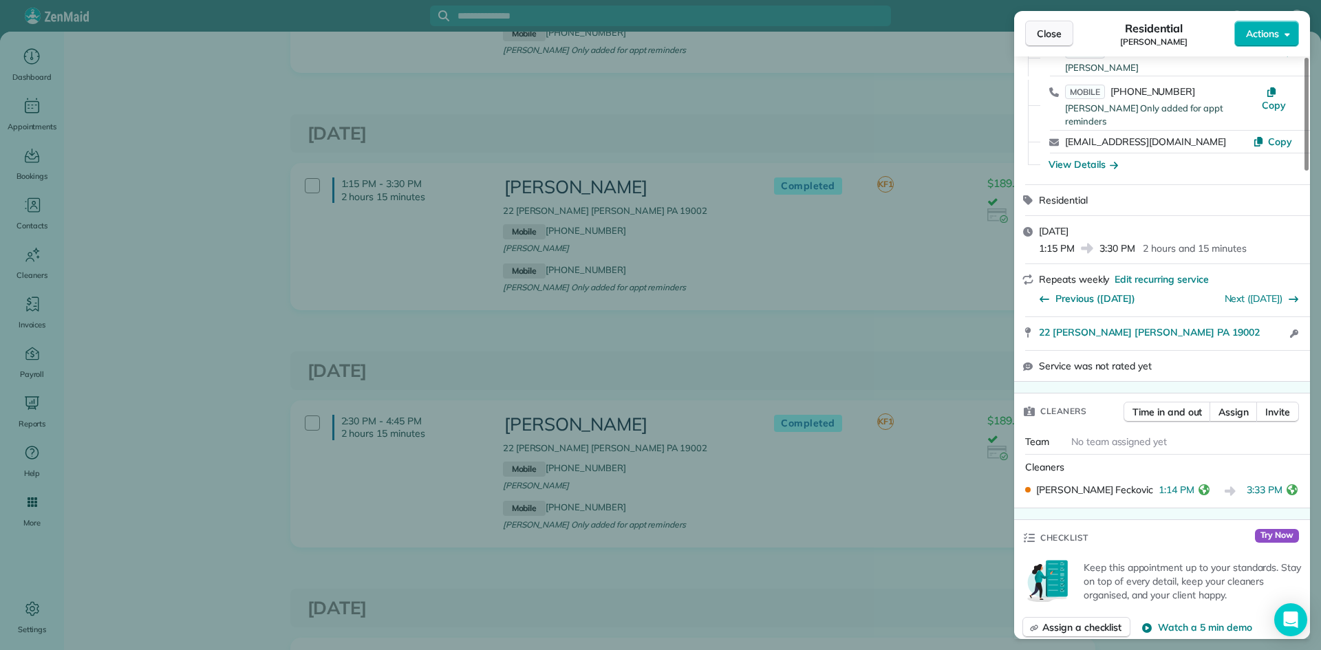
click at [1042, 32] on span "Close" at bounding box center [1049, 34] width 25 height 14
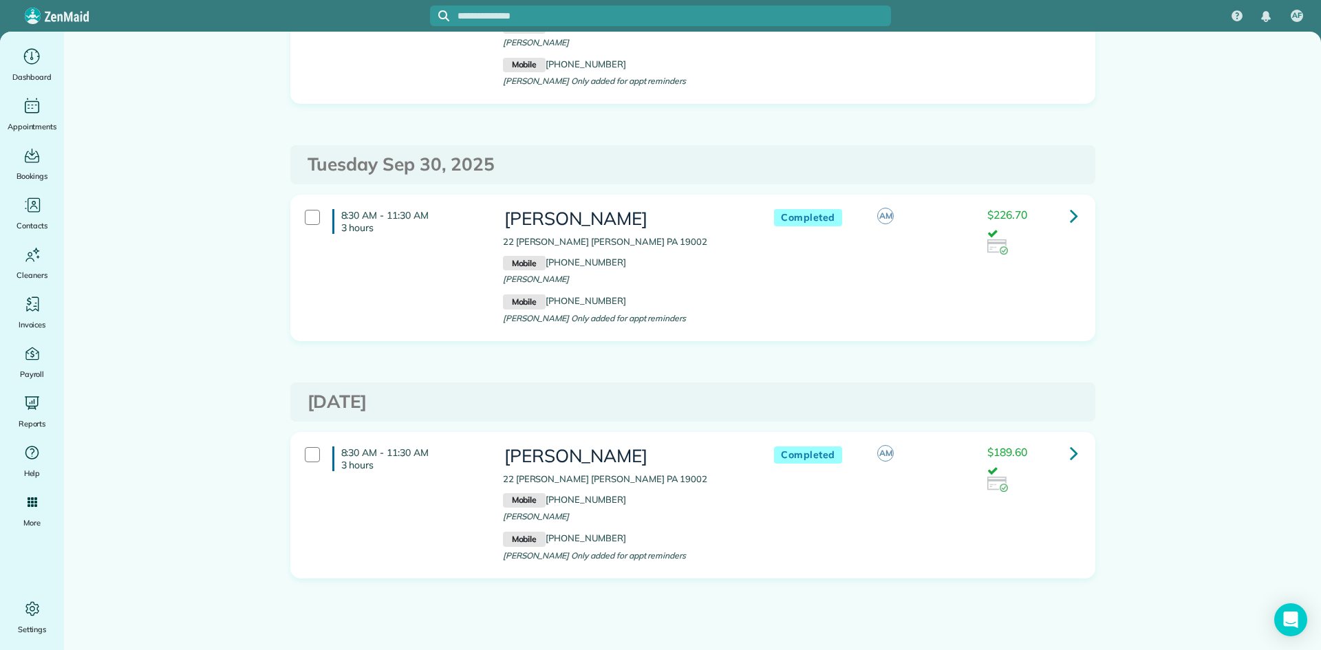
scroll to position [10165, 0]
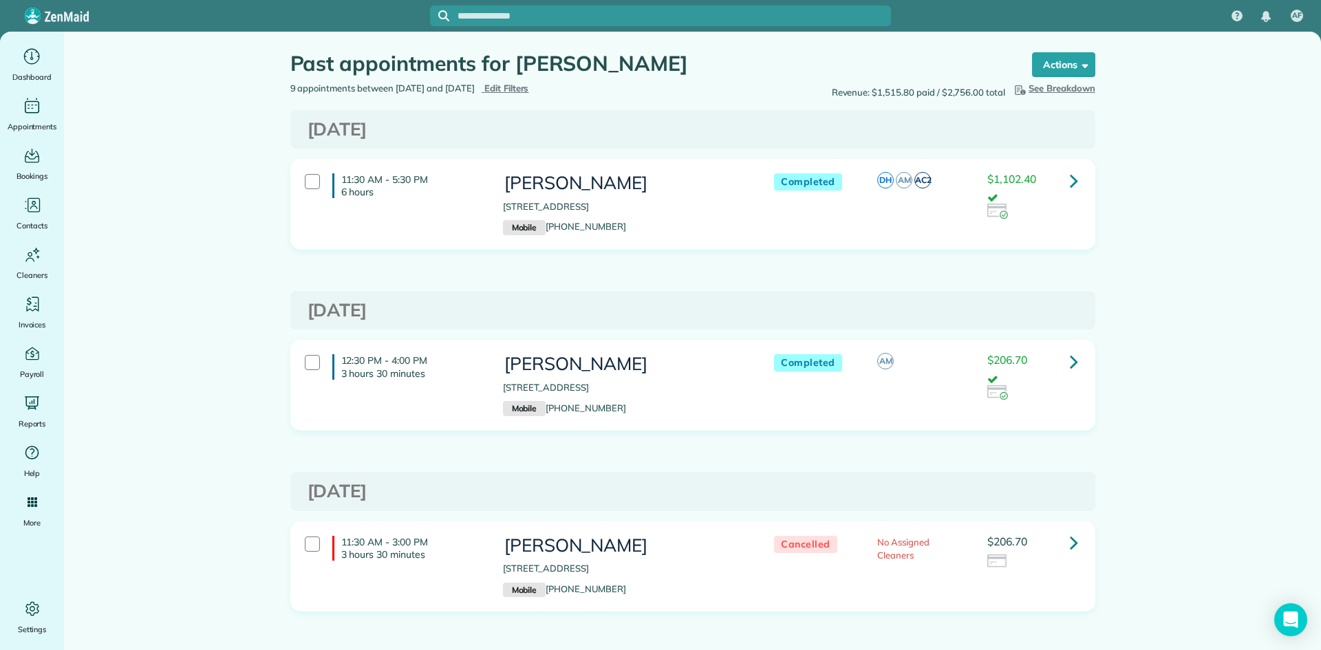
click at [529, 85] on span "Edit Filters" at bounding box center [506, 88] width 45 height 11
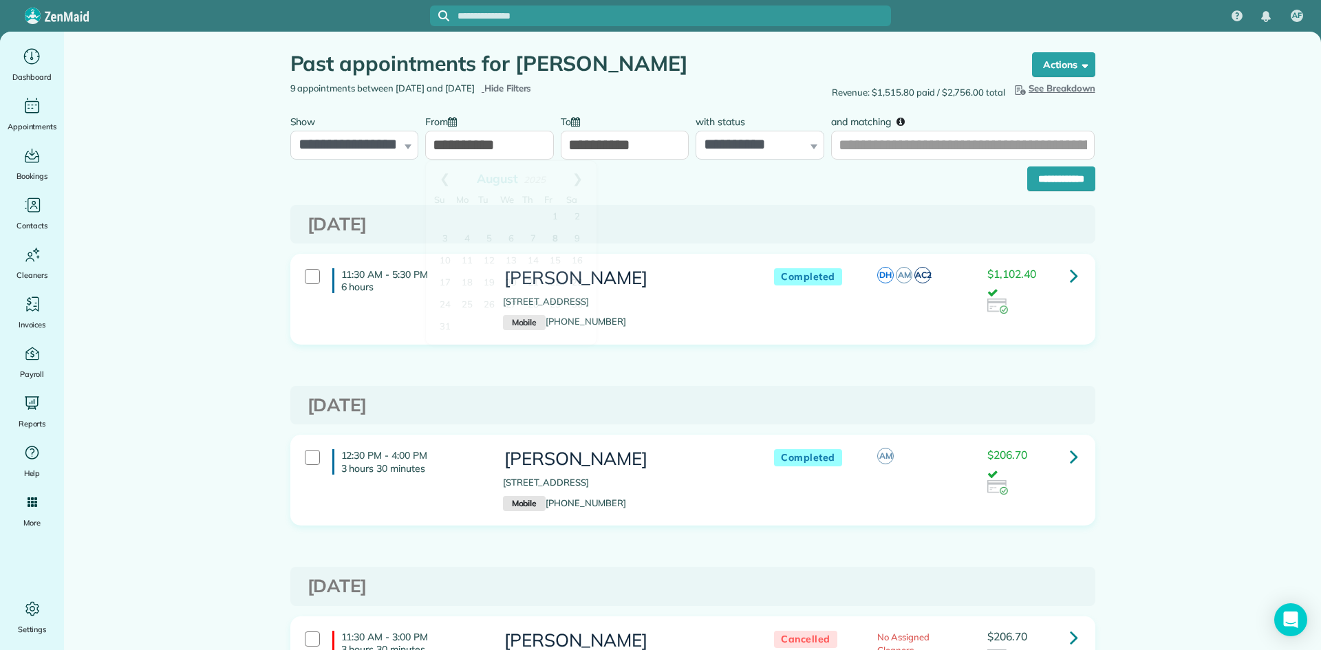
click at [523, 151] on input "**********" at bounding box center [489, 145] width 129 height 29
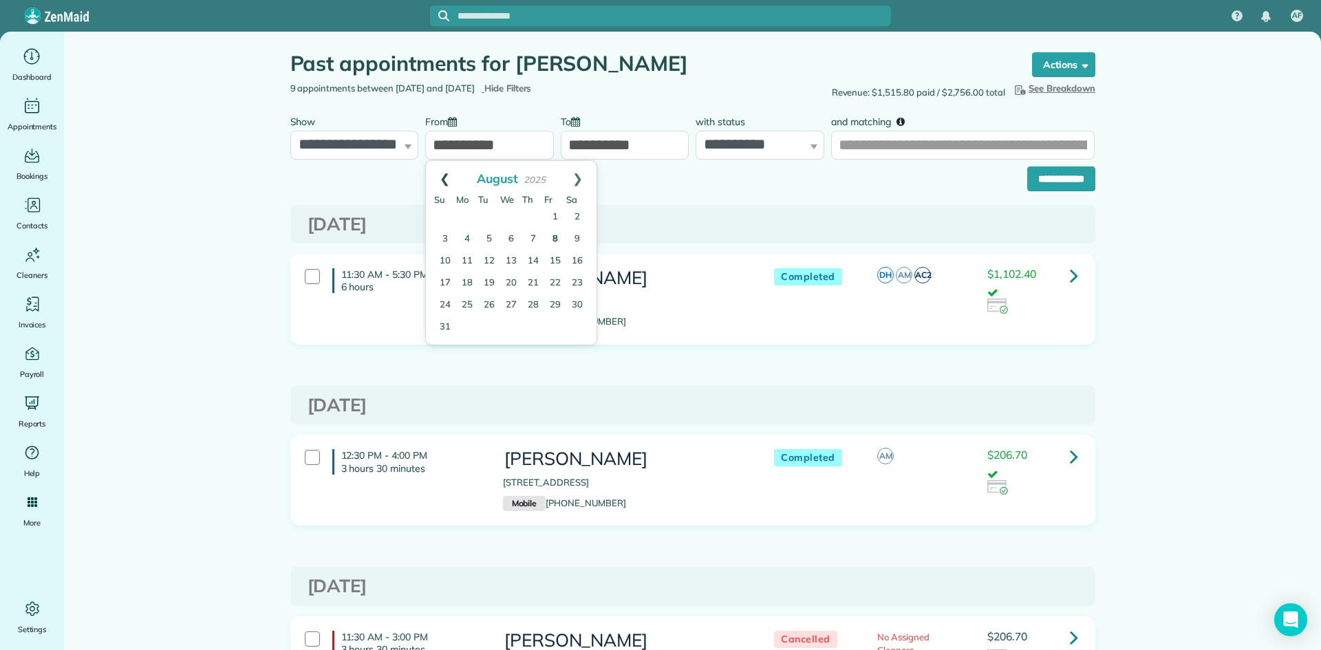
click at [442, 178] on link "Prev" at bounding box center [445, 178] width 38 height 34
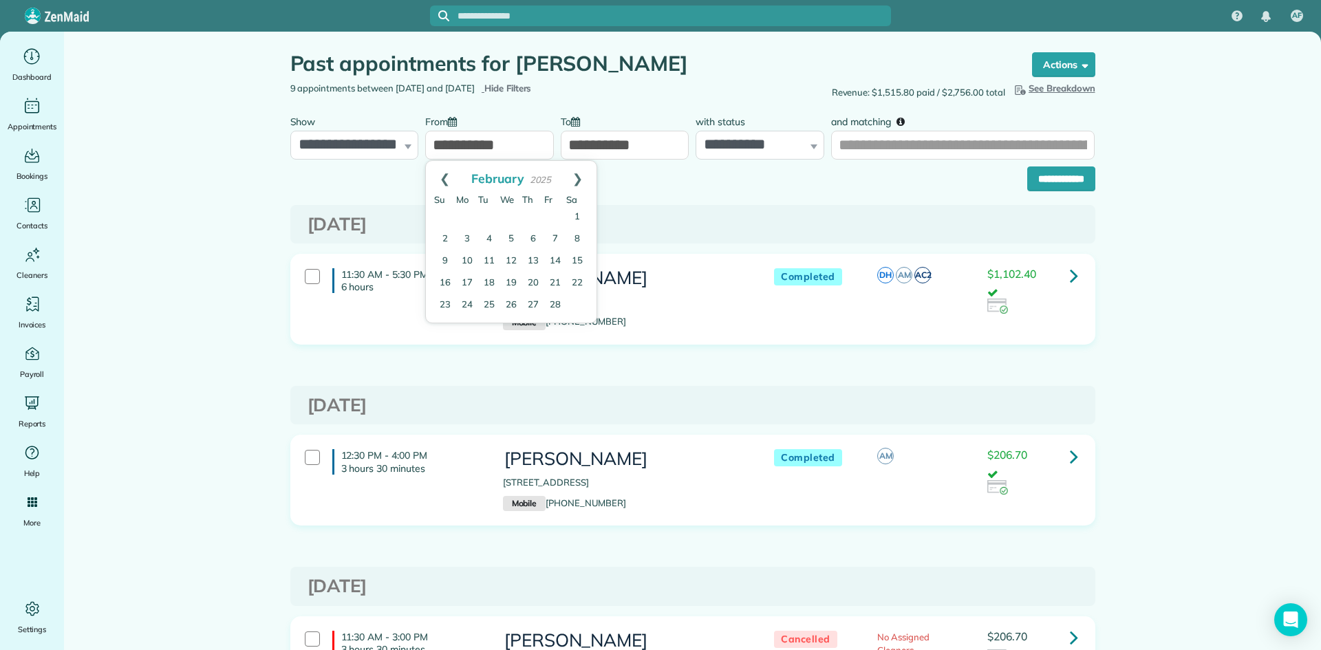
click at [442, 178] on link "Prev" at bounding box center [445, 178] width 38 height 34
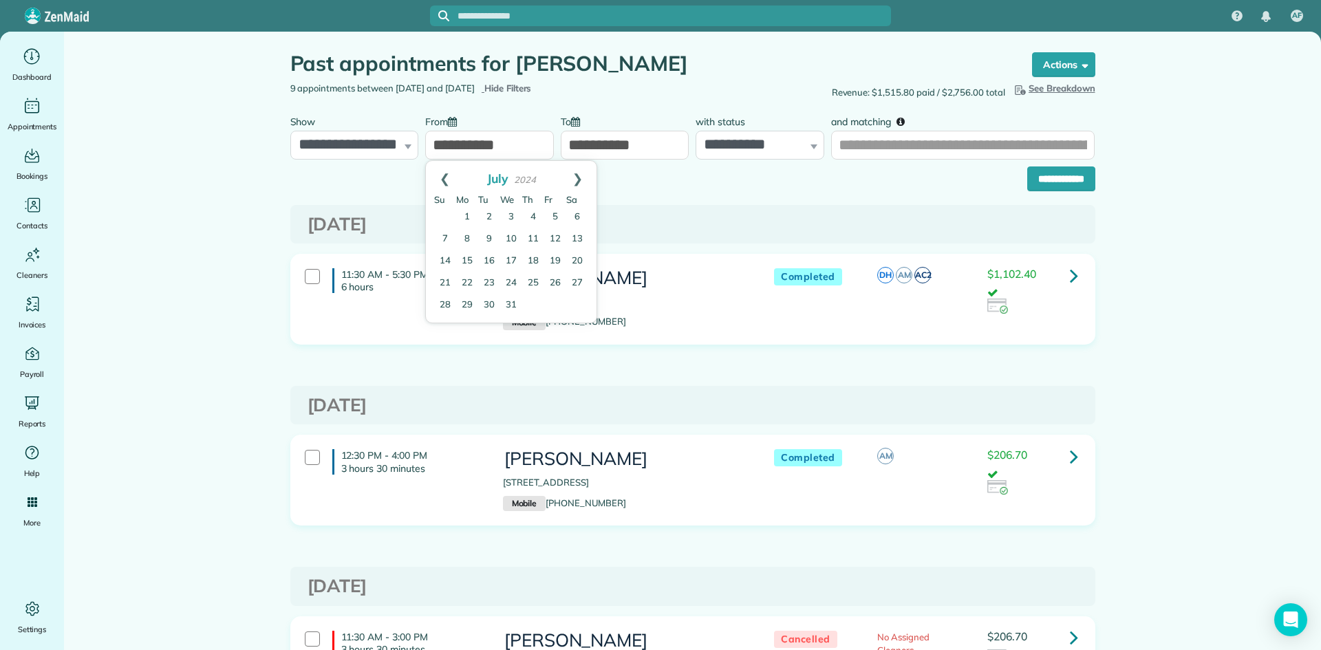
click at [442, 178] on link "Prev" at bounding box center [445, 178] width 38 height 34
click at [488, 238] on link "6" at bounding box center [489, 239] width 22 height 22
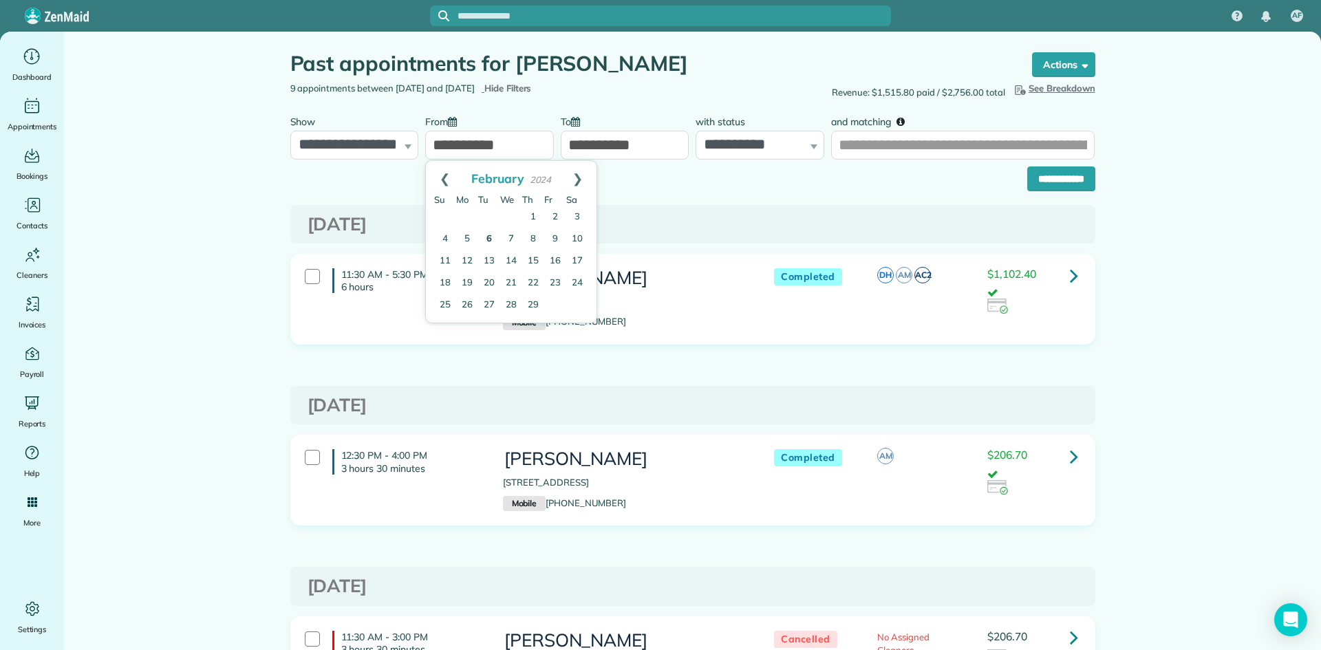
type input "**********"
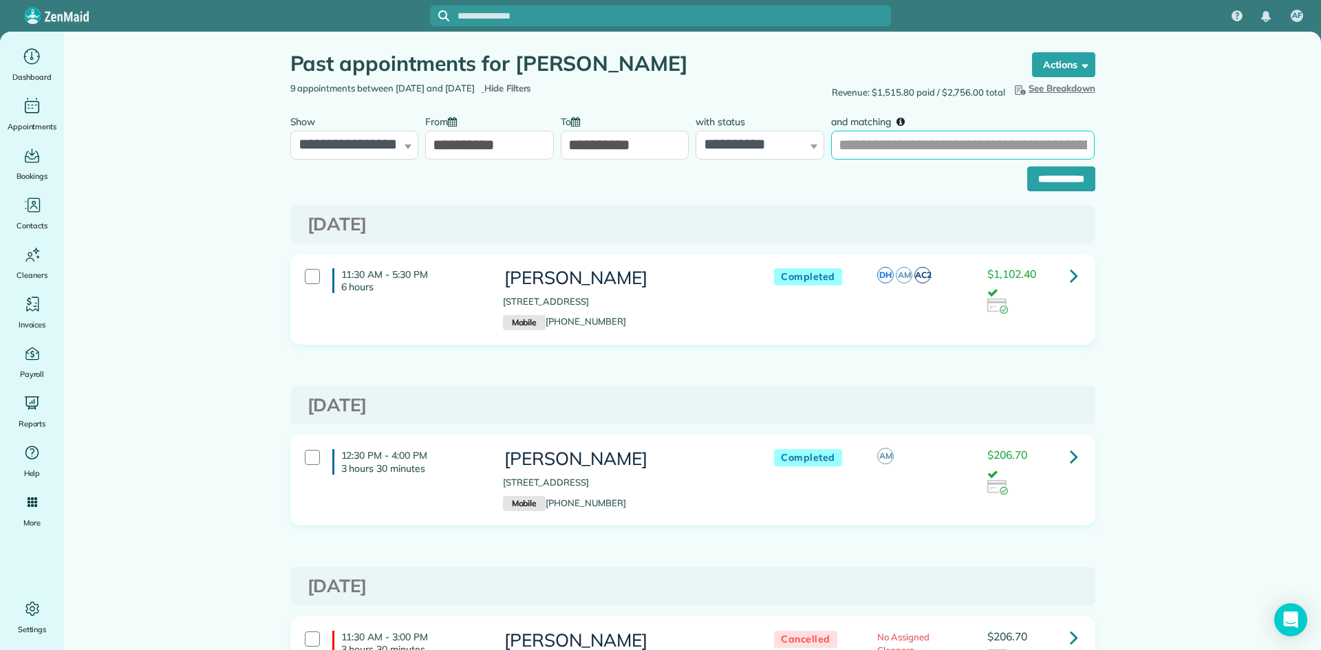
click at [931, 144] on input "and matching" at bounding box center [962, 145] width 263 height 29
type input "*****"
type input "**********"
click at [1058, 186] on input "**********" at bounding box center [1061, 178] width 68 height 25
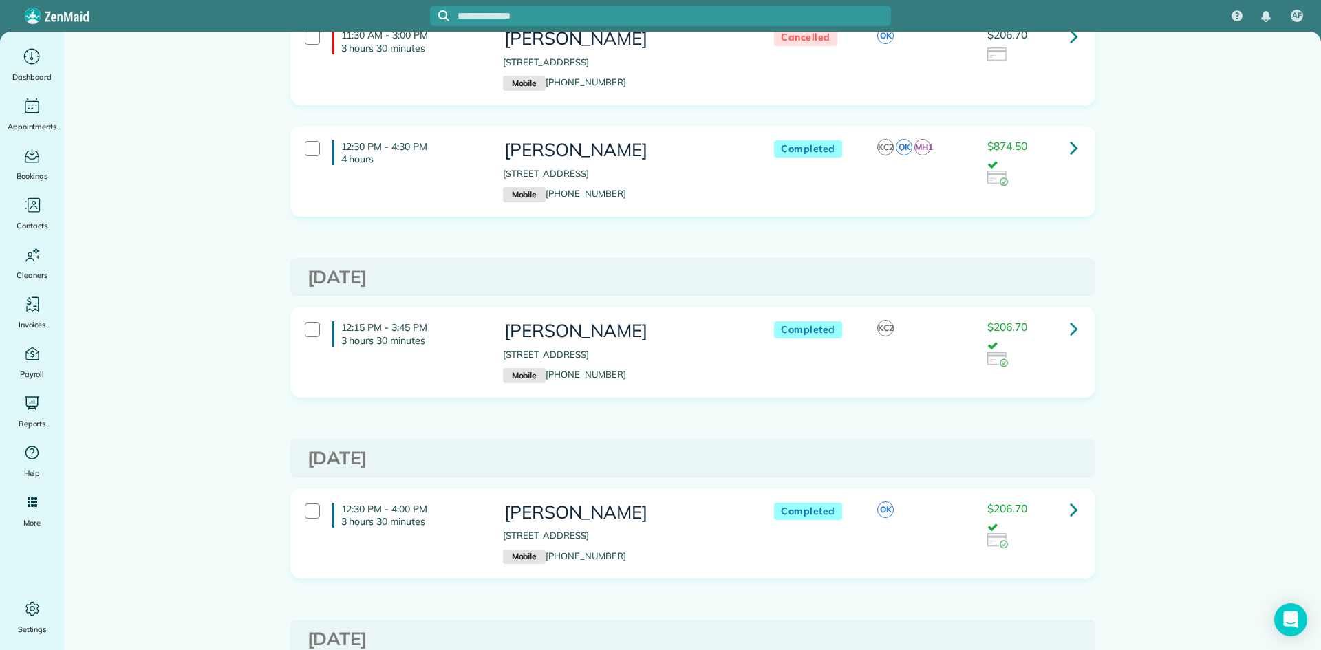
scroll to position [1583, 0]
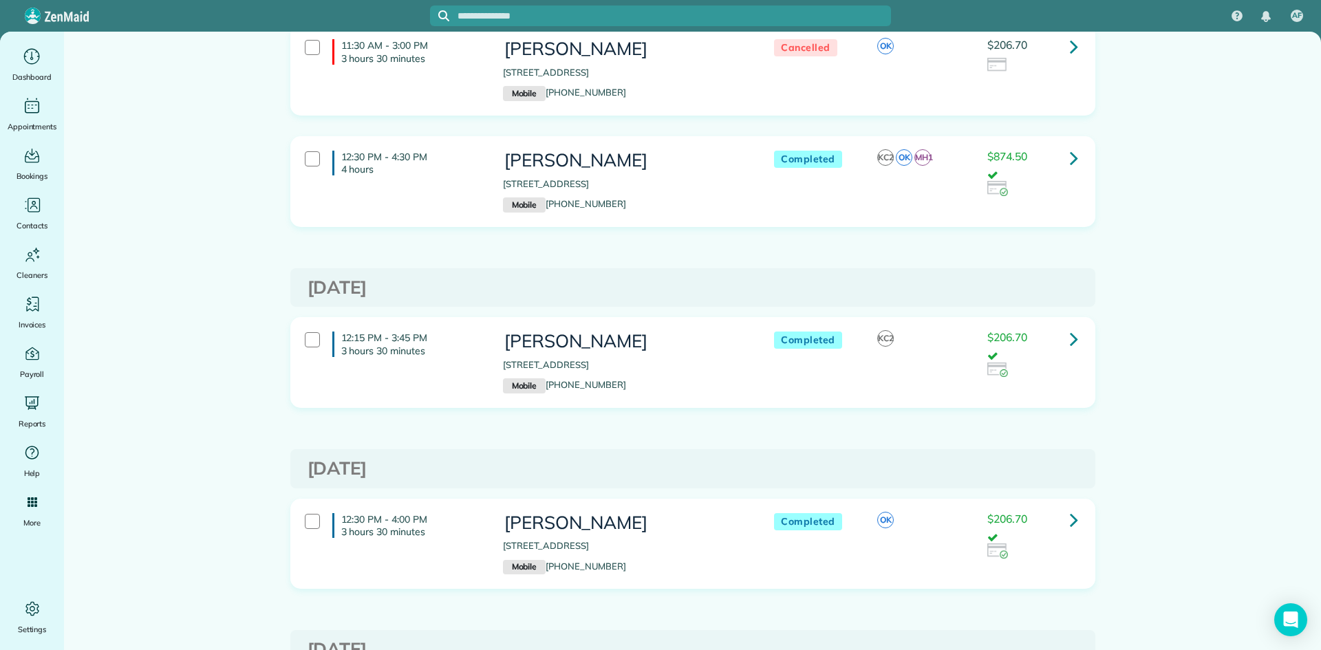
click at [1072, 522] on icon at bounding box center [1074, 520] width 8 height 24
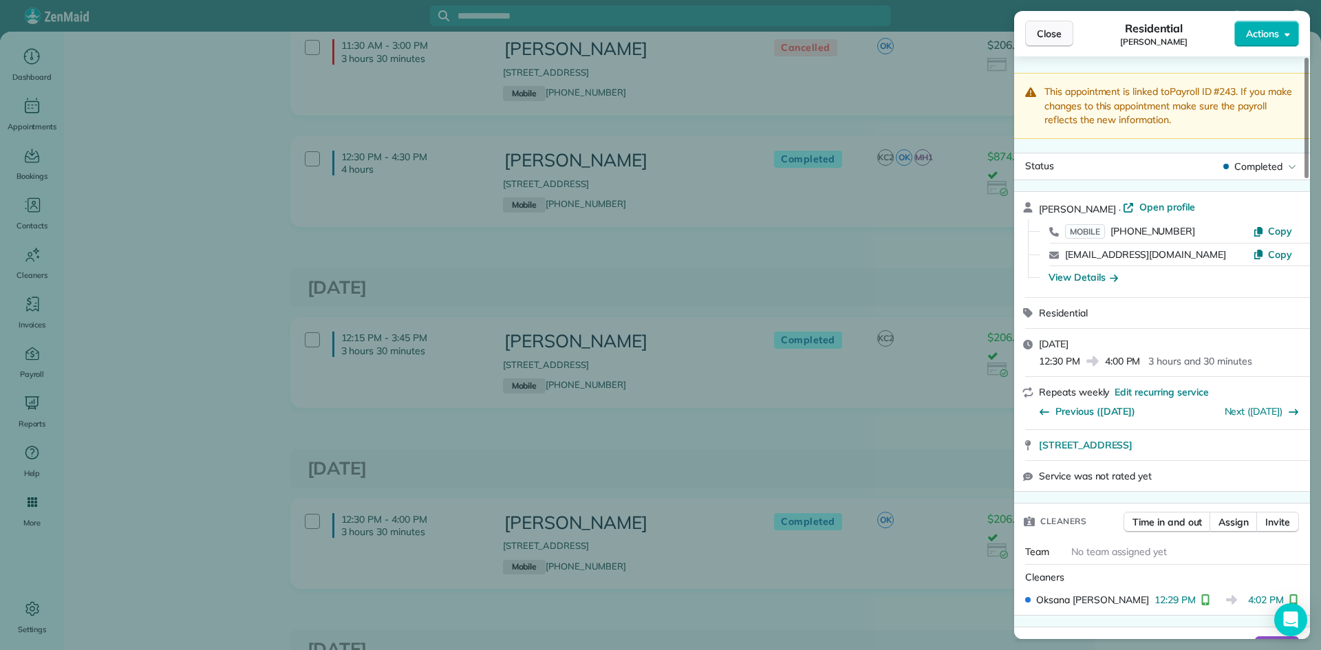
click at [1039, 32] on span "Close" at bounding box center [1049, 34] width 25 height 14
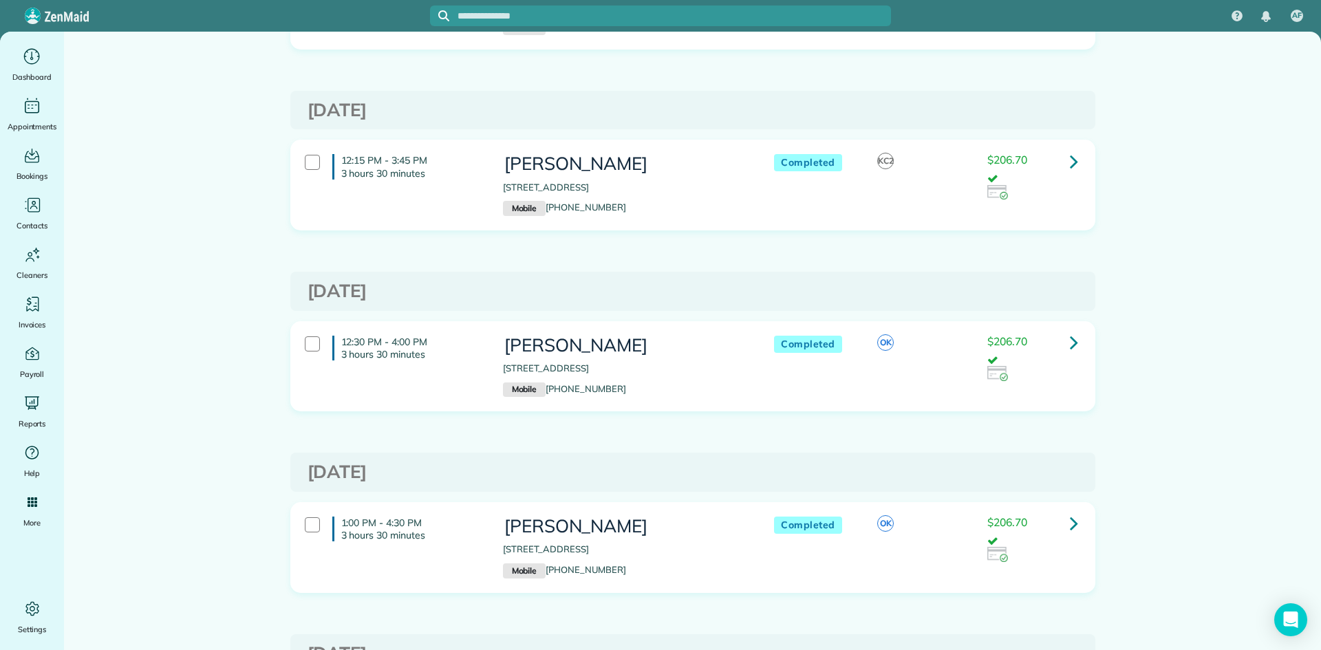
scroll to position [1780, 0]
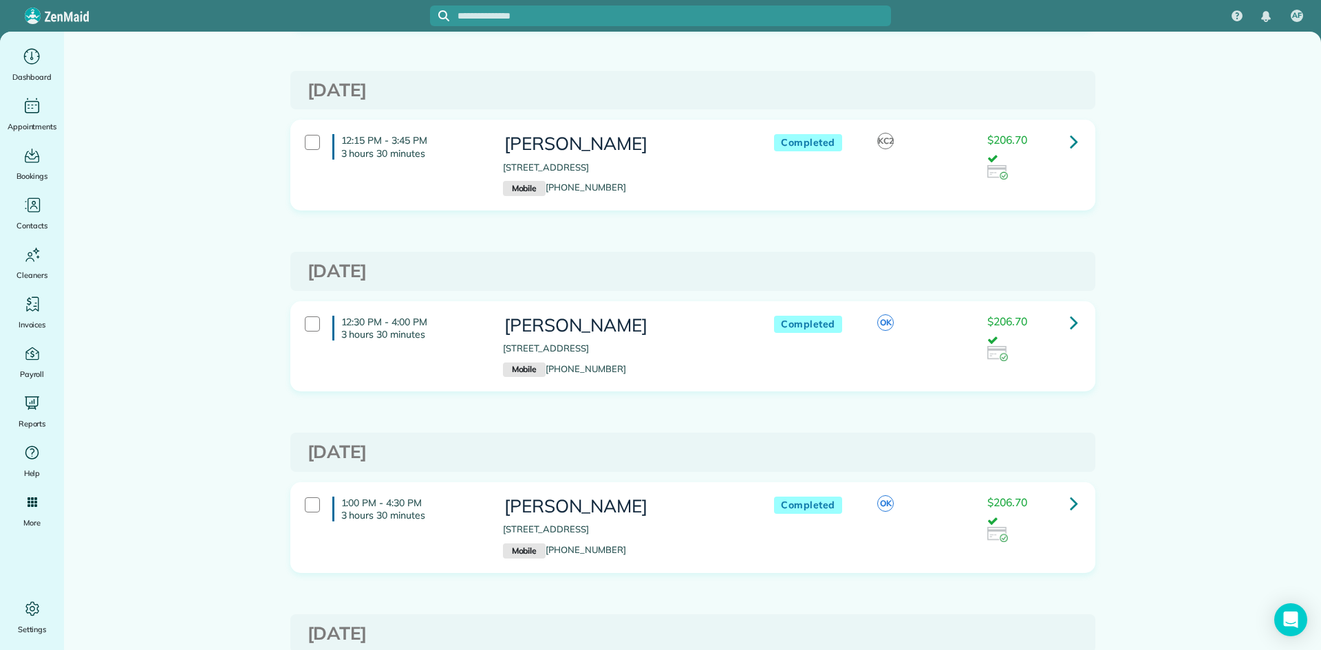
click at [1070, 318] on icon at bounding box center [1074, 322] width 8 height 24
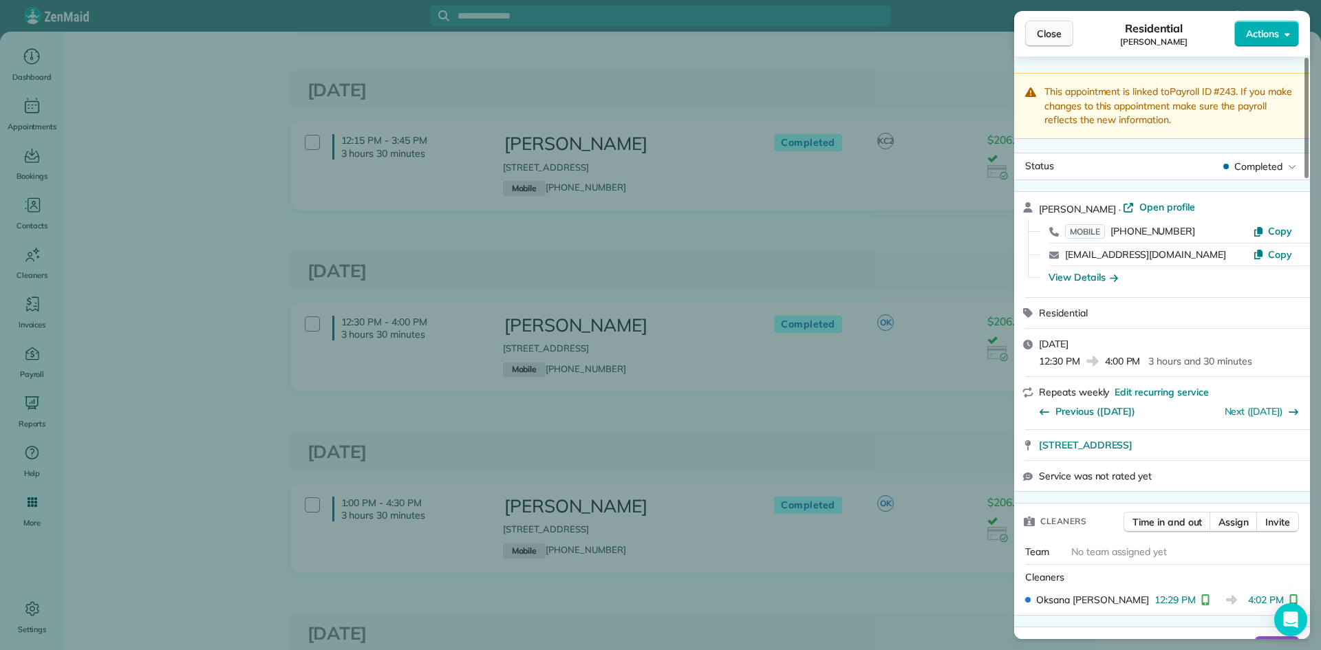
click at [1048, 32] on span "Close" at bounding box center [1049, 34] width 25 height 14
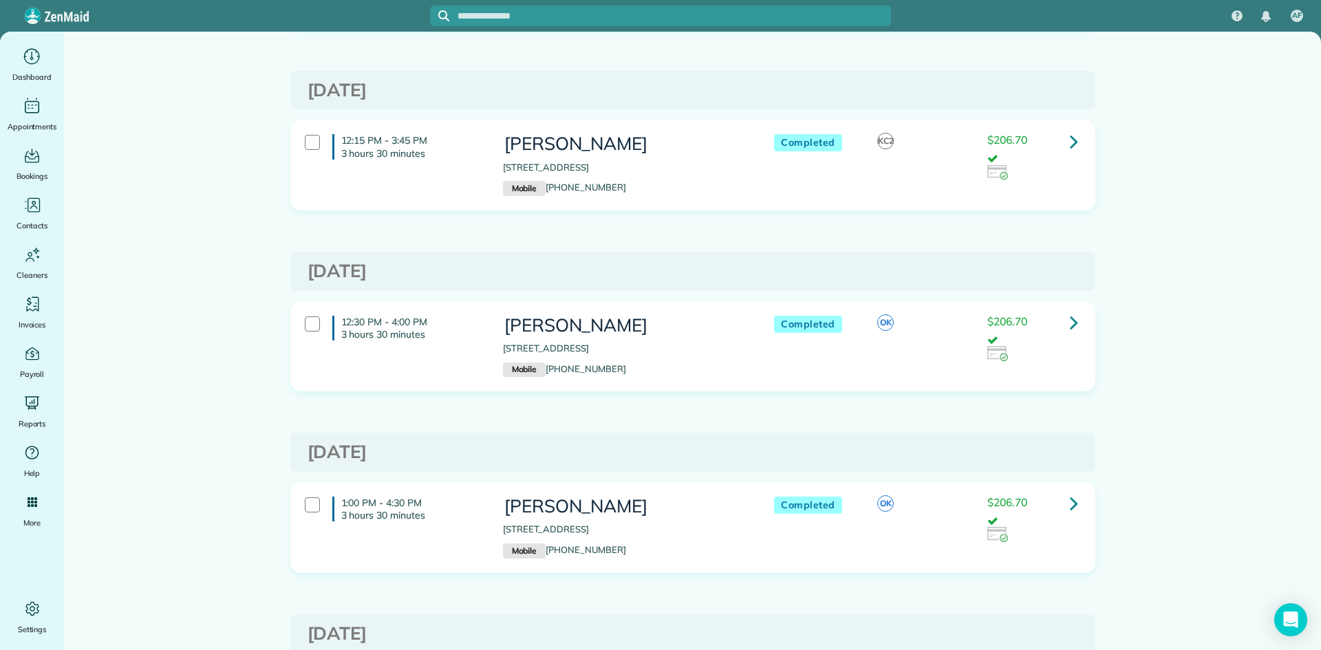
click at [1071, 503] on icon at bounding box center [1074, 503] width 8 height 24
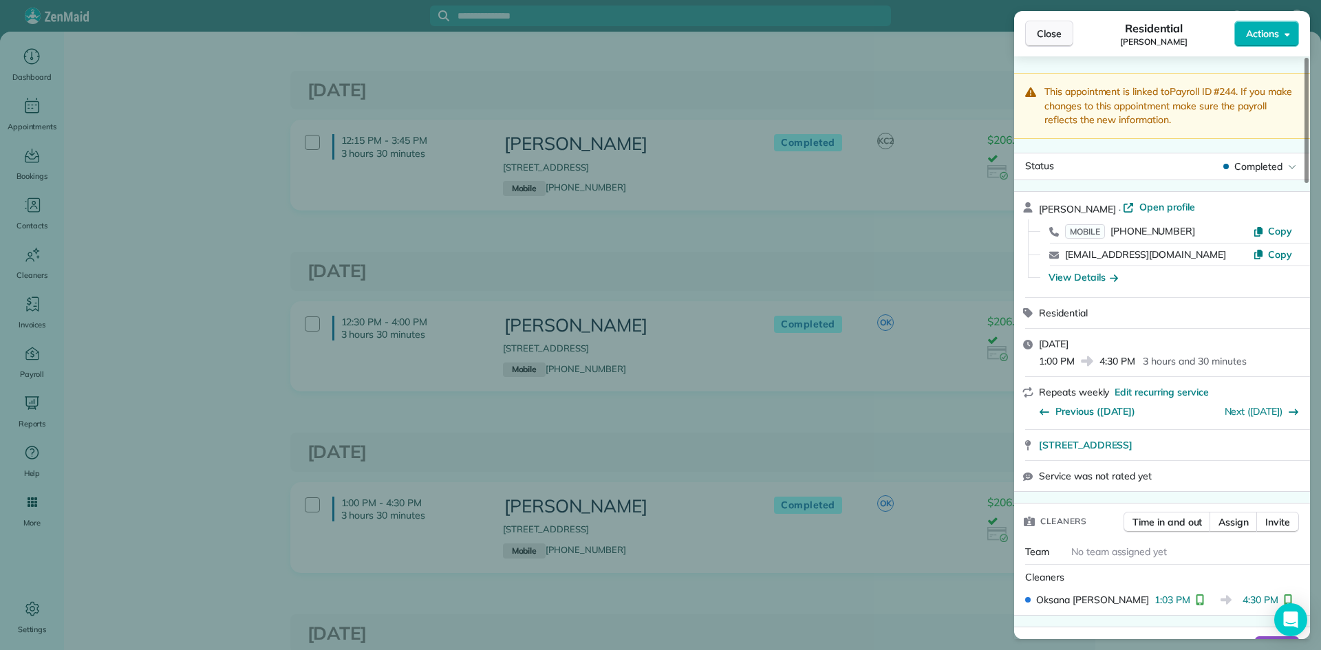
click at [1042, 31] on span "Close" at bounding box center [1049, 34] width 25 height 14
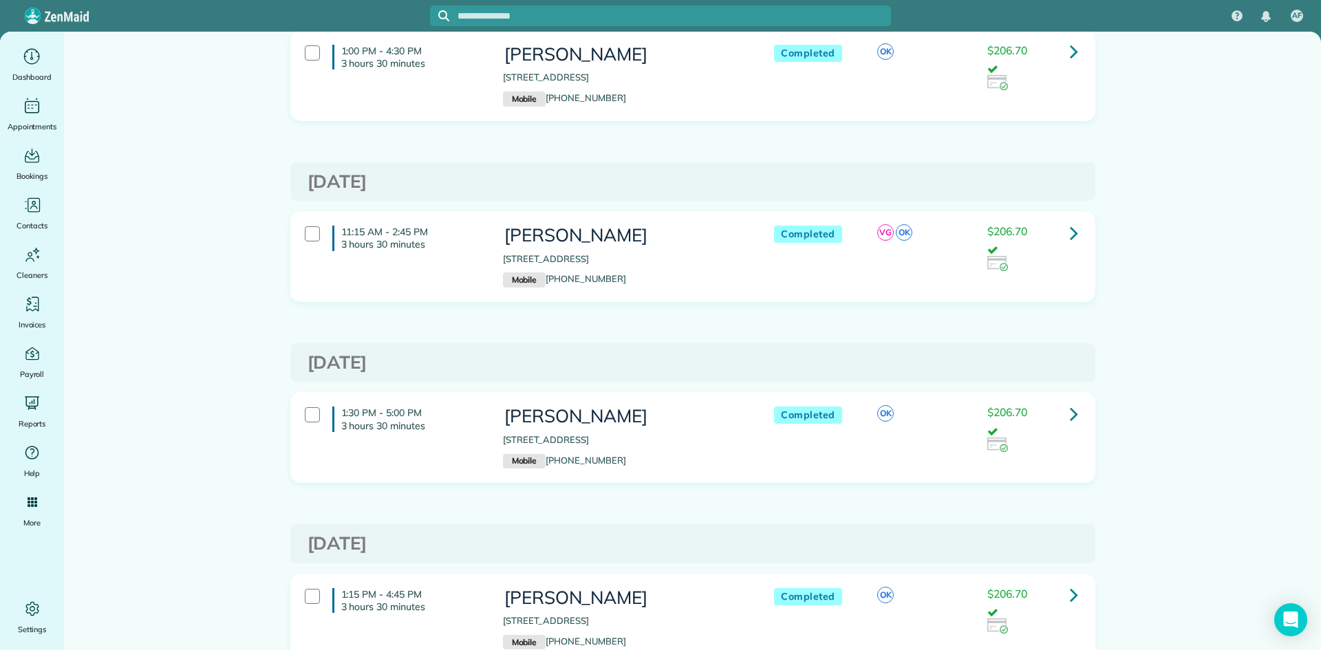
scroll to position [2293, 0]
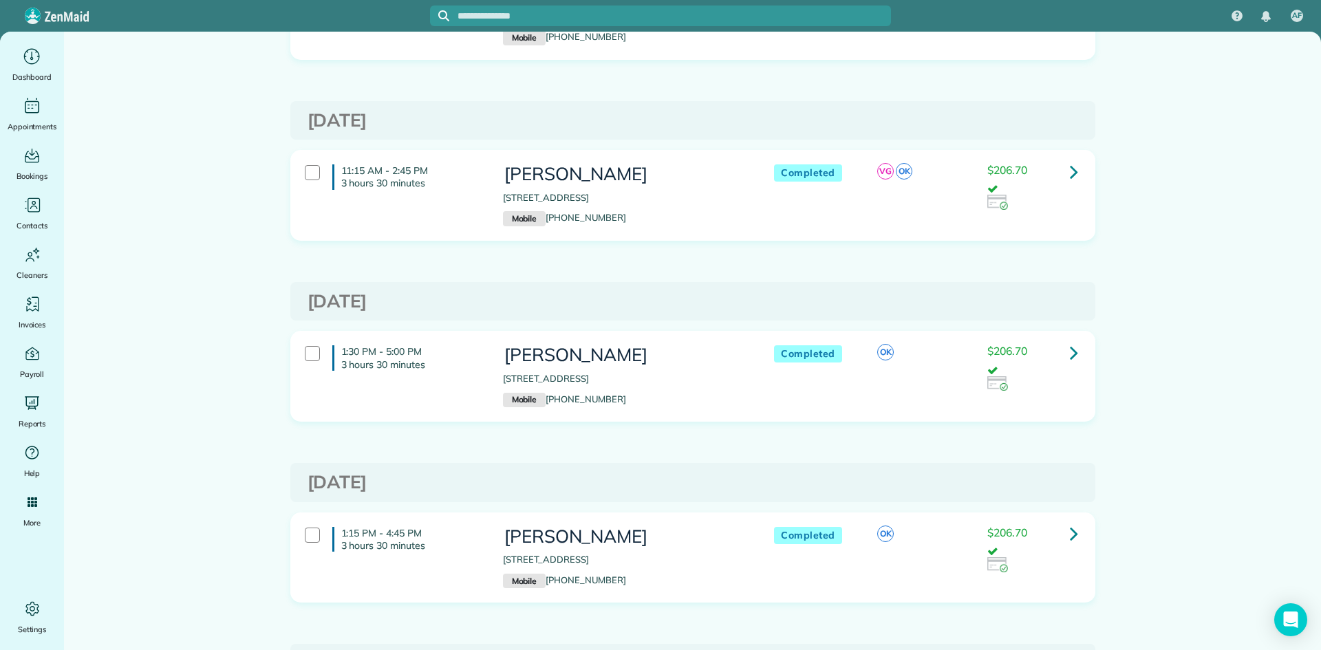
click at [1070, 351] on icon at bounding box center [1074, 352] width 8 height 24
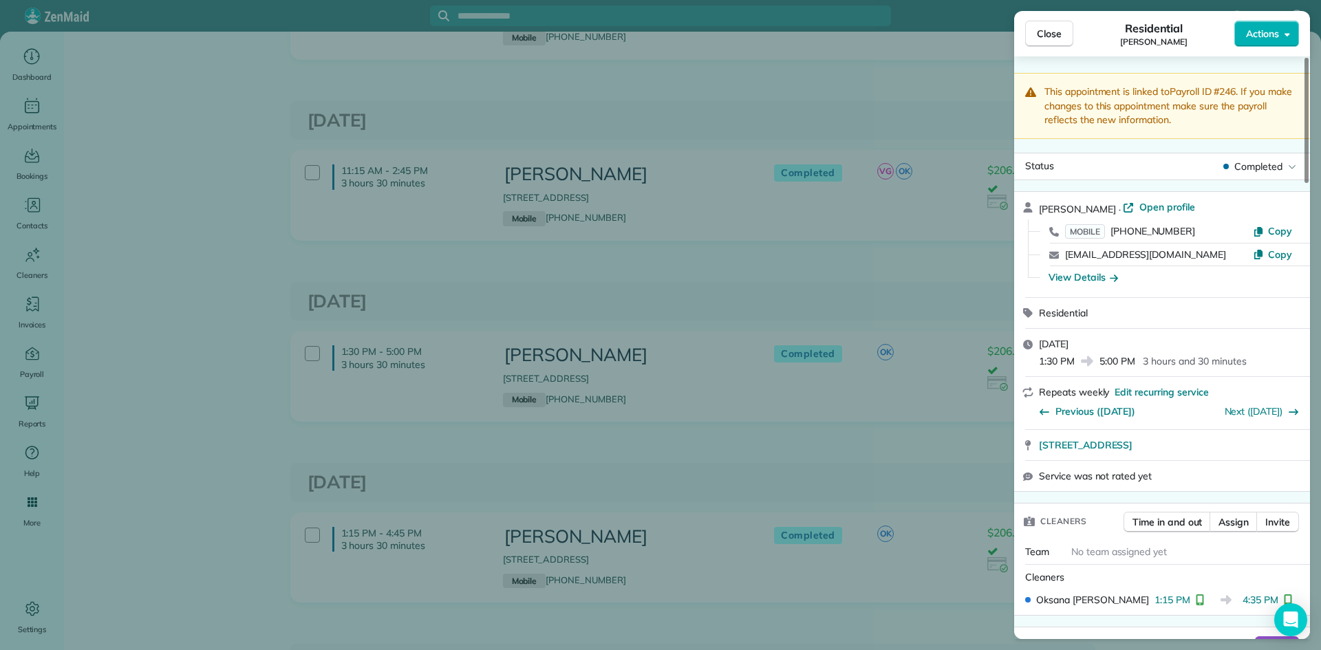
scroll to position [85, 0]
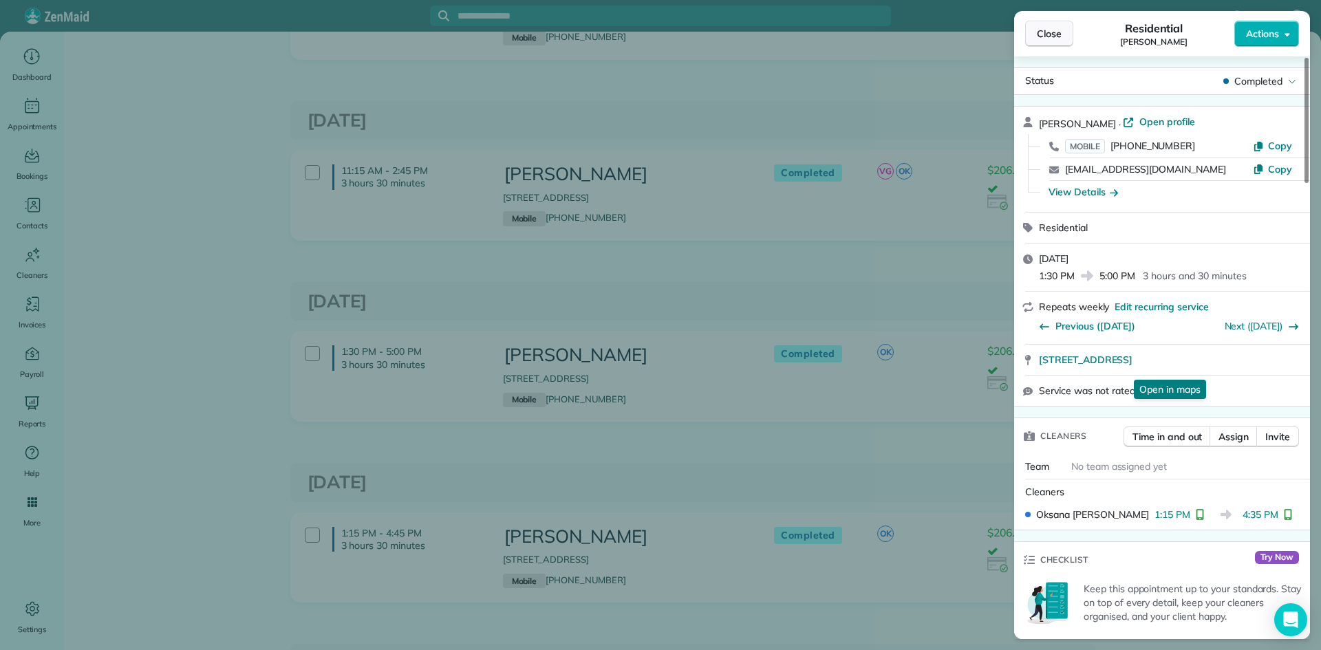
click at [1046, 32] on span "Close" at bounding box center [1049, 34] width 25 height 14
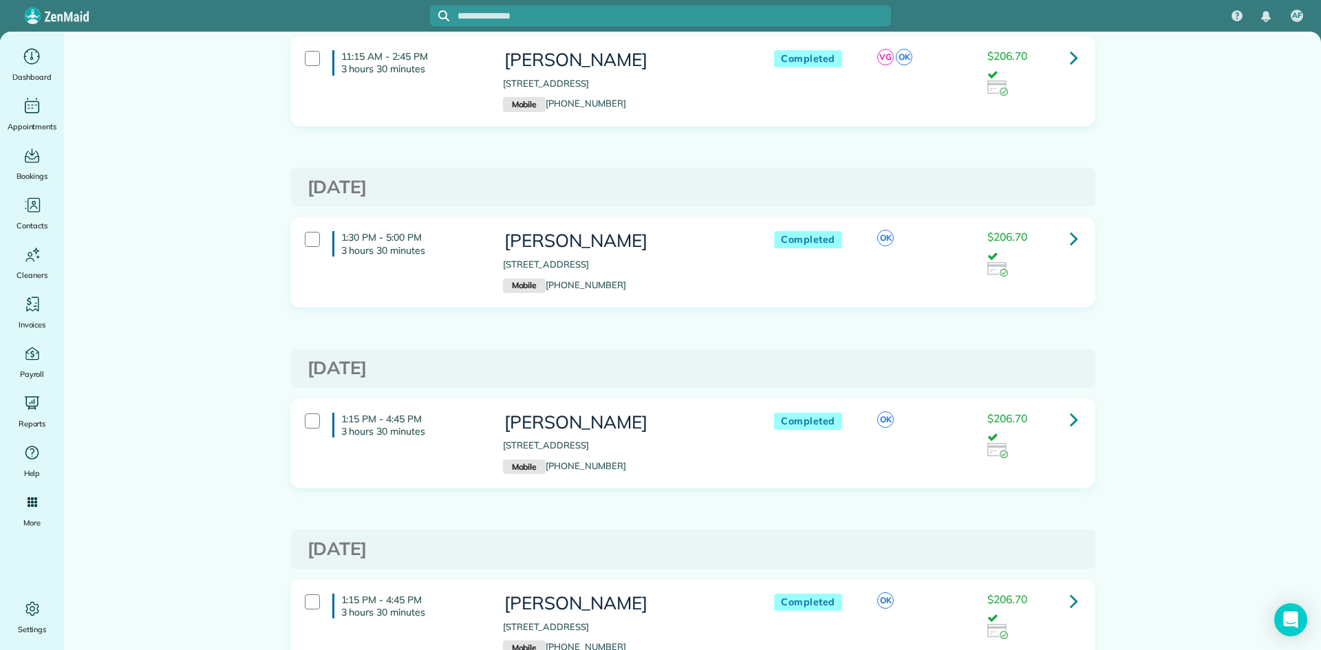
scroll to position [2412, 0]
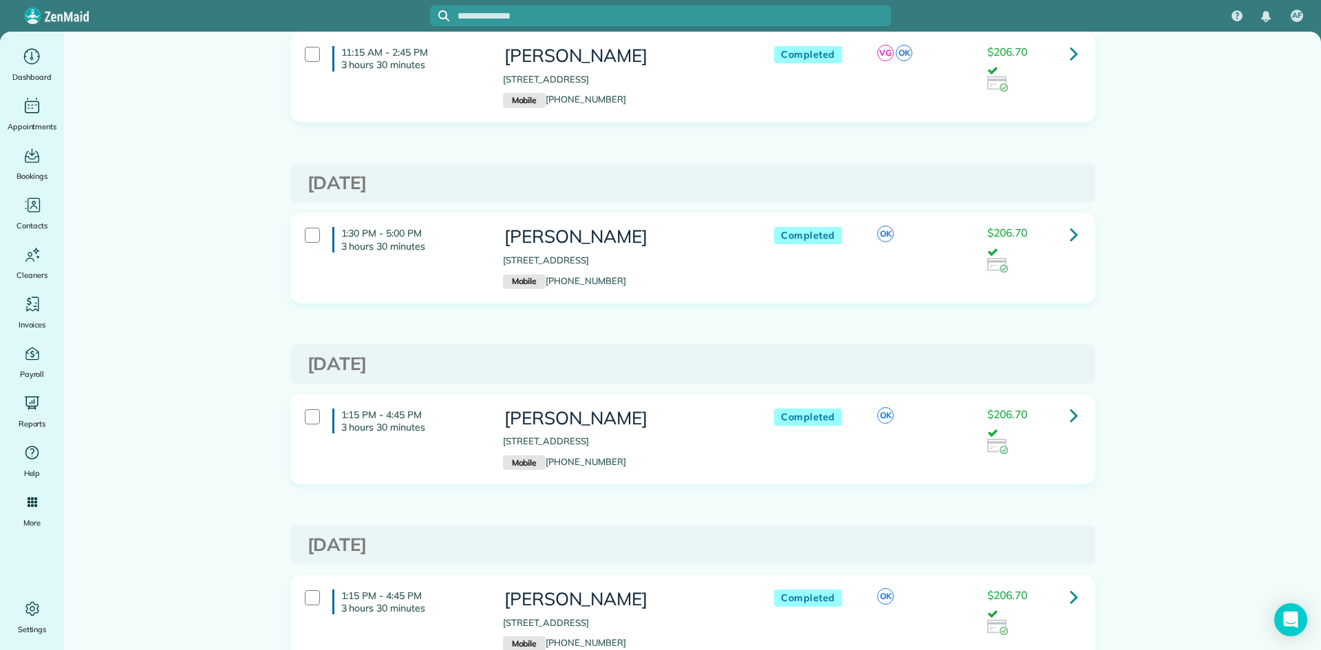
click at [1074, 599] on icon at bounding box center [1074, 597] width 8 height 24
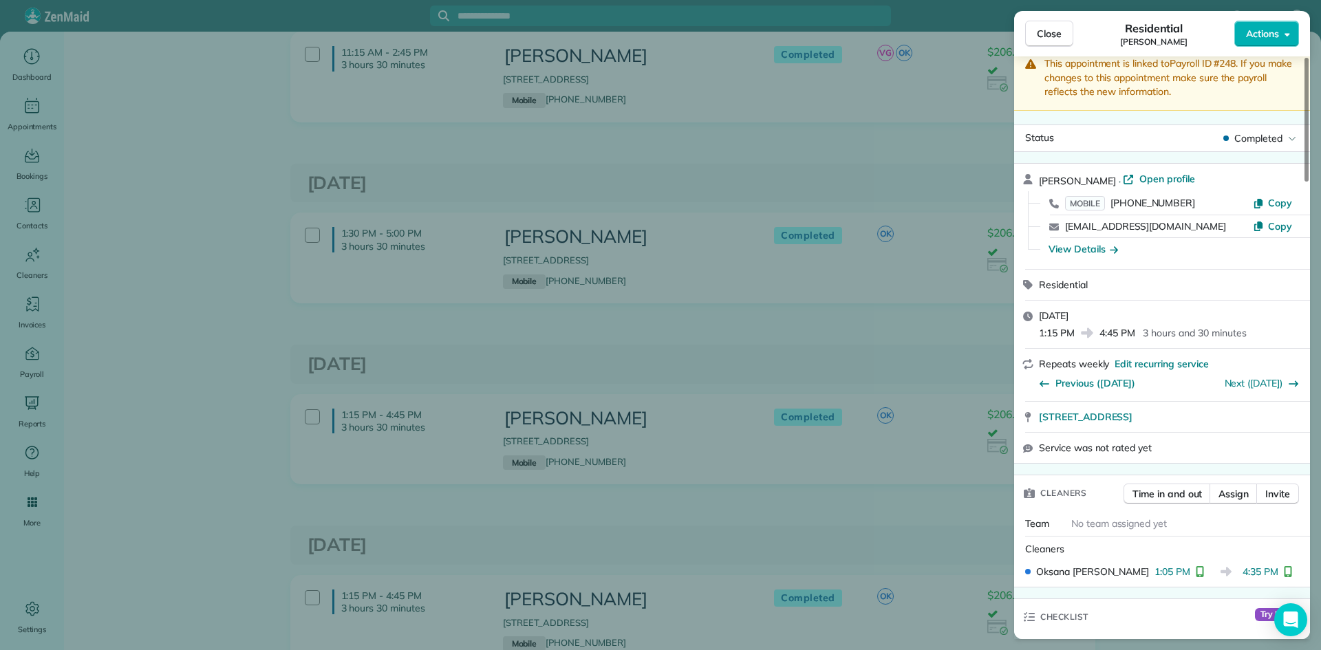
scroll to position [29, 0]
click at [1041, 34] on span "Close" at bounding box center [1049, 34] width 25 height 14
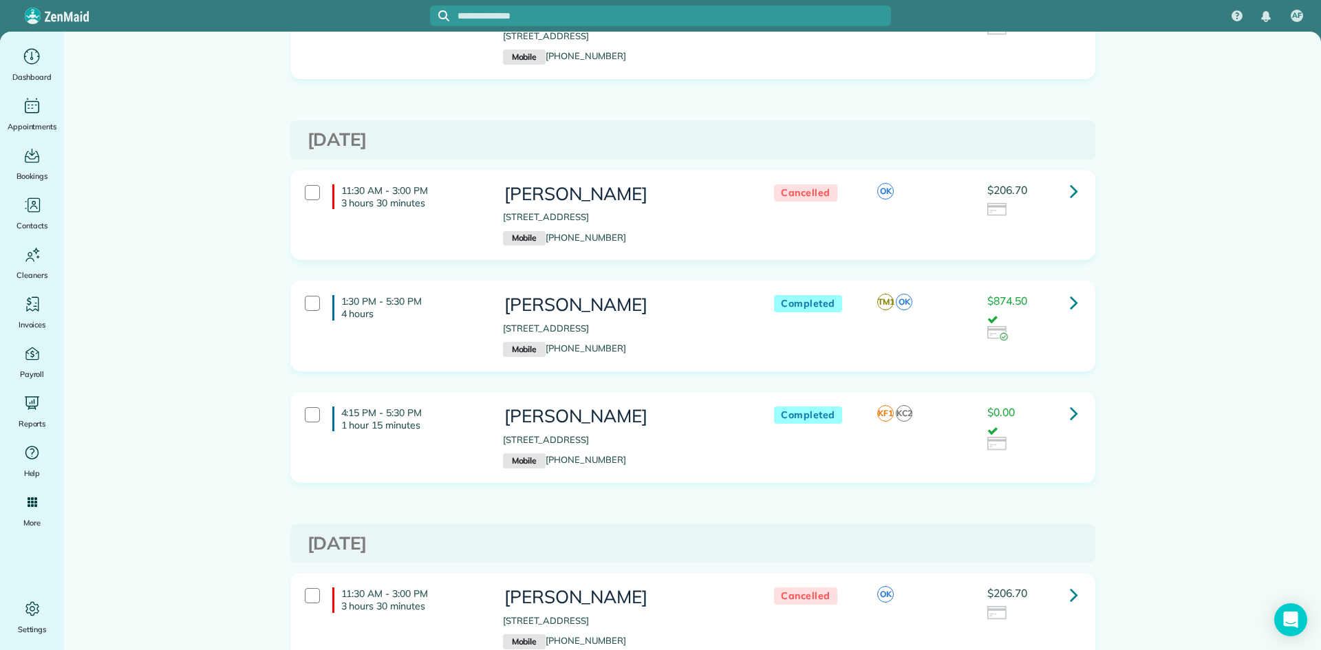
scroll to position [4446, 0]
click at [1072, 302] on icon at bounding box center [1074, 303] width 8 height 24
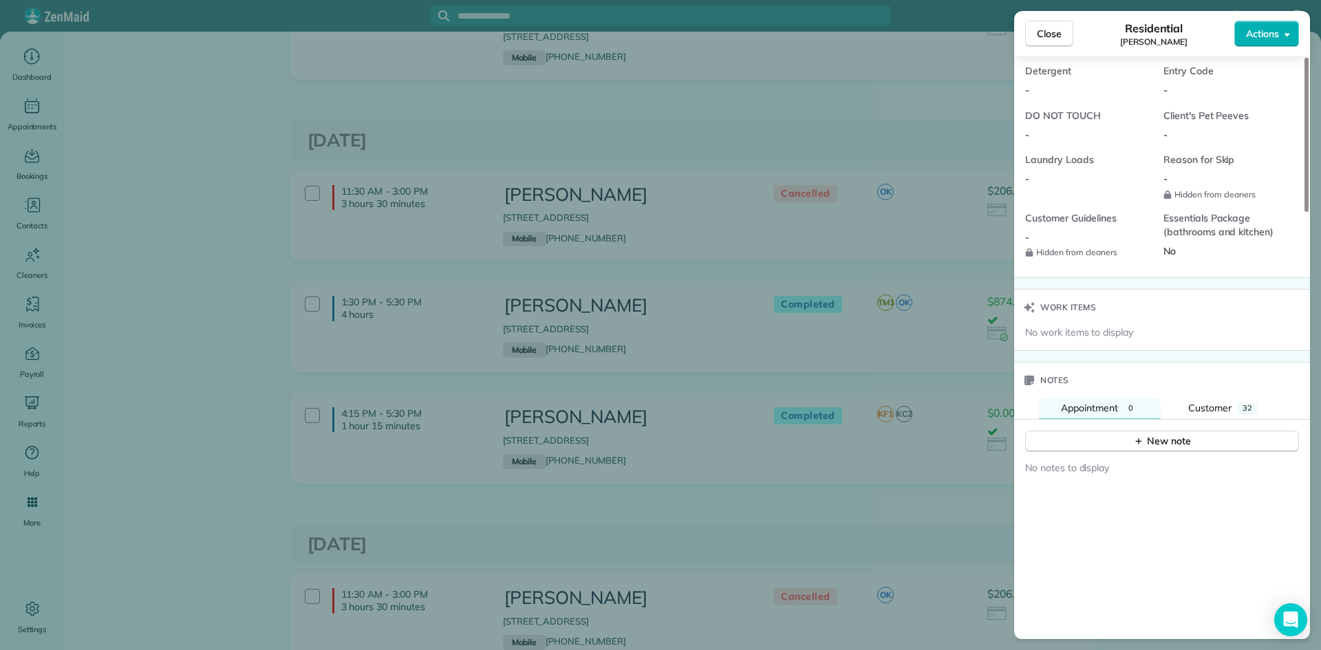
scroll to position [1340, 0]
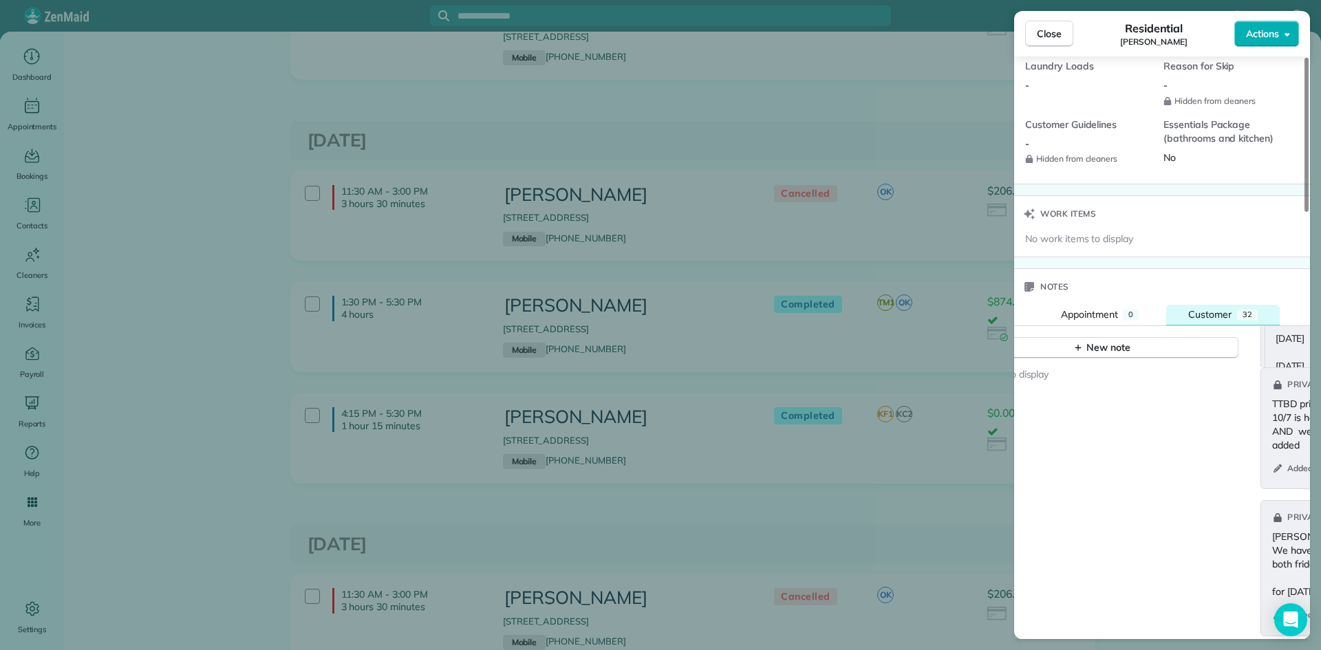
click at [1209, 321] on span "Customer" at bounding box center [1209, 314] width 43 height 12
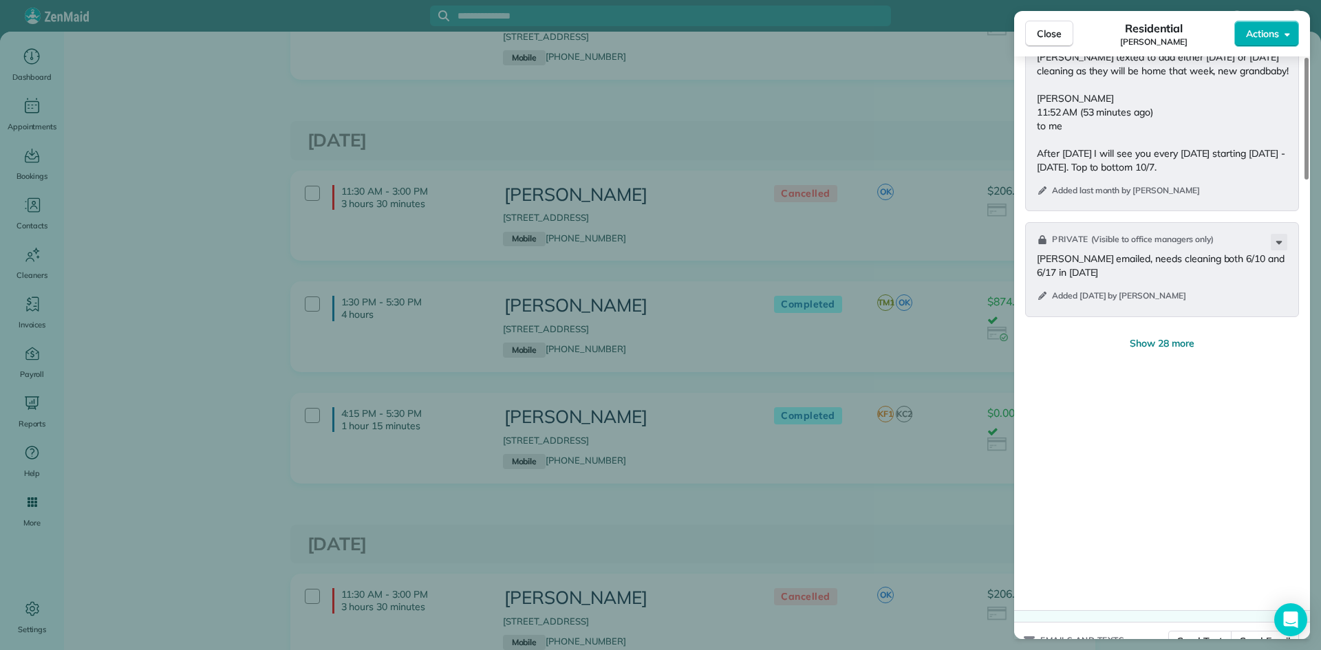
scroll to position [1974, 0]
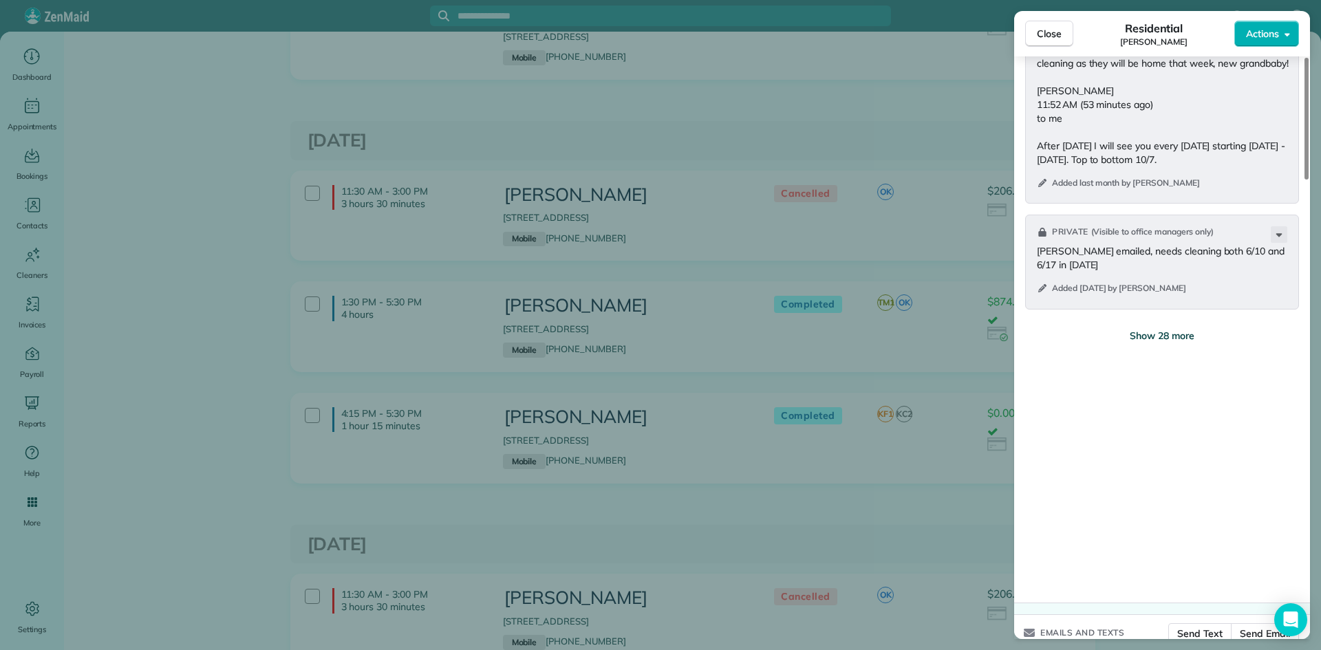
click at [1173, 343] on span "Show 28 more" at bounding box center [1161, 336] width 65 height 14
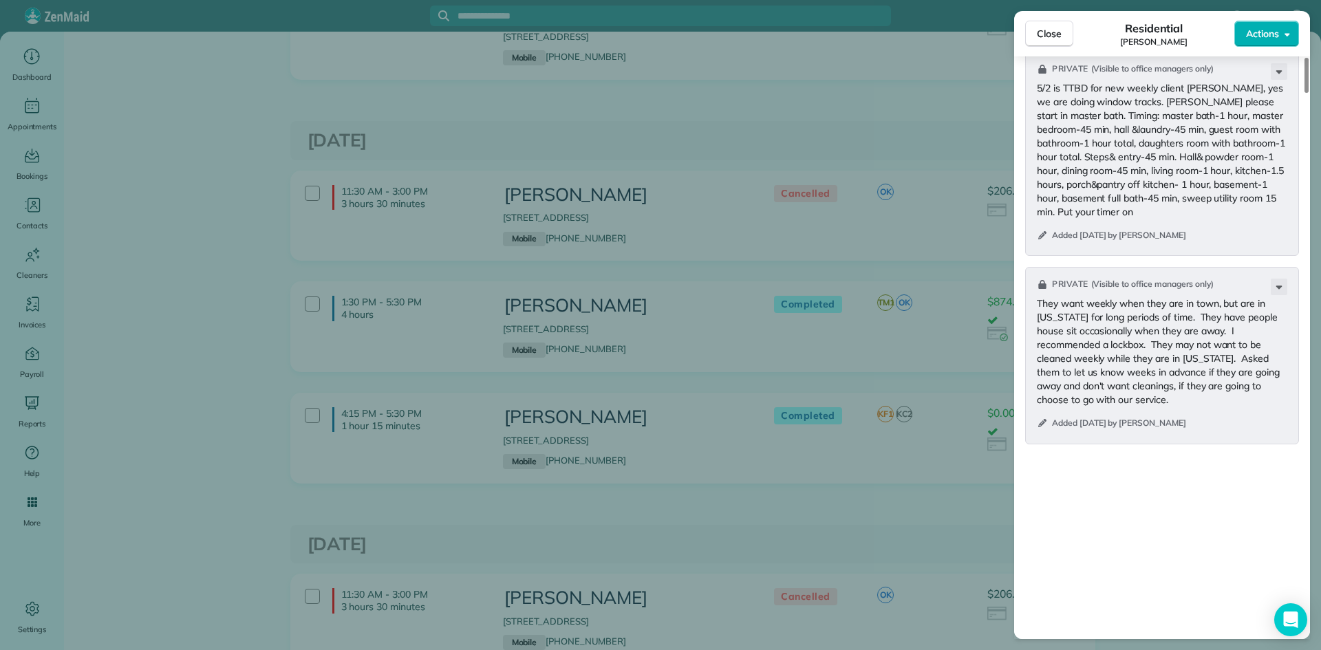
scroll to position [7853, 0]
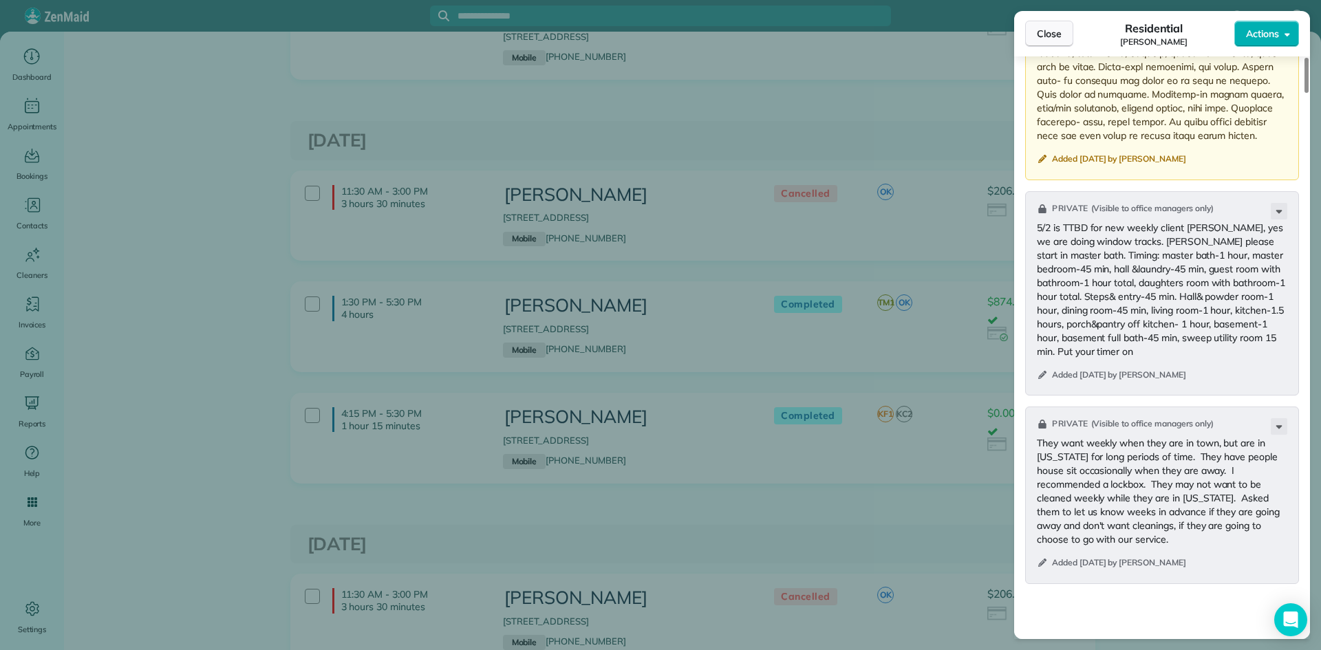
click at [1048, 32] on span "Close" at bounding box center [1049, 34] width 25 height 14
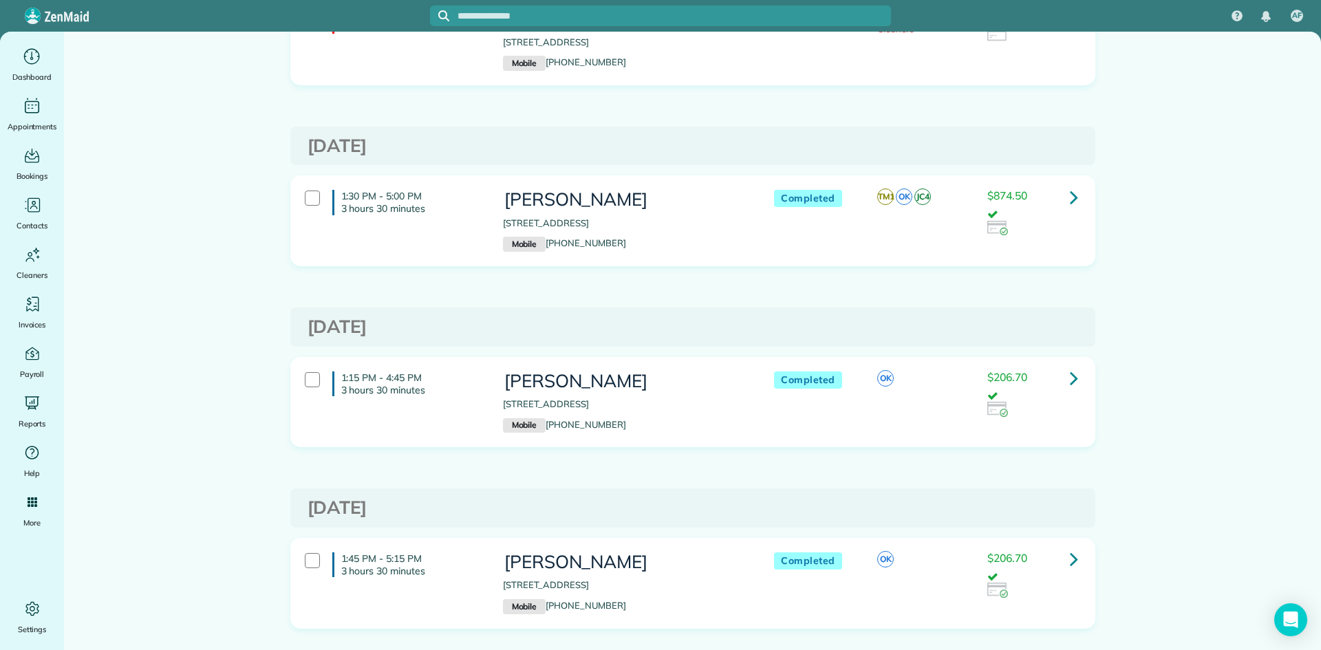
scroll to position [6836, 0]
click at [1070, 199] on icon at bounding box center [1074, 198] width 8 height 24
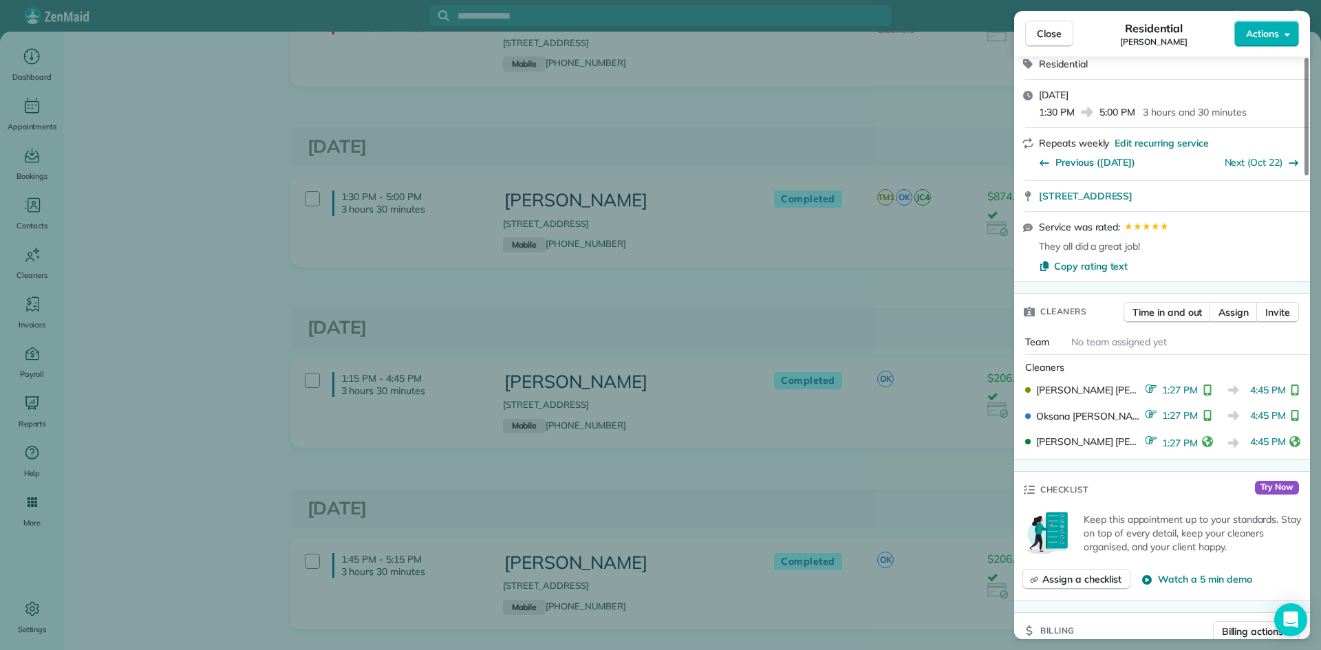
scroll to position [237, 0]
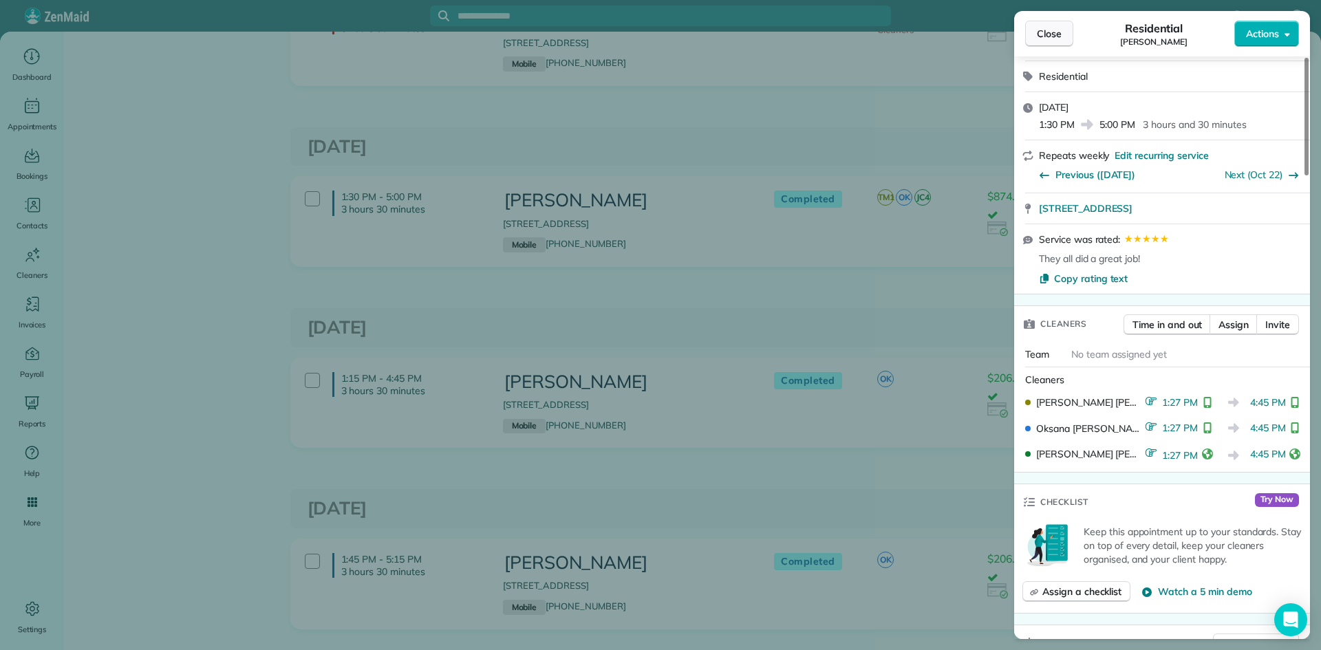
click at [1049, 31] on span "Close" at bounding box center [1049, 34] width 25 height 14
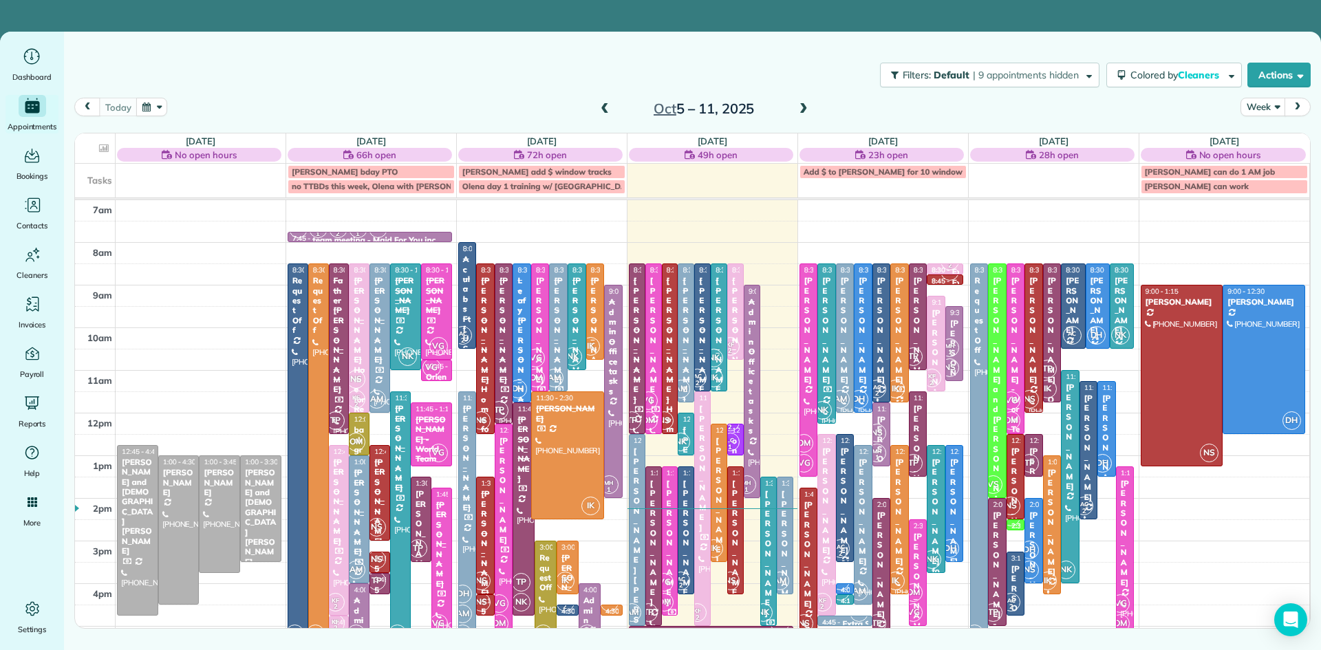
click at [338, 387] on div at bounding box center [338, 348] width 19 height 169
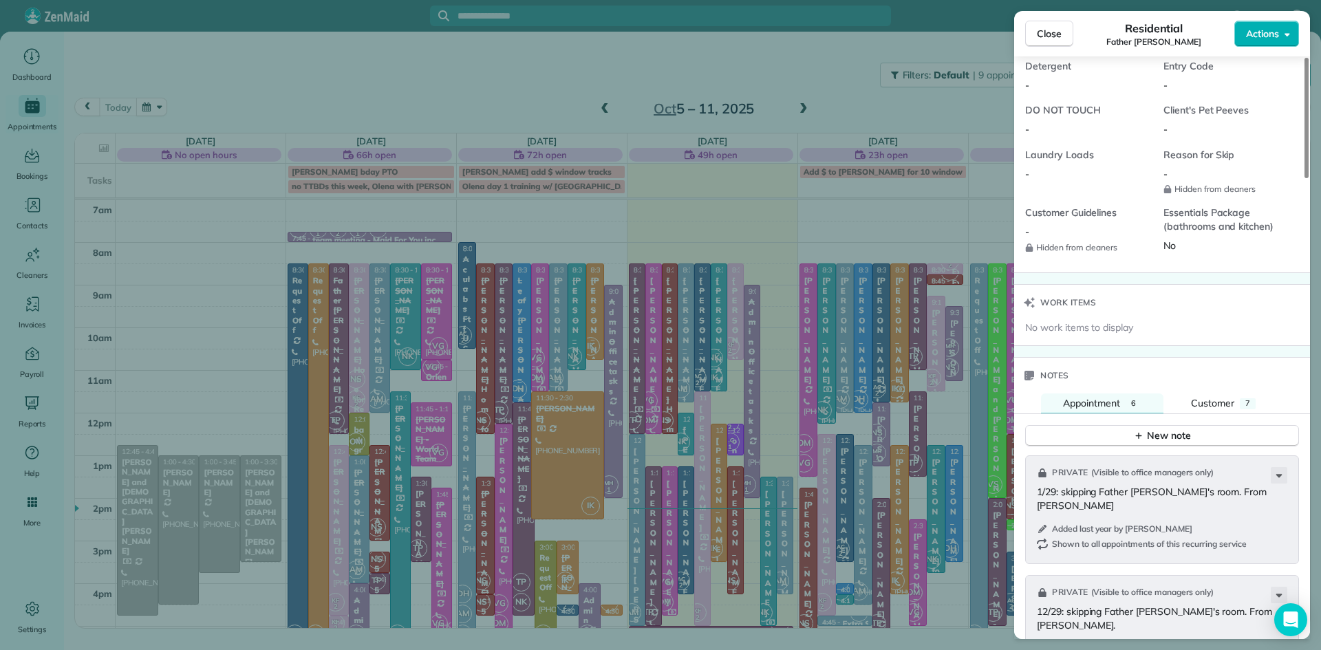
scroll to position [1458, 0]
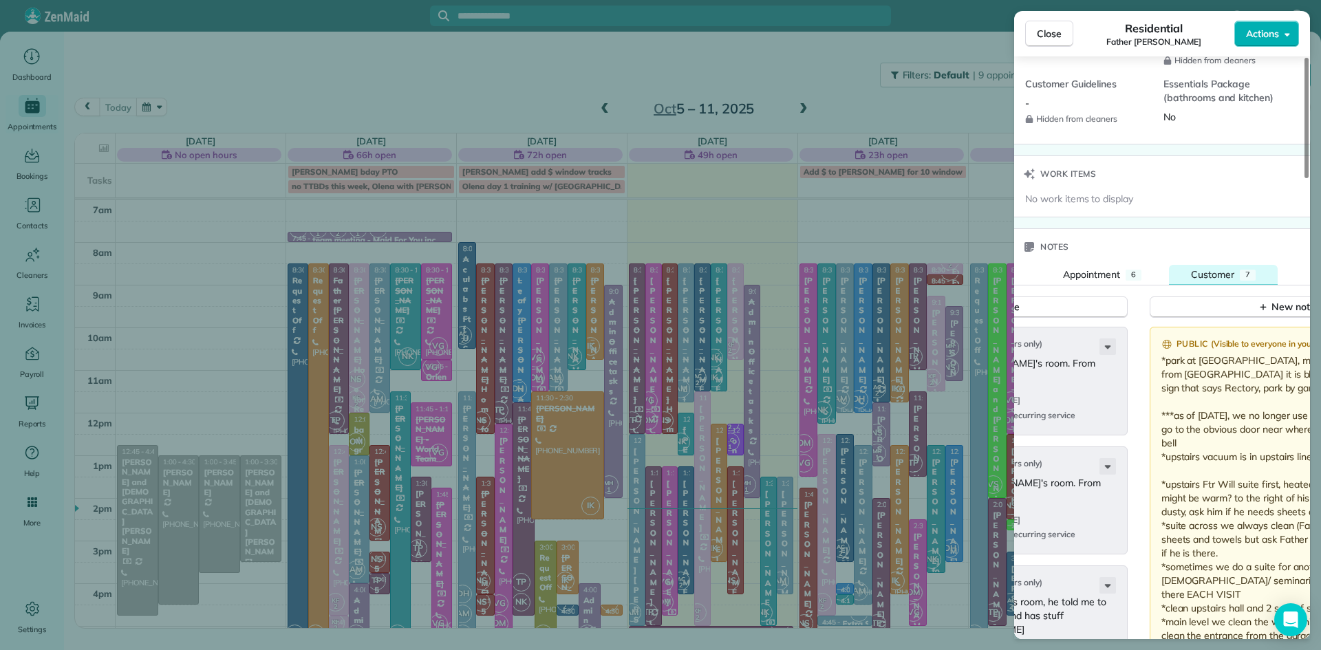
click at [1225, 281] on span "Customer" at bounding box center [1212, 274] width 43 height 12
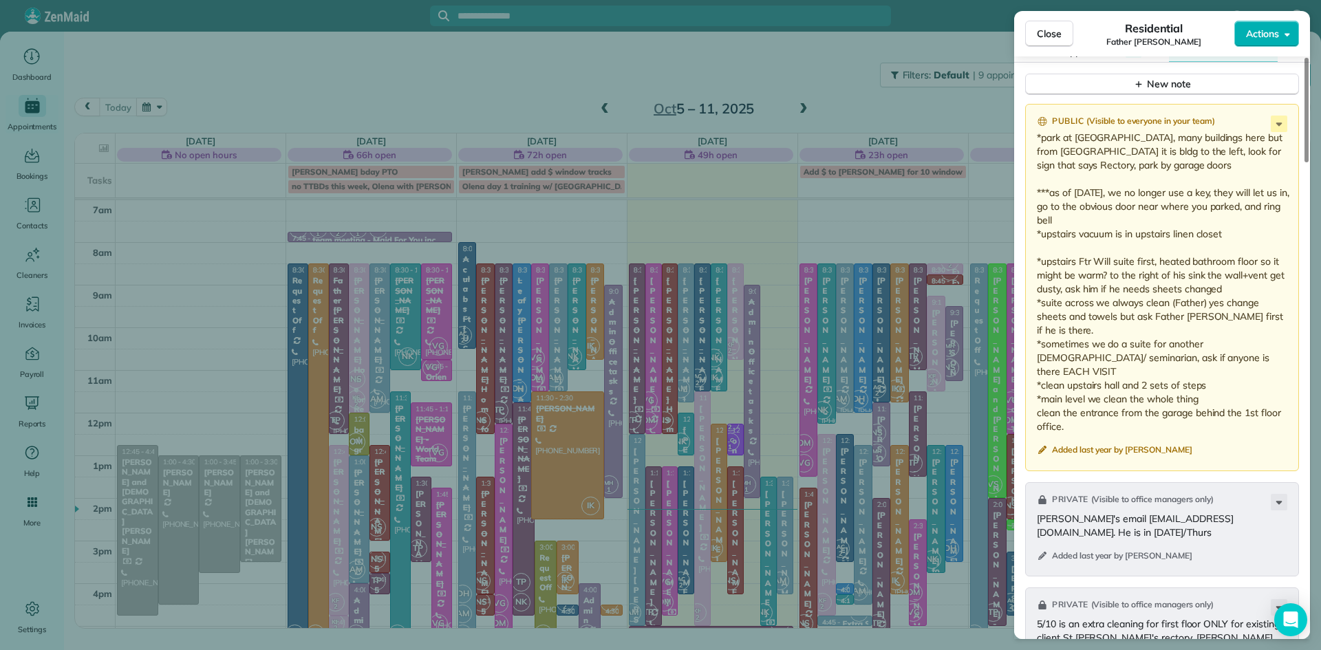
scroll to position [1684, 0]
click at [1050, 27] on span "Close" at bounding box center [1049, 34] width 25 height 14
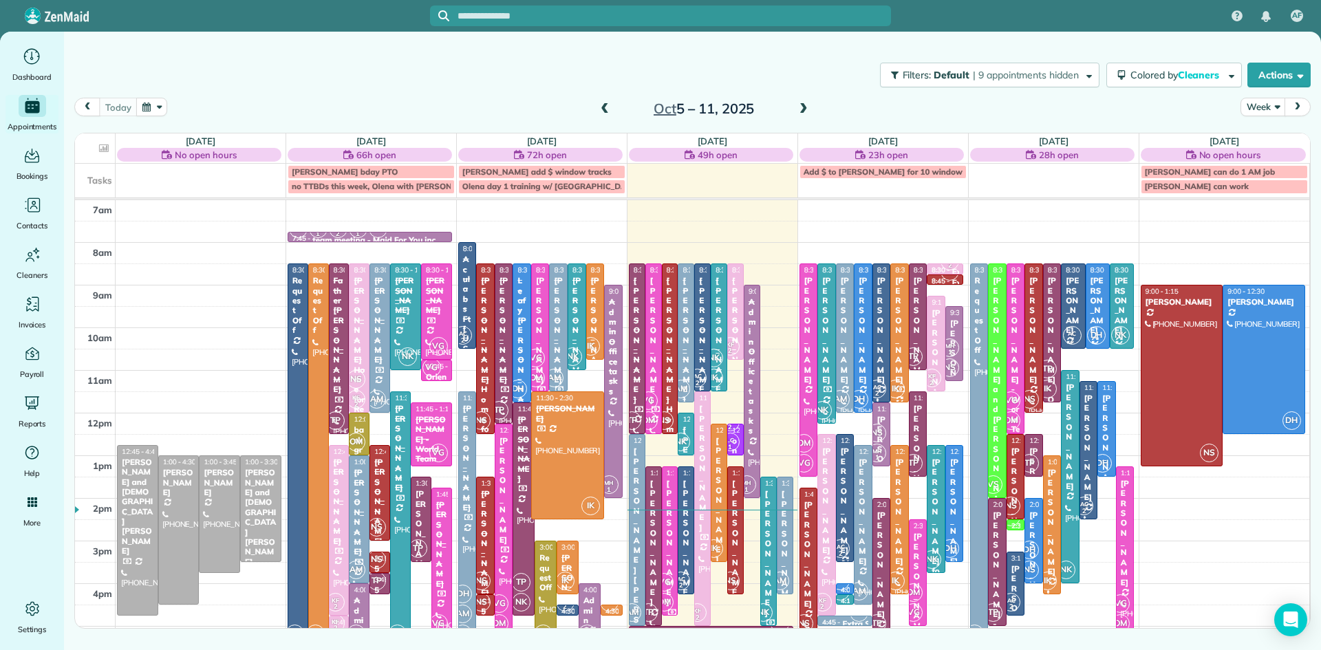
click at [803, 104] on span at bounding box center [803, 109] width 15 height 12
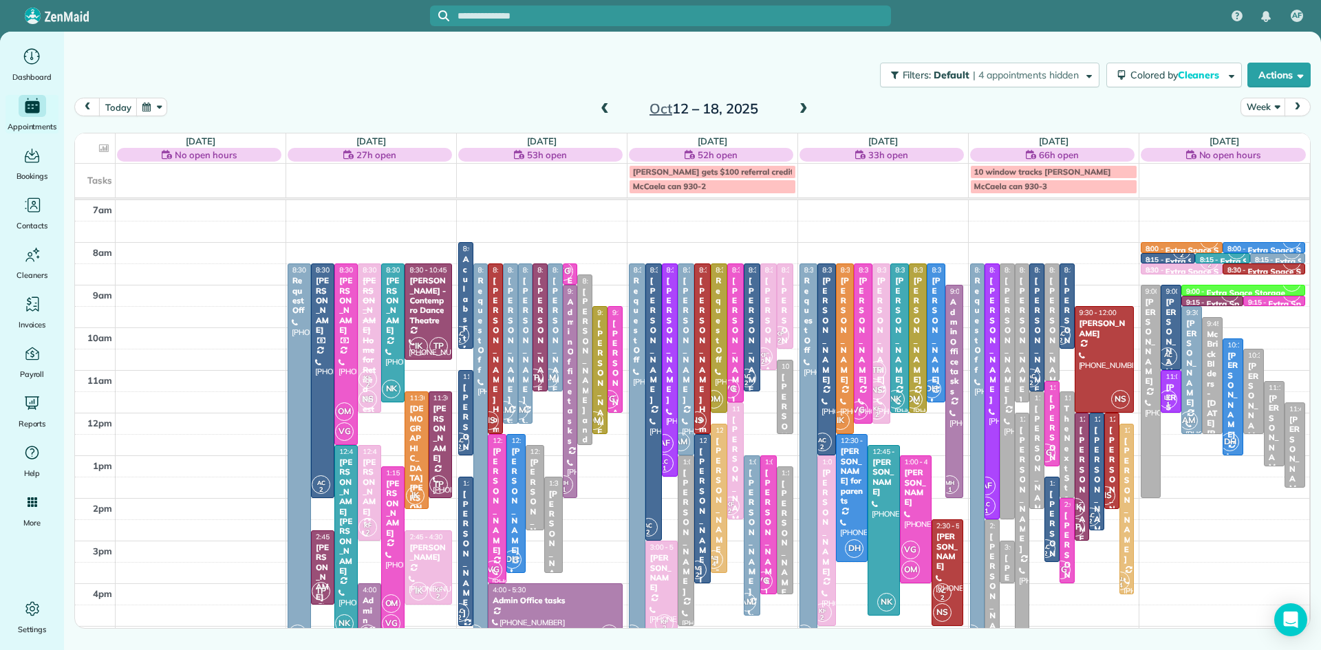
click at [508, 392] on div "[PERSON_NAME]" at bounding box center [510, 340] width 7 height 129
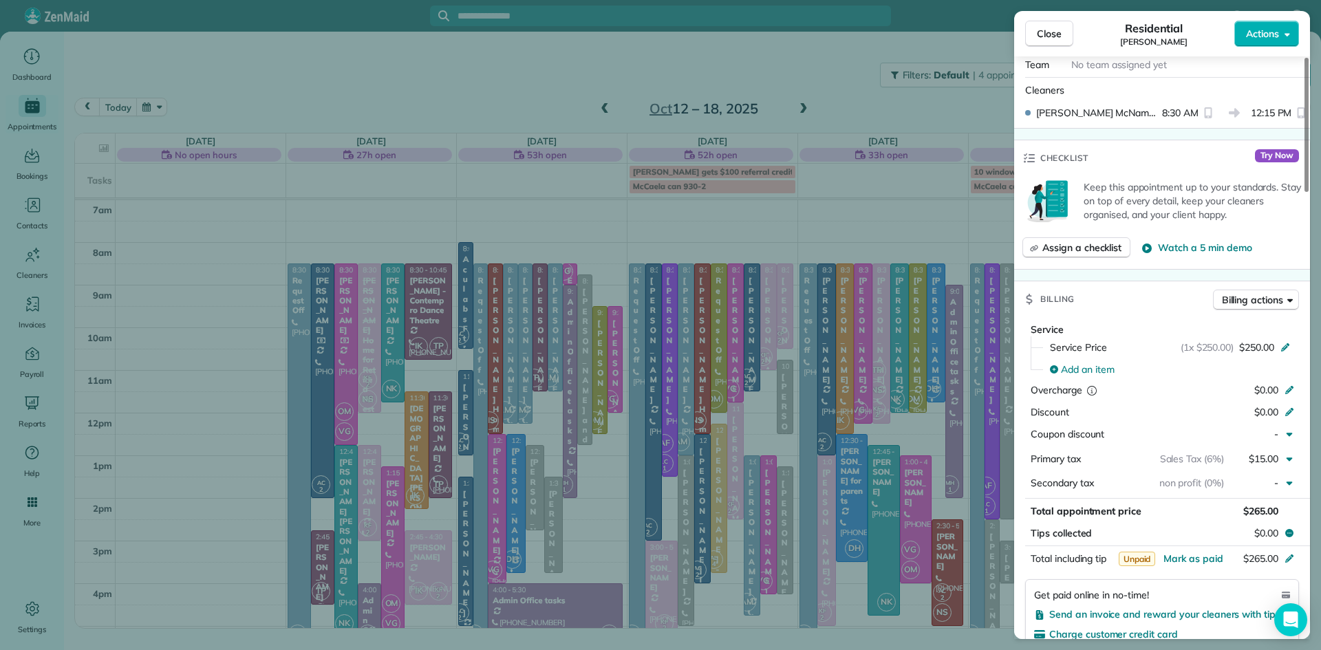
scroll to position [431, 0]
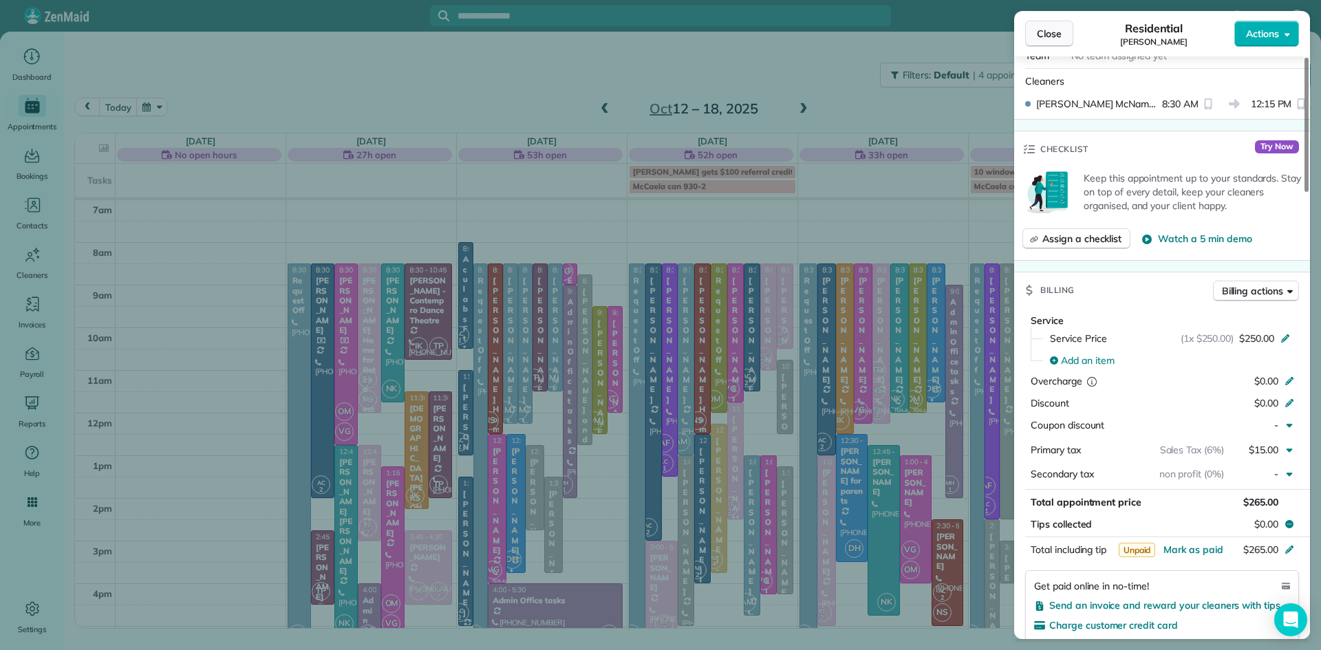
click at [1050, 29] on span "Close" at bounding box center [1049, 34] width 25 height 14
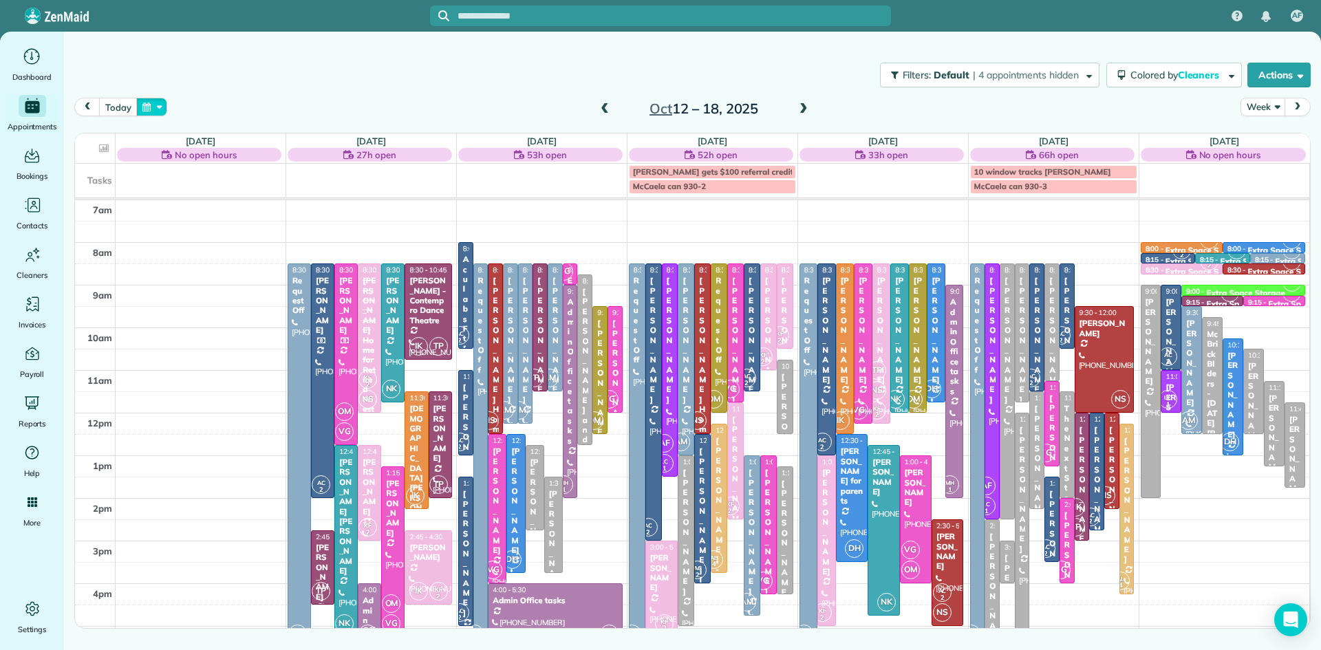
click at [140, 108] on button "button" at bounding box center [152, 107] width 32 height 19
click at [324, 112] on link "Next" at bounding box center [319, 115] width 38 height 34
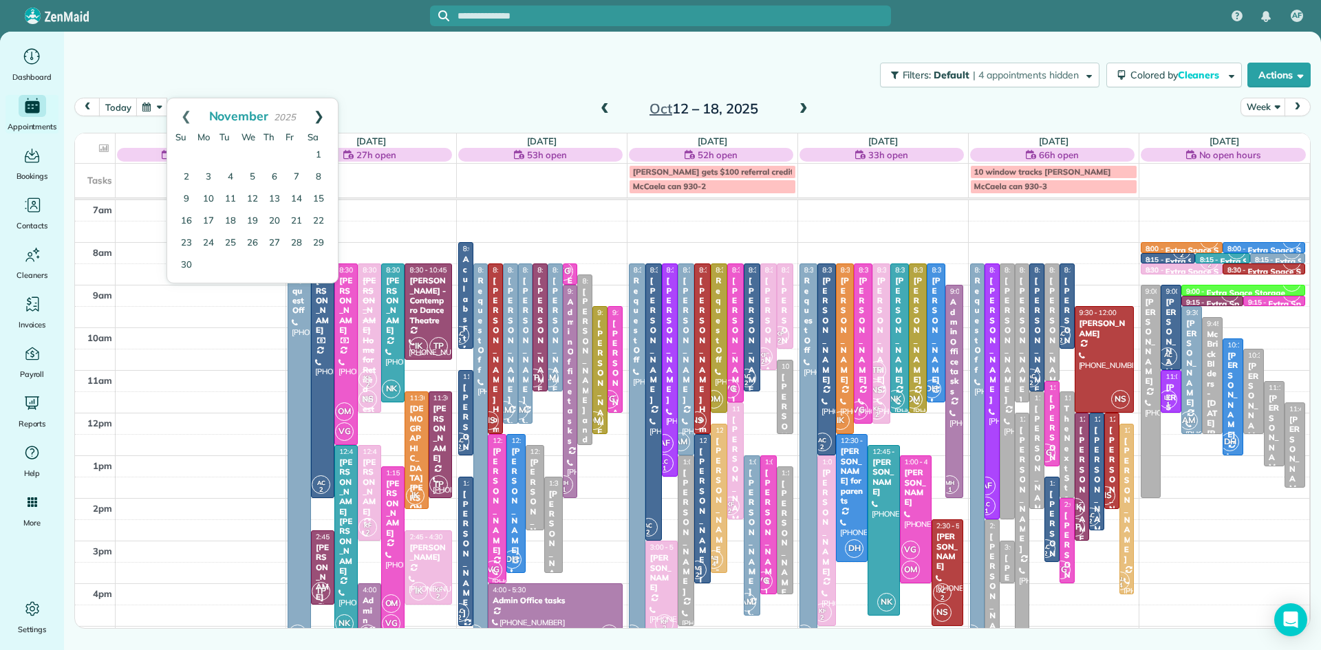
click at [320, 109] on link "Next" at bounding box center [319, 115] width 38 height 34
click at [230, 215] on link "23" at bounding box center [230, 221] width 22 height 22
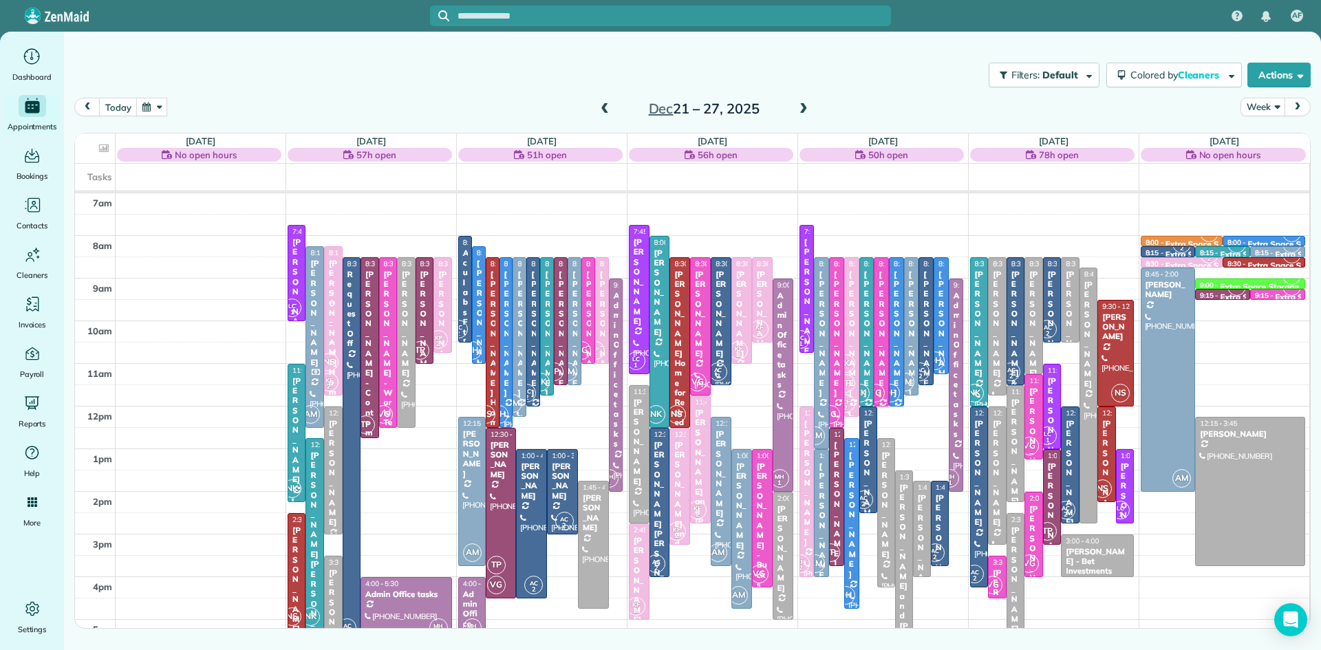
click at [803, 105] on span at bounding box center [803, 109] width 15 height 12
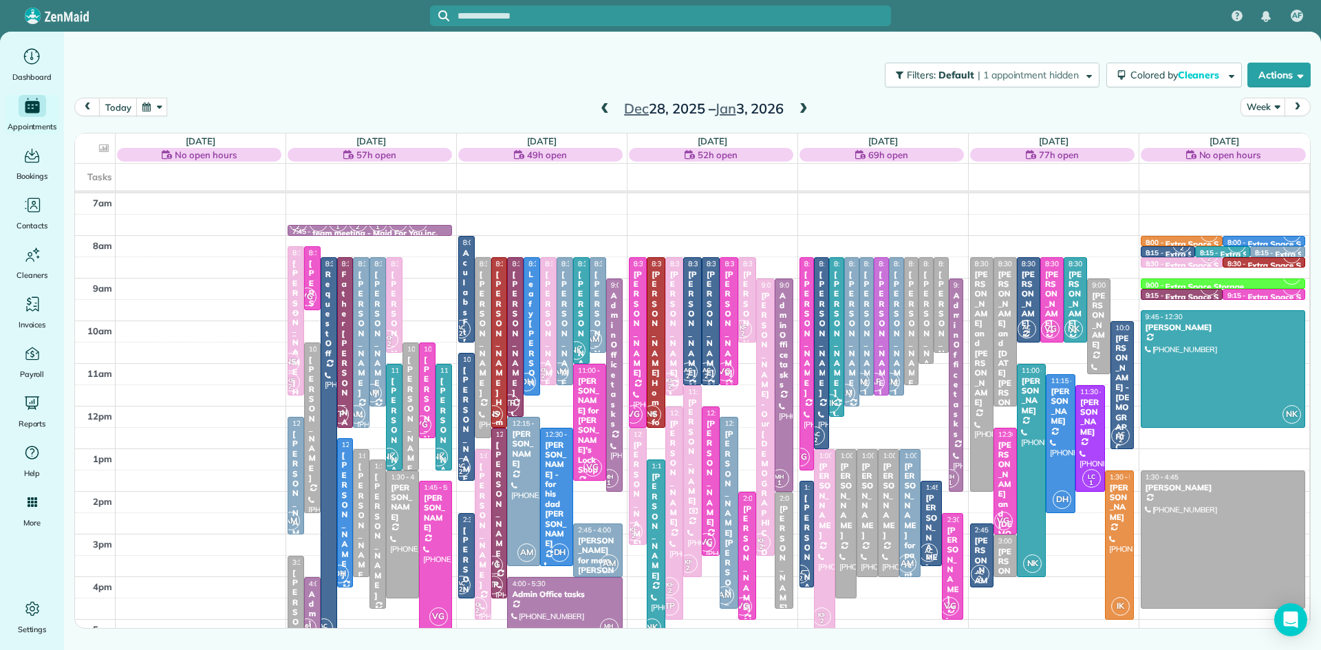
click at [803, 103] on span at bounding box center [803, 109] width 15 height 12
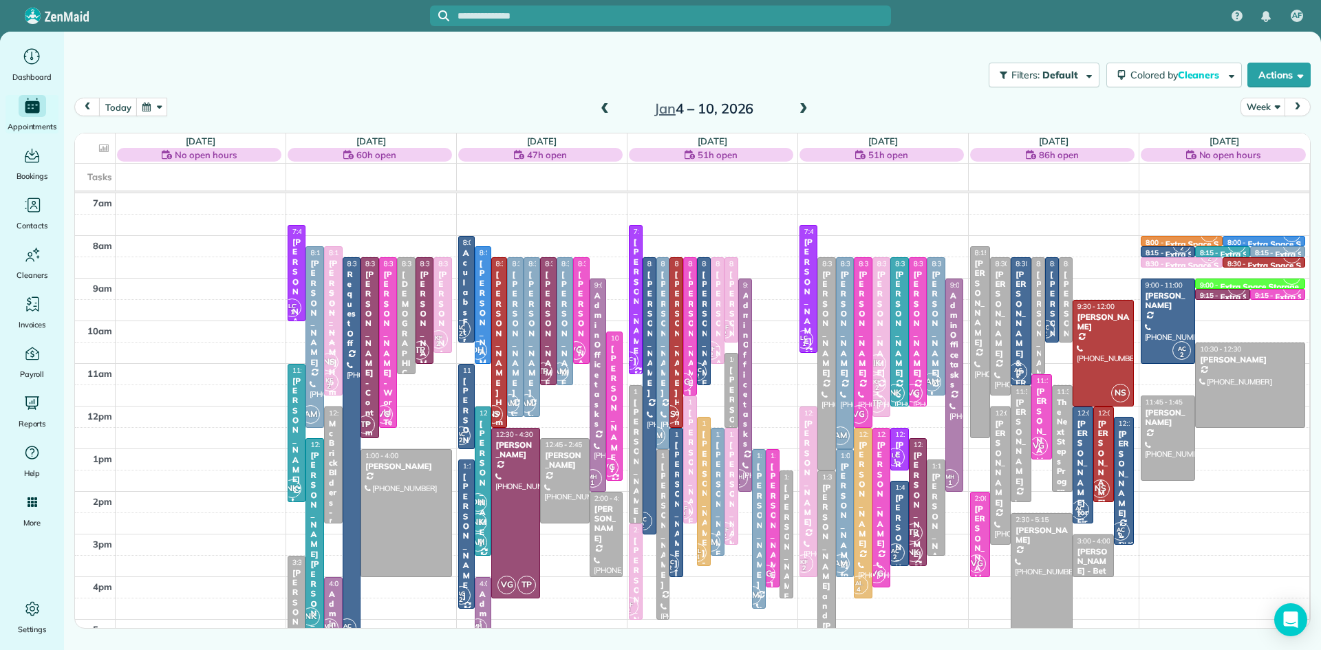
click at [517, 371] on div "[PERSON_NAME]" at bounding box center [515, 334] width 8 height 129
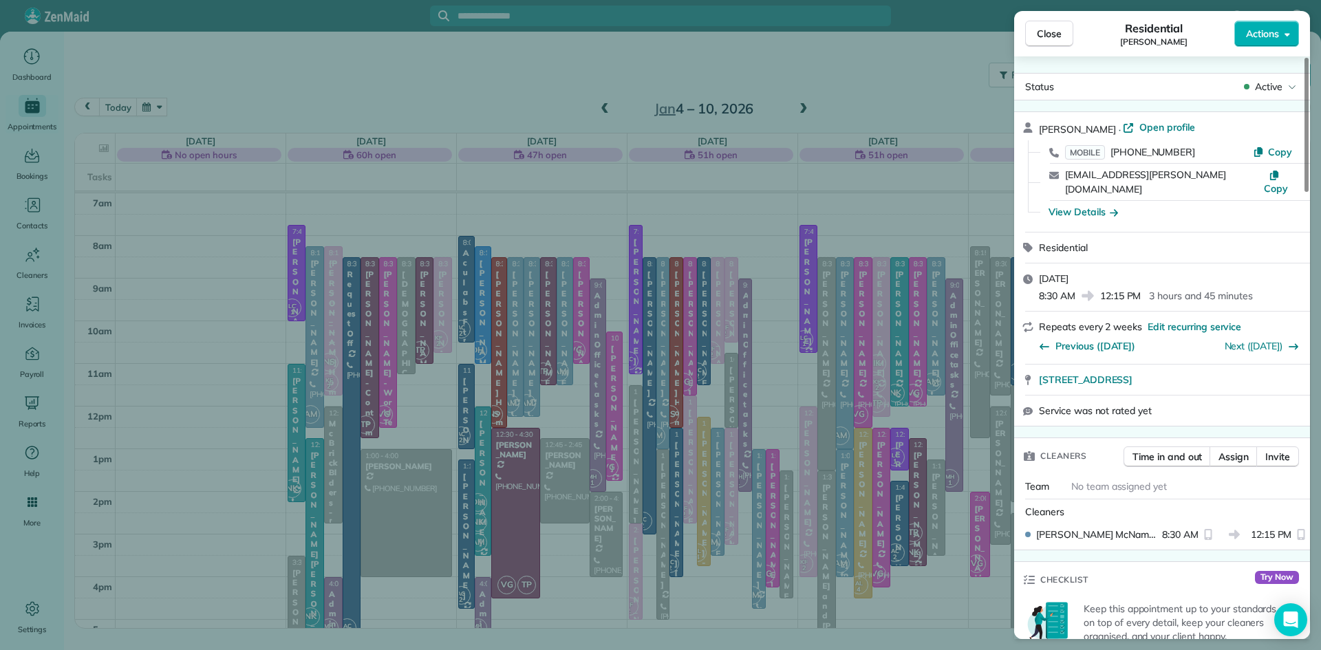
click at [1056, 28] on span "Close" at bounding box center [1049, 34] width 25 height 14
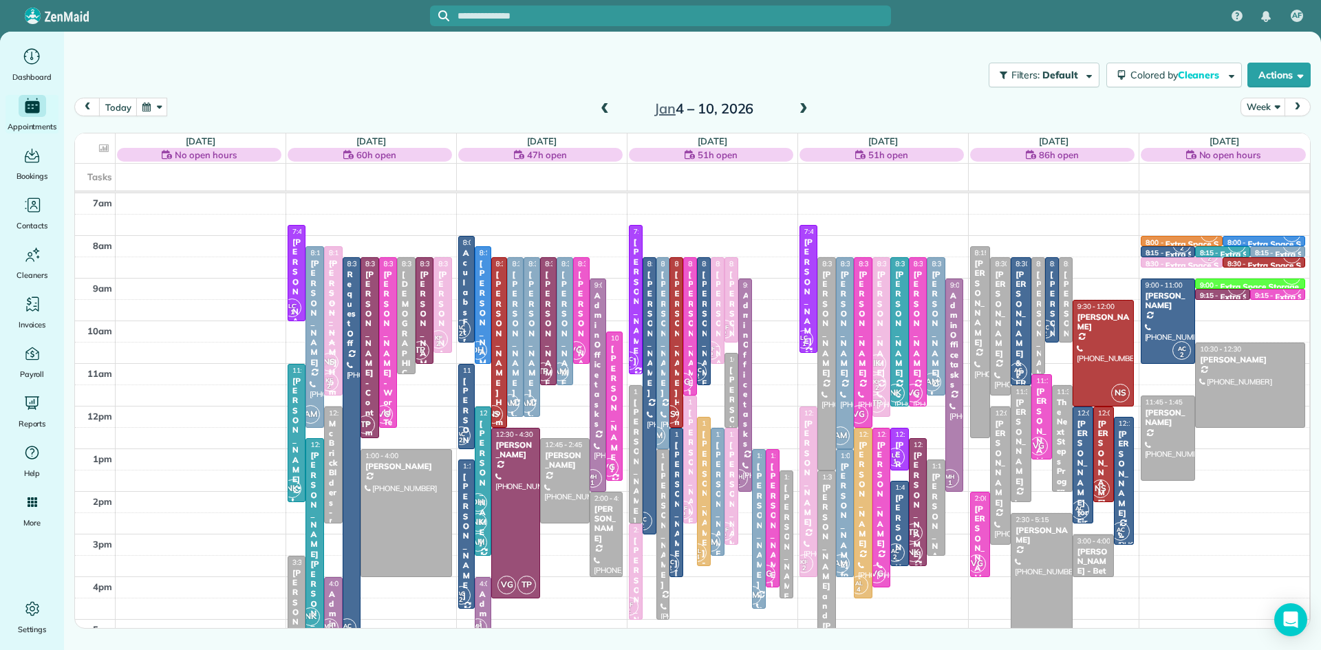
click at [821, 537] on div "[PERSON_NAME] and [PERSON_NAME]" at bounding box center [826, 606] width 10 height 247
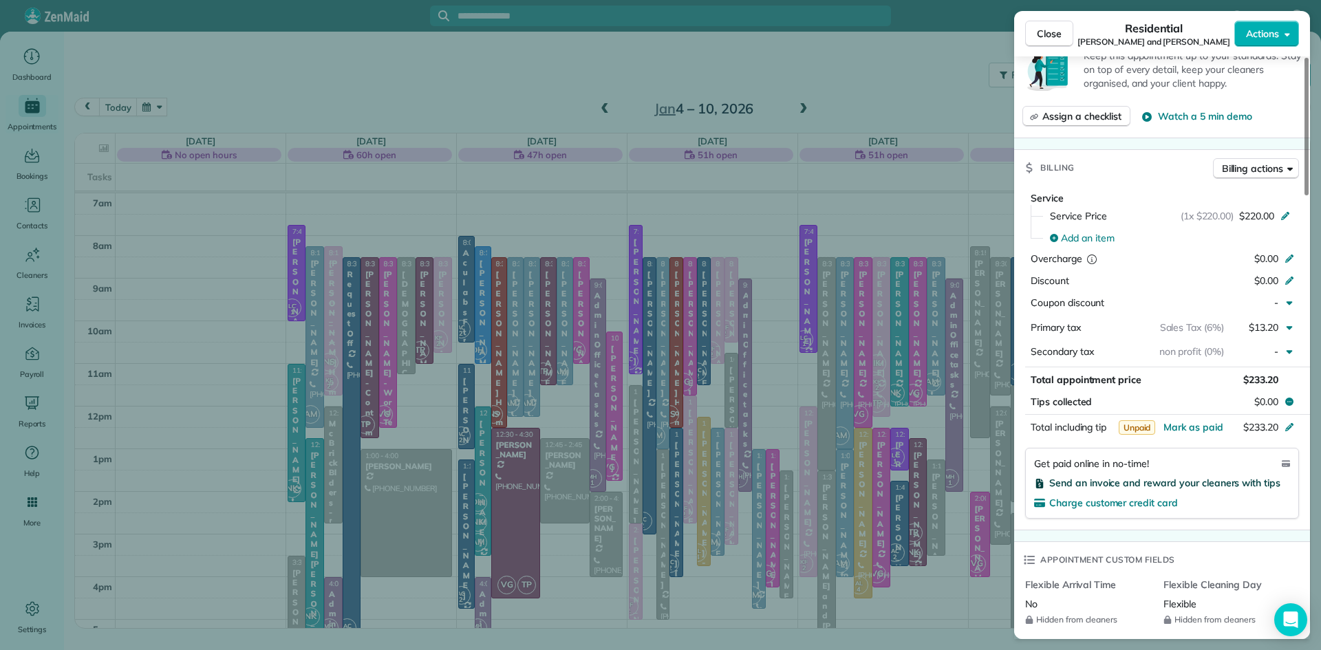
scroll to position [704, 0]
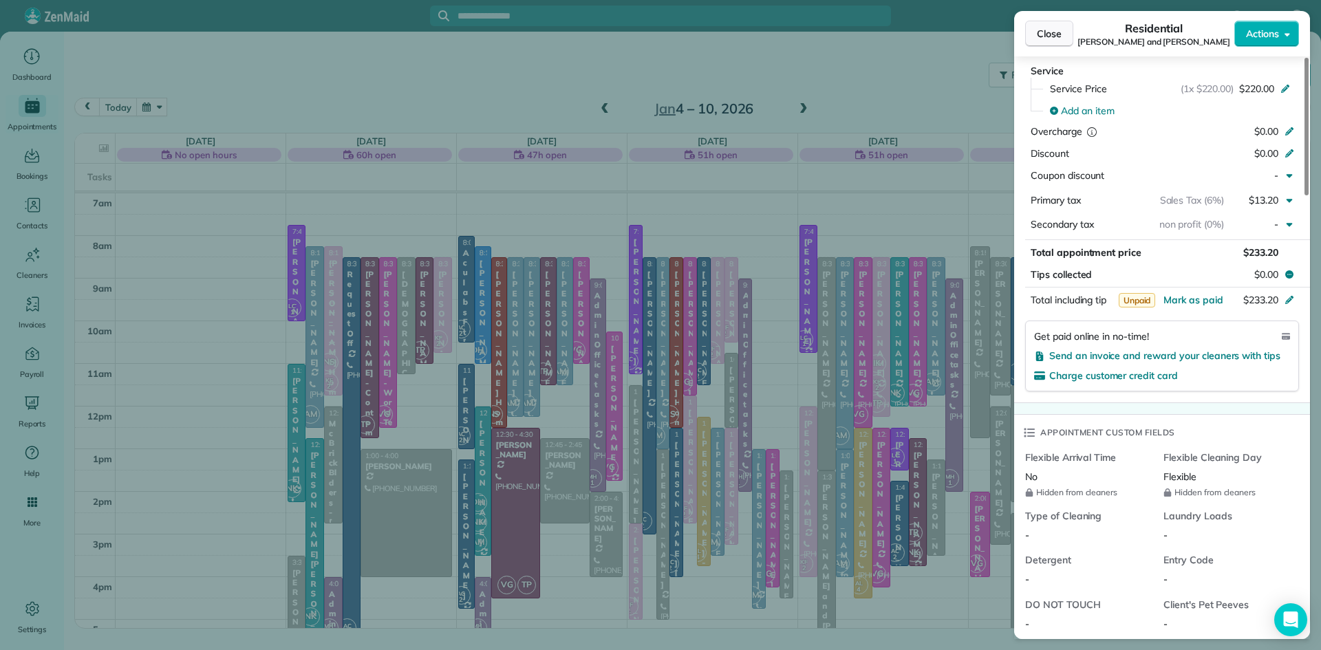
click at [1052, 32] on span "Close" at bounding box center [1049, 34] width 25 height 14
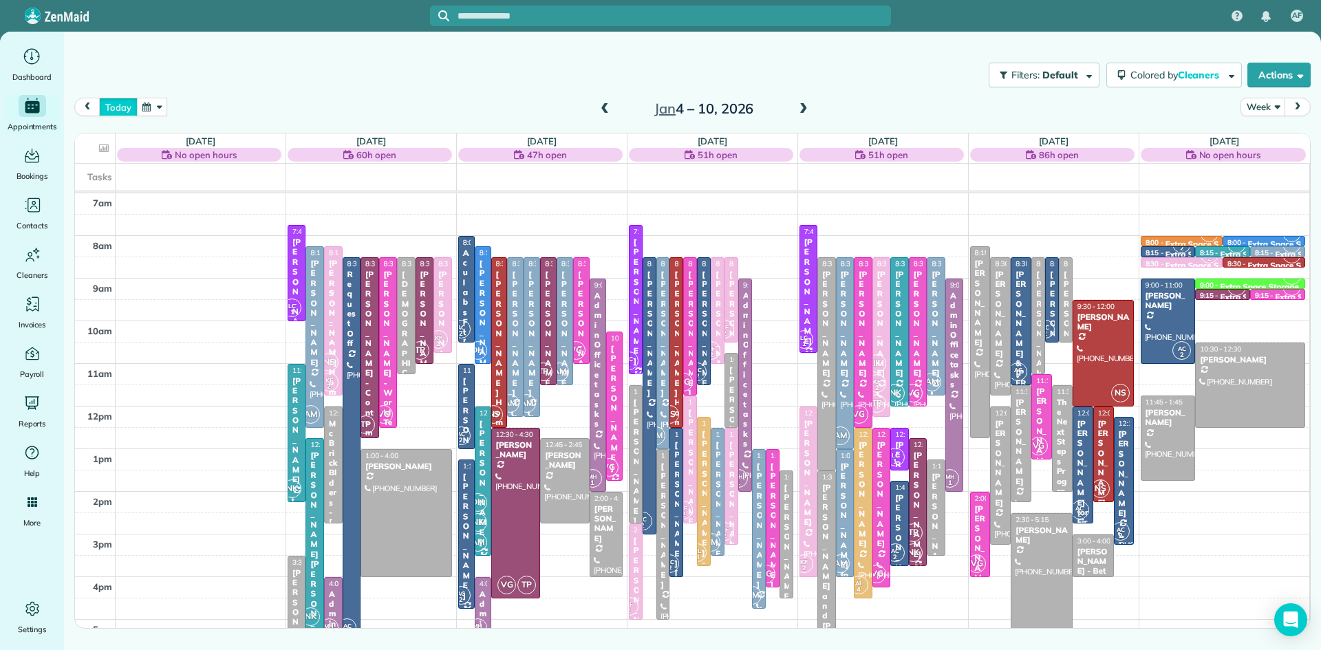
click at [113, 99] on button "today" at bounding box center [118, 107] width 38 height 19
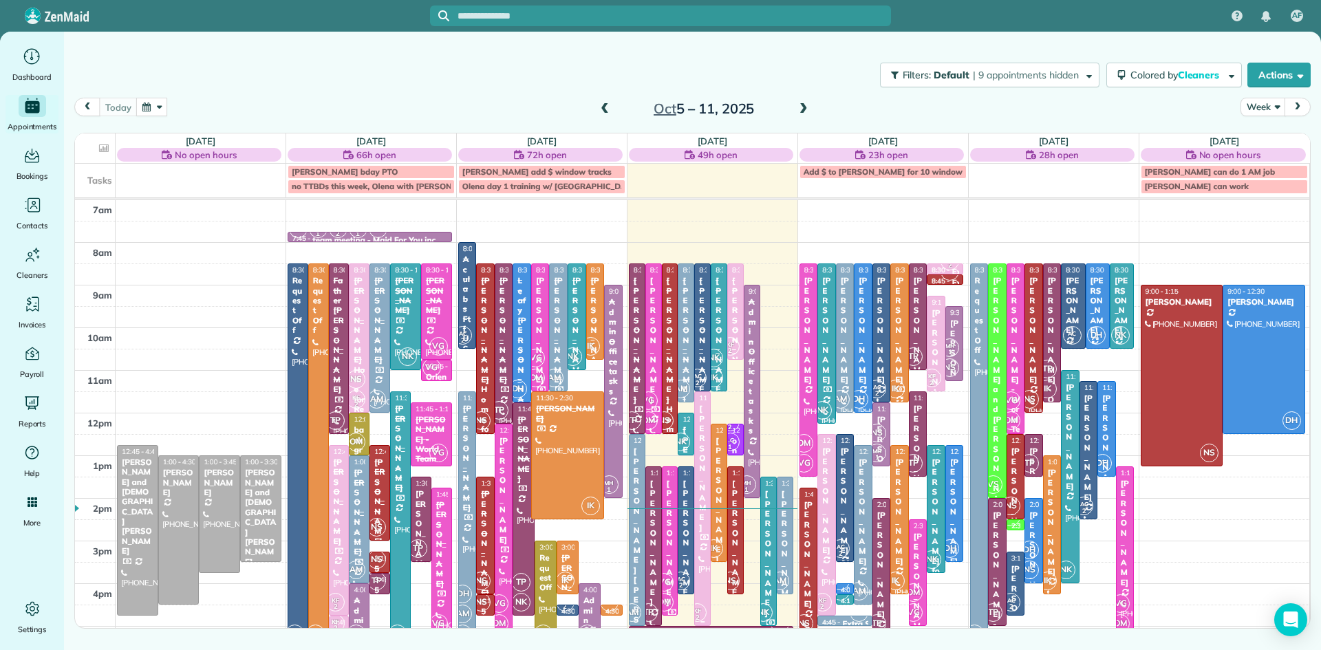
click at [703, 554] on div at bounding box center [702, 508] width 15 height 233
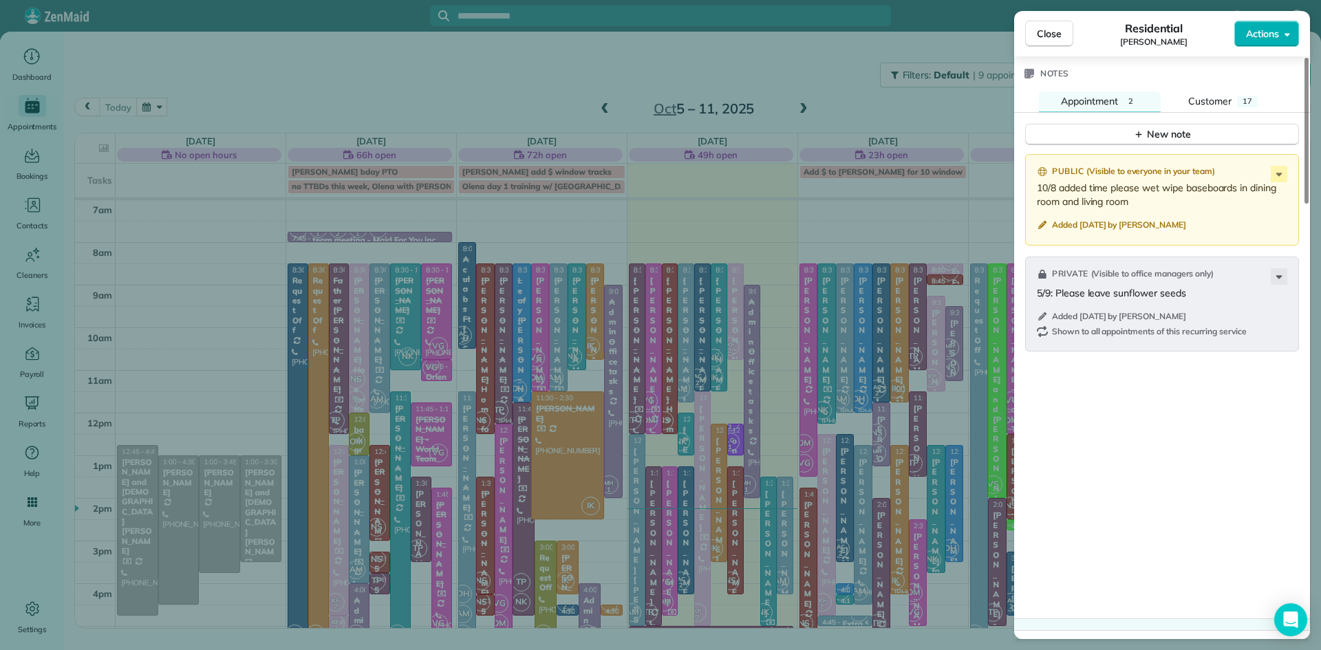
scroll to position [1449, 0]
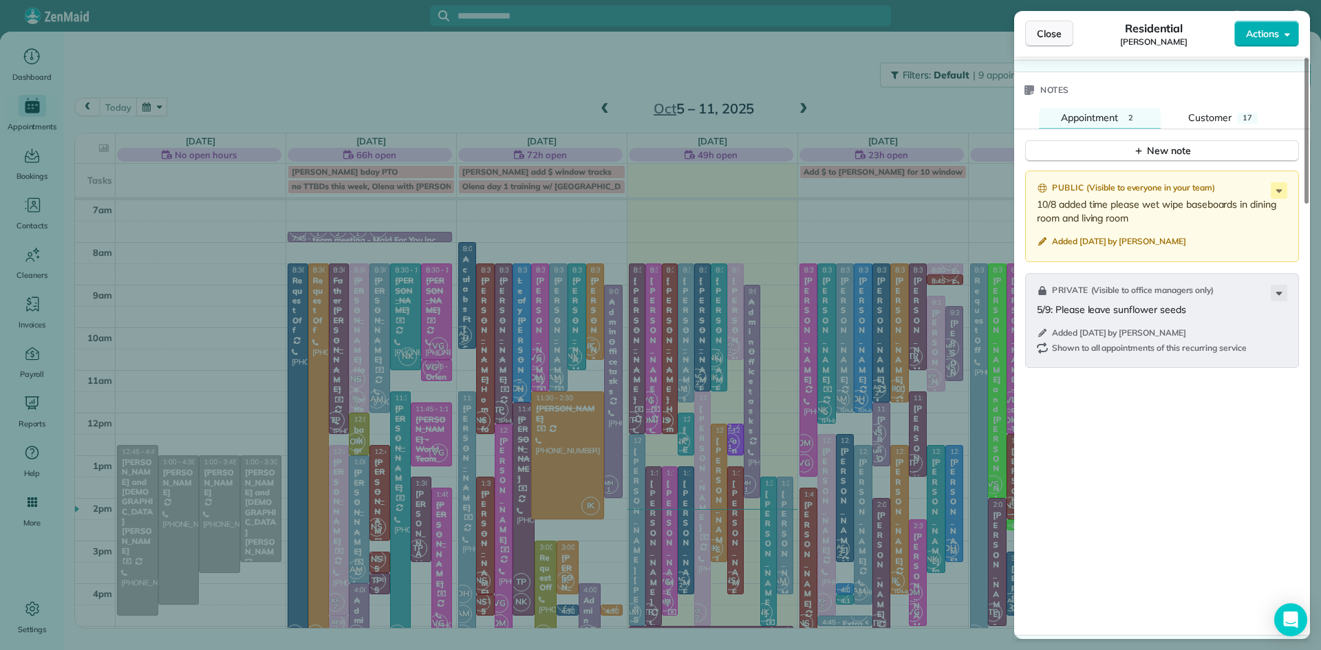
click at [1046, 35] on span "Close" at bounding box center [1049, 34] width 25 height 14
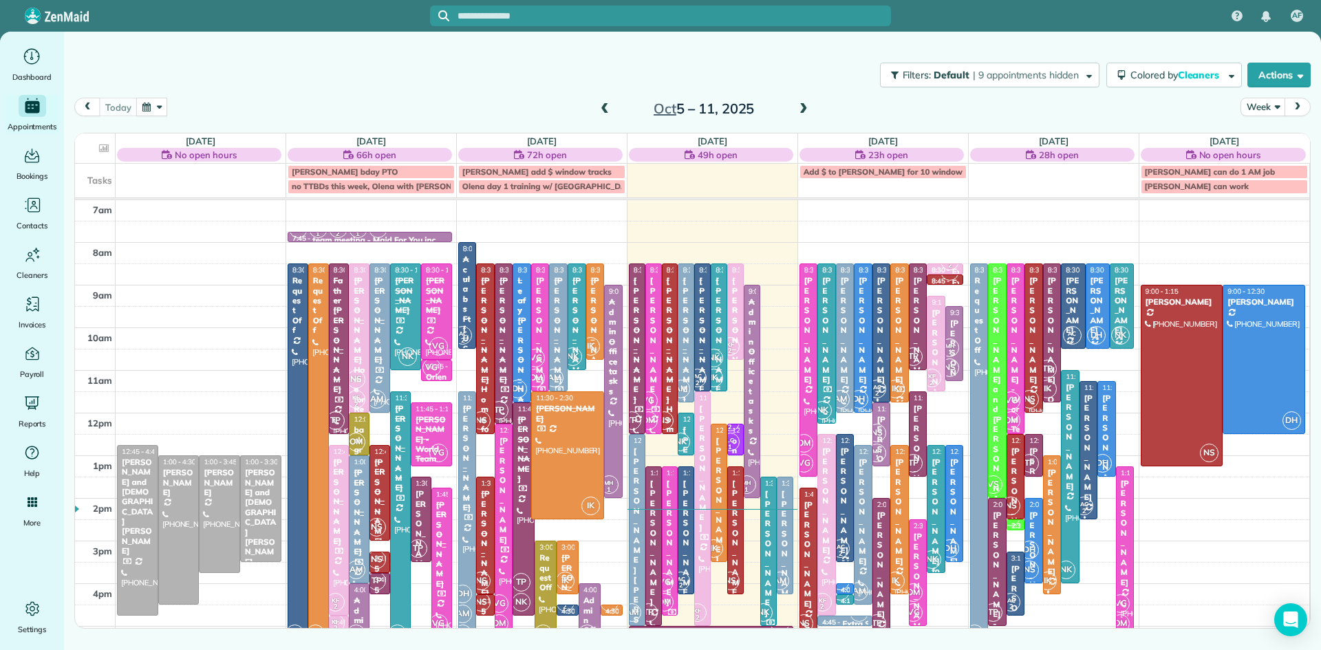
click at [799, 110] on span at bounding box center [803, 109] width 15 height 12
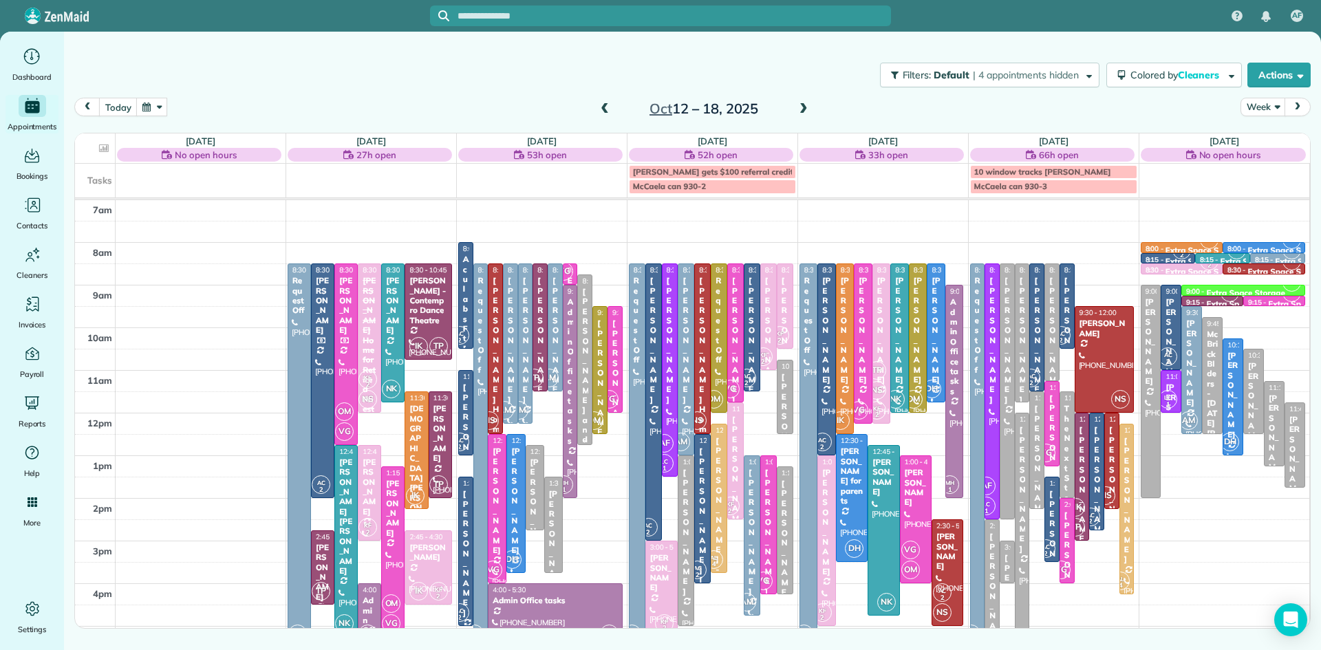
click at [587, 431] on div "[PERSON_NAME] and [PERSON_NAME]" at bounding box center [584, 430] width 7 height 287
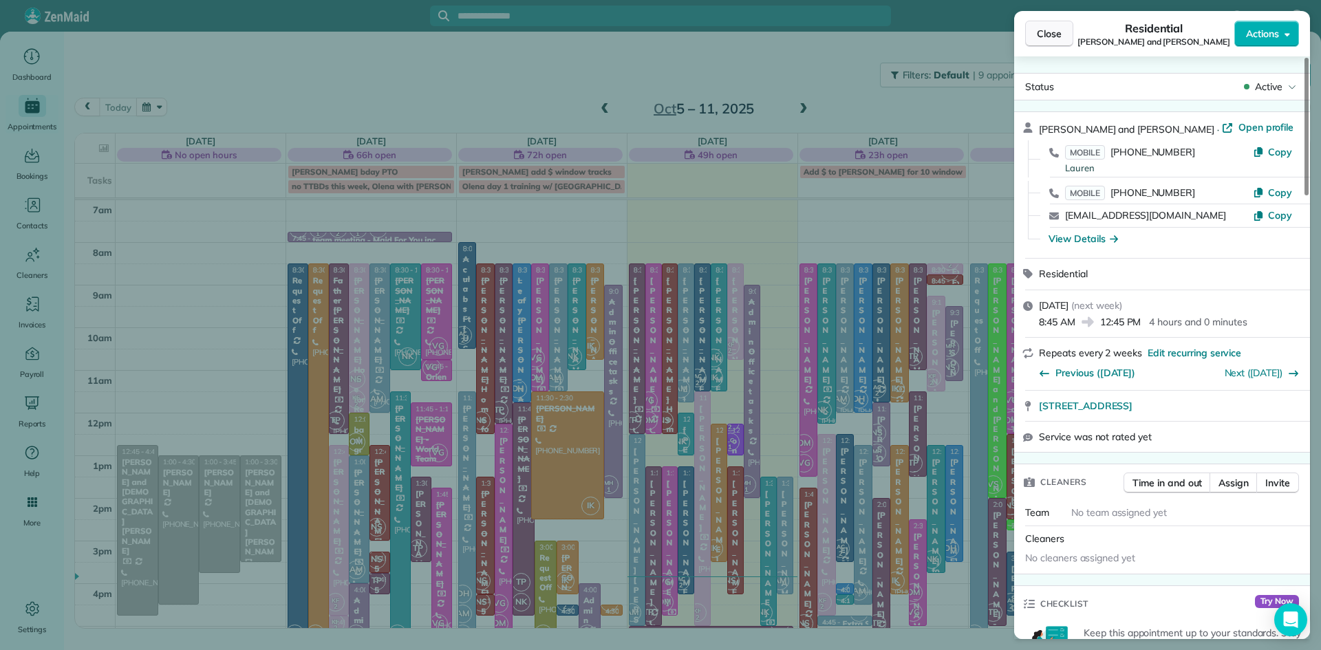
click at [1050, 33] on span "Close" at bounding box center [1049, 34] width 25 height 14
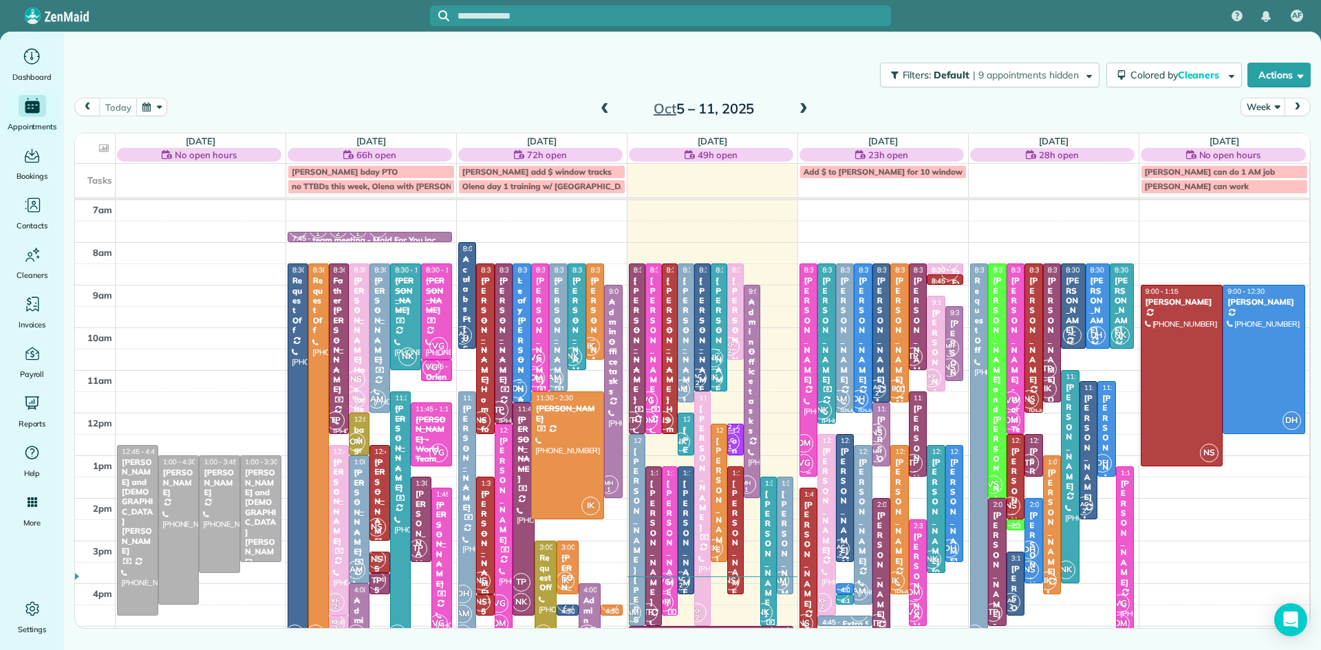
click at [804, 423] on div at bounding box center [808, 370] width 17 height 212
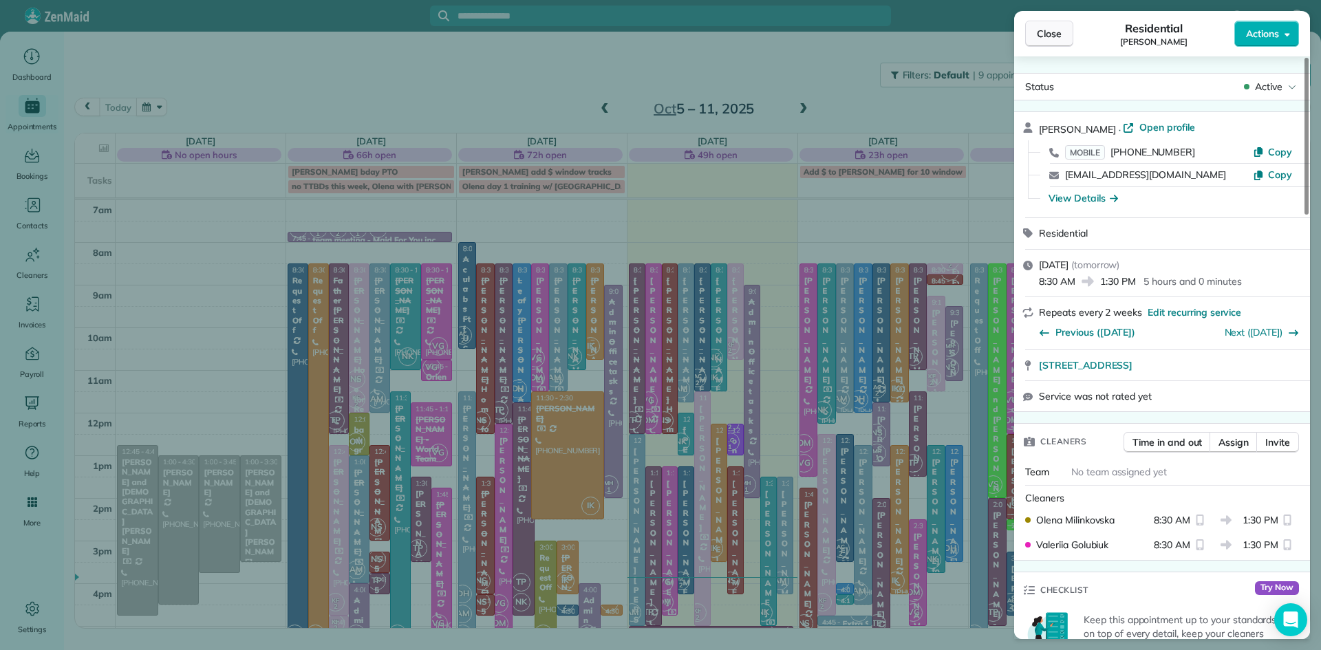
click at [1043, 34] on span "Close" at bounding box center [1049, 34] width 25 height 14
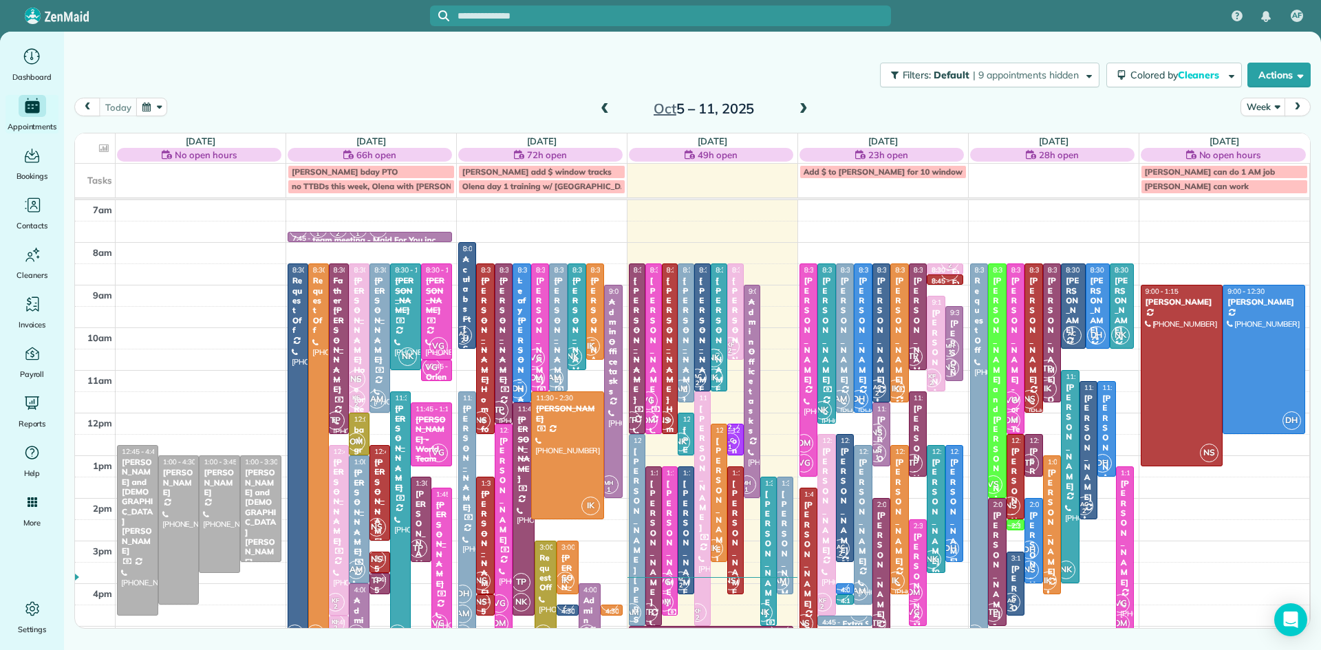
click at [917, 583] on div "OM VG" at bounding box center [913, 603] width 20 height 40
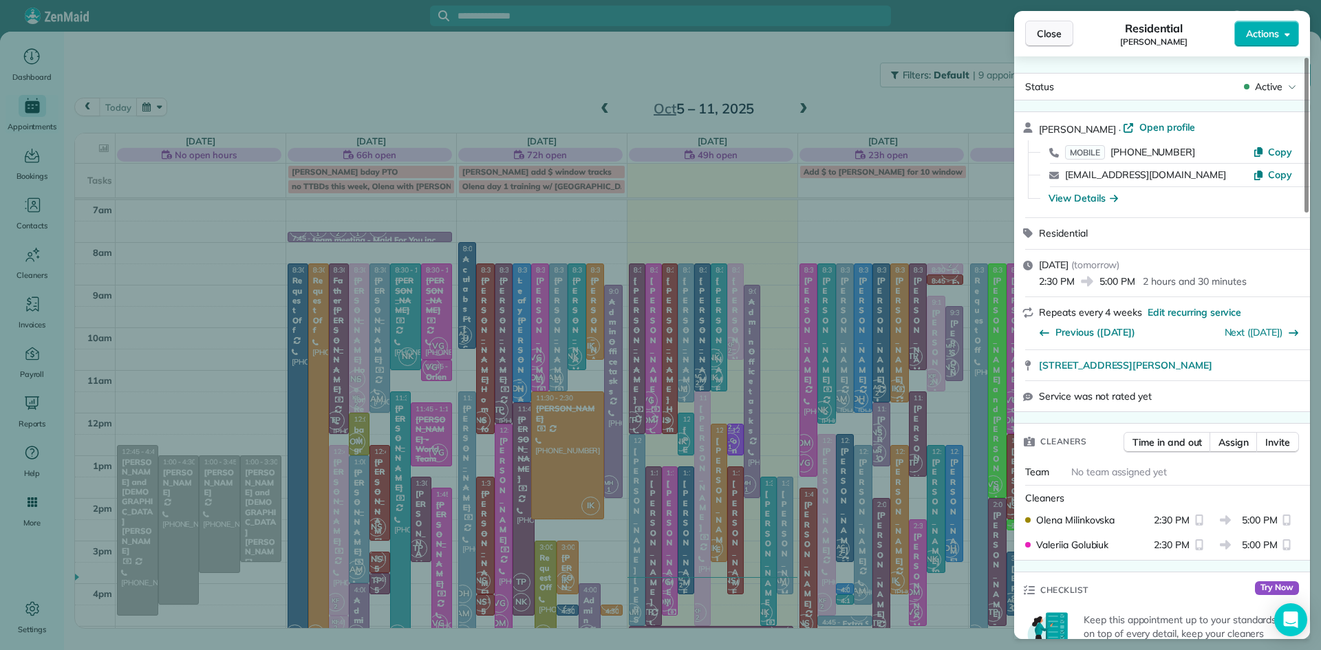
click at [1043, 36] on span "Close" at bounding box center [1049, 34] width 25 height 14
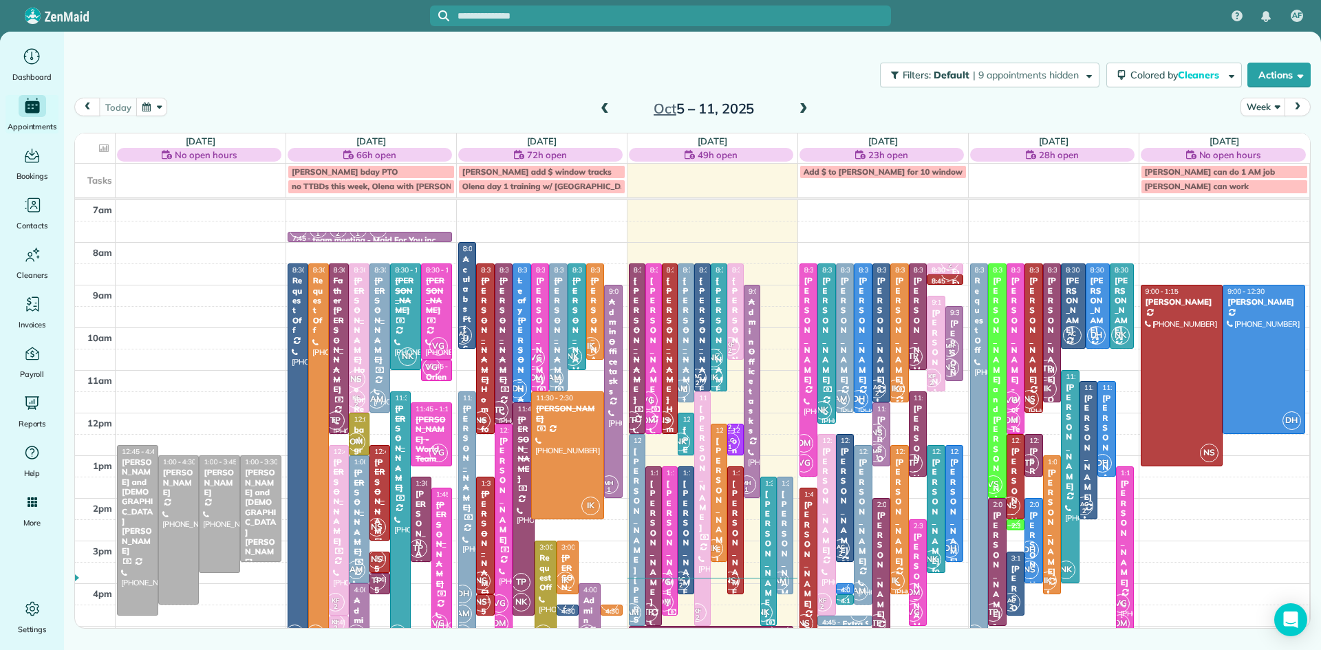
click at [797, 111] on span at bounding box center [803, 109] width 15 height 12
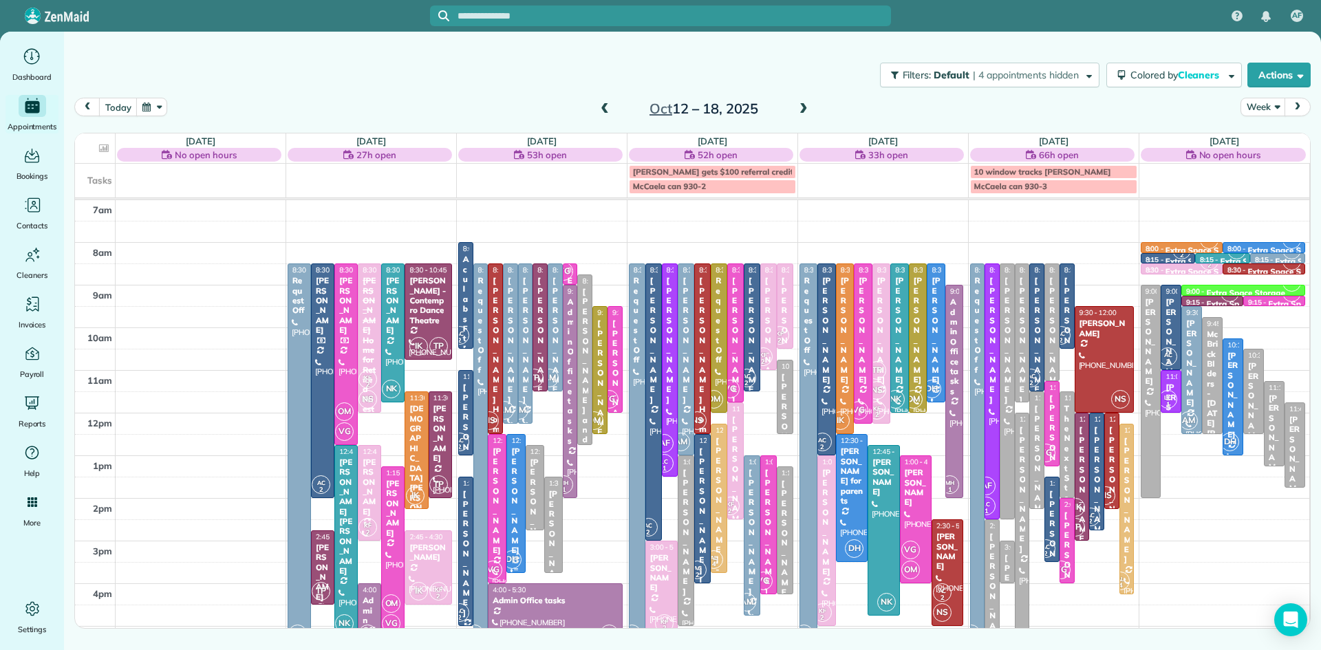
click at [517, 517] on div "[PERSON_NAME]" at bounding box center [515, 500] width 10 height 109
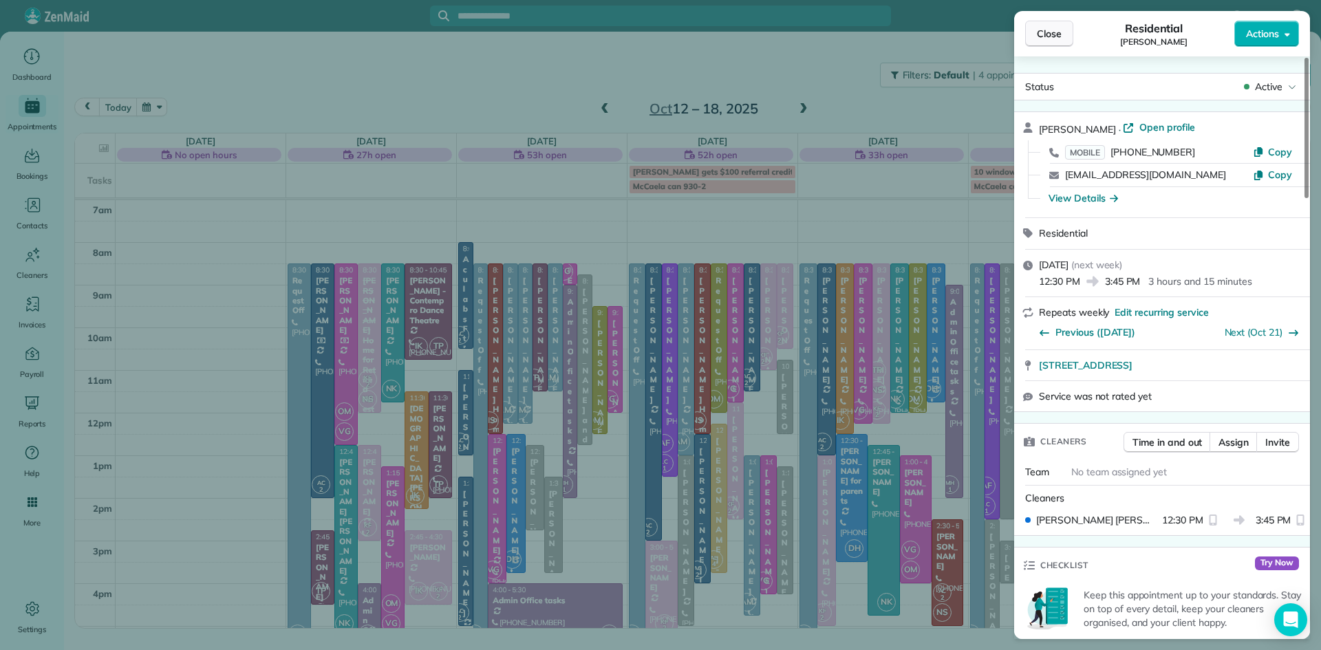
click at [1068, 27] on button "Close" at bounding box center [1049, 34] width 48 height 26
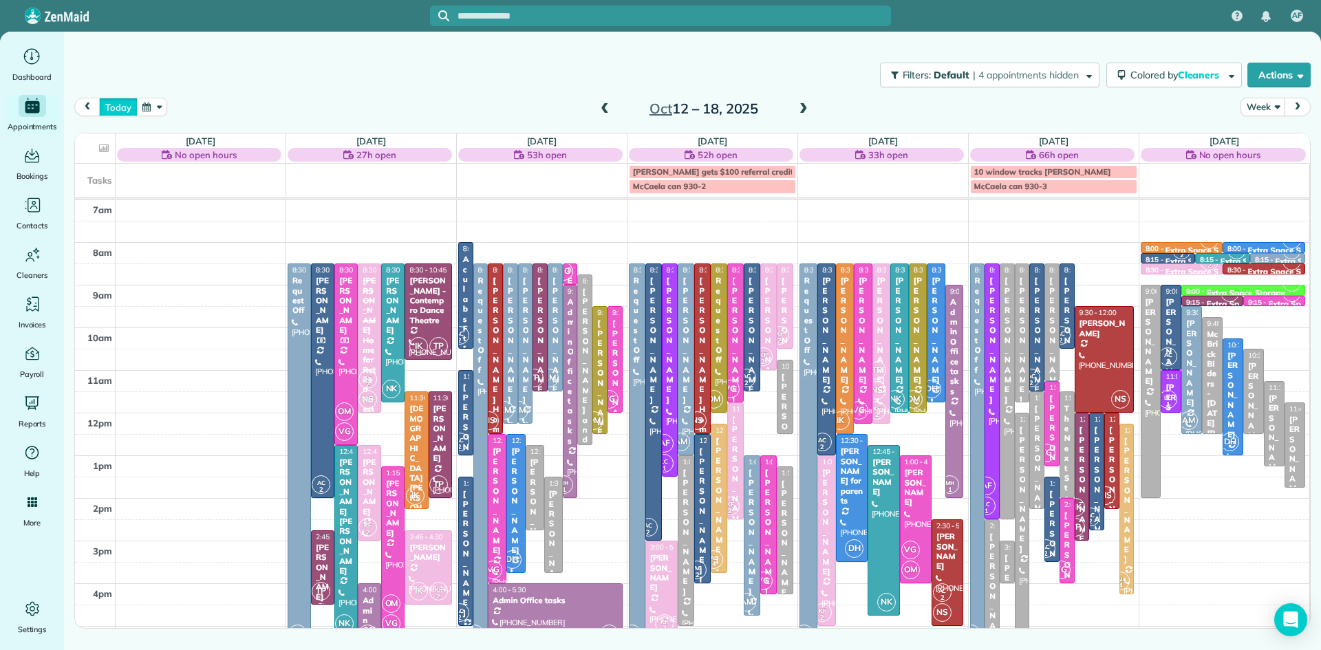
click at [122, 98] on button "today" at bounding box center [118, 107] width 38 height 19
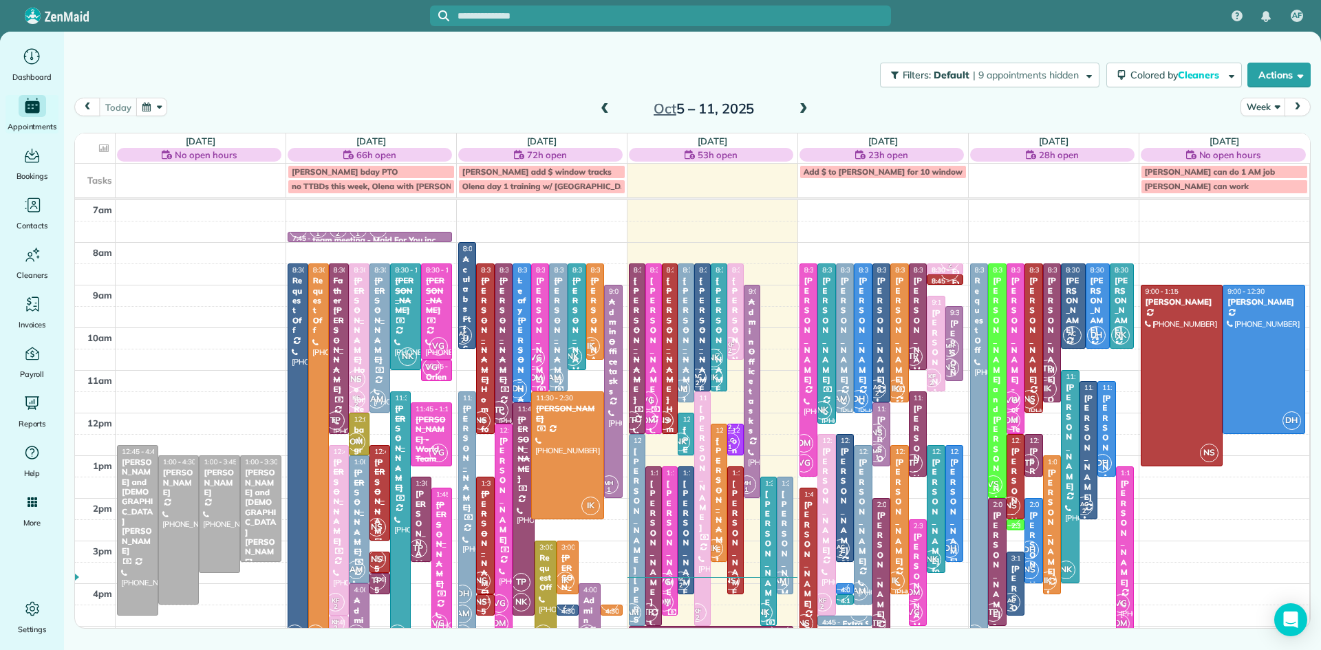
click at [469, 575] on div at bounding box center [467, 519] width 17 height 254
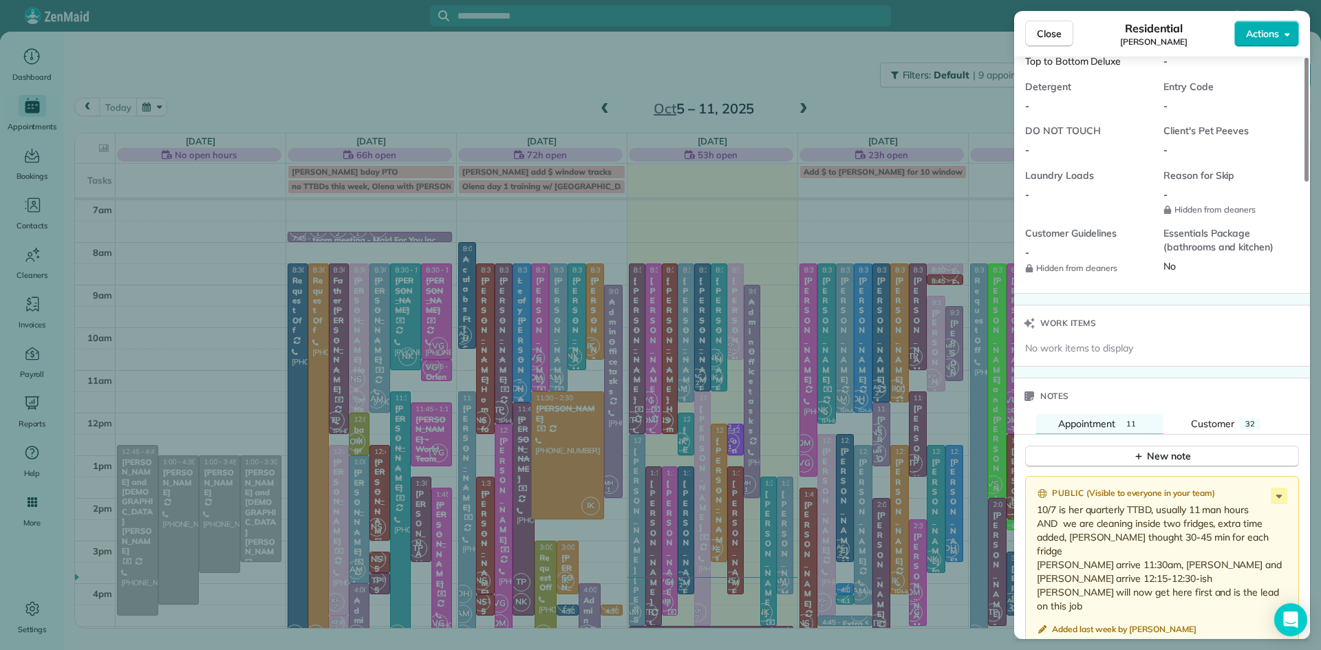
scroll to position [1374, 0]
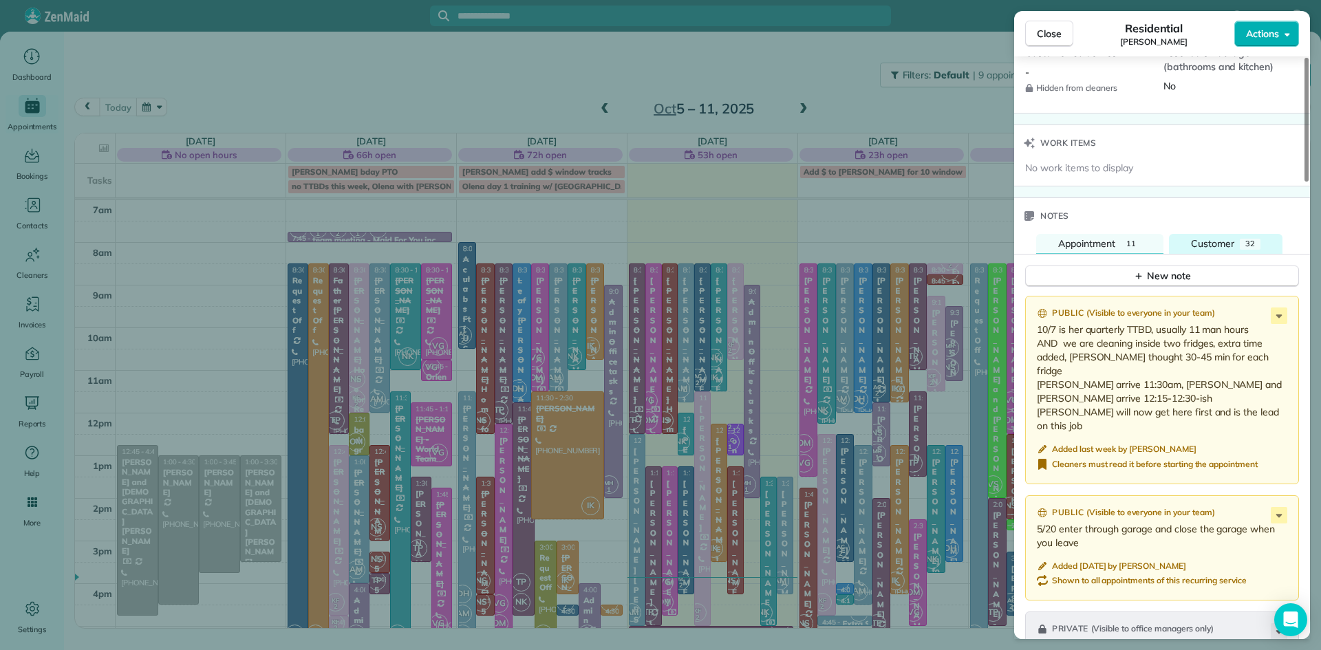
click at [1209, 250] on span "Customer" at bounding box center [1212, 243] width 43 height 12
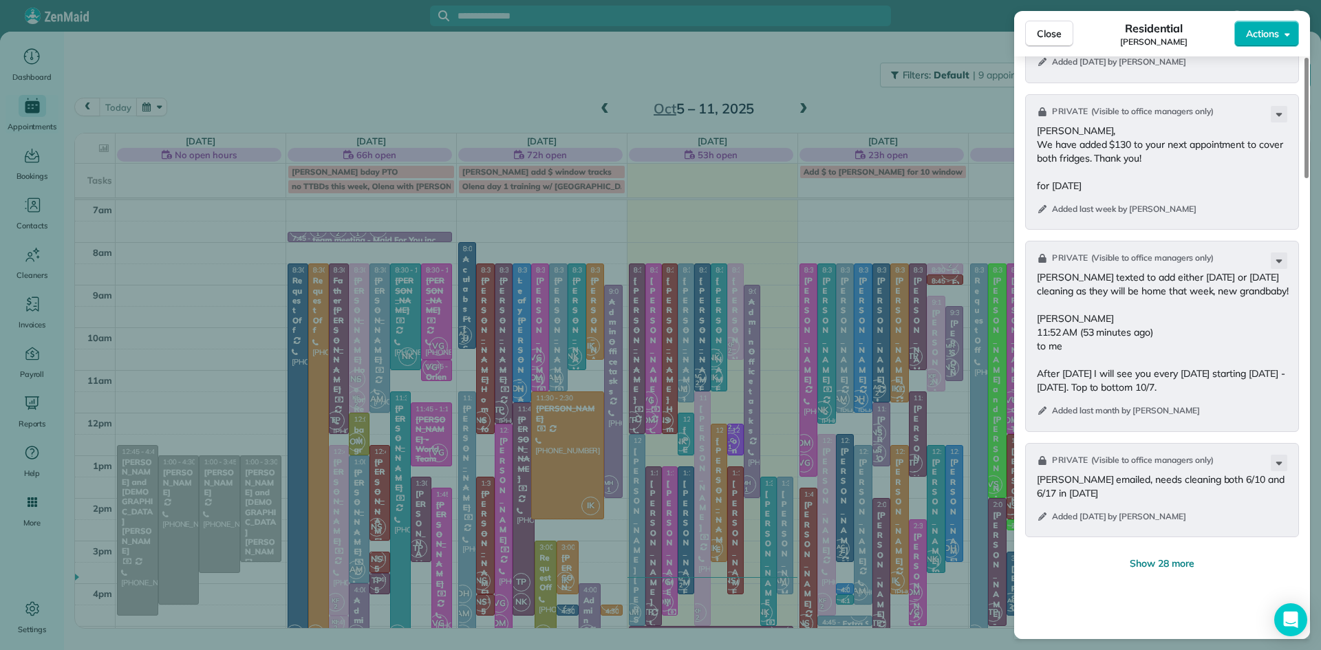
scroll to position [1726, 0]
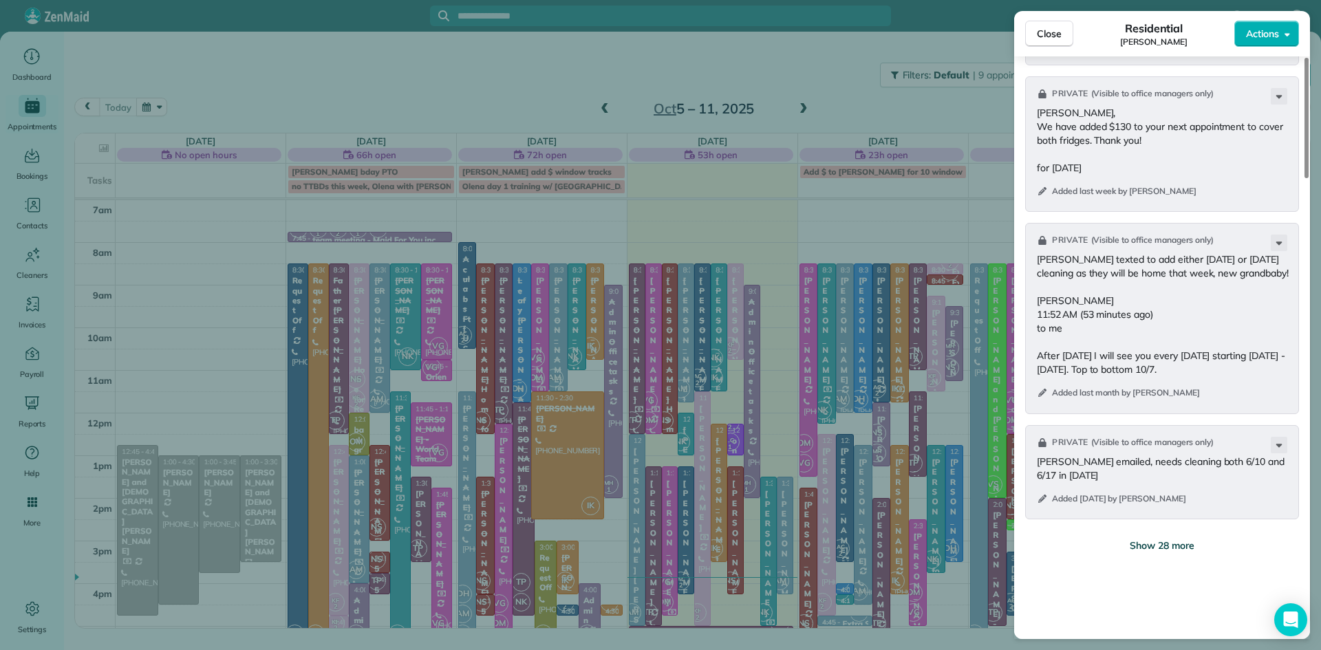
click at [1167, 552] on span "Show 28 more" at bounding box center [1161, 546] width 65 height 14
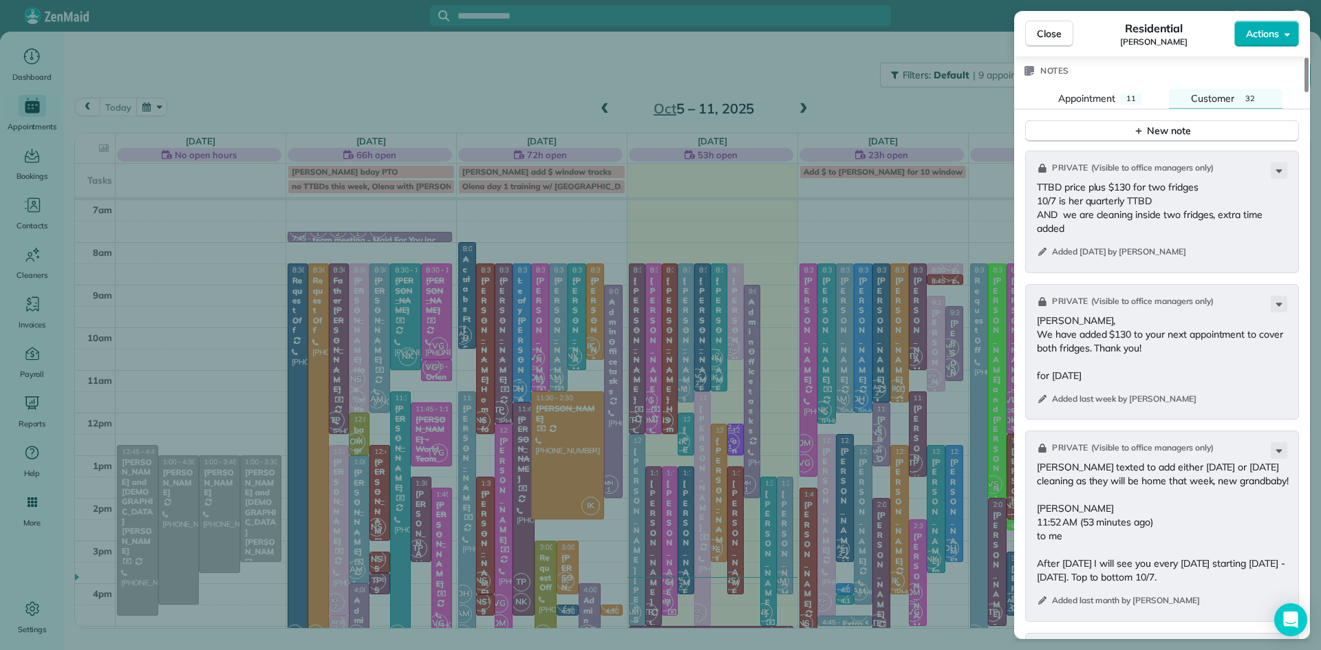
scroll to position [1404, 0]
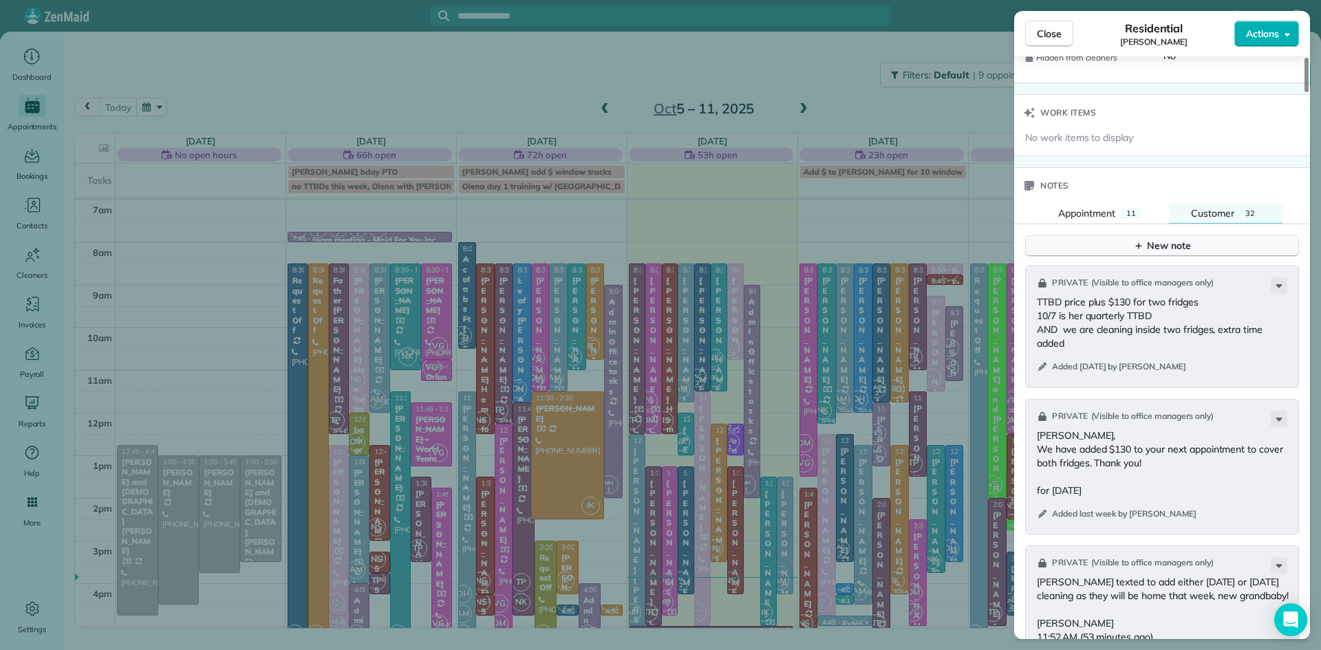
click at [1208, 253] on button "New note" at bounding box center [1162, 245] width 274 height 21
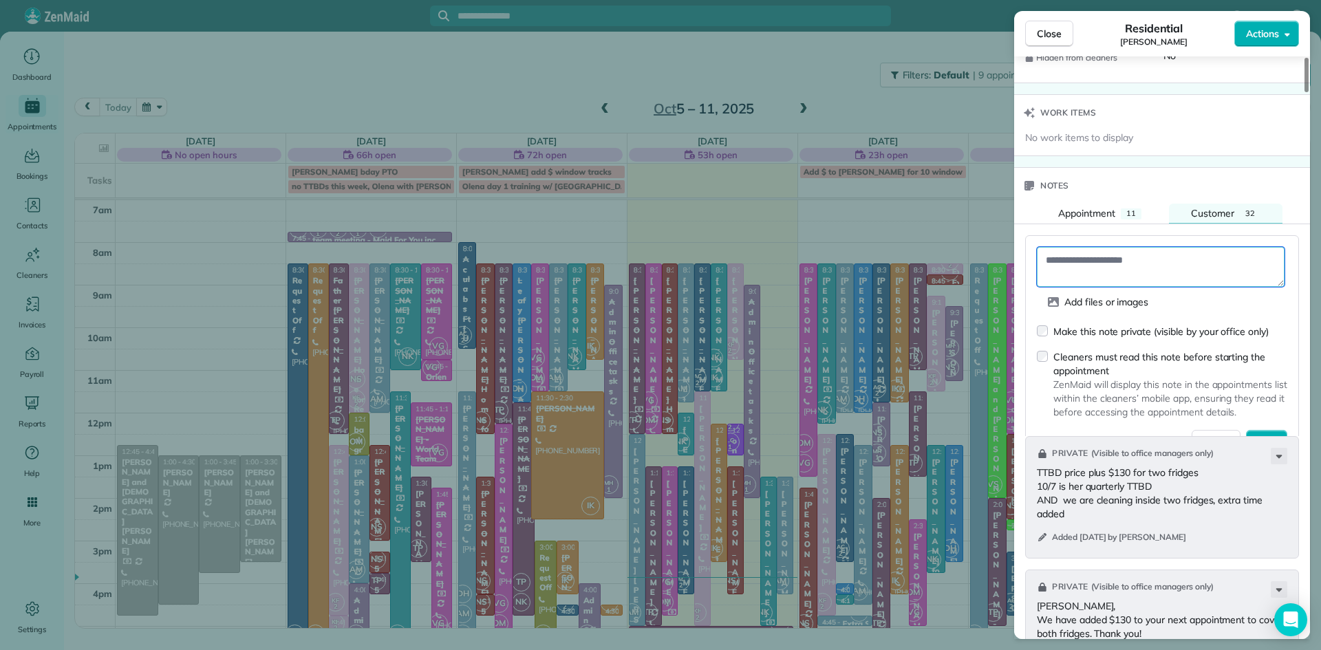
click at [1148, 271] on textarea at bounding box center [1161, 267] width 248 height 40
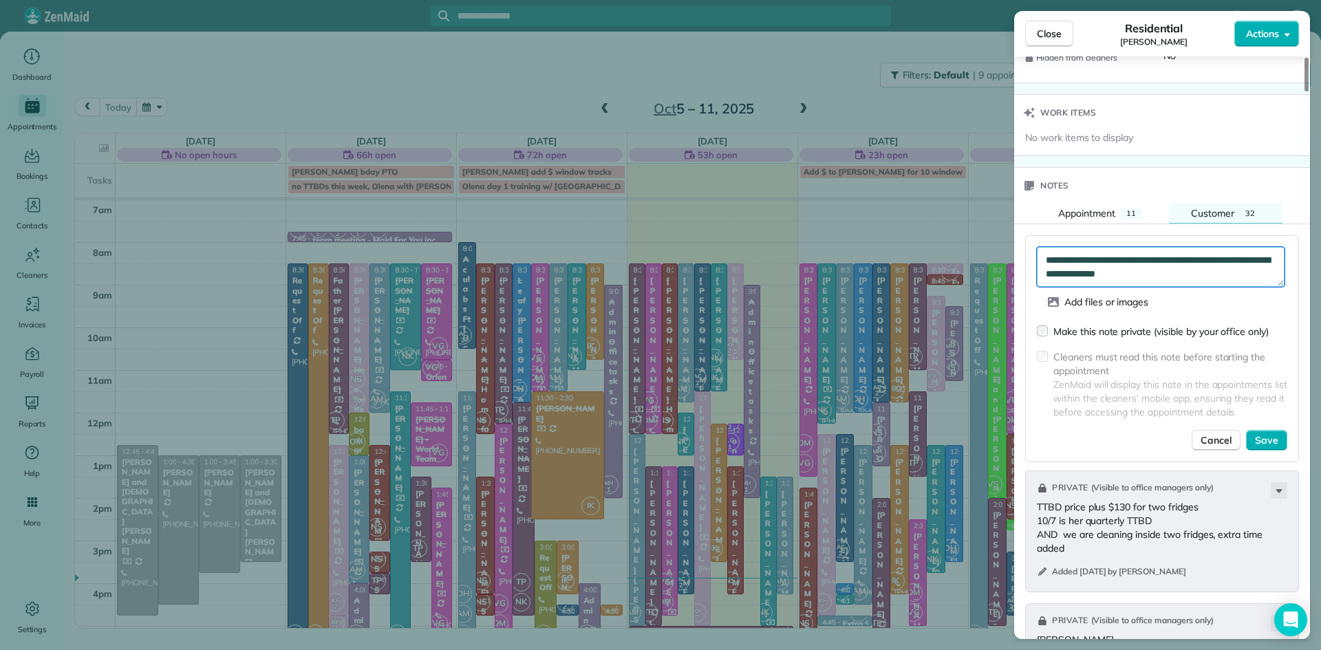
click at [1174, 287] on textarea "**********" at bounding box center [1161, 267] width 248 height 40
type textarea "**********"
click at [1270, 447] on span "Save" at bounding box center [1266, 440] width 23 height 14
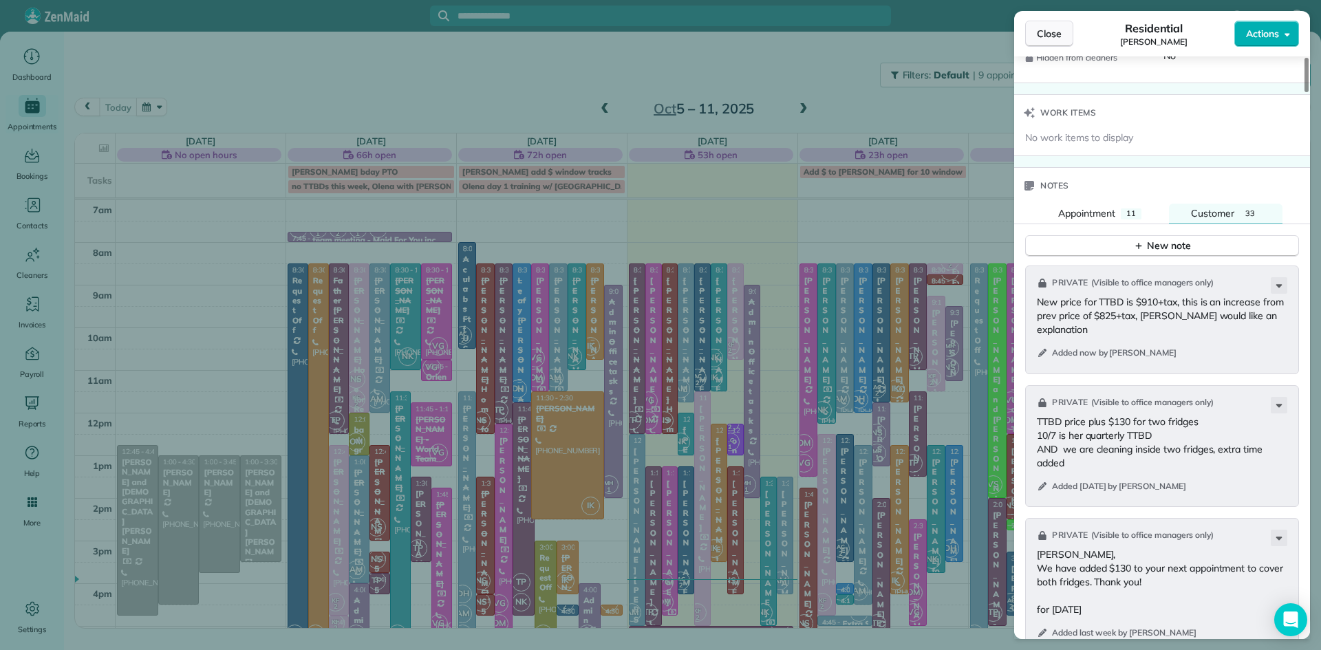
click at [1033, 27] on button "Close" at bounding box center [1049, 34] width 48 height 26
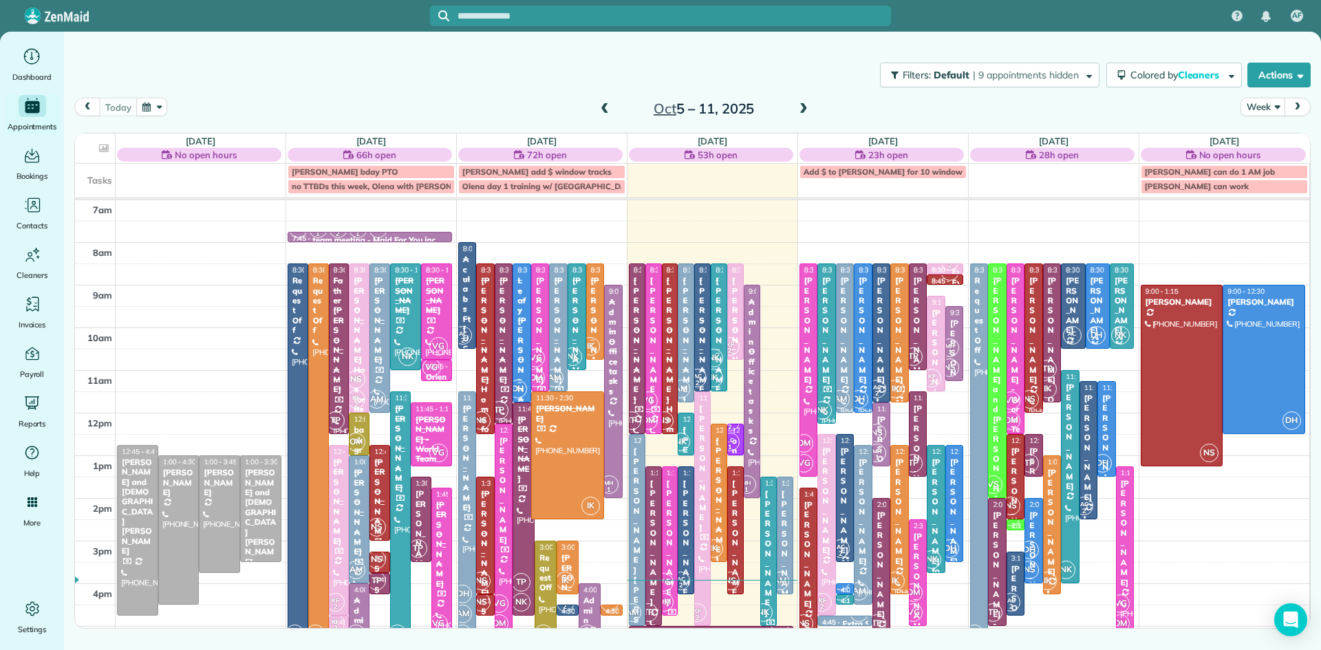
click at [803, 105] on span at bounding box center [803, 109] width 15 height 12
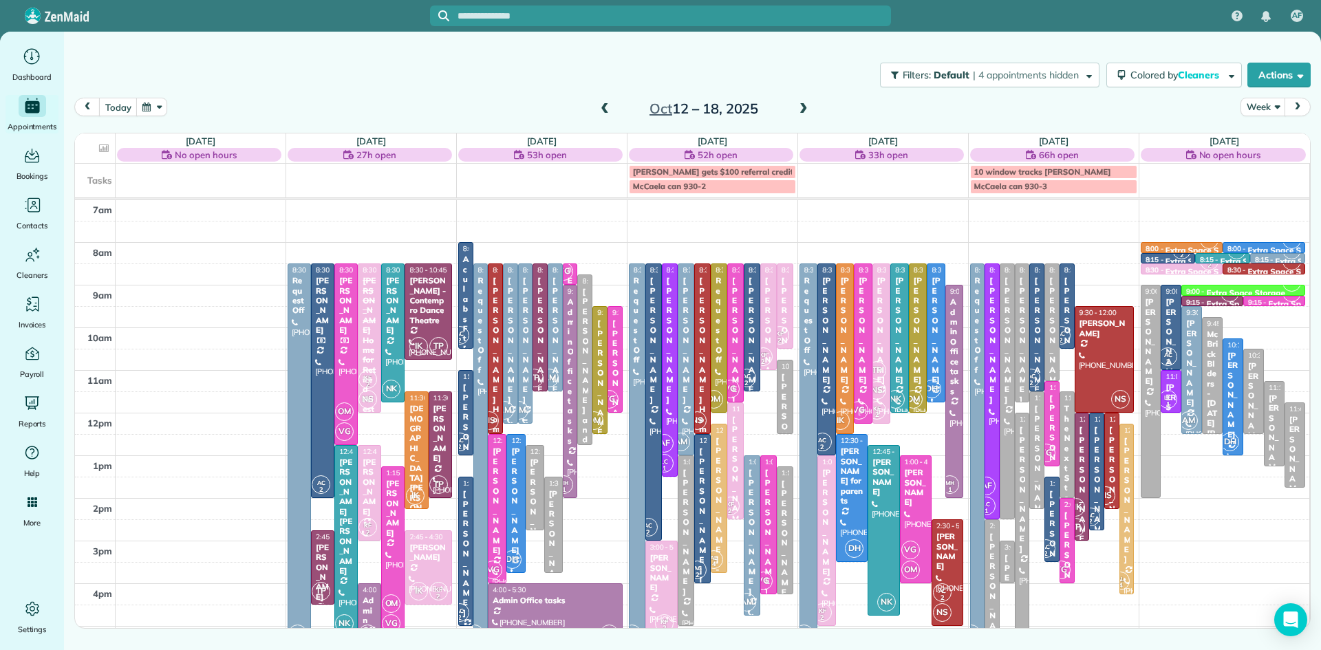
click at [523, 413] on span "AM" at bounding box center [519, 410] width 19 height 19
